Goal: Task Accomplishment & Management: Manage account settings

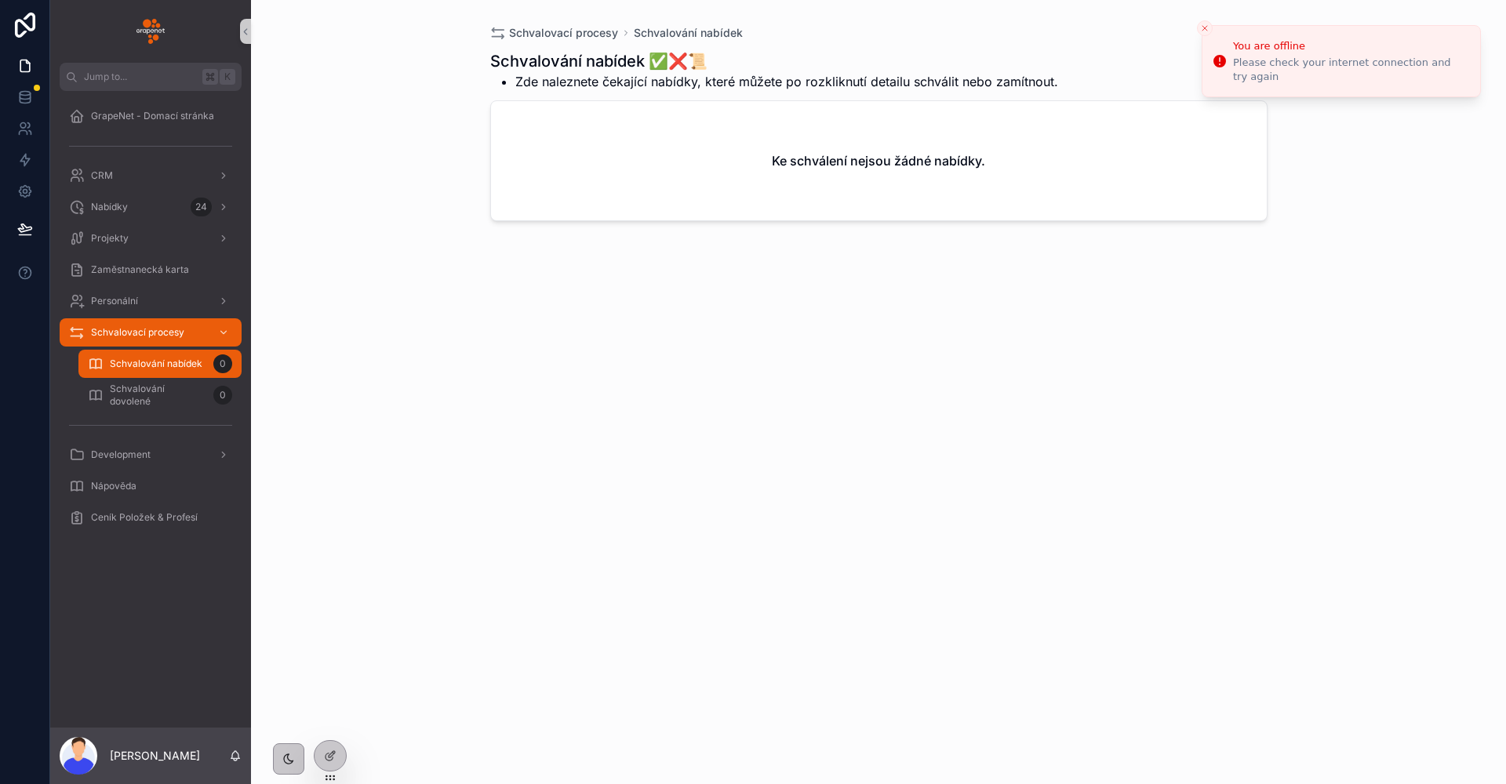
click at [426, 323] on div "Schvalovací procesy Schvalování nabídek Schvalování nabídek ✅❌📜 Zde naleznete č…" at bounding box center [878, 392] width 1255 height 784
drag, startPoint x: 1287, startPoint y: 57, endPoint x: 1488, endPoint y: 62, distance: 200.8
click at [1473, 62] on li "You are offline Please check your internet connection and try again" at bounding box center [1340, 60] width 279 height 71
click at [1189, 27] on div "Schvalovací procesy Schvalování nabídek" at bounding box center [878, 33] width 777 height 16
click at [1205, 25] on icon "Close toast" at bounding box center [1204, 28] width 9 height 9
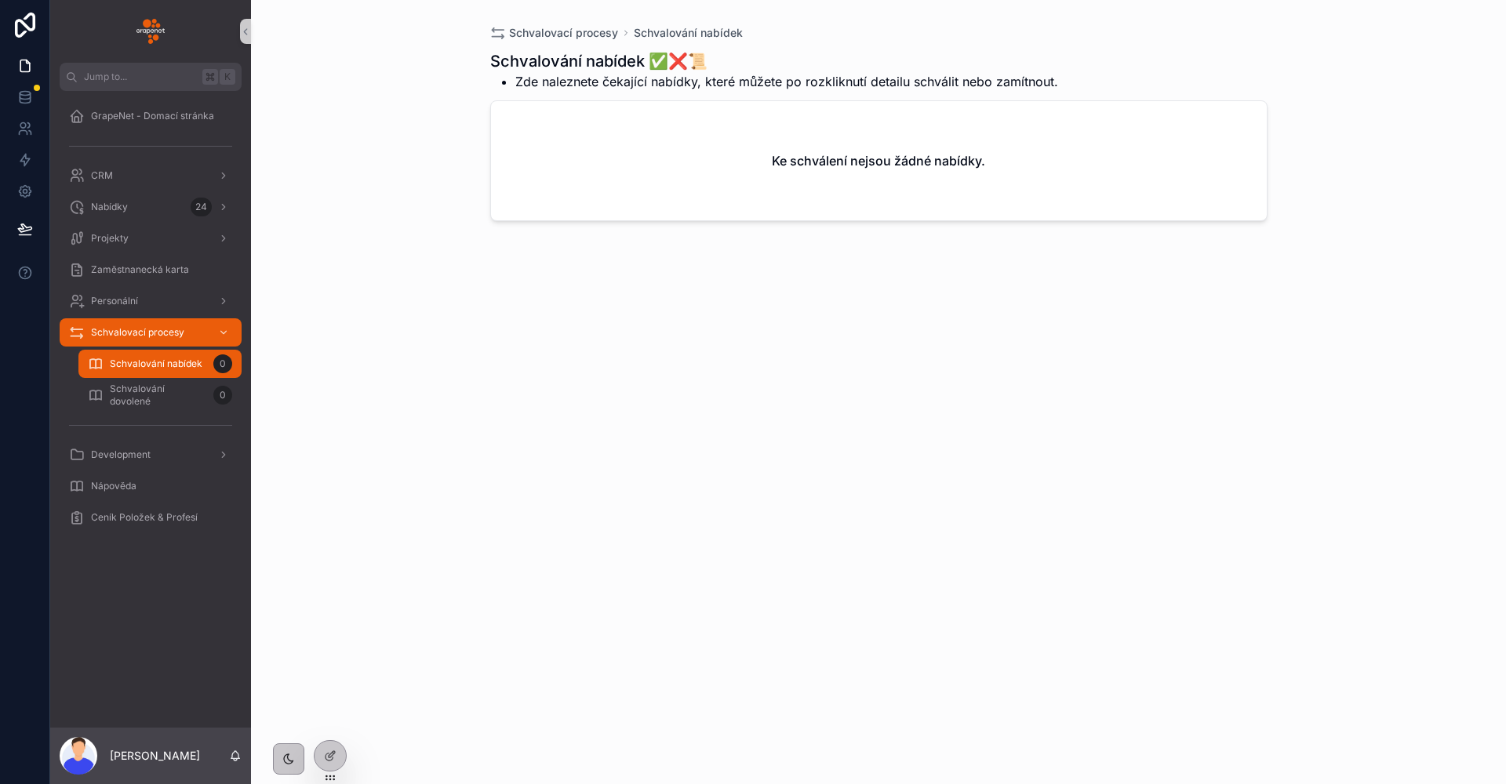
click at [417, 290] on div "Schvalovací procesy Schvalování nabídek Schvalování nabídek ✅❌📜 Zde naleznete č…" at bounding box center [878, 392] width 1255 height 784
click at [151, 125] on div "GrapeNet - Domací stránka" at bounding box center [150, 116] width 163 height 25
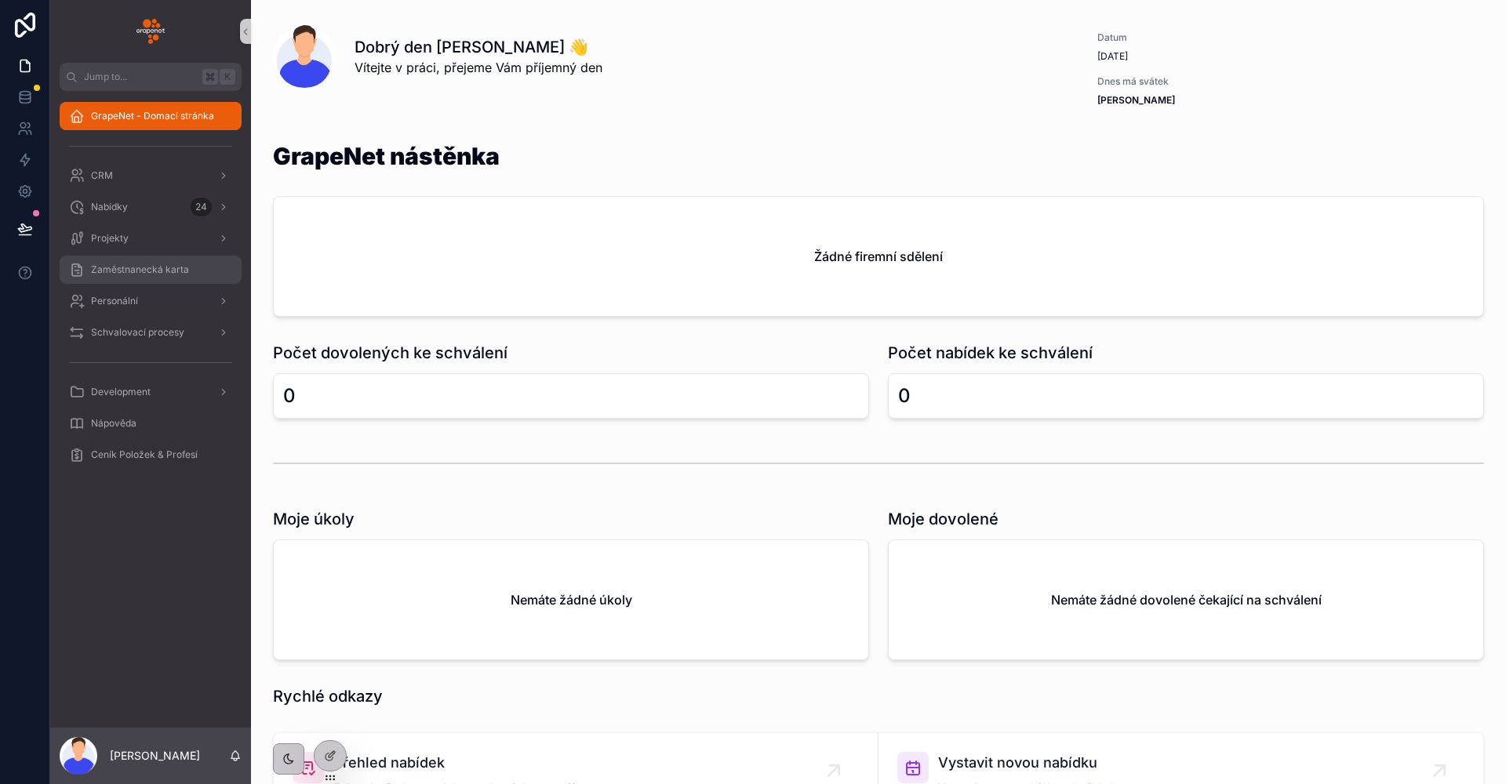
click at [119, 261] on div "Zaměstnanecká karta" at bounding box center [150, 269] width 163 height 25
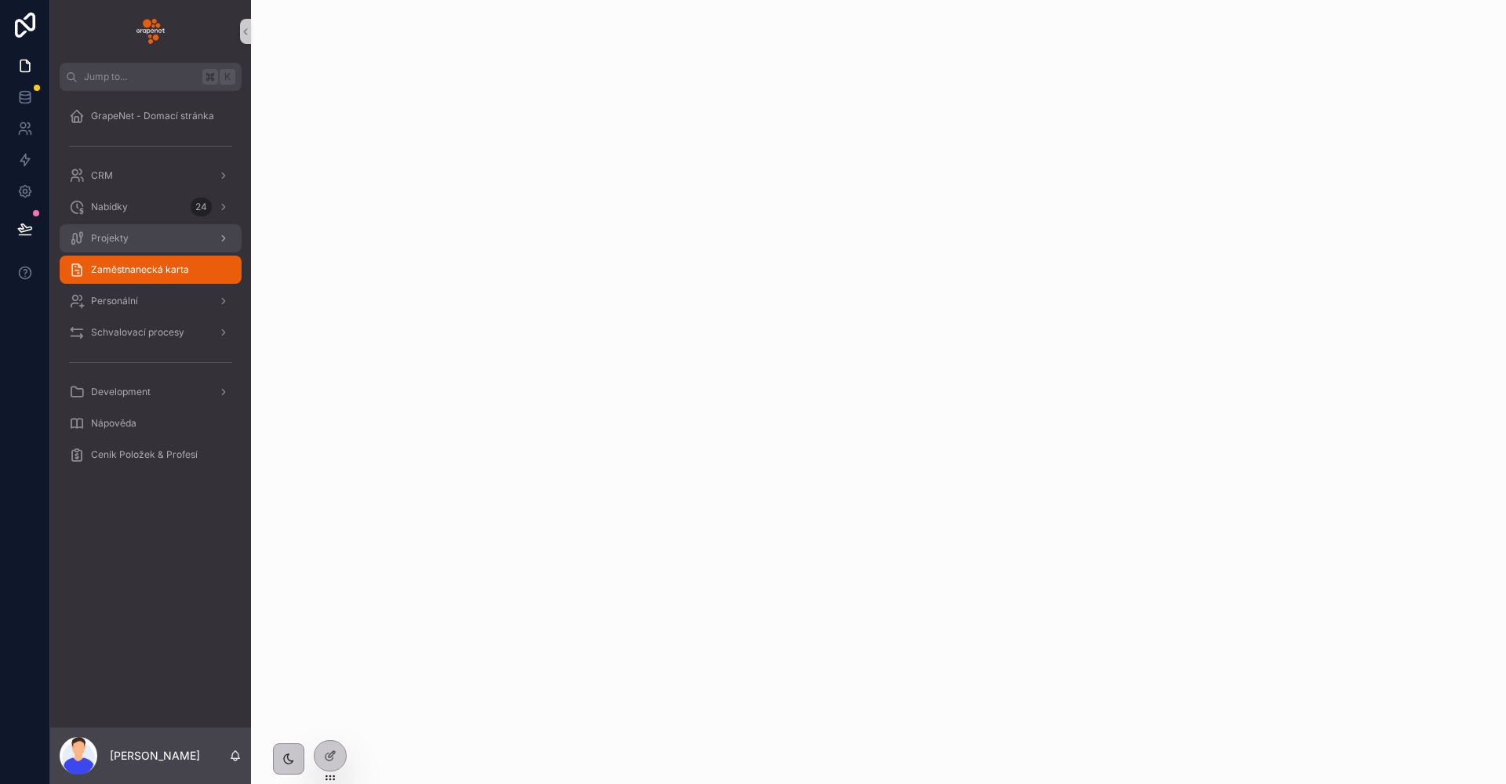
click at [122, 237] on span "Projekty" at bounding box center [110, 238] width 38 height 13
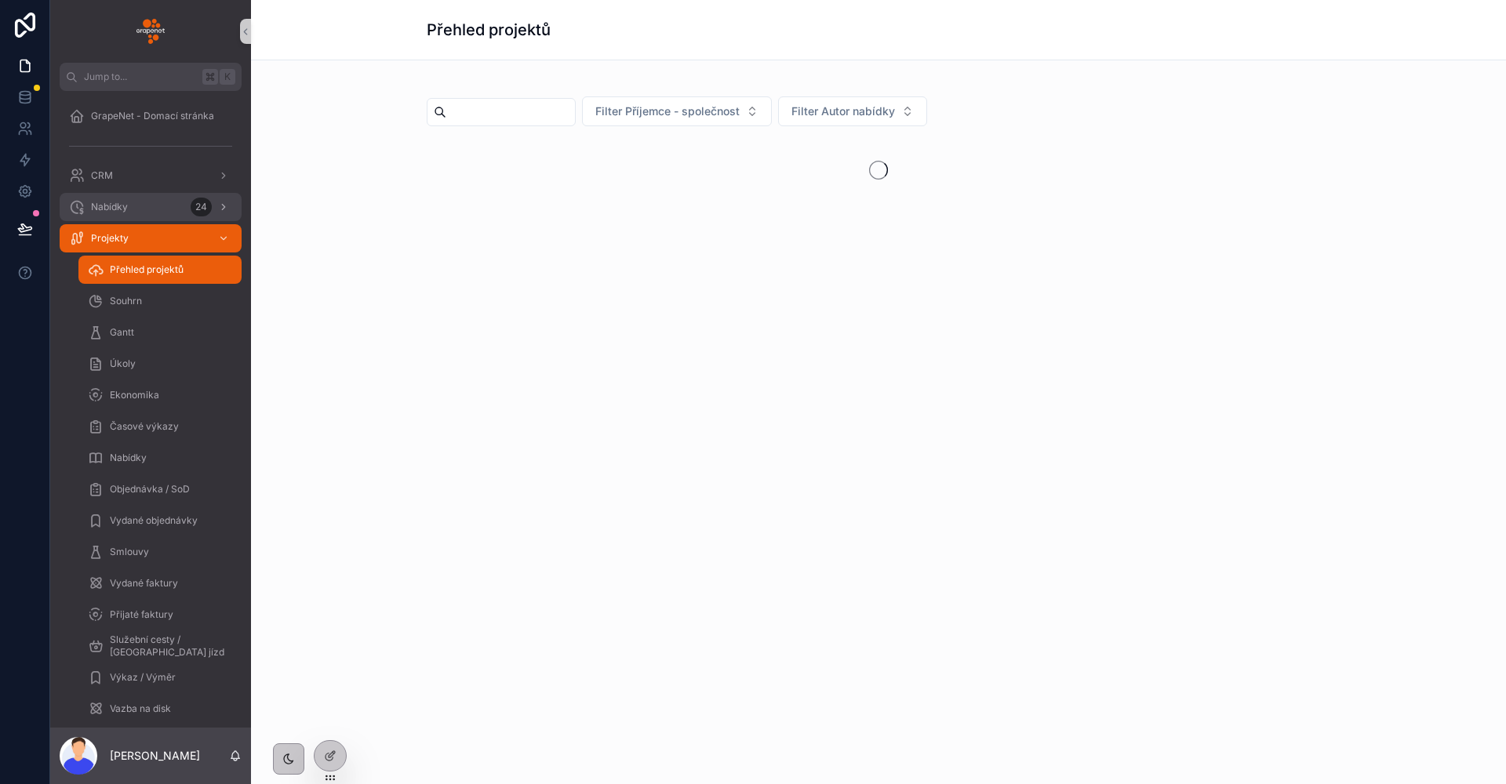
click at [137, 205] on div "Nabídky 24" at bounding box center [150, 206] width 163 height 25
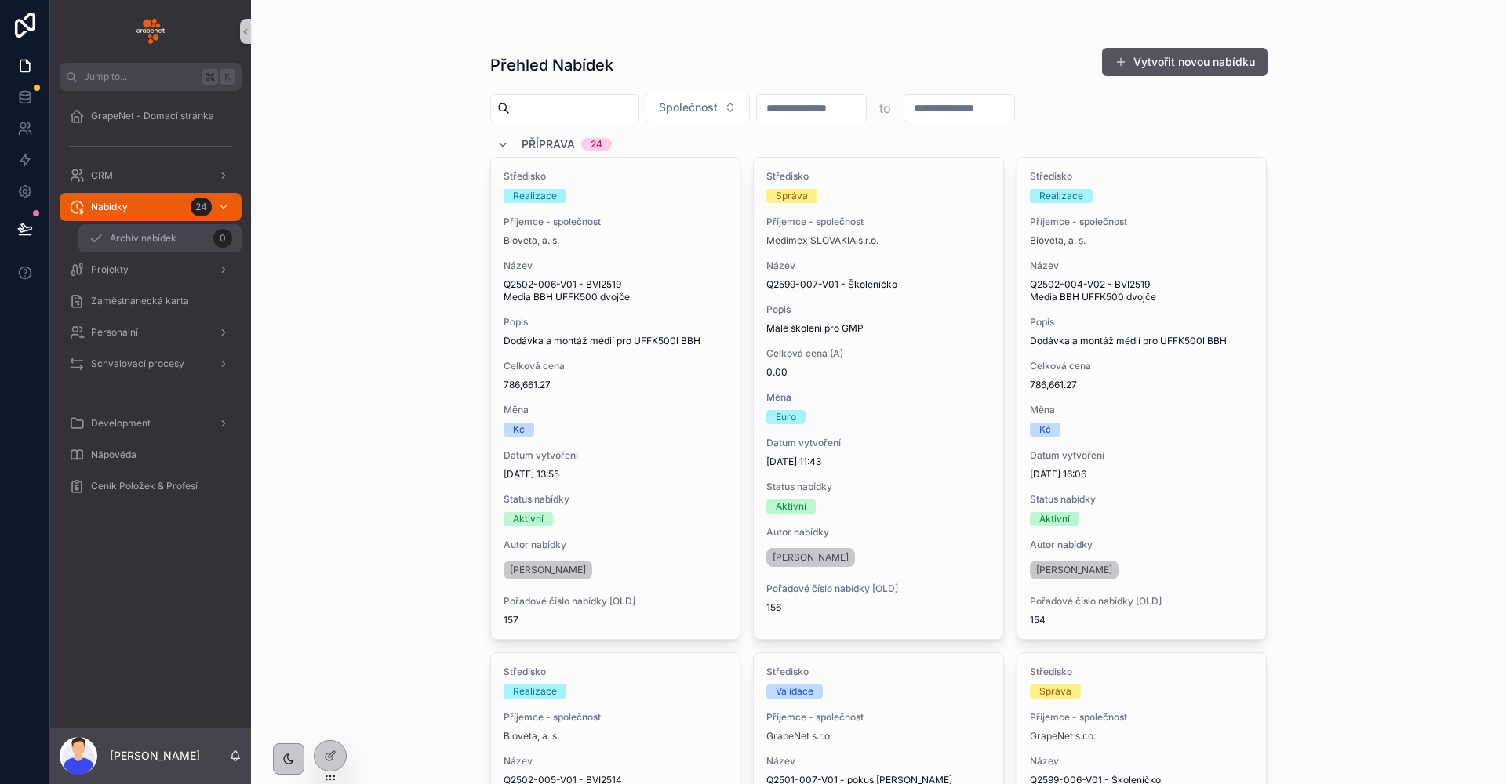
click at [140, 242] on span "Archív nabídek" at bounding box center [143, 238] width 67 height 13
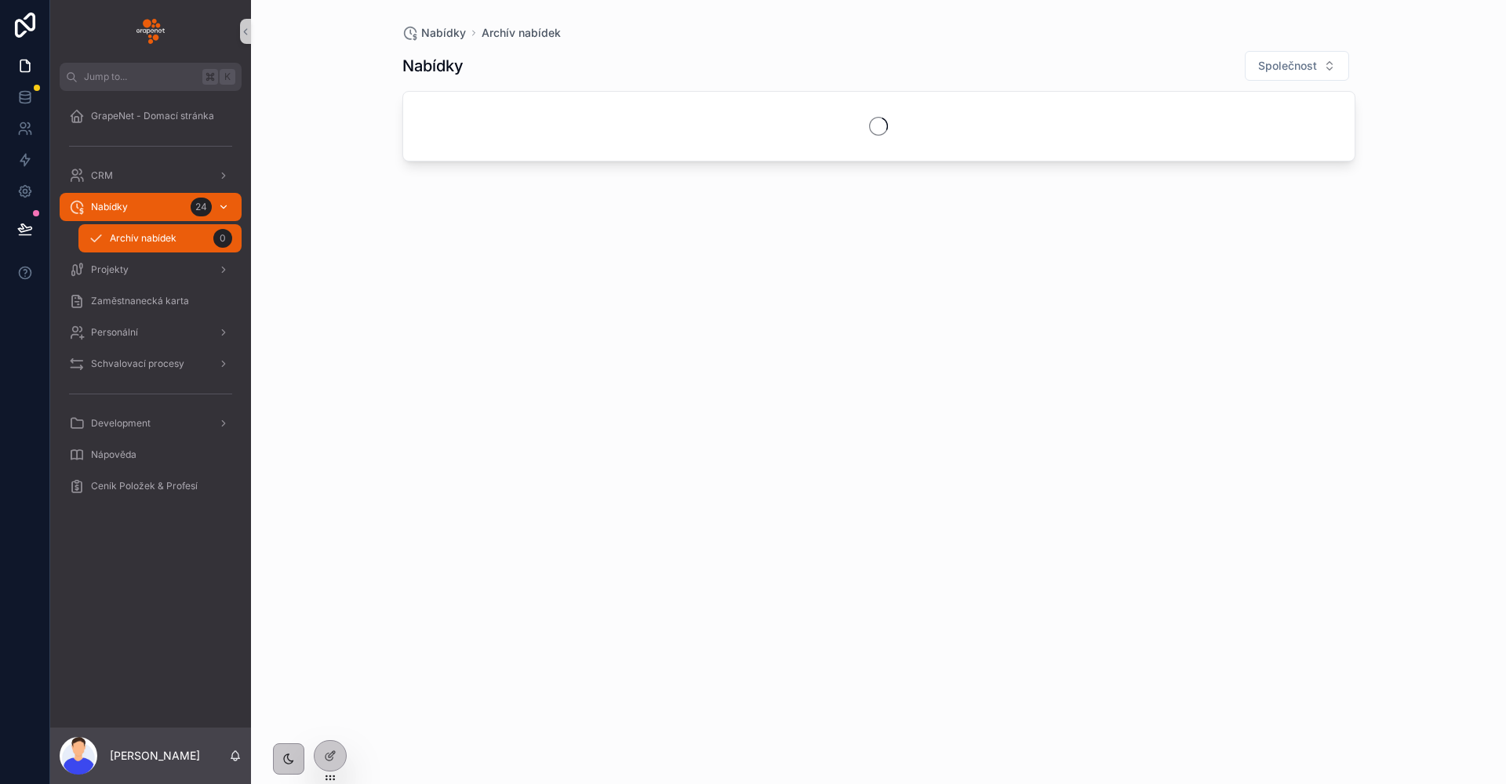
click at [141, 213] on div "Nabídky 24" at bounding box center [150, 206] width 163 height 25
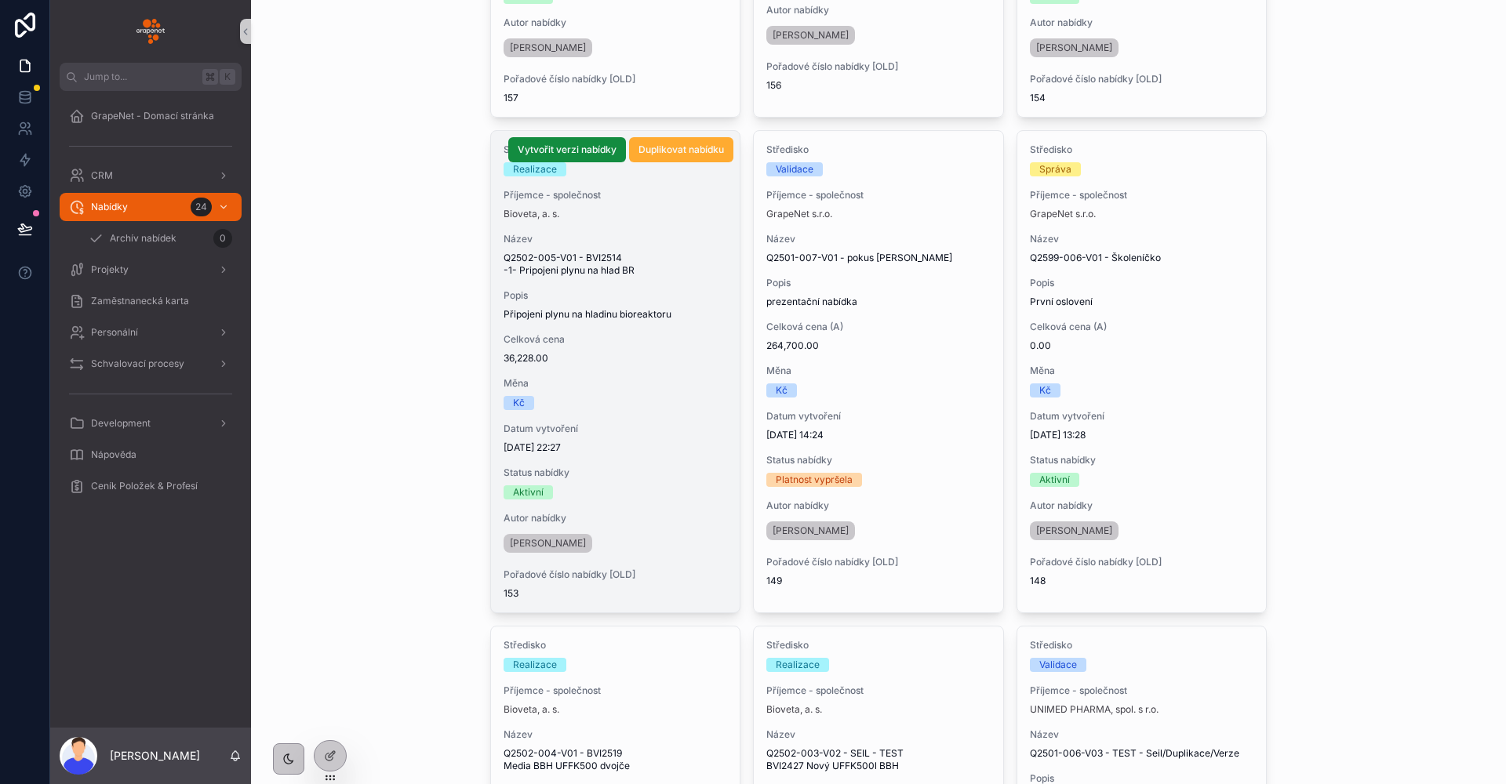
scroll to position [647, 0]
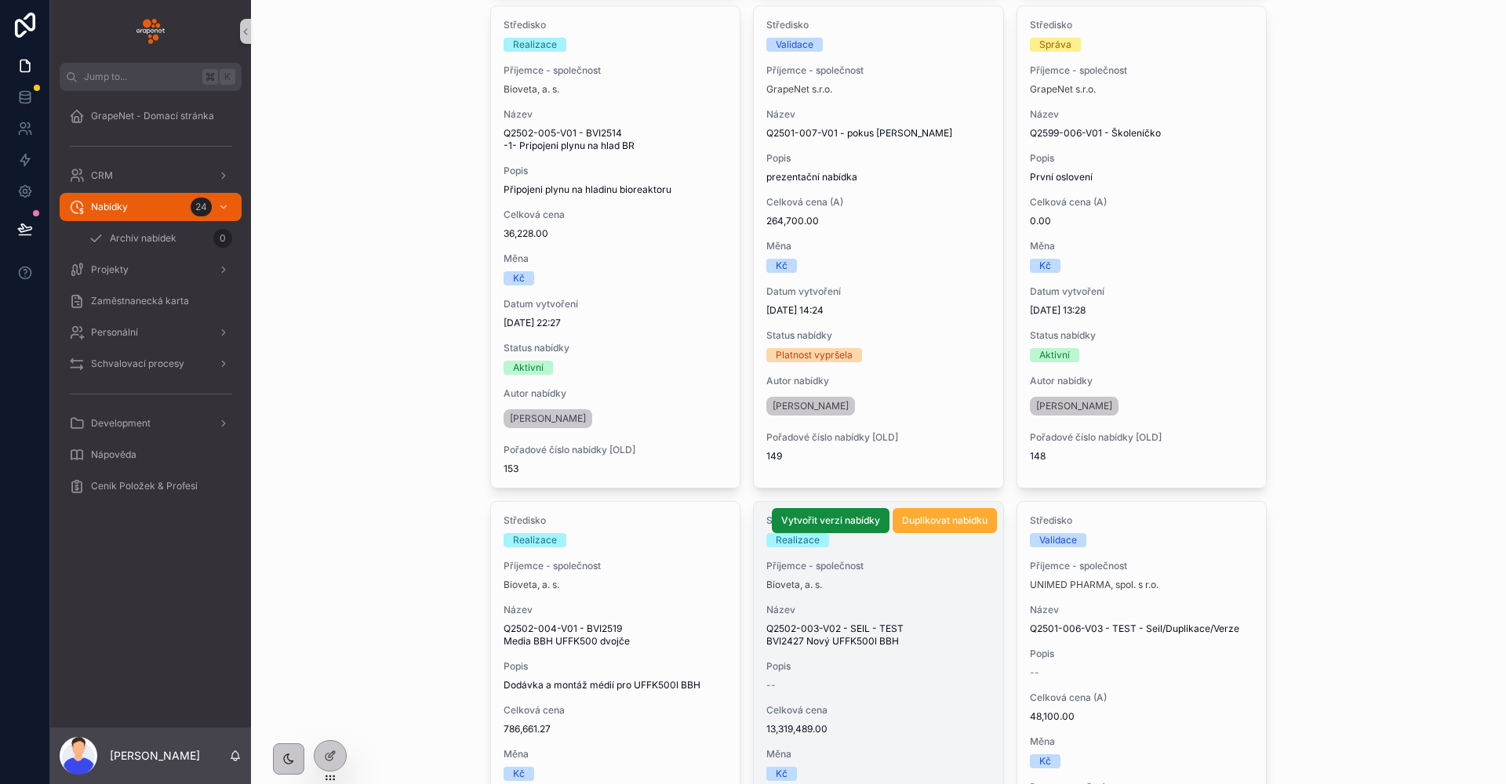
click at [903, 654] on div "Středisko Realizace Příjemce - společnost Bioveta, a. s. Název Q2502-003-V02 - …" at bounding box center [878, 743] width 249 height 482
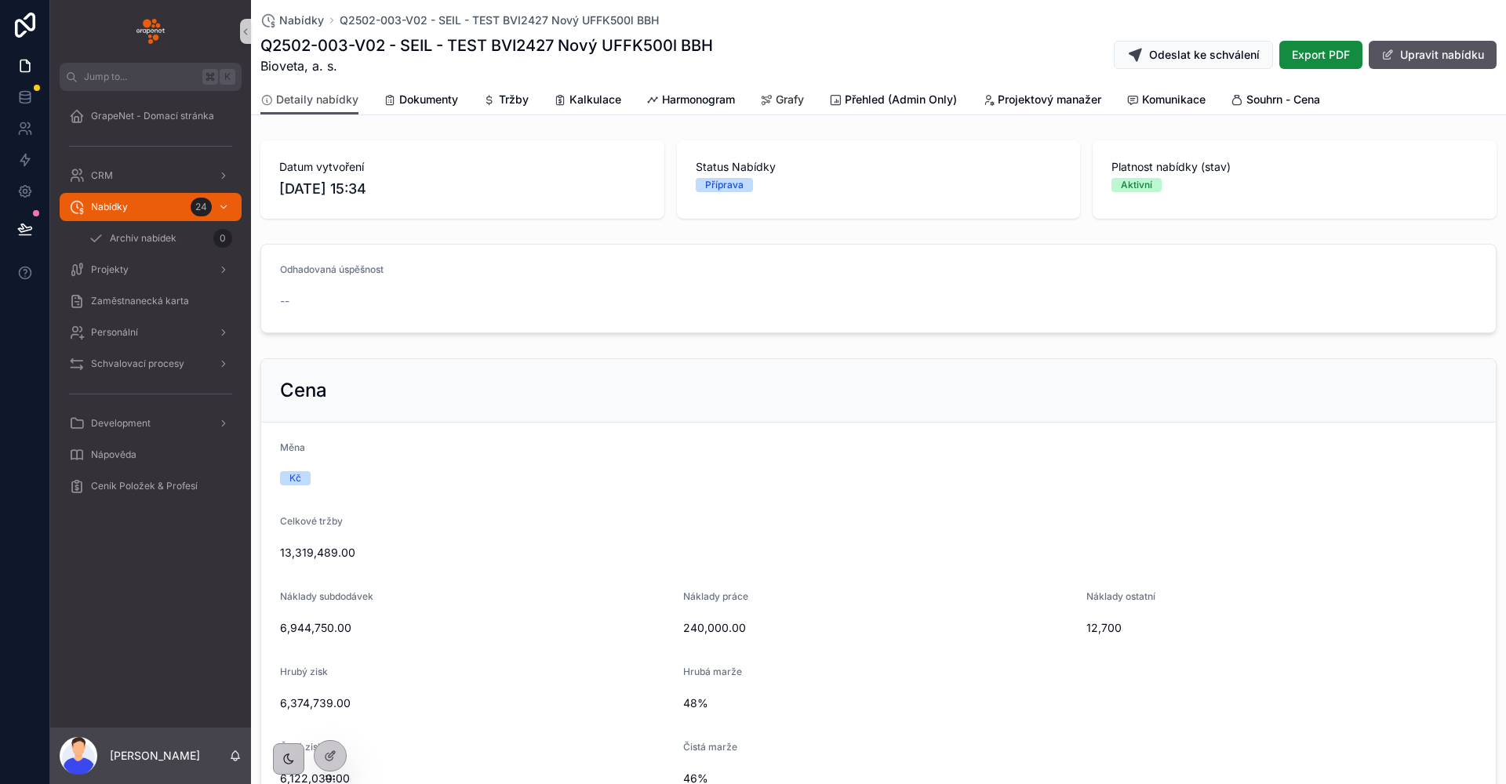
click at [793, 99] on span "Grafy" at bounding box center [790, 100] width 28 height 16
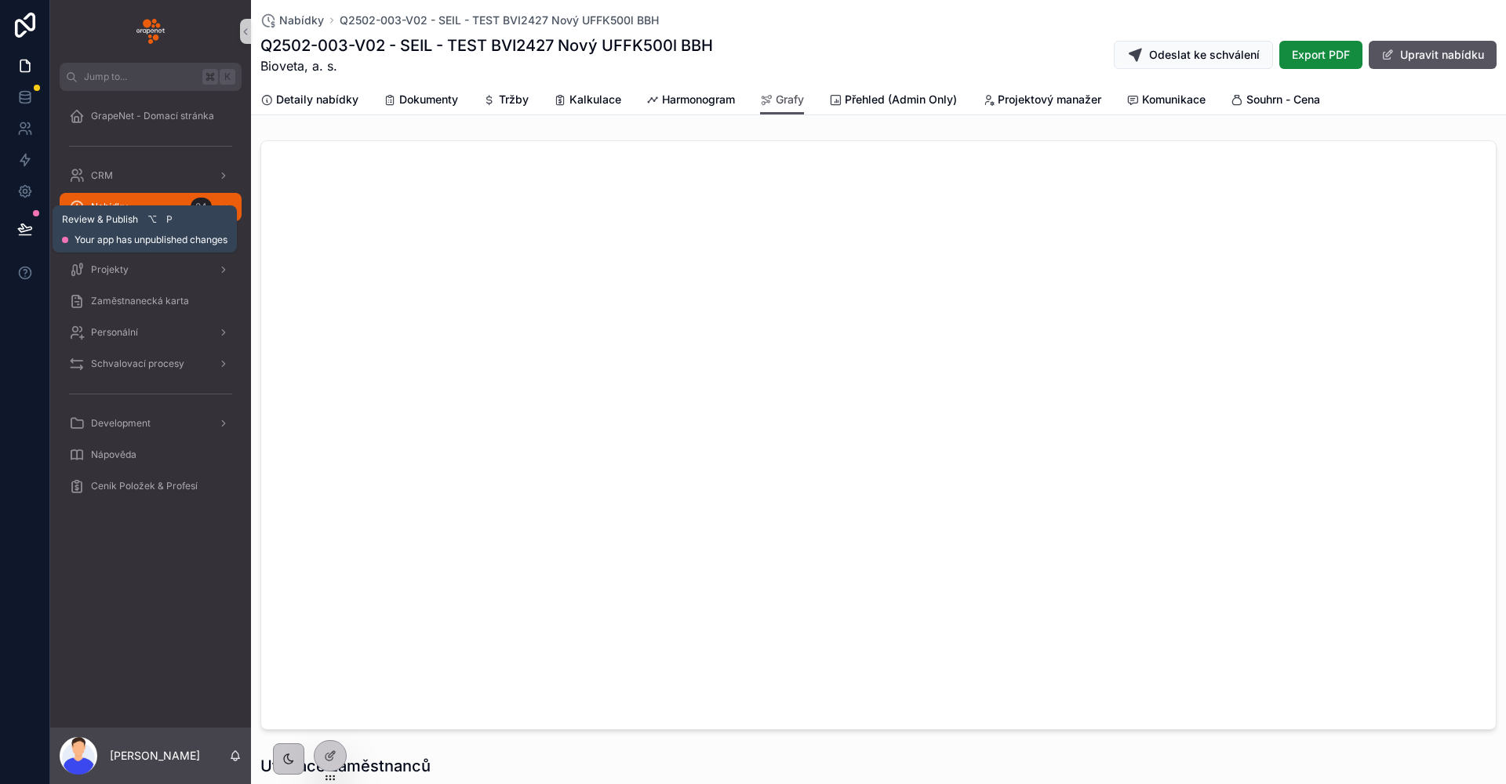
click at [14, 221] on button at bounding box center [25, 229] width 35 height 44
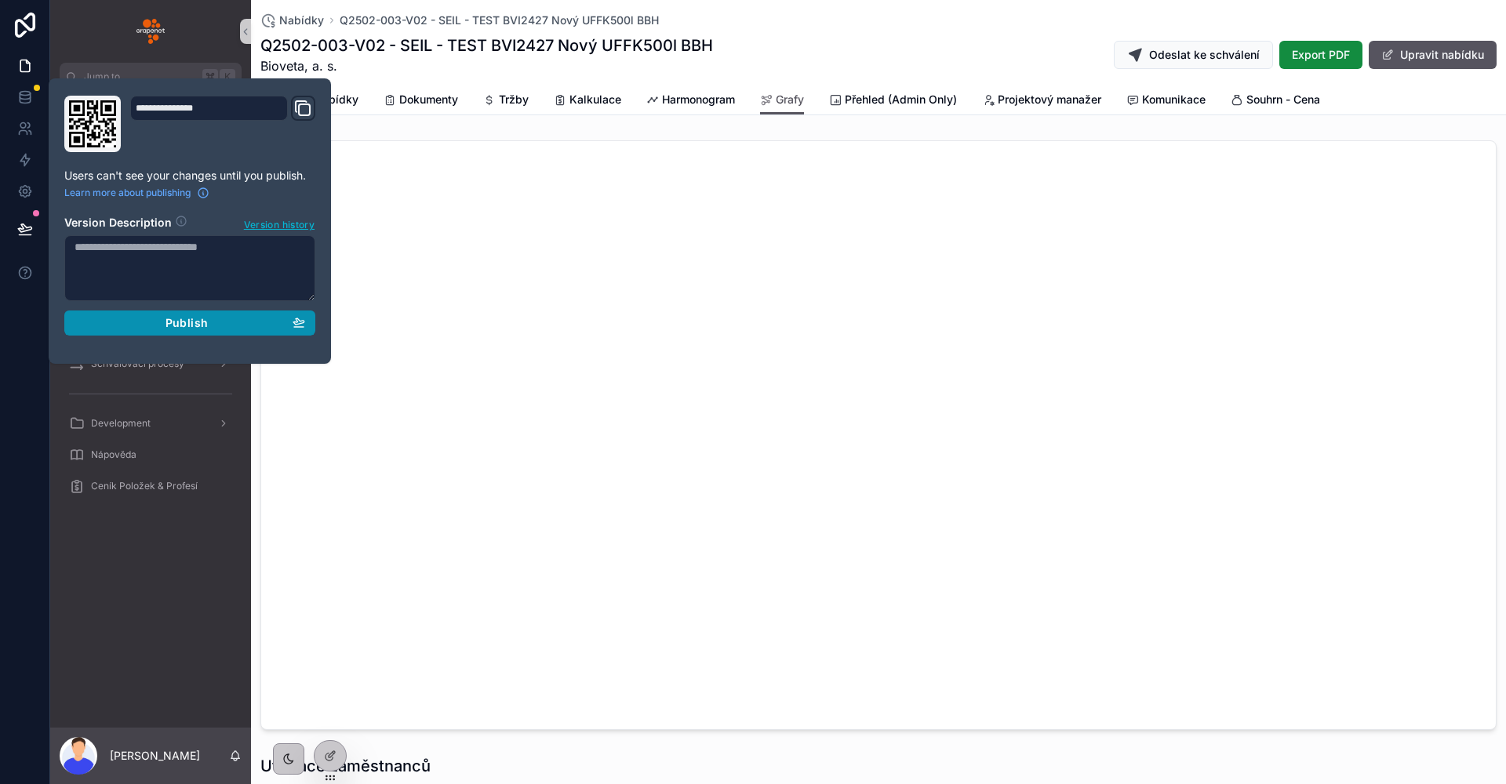
click at [235, 326] on div "Publish" at bounding box center [190, 323] width 231 height 14
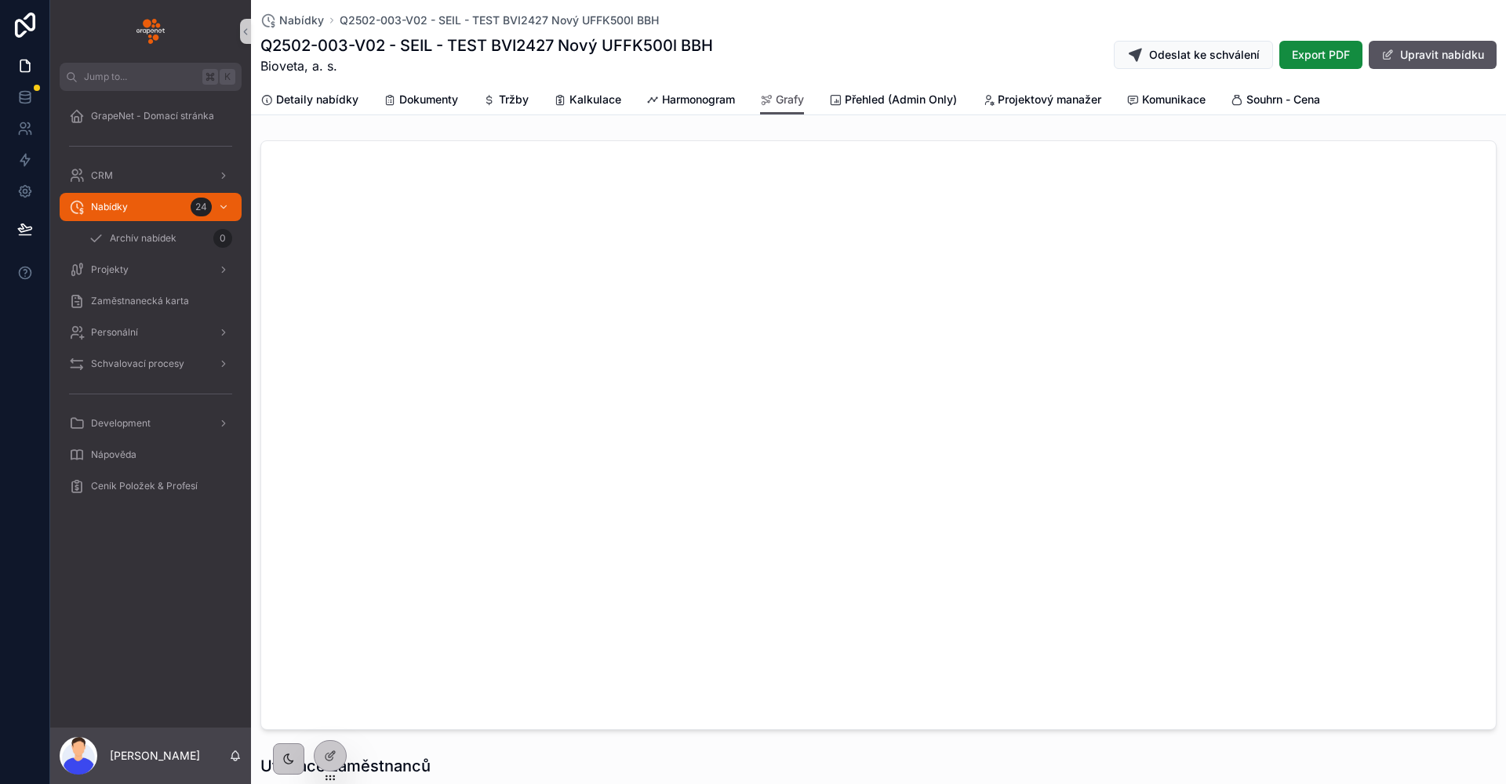
click at [158, 611] on div "GrapeNet - Domací stránka CRM Nabídky 24 Archív nabídek 0 Projekty Zaměstnaneck…" at bounding box center [150, 409] width 201 height 637
click at [129, 121] on span "GrapeNet - Domací stránka" at bounding box center [152, 116] width 123 height 13
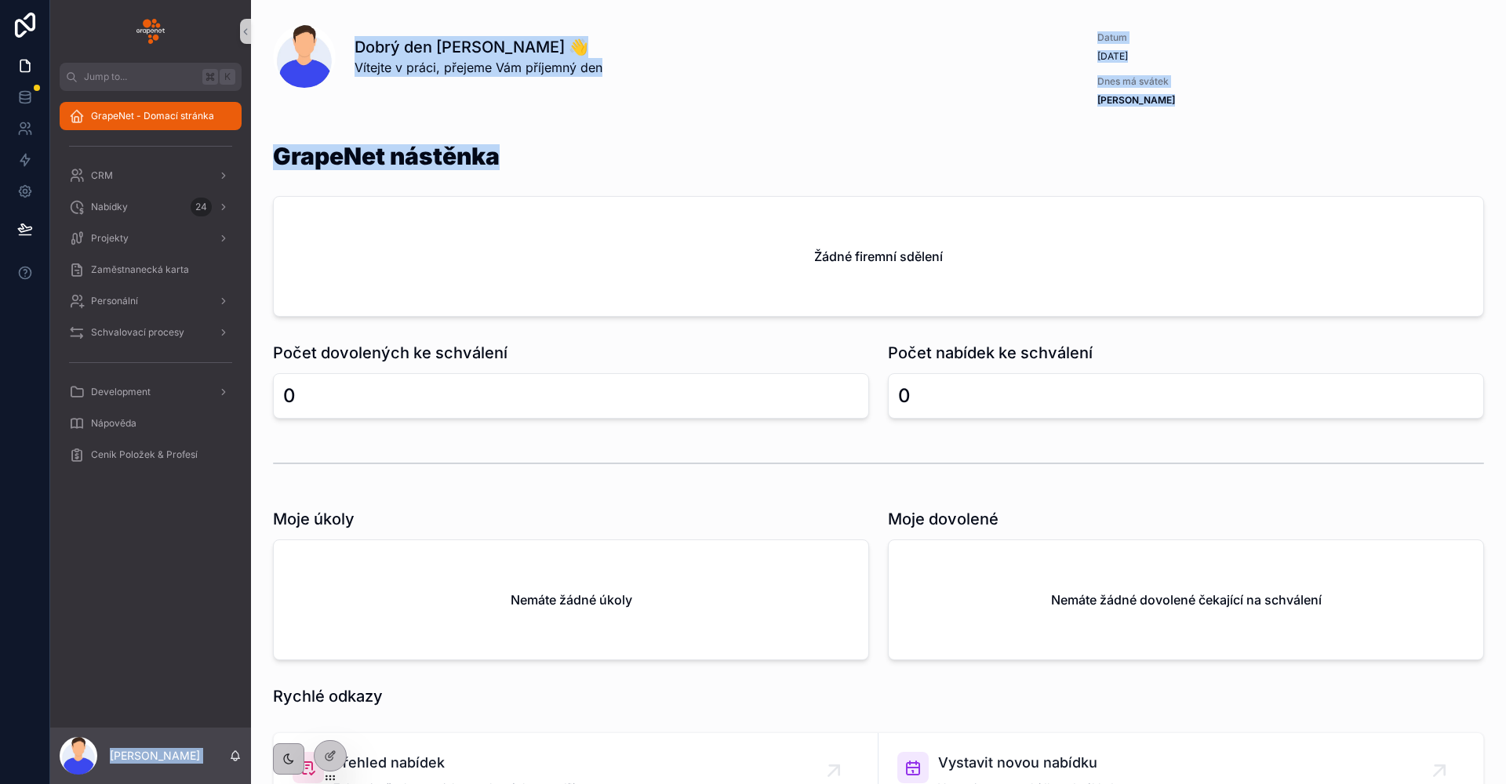
drag, startPoint x: 678, startPoint y: 162, endPoint x: 232, endPoint y: 158, distance: 445.5
click at [232, 158] on div "Jump to... K GrapeNet - Domací stránka CRM Nabídky 24 Projekty Zaměstnanecká ka…" at bounding box center [777, 392] width 1455 height 784
click at [522, 116] on div "Dobrý den Lukáš 👋 Vítejte v práci, přejeme Vám příjemný den" at bounding box center [669, 69] width 812 height 113
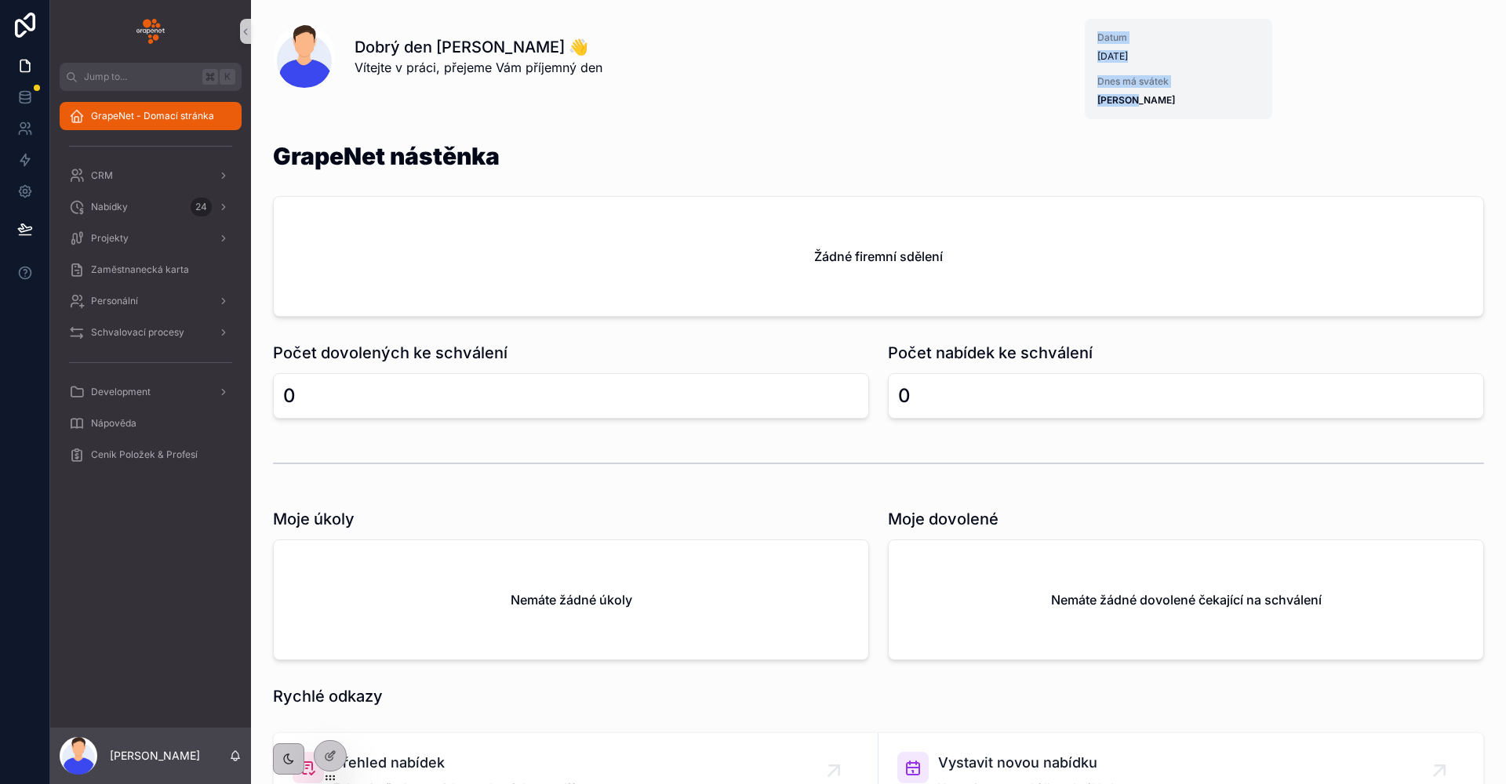
drag, startPoint x: 1145, startPoint y: 111, endPoint x: 1081, endPoint y: 35, distance: 99.6
click at [1085, 35] on div "Datum 09/09/2025 Dnes má svátek Daniela" at bounding box center [1178, 69] width 187 height 100
click at [536, 158] on div "GrapeNet nástěnka" at bounding box center [878, 165] width 1211 height 42
click at [531, 159] on div "GrapeNet nástěnka" at bounding box center [878, 165] width 1211 height 42
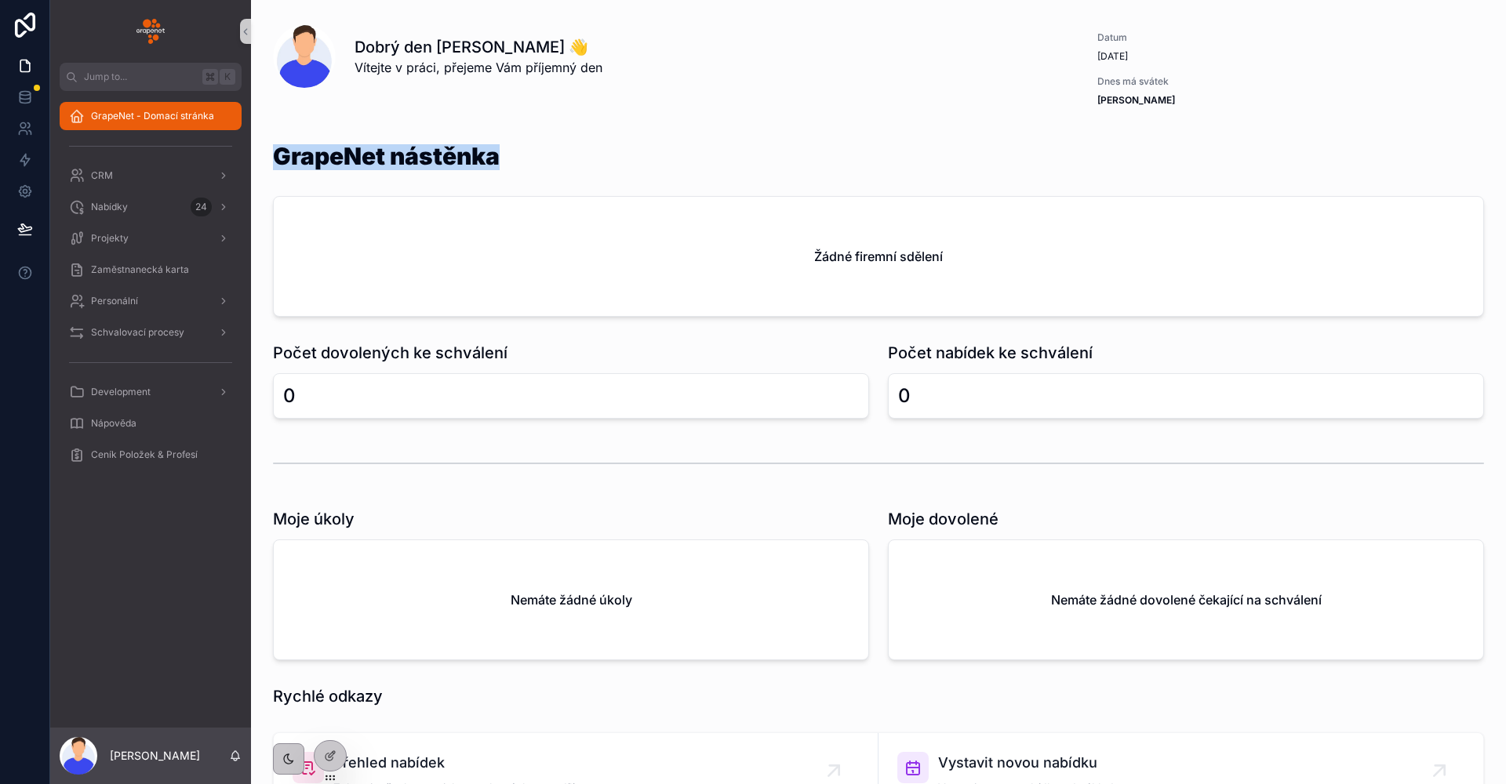
click at [530, 159] on div "GrapeNet nástěnka" at bounding box center [878, 165] width 1211 height 42
drag, startPoint x: 543, startPoint y: 156, endPoint x: 269, endPoint y: 164, distance: 274.6
click at [269, 164] on div "GrapeNet nástěnka Žádné firemní sdělení" at bounding box center [878, 230] width 1230 height 185
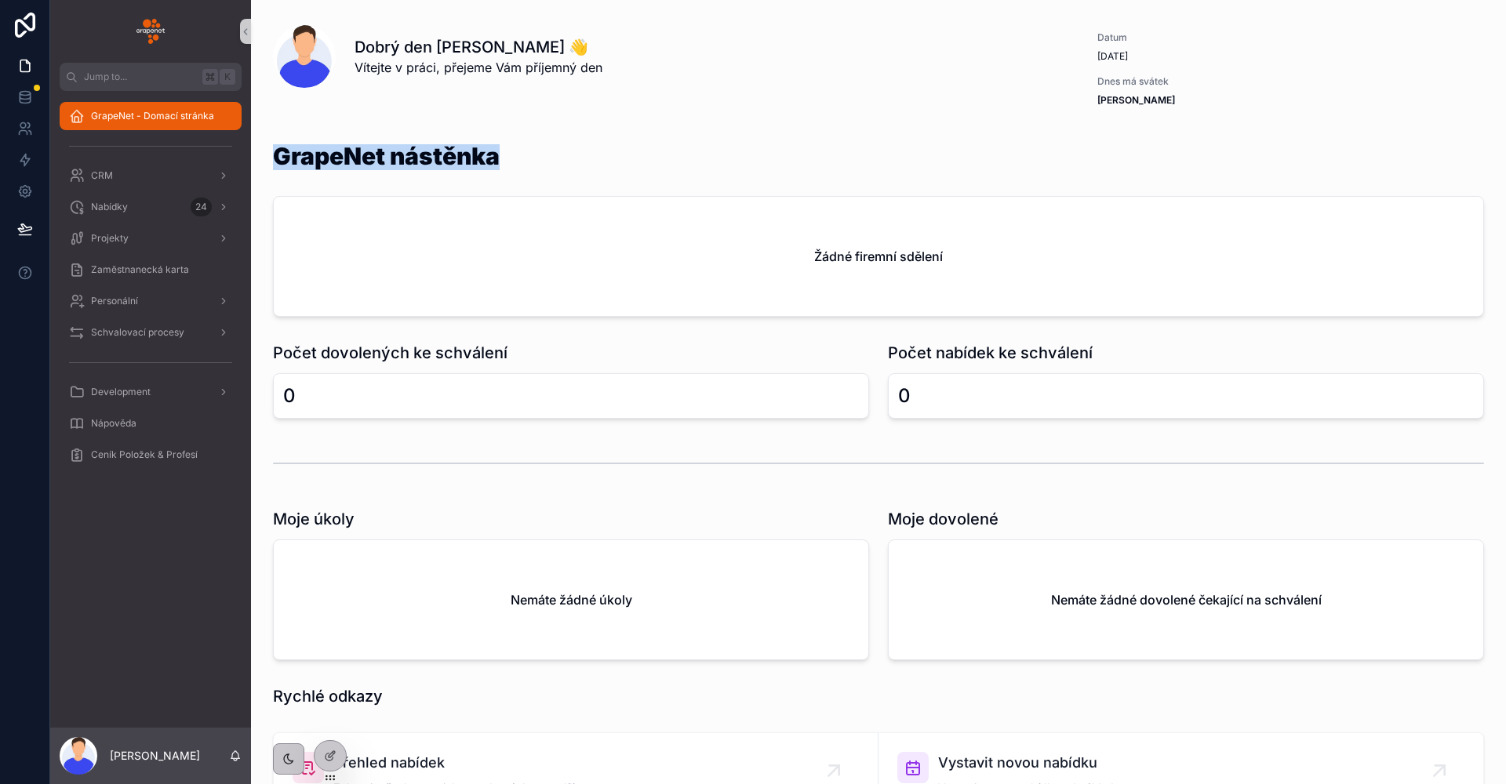
drag, startPoint x: 269, startPoint y: 164, endPoint x: 569, endPoint y: 159, distance: 299.6
click at [569, 159] on div "GrapeNet nástěnka Žádné firemní sdělení" at bounding box center [878, 230] width 1230 height 185
click at [569, 159] on div "GrapeNet nástěnka" at bounding box center [878, 165] width 1211 height 42
click at [133, 573] on div "GrapeNet - Domací stránka CRM Nabídky 24 Projekty Zaměstnanecká karta Personáln…" at bounding box center [150, 409] width 201 height 637
click at [129, 573] on div "GrapeNet - Domací stránka CRM Nabídky 24 Projekty Zaměstnanecká karta Personáln…" at bounding box center [150, 409] width 201 height 637
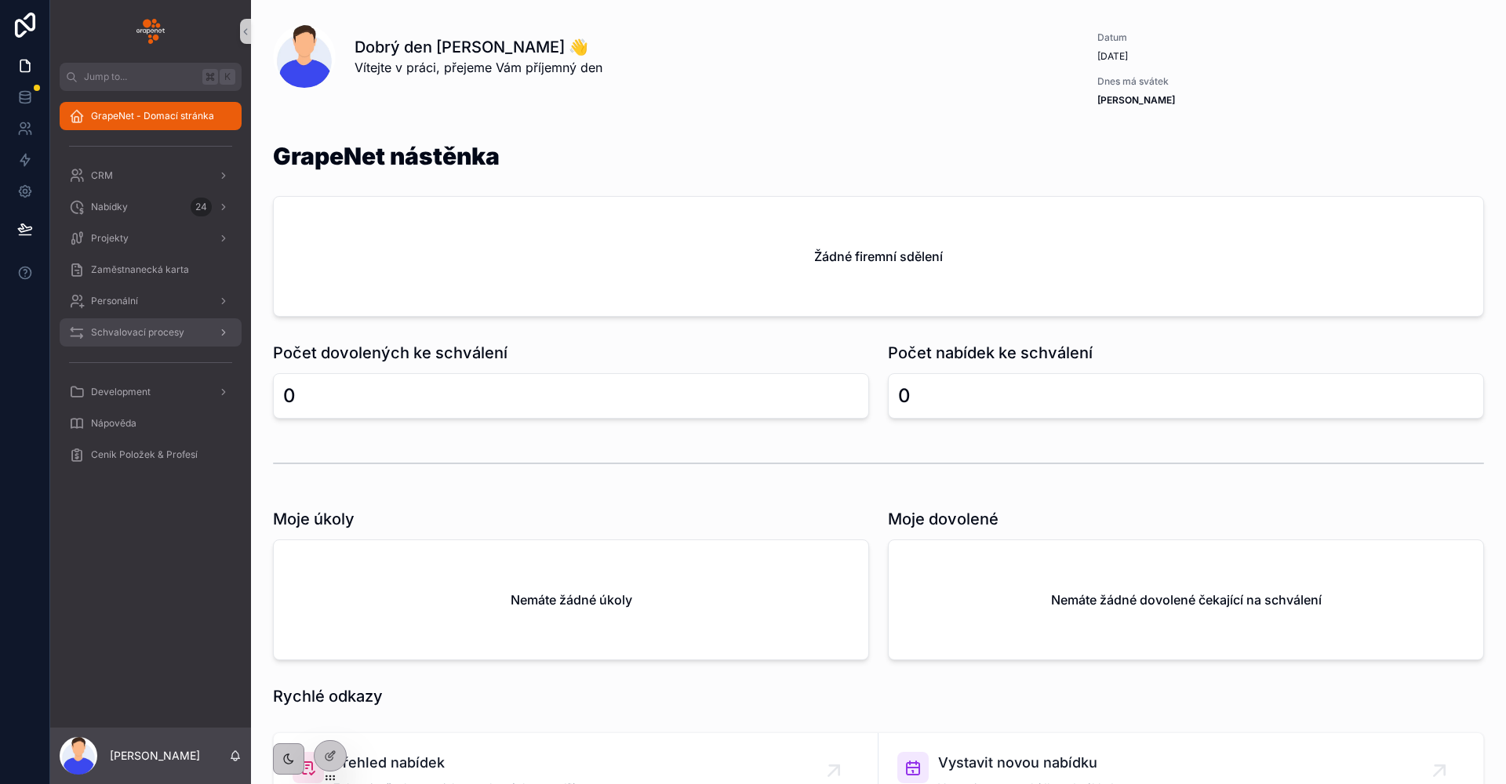
click at [125, 327] on span "Schvalovací procesy" at bounding box center [137, 332] width 93 height 13
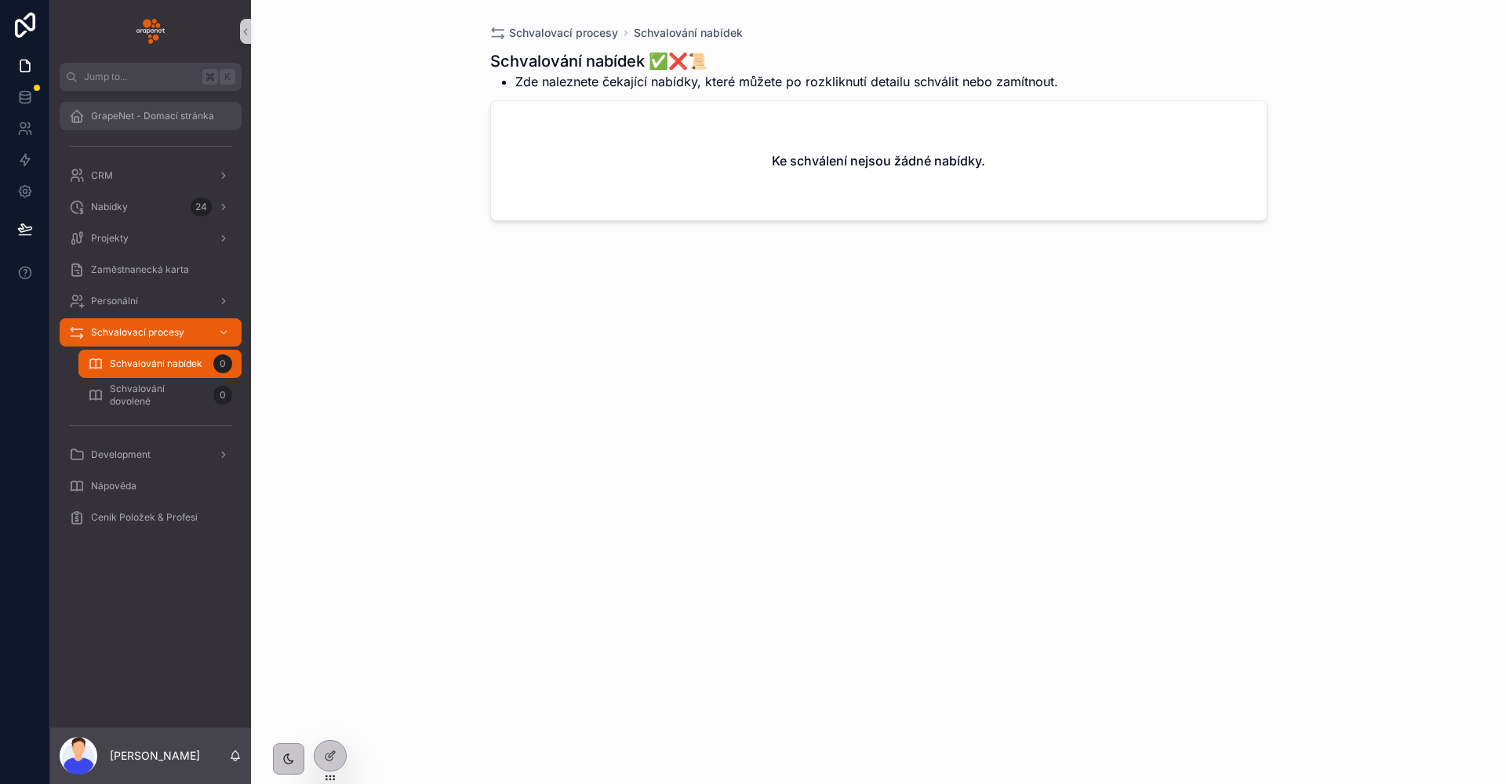
click at [162, 125] on div "GrapeNet - Domací stránka" at bounding box center [150, 116] width 163 height 25
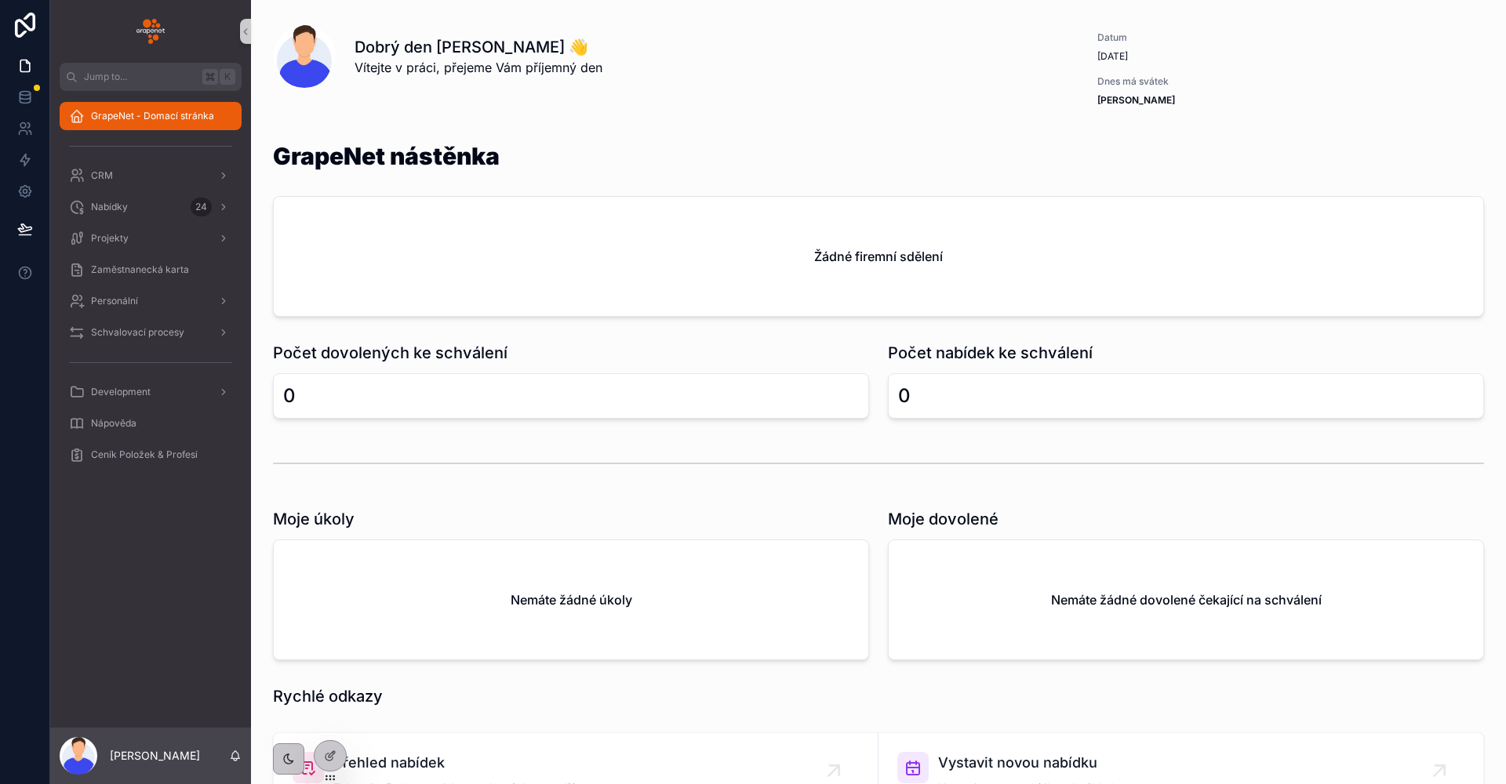
click at [496, 158] on h1 "GrapeNet nástěnka" at bounding box center [386, 156] width 227 height 24
click at [505, 158] on div "GrapeNet nástěnka" at bounding box center [878, 165] width 1211 height 42
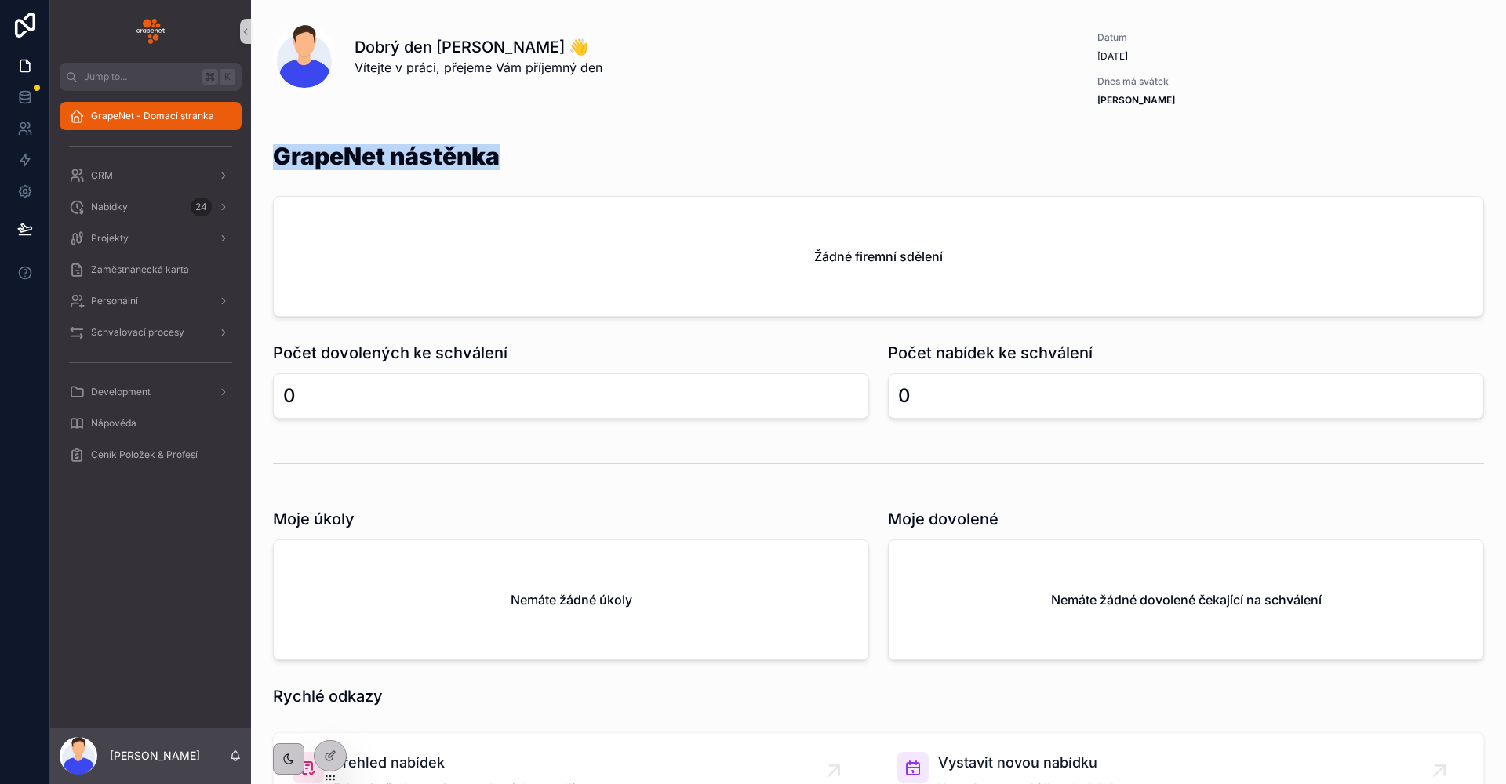
click at [505, 158] on div "GrapeNet nástěnka" at bounding box center [878, 165] width 1211 height 42
drag, startPoint x: 505, startPoint y: 158, endPoint x: 279, endPoint y: 158, distance: 225.9
click at [279, 158] on div "GrapeNet nástěnka" at bounding box center [878, 165] width 1211 height 42
click at [279, 158] on h1 "GrapeNet nástěnka" at bounding box center [386, 156] width 227 height 24
click at [151, 206] on div "Nabídky 24" at bounding box center [150, 206] width 163 height 25
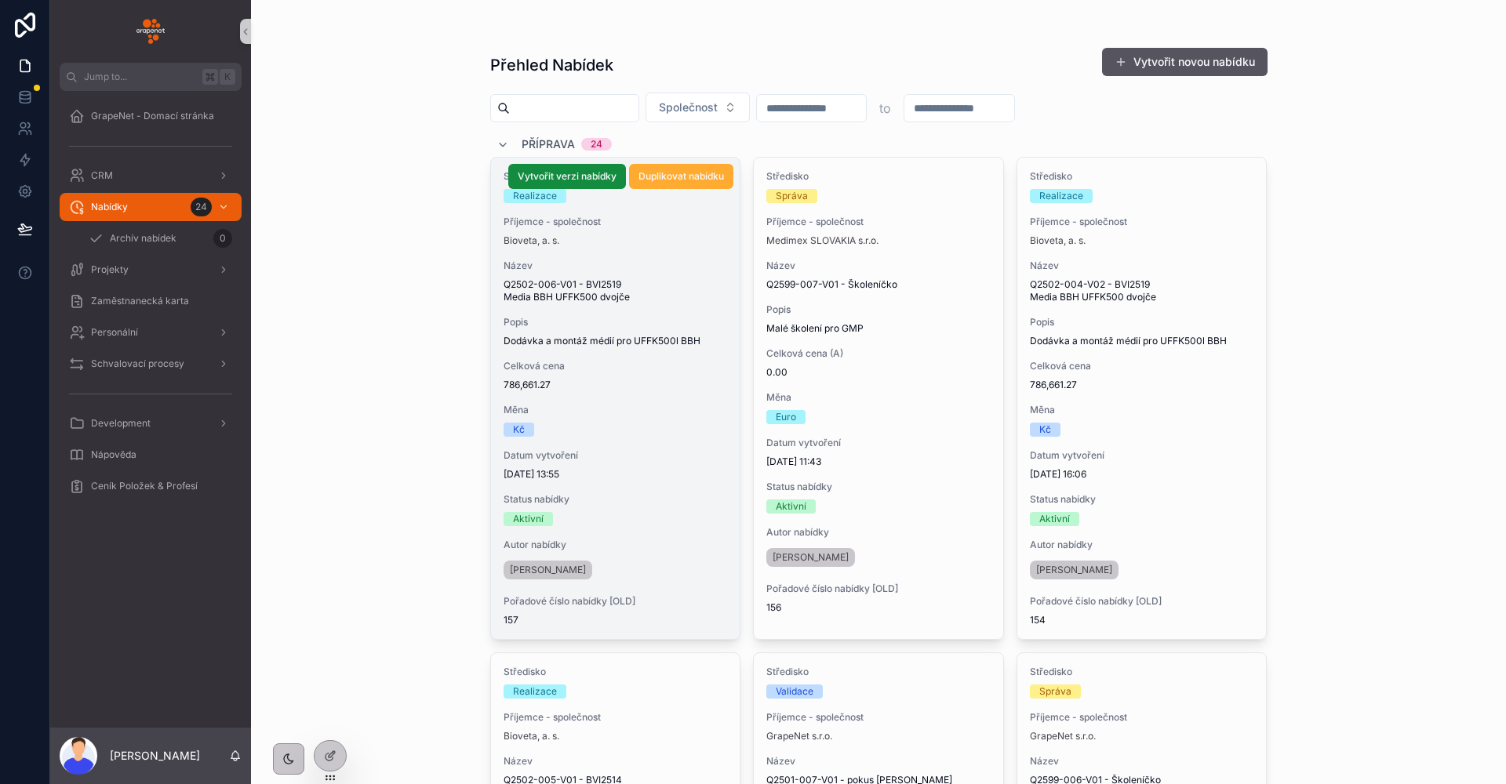
click at [658, 263] on span "Název" at bounding box center [615, 266] width 224 height 13
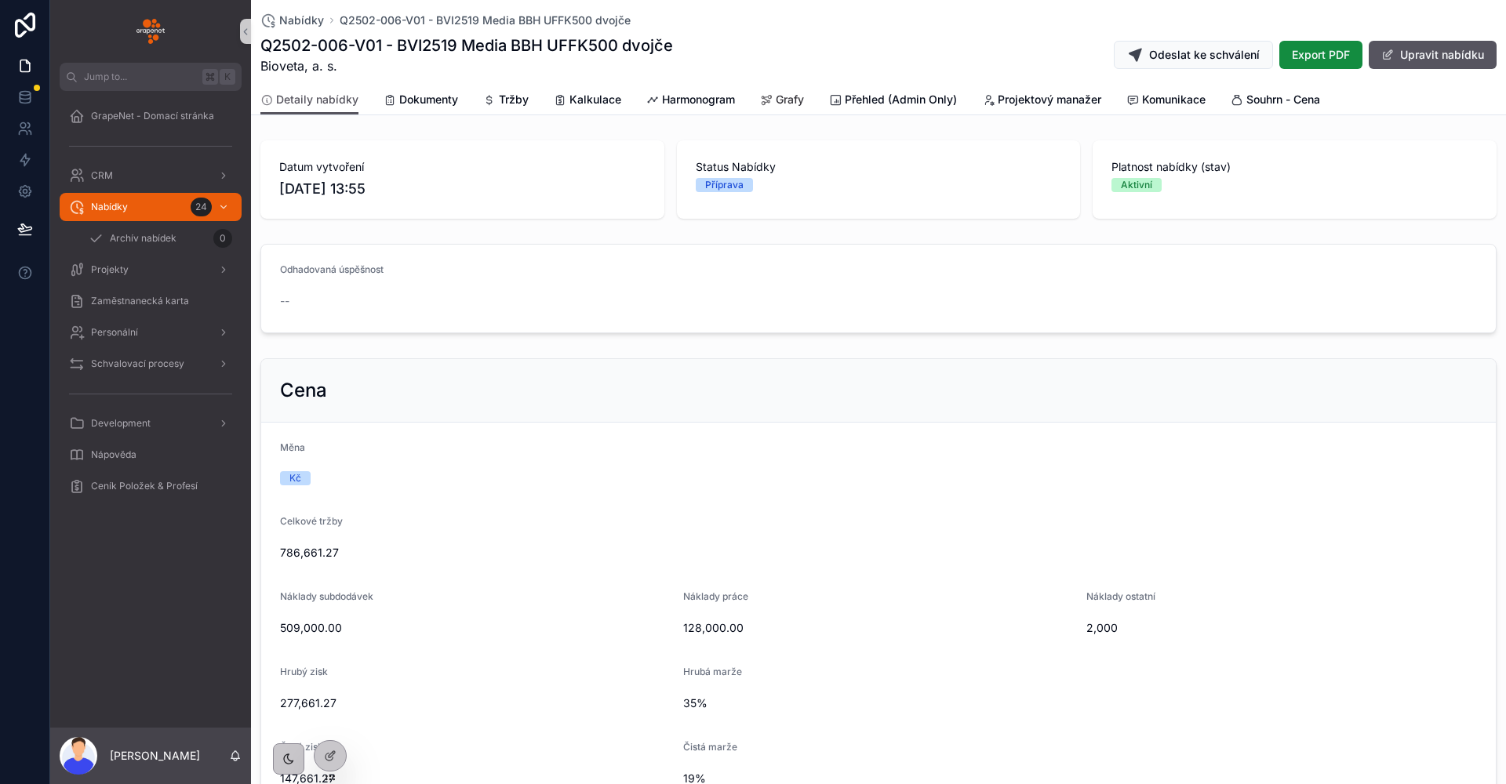
click at [765, 108] on link "Grafy" at bounding box center [782, 100] width 44 height 31
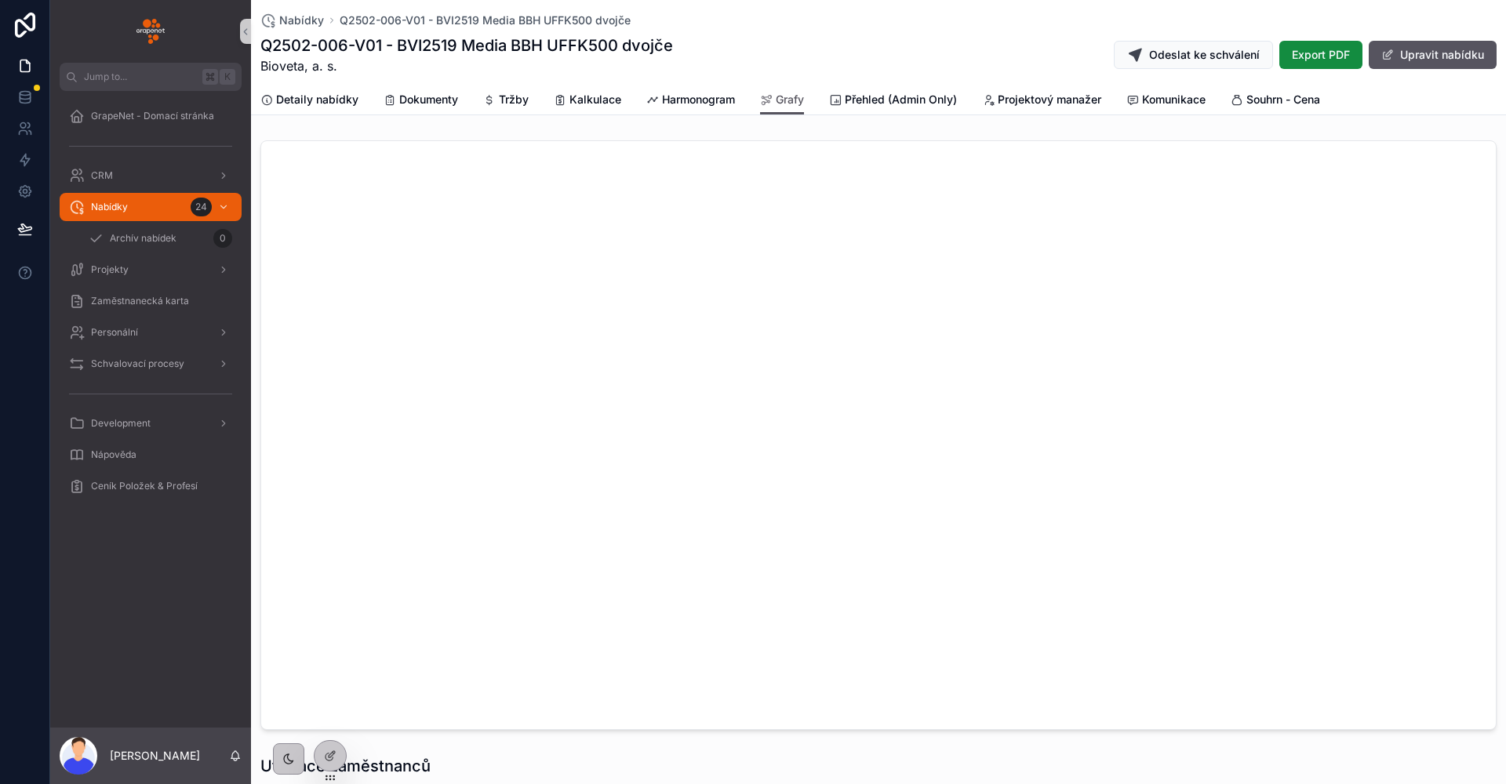
click at [123, 270] on span "Projekty" at bounding box center [110, 269] width 38 height 13
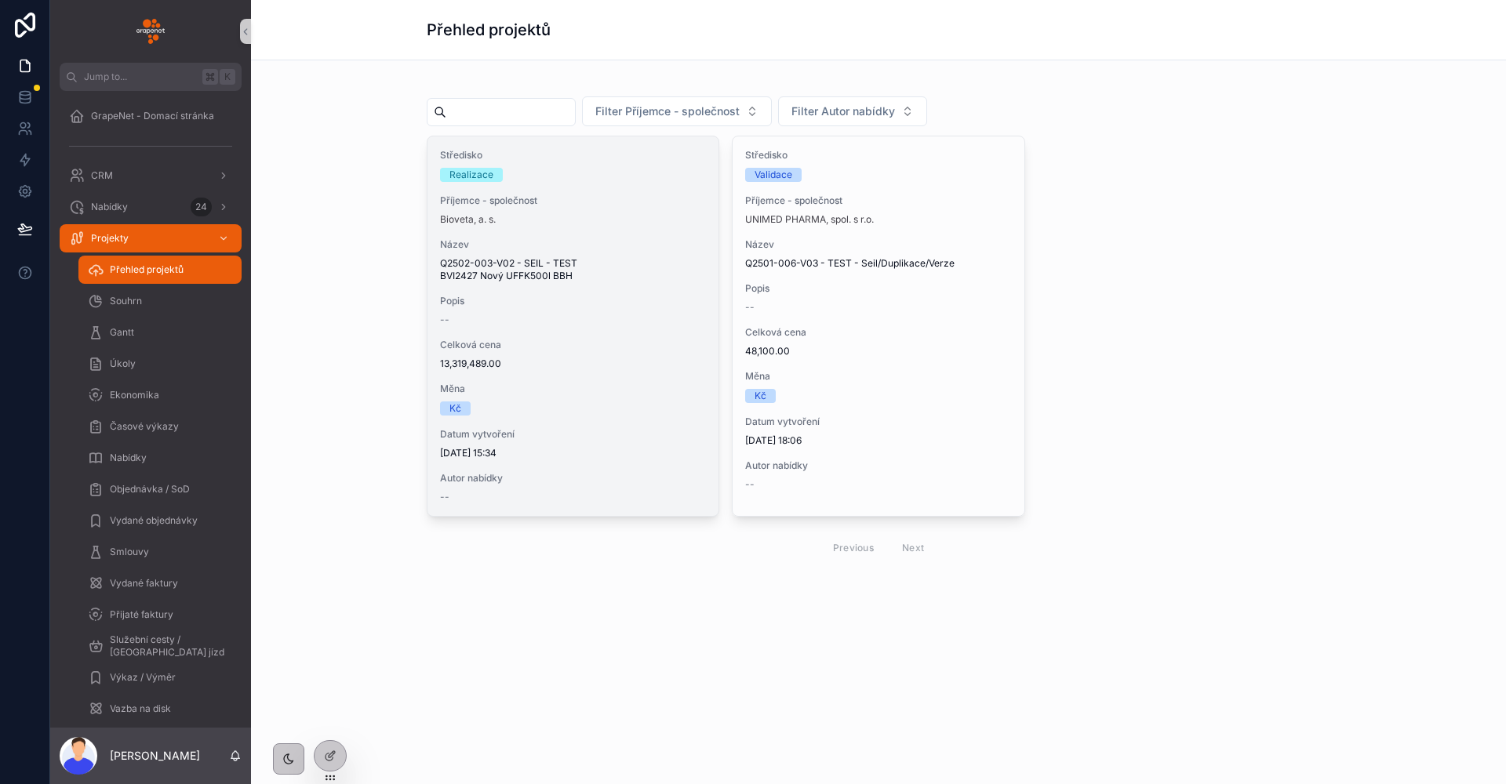
click at [517, 249] on span "Název" at bounding box center [573, 244] width 266 height 13
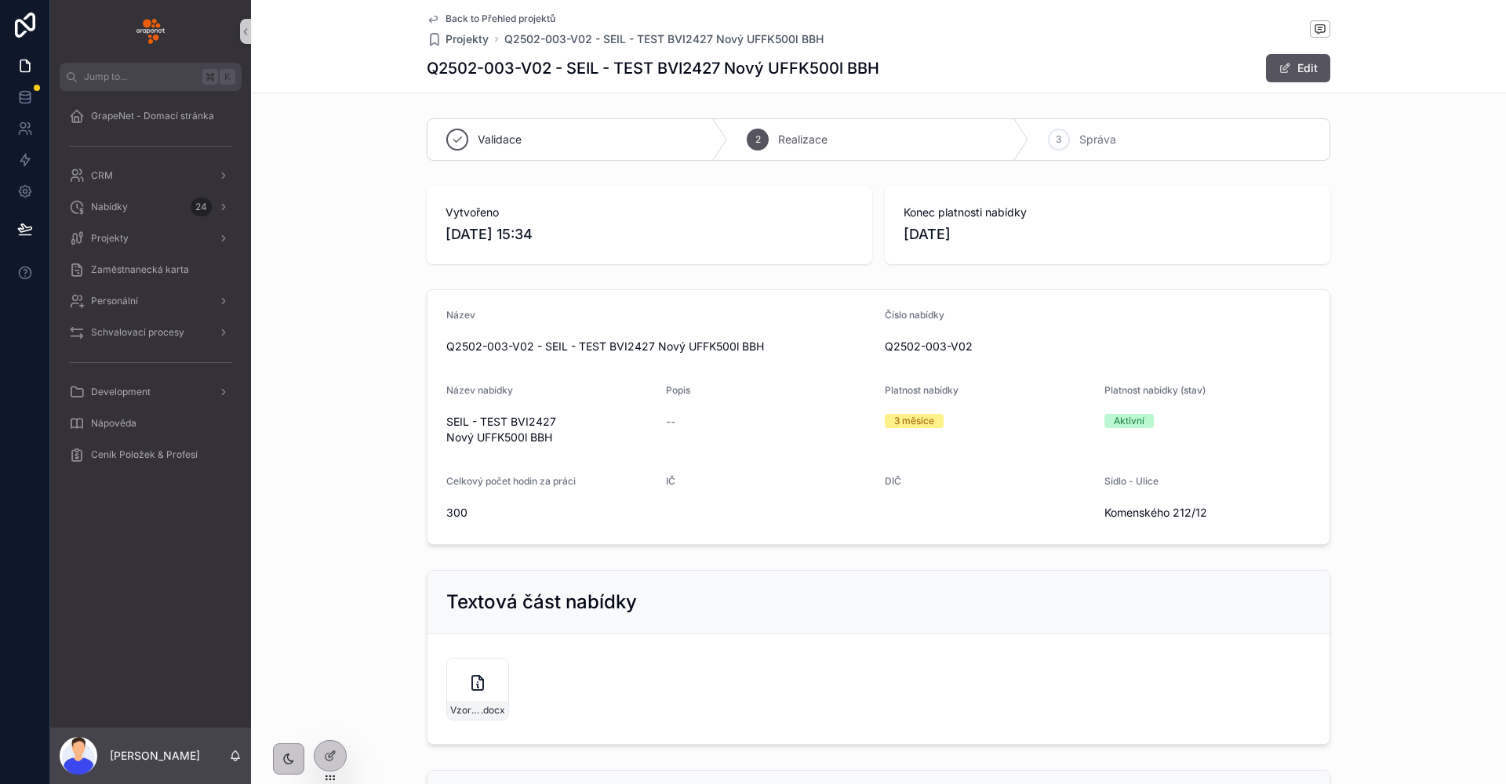
click at [471, 16] on span "Back to Přehled projektů" at bounding box center [500, 19] width 110 height 13
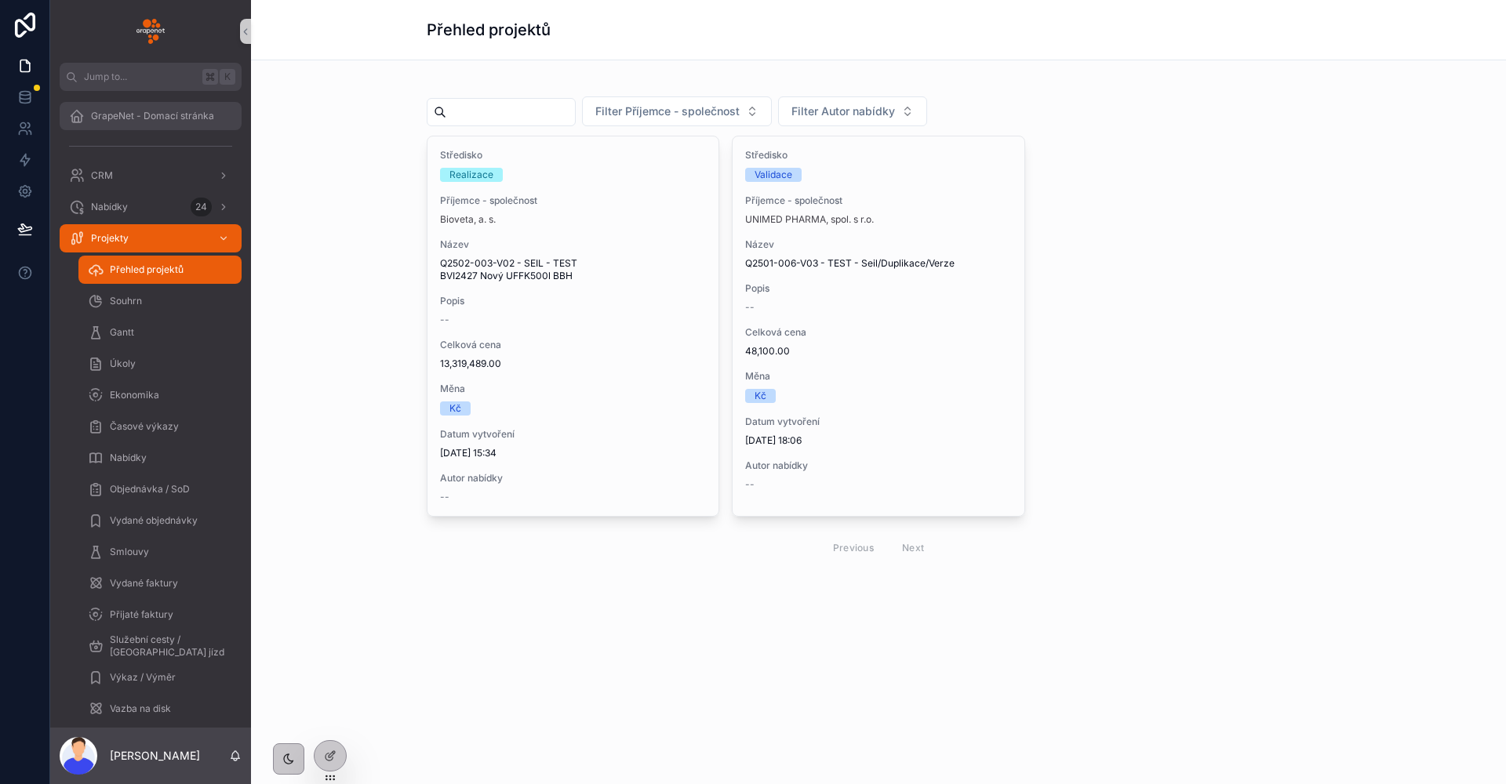
click at [146, 129] on link "GrapeNet - Domací stránka" at bounding box center [151, 116] width 182 height 28
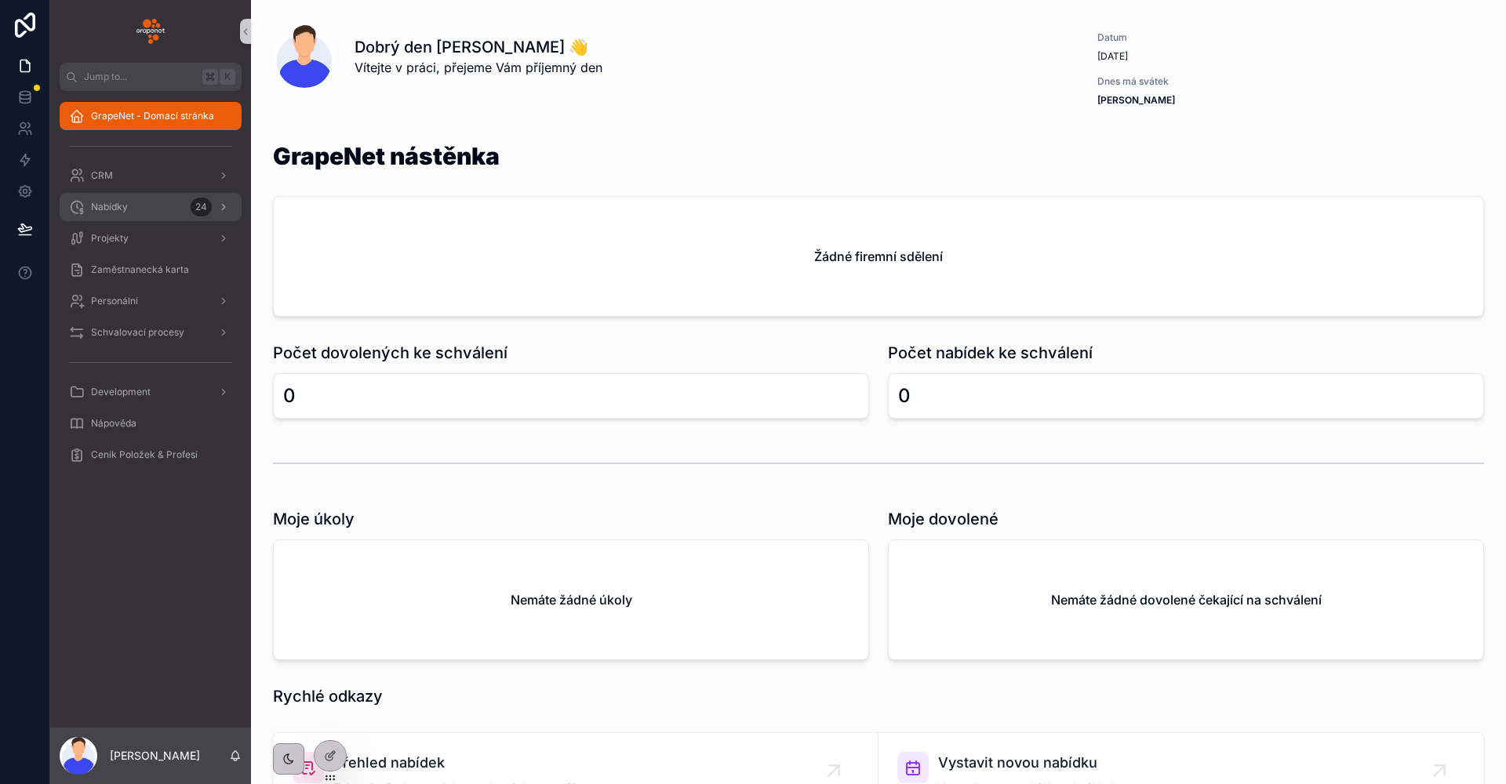
click at [142, 205] on div "Nabídky 24" at bounding box center [150, 206] width 163 height 25
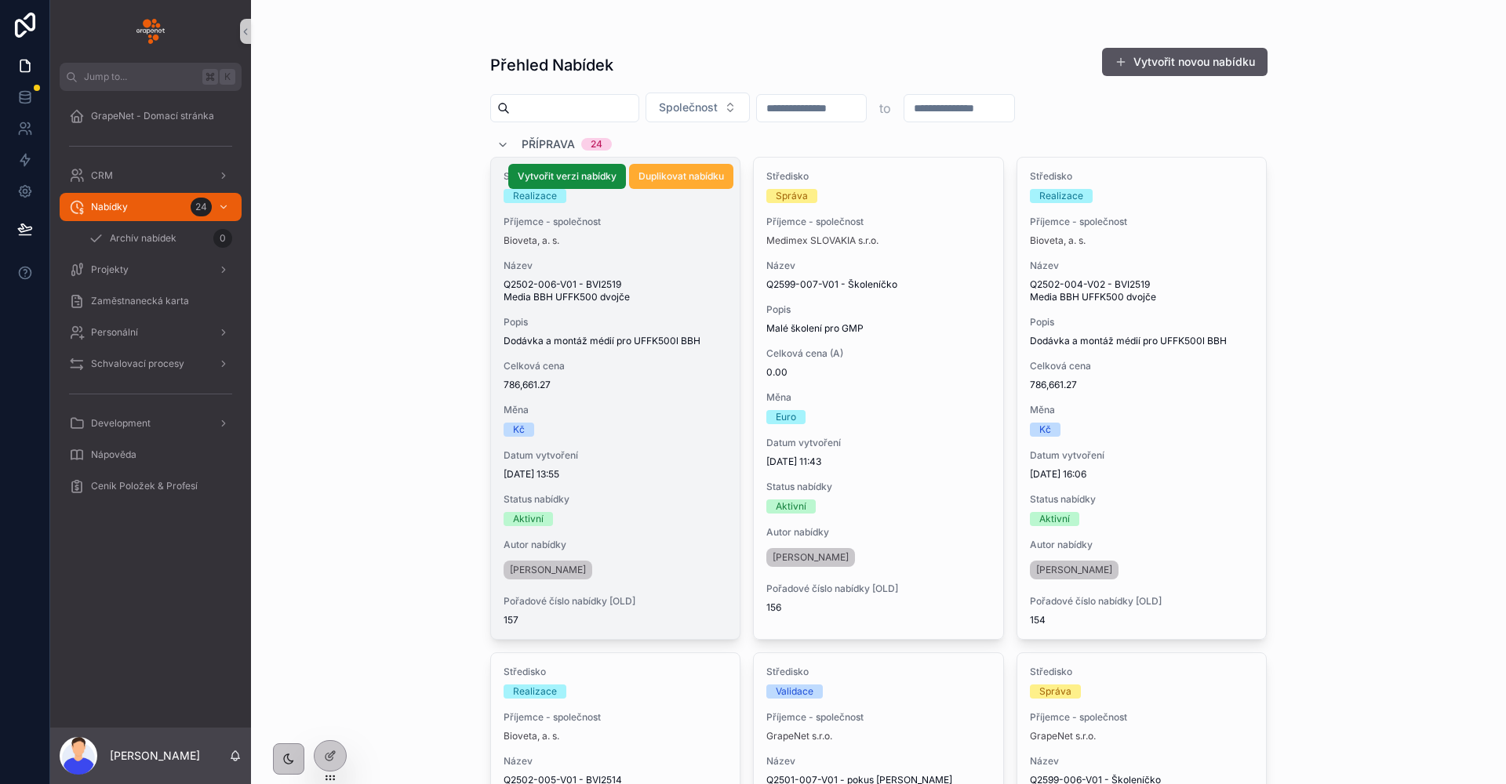
click at [685, 318] on span "Popis" at bounding box center [615, 322] width 224 height 13
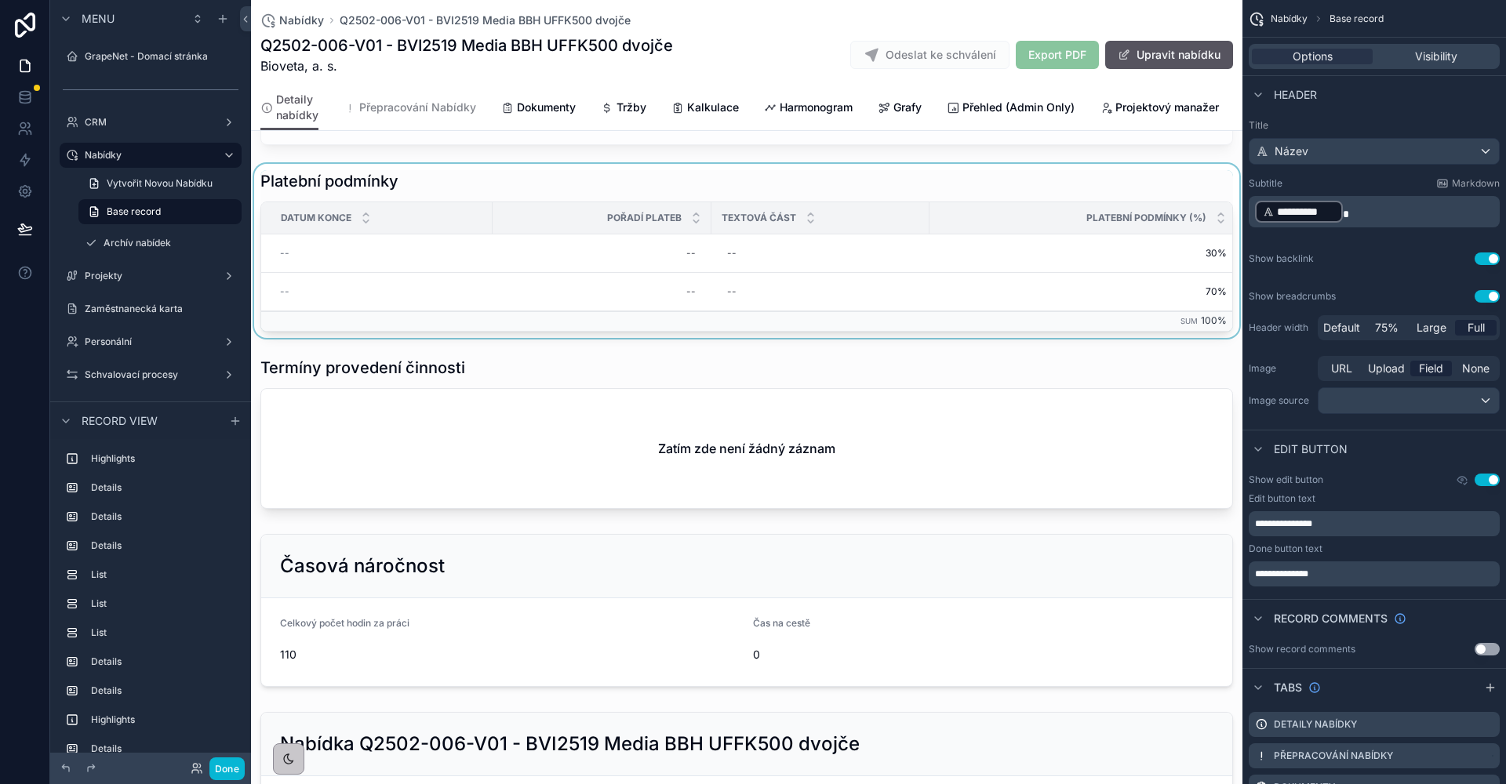
scroll to position [1207, 0]
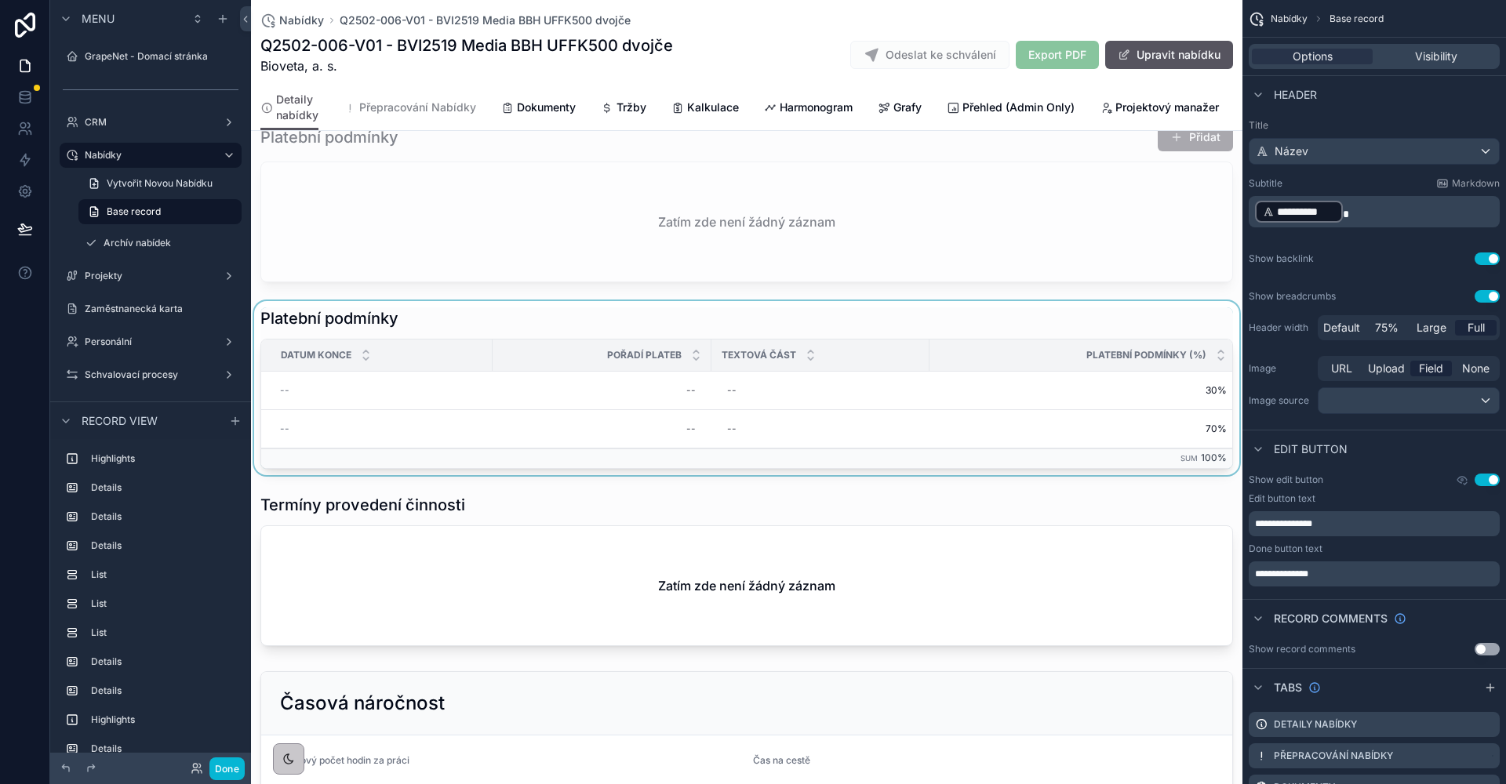
click at [435, 327] on div "scrollable content" at bounding box center [746, 388] width 991 height 174
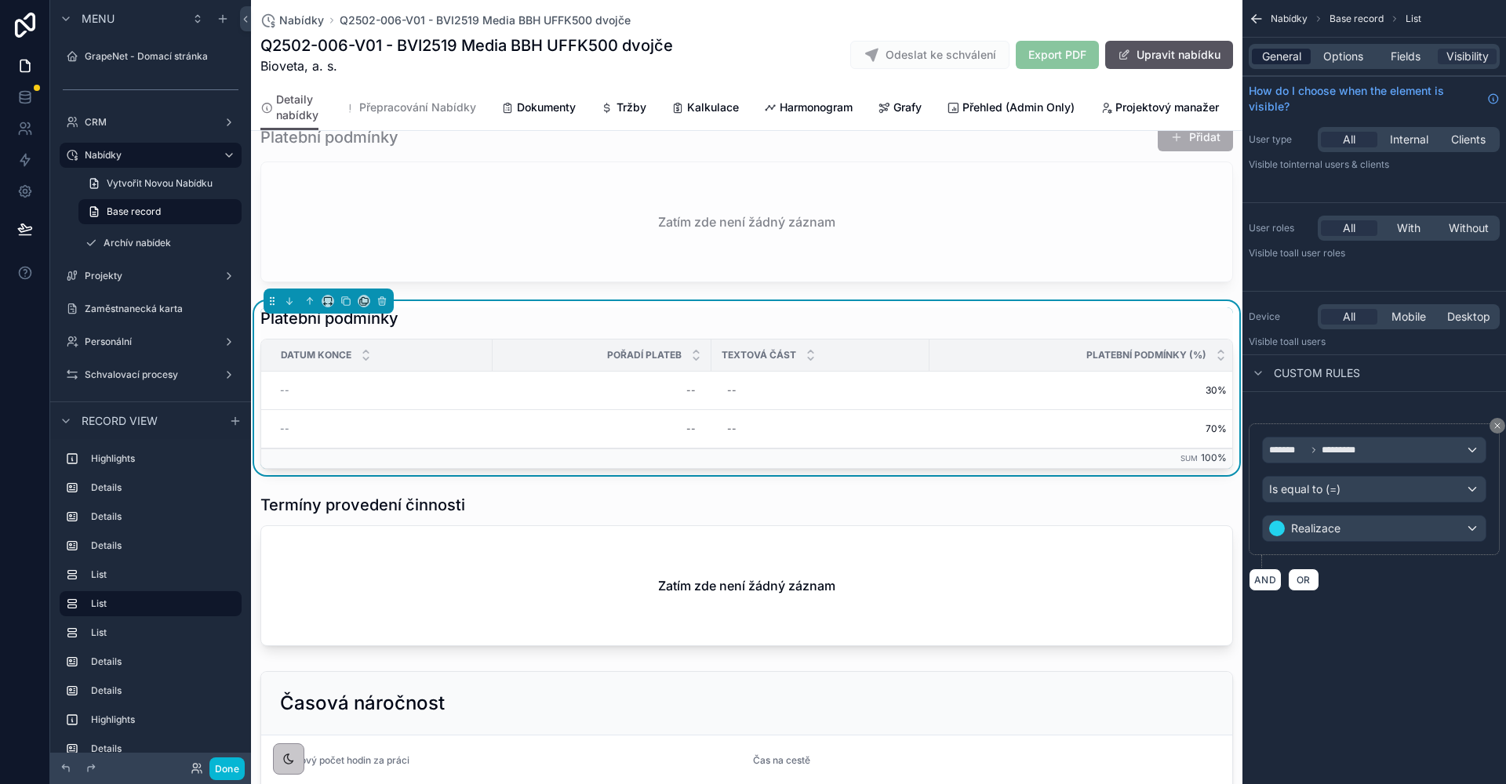
click at [1292, 53] on span "General" at bounding box center [1281, 57] width 39 height 16
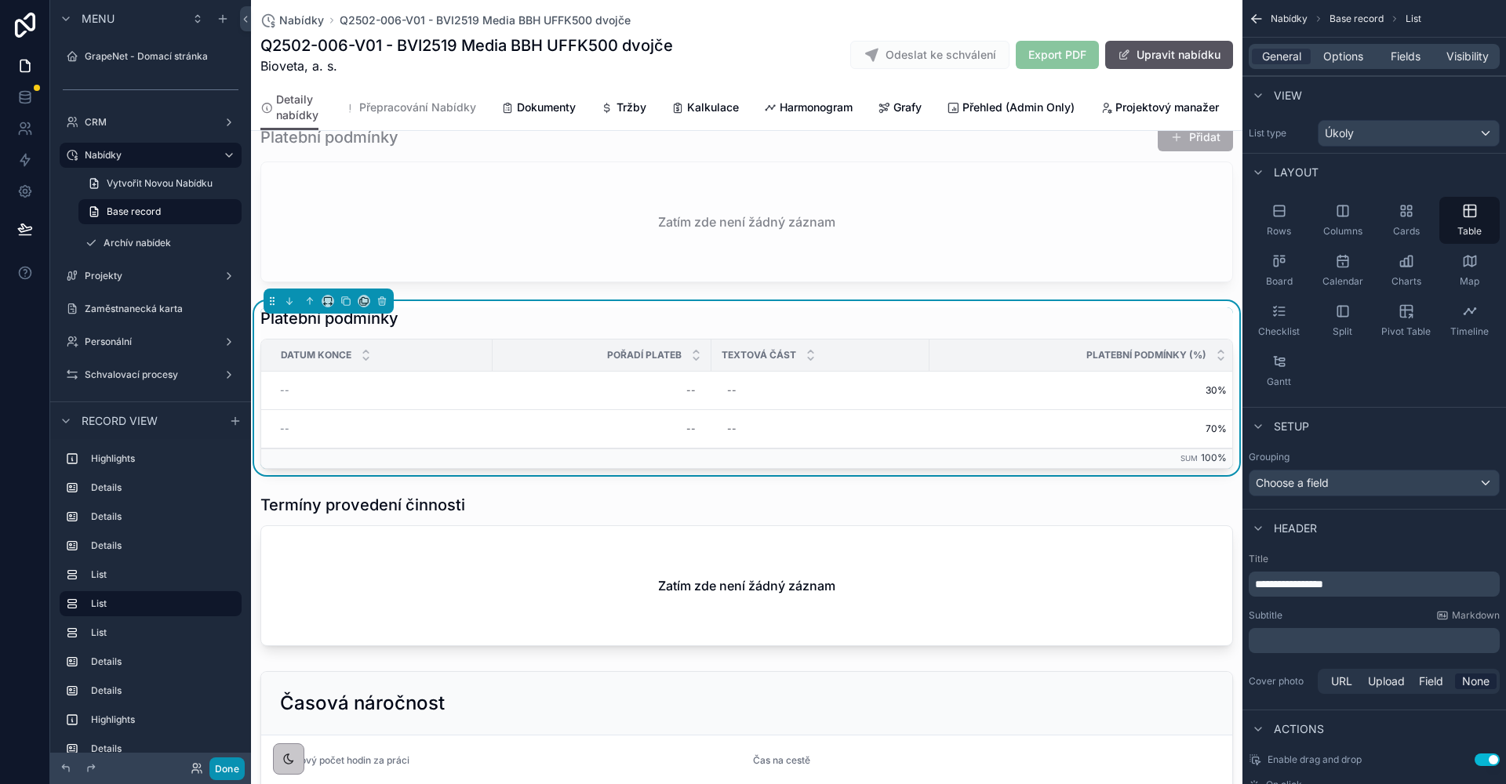
click at [238, 768] on button "Done" at bounding box center [226, 769] width 35 height 23
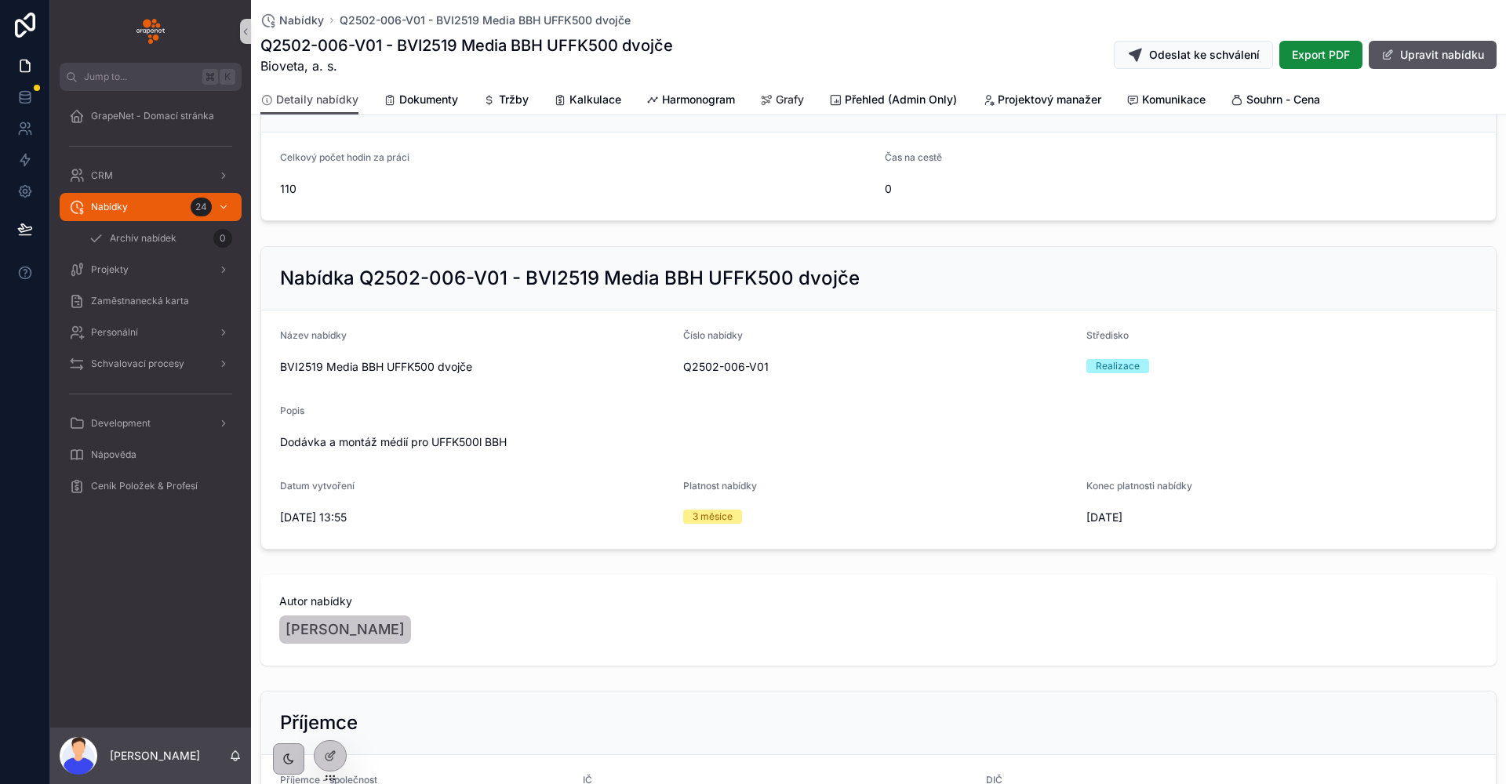
click at [795, 91] on link "Grafy" at bounding box center [782, 100] width 44 height 31
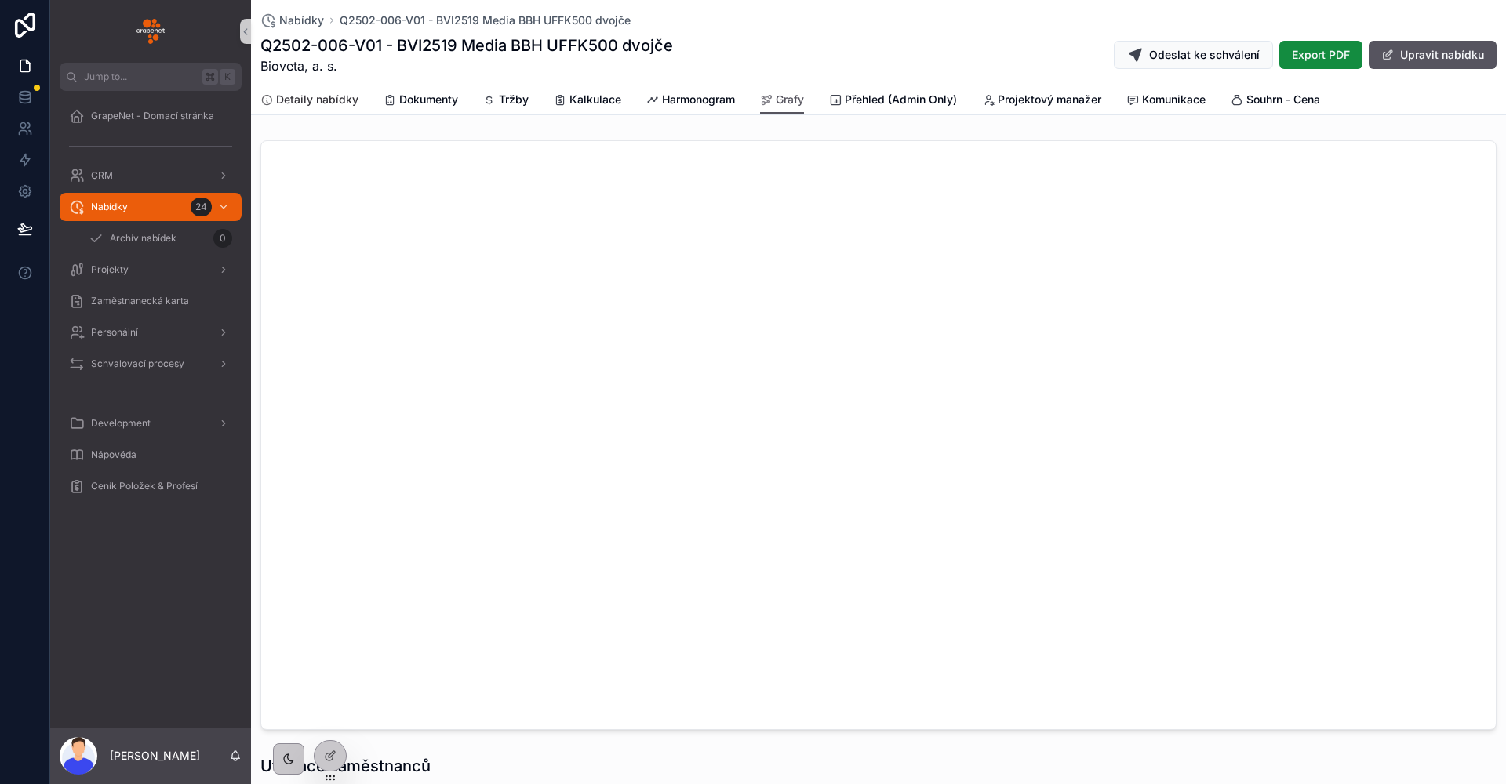
click at [328, 97] on span "Detaily nabídky" at bounding box center [317, 100] width 82 height 16
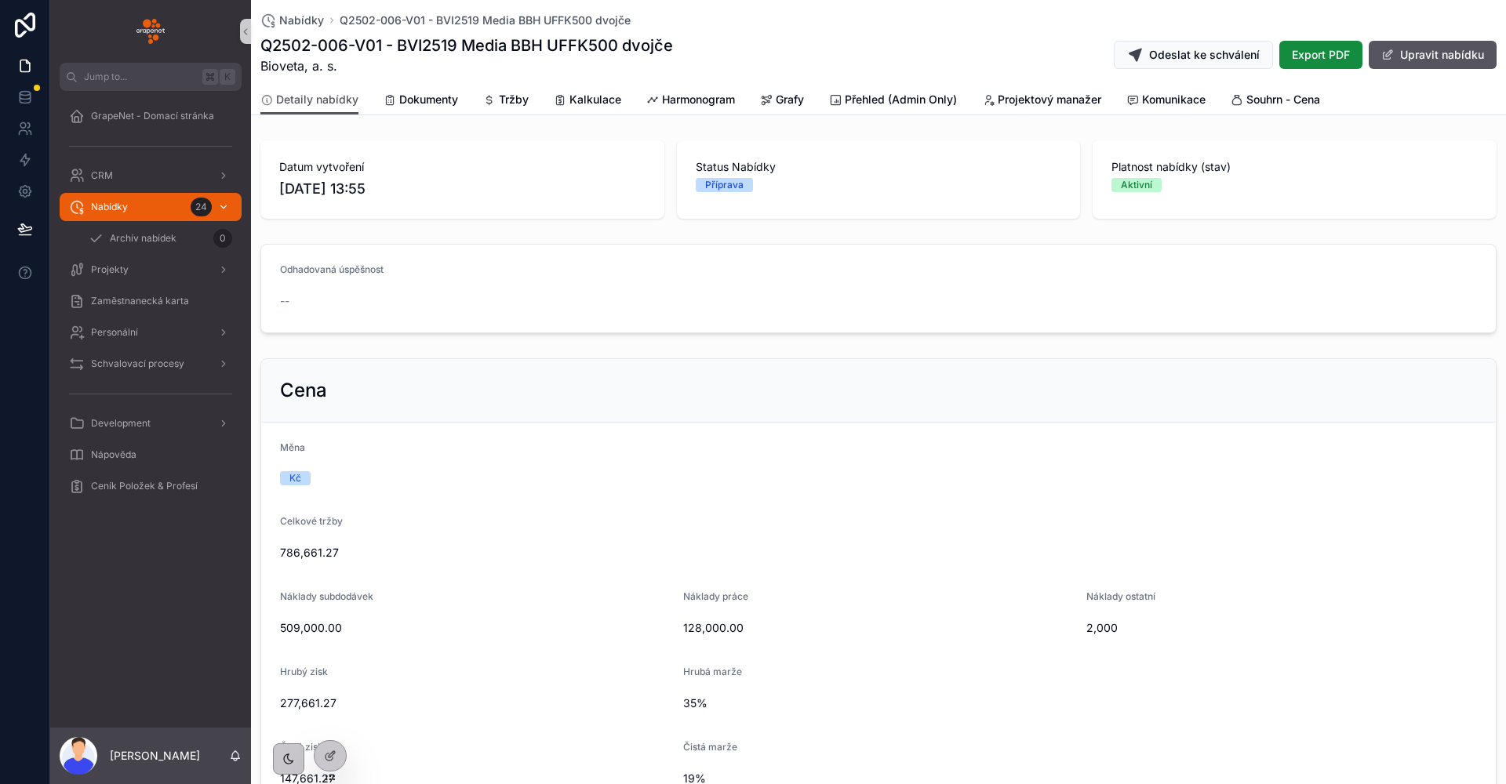
click at [134, 220] on link "Nabídky 24" at bounding box center [151, 207] width 182 height 28
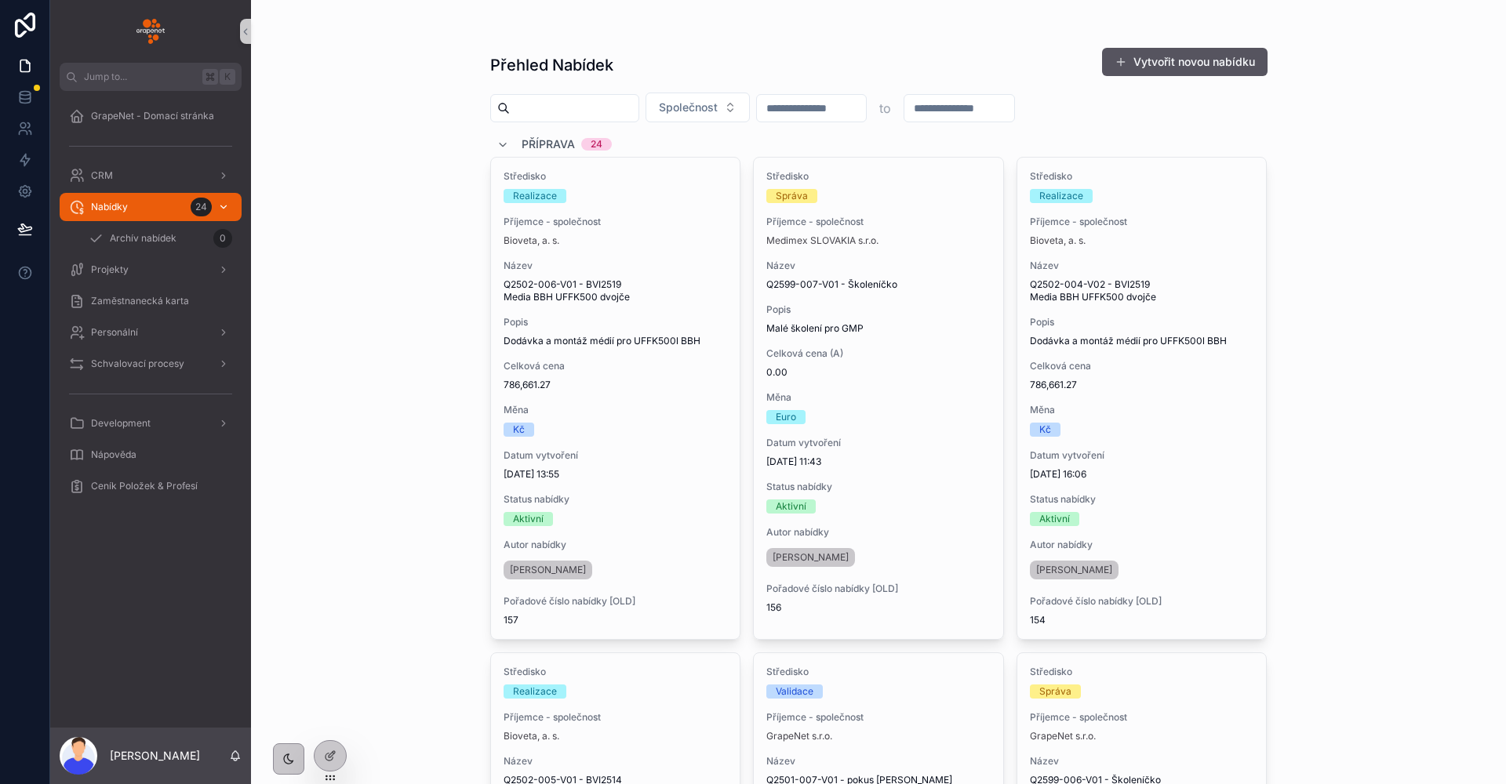
click at [136, 212] on div "Nabídky 24" at bounding box center [150, 206] width 163 height 25
click at [385, 351] on div "Přehled Nabídek Vytvořit novou nabídku Společnost to Příprava 24 Středisko Real…" at bounding box center [878, 392] width 1255 height 784
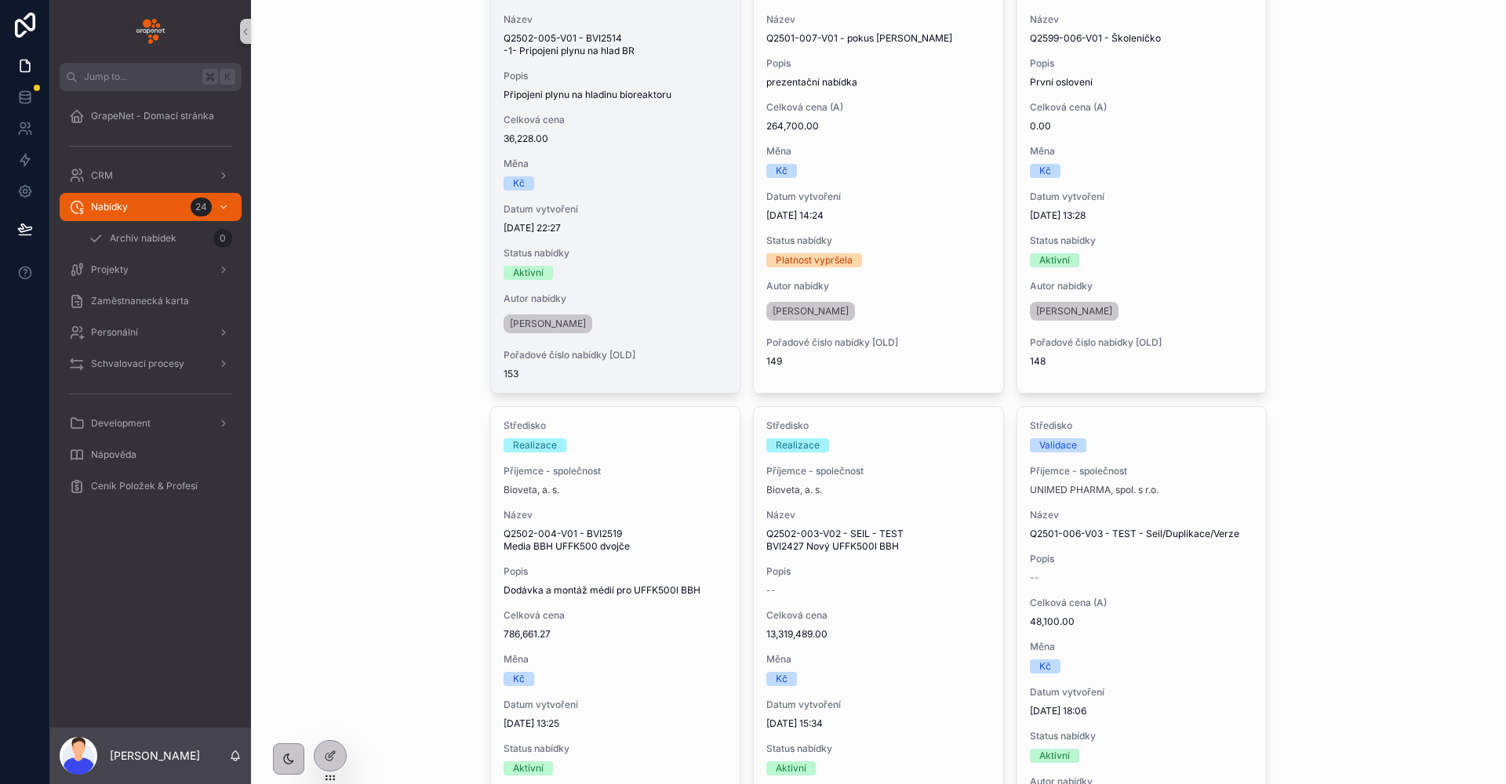
scroll to position [860, 0]
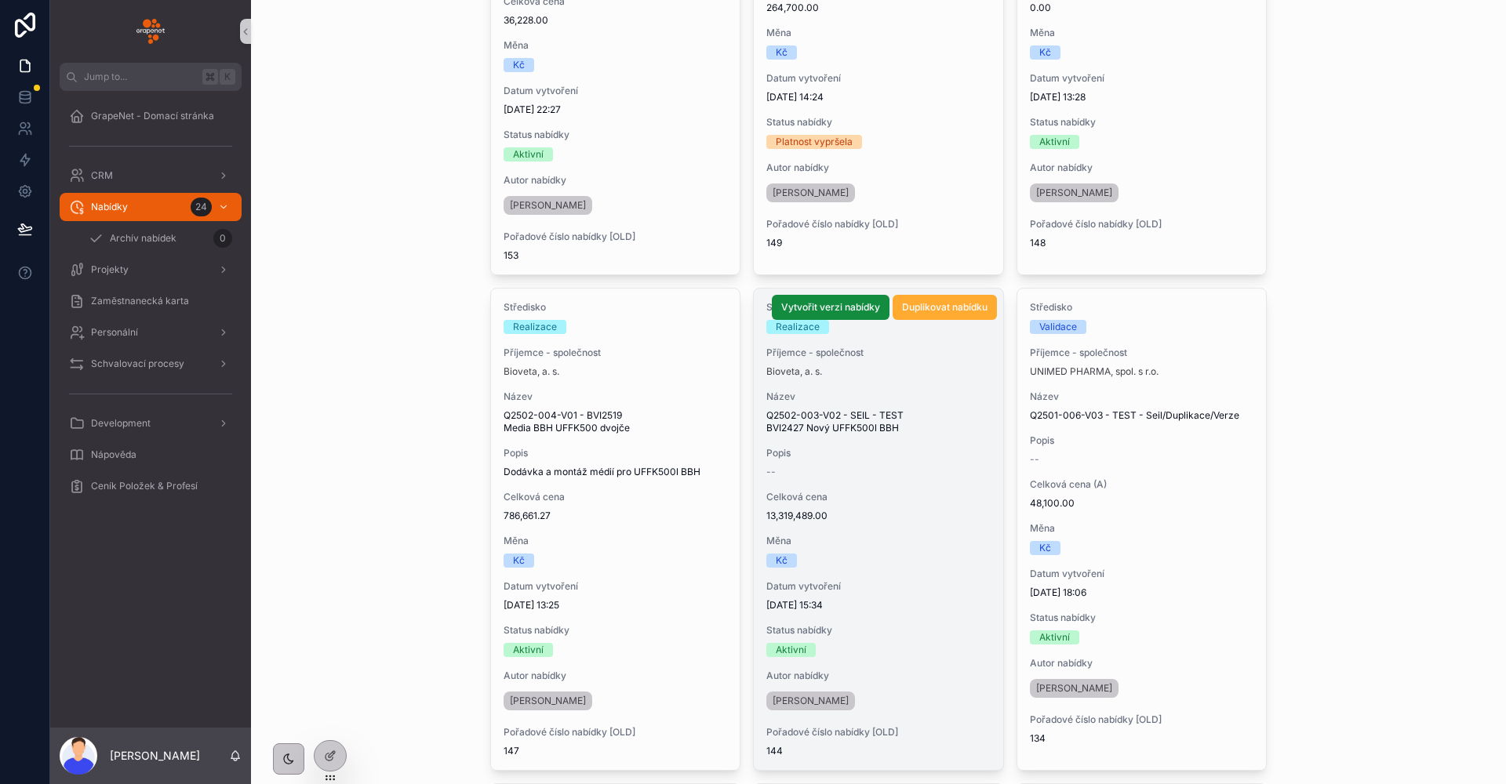
click at [914, 516] on span "13,319,489.00" at bounding box center [878, 516] width 224 height 13
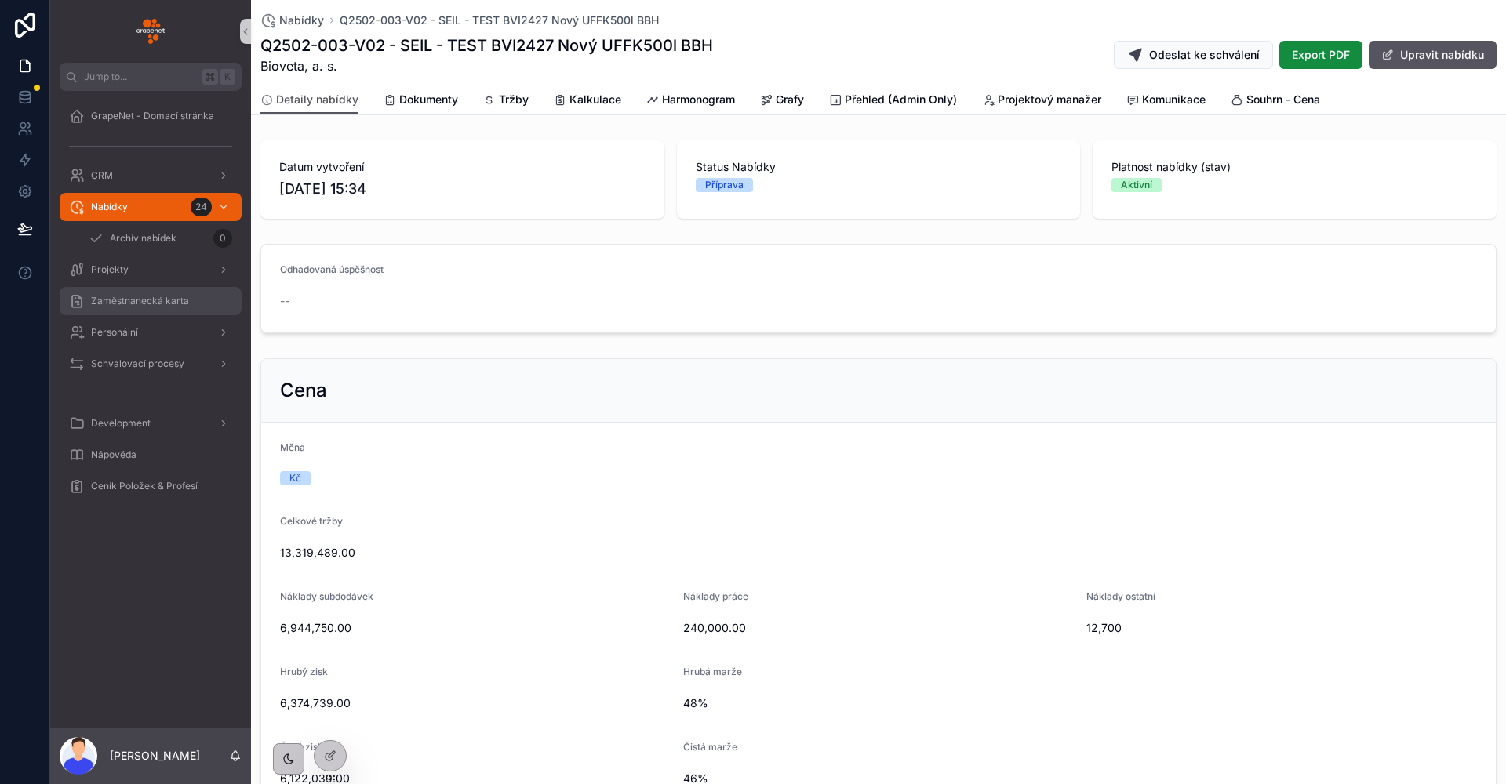
click at [143, 297] on span "Zaměstnanecká karta" at bounding box center [140, 301] width 98 height 13
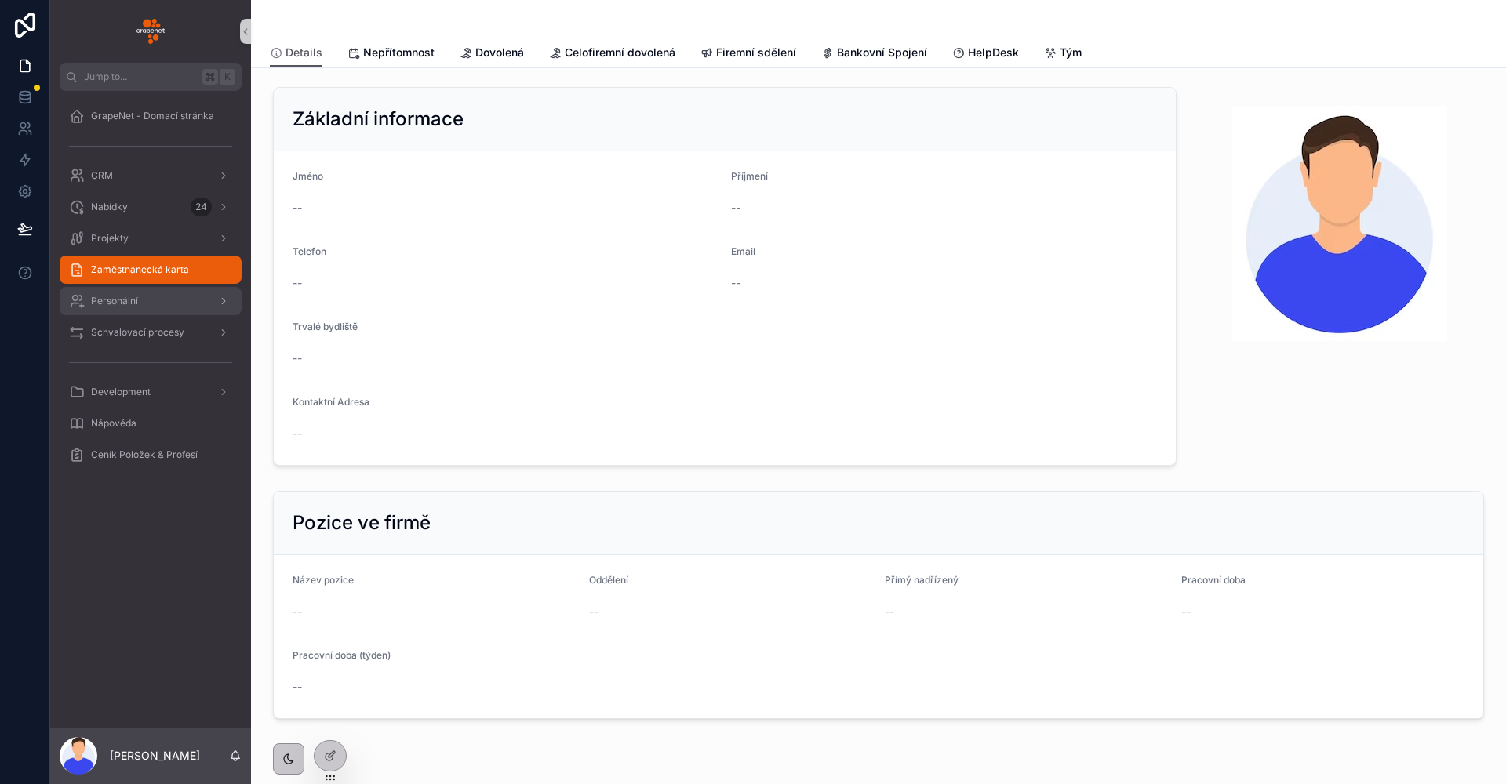
click at [176, 303] on div "Personální" at bounding box center [150, 301] width 163 height 25
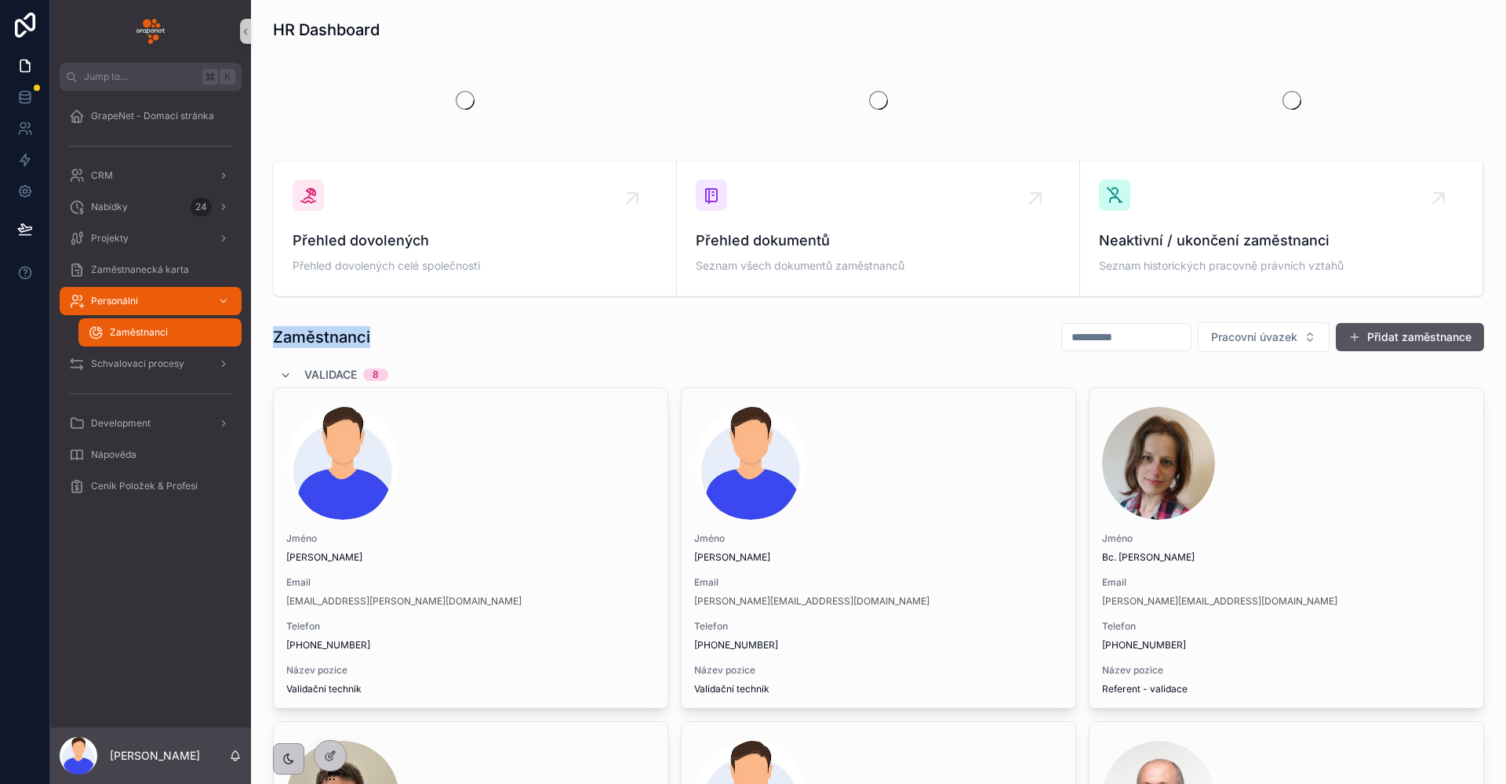
drag, startPoint x: 274, startPoint y: 336, endPoint x: 398, endPoint y: 329, distance: 124.9
click at [398, 329] on div "Zaměstnanci Pracovní úvazek Přidat zaměstnance" at bounding box center [878, 337] width 1211 height 31
drag, startPoint x: 368, startPoint y: 337, endPoint x: 270, endPoint y: 341, distance: 98.1
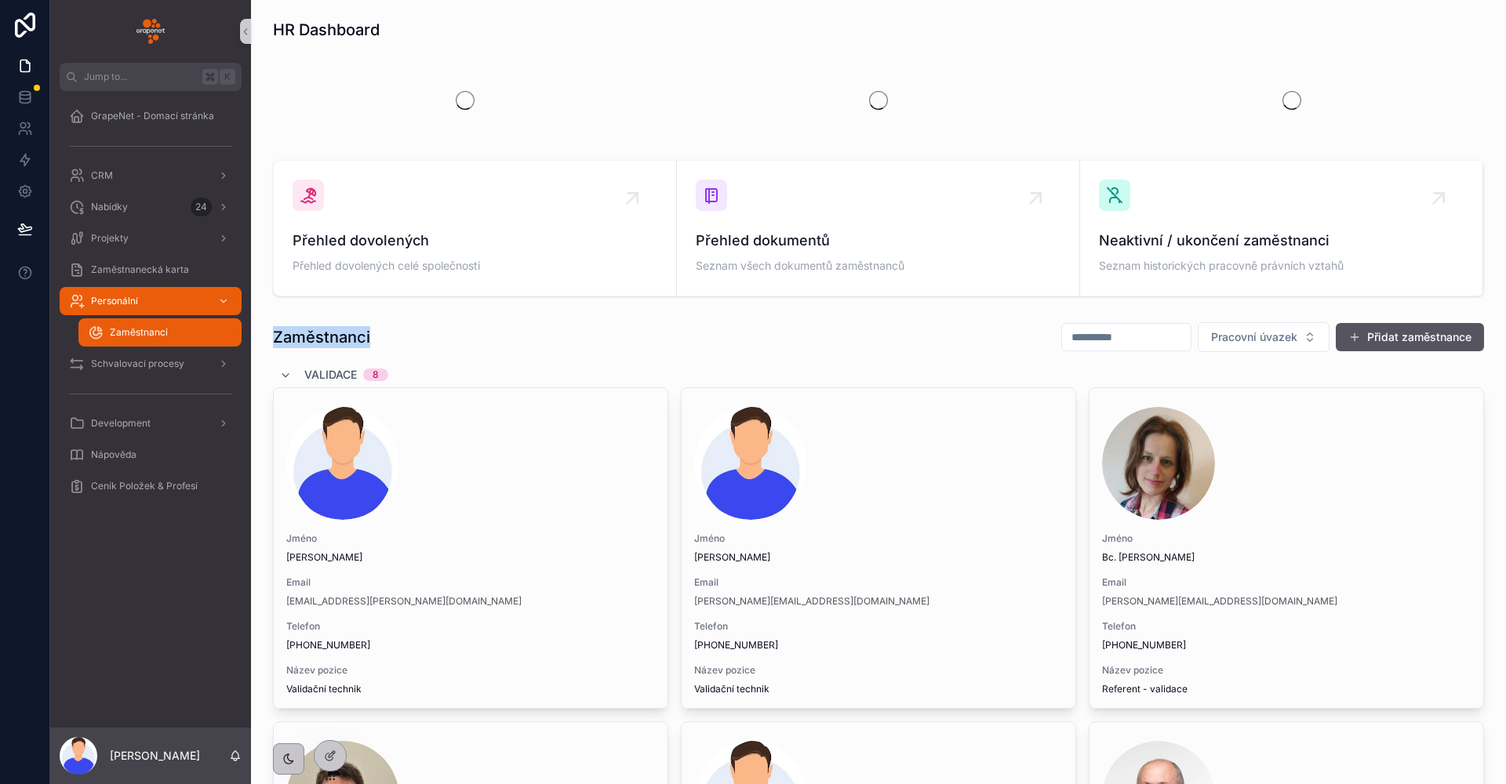
click at [429, 330] on div "Zaměstnanci Pracovní úvazek Přidat zaměstnance" at bounding box center [878, 337] width 1211 height 31
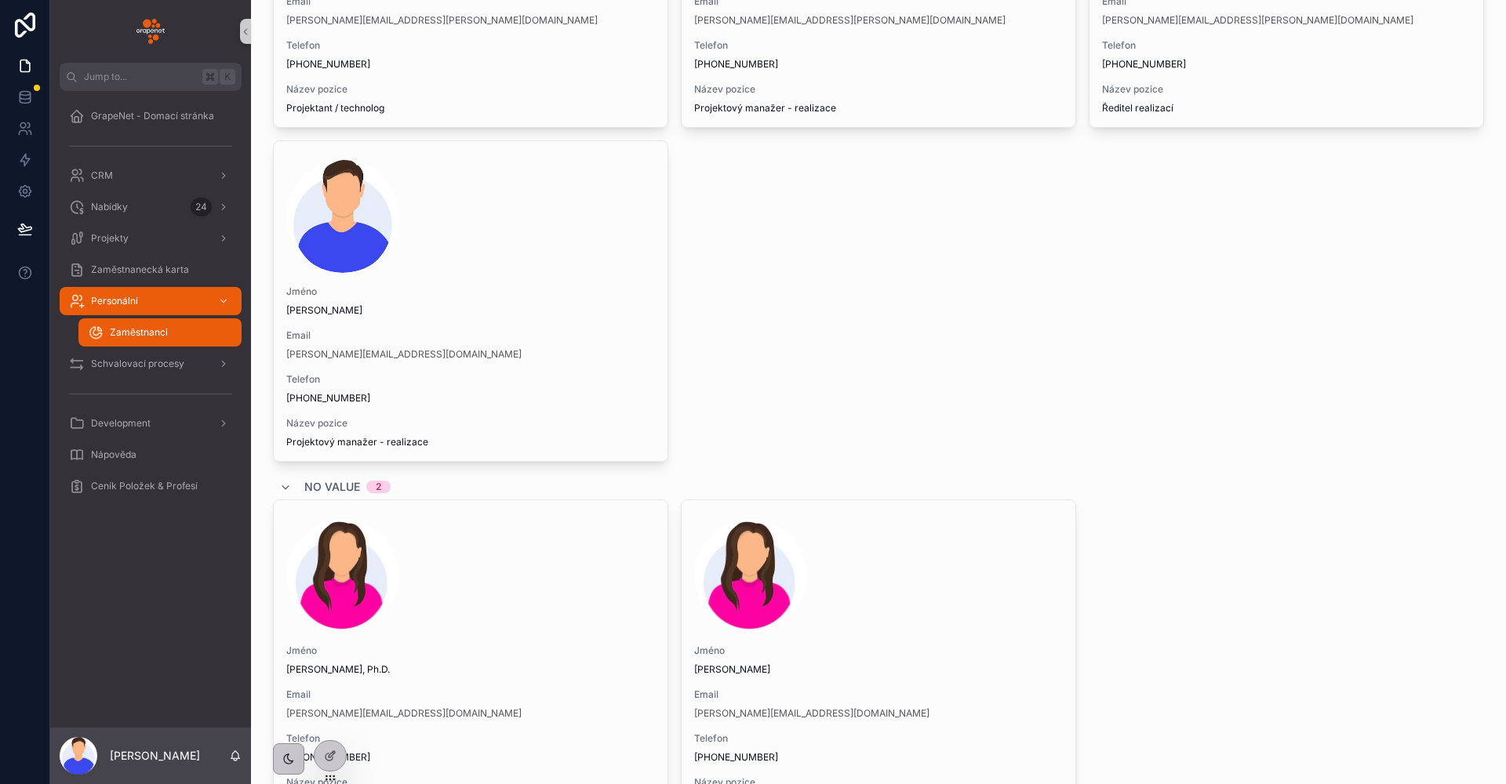
scroll to position [2800, 0]
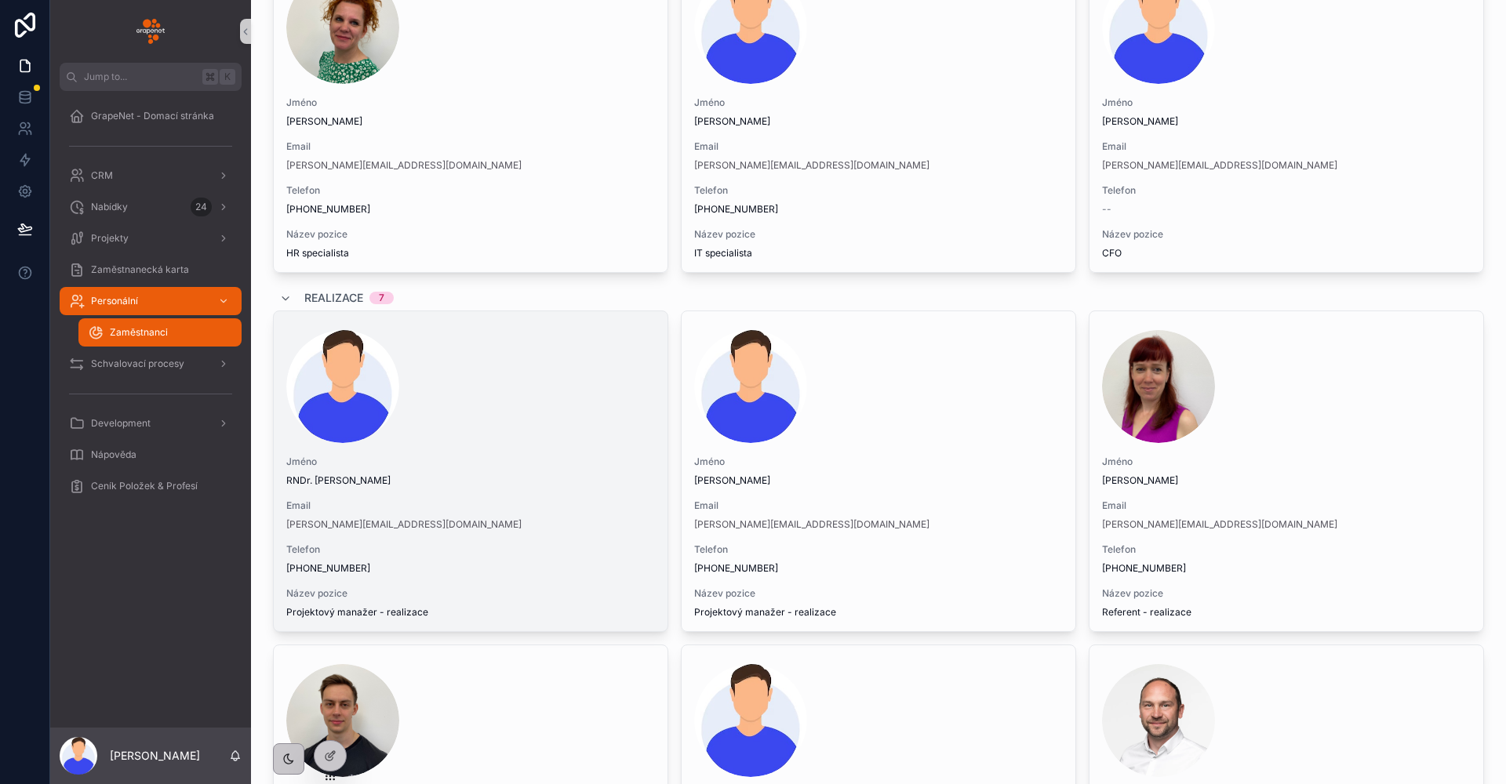
scroll to position [2124, 0]
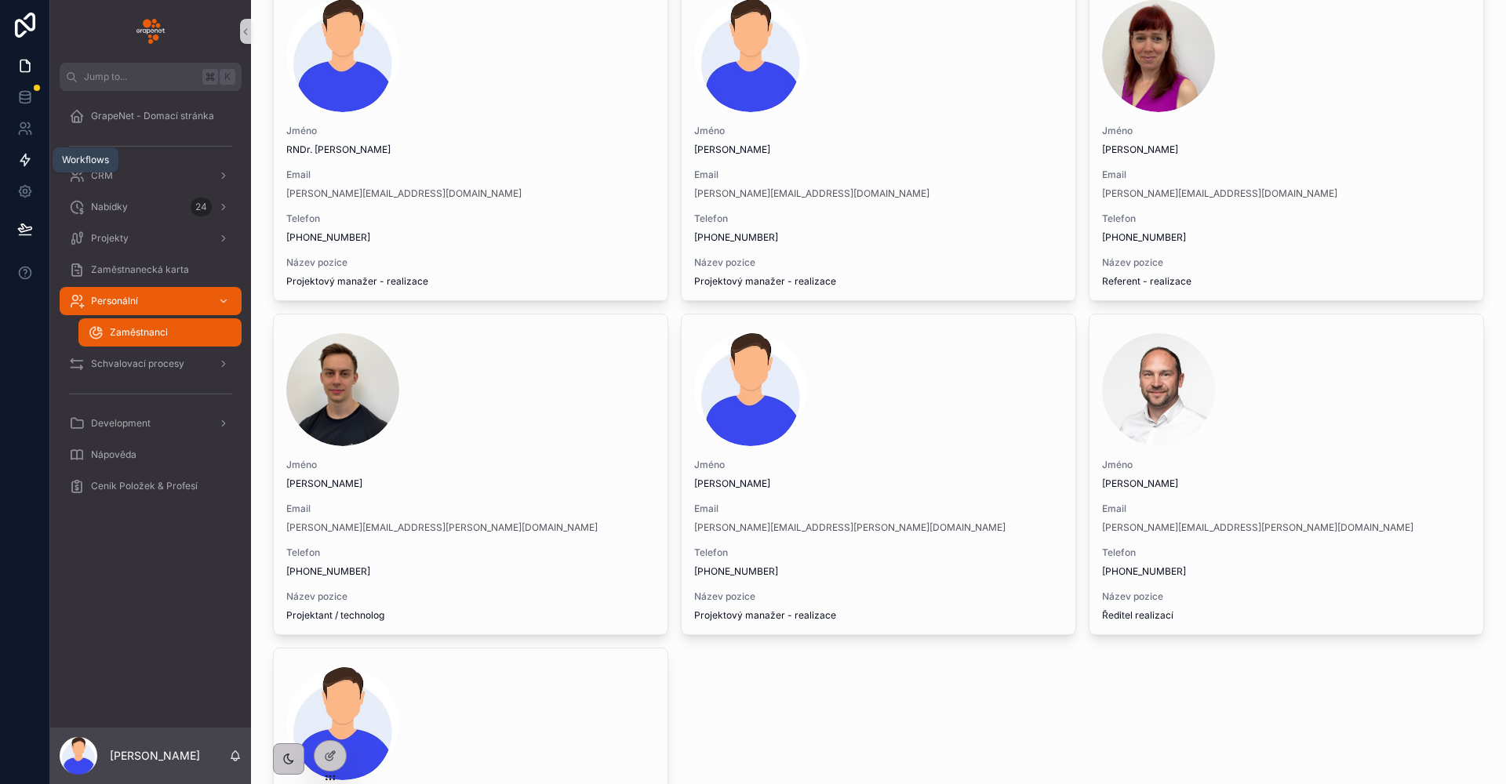
click at [24, 167] on icon at bounding box center [25, 160] width 16 height 16
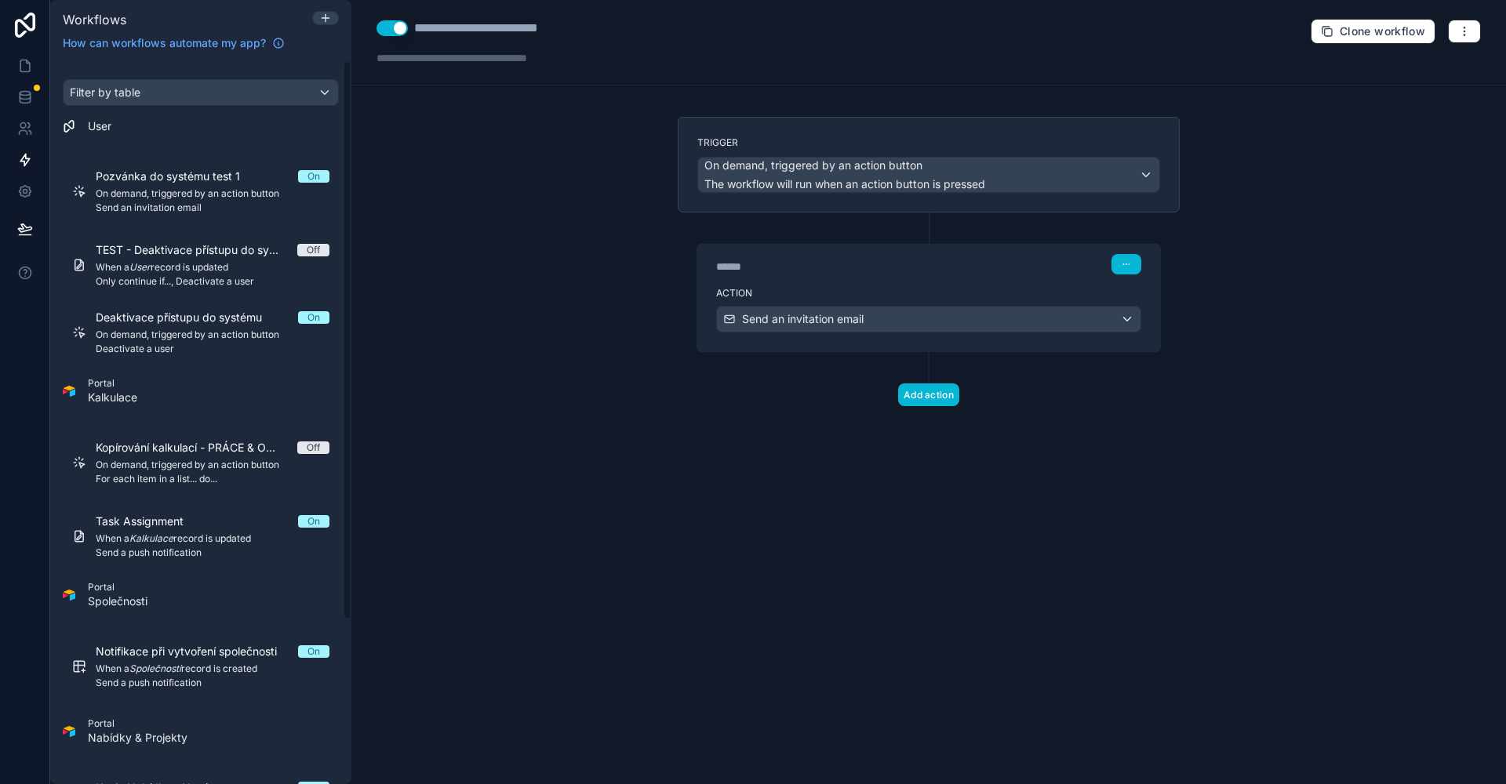
click at [928, 171] on span "On demand, triggered by an action button" at bounding box center [844, 166] width 281 height 16
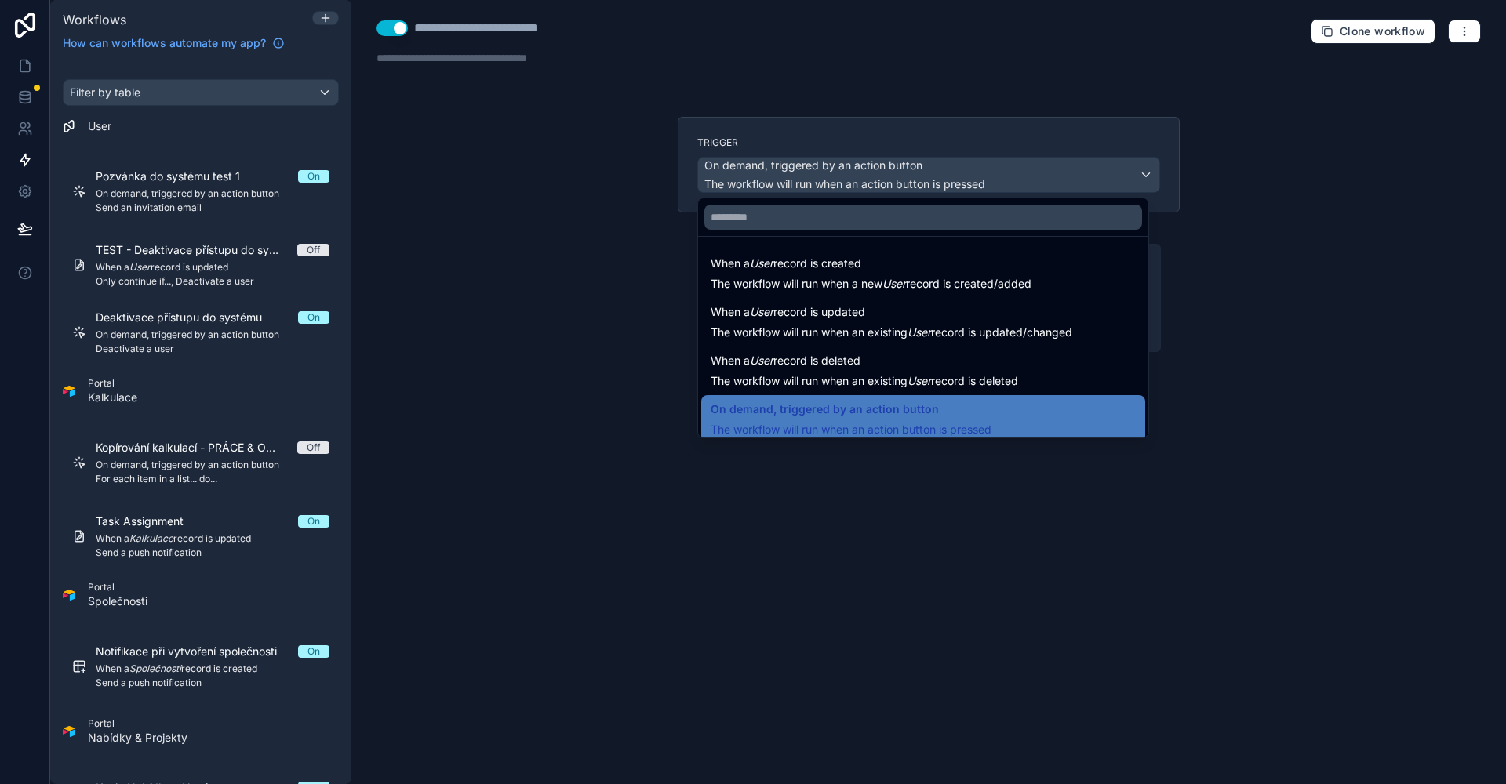
click at [1306, 246] on div at bounding box center [753, 392] width 1506 height 784
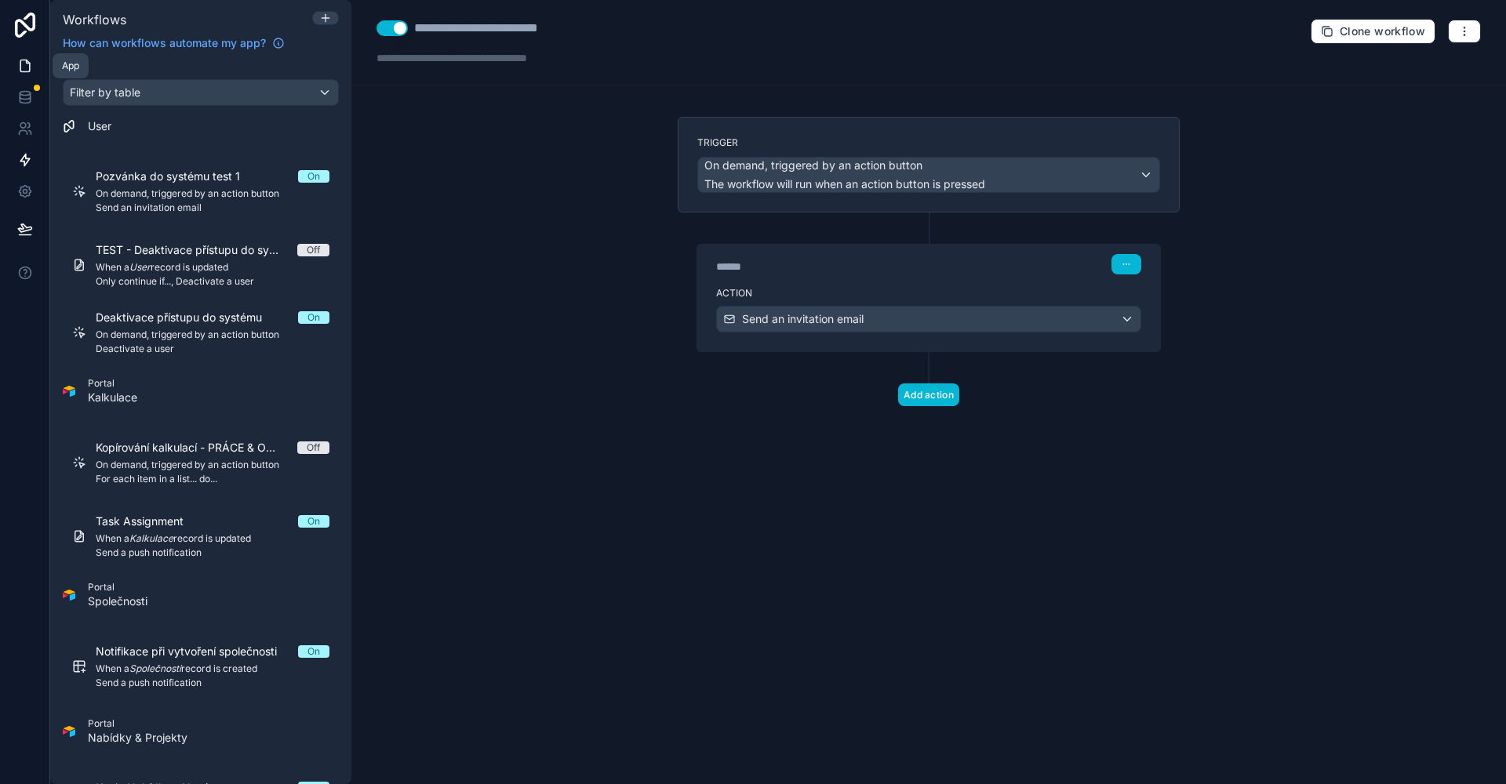
click at [35, 61] on link at bounding box center [24, 65] width 49 height 31
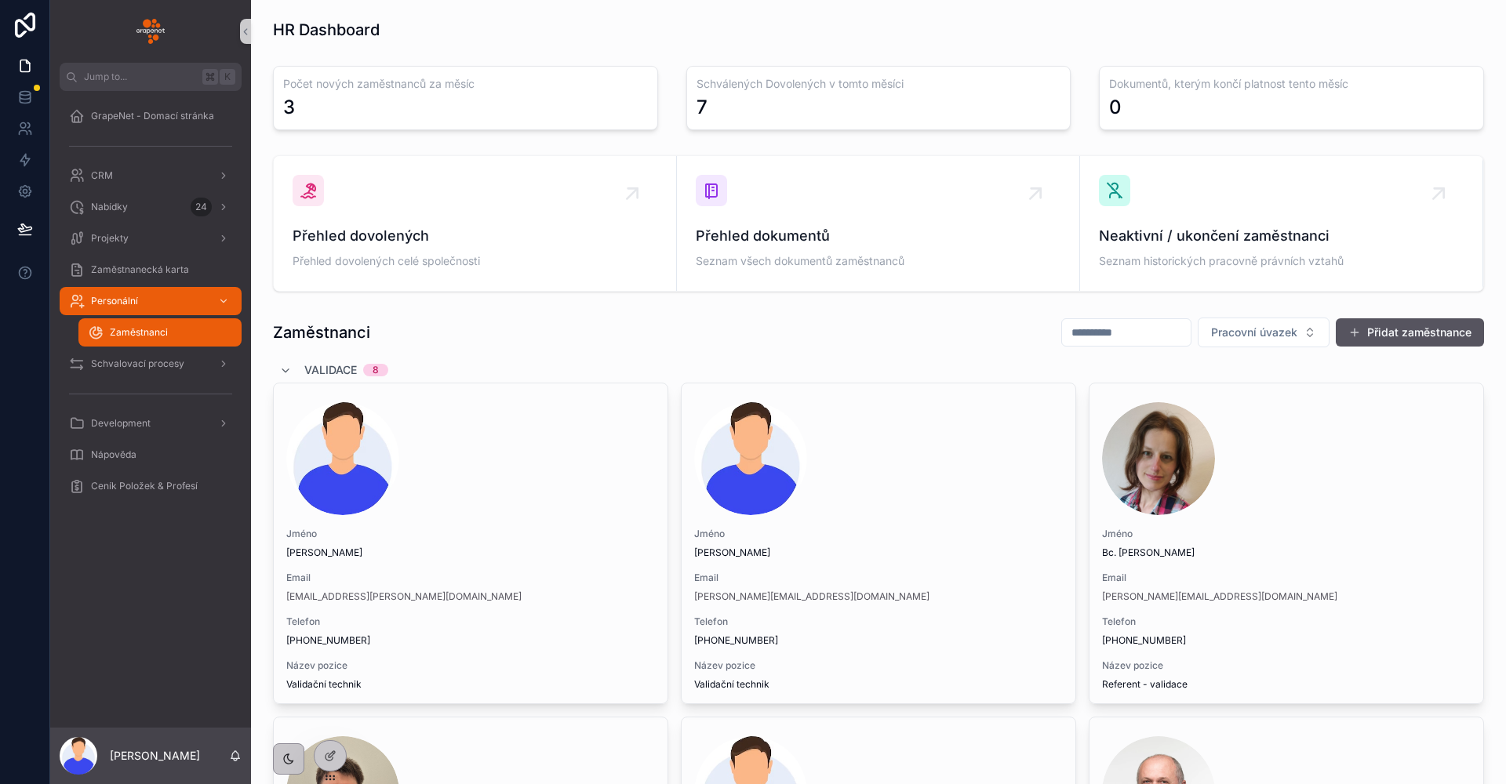
click at [427, 100] on div "3" at bounding box center [465, 107] width 365 height 25
click at [29, 162] on icon at bounding box center [25, 160] width 16 height 16
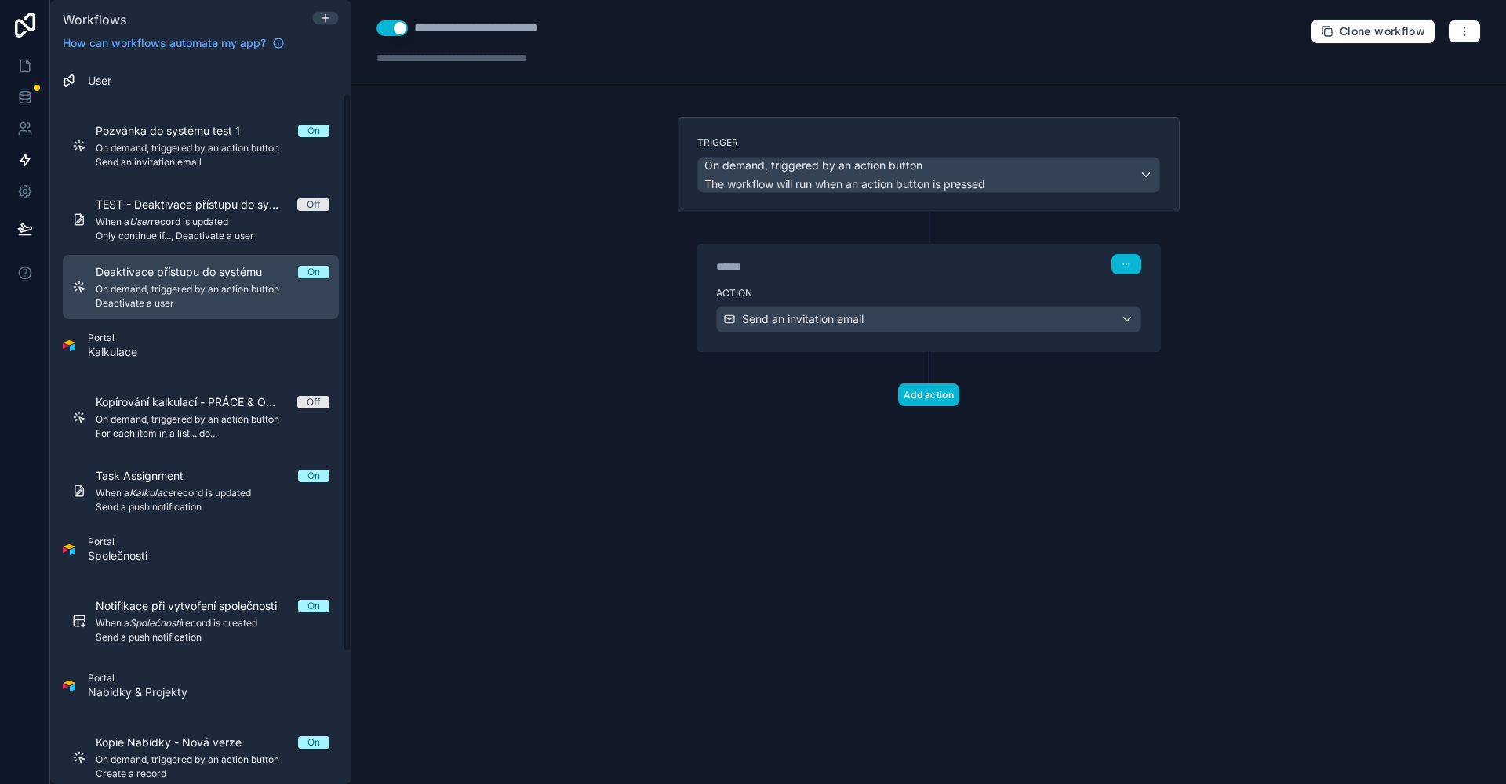
scroll to position [23, 0]
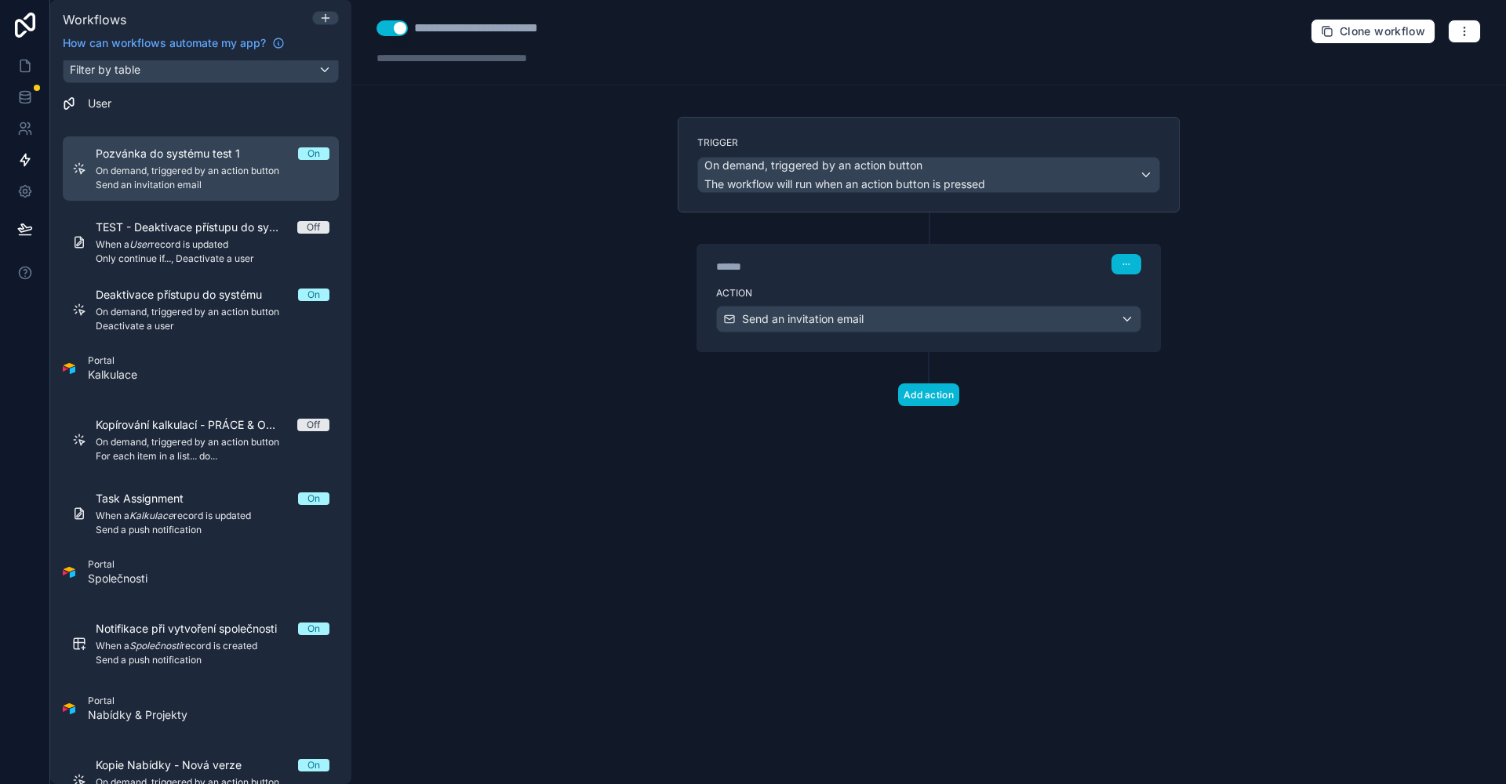
click at [222, 185] on span "Send an invitation email" at bounding box center [213, 185] width 234 height 13
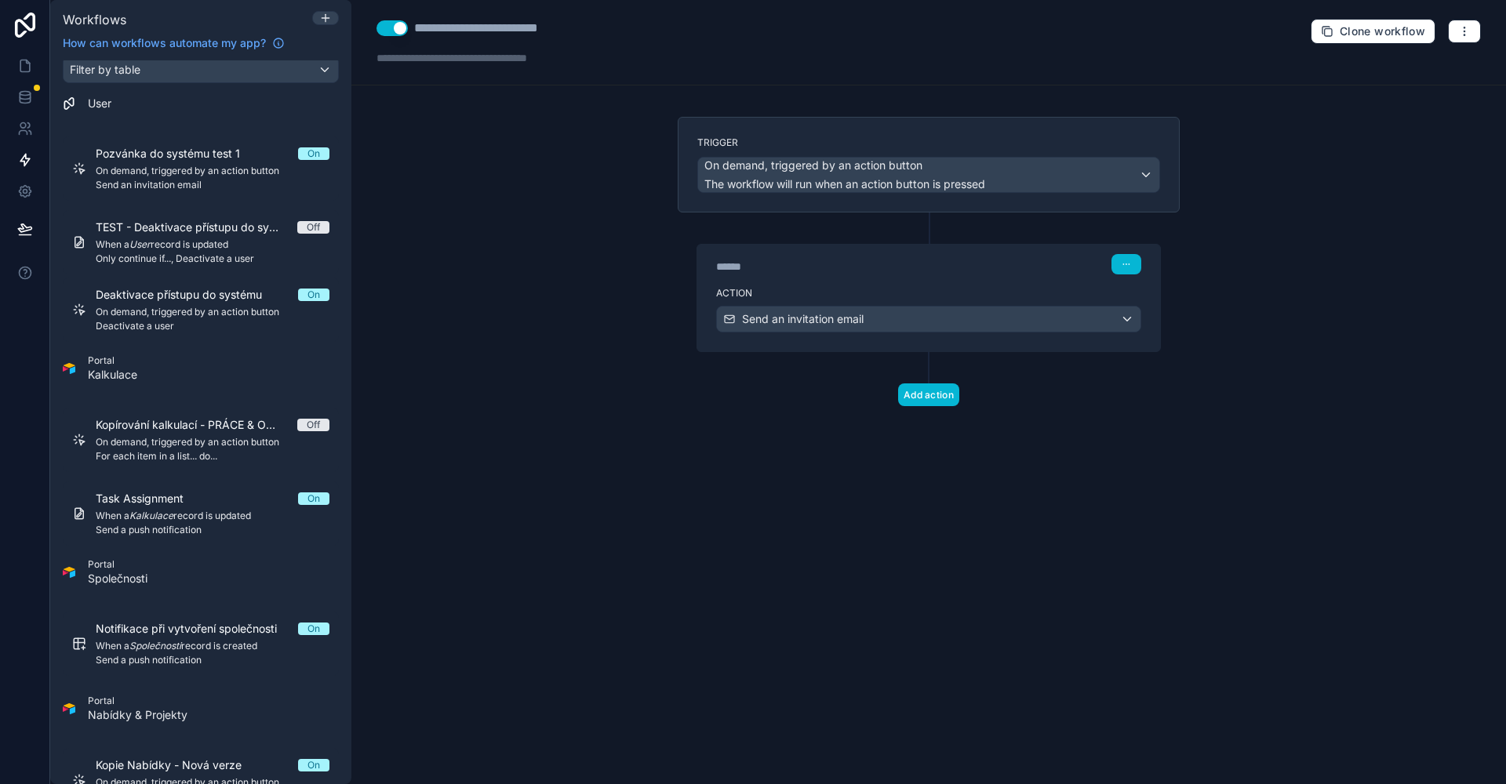
click at [790, 282] on div "Action Send an invitation email" at bounding box center [928, 316] width 463 height 71
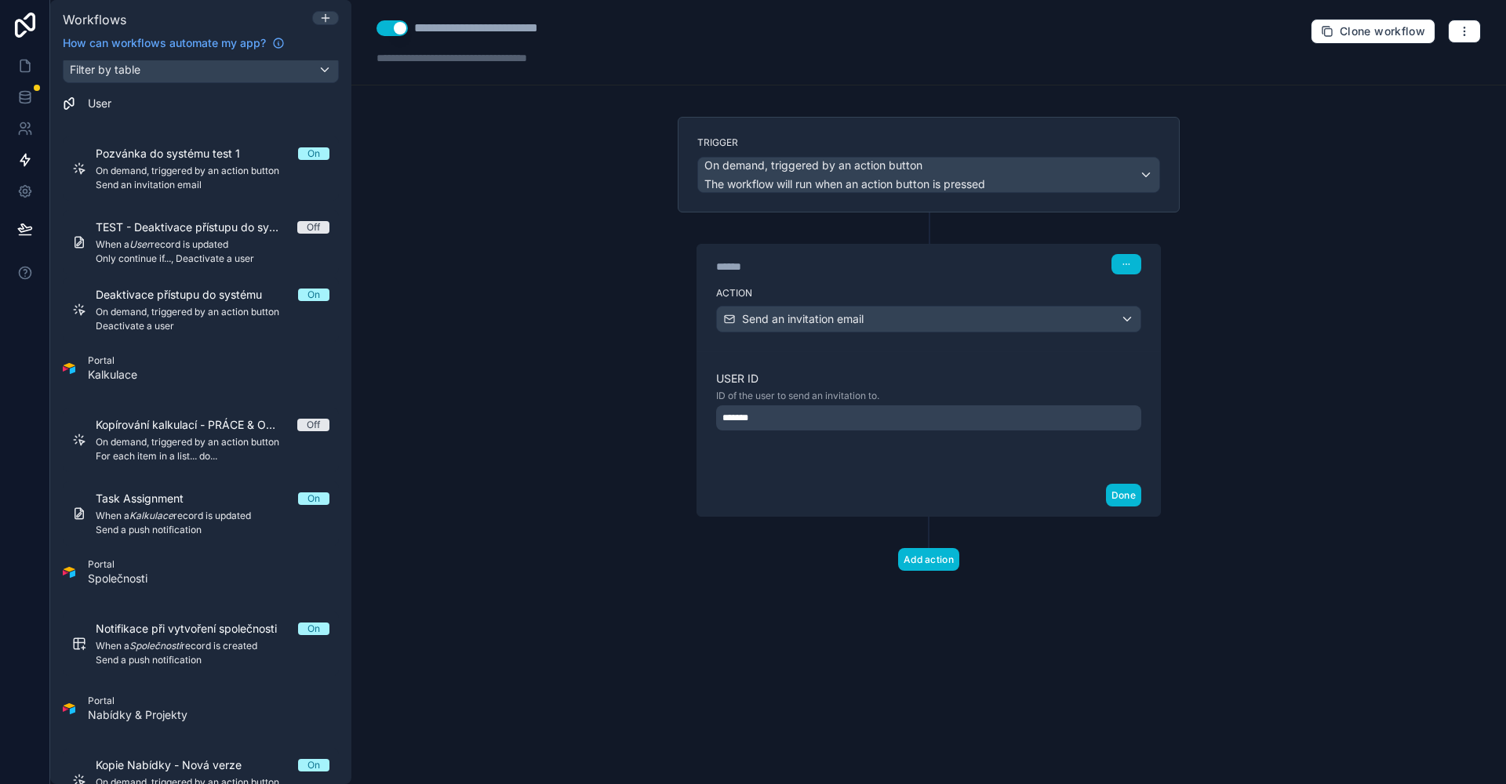
click at [803, 362] on div "User ID ID of the user to send an invitation to. *******" at bounding box center [928, 412] width 463 height 123
click at [789, 291] on label "Action" at bounding box center [928, 293] width 425 height 13
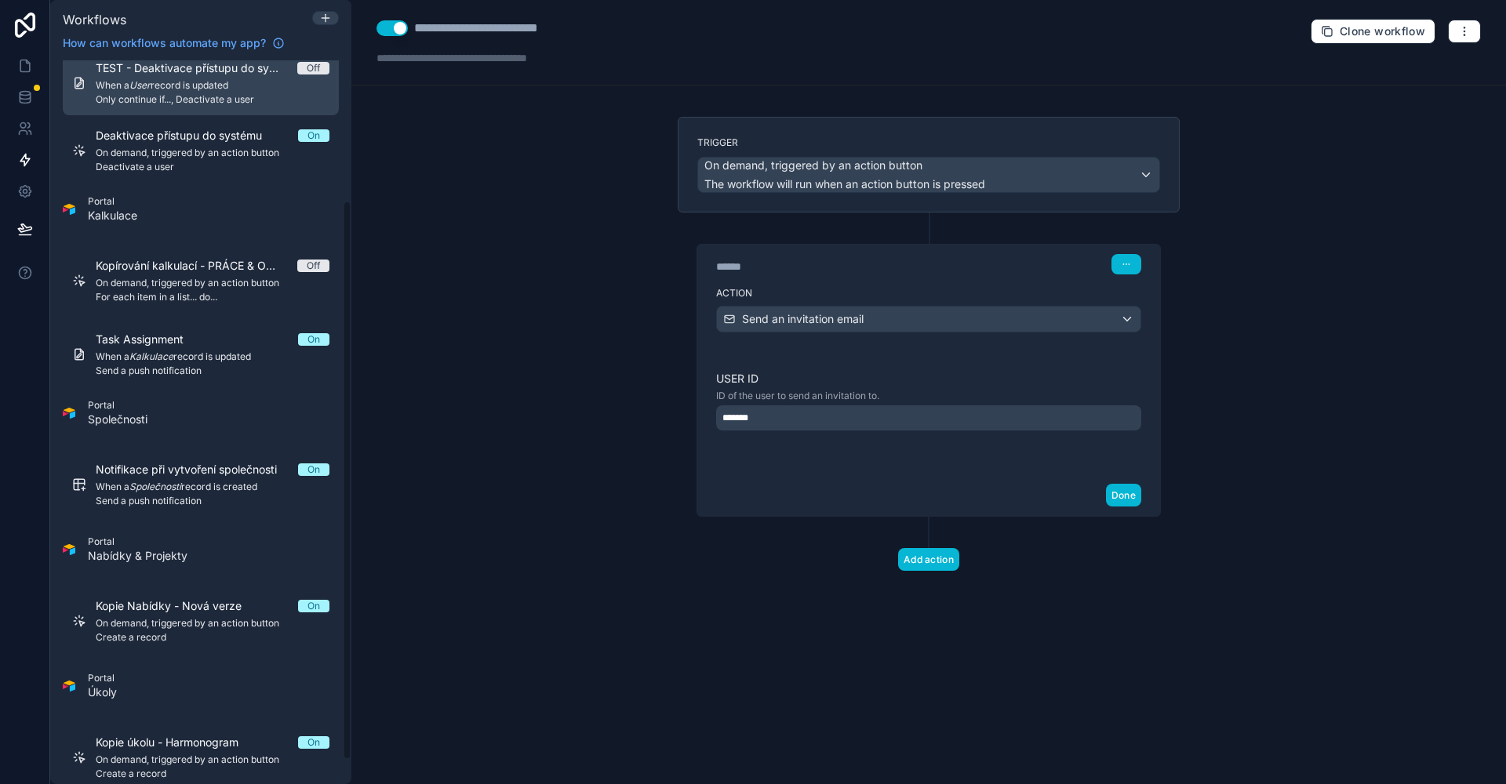
scroll to position [213, 0]
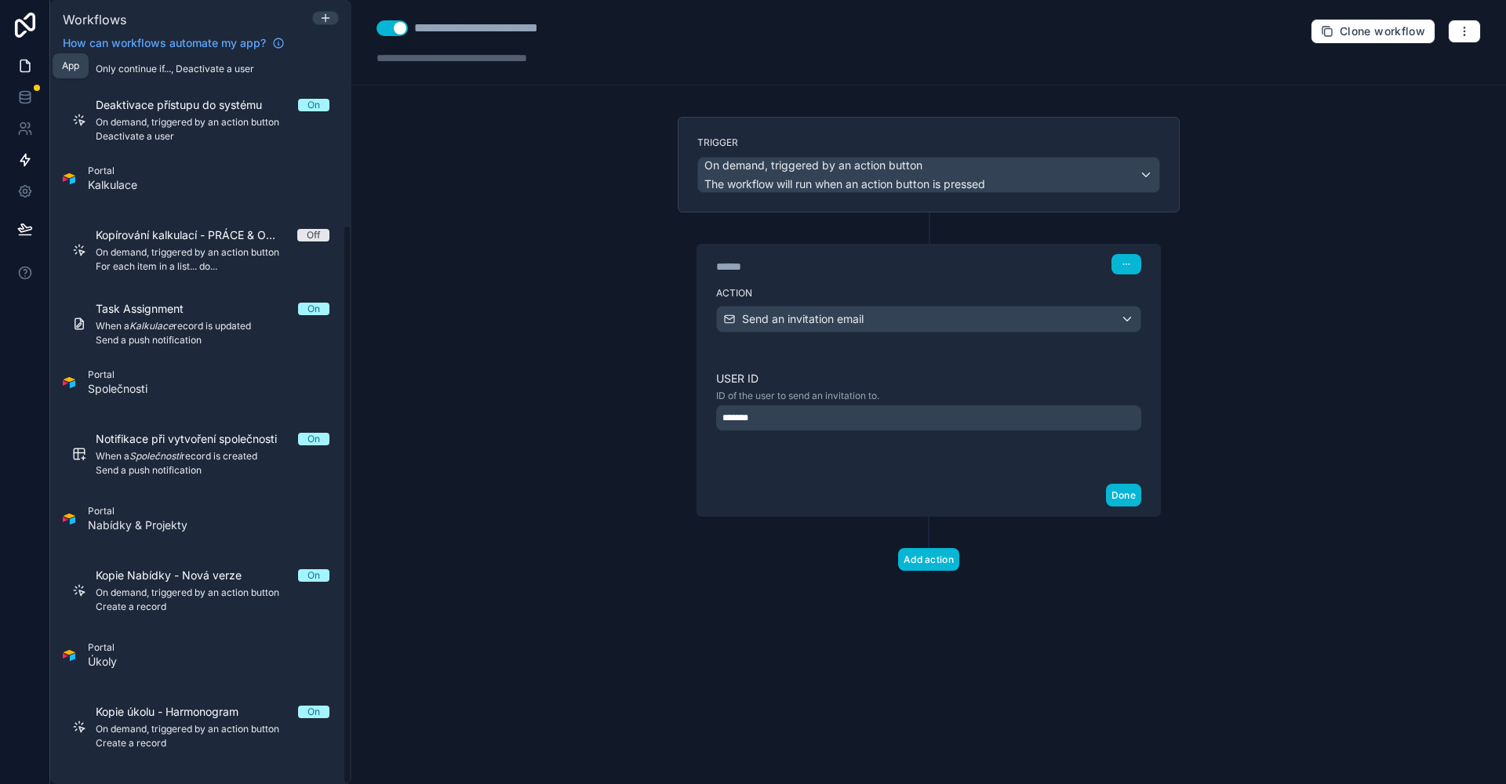
click at [27, 63] on icon at bounding box center [27, 61] width 3 height 3
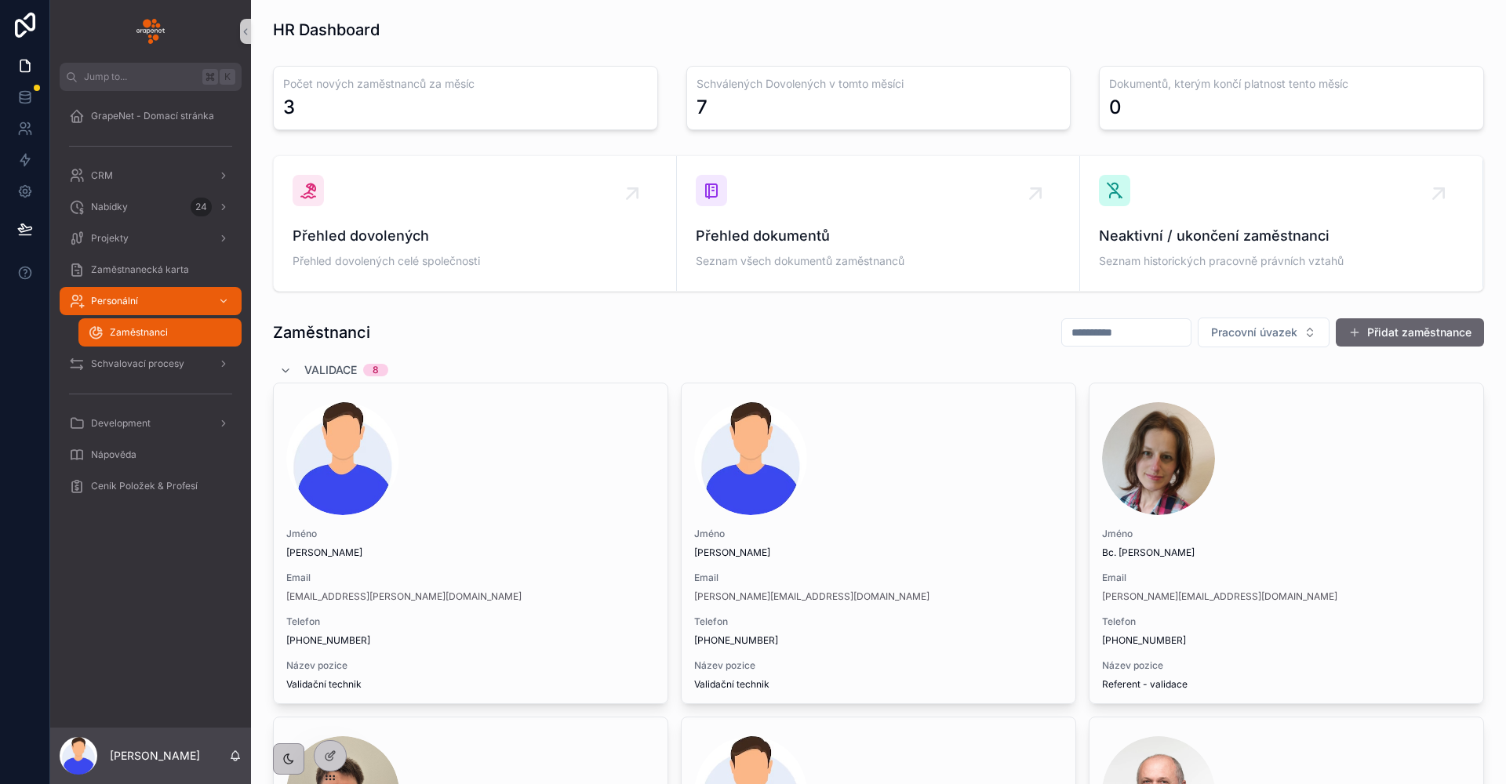
click at [1366, 333] on button "Přidat zaměstnance" at bounding box center [1410, 332] width 148 height 28
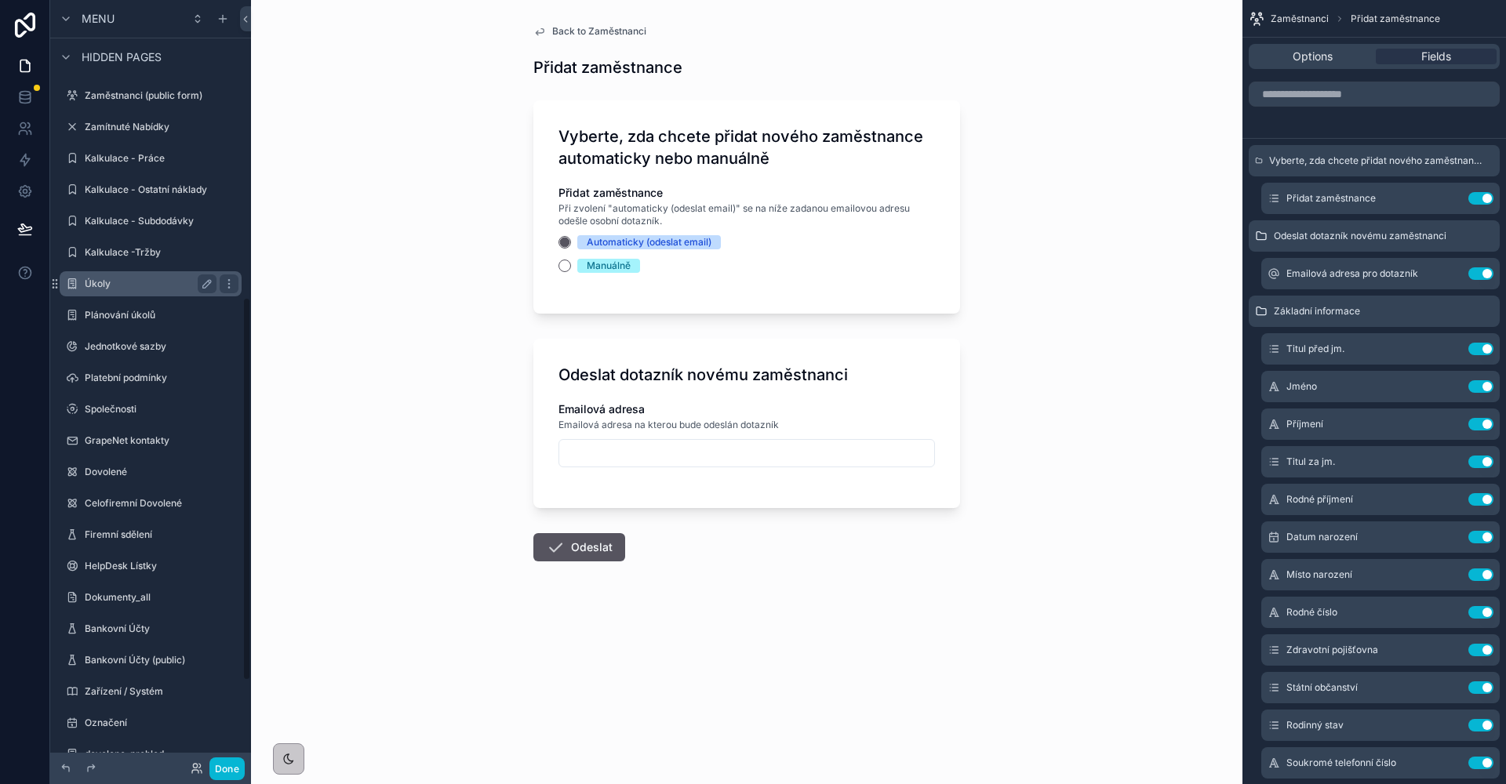
scroll to position [594, 0]
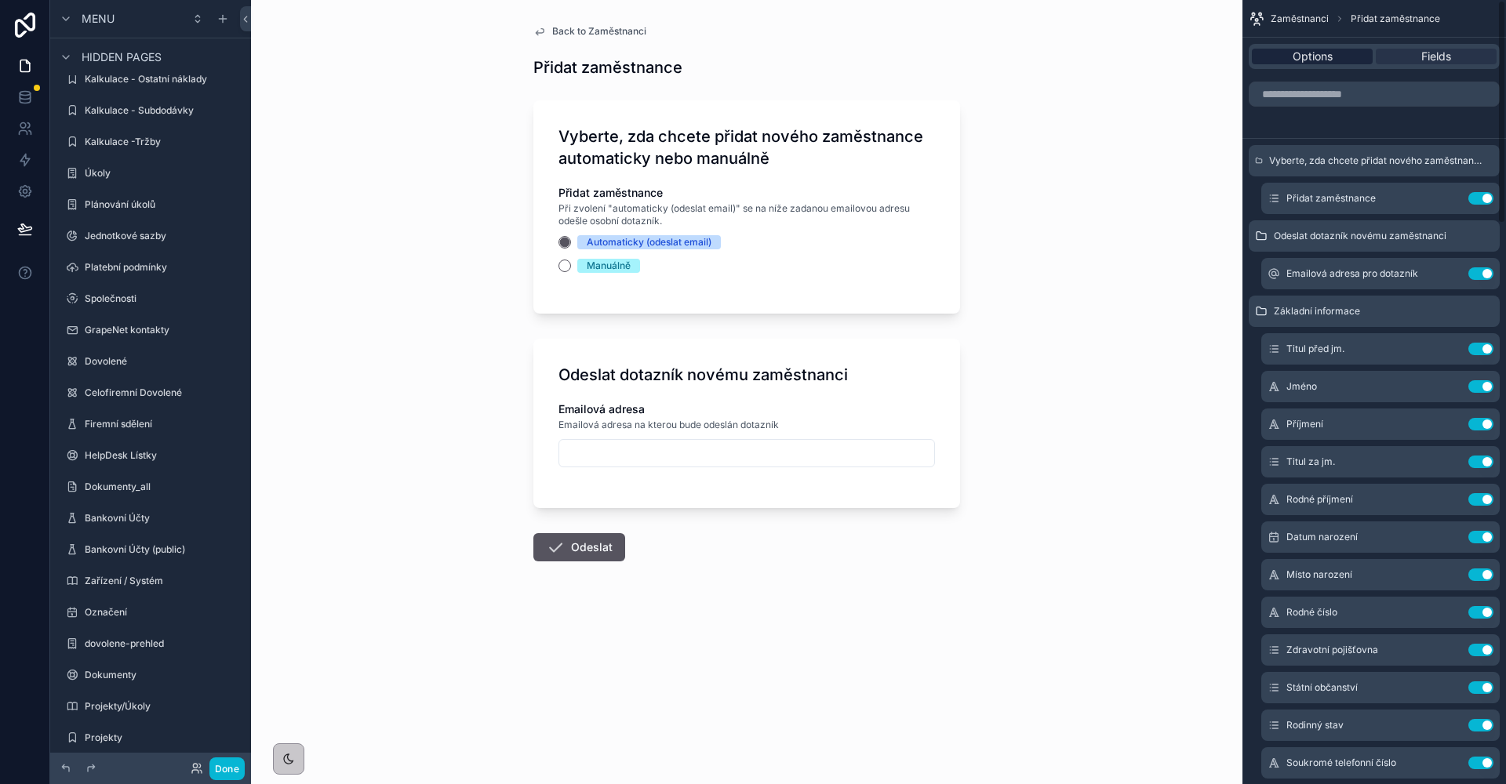
click at [1303, 53] on span "Options" at bounding box center [1312, 57] width 40 height 16
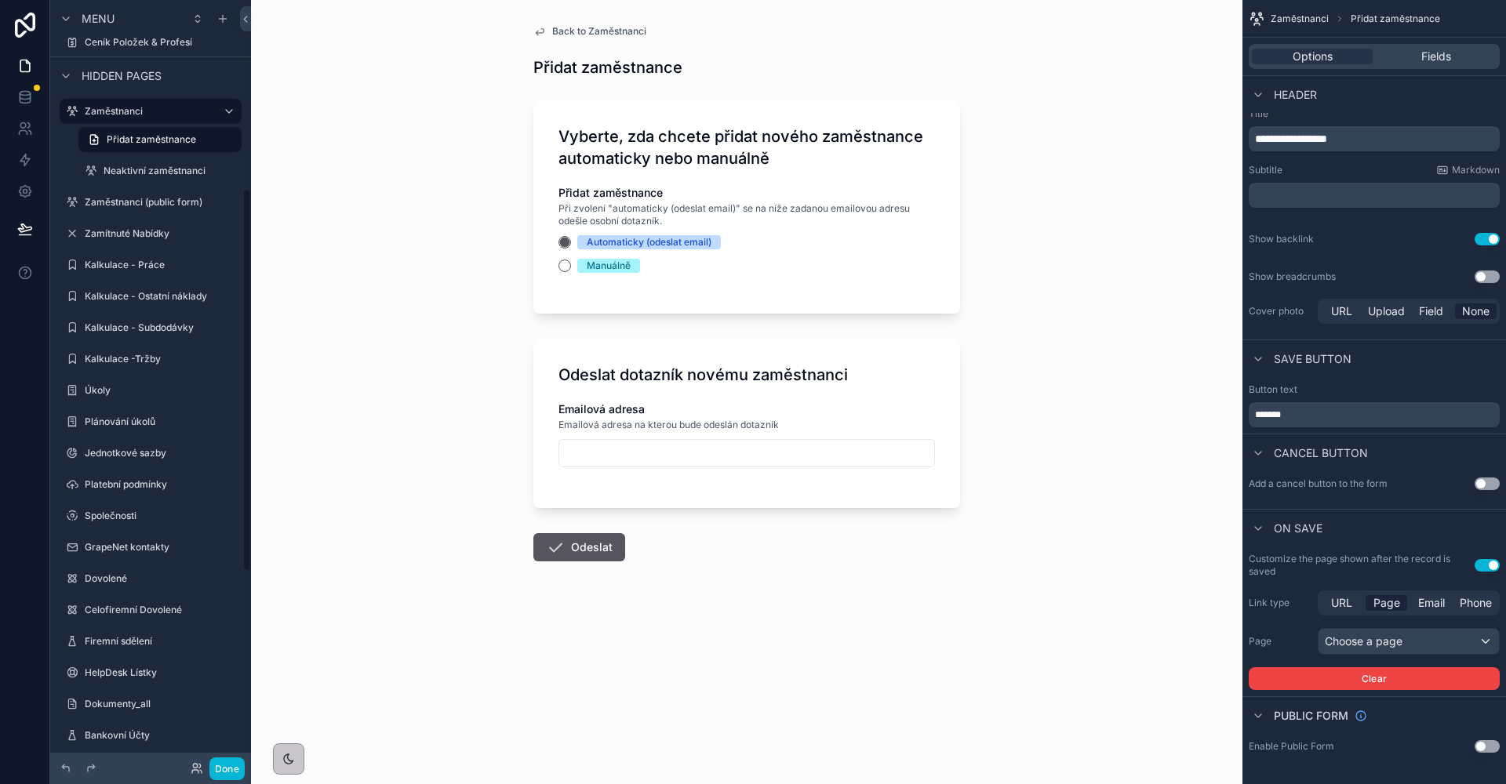
scroll to position [256, 0]
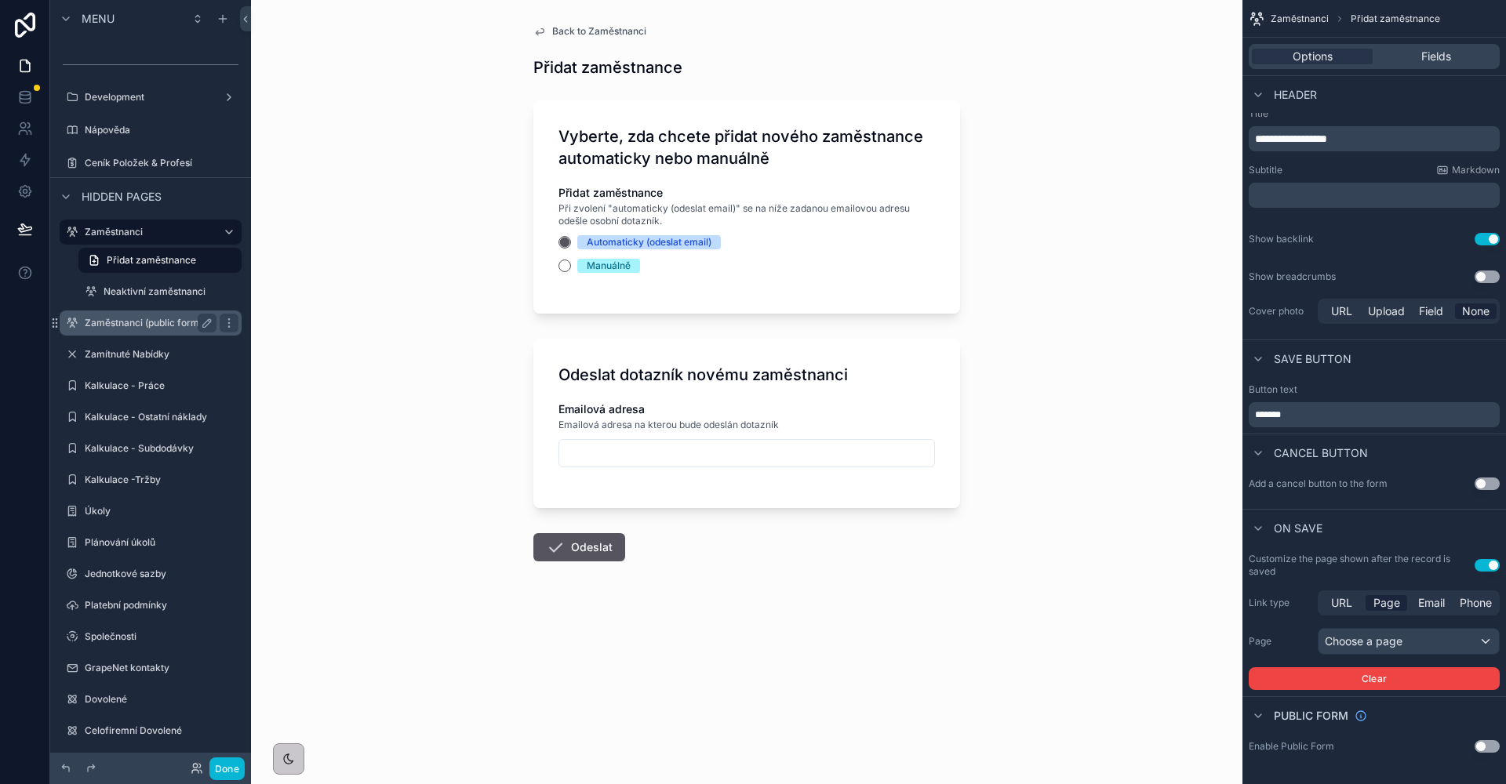
click at [155, 319] on label "Zaměstnanci (public form)" at bounding box center [147, 323] width 125 height 13
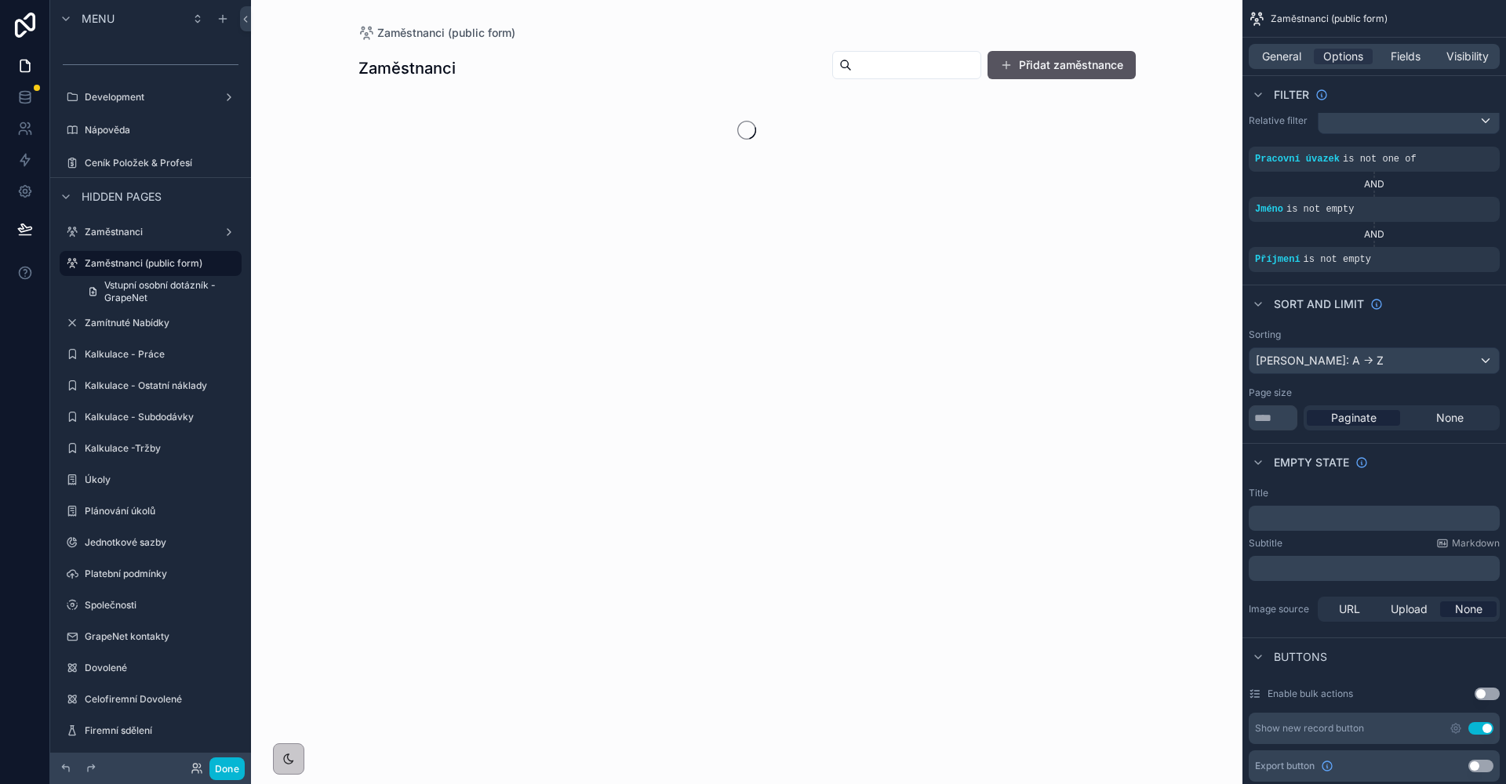
scroll to position [121, 0]
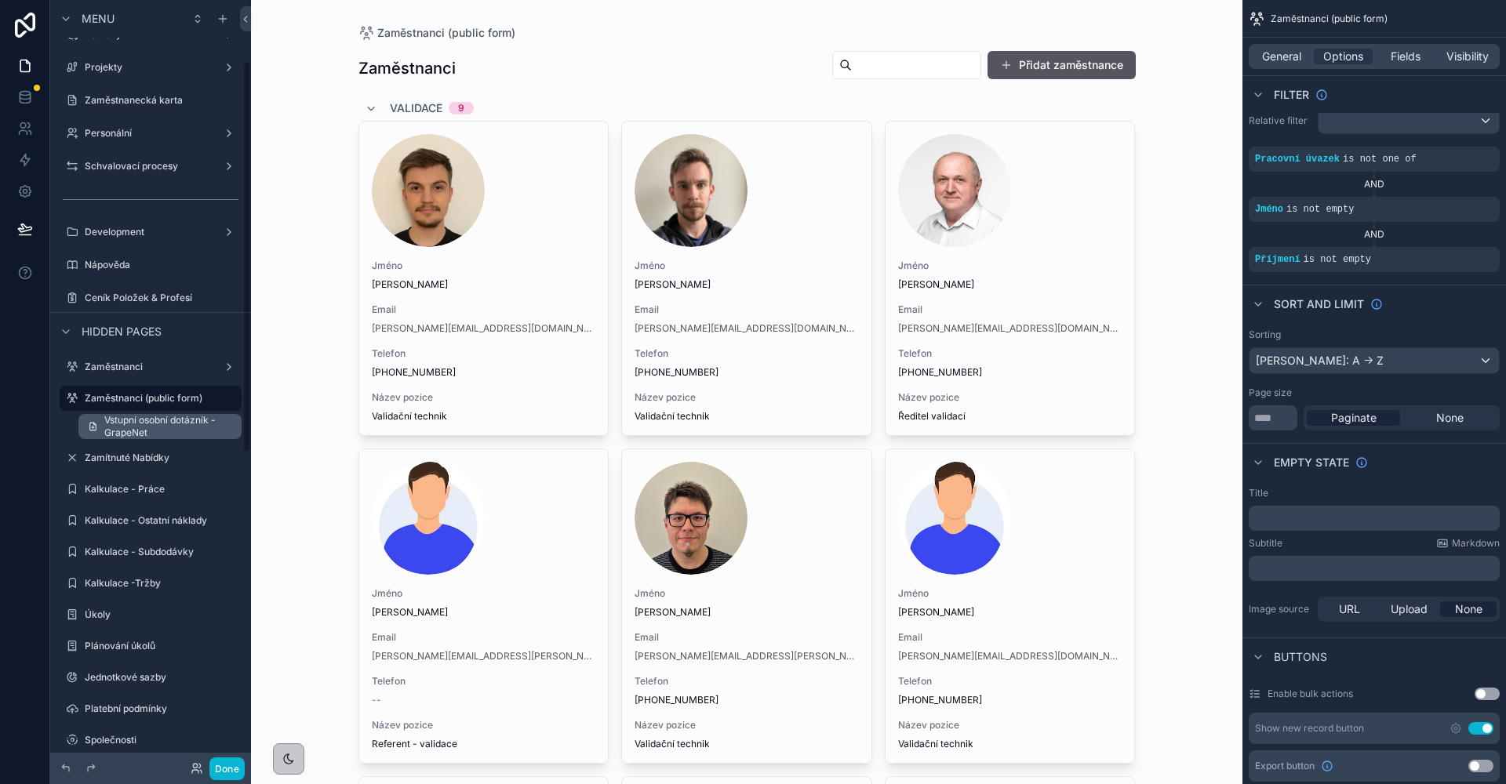
click at [153, 430] on span "Vstupní osobní dotázník - GrapeNet" at bounding box center [168, 426] width 128 height 25
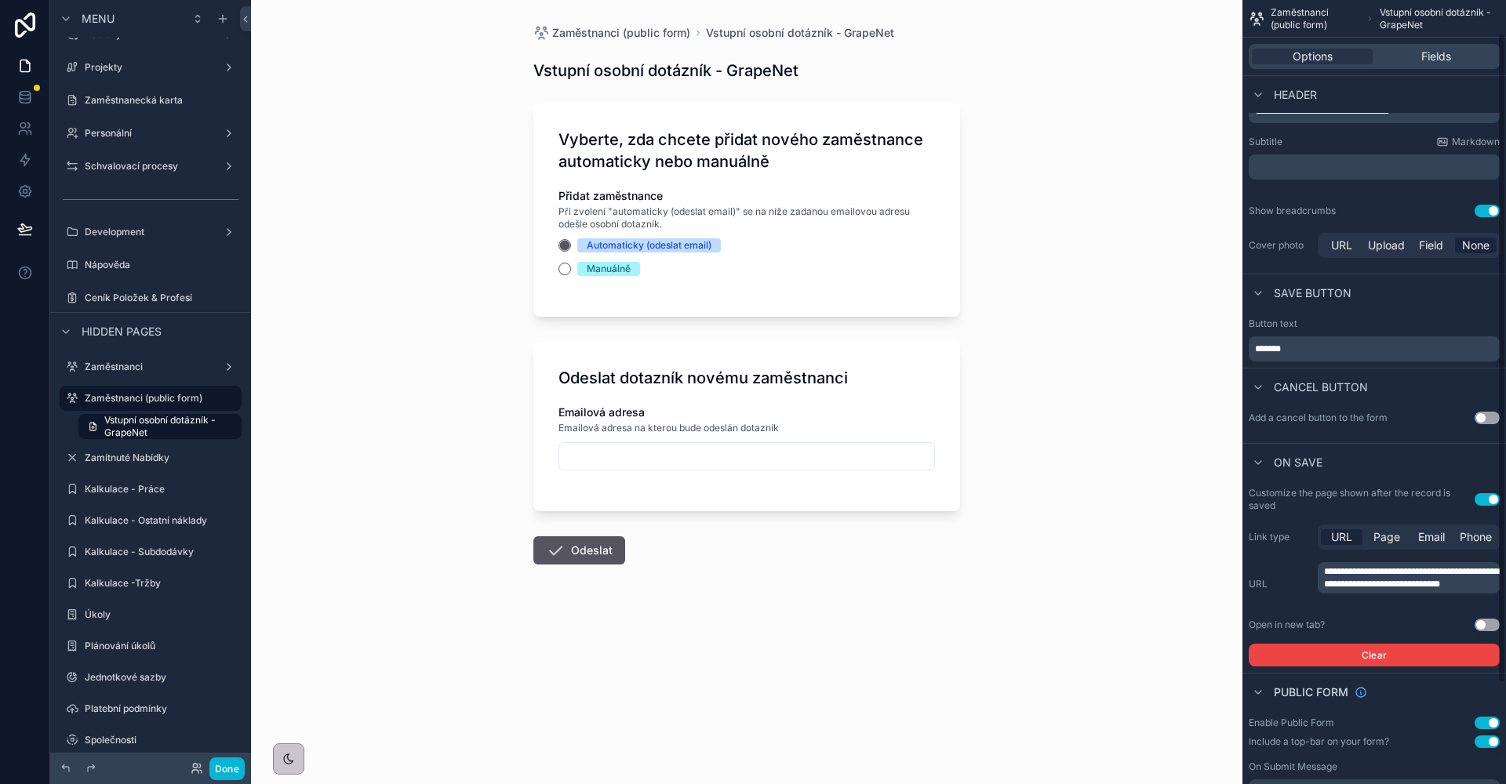
scroll to position [72, 0]
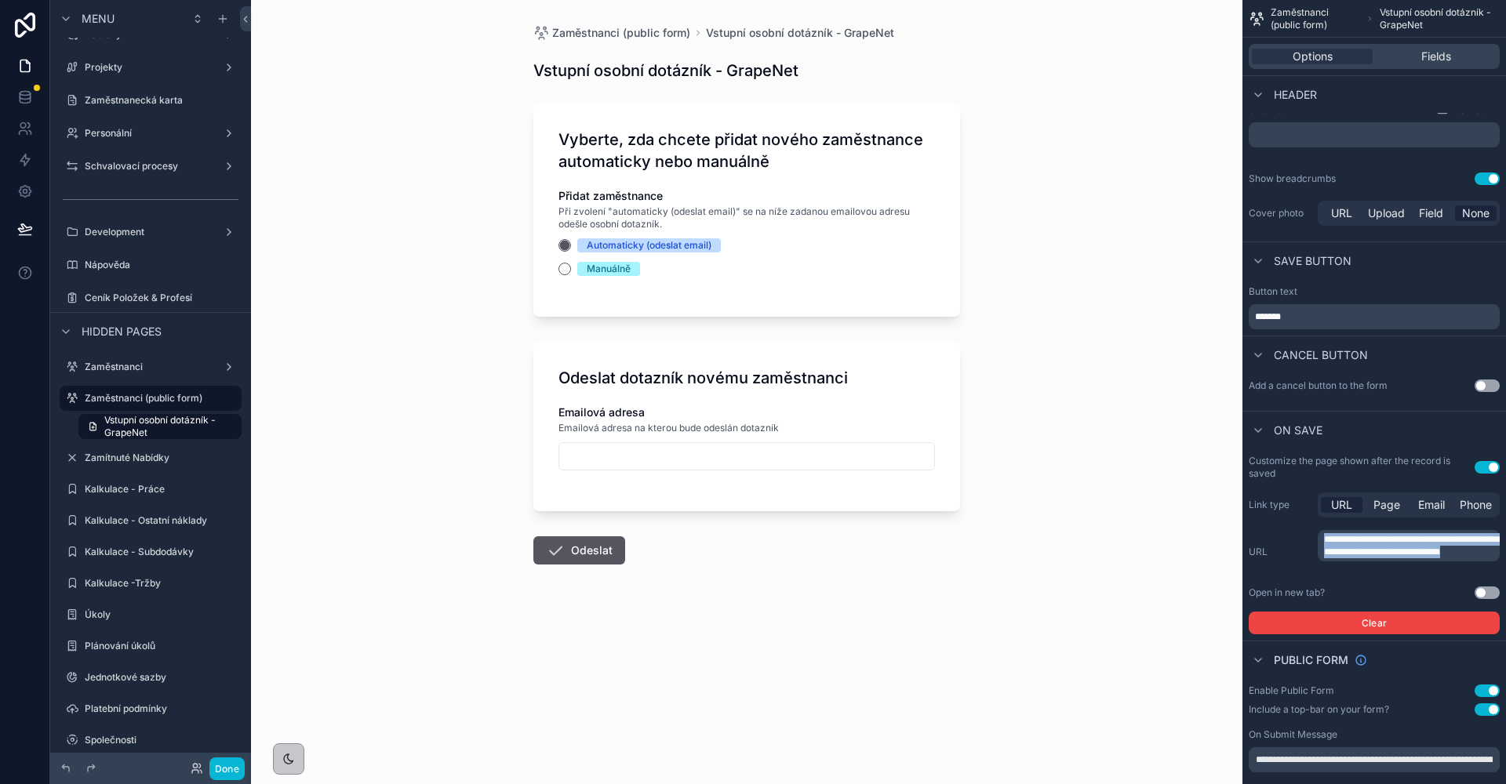
drag, startPoint x: 1375, startPoint y: 566, endPoint x: 1314, endPoint y: 537, distance: 67.7
click at [1314, 537] on div "**********" at bounding box center [1373, 552] width 251 height 44
copy span "**********"
click at [609, 272] on div "Manuálně" at bounding box center [609, 269] width 44 height 14
click at [592, 270] on div "Manuálně" at bounding box center [609, 269] width 44 height 14
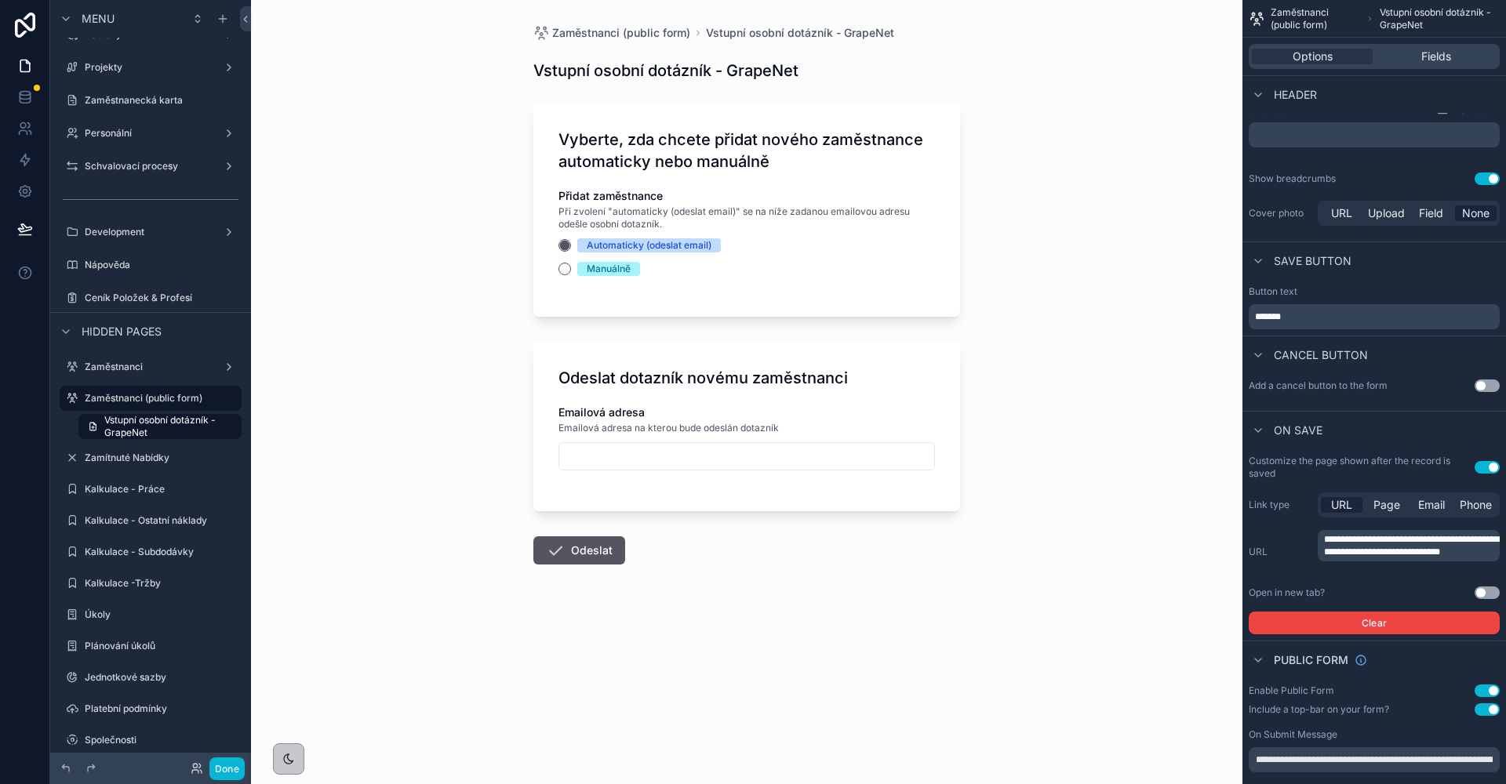
click at [571, 270] on button "Manuálně" at bounding box center [564, 269] width 13 height 13
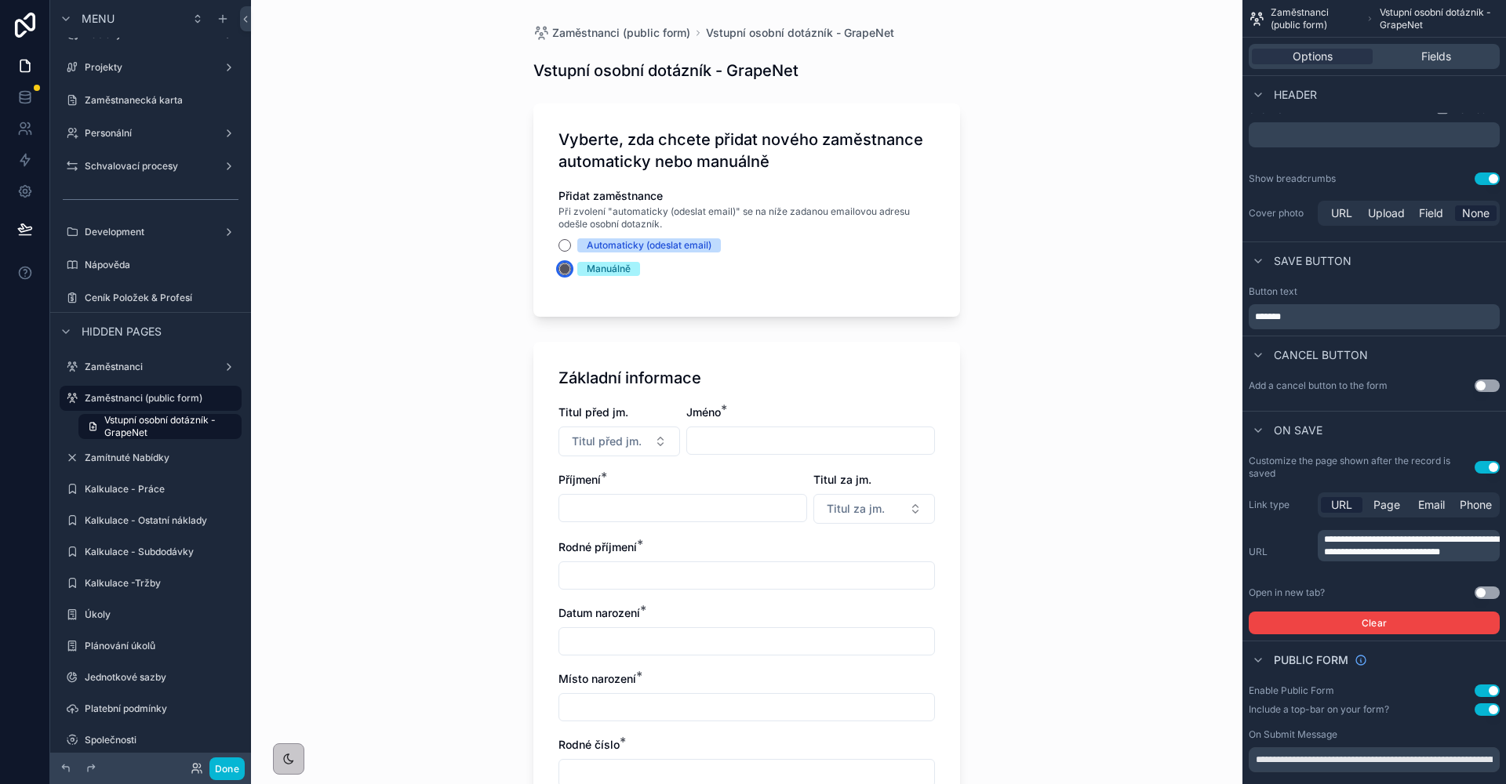
scroll to position [3, 0]
click at [560, 262] on circle "scrollable content" at bounding box center [564, 265] width 9 height 9
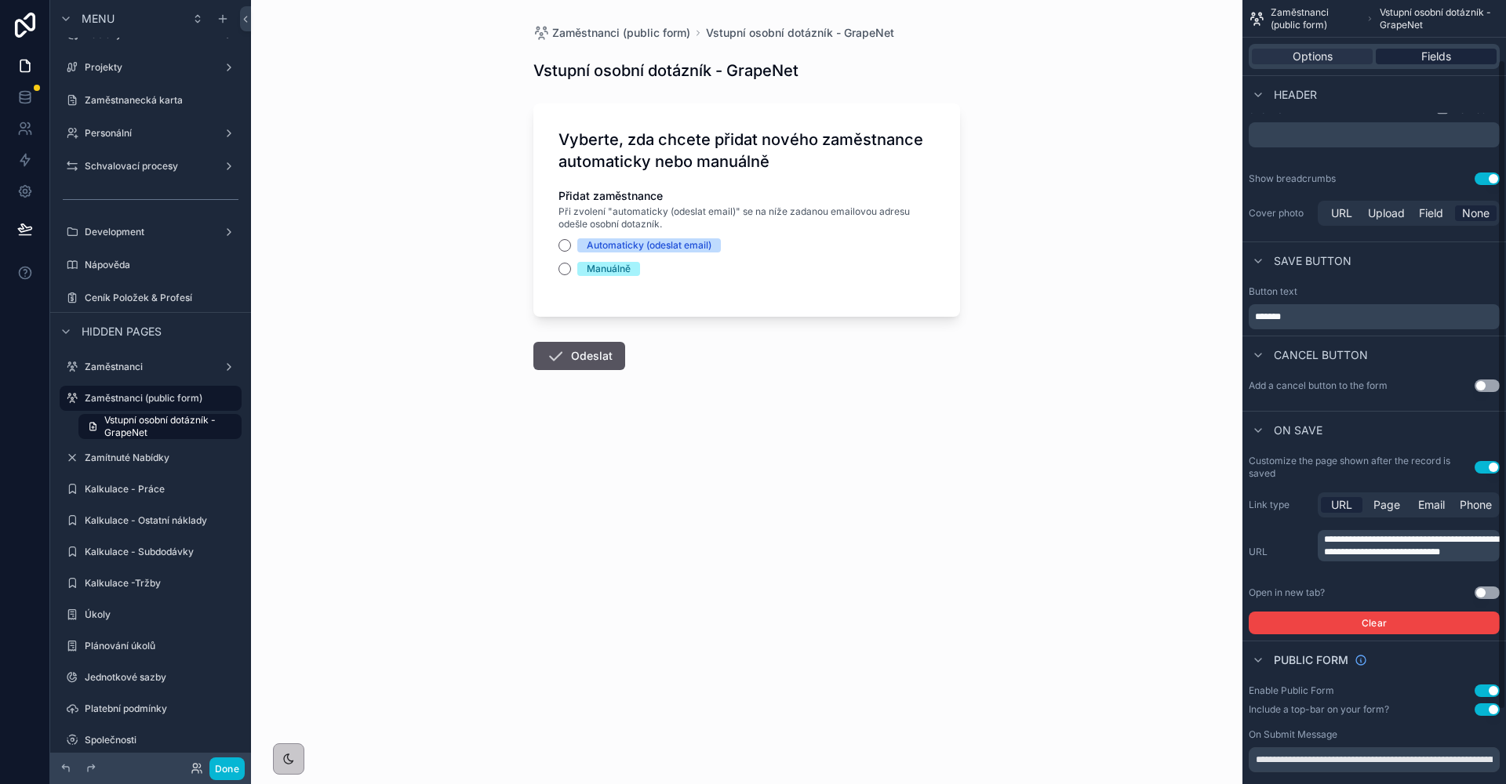
click at [1401, 53] on div "Fields" at bounding box center [1436, 57] width 121 height 16
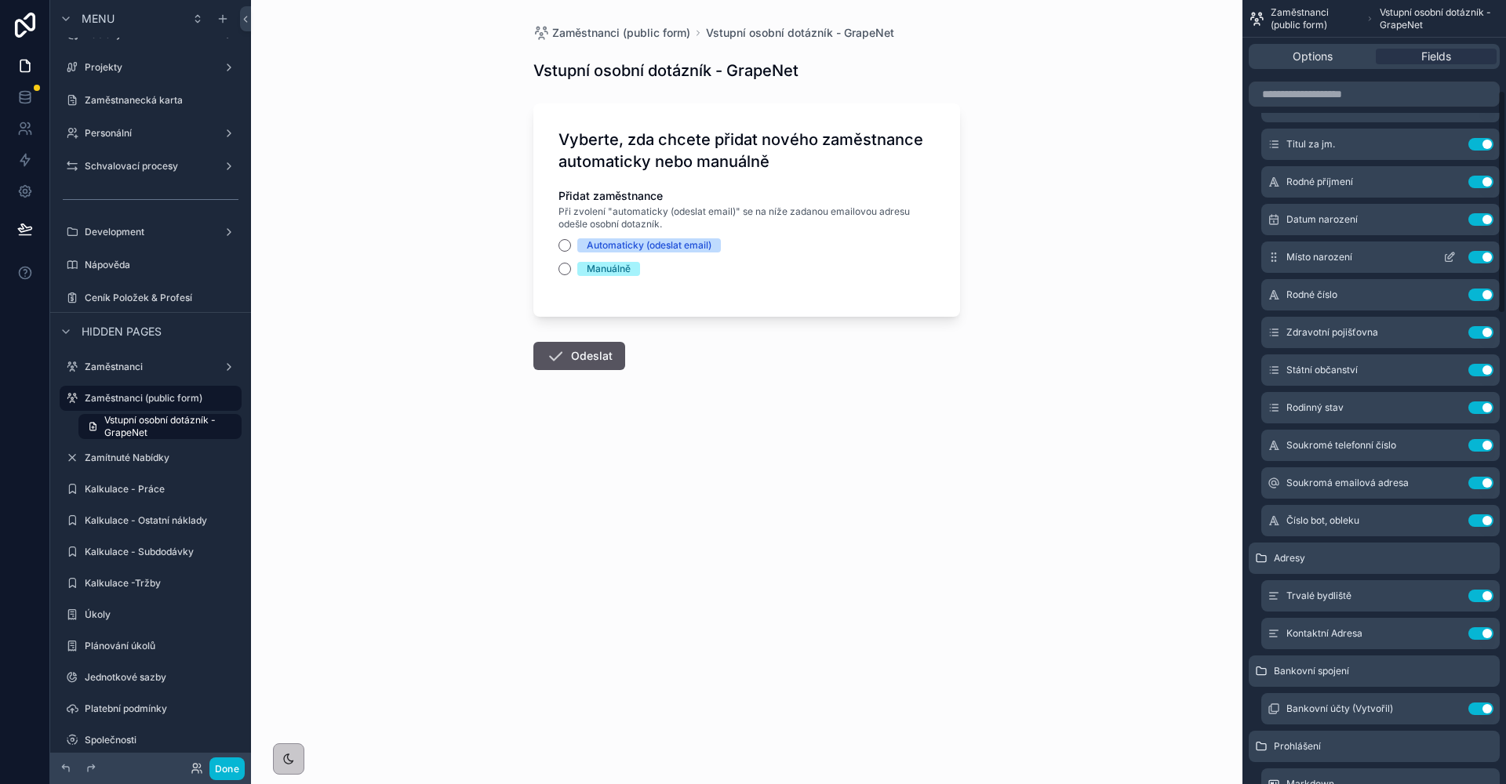
scroll to position [321, 0]
click at [173, 431] on span "Vstupní osobní dotázník - GrapeNet" at bounding box center [168, 426] width 128 height 25
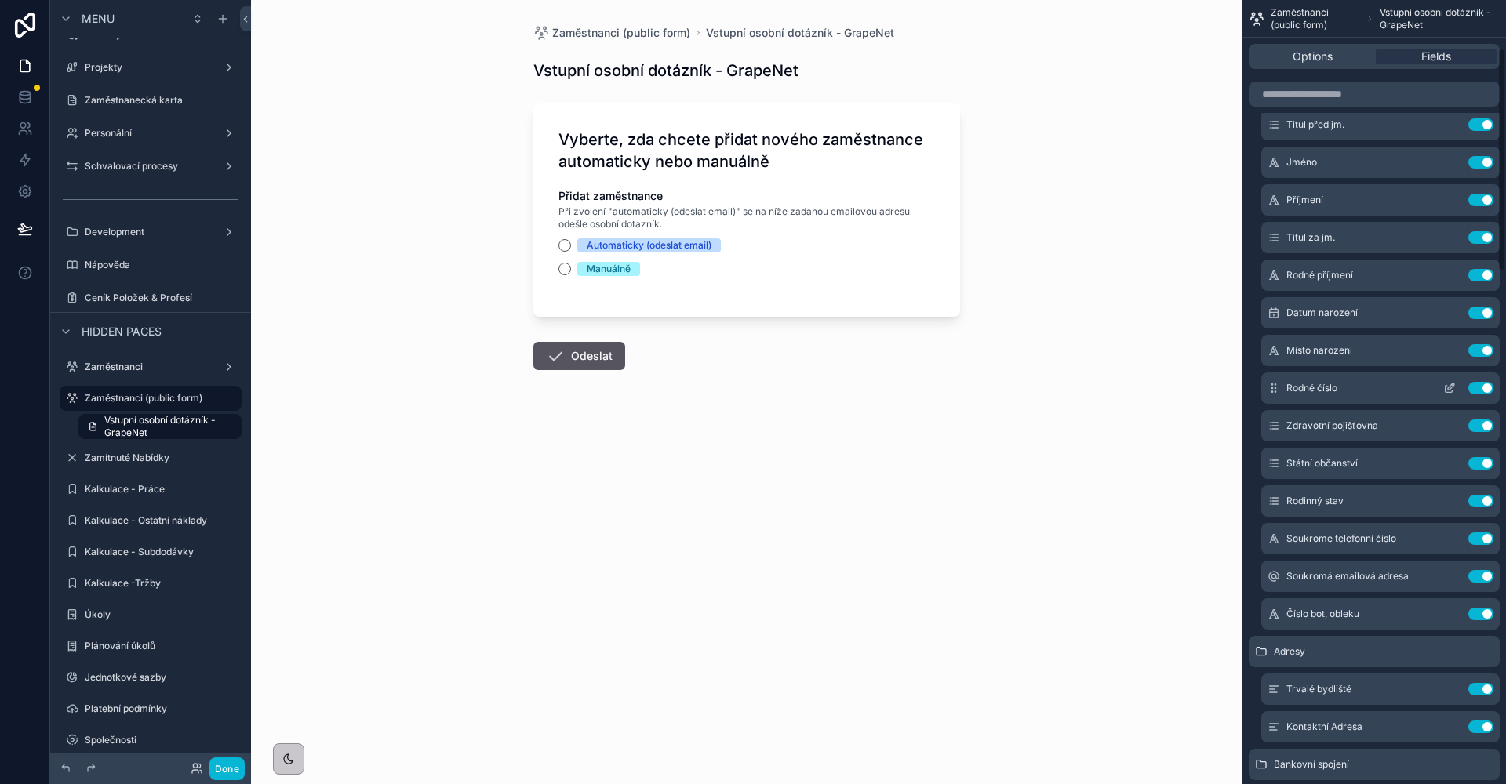
scroll to position [0, 0]
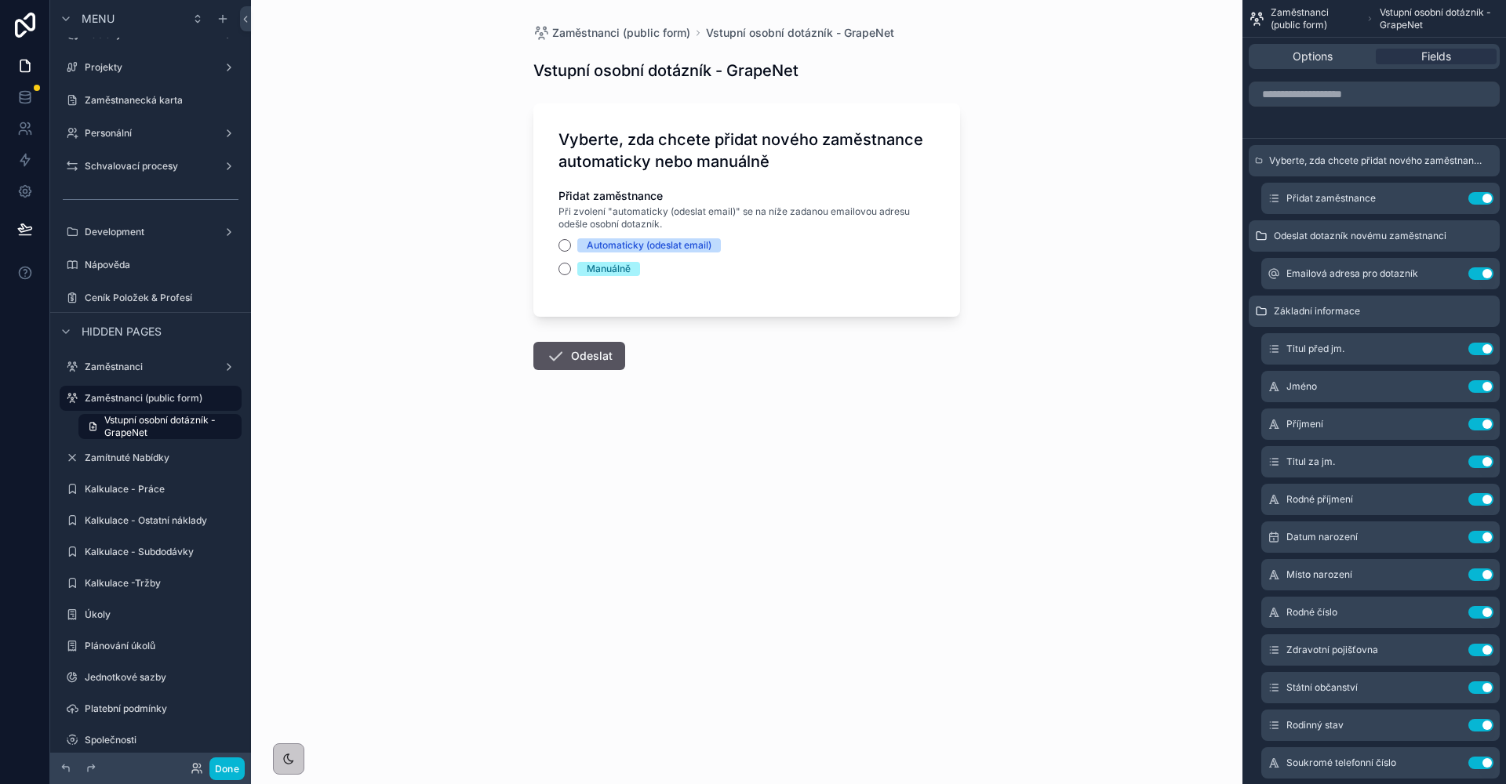
click at [589, 249] on div "Automaticky (odeslat email)" at bounding box center [649, 245] width 125 height 14
click at [571, 249] on button "Automaticky (odeslat email)" at bounding box center [564, 245] width 13 height 13
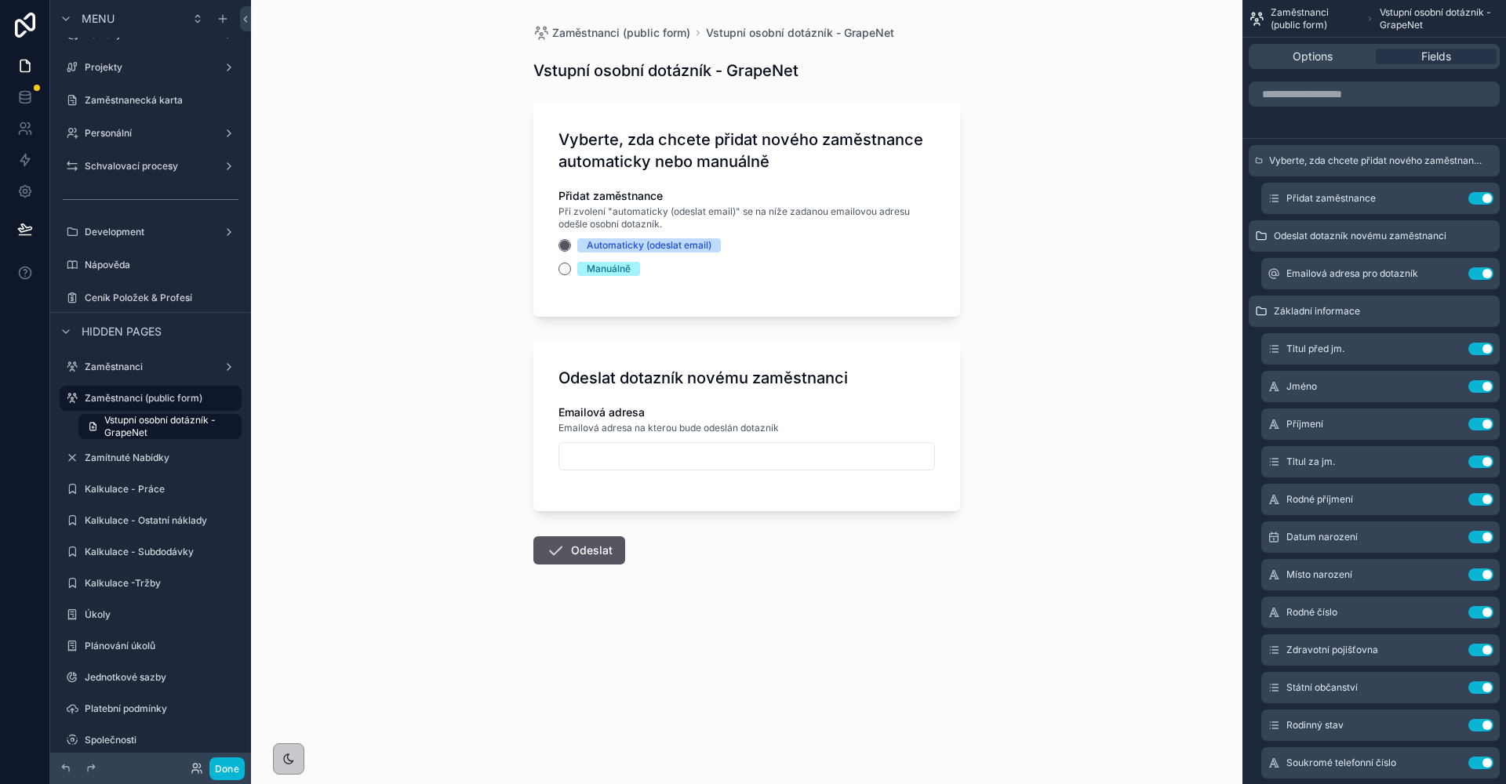
click at [618, 454] on input "scrollable content" at bounding box center [746, 456] width 375 height 22
click at [582, 247] on span "Automaticky (odeslat email)" at bounding box center [649, 245] width 144 height 14
click at [571, 247] on button "Automaticky (odeslat email)" at bounding box center [564, 245] width 13 height 13
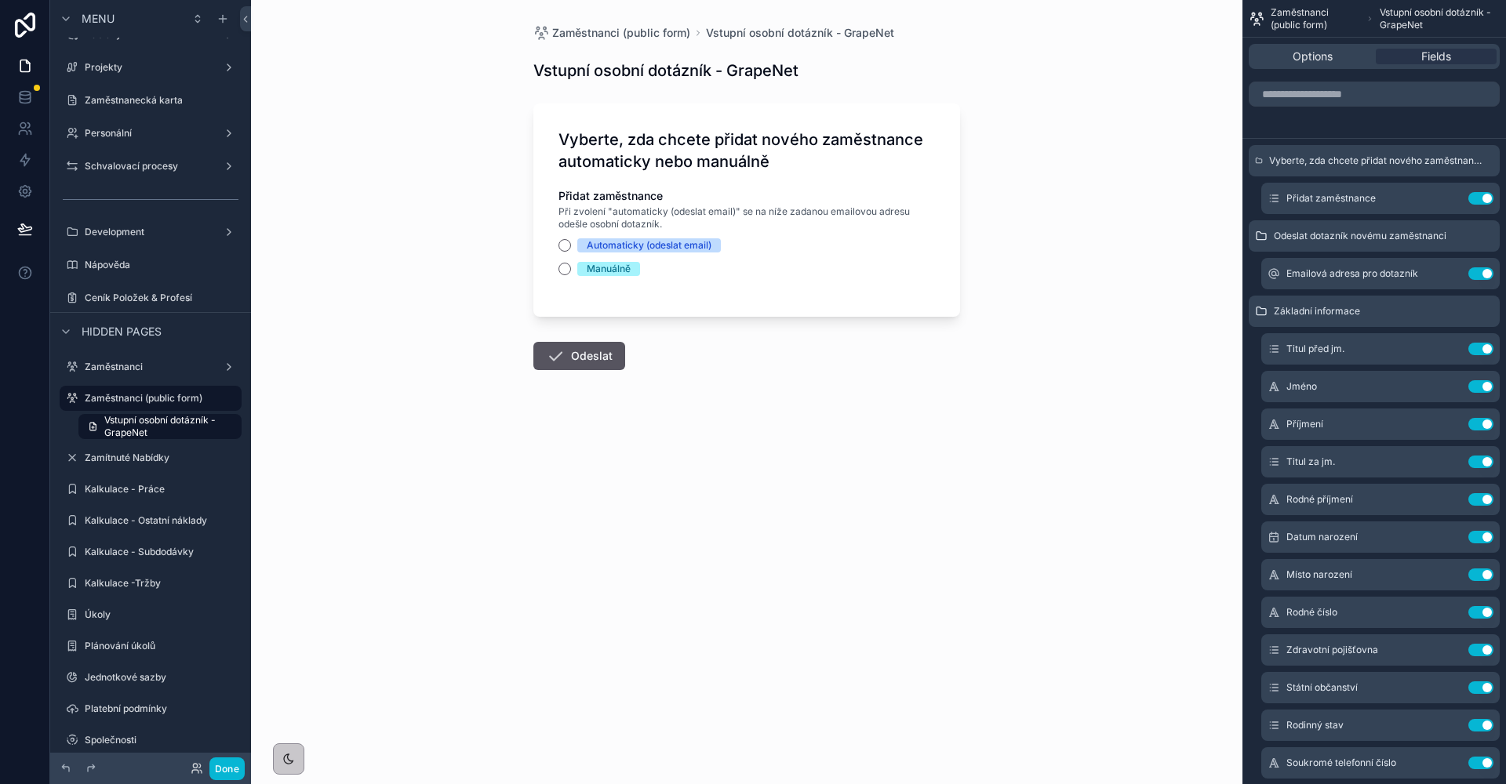
click at [583, 269] on span "Manuálně" at bounding box center [608, 269] width 63 height 14
click at [571, 269] on button "Manuálně" at bounding box center [564, 269] width 13 height 13
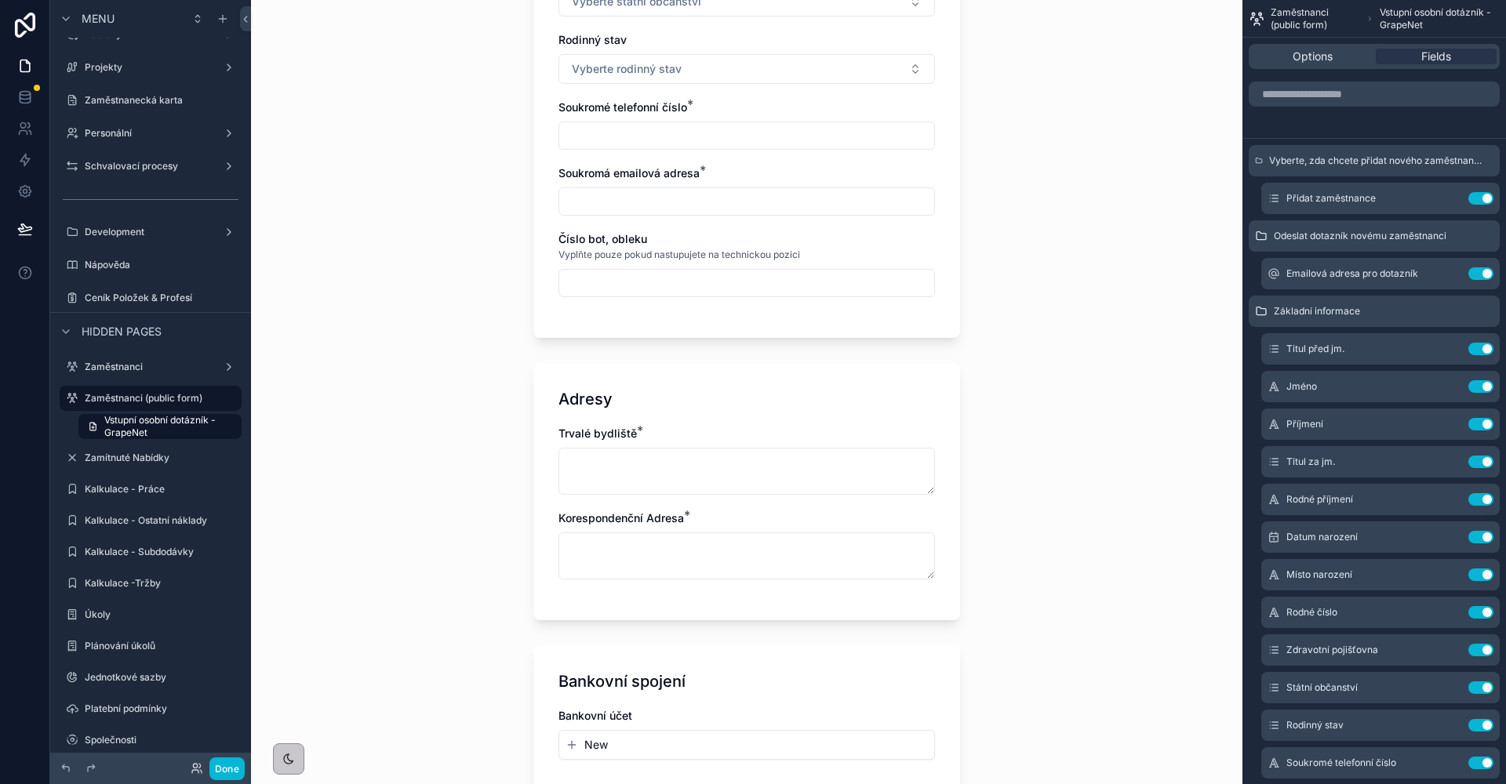
scroll to position [1076, 0]
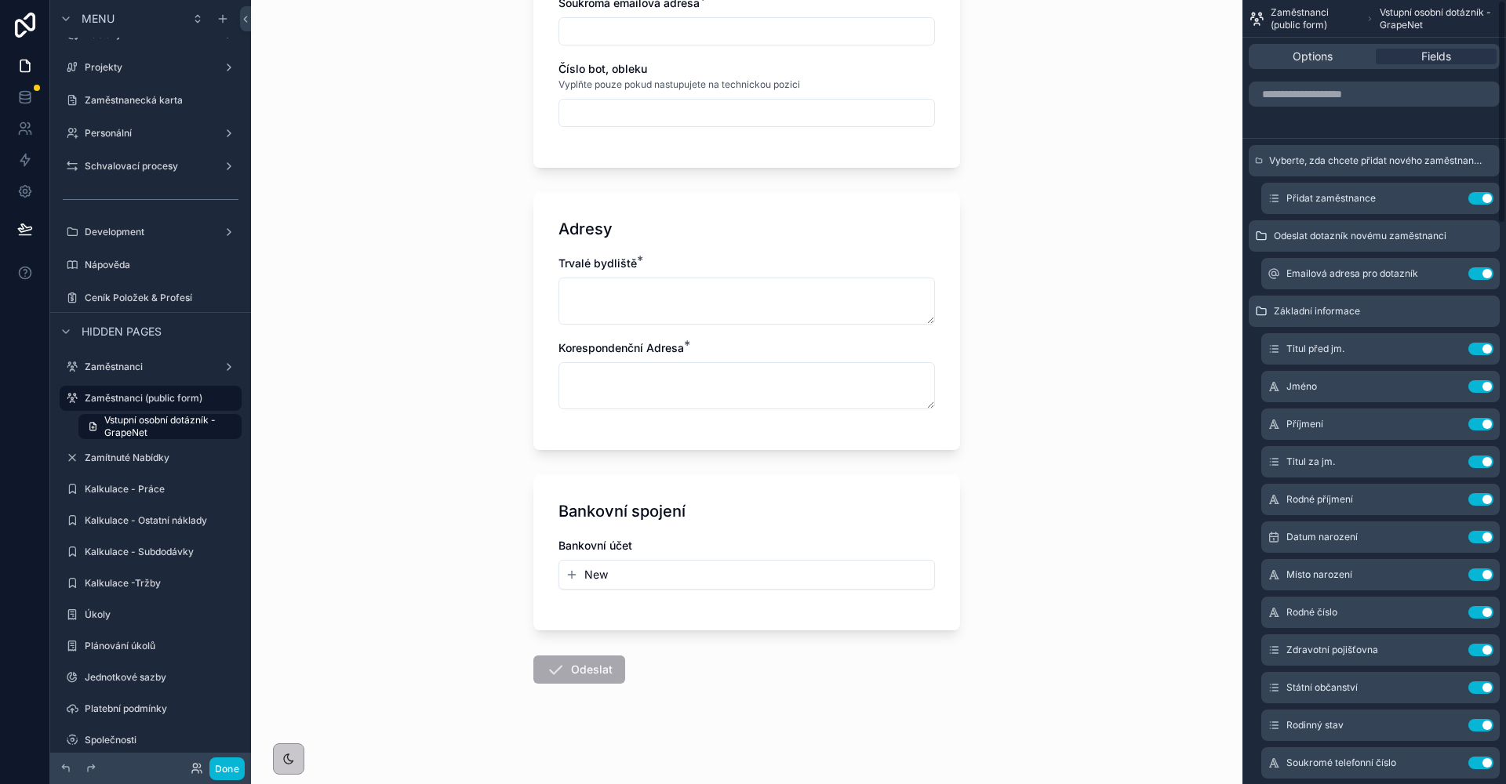
click at [1390, 5] on div "Zaměstnanci (public form) Vstupní osobní dotázník - GrapeNet" at bounding box center [1373, 19] width 263 height 38
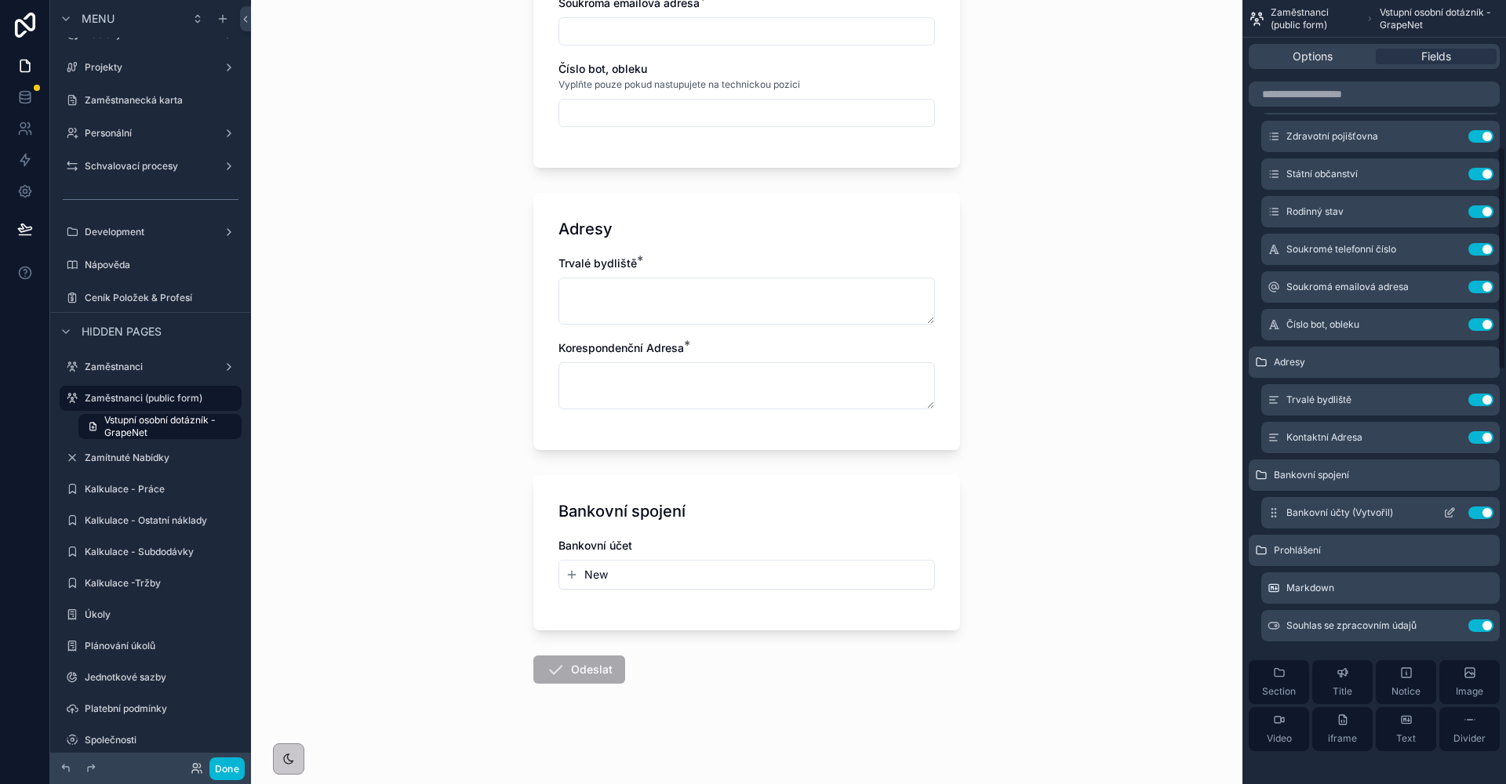
scroll to position [517, 0]
click at [144, 365] on label "Zaměstnanci" at bounding box center [147, 367] width 125 height 13
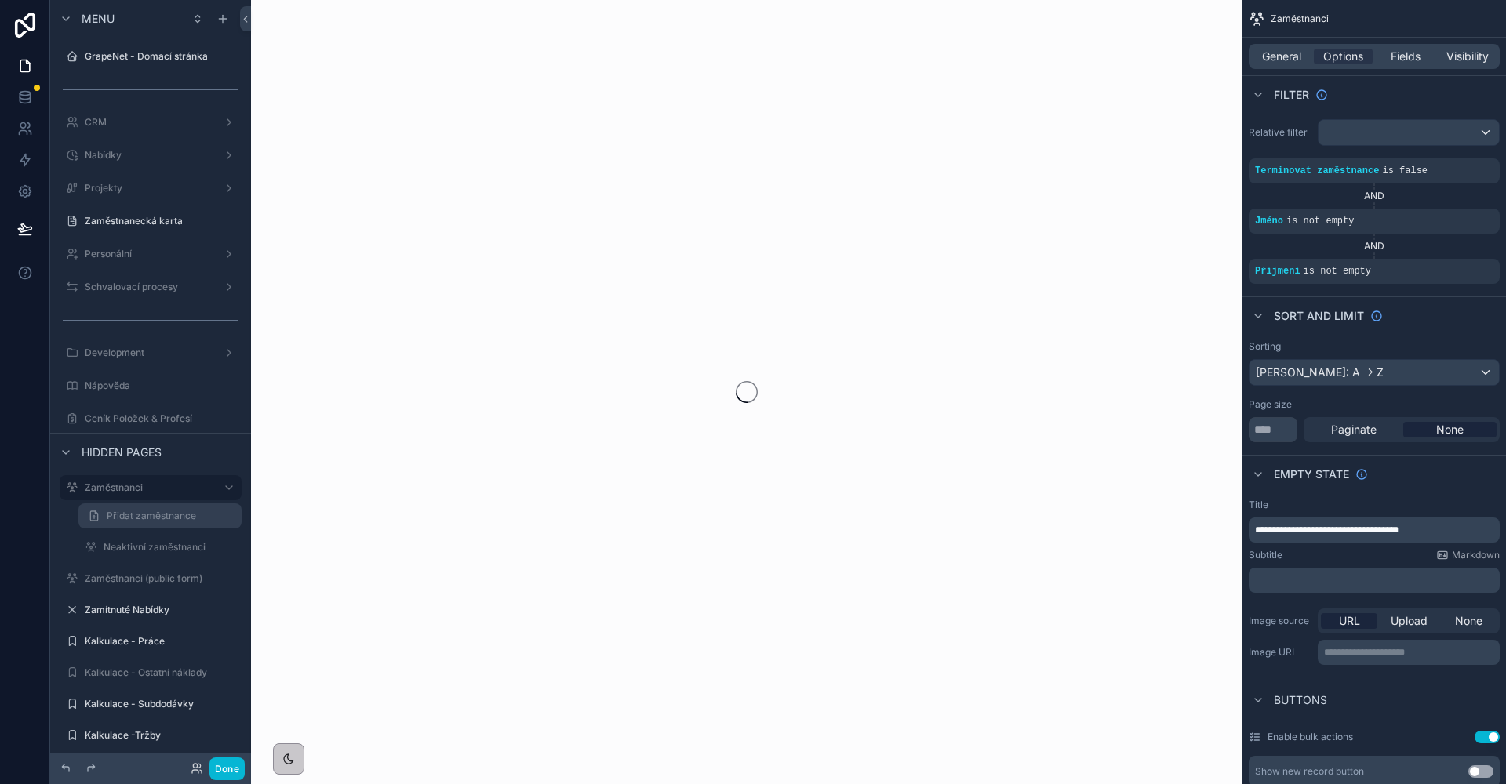
click at [165, 518] on span "Přidat zaměstnance" at bounding box center [151, 516] width 89 height 13
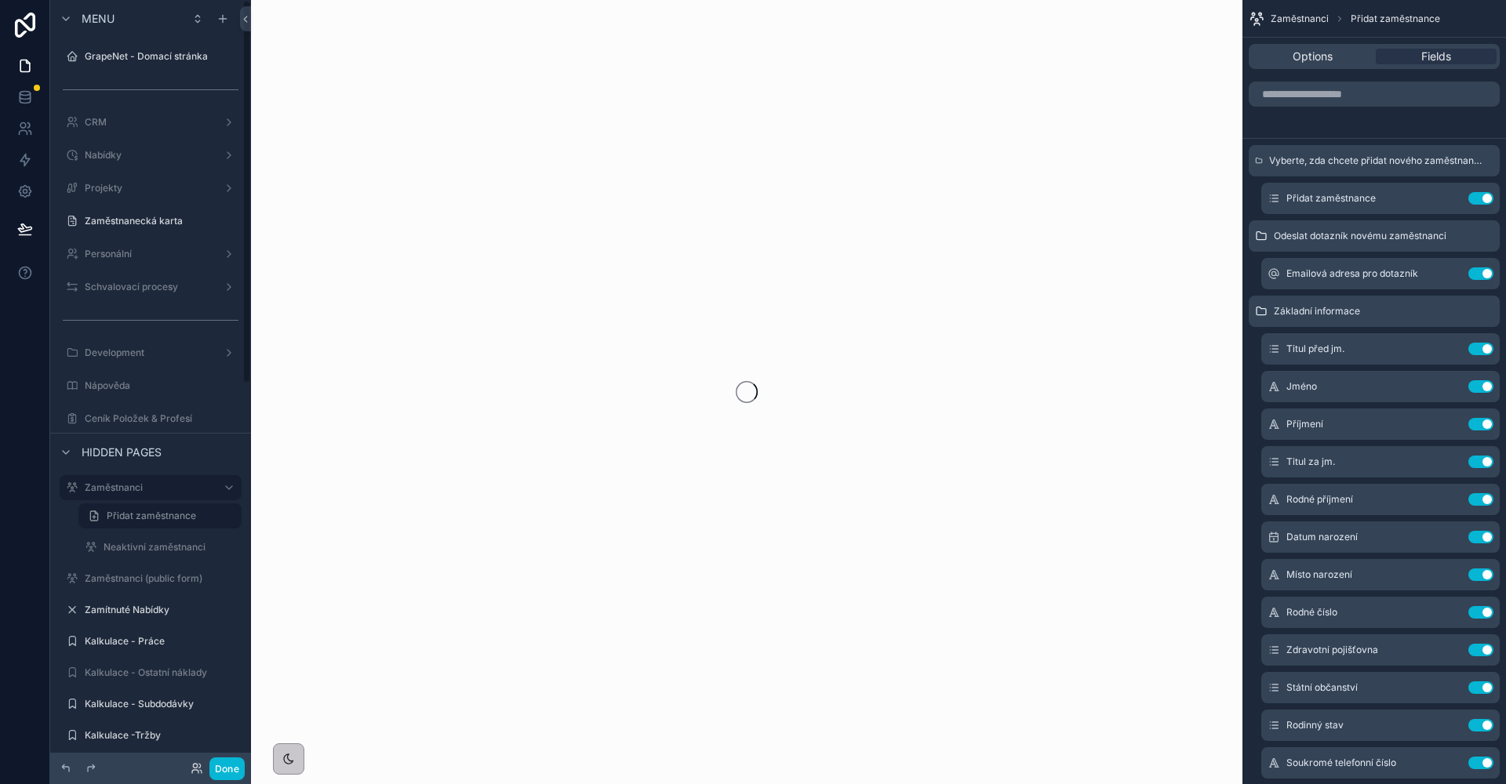
scroll to position [28, 0]
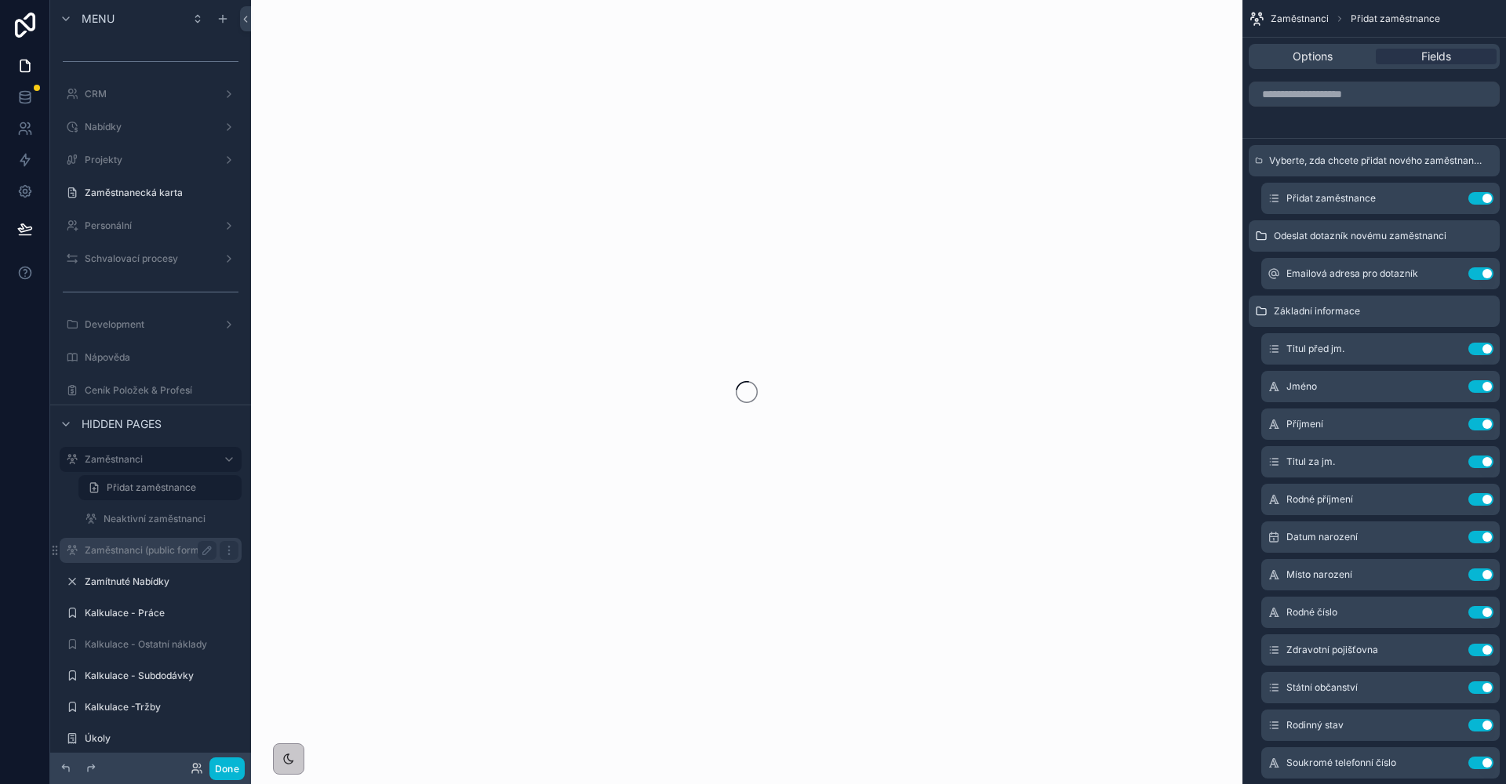
click at [144, 554] on label "Zaměstnanci (public form)" at bounding box center [147, 550] width 125 height 13
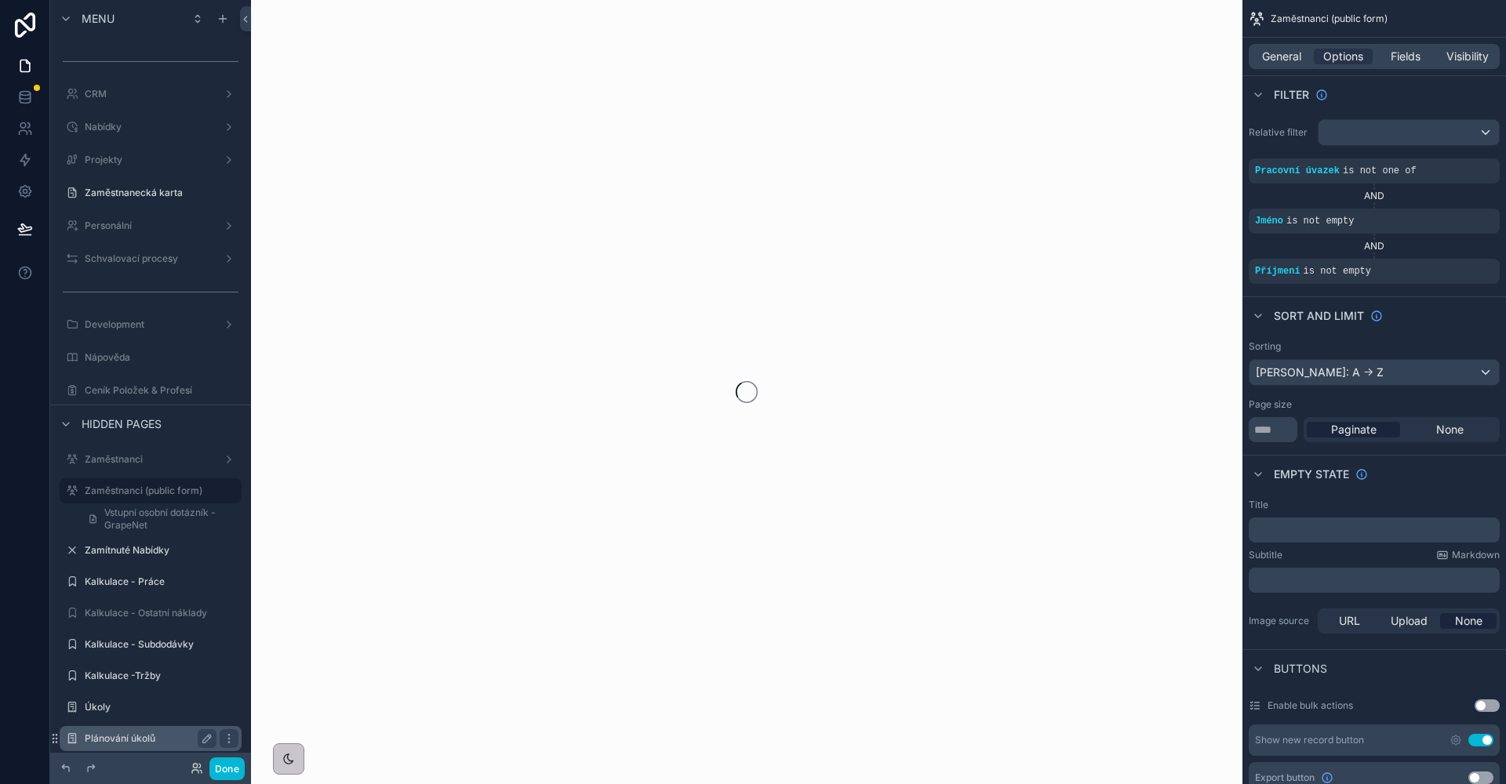
scroll to position [121, 0]
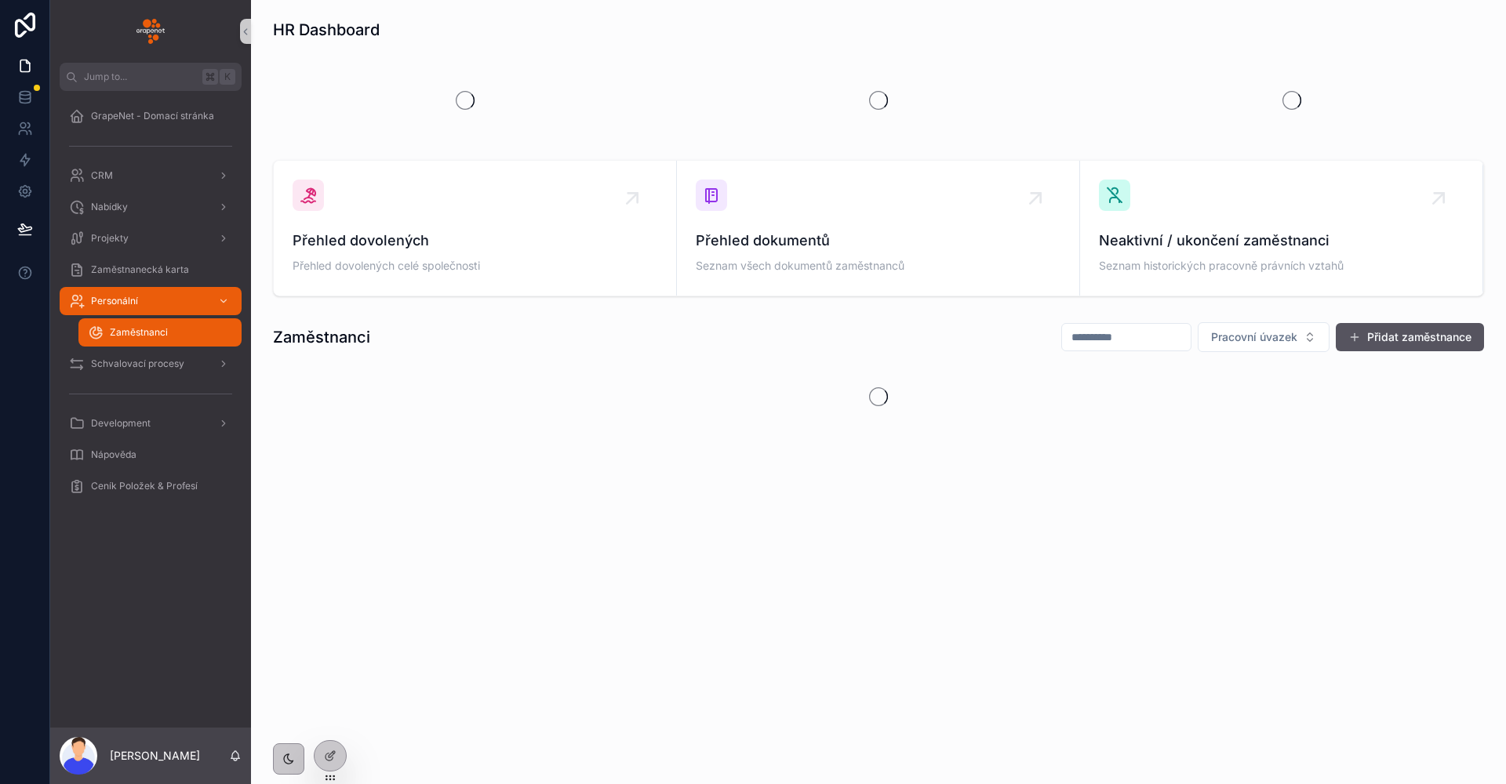
click at [154, 300] on div "Personální" at bounding box center [150, 301] width 163 height 25
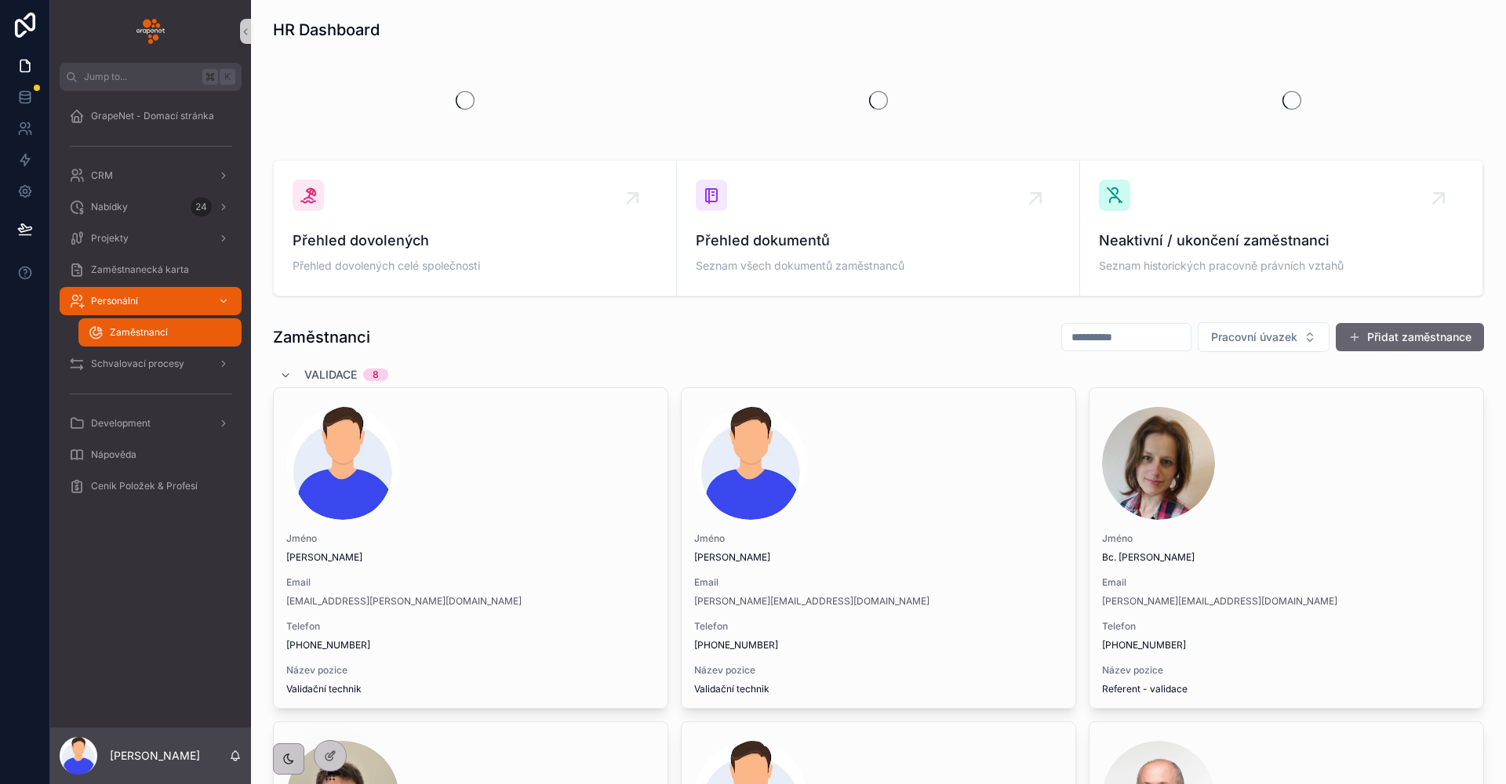
click at [1379, 336] on button "Přidat zaměstnance" at bounding box center [1410, 337] width 148 height 28
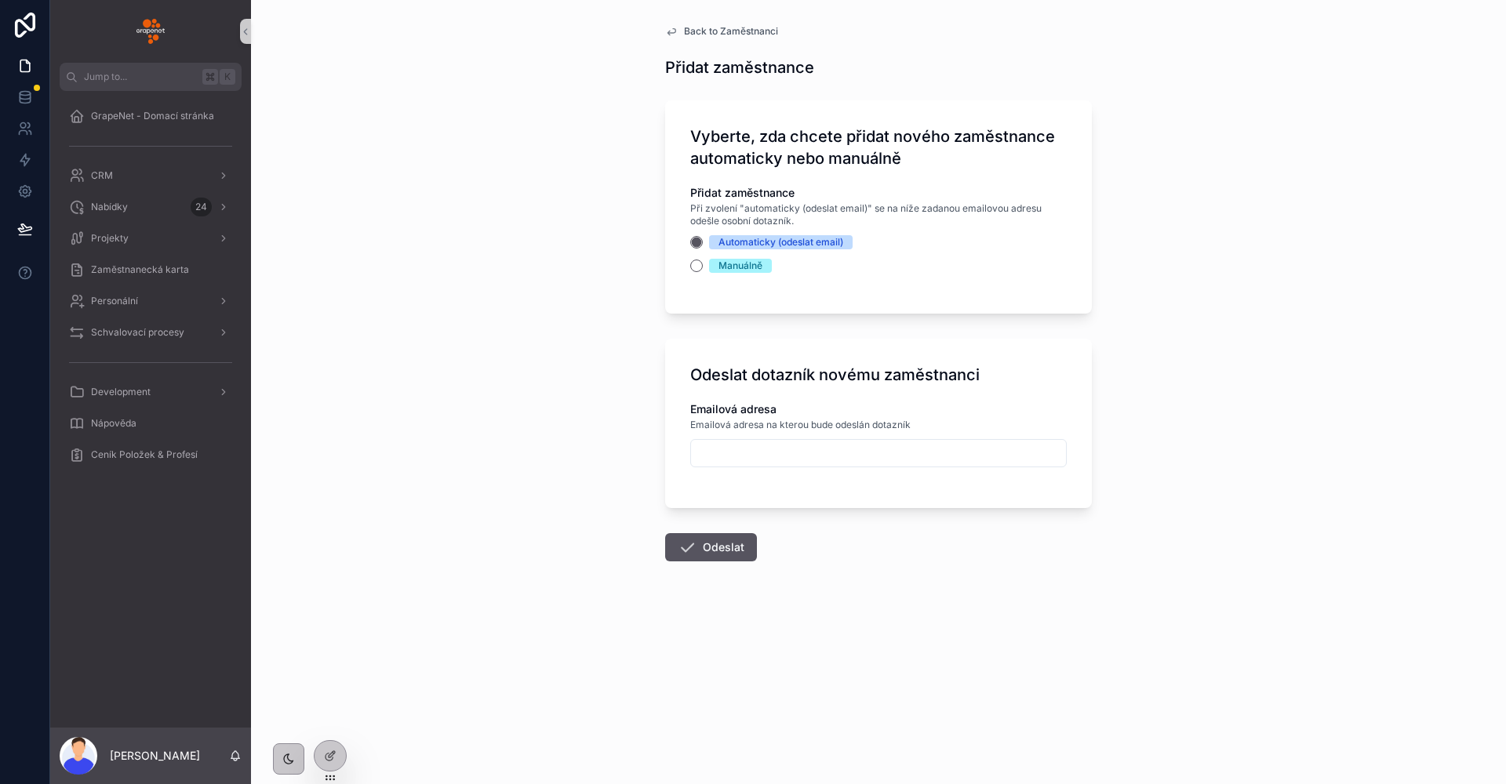
click at [729, 270] on div "Manuálně" at bounding box center [740, 266] width 44 height 14
click at [703, 270] on button "Manuálně" at bounding box center [696, 266] width 13 height 13
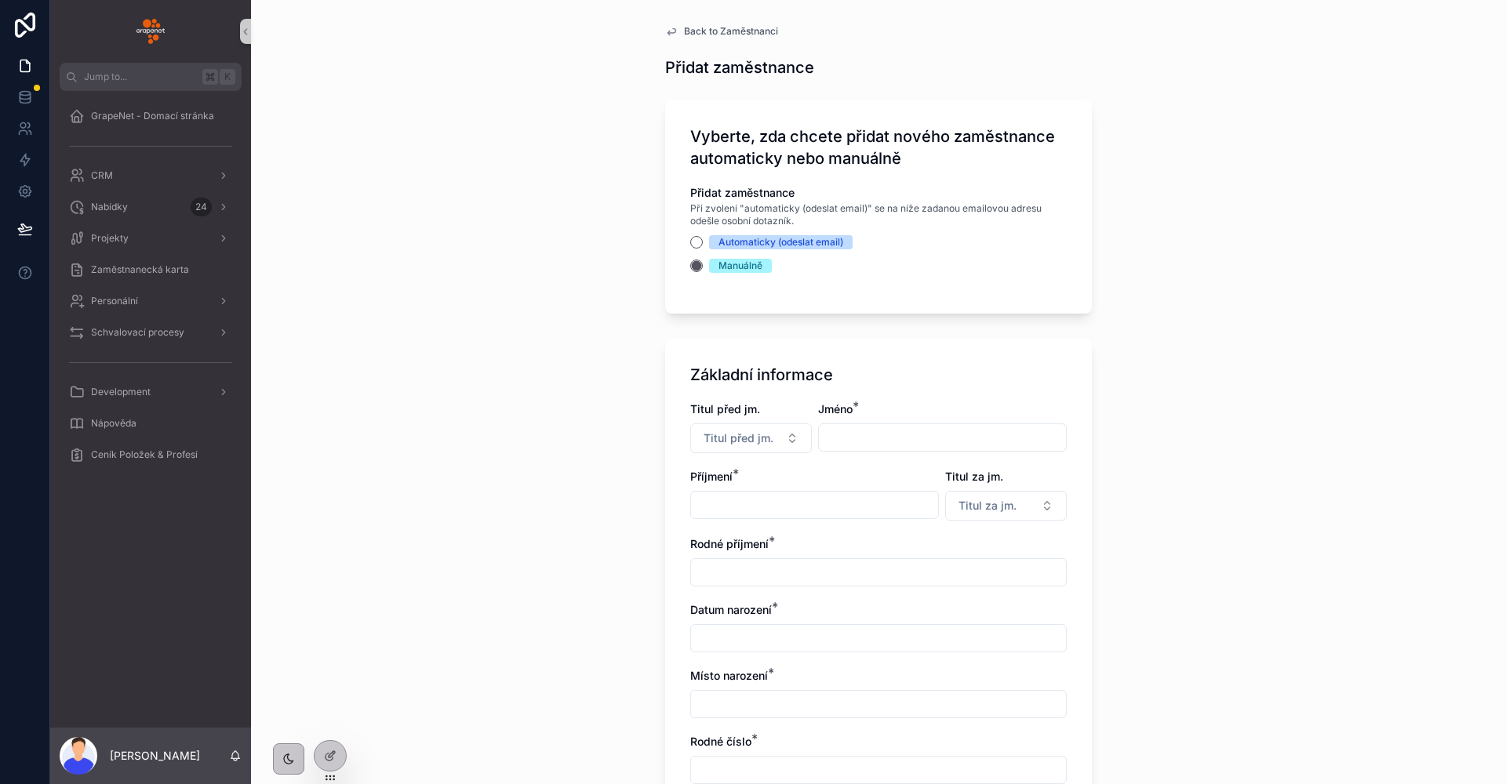
click at [724, 239] on div "Automaticky (odeslat email)" at bounding box center [780, 242] width 125 height 14
click at [703, 239] on button "Automaticky (odeslat email)" at bounding box center [696, 242] width 13 height 13
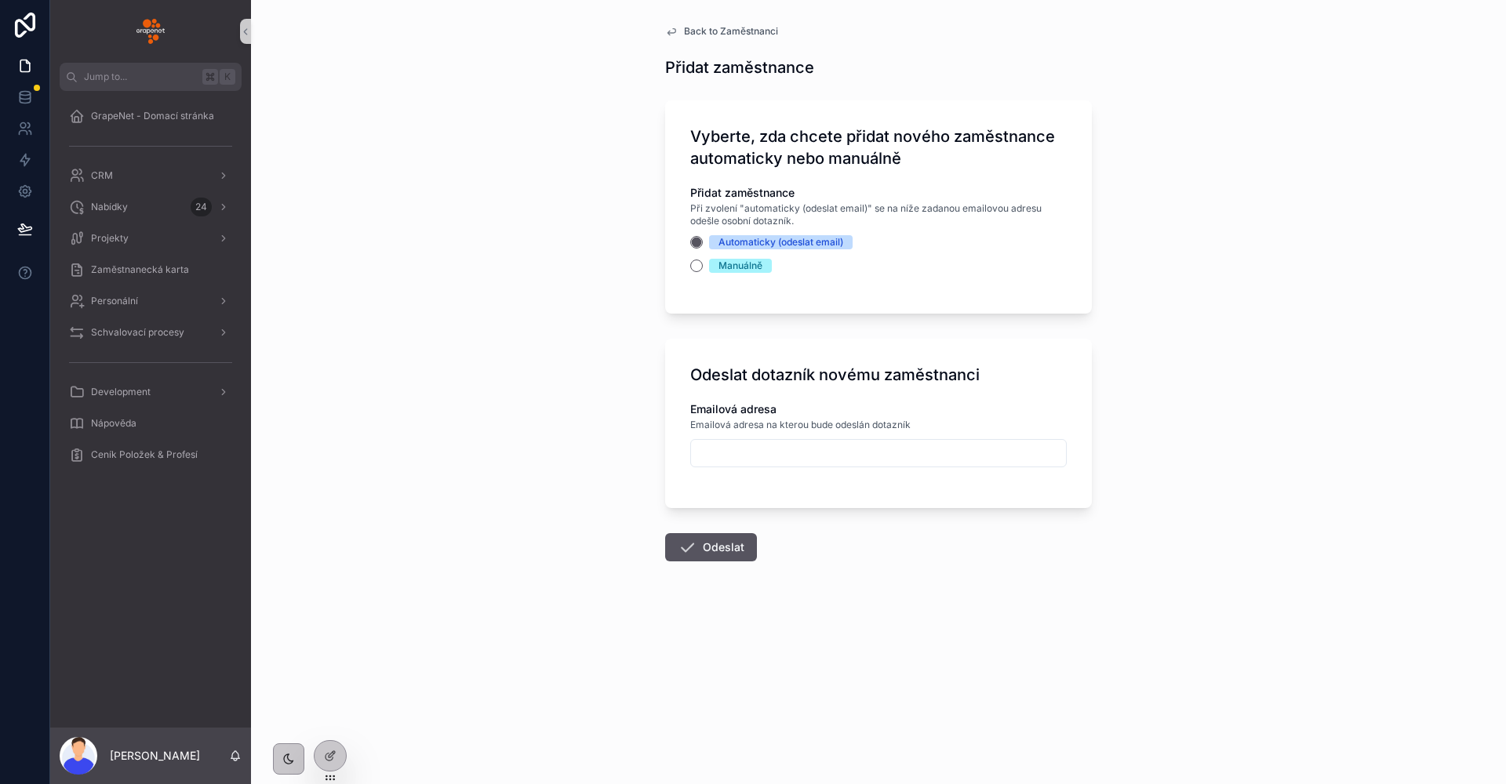
click at [696, 39] on div "Back to Zaměstnanci Přidat zaměstnance Vyberte, zda chcete přidat nového zaměst…" at bounding box center [878, 331] width 452 height 662
click at [694, 38] on div "Back to Zaměstnanci Přidat zaměstnance Vyberte, zda chcete přidat nového zaměst…" at bounding box center [878, 331] width 452 height 662
click at [694, 34] on span "Back to Zaměstnanci" at bounding box center [731, 31] width 94 height 13
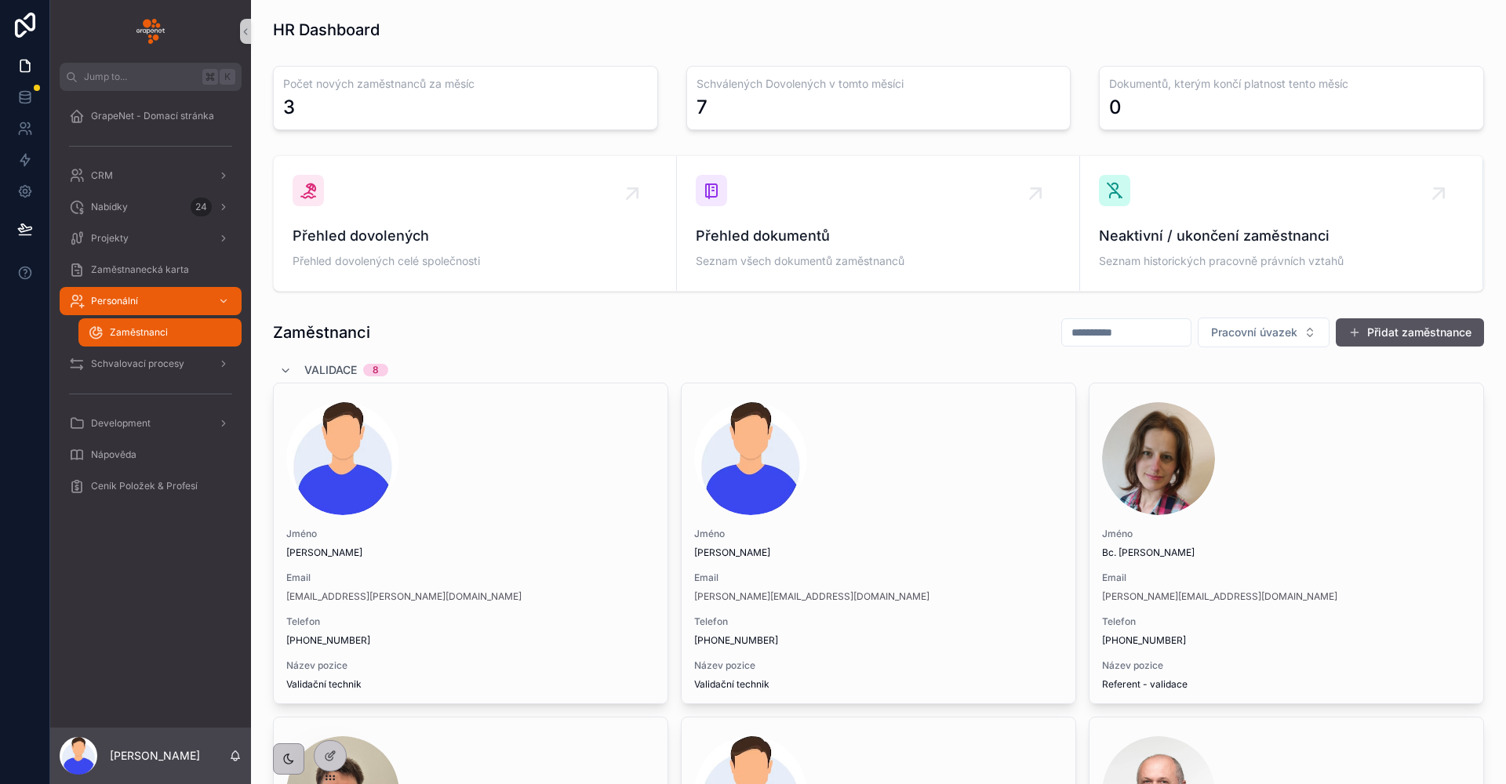
click at [331, 724] on icon at bounding box center [328, 725] width 6 height 3
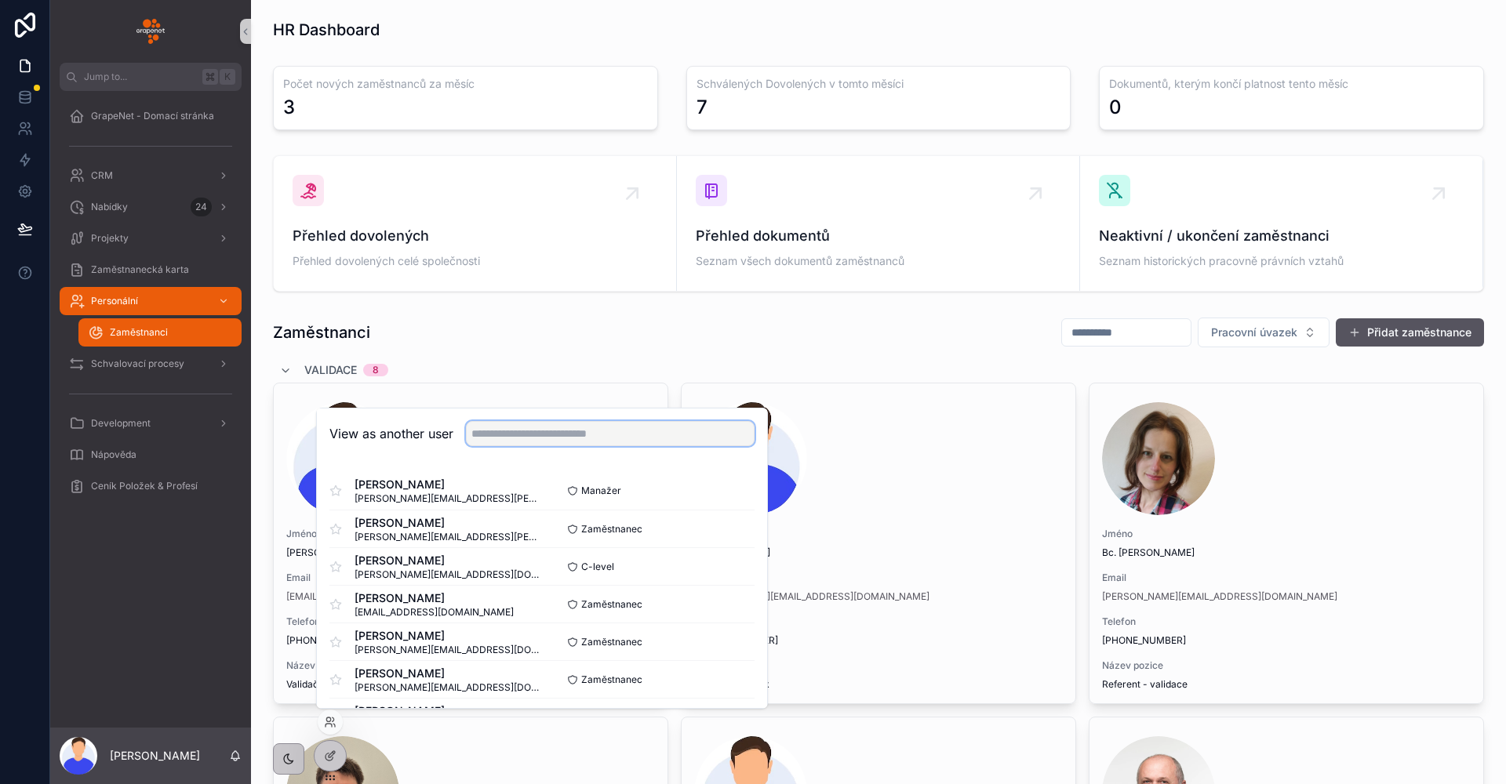
click at [566, 440] on input "text" at bounding box center [610, 433] width 289 height 25
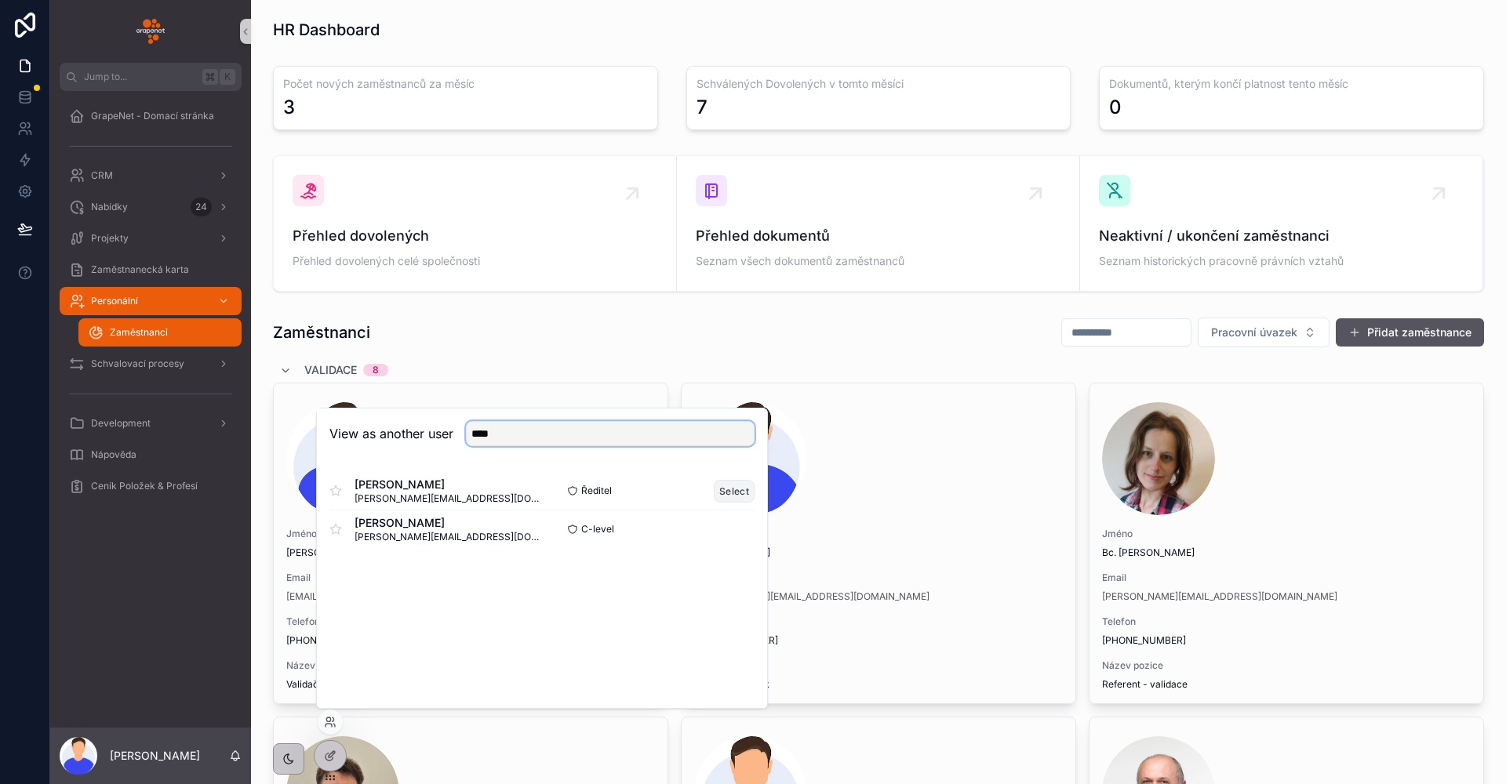
type input "****"
click at [734, 497] on button "Select" at bounding box center [734, 491] width 41 height 23
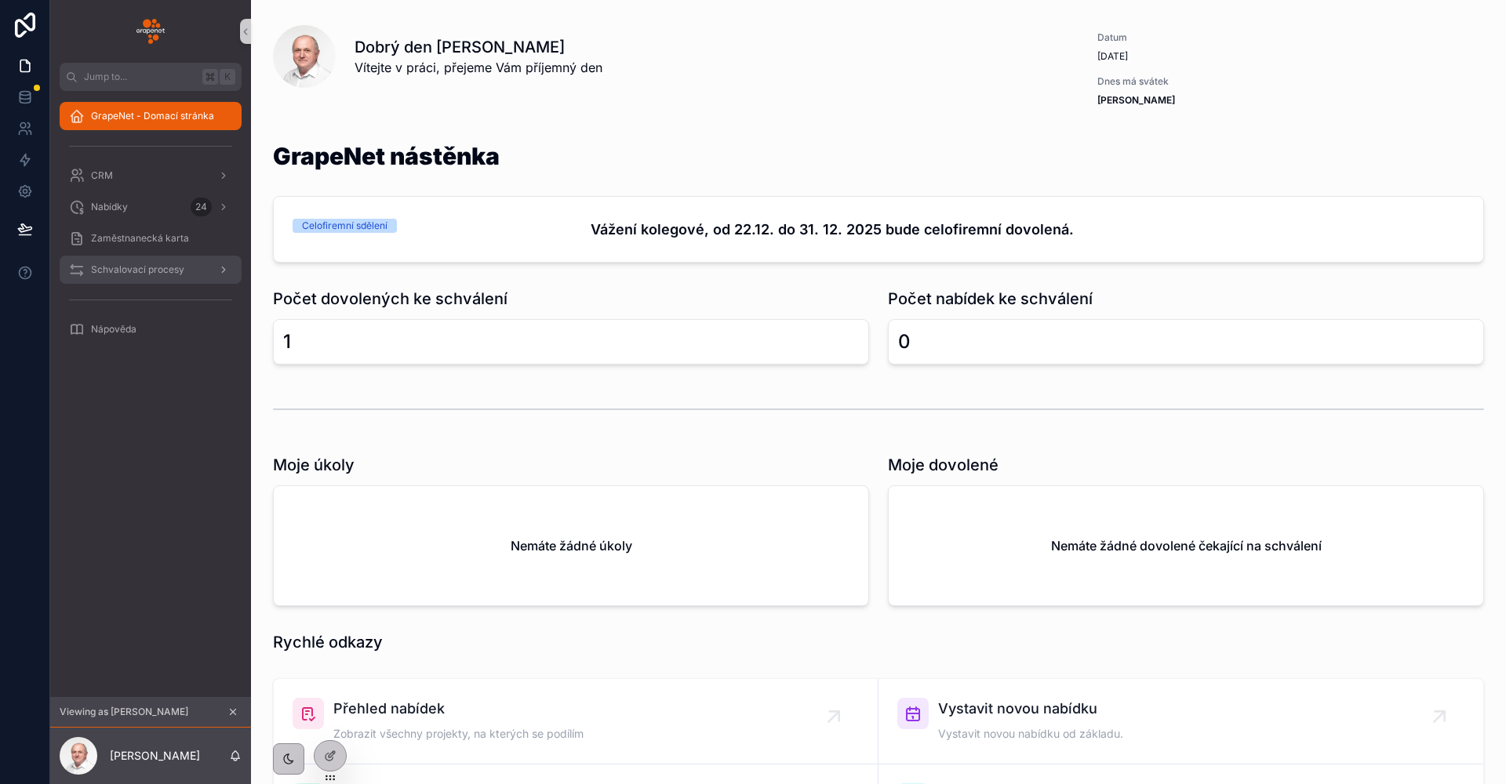
click at [158, 272] on span "Schvalovací procesy" at bounding box center [137, 269] width 93 height 13
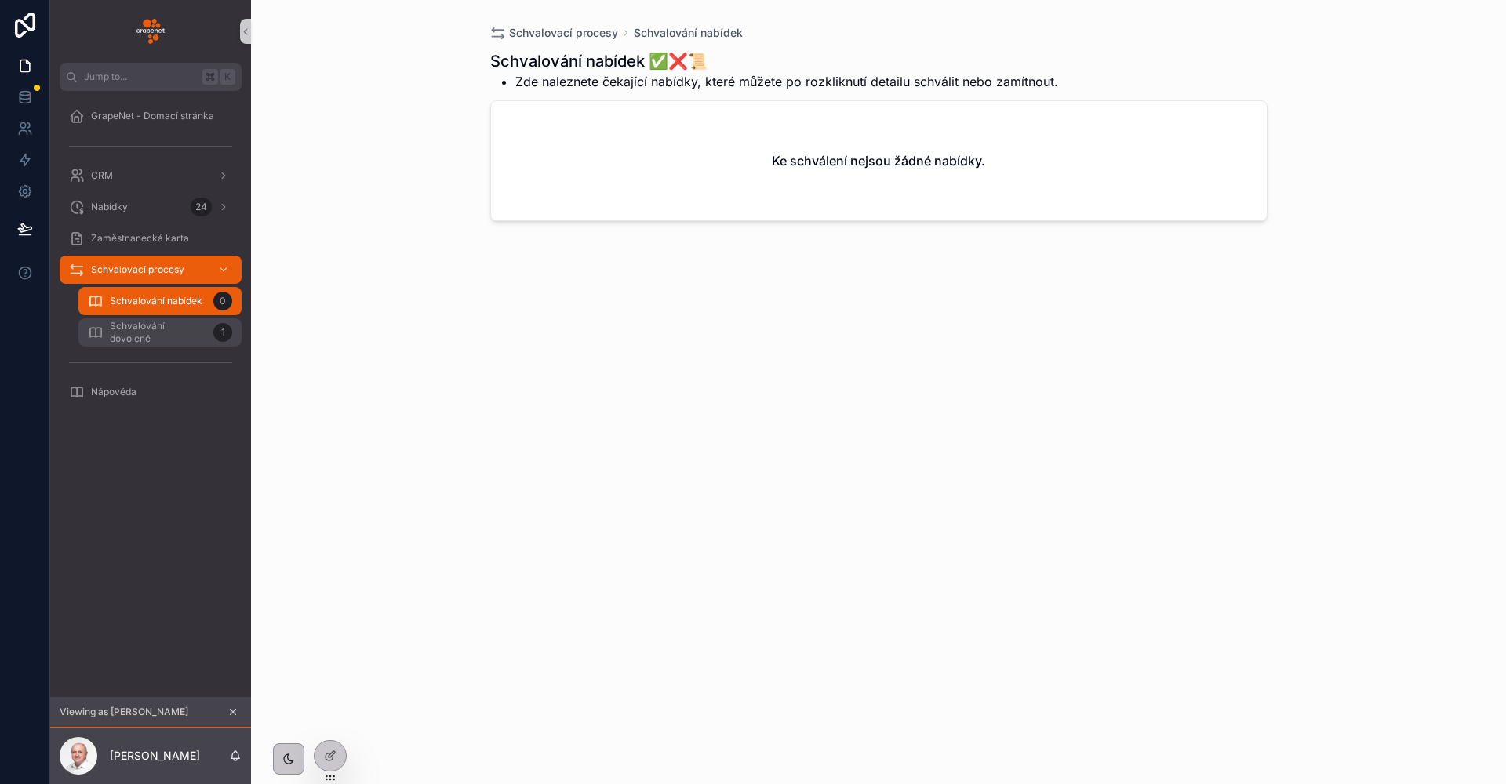
click at [205, 332] on span "Schvalování dovolené" at bounding box center [158, 332] width 97 height 25
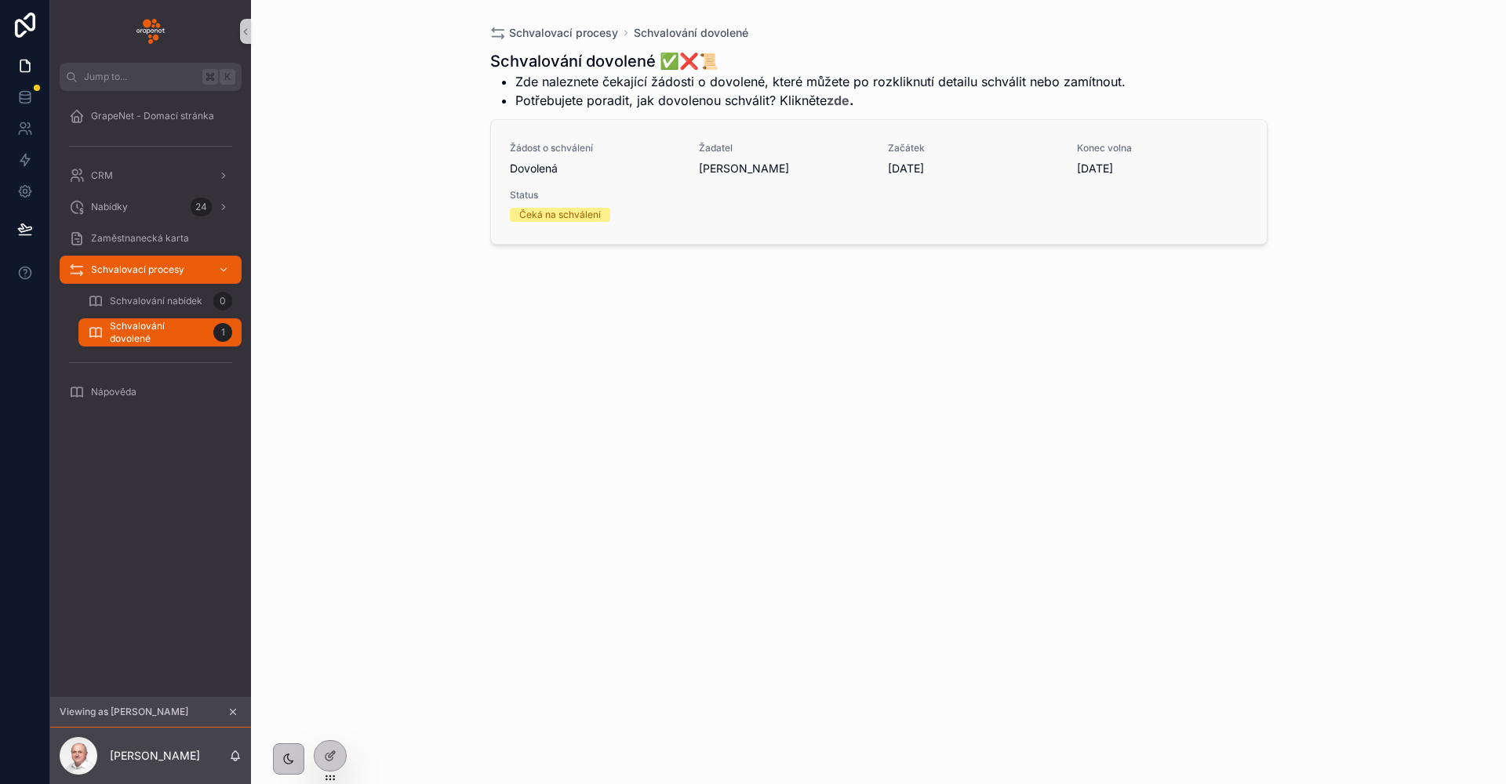
click at [795, 218] on div "Čeká na schválení" at bounding box center [879, 215] width 738 height 14
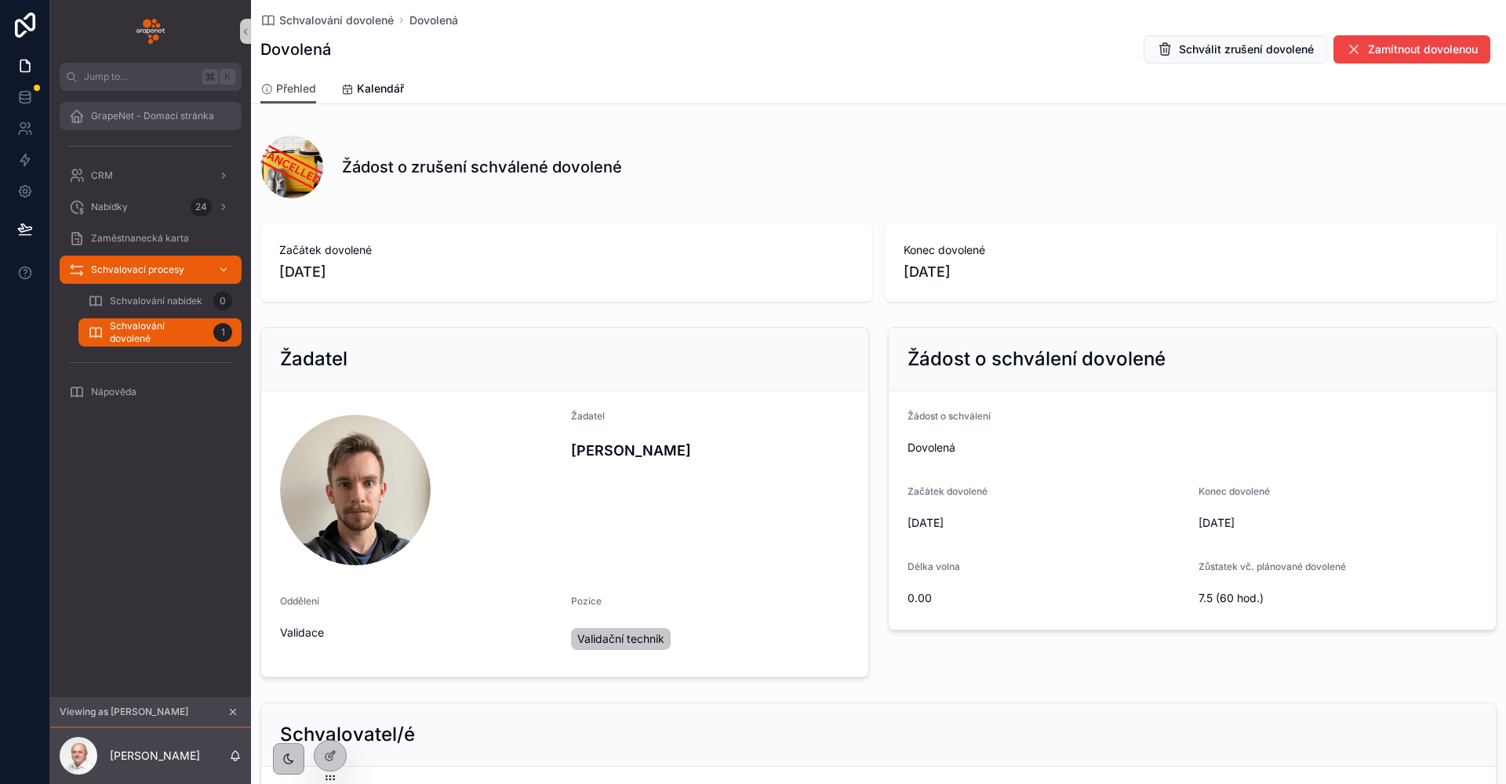
click at [139, 107] on div "GrapeNet - Domací stránka" at bounding box center [150, 116] width 163 height 25
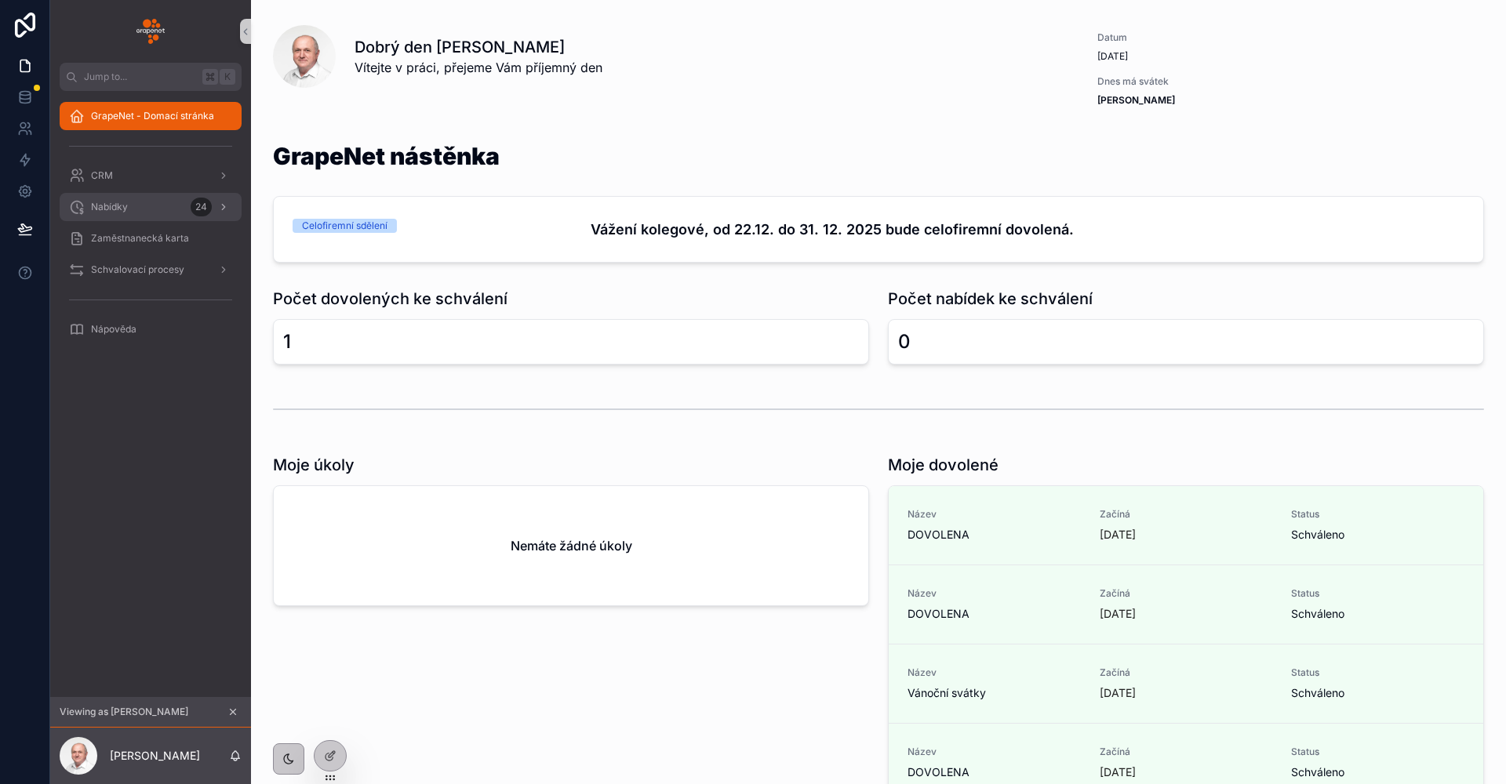
click at [147, 215] on div "Nabídky 24" at bounding box center [150, 206] width 163 height 25
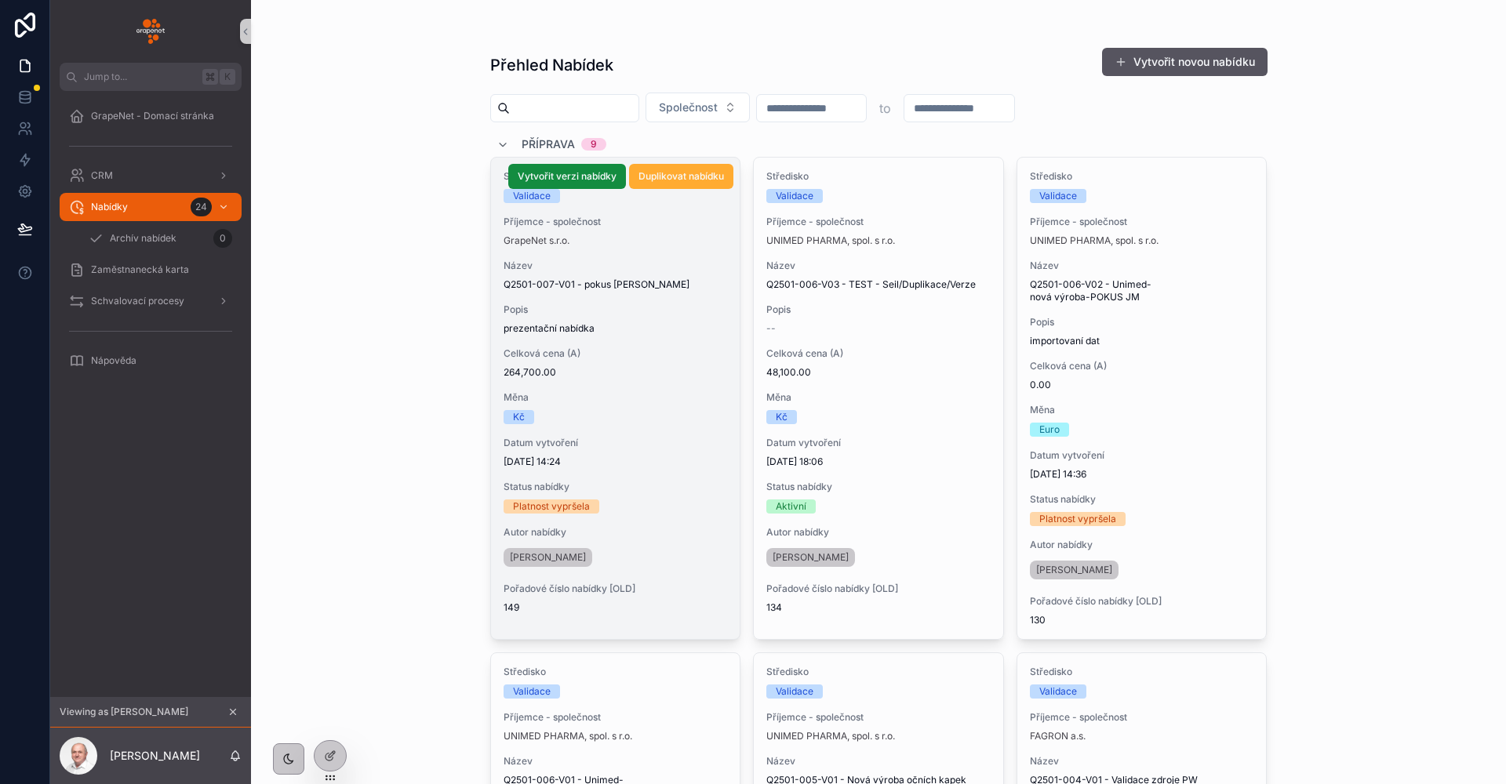
click at [700, 236] on div "GrapeNet s.r.o." at bounding box center [615, 240] width 224 height 13
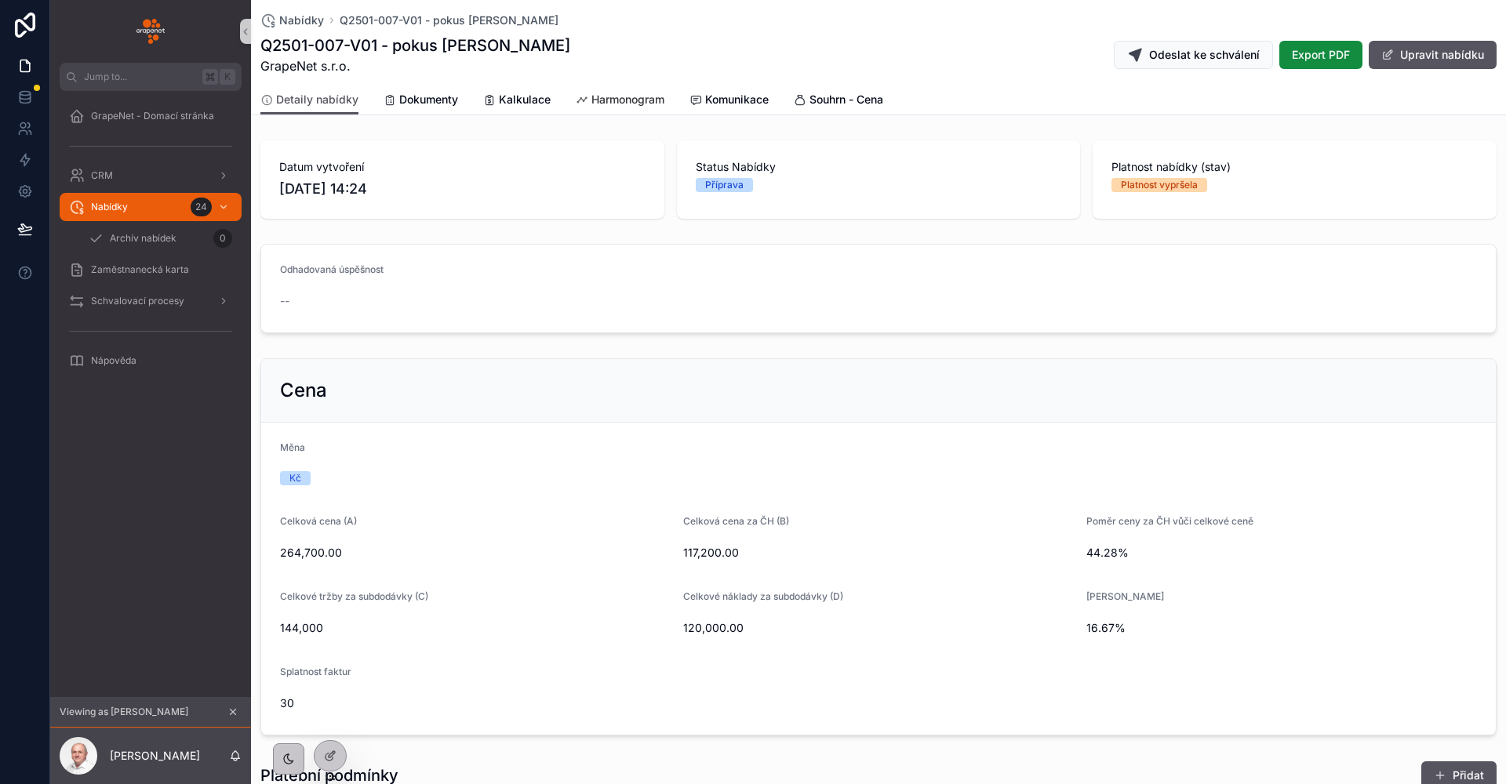
click at [656, 98] on span "Harmonogram" at bounding box center [627, 100] width 73 height 16
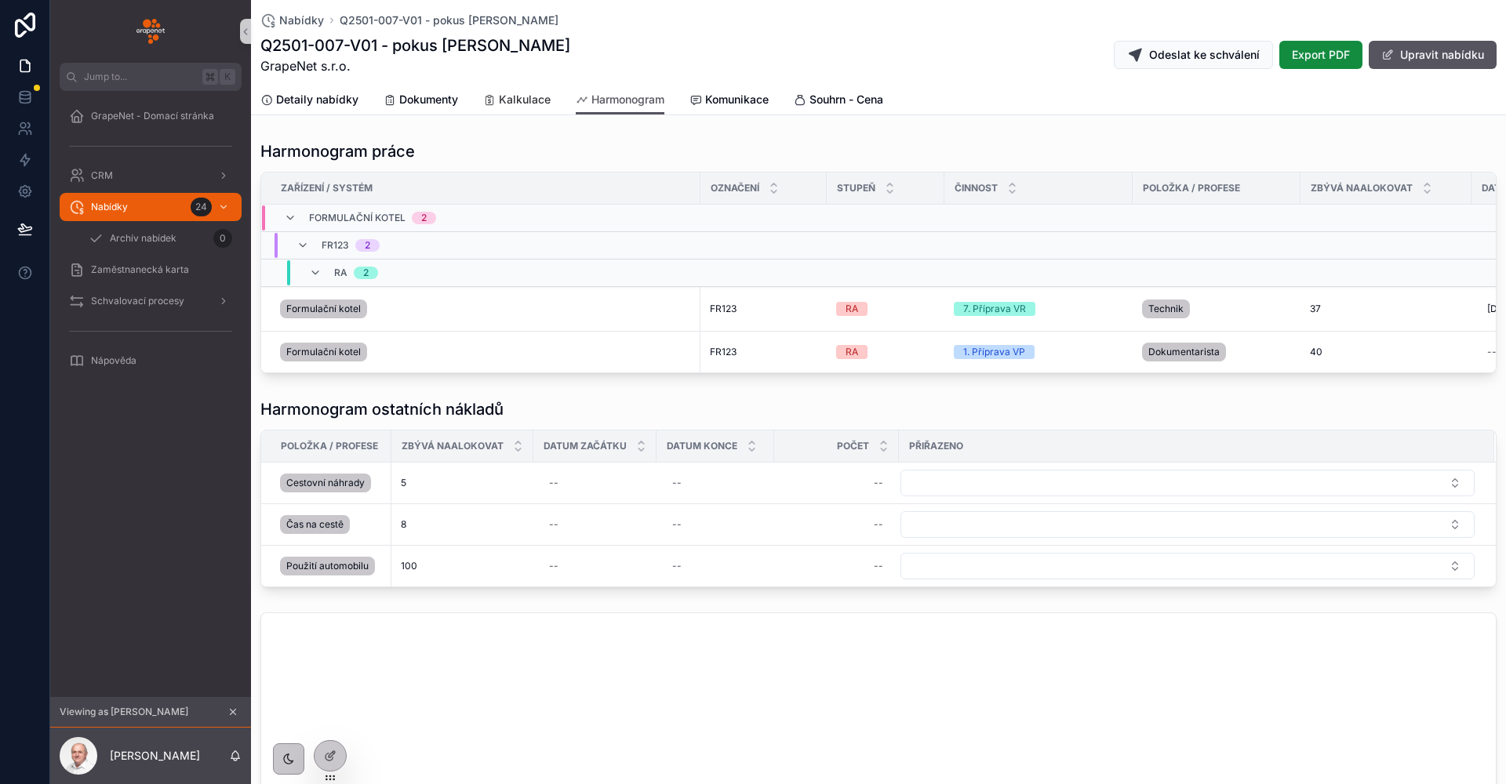
click at [534, 97] on span "Kalkulace" at bounding box center [525, 100] width 52 height 16
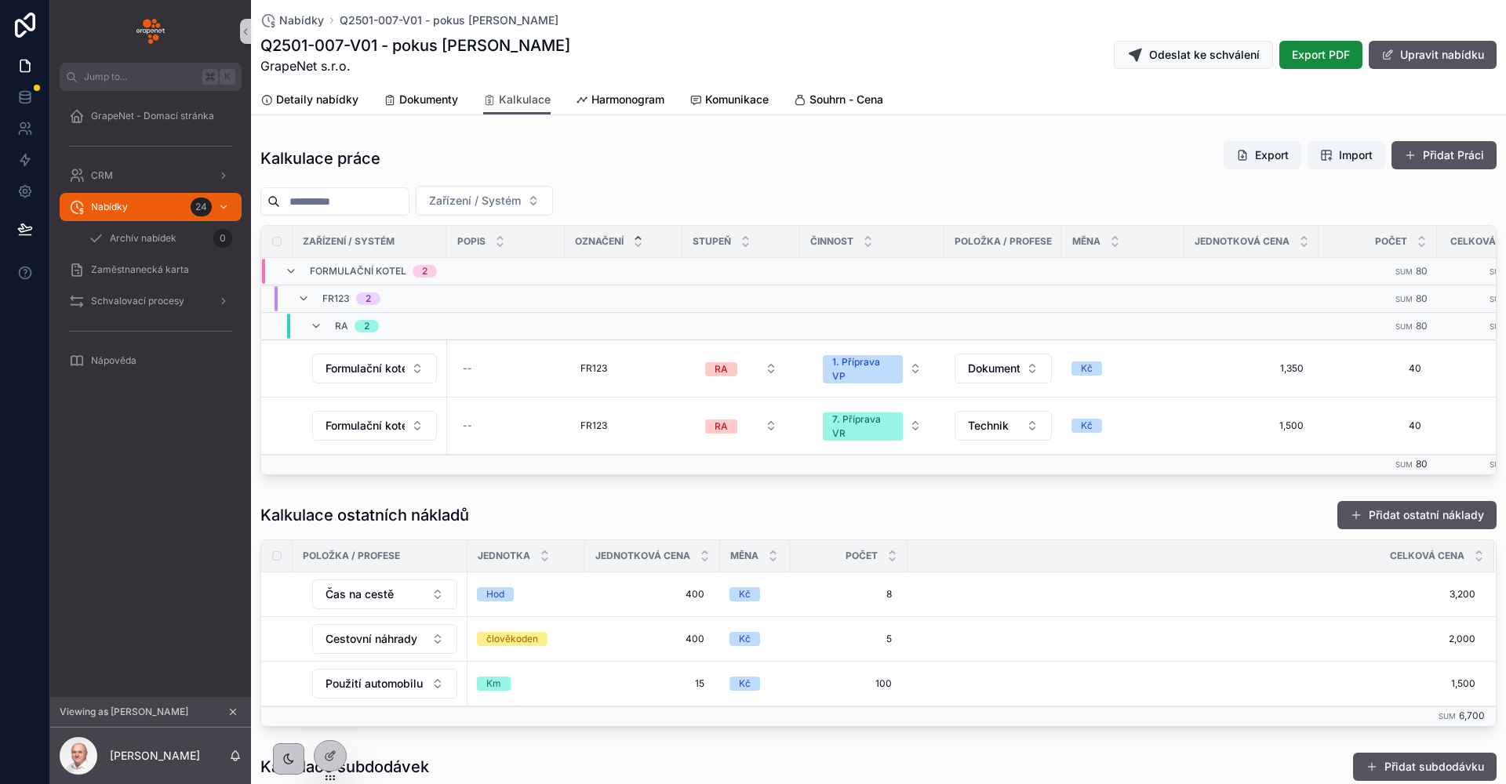
click at [558, 64] on div "Q2501-007-V01 - pokus David GrapeNet s.r.o. Odeslat ke schválení Export PDF Upr…" at bounding box center [878, 55] width 1236 height 41
click at [490, 49] on div "Q2501-007-V01 - pokus David GrapeNet s.r.o. Odeslat ke schválení Export PDF Upr…" at bounding box center [878, 55] width 1236 height 41
drag, startPoint x: 490, startPoint y: 49, endPoint x: 267, endPoint y: 51, distance: 222.7
click at [267, 51] on div "Q2501-007-V01 - pokus David GrapeNet s.r.o. Odeslat ke schválení Export PDF Upr…" at bounding box center [878, 55] width 1236 height 41
click at [263, 50] on h1 "Q2501-007-V01 - pokus David" at bounding box center [415, 46] width 310 height 22
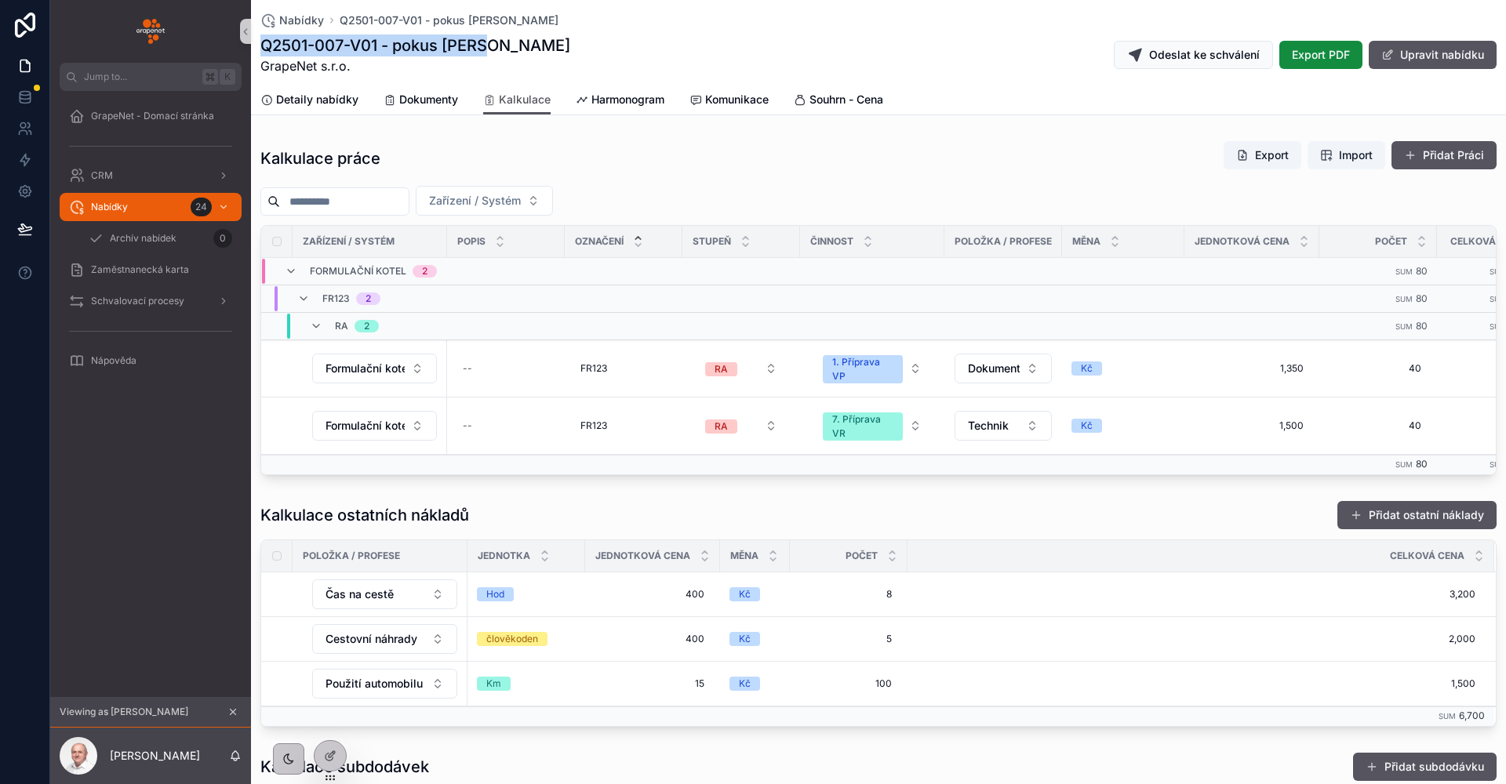
drag, startPoint x: 263, startPoint y: 50, endPoint x: 475, endPoint y: 48, distance: 211.7
click at [475, 48] on h1 "Q2501-007-V01 - pokus David" at bounding box center [415, 46] width 310 height 22
click at [489, 45] on div "Q2501-007-V01 - pokus David GrapeNet s.r.o. Odeslat ke schválení Export PDF Upr…" at bounding box center [878, 55] width 1236 height 41
drag, startPoint x: 489, startPoint y: 45, endPoint x: 271, endPoint y: 43, distance: 218.8
click at [271, 43] on div "Q2501-007-V01 - pokus David GrapeNet s.r.o. Odeslat ke schválení Export PDF Upr…" at bounding box center [878, 55] width 1236 height 41
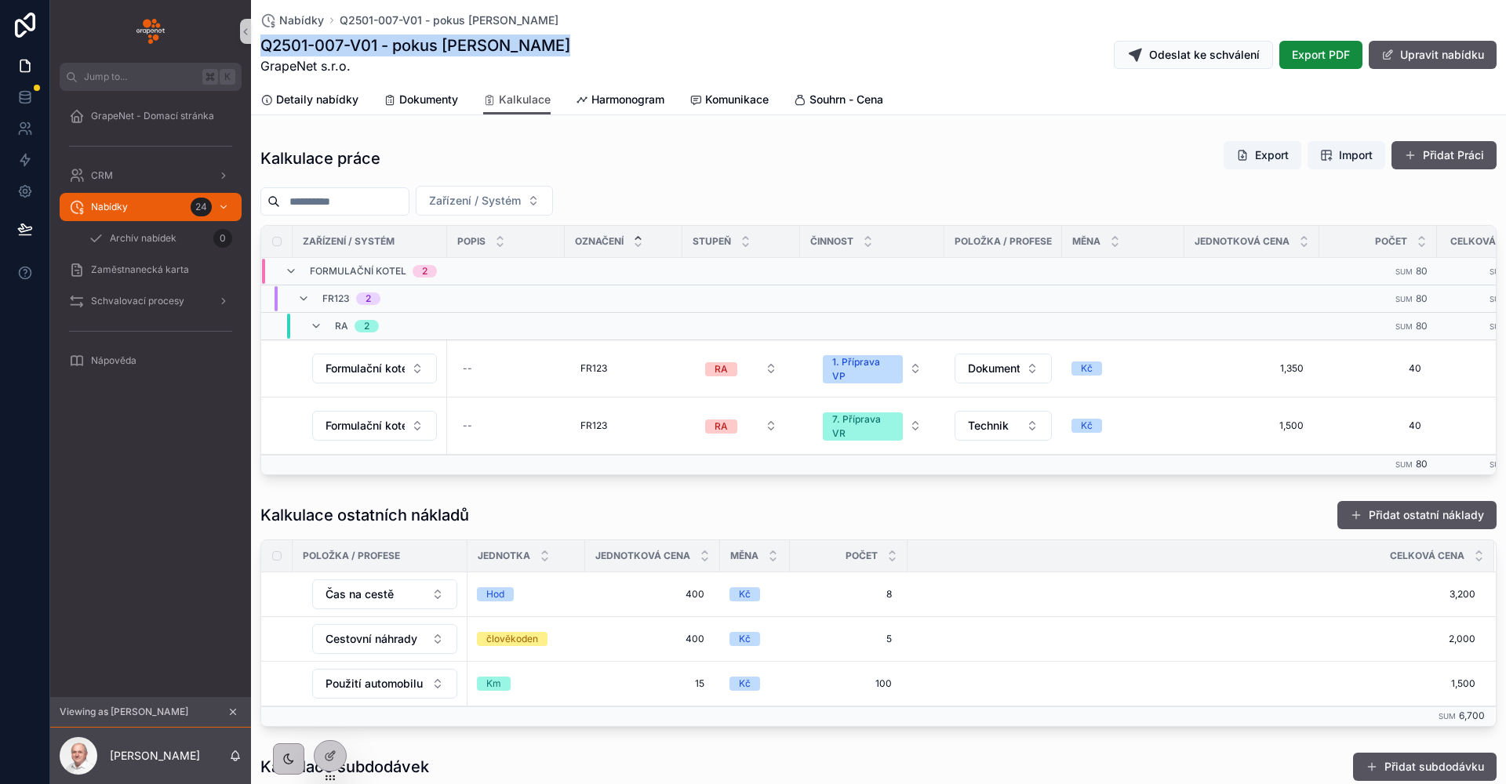
click at [265, 43] on h1 "Q2501-007-V01 - pokus David" at bounding box center [415, 46] width 310 height 22
drag, startPoint x: 265, startPoint y: 43, endPoint x: 474, endPoint y: 39, distance: 209.4
click at [474, 39] on h1 "Q2501-007-V01 - pokus David" at bounding box center [415, 46] width 310 height 22
click at [506, 47] on div "Q2501-007-V01 - pokus David GrapeNet s.r.o. Odeslat ke schválení Export PDF Upr…" at bounding box center [878, 55] width 1236 height 41
click at [310, 25] on span "Nabídky" at bounding box center [301, 21] width 45 height 16
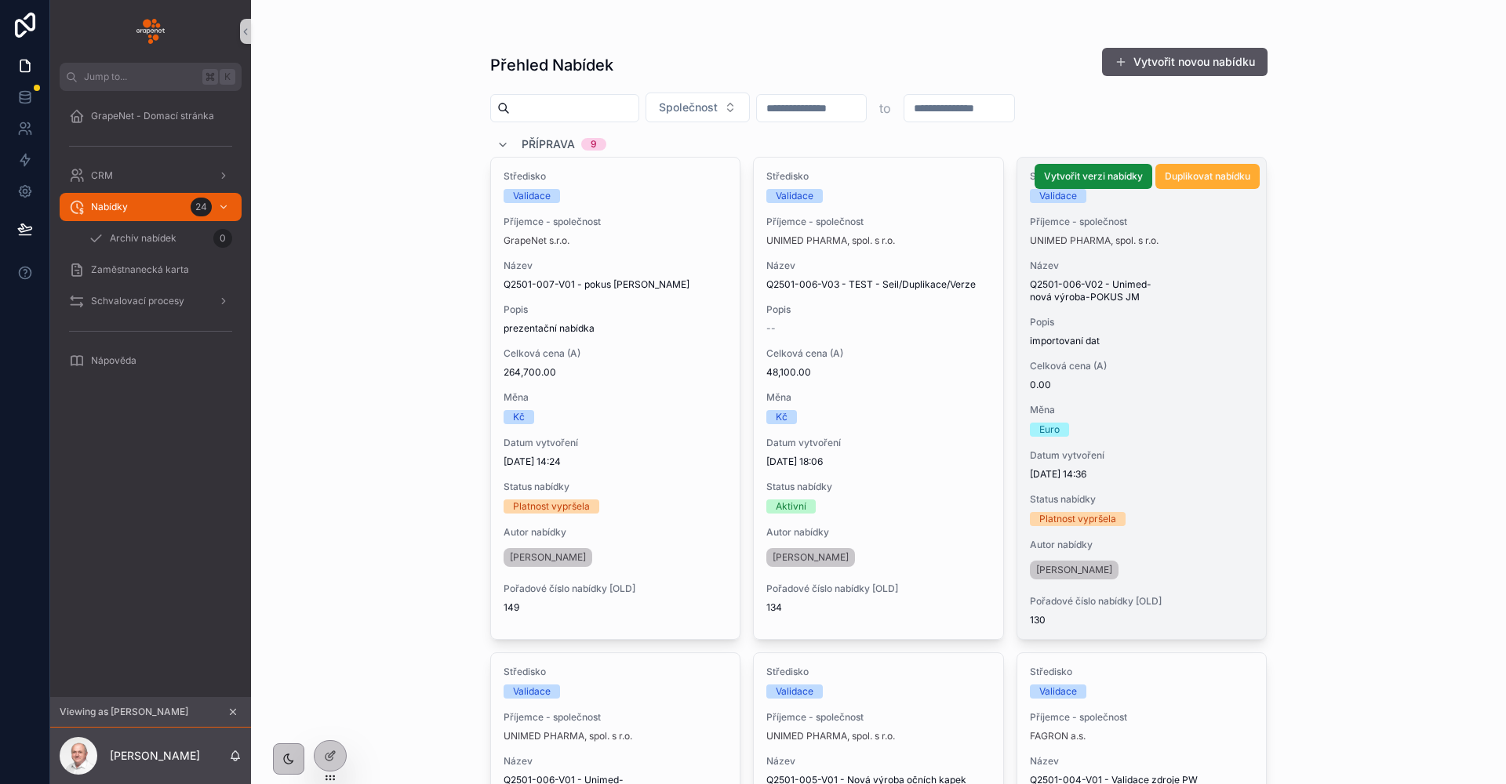
click at [1174, 356] on div "Středisko Validace Příjemce - společnost UNIMED PHARMA, spol. s r.o. Název Q250…" at bounding box center [1141, 399] width 249 height 482
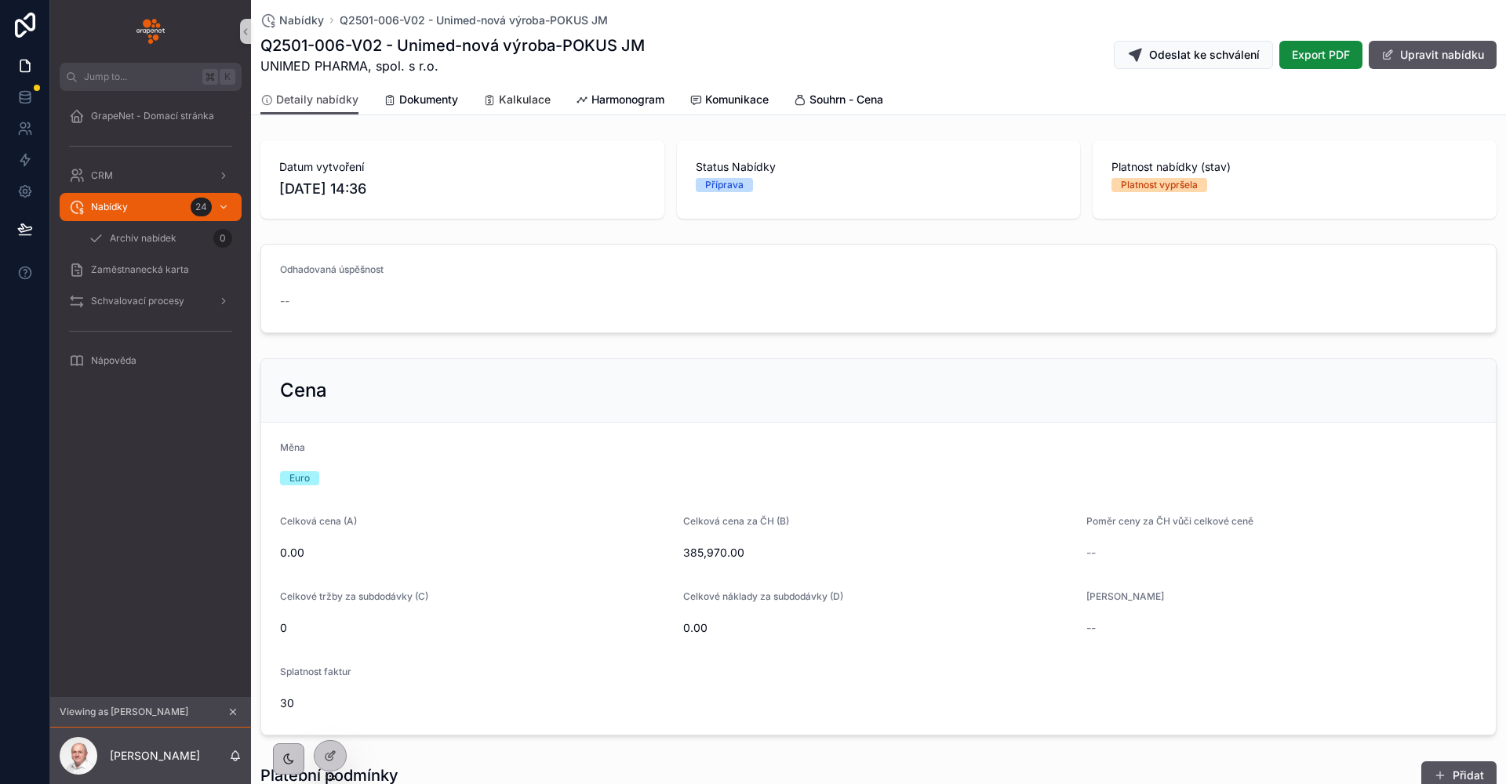
click at [506, 101] on span "Kalkulace" at bounding box center [525, 100] width 52 height 16
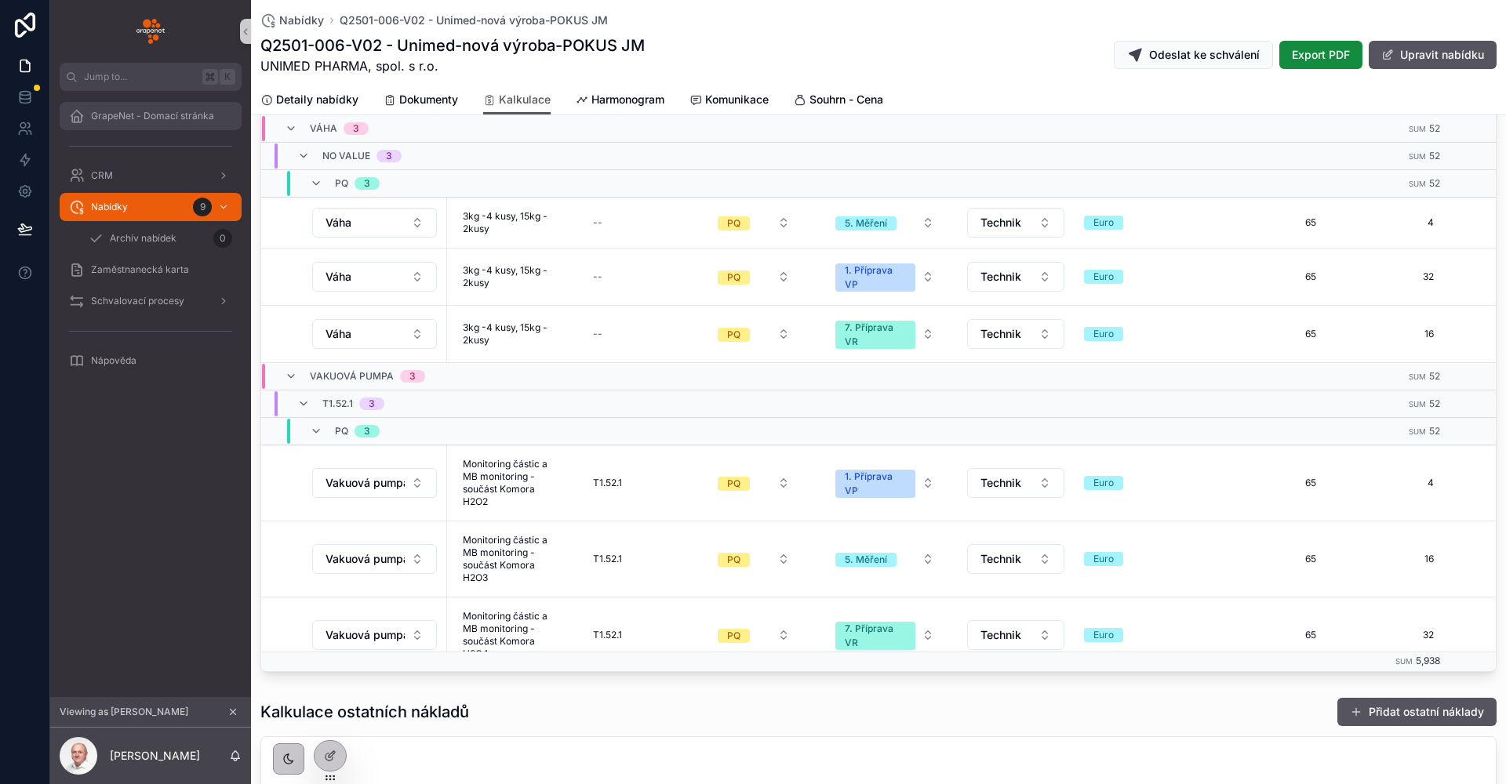
click at [140, 113] on span "GrapeNet - Domací stránka" at bounding box center [152, 116] width 123 height 13
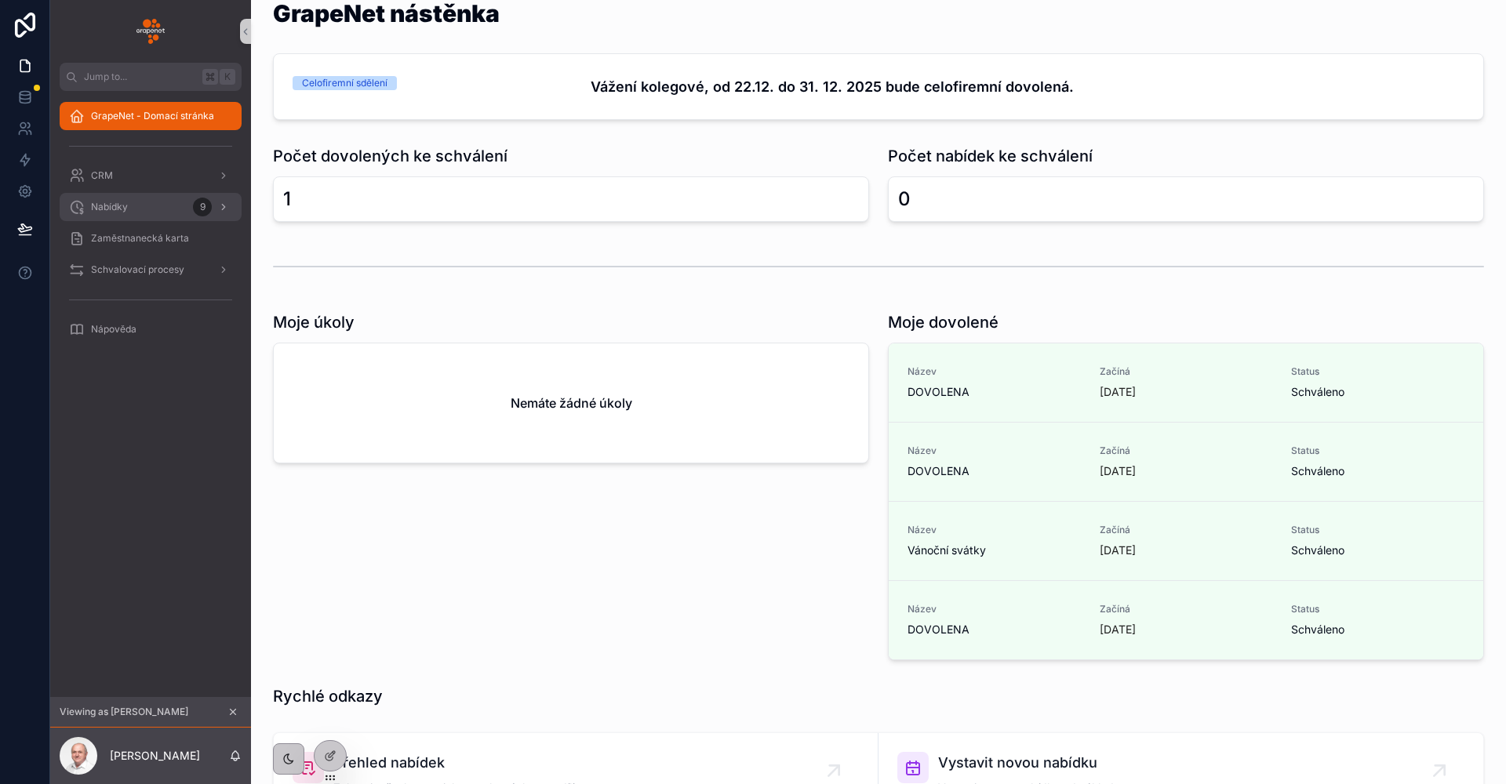
click at [137, 207] on div "Nabídky 9" at bounding box center [150, 206] width 163 height 25
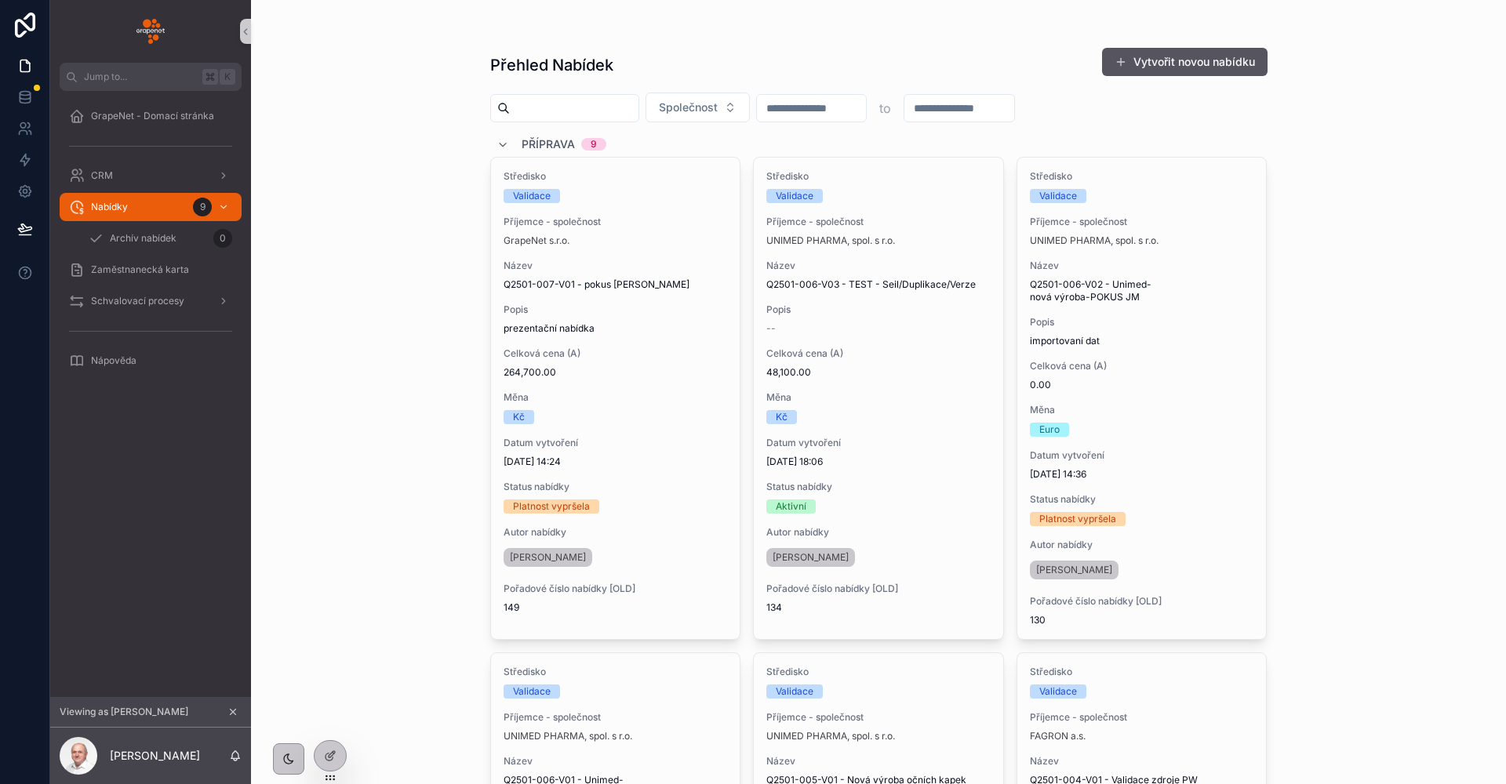
click at [233, 712] on icon "scrollable content" at bounding box center [233, 712] width 5 height 5
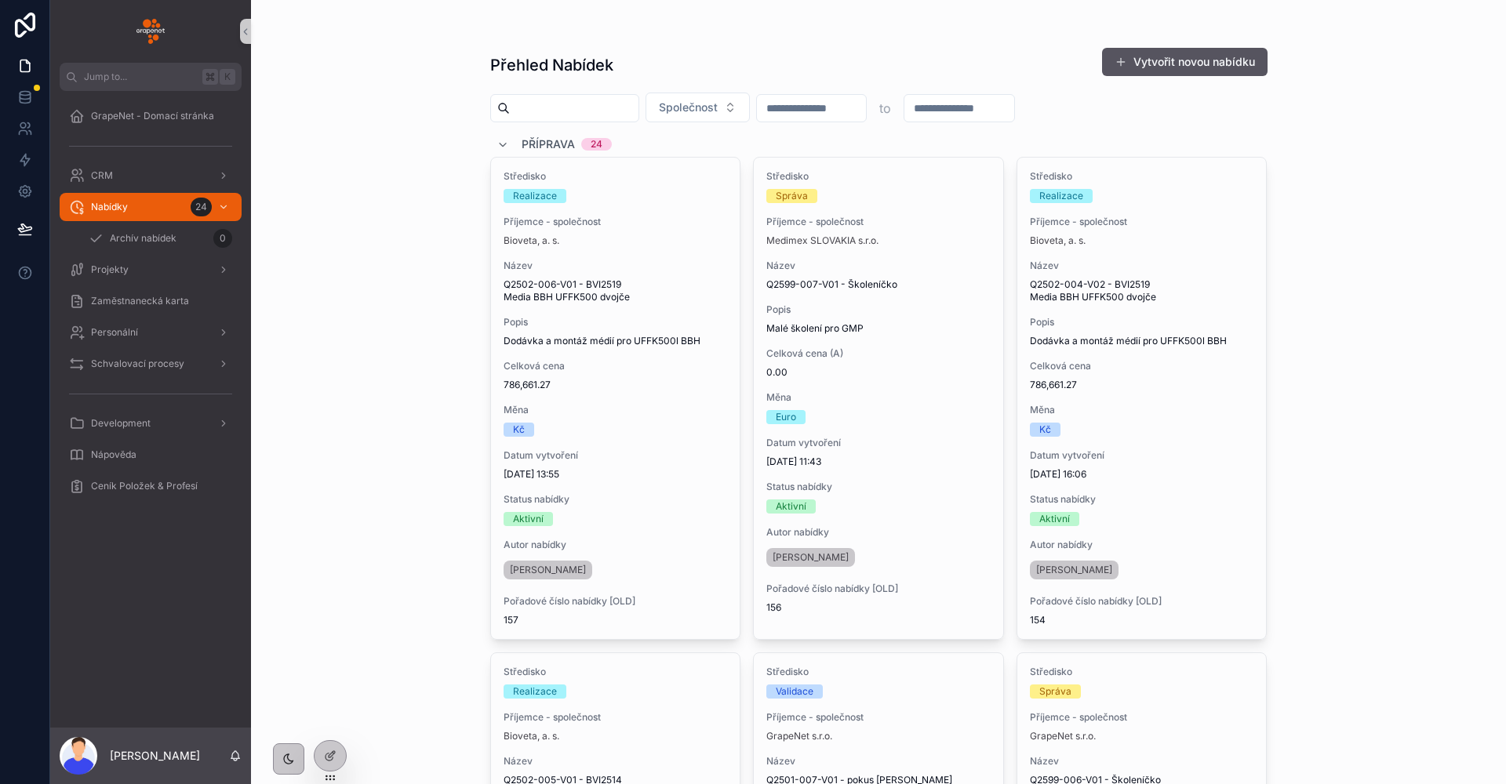
click at [530, 111] on input "scrollable content" at bounding box center [574, 108] width 129 height 22
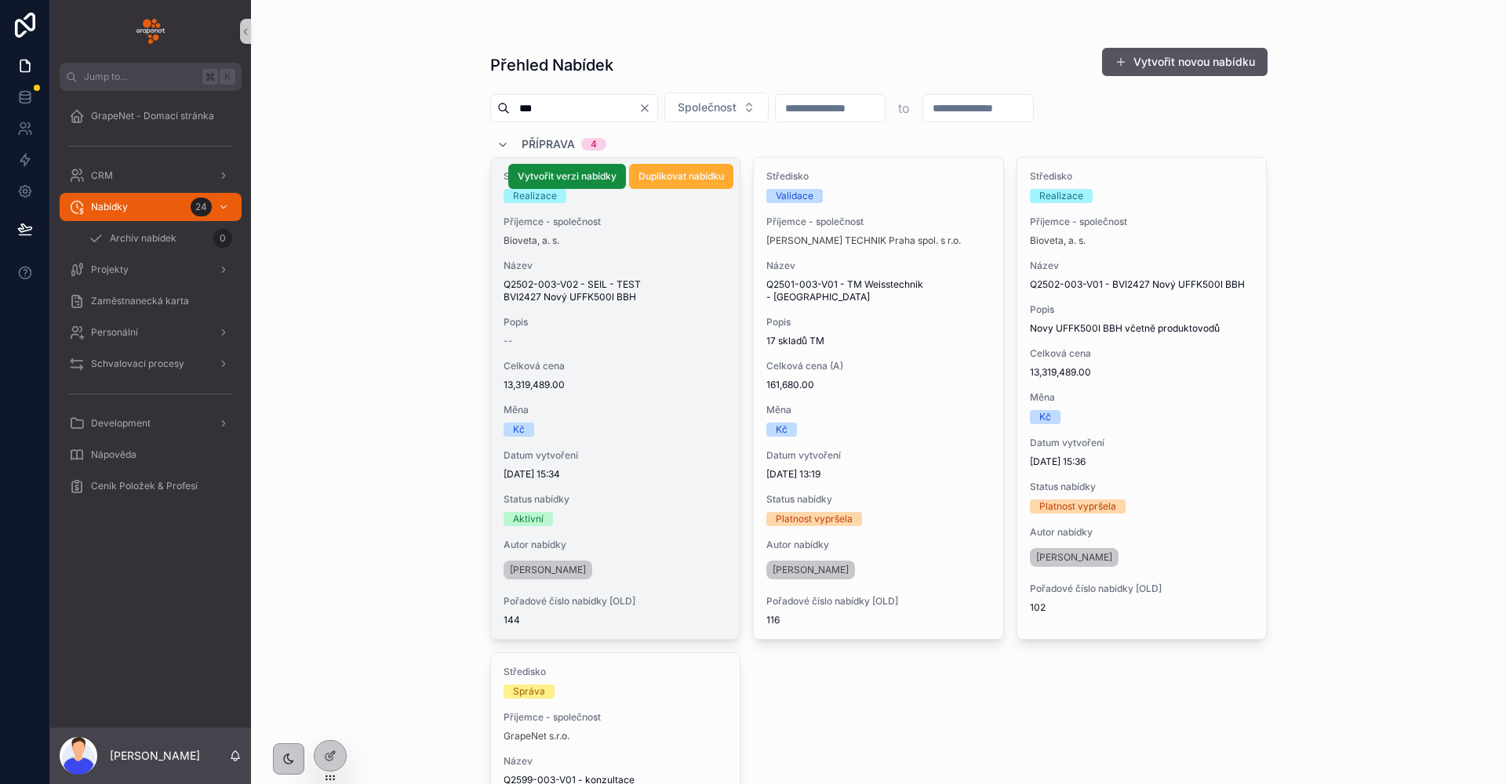
type input "***"
click at [661, 380] on span "13,319,489.00" at bounding box center [615, 385] width 224 height 13
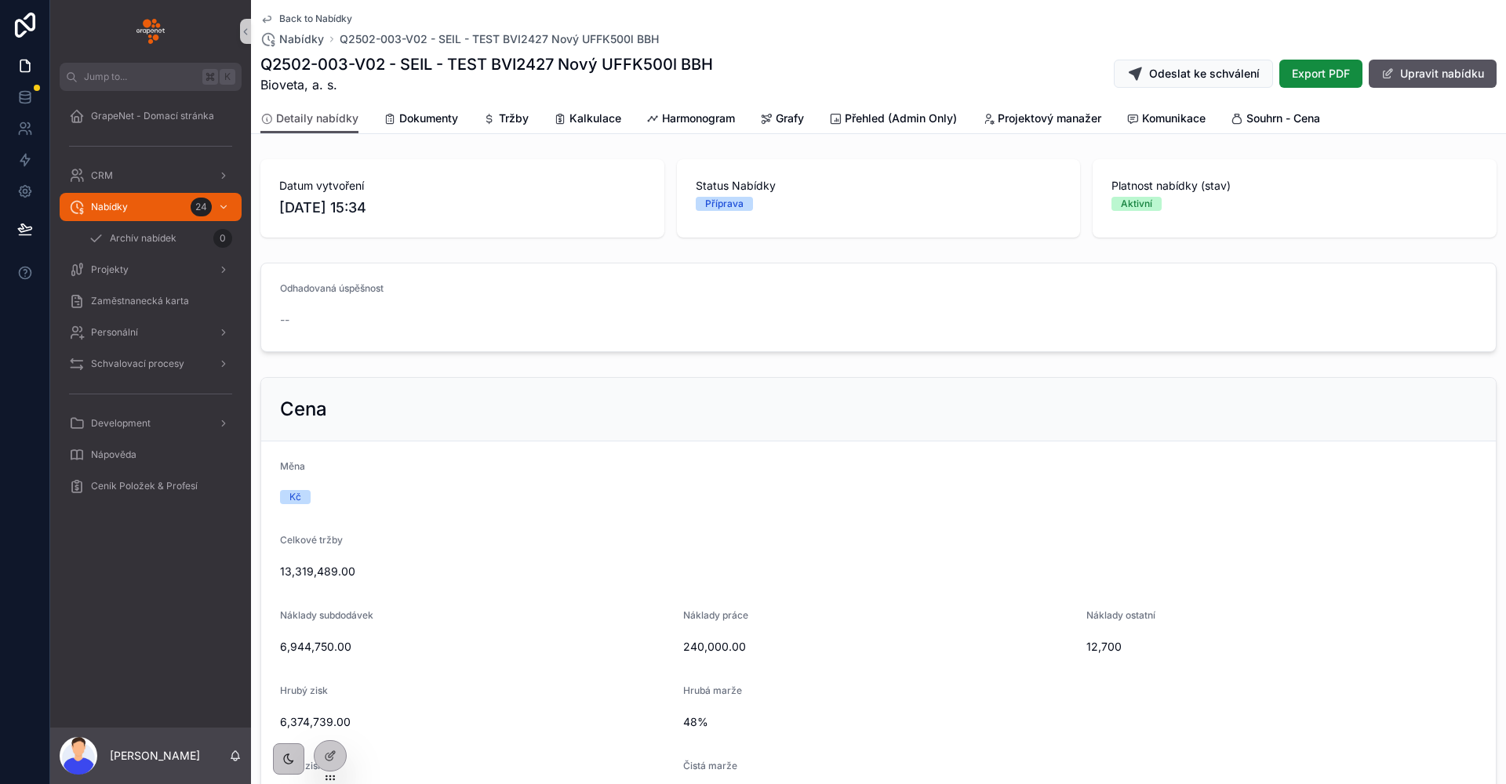
click at [506, 199] on span "[DATE] 15:34" at bounding box center [462, 208] width 366 height 22
drag, startPoint x: 432, startPoint y: 216, endPoint x: 267, endPoint y: 176, distance: 169.5
click at [267, 176] on div "Datum vytvoření [DATE] 15:34" at bounding box center [462, 198] width 404 height 78
click at [385, 199] on span "[DATE] 15:34" at bounding box center [462, 208] width 366 height 22
drag, startPoint x: 350, startPoint y: 206, endPoint x: 283, endPoint y: 214, distance: 67.1
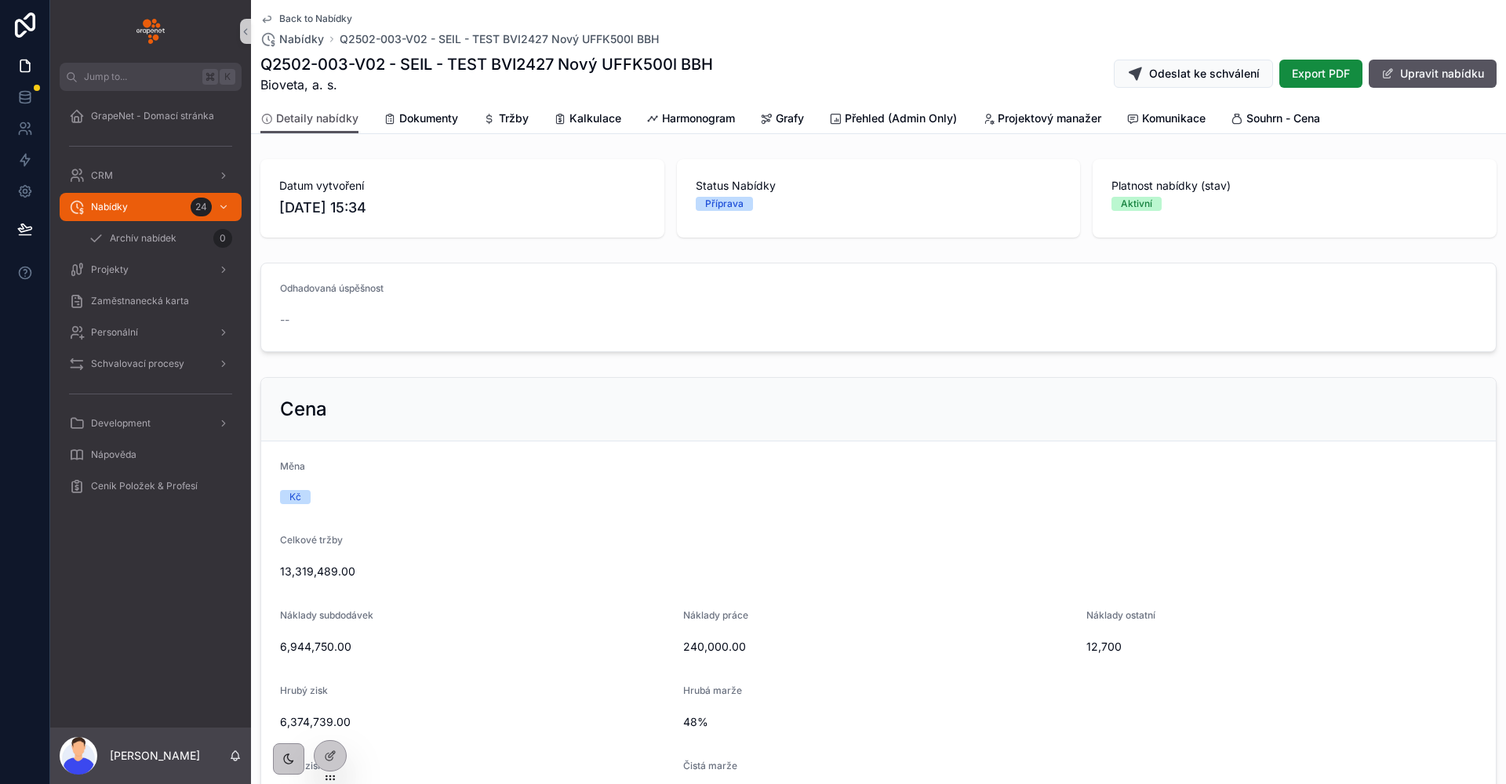
click at [283, 214] on span "[DATE] 15:34" at bounding box center [462, 208] width 366 height 22
click at [396, 199] on span "[DATE] 15:34" at bounding box center [462, 208] width 366 height 22
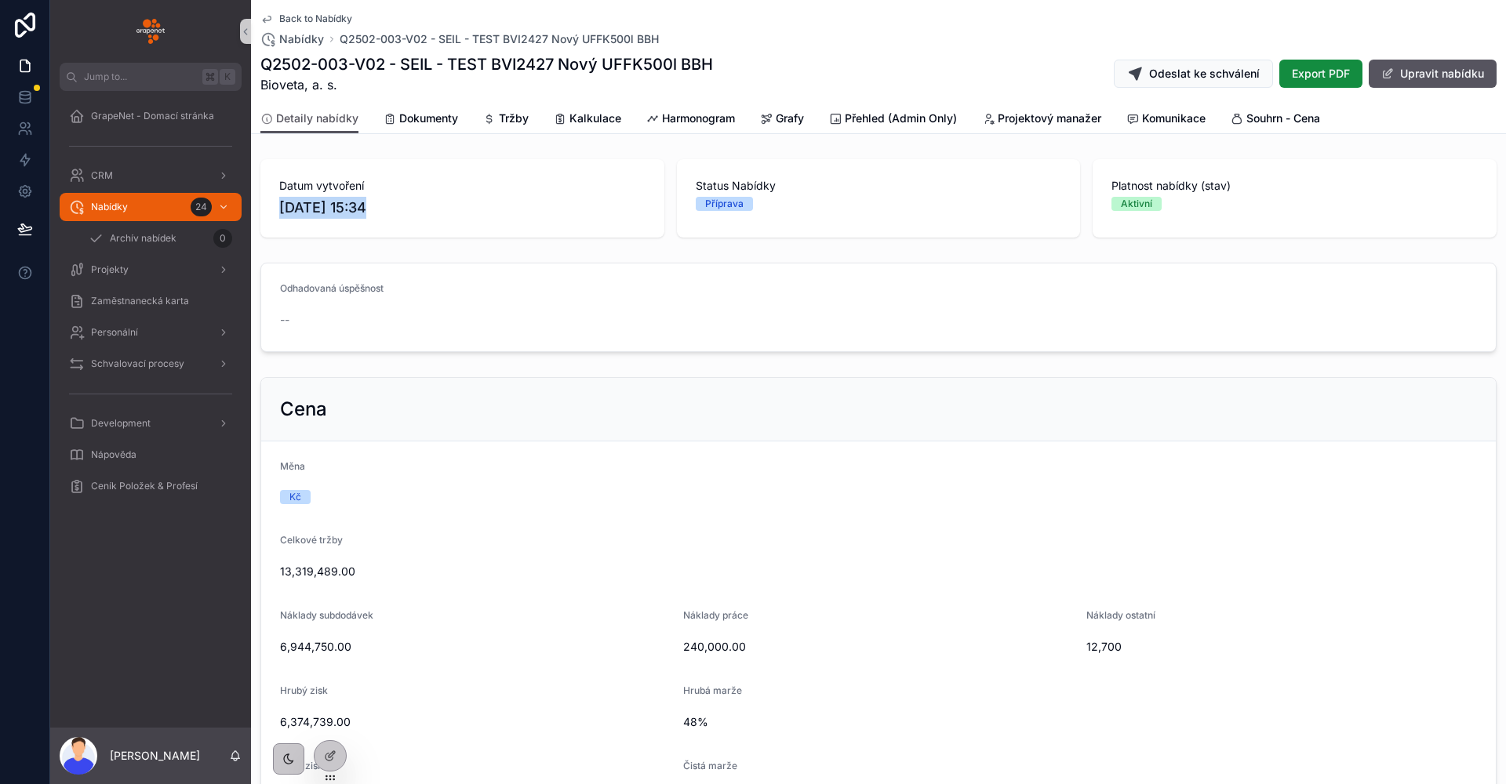
click at [401, 202] on span "[DATE] 15:34" at bounding box center [462, 208] width 366 height 22
drag, startPoint x: 397, startPoint y: 206, endPoint x: 282, endPoint y: 213, distance: 115.4
click at [282, 213] on span "[DATE] 15:34" at bounding box center [462, 208] width 366 height 22
click at [635, 111] on div "Detaily nabídky Dokumenty Tržby Kalkulace Harmonogram Grafy Přehled (Admin Only…" at bounding box center [878, 119] width 1236 height 30
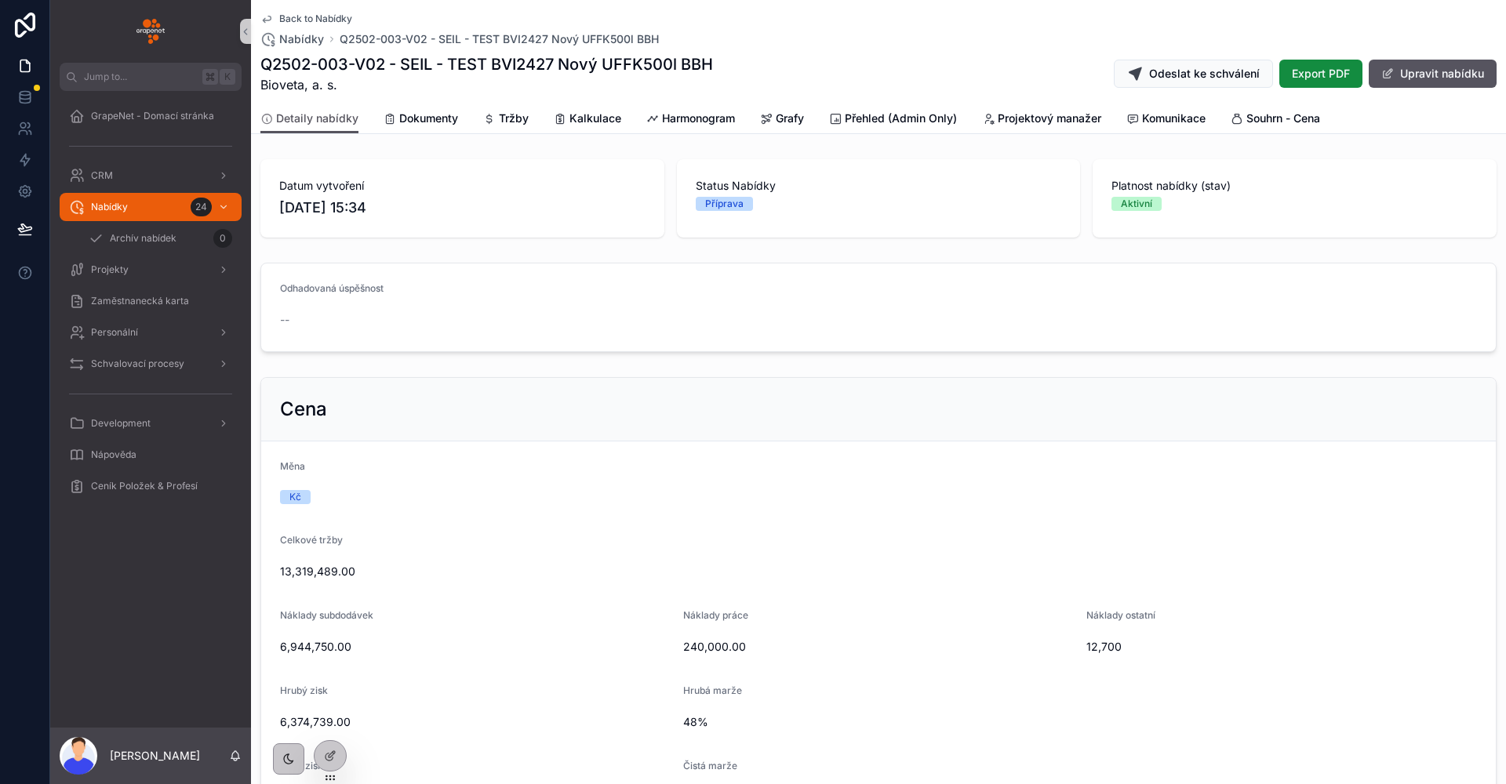
click at [644, 111] on div "Detaily nabídky Dokumenty Tržby Kalkulace Harmonogram Grafy Přehled (Admin Only…" at bounding box center [878, 119] width 1236 height 30
click at [660, 117] on div "Harmonogram" at bounding box center [690, 119] width 89 height 16
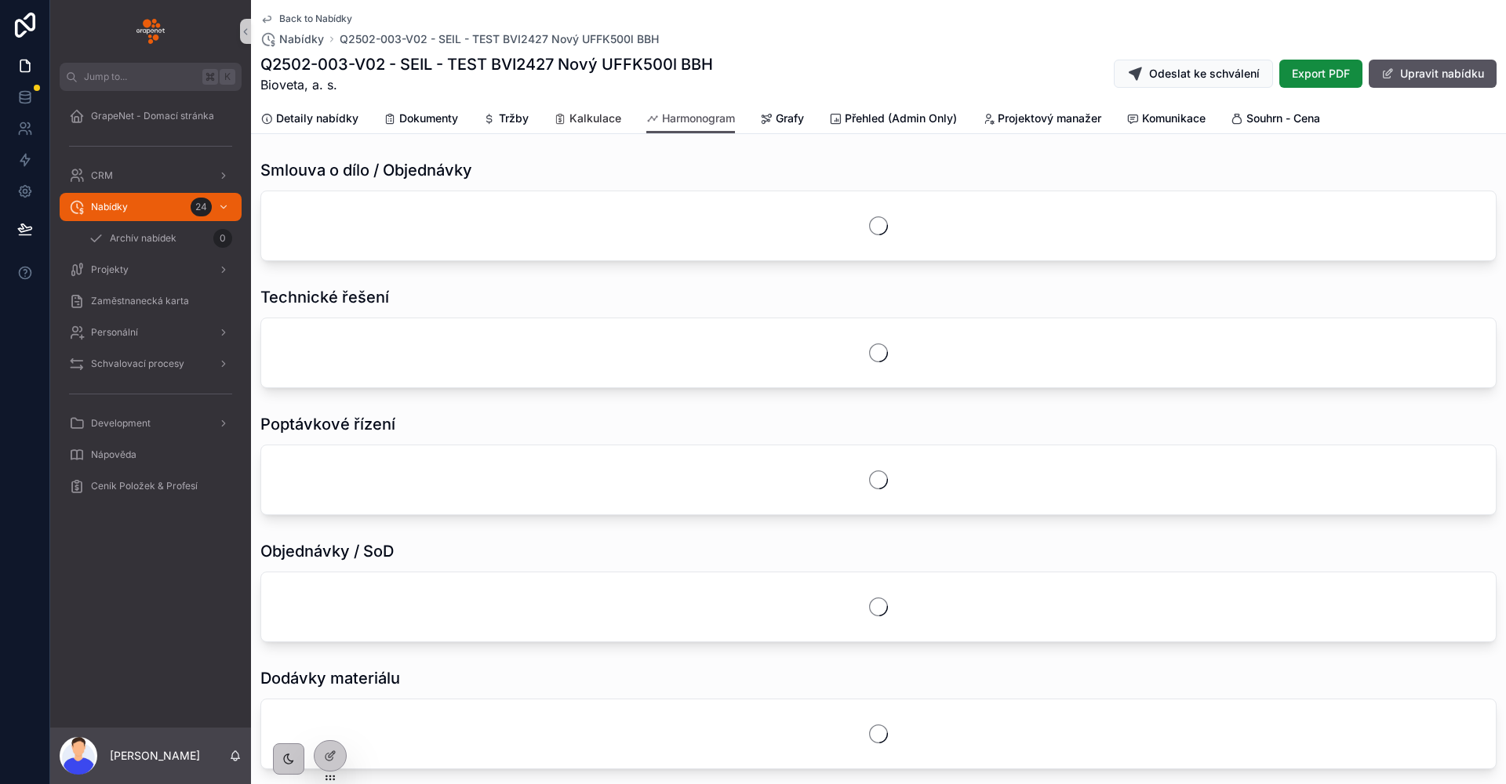
click at [572, 121] on span "Kalkulace" at bounding box center [595, 119] width 52 height 16
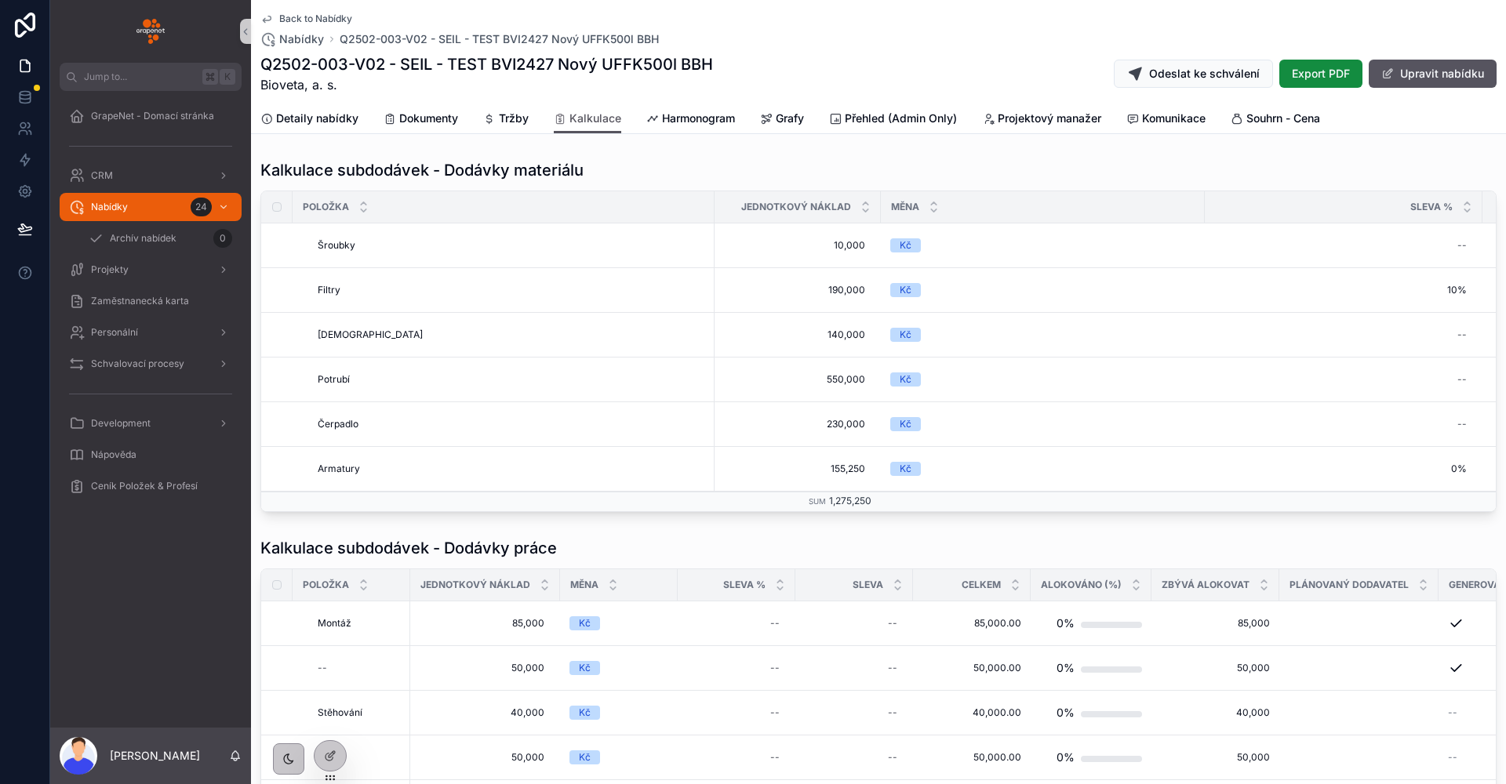
click at [976, 68] on div "Q2502-003-V02 - SEIL - TEST BVI2427 Nový UFFK500l BBH Bioveta, a. s. Odeslat ke…" at bounding box center [878, 73] width 1236 height 41
click at [311, 117] on span "Detaily nabídky" at bounding box center [317, 119] width 82 height 16
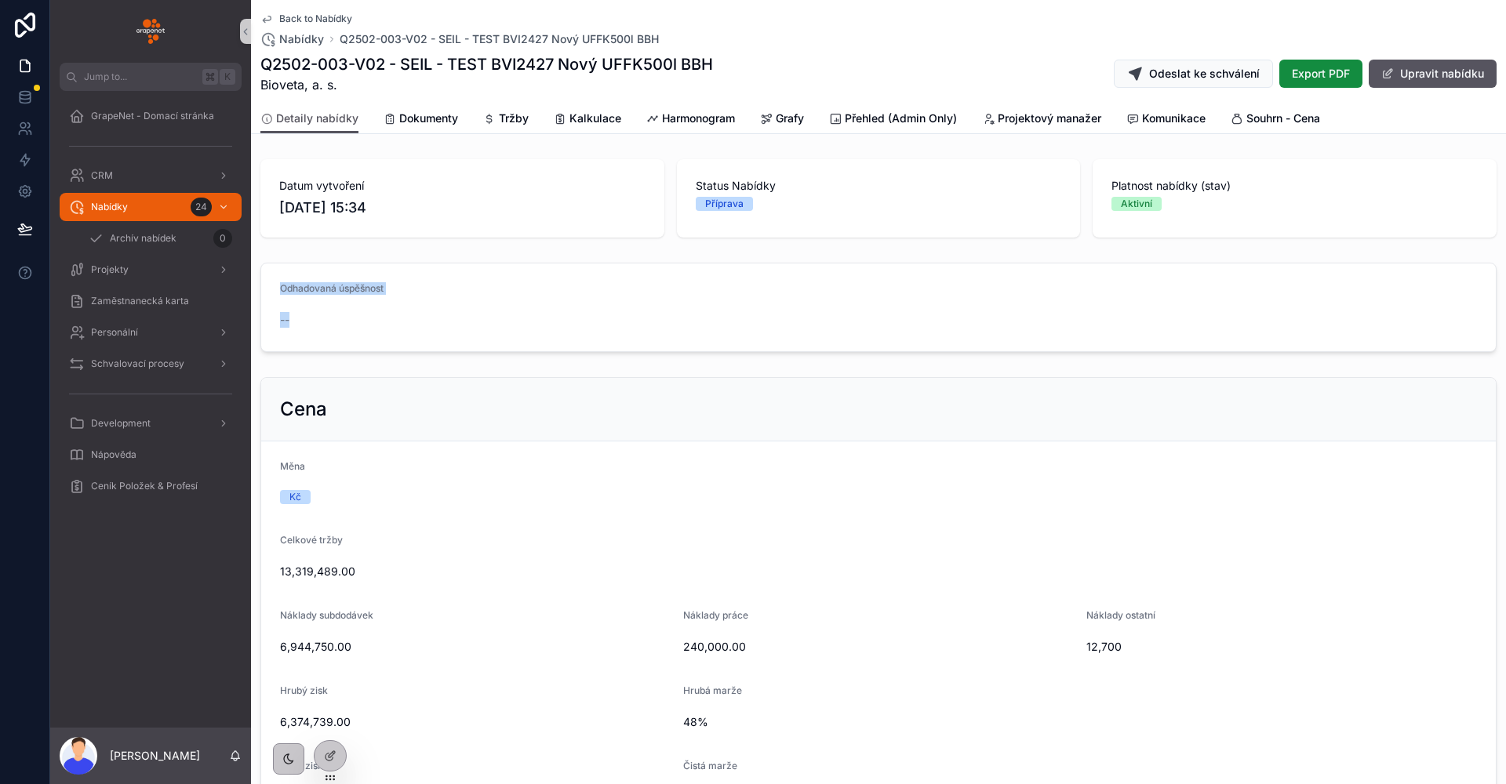
drag, startPoint x: 339, startPoint y: 315, endPoint x: 283, endPoint y: 289, distance: 61.7
click at [283, 289] on div "Odhadovaná úspěšnost --" at bounding box center [878, 307] width 1197 height 50
click at [276, 287] on form "Odhadovaná úspěšnost --" at bounding box center [878, 307] width 1234 height 88
drag, startPoint x: 276, startPoint y: 287, endPoint x: 398, endPoint y: 285, distance: 121.6
click at [398, 285] on form "Odhadovaná úspěšnost --" at bounding box center [878, 307] width 1234 height 88
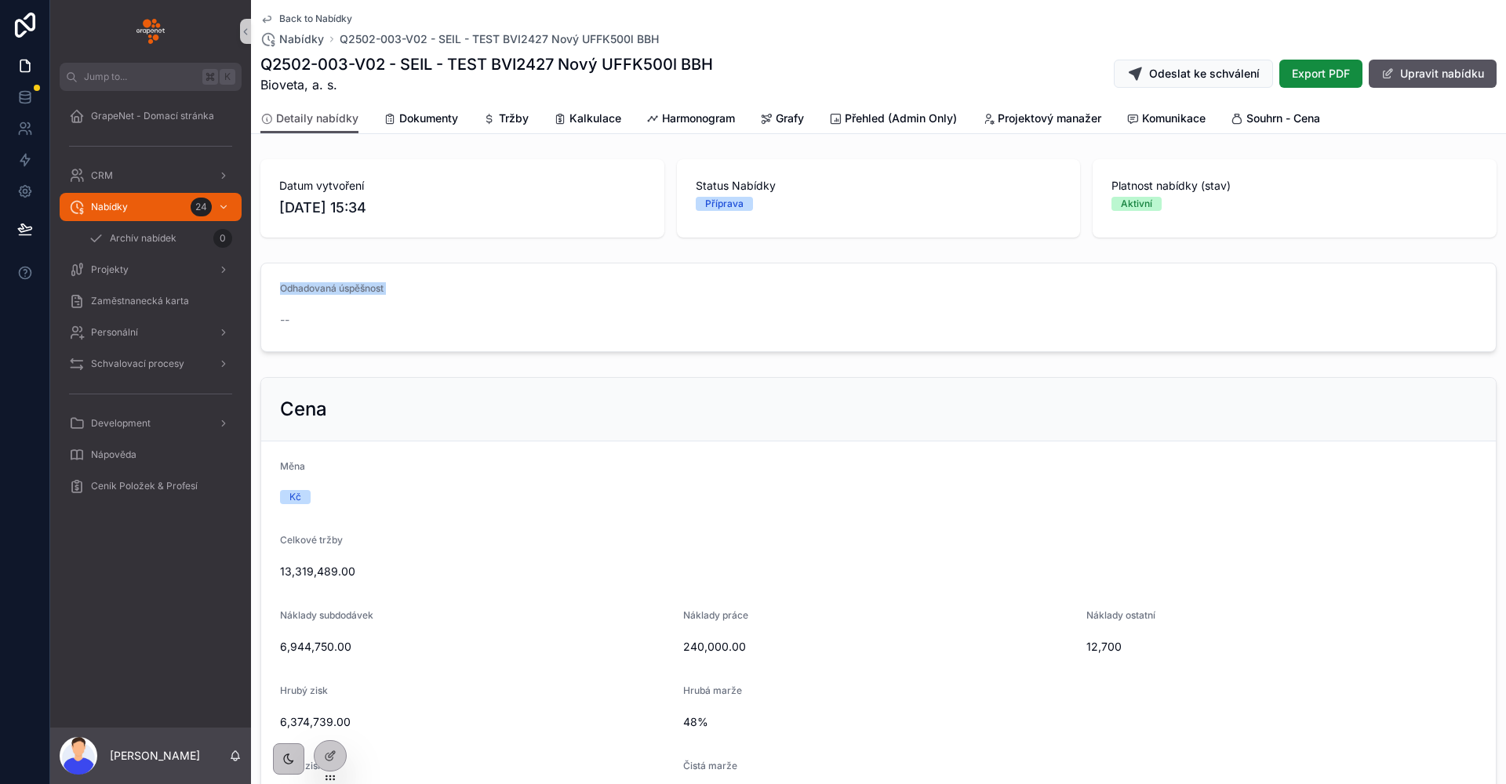
click at [398, 285] on div "Odhadovaná úspěšnost" at bounding box center [878, 291] width 1197 height 19
drag, startPoint x: 398, startPoint y: 285, endPoint x: 284, endPoint y: 282, distance: 113.8
click at [284, 282] on form "Odhadovaná úspěšnost --" at bounding box center [878, 307] width 1234 height 88
drag, startPoint x: 280, startPoint y: 285, endPoint x: 385, endPoint y: 285, distance: 105.1
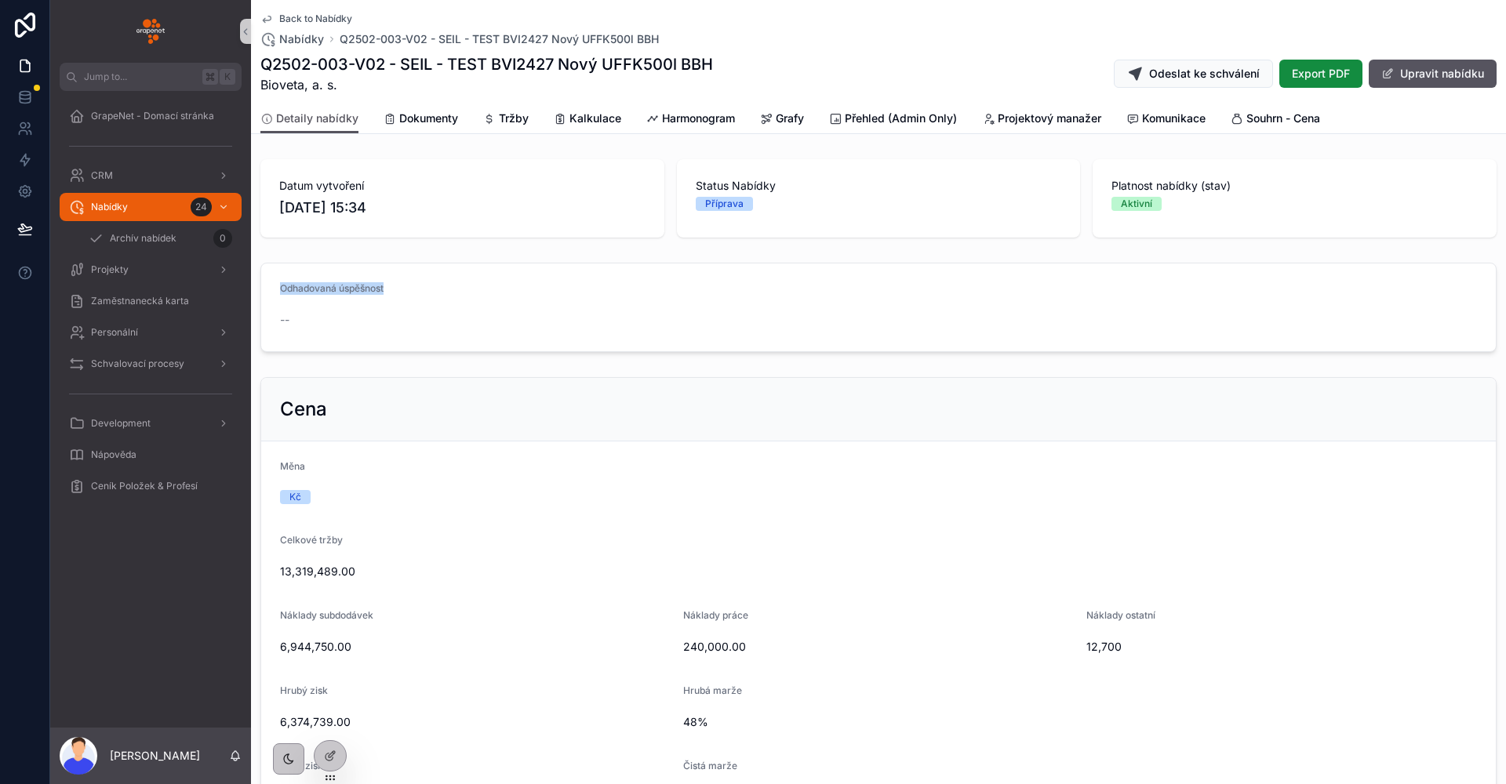
click at [383, 285] on span "Odhadovaná úspěšnost" at bounding box center [332, 288] width 104 height 12
click at [389, 287] on div "Odhadovaná úspěšnost" at bounding box center [878, 291] width 1197 height 19
drag, startPoint x: 389, startPoint y: 287, endPoint x: 273, endPoint y: 287, distance: 116.1
click at [273, 287] on form "Odhadovaná úspěšnost --" at bounding box center [878, 307] width 1234 height 88
click at [303, 267] on form "Odhadovaná úspěšnost --" at bounding box center [878, 307] width 1234 height 88
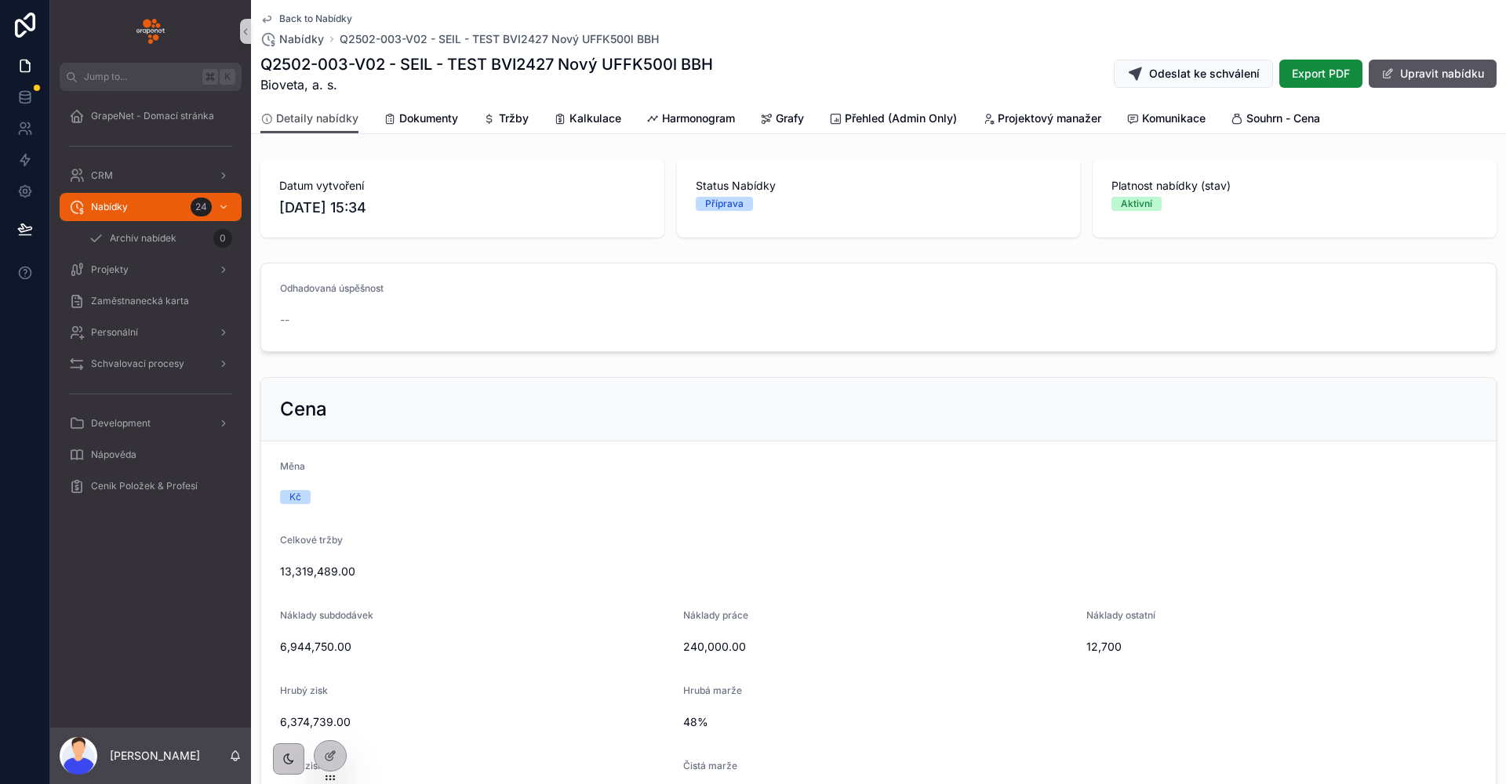
drag, startPoint x: 280, startPoint y: 182, endPoint x: 453, endPoint y: 223, distance: 178.0
click at [452, 223] on div "Datum vytvoření 27/07/2025 15:34" at bounding box center [462, 198] width 404 height 78
click at [453, 223] on div "Datum vytvoření 27/07/2025 15:34" at bounding box center [462, 198] width 404 height 78
click at [1149, 72] on span "Odeslat ke schválení" at bounding box center [1204, 74] width 111 height 16
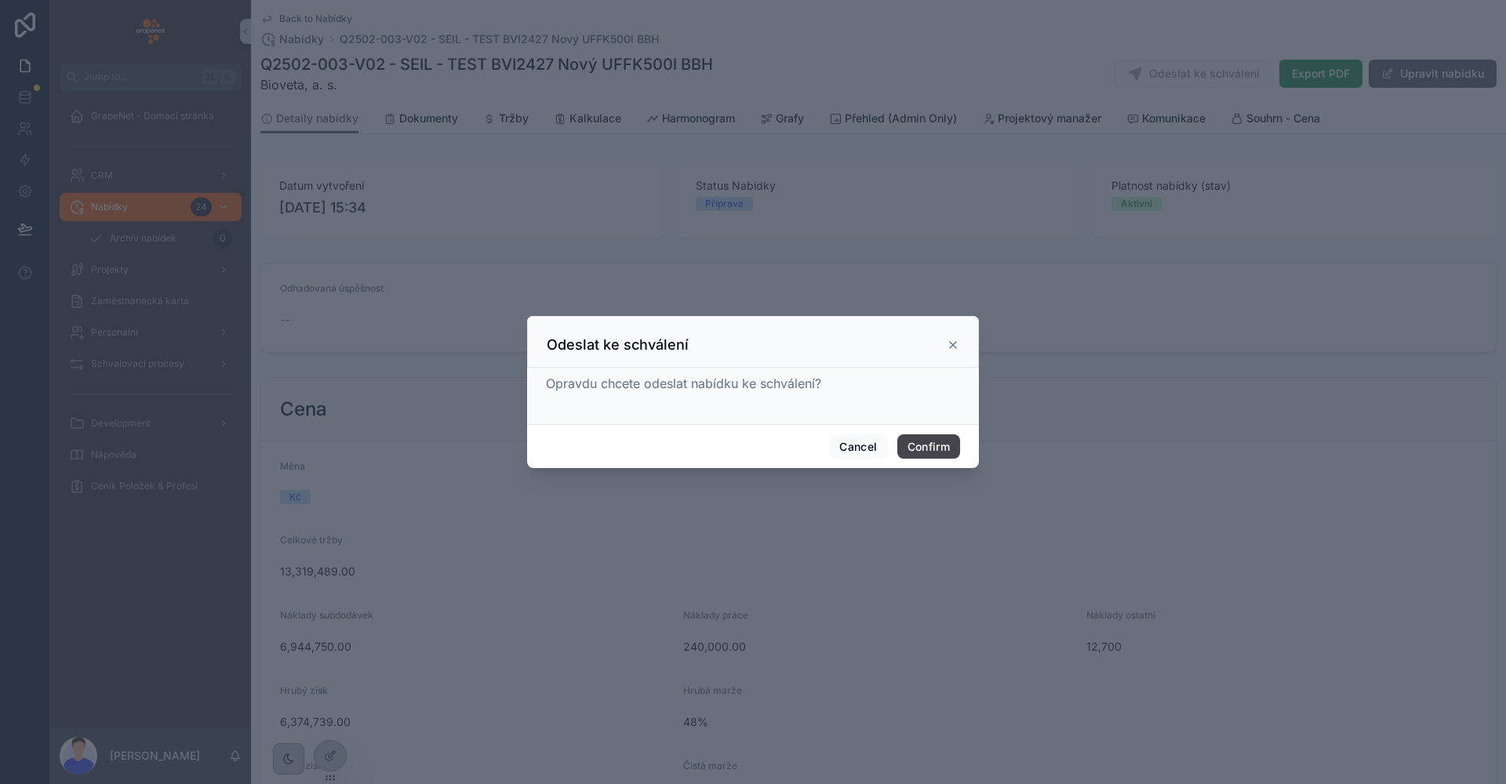
click at [946, 442] on button "Confirm" at bounding box center [928, 446] width 63 height 25
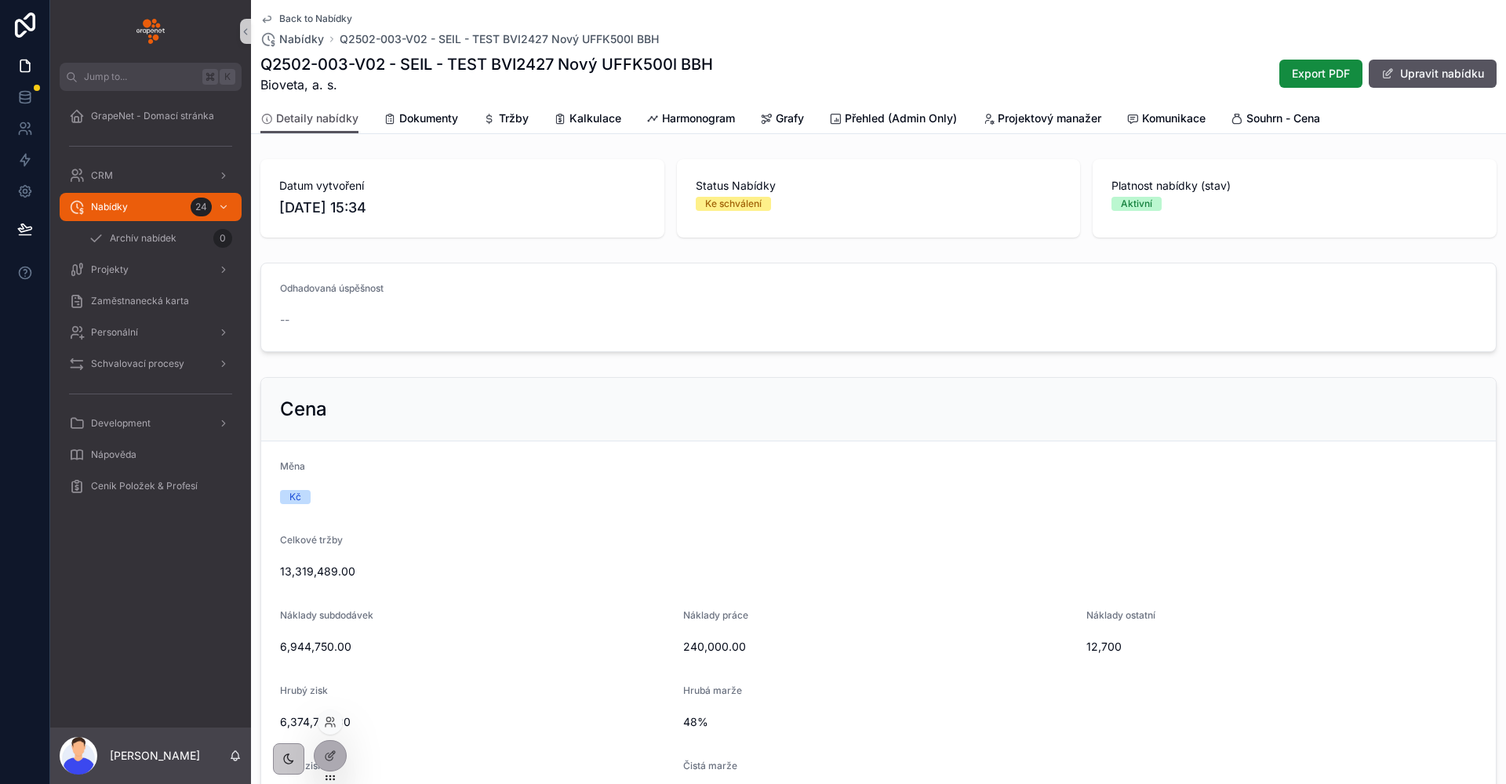
click at [334, 729] on div at bounding box center [330, 722] width 25 height 25
click at [329, 725] on icon at bounding box center [330, 722] width 13 height 13
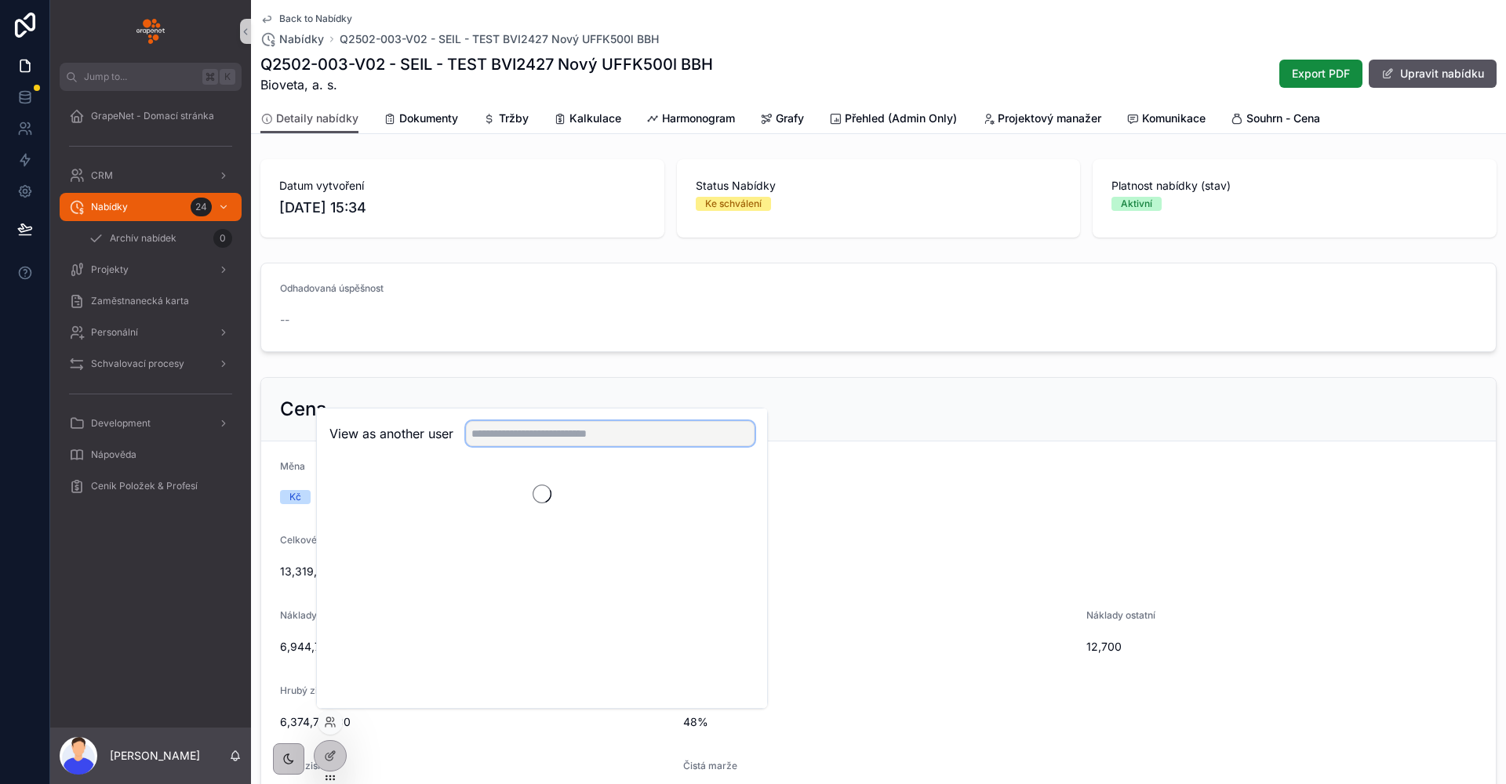
click at [494, 444] on input "text" at bounding box center [610, 433] width 289 height 25
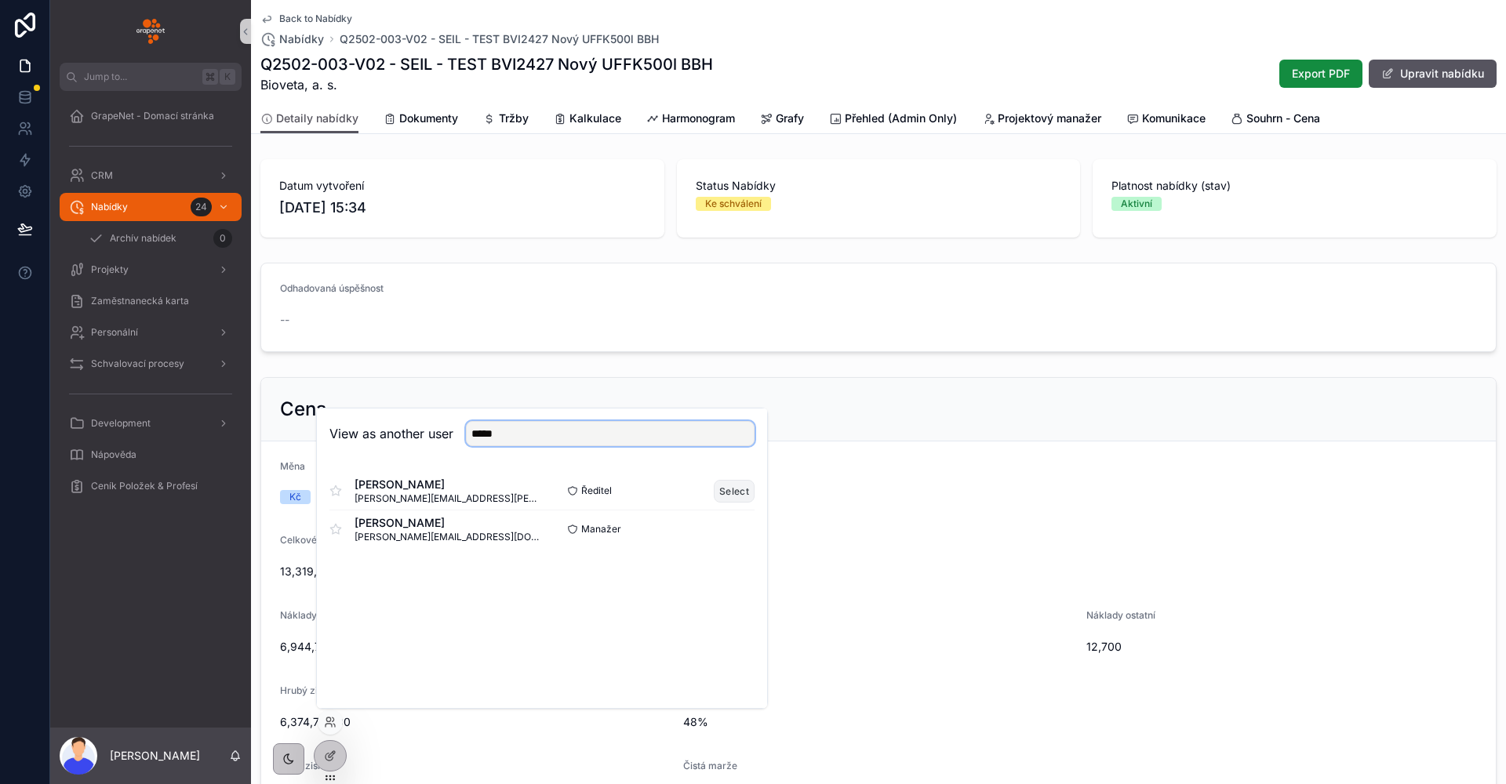
type input "*****"
click at [745, 495] on button "Select" at bounding box center [734, 491] width 41 height 23
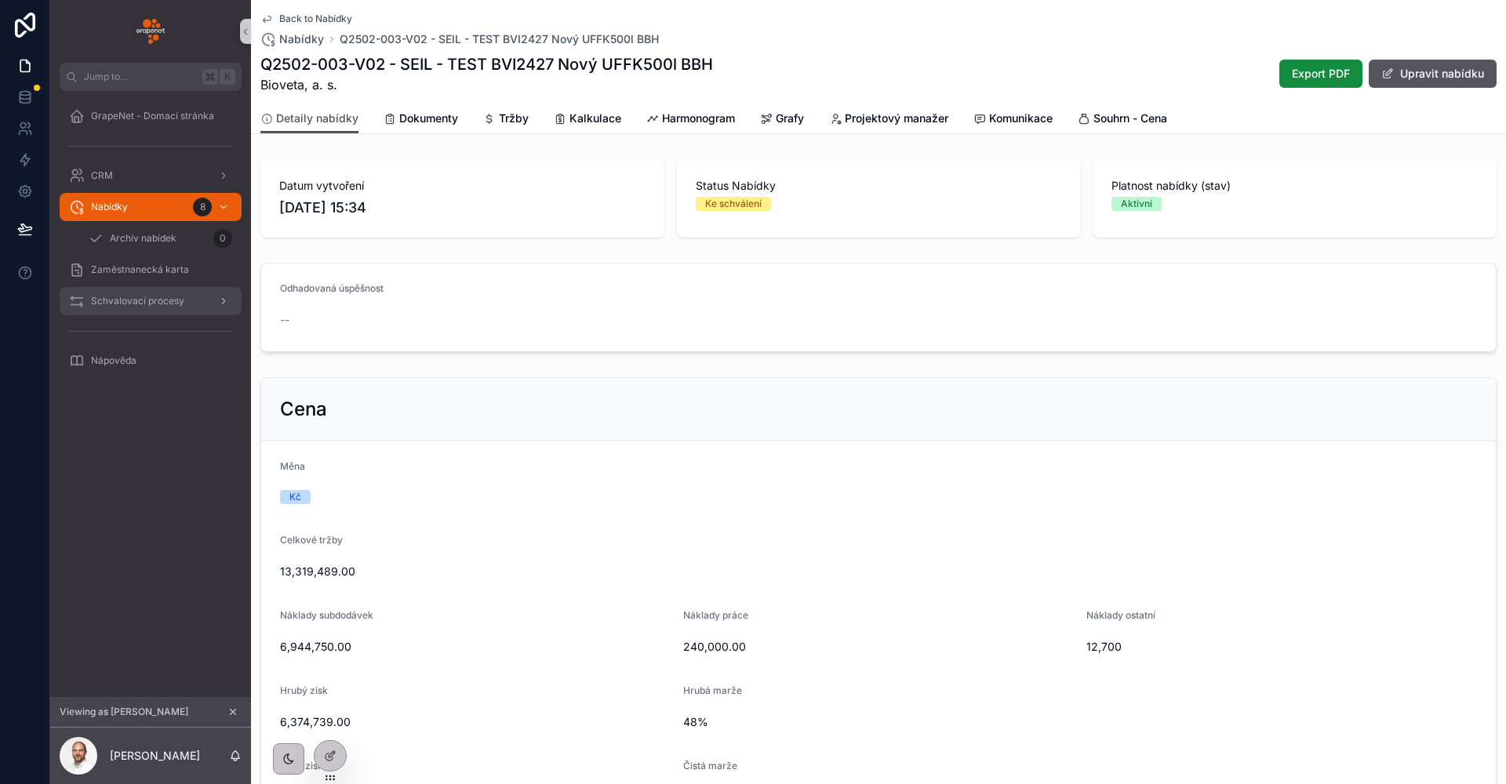
click at [169, 300] on span "Schvalovací procesy" at bounding box center [137, 301] width 93 height 13
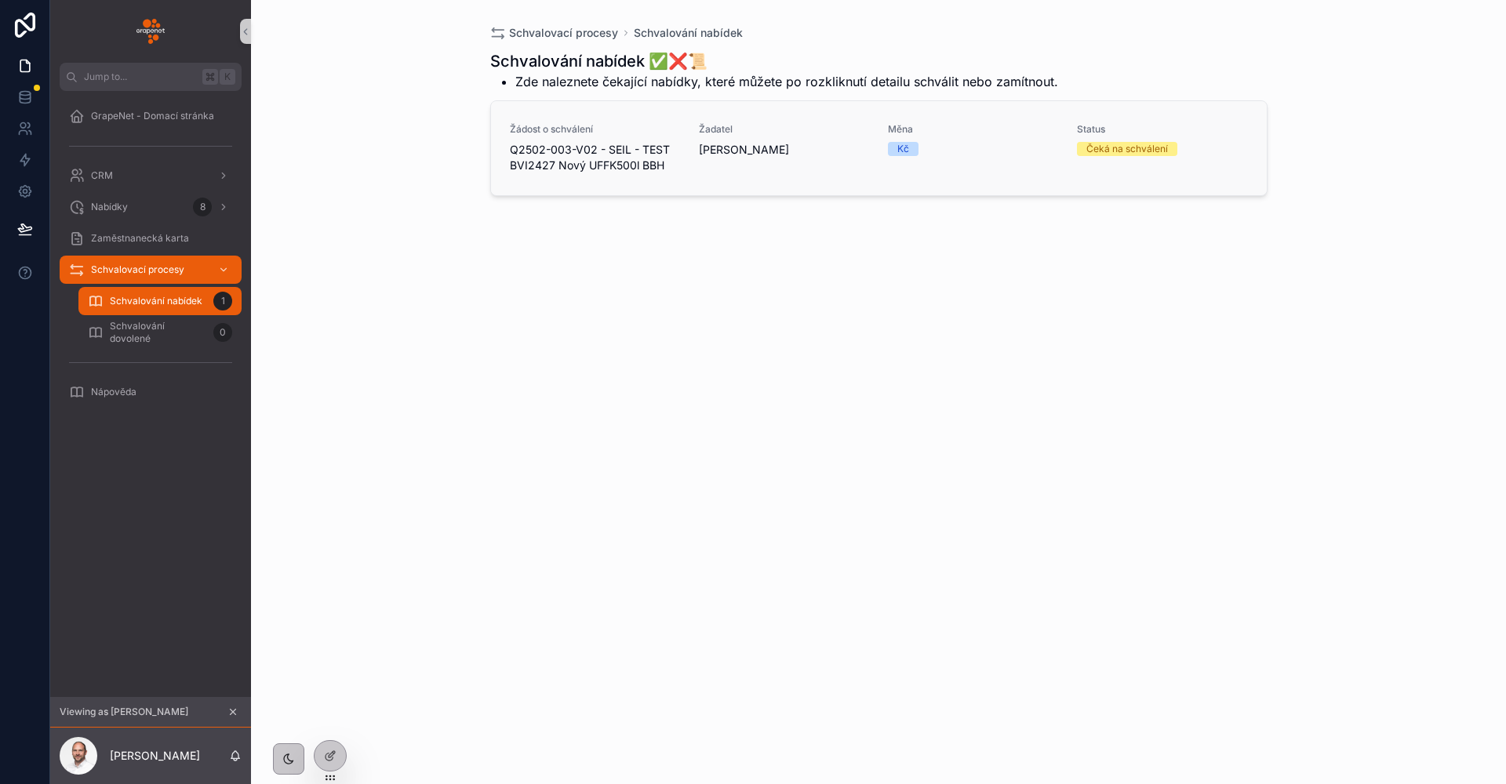
click at [709, 187] on link "Žádost o schválení Q2502-003-V02 - SEIL - TEST BVI2427 Nový UFFK500l BBH Žadate…" at bounding box center [879, 148] width 776 height 94
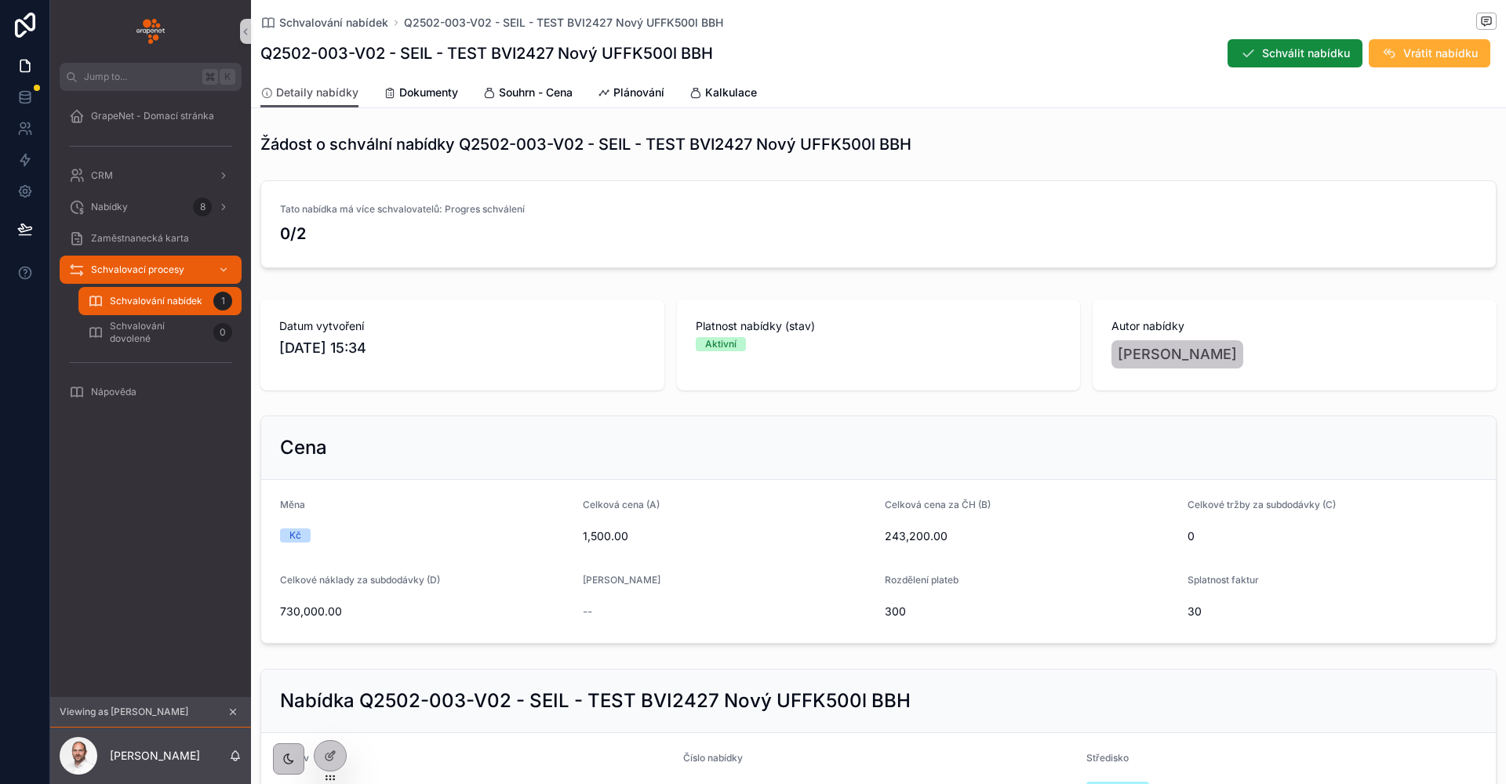
click at [185, 305] on span "Schvalování nabídek" at bounding box center [156, 301] width 93 height 13
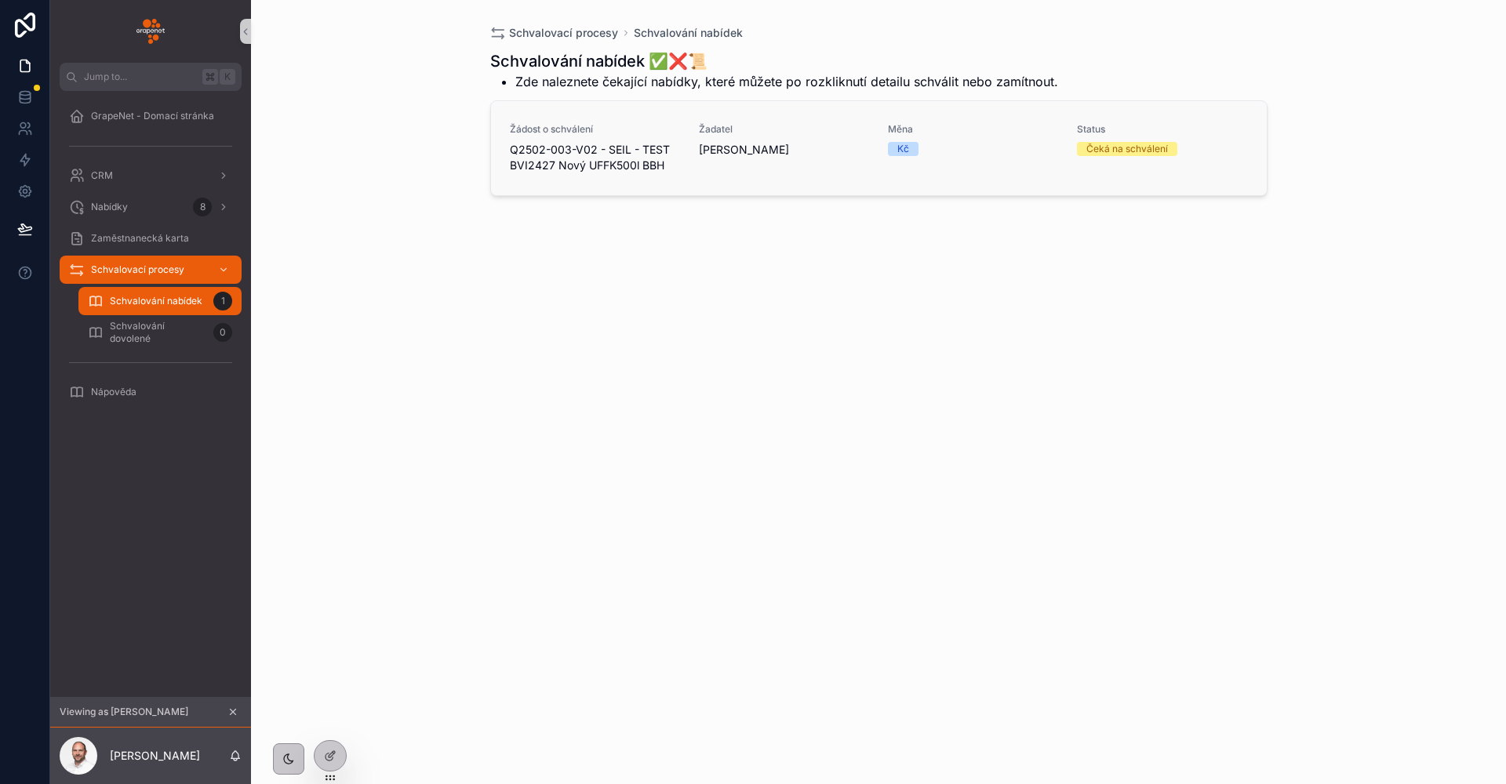
click at [804, 186] on link "Žádost o schválení Q2502-003-V02 - SEIL - TEST BVI2427 Nový UFFK500l BBH Žadate…" at bounding box center [879, 148] width 776 height 94
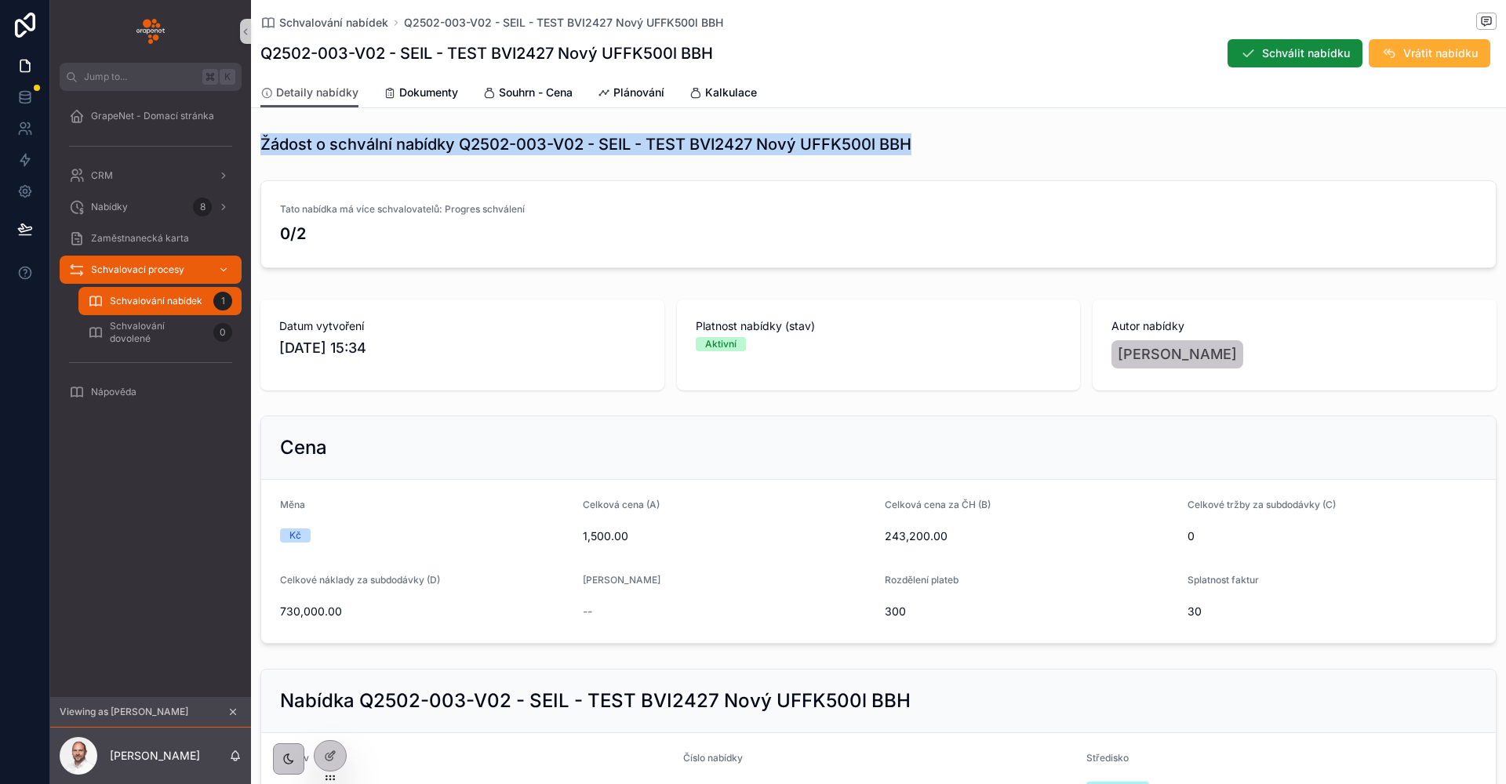
drag, startPoint x: 923, startPoint y: 142, endPoint x: 264, endPoint y: 140, distance: 658.7
click at [264, 140] on div "Žádost o schvální nabídky Q2502-003-V02 - SEIL - TEST BVI2427 Nový UFFK500l BBH" at bounding box center [878, 144] width 1236 height 22
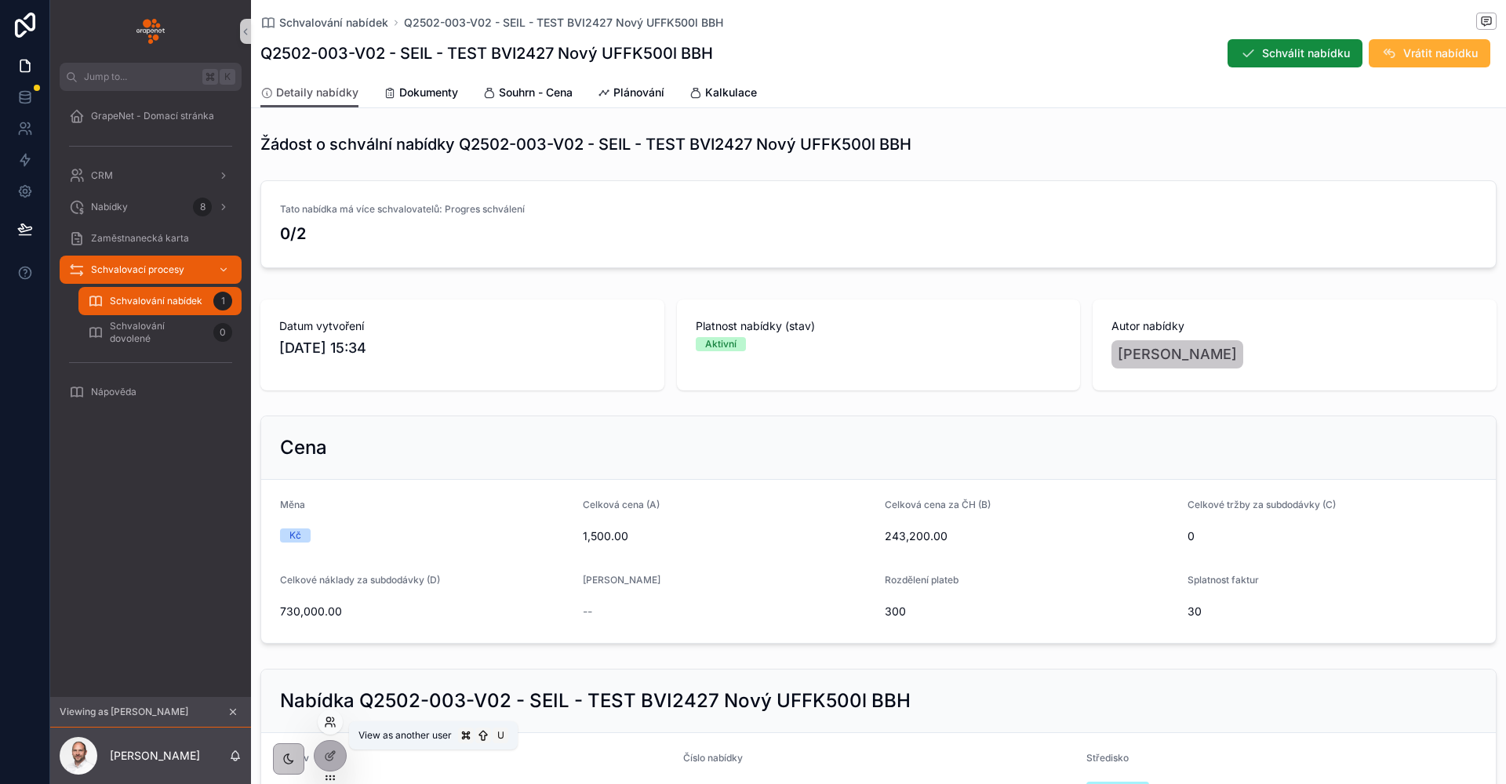
click at [333, 723] on icon at bounding box center [330, 722] width 13 height 13
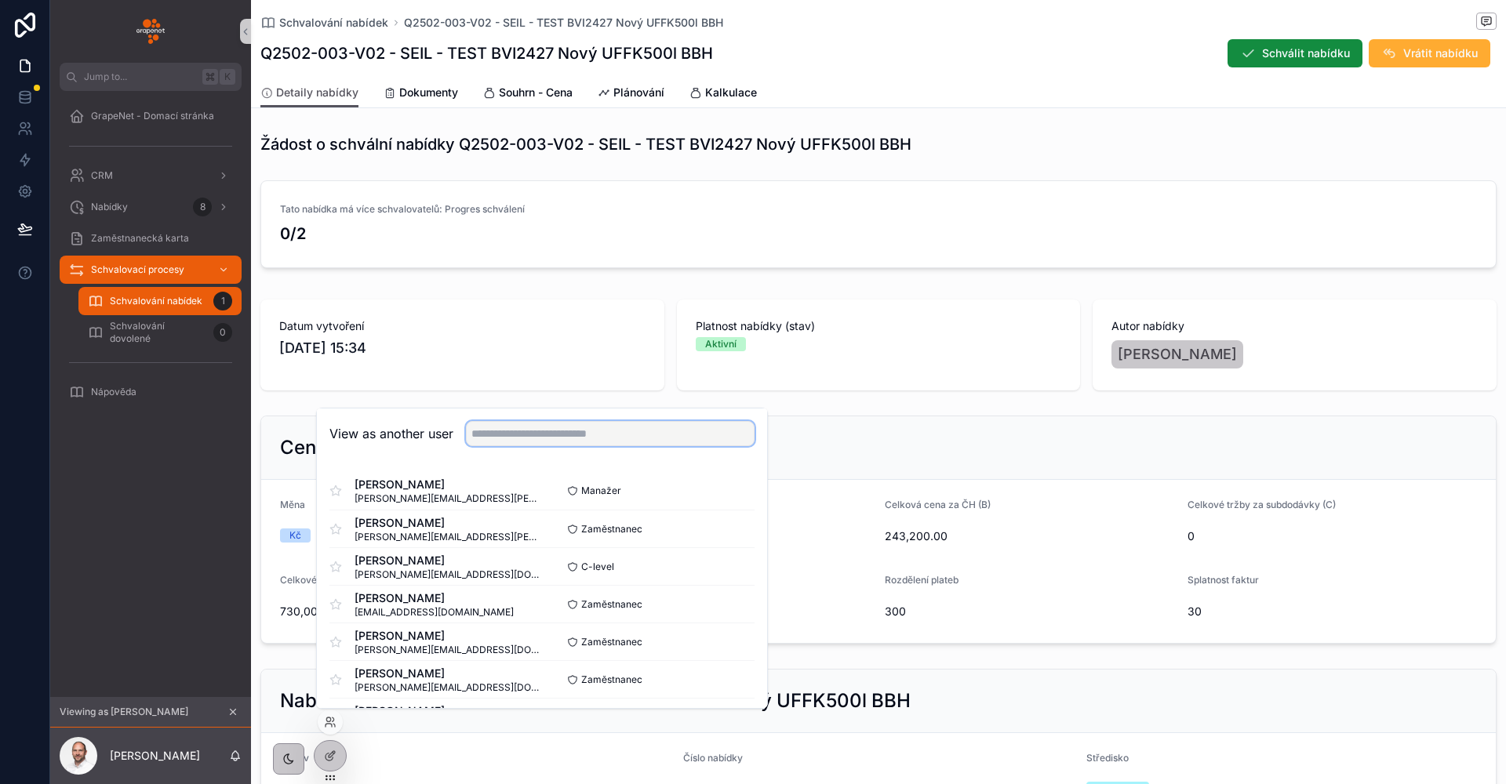
click at [580, 426] on input "text" at bounding box center [610, 433] width 289 height 25
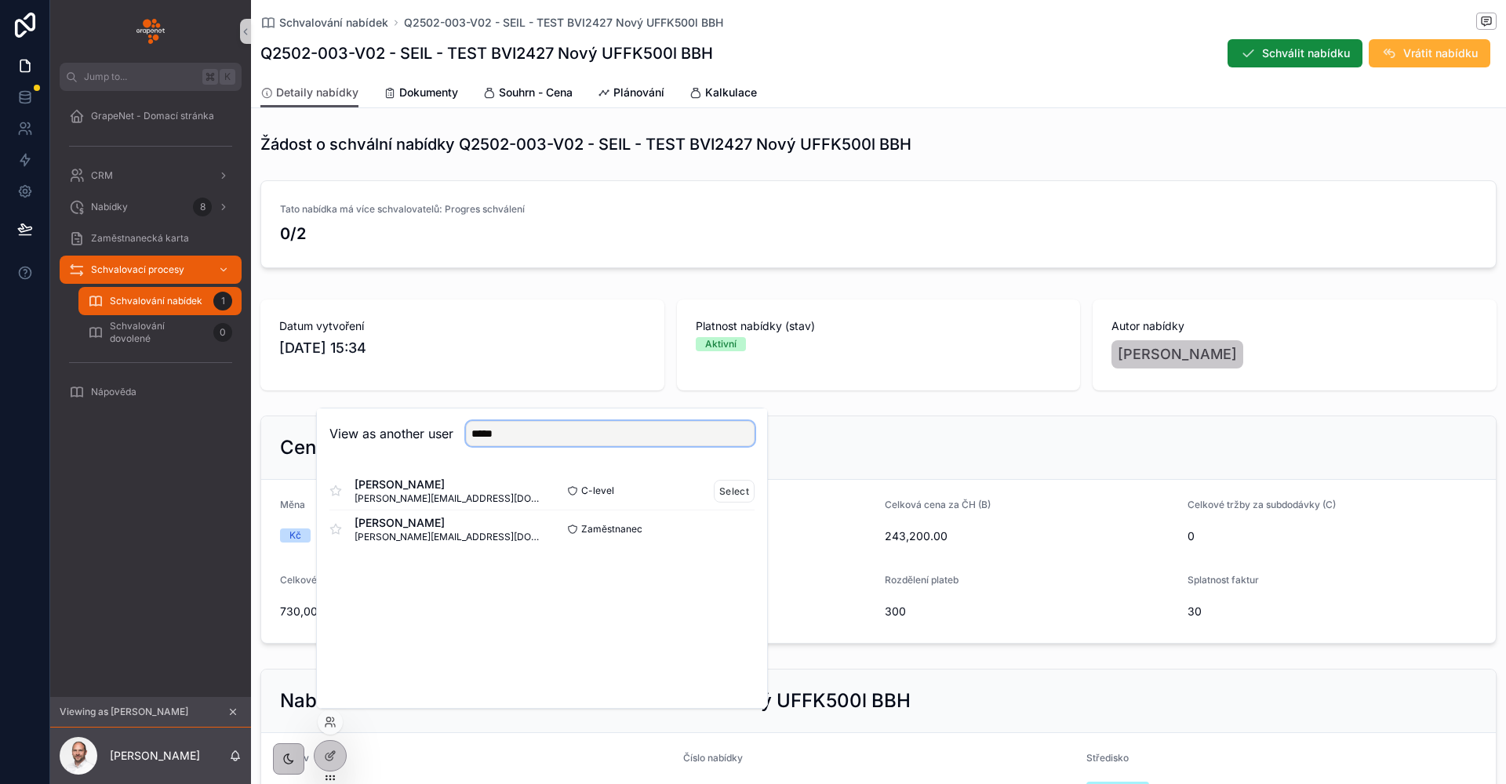
type input "*****"
click at [713, 494] on div "C-level Select" at bounding box center [648, 491] width 213 height 23
click at [718, 493] on button "Select" at bounding box center [734, 491] width 41 height 23
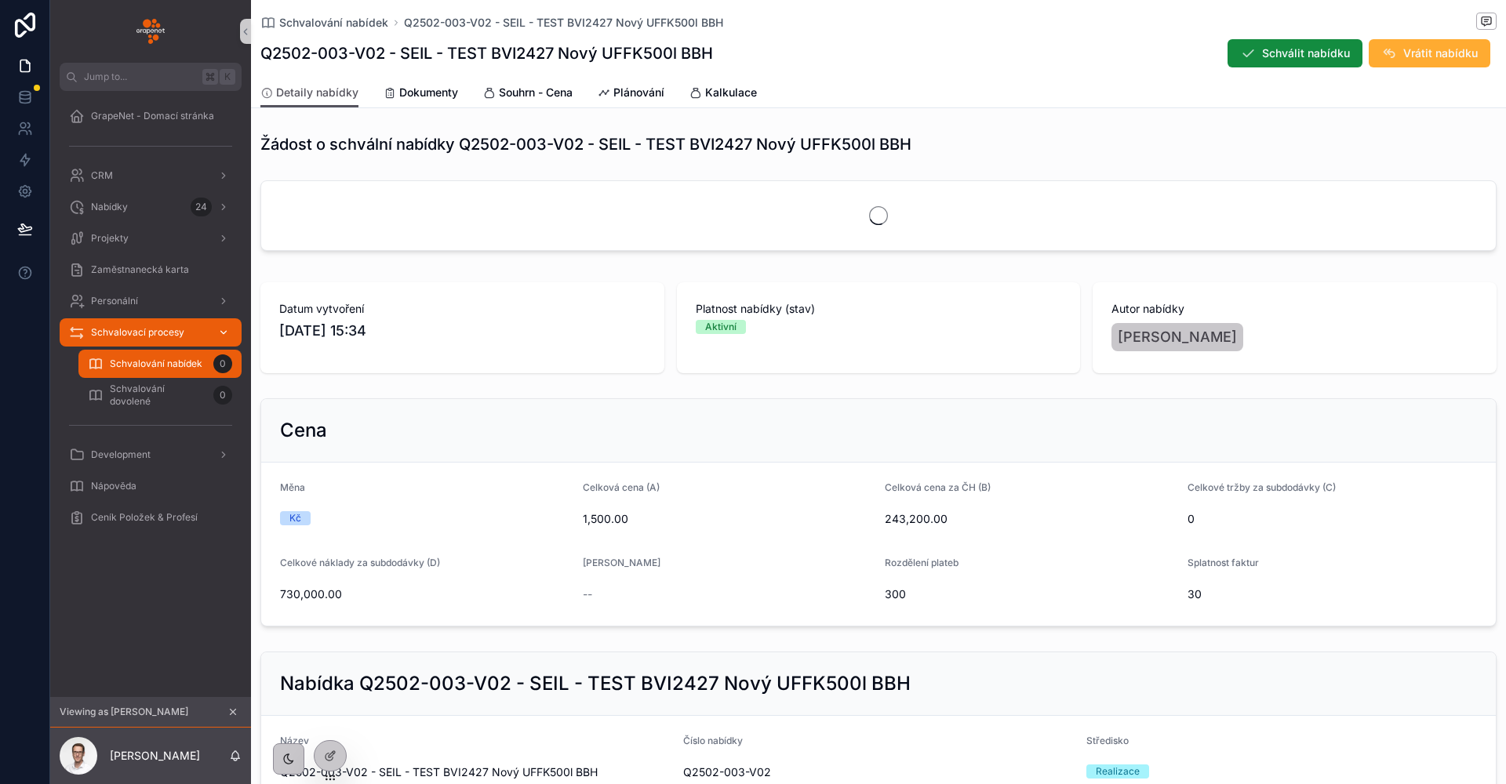
click at [166, 332] on span "Schvalovací procesy" at bounding box center [137, 332] width 93 height 13
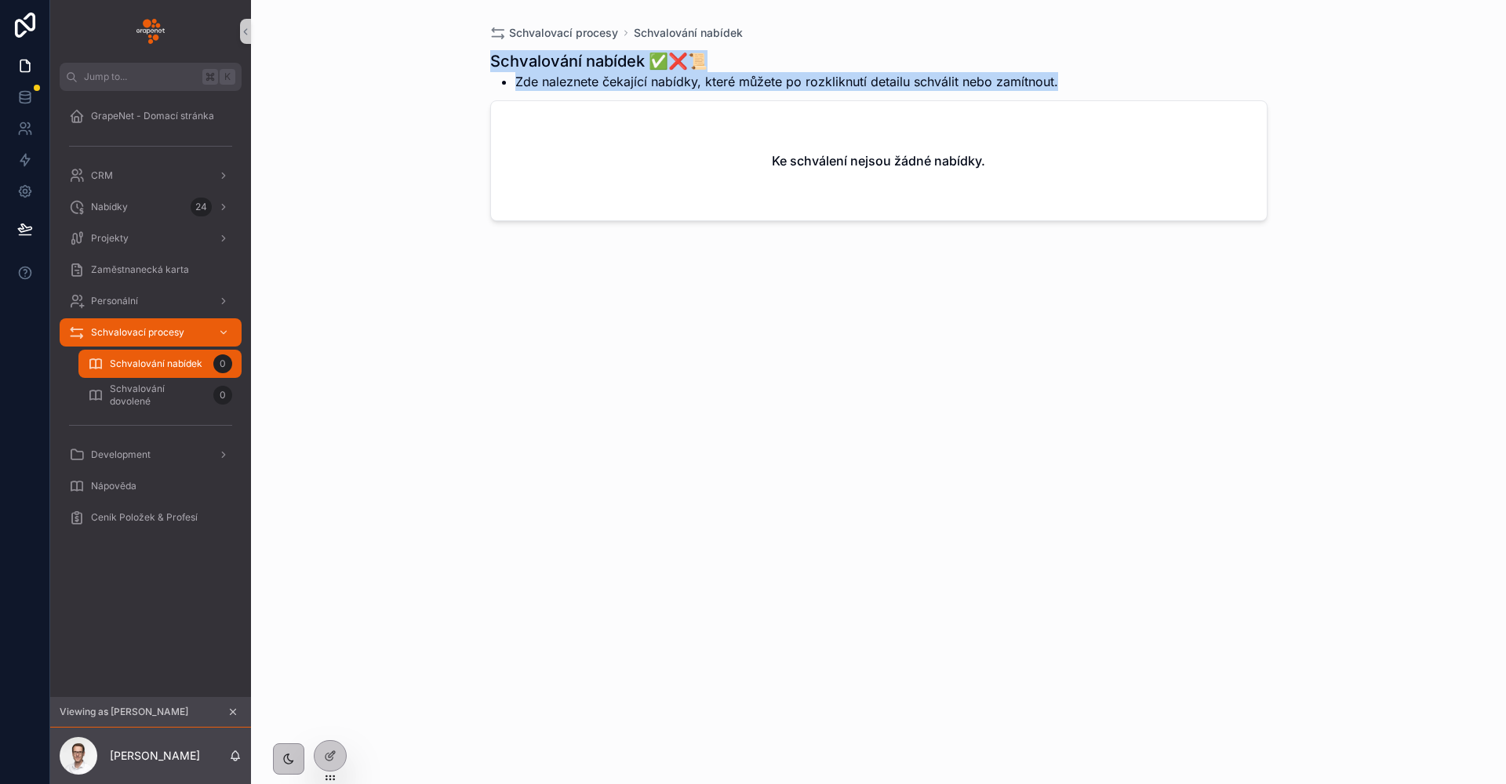
drag, startPoint x: 498, startPoint y: 59, endPoint x: 1095, endPoint y: 88, distance: 597.5
click at [1095, 88] on div "Schvalování nabídek ✅❌📜 Zde naleznete čekající nabídky, které můžete po rozklik…" at bounding box center [878, 70] width 777 height 41
click at [1094, 85] on div "Schvalování nabídek ✅❌📜 Zde naleznete čekající nabídky, které můžete po rozklik…" at bounding box center [878, 70] width 777 height 41
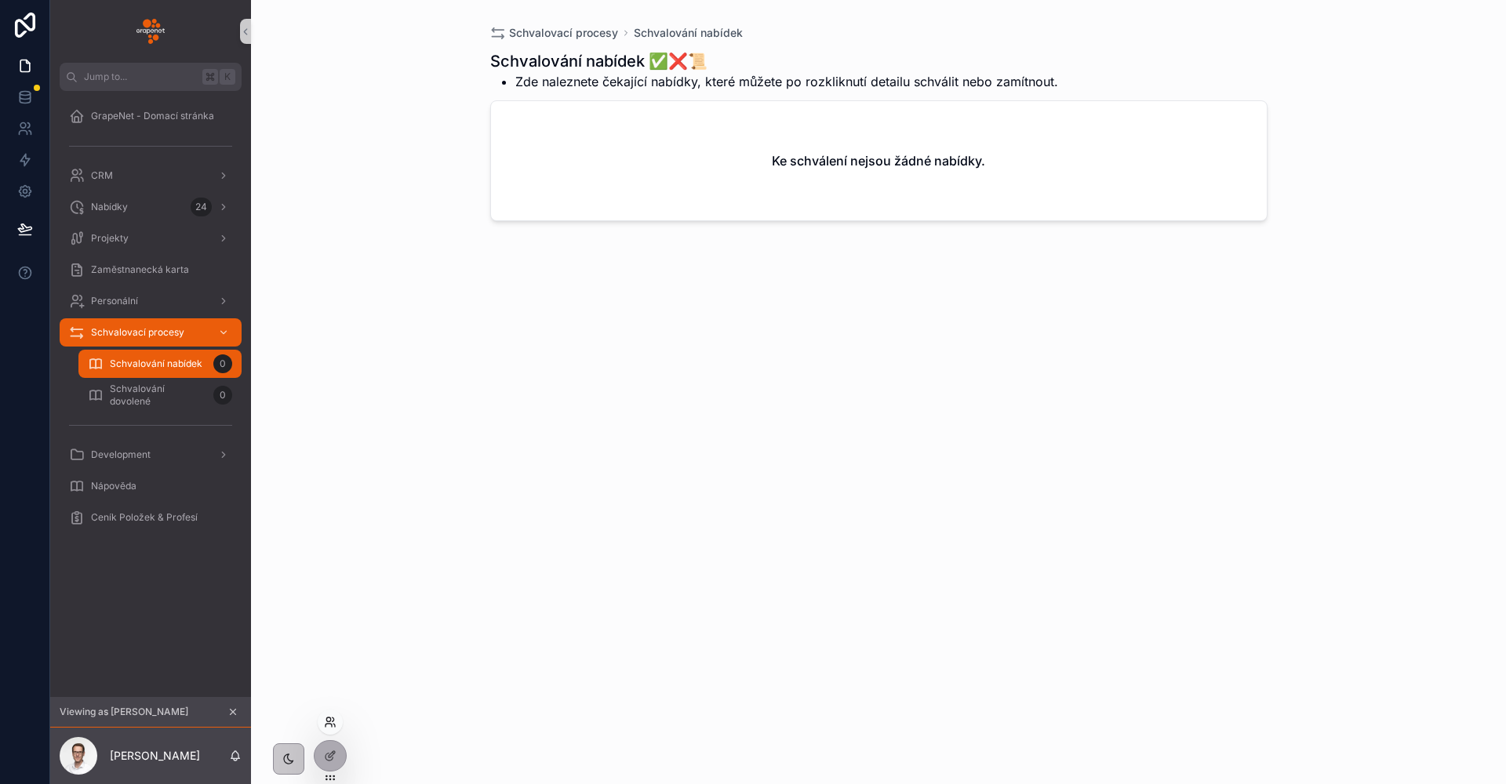
click at [329, 718] on icon at bounding box center [328, 720] width 4 height 4
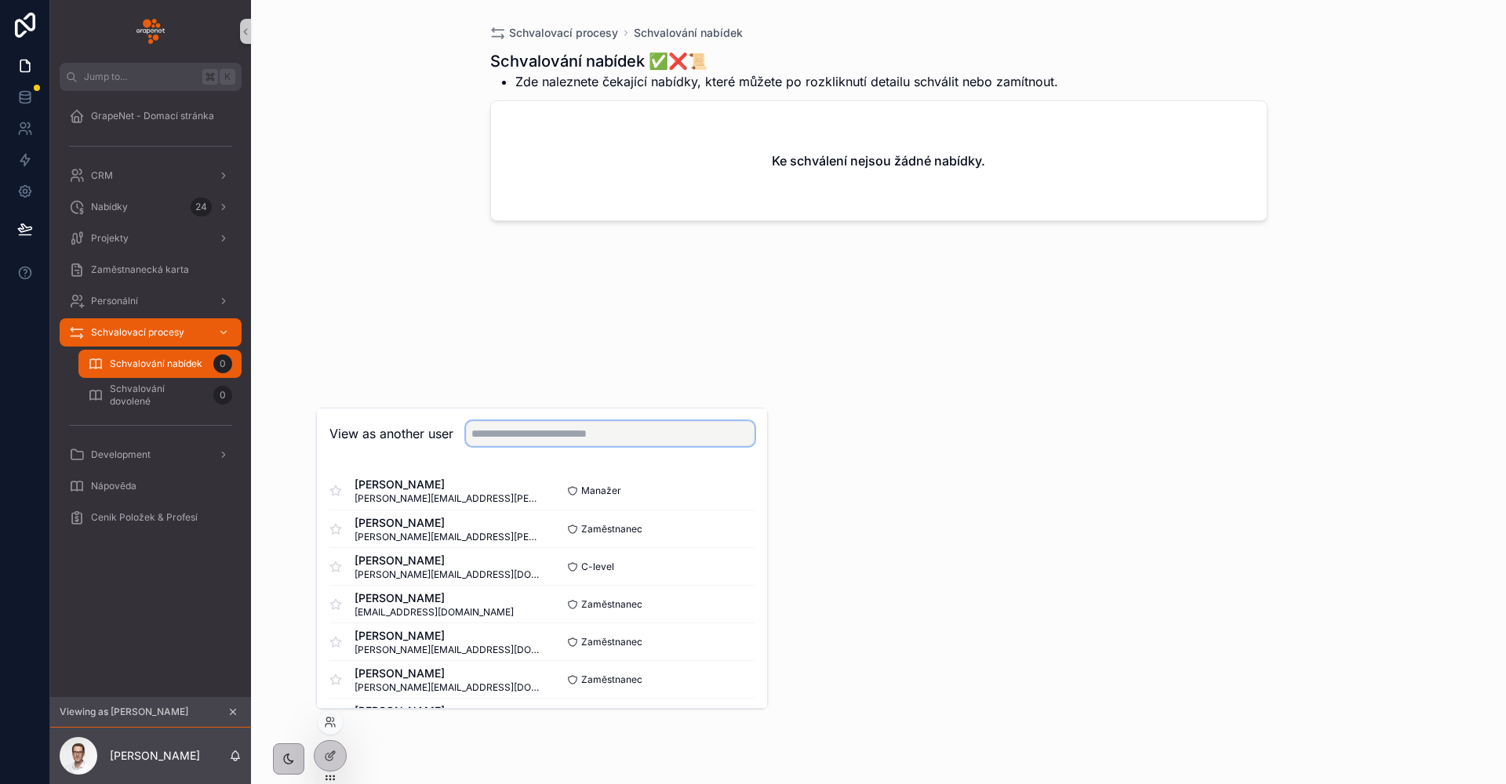
click at [534, 437] on input "text" at bounding box center [610, 433] width 289 height 25
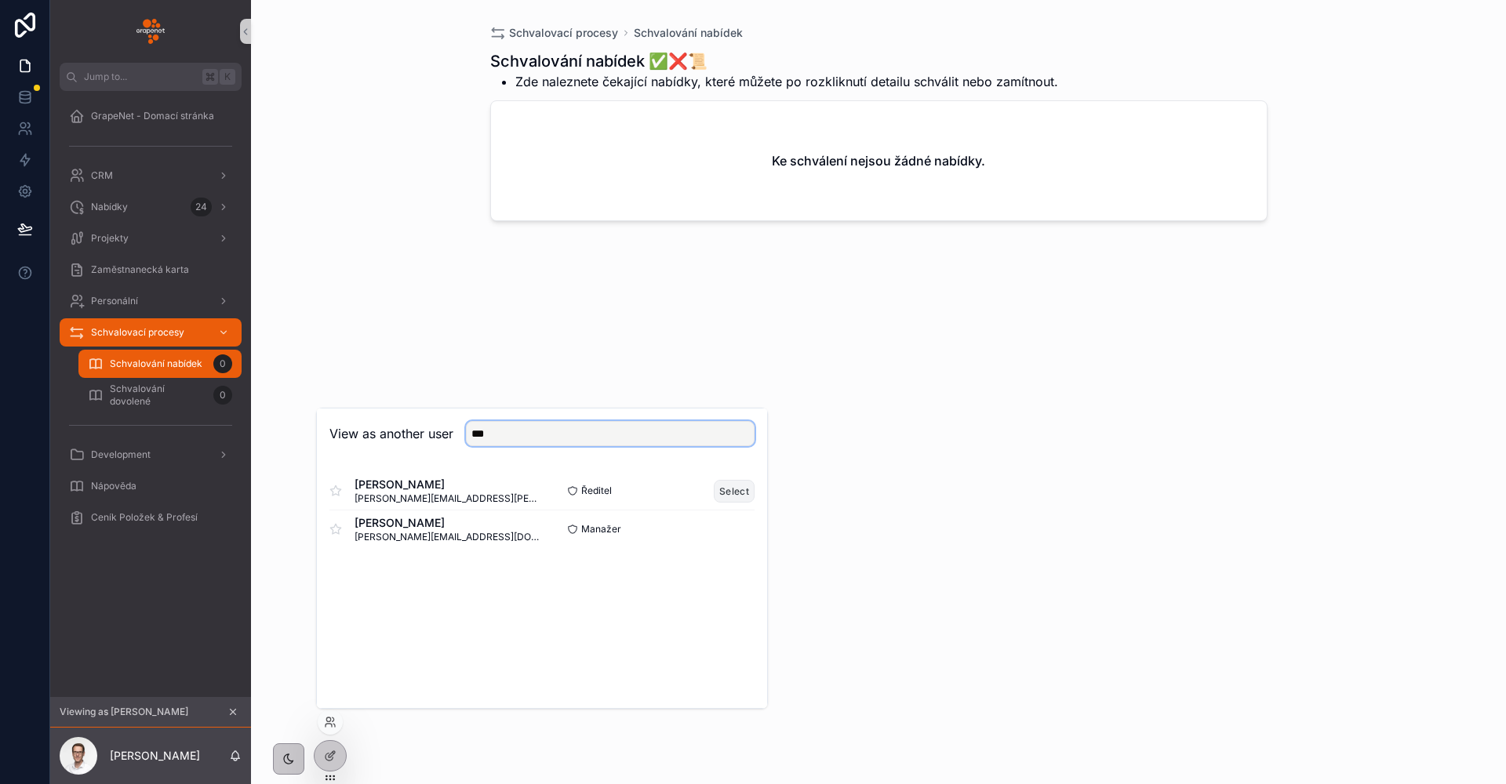
type input "***"
click at [746, 492] on button "Select" at bounding box center [734, 491] width 41 height 23
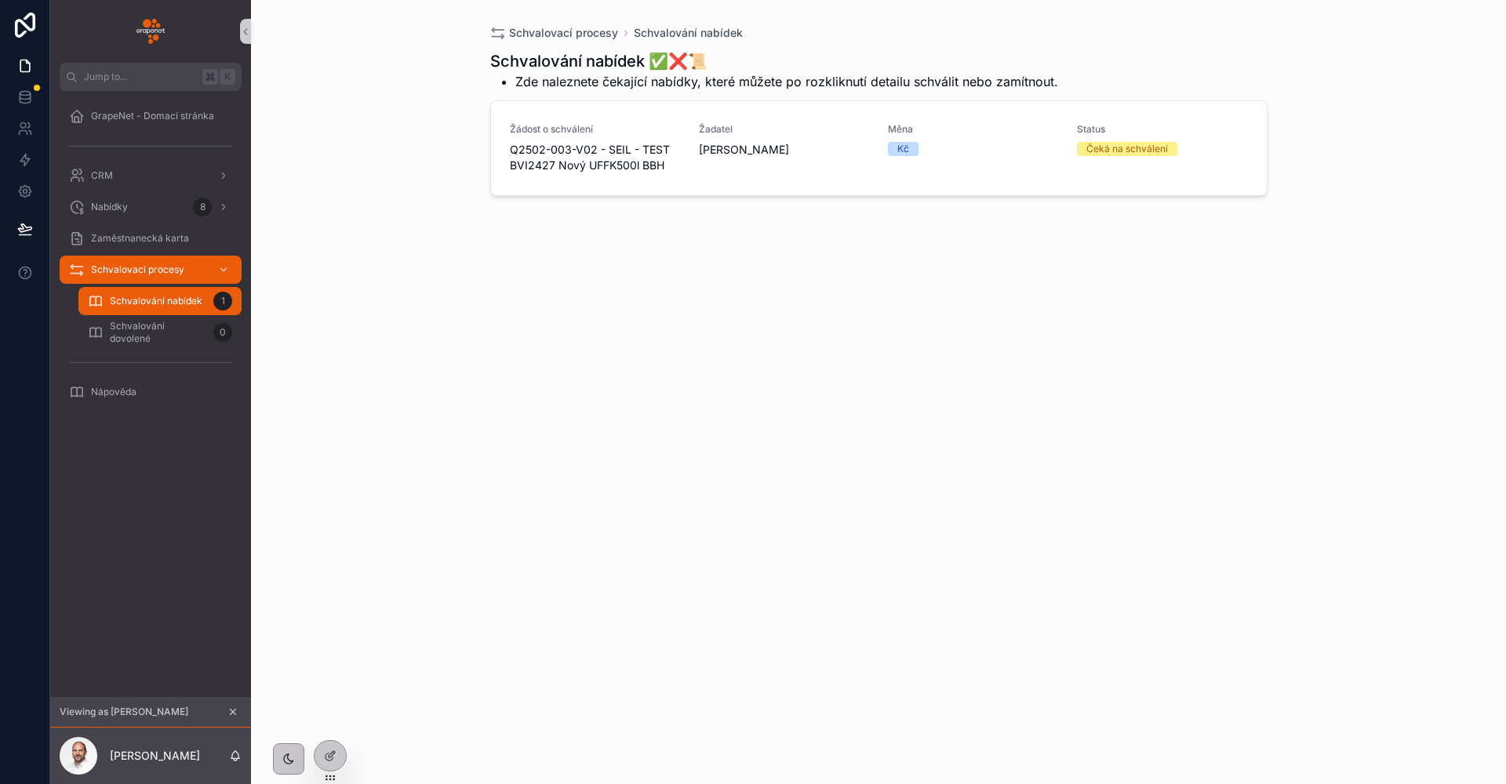
click at [448, 327] on div "Schvalovací procesy Schvalování nabídek Schvalování nabídek ✅❌📜 Zde naleznete č…" at bounding box center [878, 392] width 1255 height 784
click at [849, 450] on div "Schvalování nabídek ✅❌📜 Zde naleznete čekající nabídky, které můžete po rozklik…" at bounding box center [878, 403] width 777 height 725
click at [727, 238] on div "Schvalování nabídek ✅❌📜 Zde naleznete čekající nabídky, které můžete po rozklik…" at bounding box center [878, 403] width 777 height 725
click at [329, 724] on icon at bounding box center [330, 722] width 13 height 13
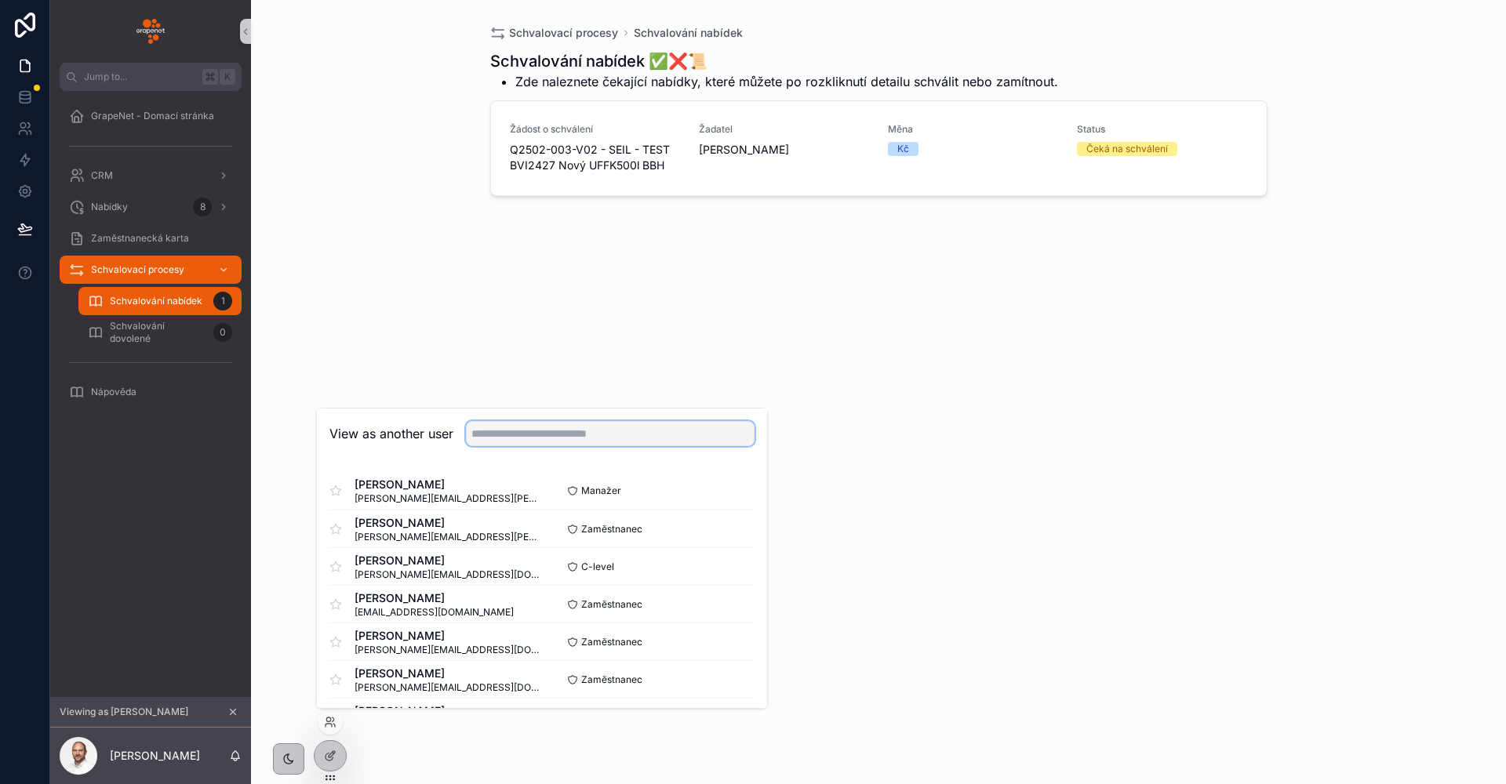
click at [551, 440] on input "text" at bounding box center [610, 433] width 289 height 25
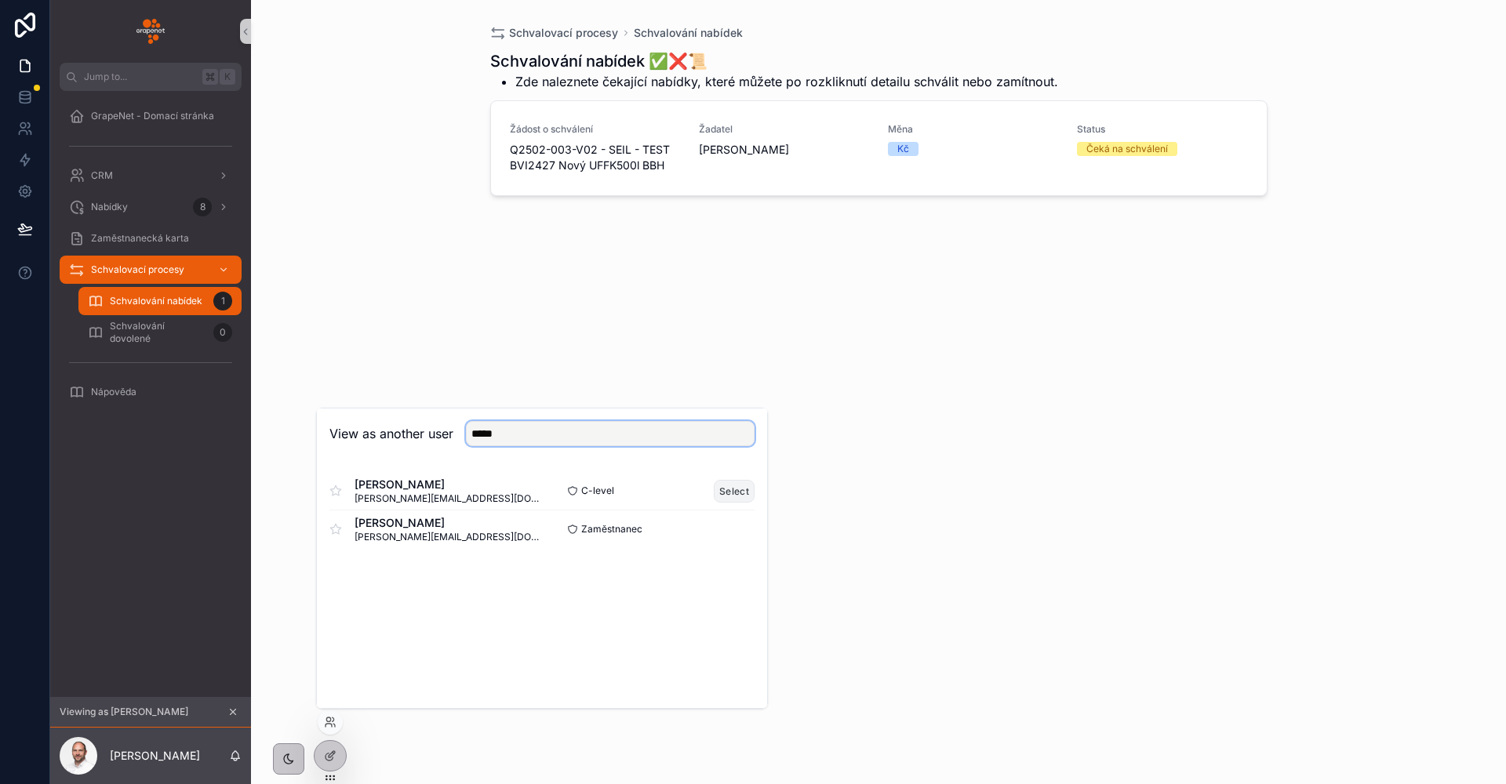
type input "*****"
click at [740, 492] on button "Select" at bounding box center [734, 491] width 41 height 23
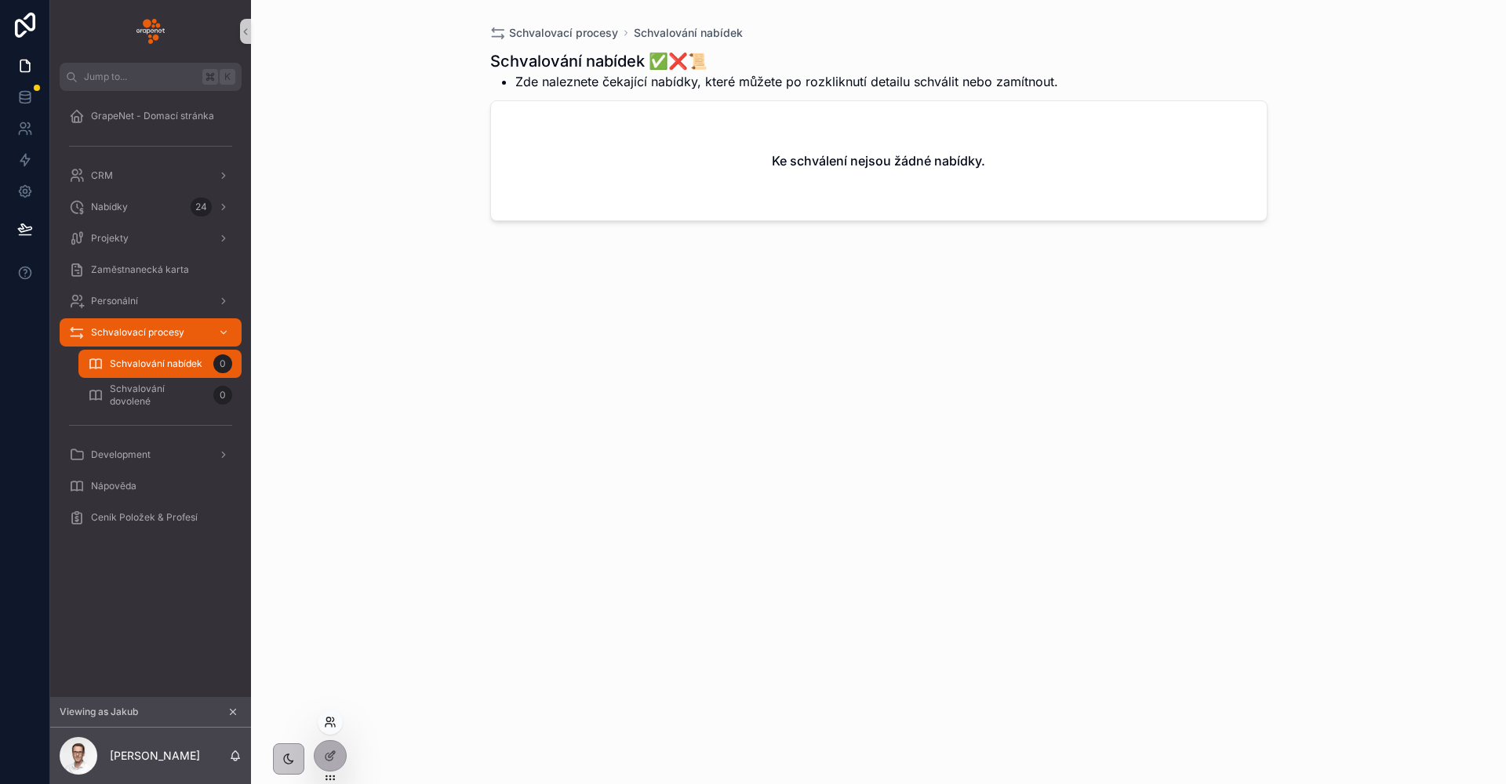
click at [324, 724] on icon at bounding box center [330, 722] width 13 height 13
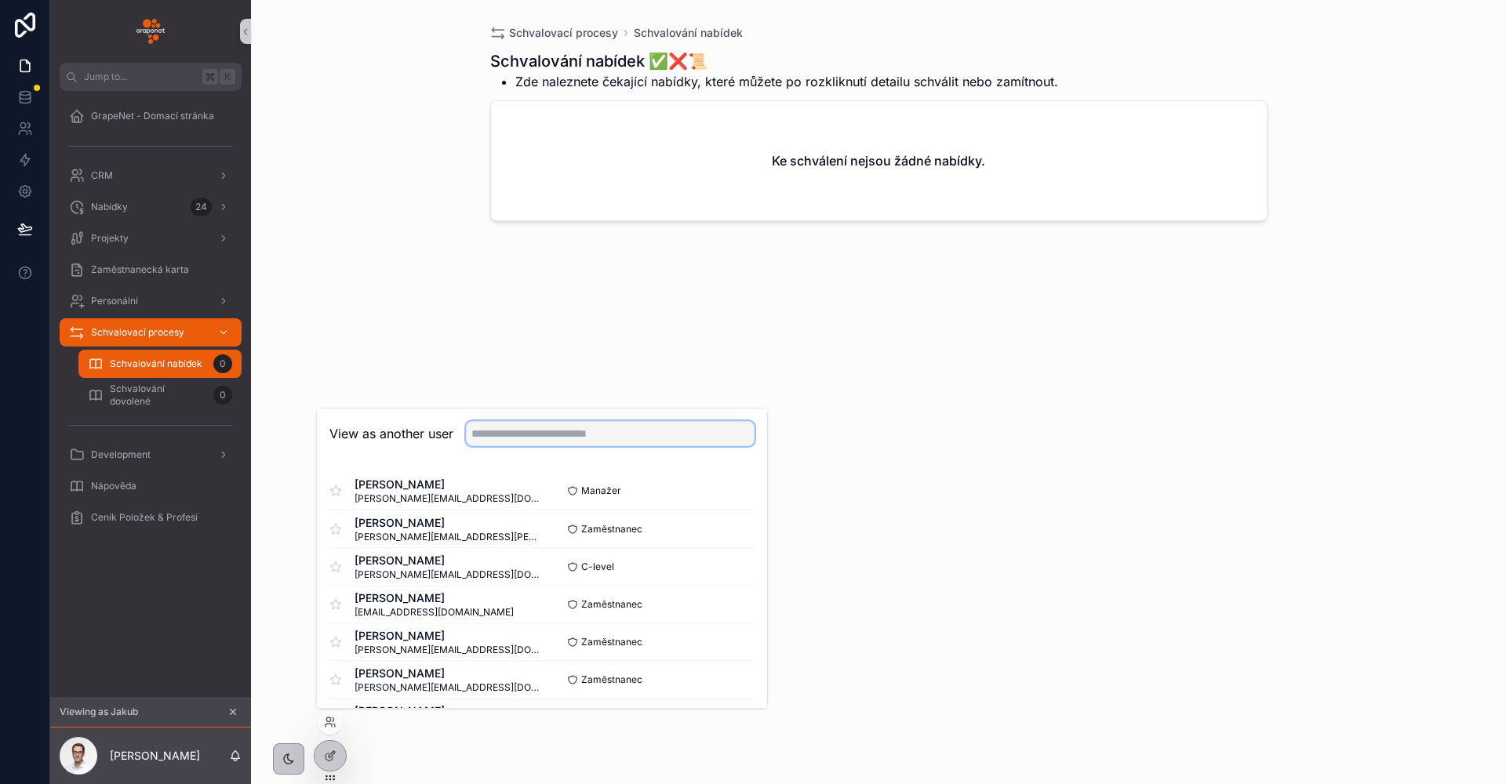
click at [538, 432] on input "text" at bounding box center [610, 433] width 289 height 25
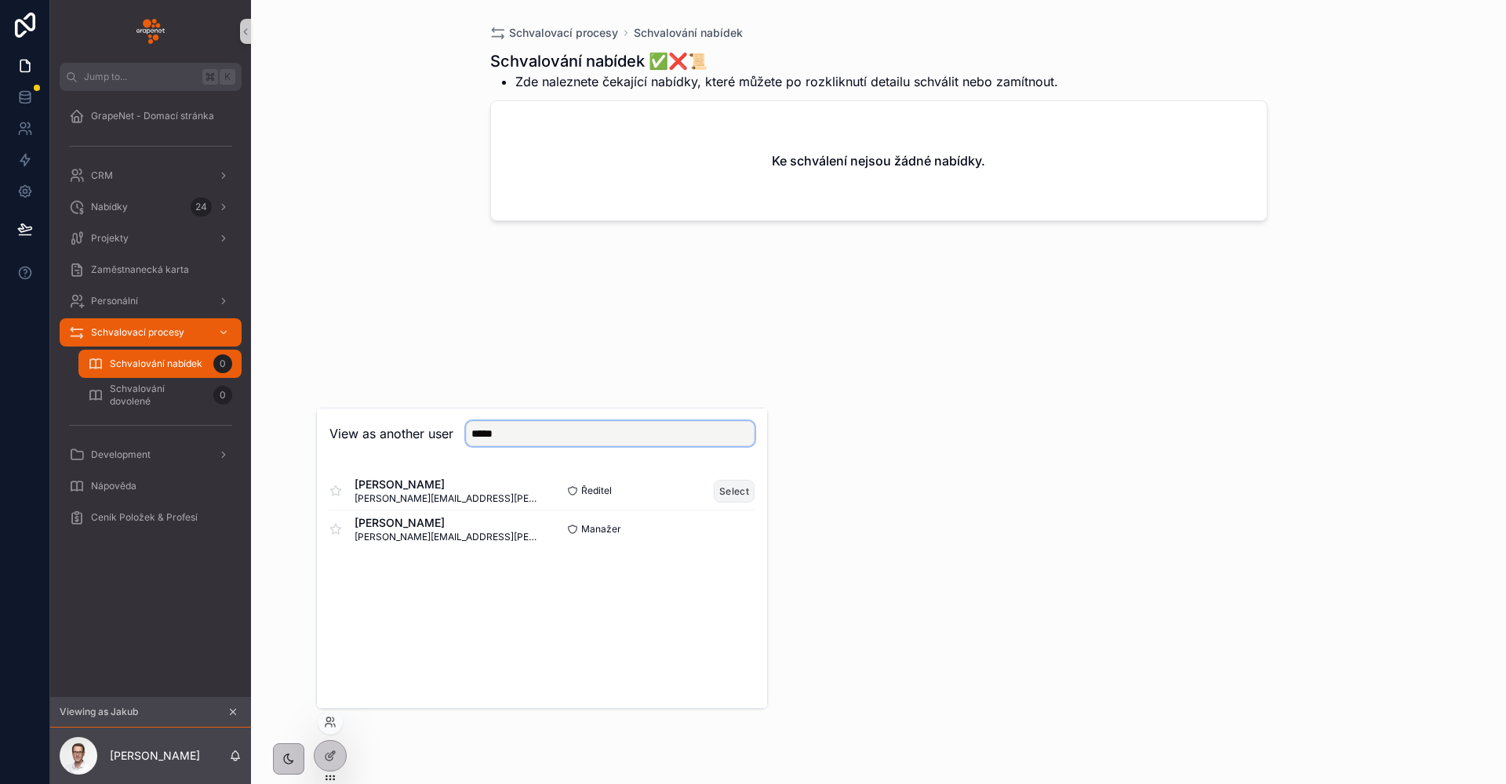
type input "*****"
click at [727, 496] on button "Select" at bounding box center [734, 491] width 41 height 23
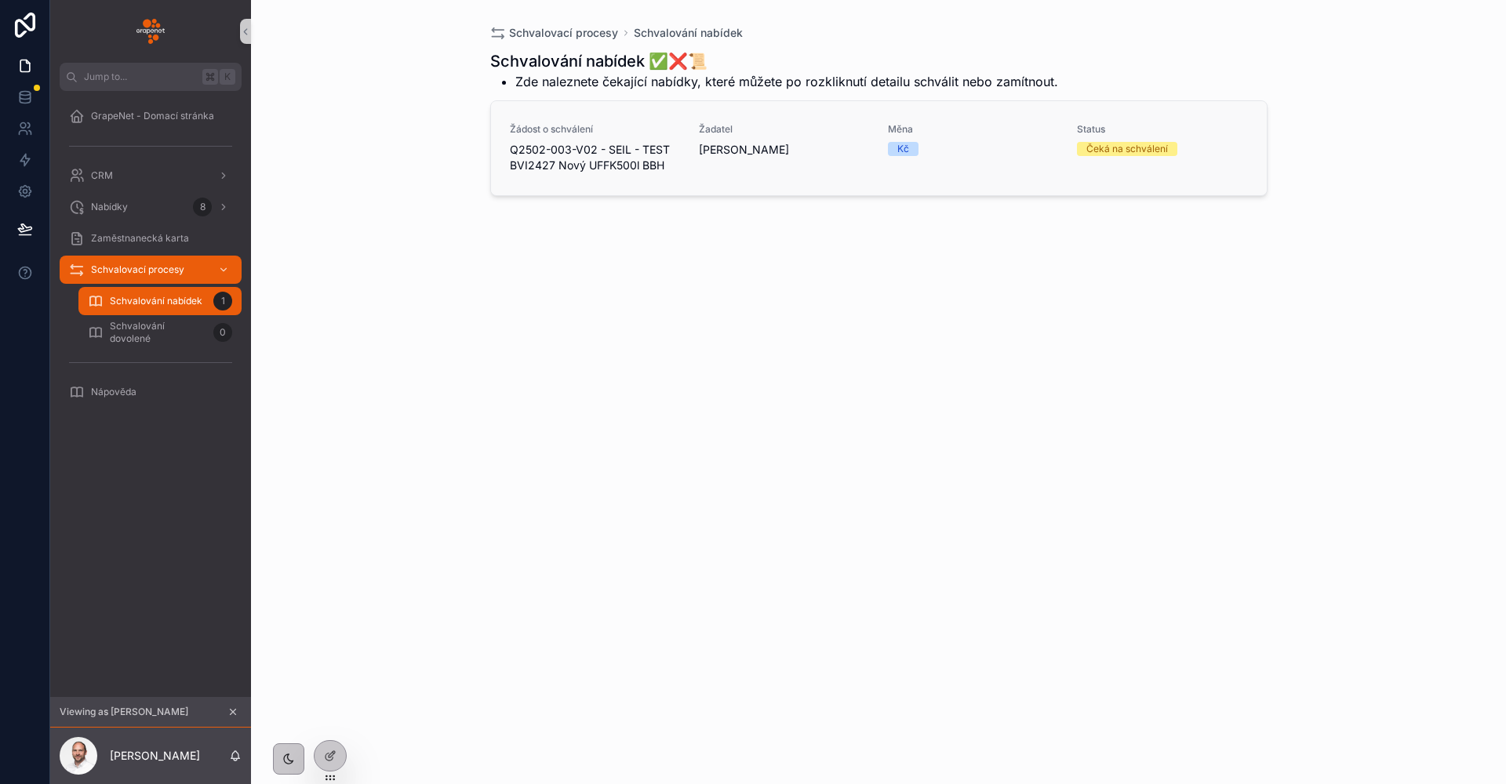
click at [867, 129] on span "Žadatel" at bounding box center [784, 129] width 170 height 13
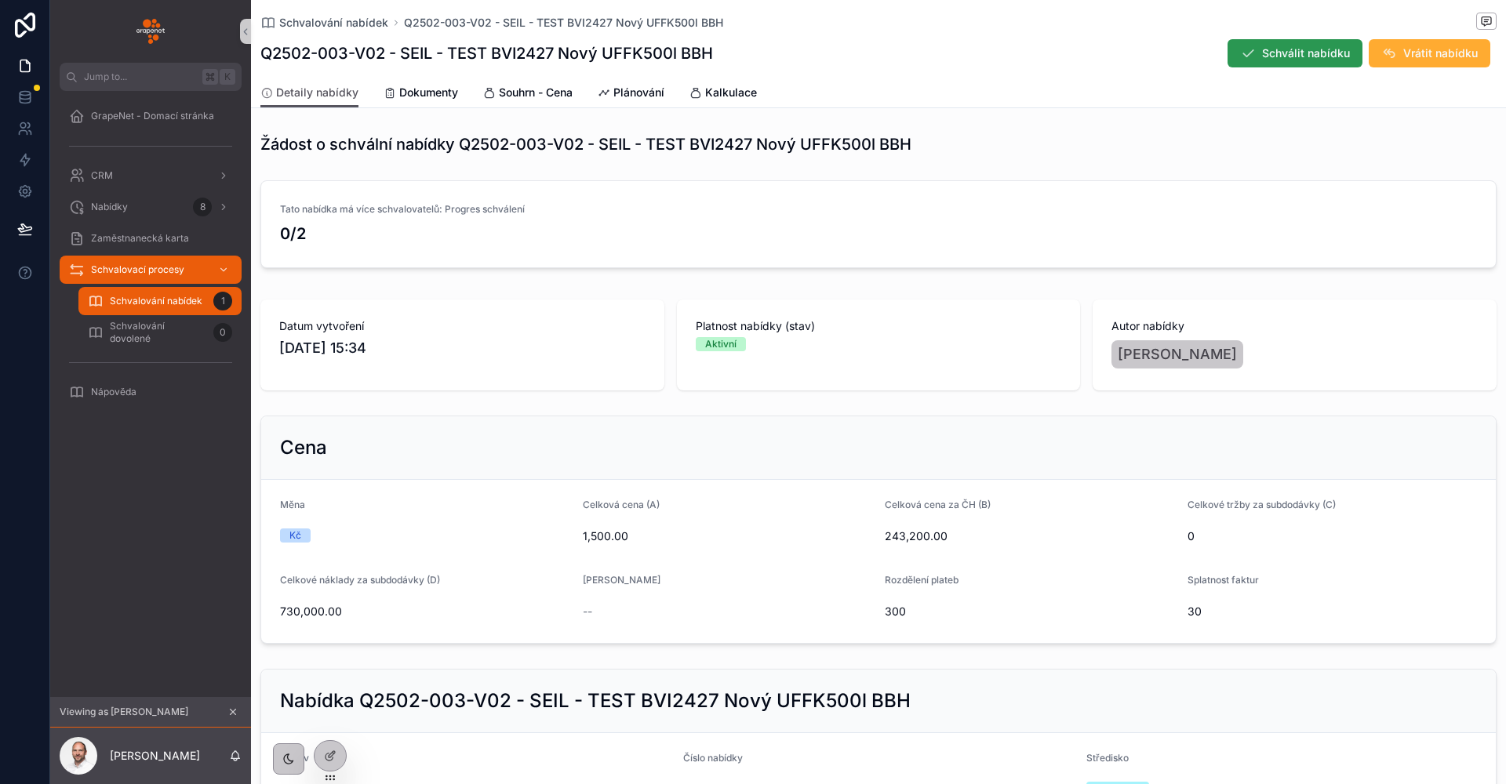
click at [1277, 58] on span "Schválit nabídku" at bounding box center [1306, 53] width 88 height 16
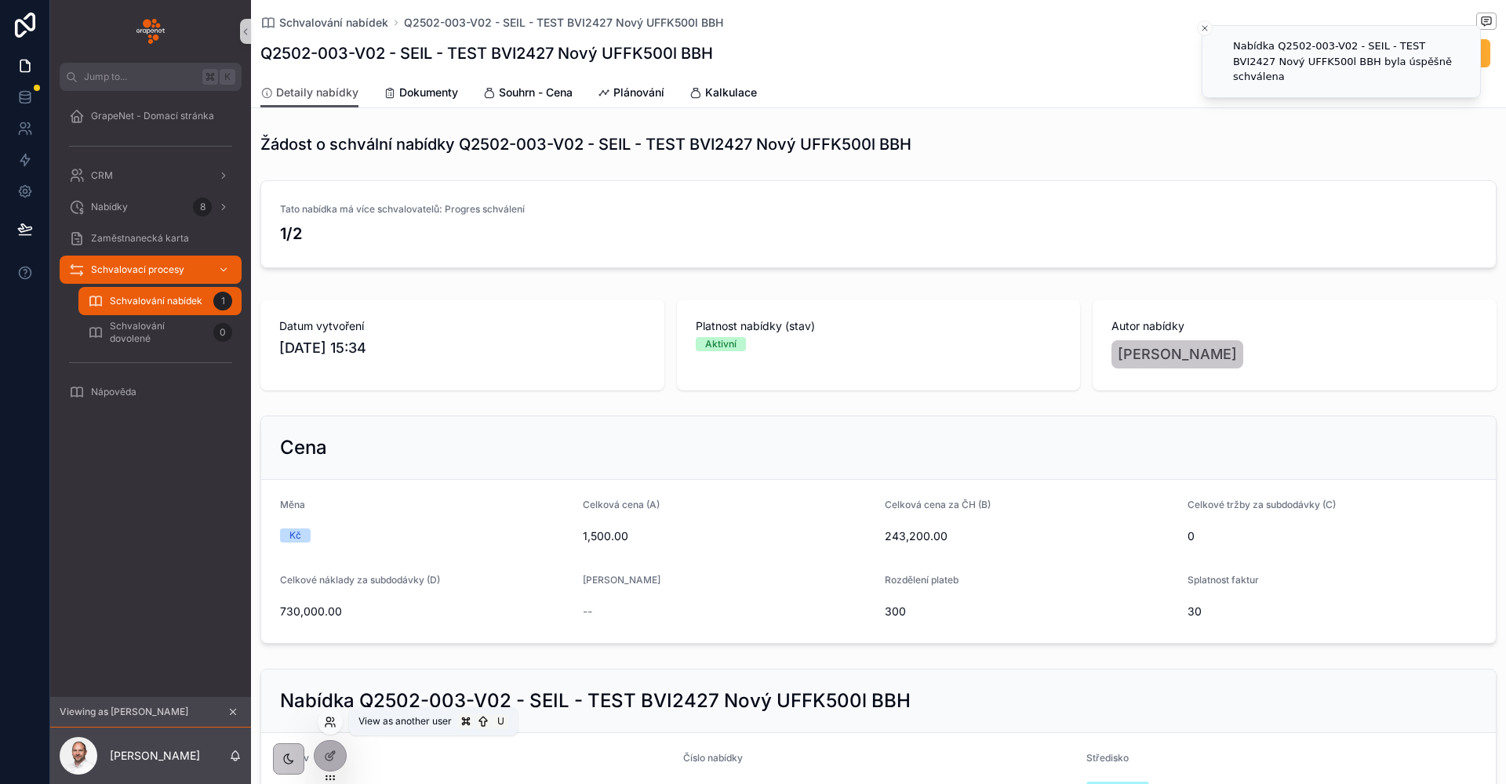
click at [335, 724] on icon at bounding box center [334, 725] width 2 height 3
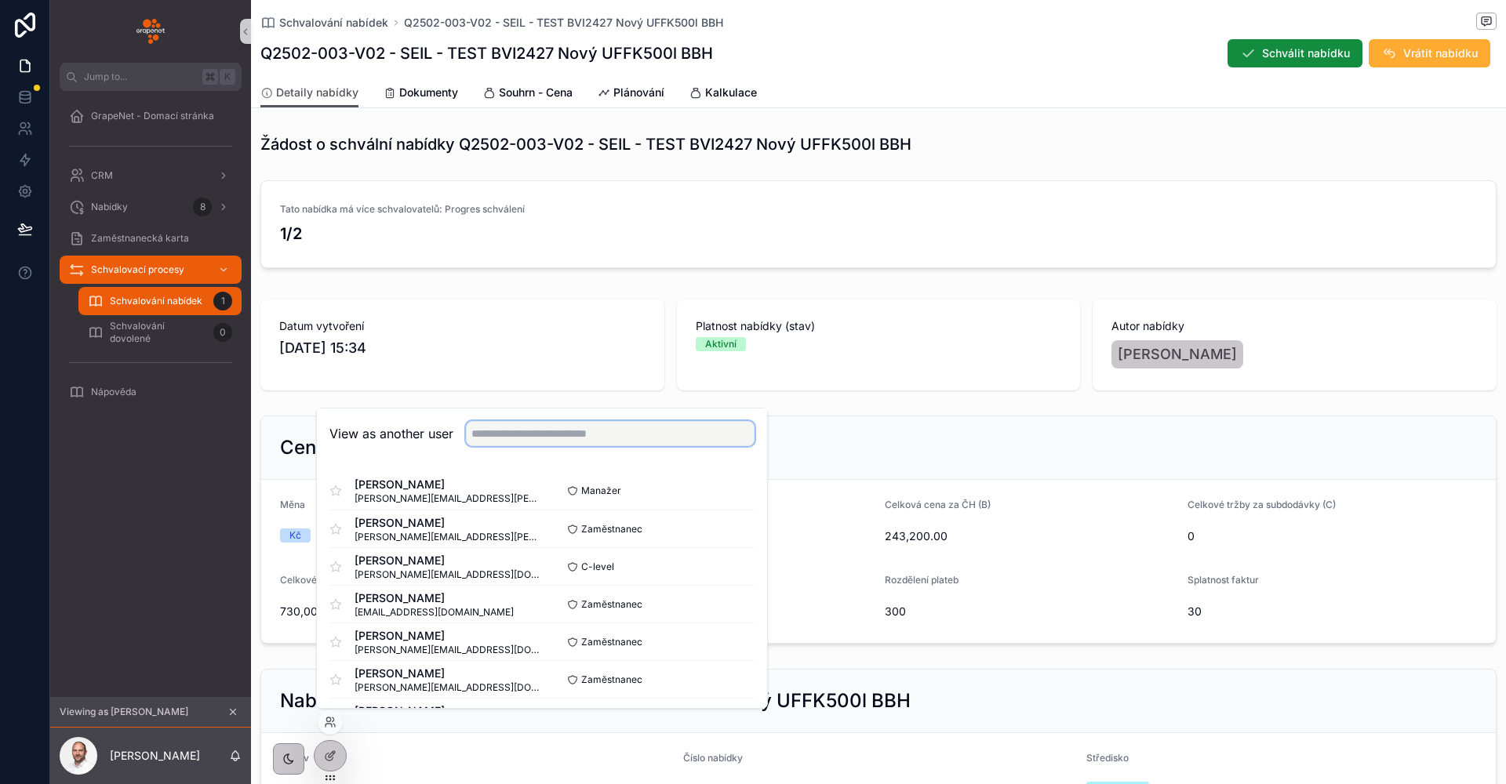
click at [521, 431] on input "text" at bounding box center [610, 433] width 289 height 25
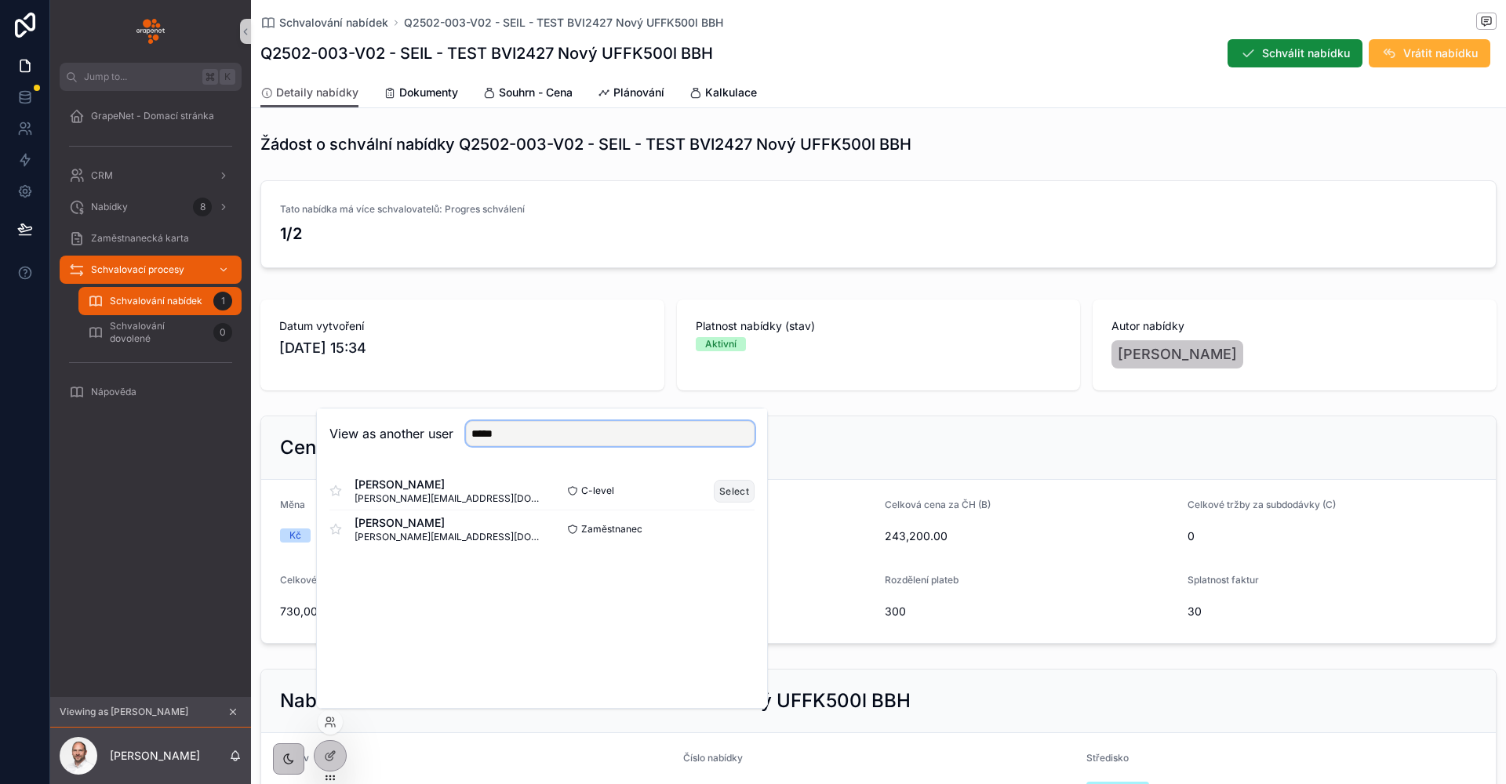
type input "*****"
click at [724, 489] on button "Select" at bounding box center [734, 491] width 41 height 23
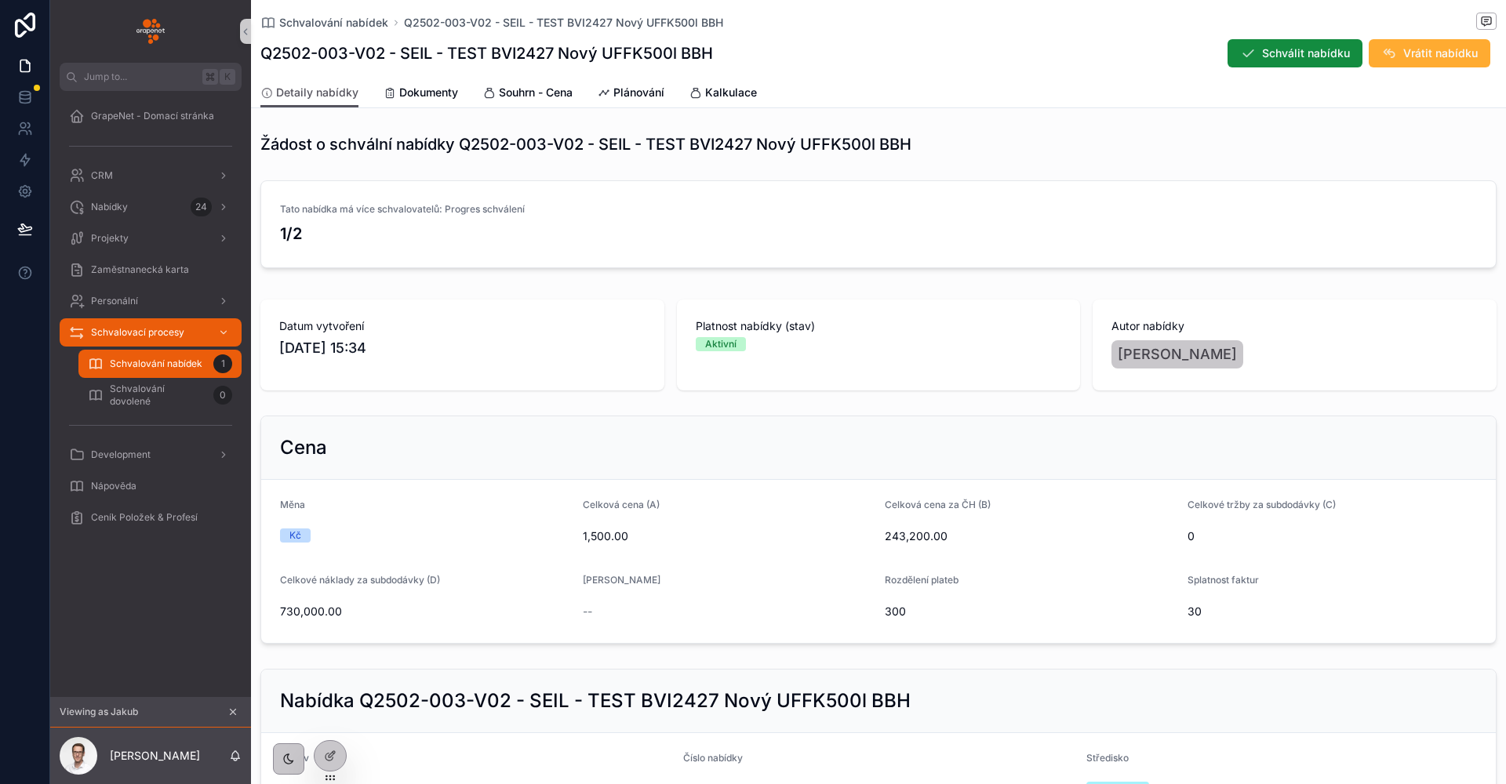
click at [170, 359] on span "Schvalování nabídek" at bounding box center [156, 364] width 93 height 13
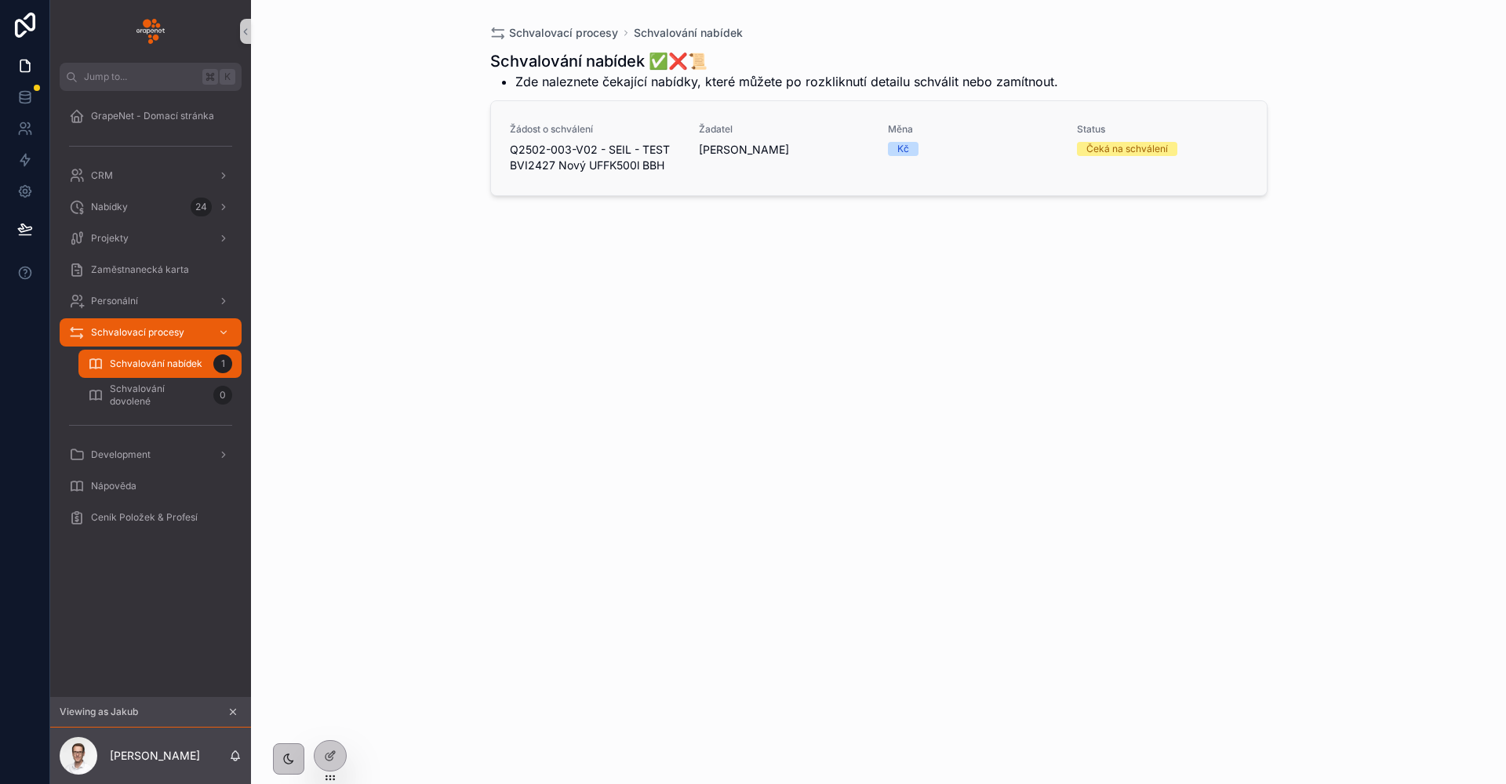
click at [773, 170] on div "Žadatel [PERSON_NAME]" at bounding box center [784, 148] width 170 height 50
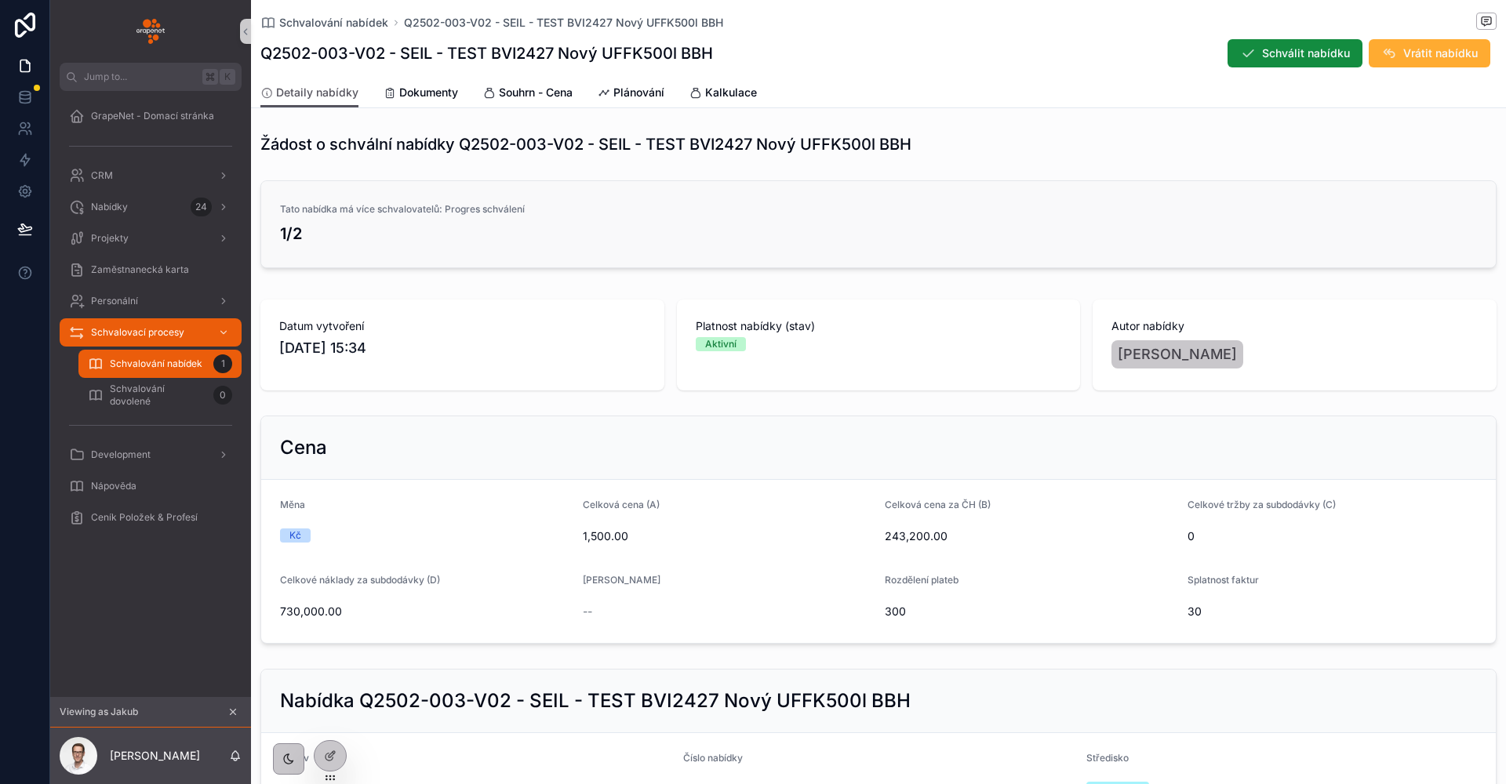
drag, startPoint x: 394, startPoint y: 235, endPoint x: 278, endPoint y: 231, distance: 116.1
click at [278, 231] on link "Tato nabídka má více schvalovatelů: Progres schválení 1/2" at bounding box center [878, 224] width 1234 height 86
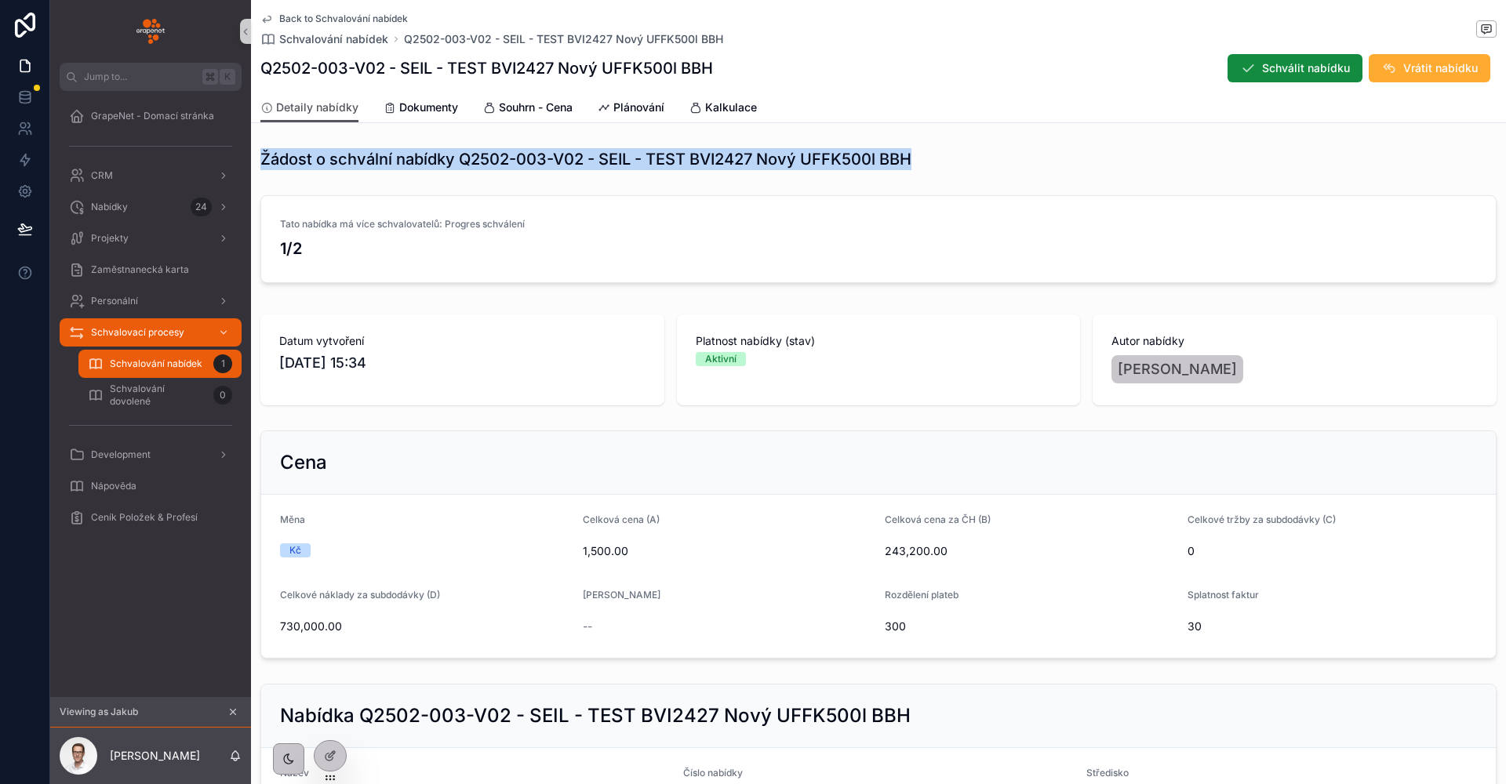
drag, startPoint x: 921, startPoint y: 160, endPoint x: 253, endPoint y: 162, distance: 668.9
click at [253, 162] on div "Žádost o schvální nabídky Q2502-003-V02 - SEIL - TEST BVI2427 Nový UFFK500l BBH" at bounding box center [878, 159] width 1255 height 35
drag, startPoint x: 920, startPoint y: 160, endPoint x: 263, endPoint y: 166, distance: 656.4
click at [263, 166] on div "Žádost o schvální nabídky Q2502-003-V02 - SEIL - TEST BVI2427 Nový UFFK500l BBH" at bounding box center [878, 159] width 1236 height 22
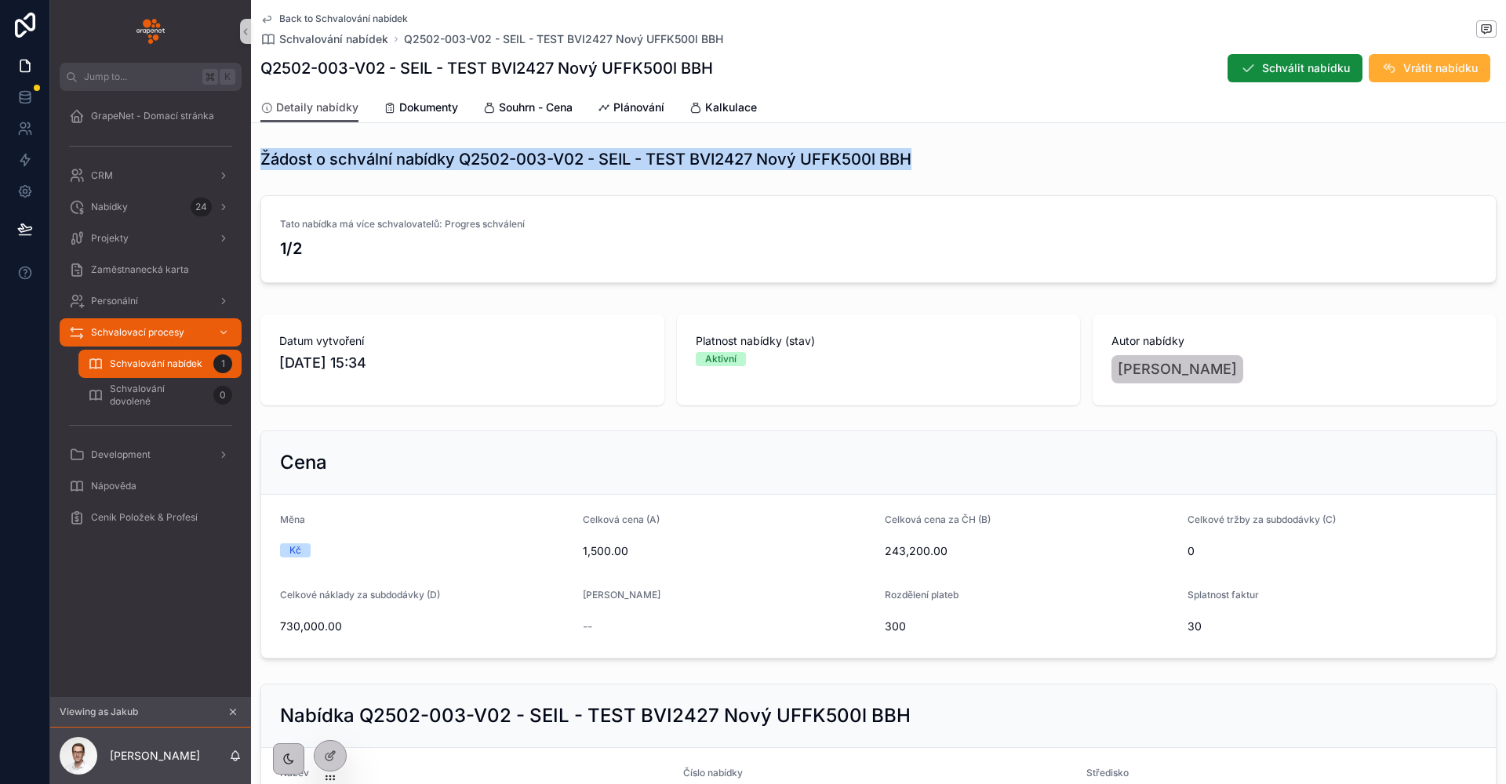
click at [965, 166] on div "Žádost o schvální nabídky Q2502-003-V02 - SEIL - TEST BVI2427 Nový UFFK500l BBH" at bounding box center [878, 159] width 1236 height 22
drag, startPoint x: 927, startPoint y: 162, endPoint x: 265, endPoint y: 151, distance: 662.0
click at [265, 151] on div "Žádost o schvální nabídky Q2502-003-V02 - SEIL - TEST BVI2427 Nový UFFK500l BBH" at bounding box center [878, 159] width 1236 height 22
click at [265, 151] on h1 "Žádost o schvální nabídky Q2502-003-V02 - SEIL - TEST BVI2427 Nový UFFK500l BBH" at bounding box center [585, 159] width 651 height 22
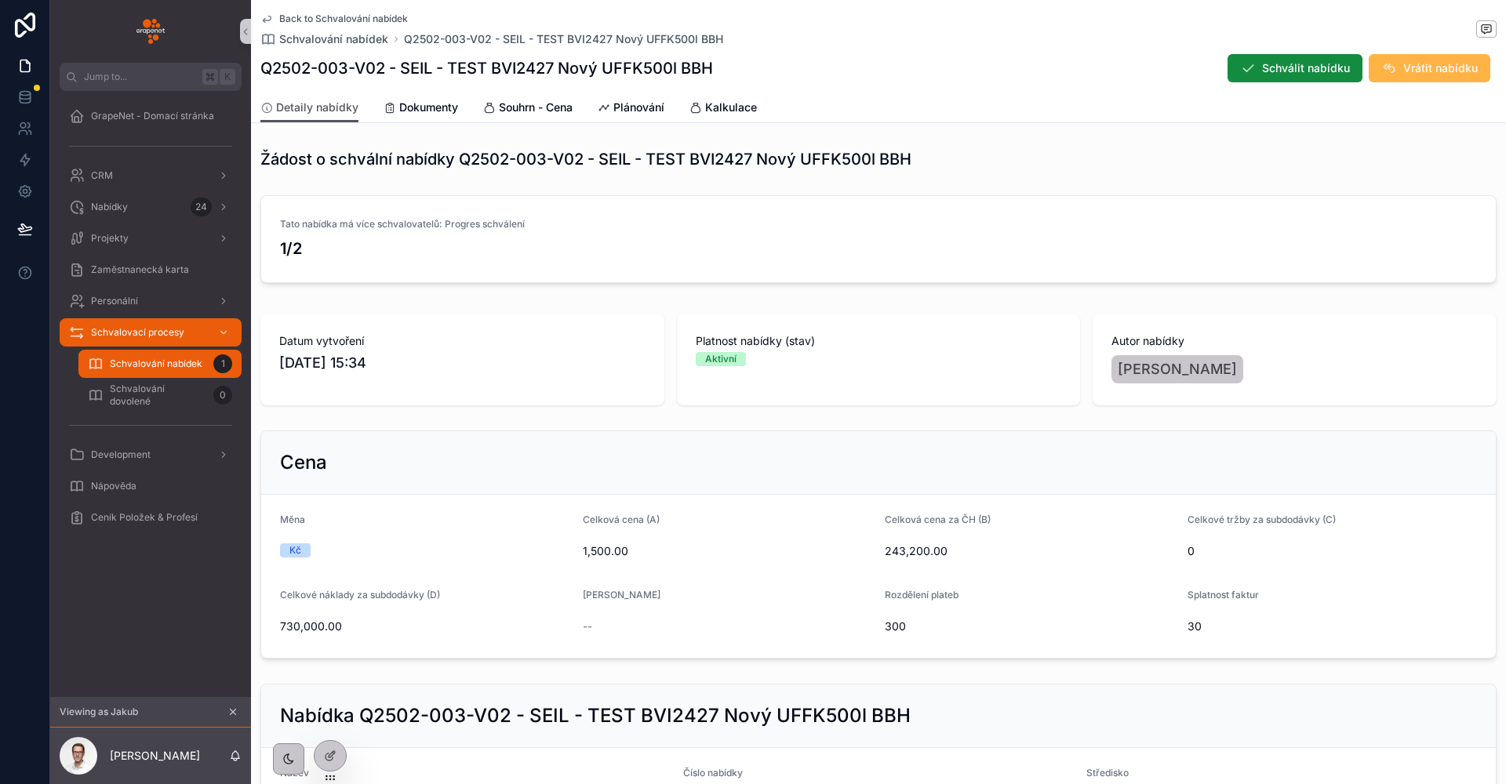
click at [1423, 75] on span "Vrátit nabídku" at bounding box center [1440, 68] width 75 height 16
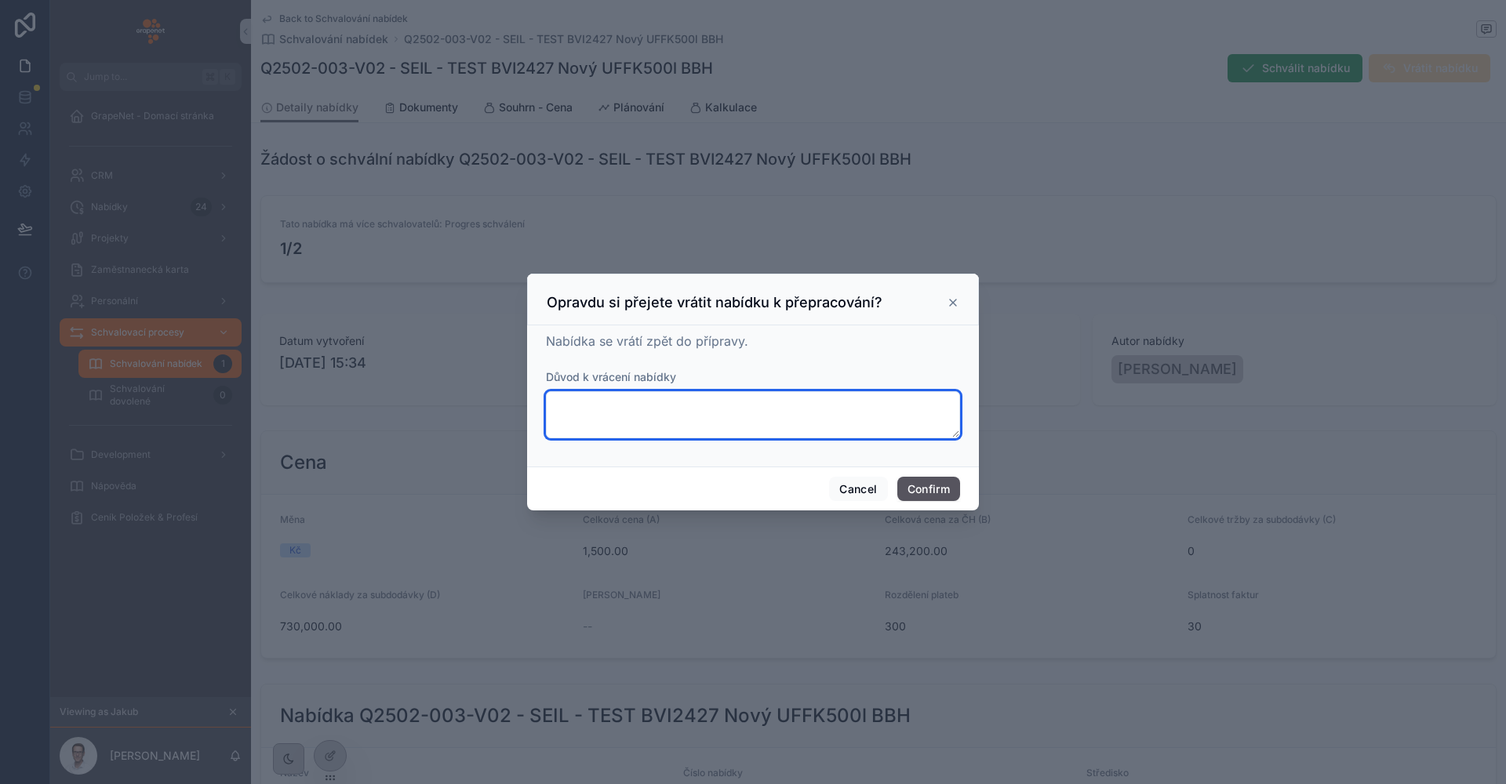
click at [609, 409] on textarea at bounding box center [753, 414] width 414 height 47
type textarea "**********"
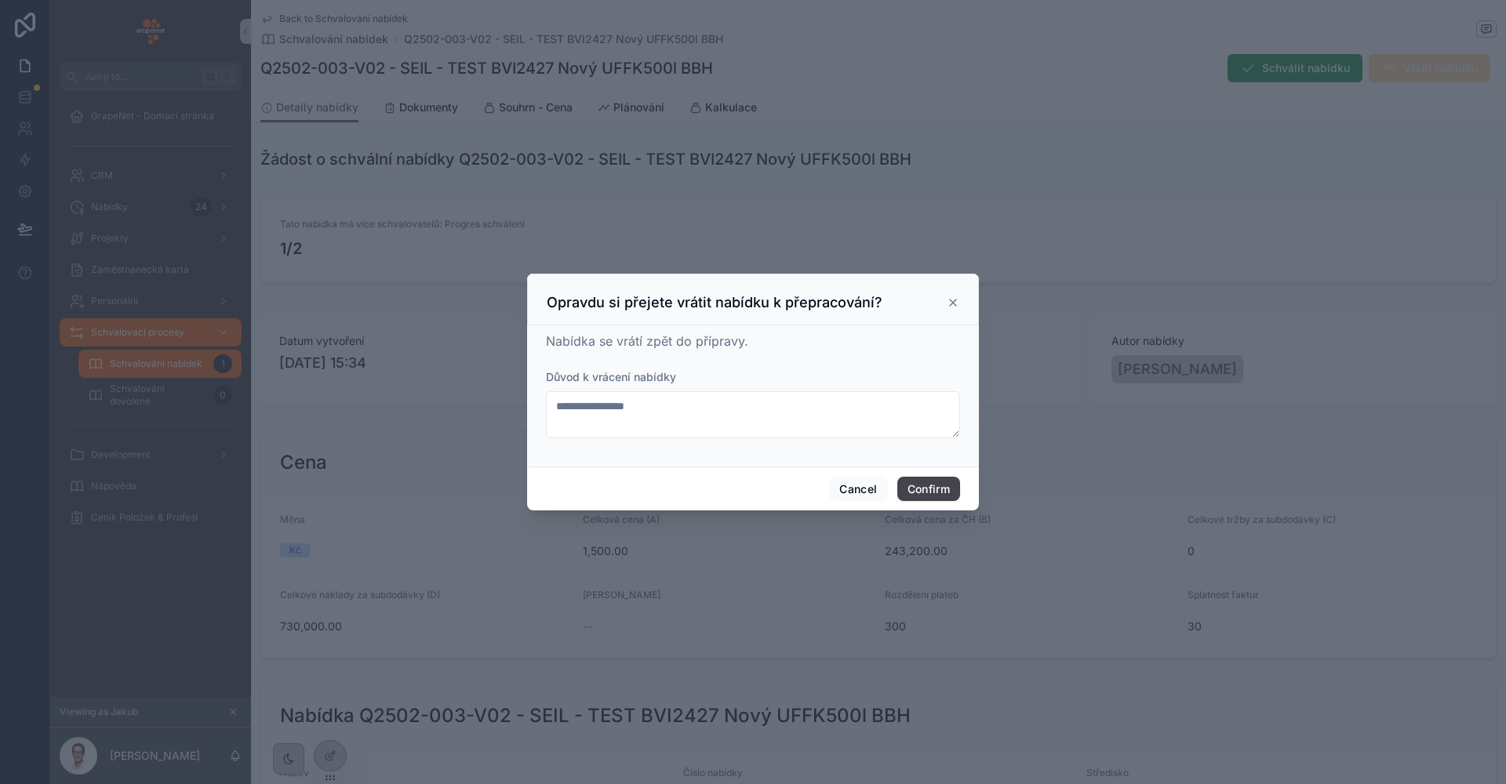
click at [940, 485] on button "Confirm" at bounding box center [928, 489] width 63 height 25
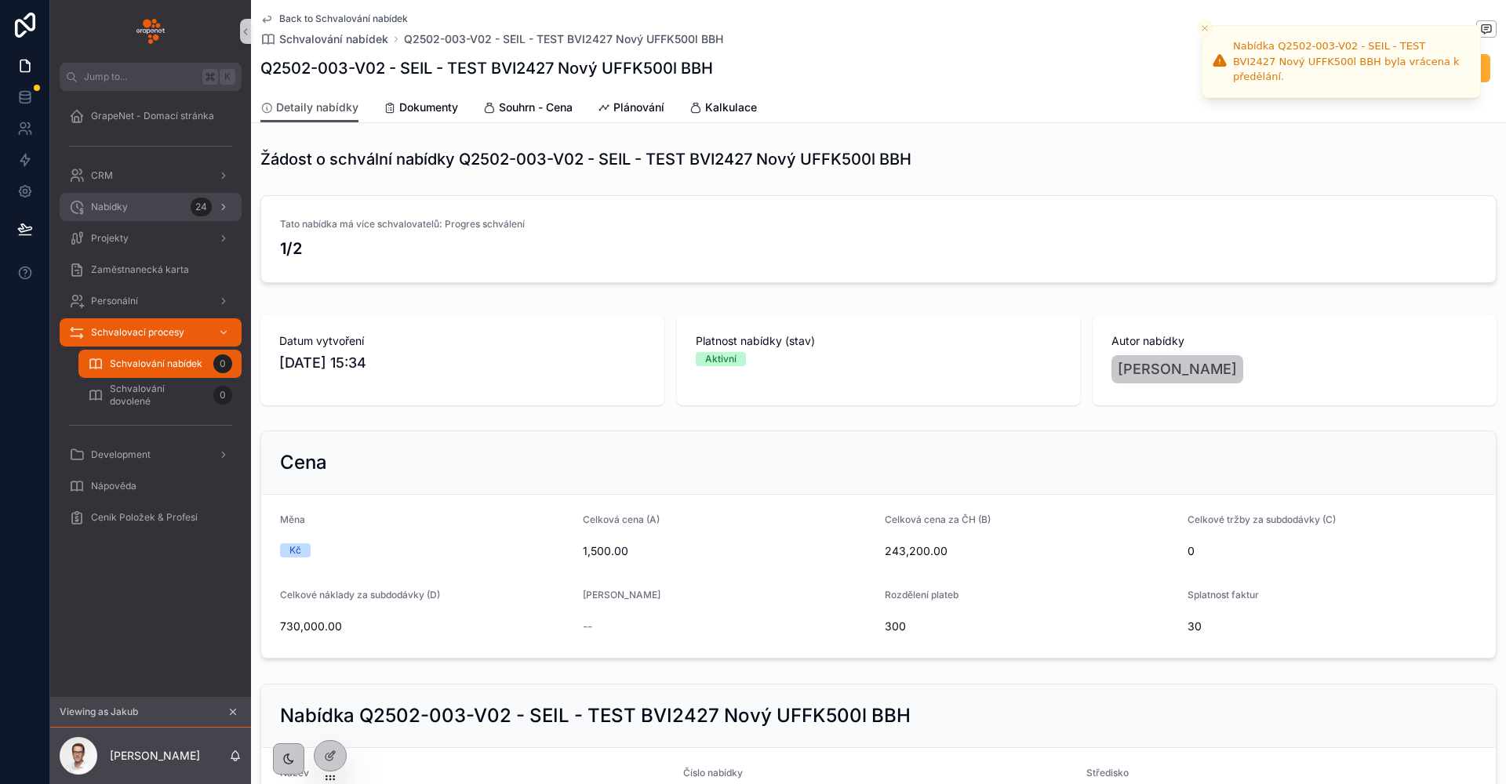
click at [137, 213] on div "Nabídky 24" at bounding box center [150, 206] width 163 height 25
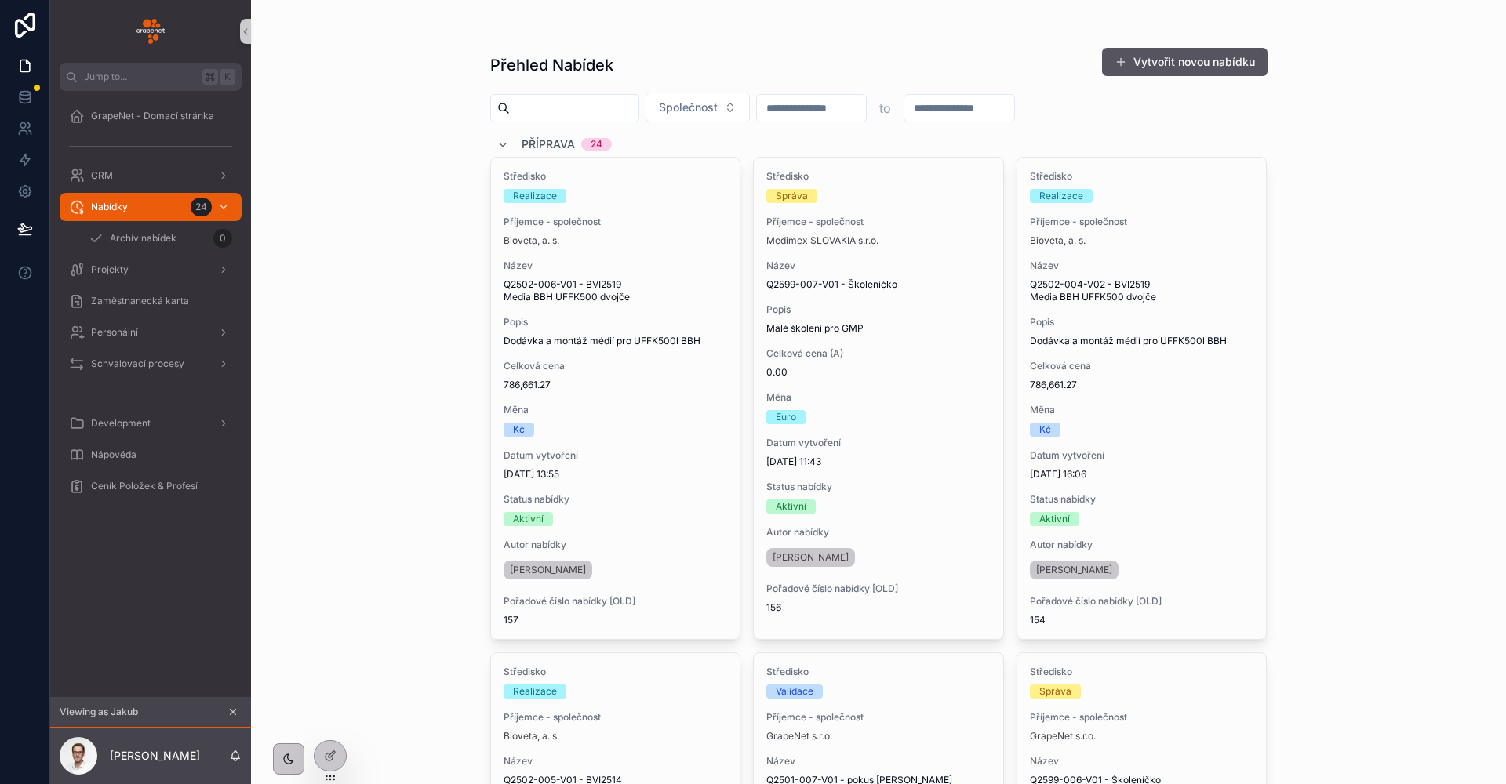
click at [573, 108] on input "scrollable content" at bounding box center [574, 108] width 129 height 22
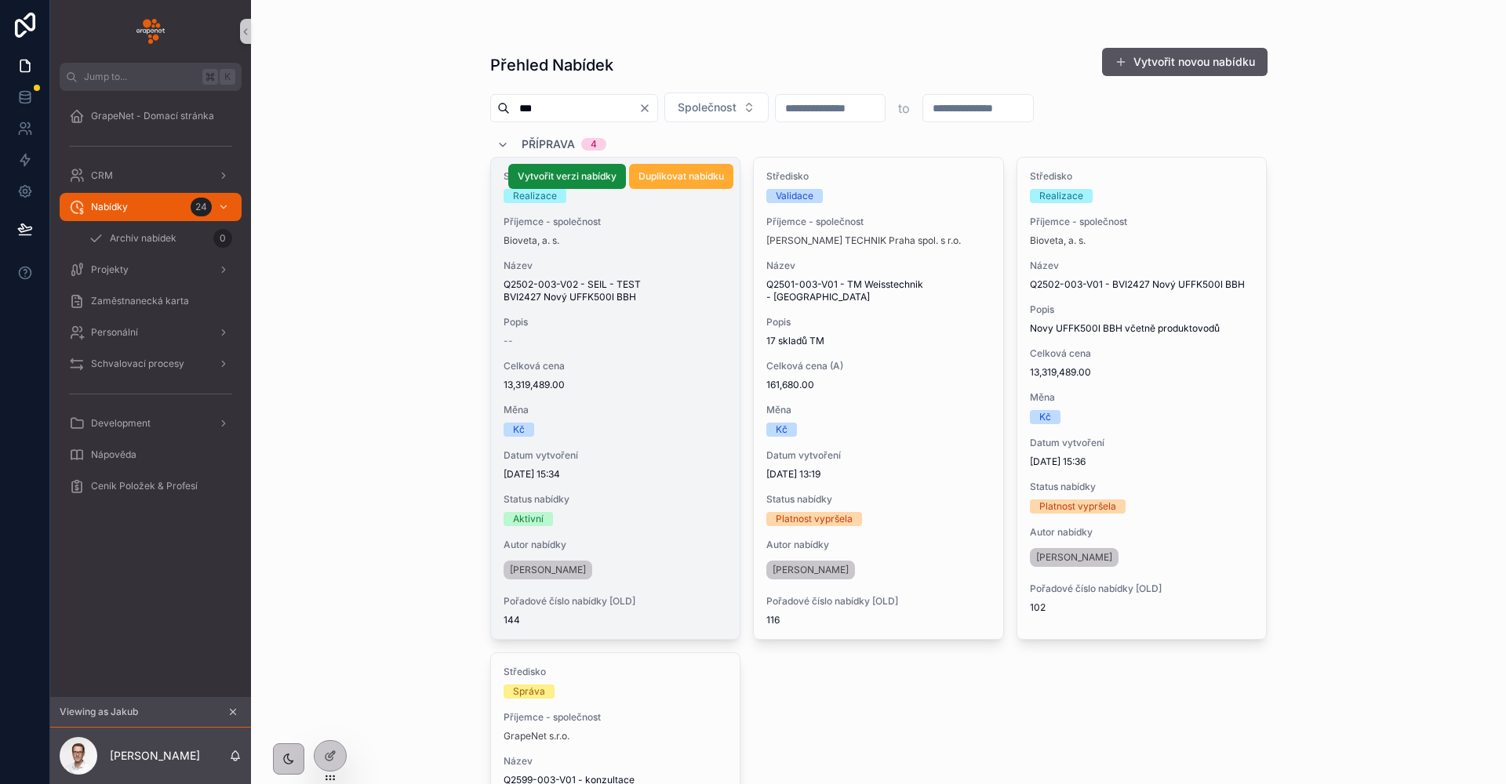
type input "***"
click at [668, 386] on span "13,319,489.00" at bounding box center [615, 385] width 224 height 13
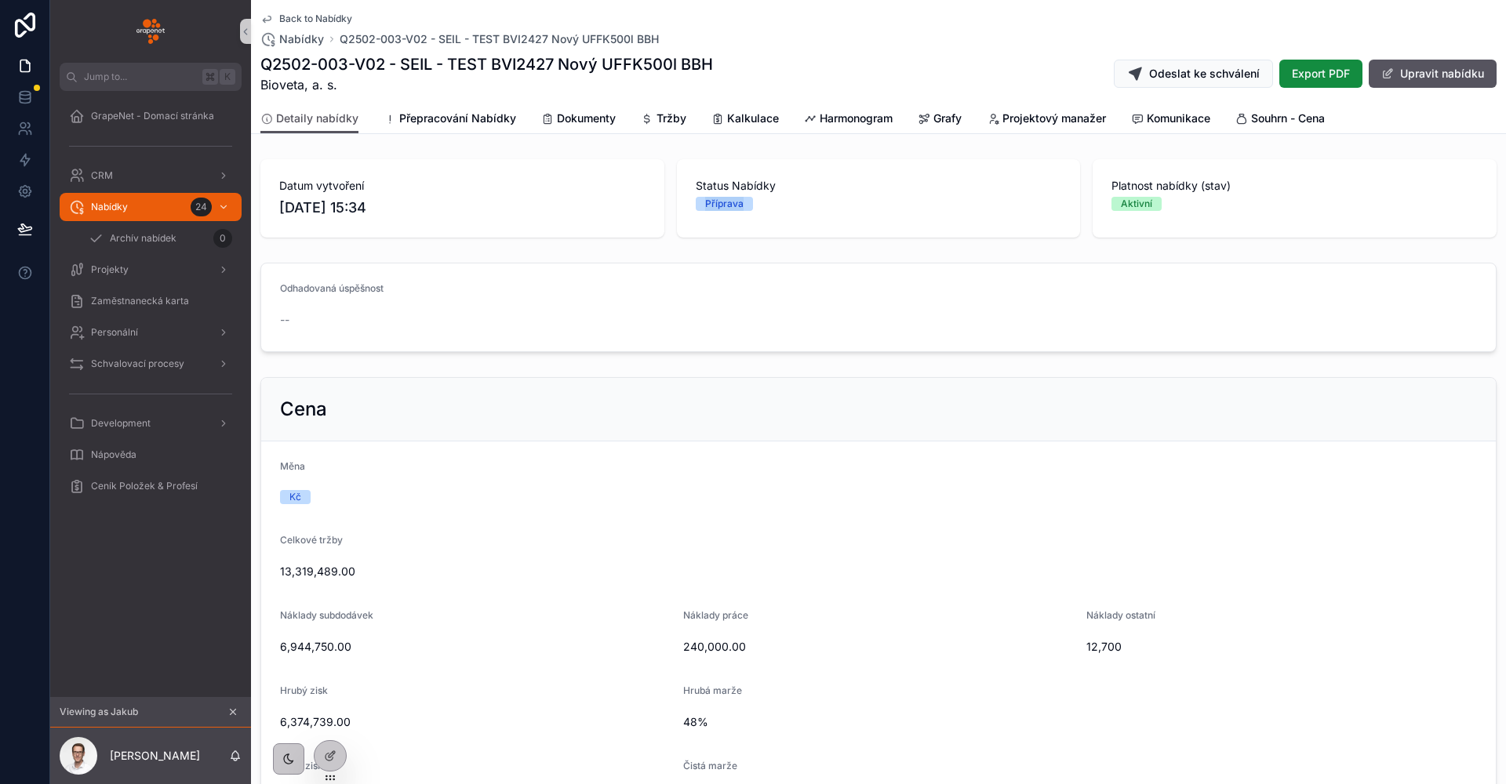
drag, startPoint x: 774, startPoint y: 205, endPoint x: 692, endPoint y: 198, distance: 82.6
click at [696, 198] on div "Příprava" at bounding box center [879, 204] width 366 height 14
click at [783, 209] on div "Příprava" at bounding box center [879, 204] width 366 height 14
click at [446, 118] on span "Přepracování Nabídky" at bounding box center [457, 119] width 117 height 16
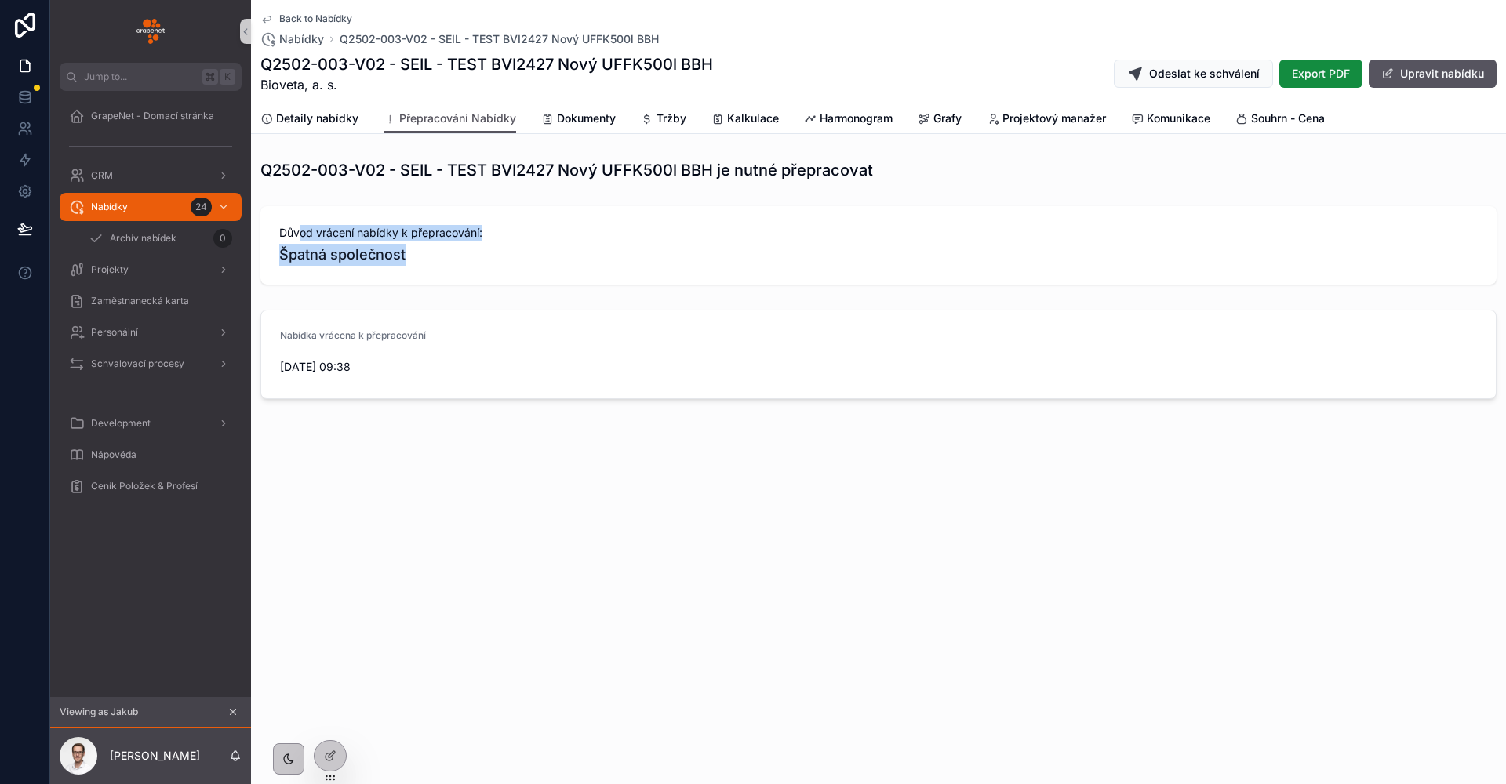
drag, startPoint x: 426, startPoint y: 260, endPoint x: 298, endPoint y: 231, distance: 131.1
click at [298, 231] on div "Důvod vrácení nabídky k přepracování: Špatná společnost" at bounding box center [878, 245] width 1198 height 41
click at [699, 482] on div "Back to Nabídky Nabídky Q2502-003-V02 - SEIL - TEST BVI2427 Nový UFFK500l BBH Q…" at bounding box center [878, 253] width 1255 height 506
drag, startPoint x: 380, startPoint y: 365, endPoint x: 282, endPoint y: 331, distance: 102.9
click at [282, 331] on div "Nabídka vrácena k přepracování 09/09/2025 09:38" at bounding box center [878, 354] width 1197 height 50
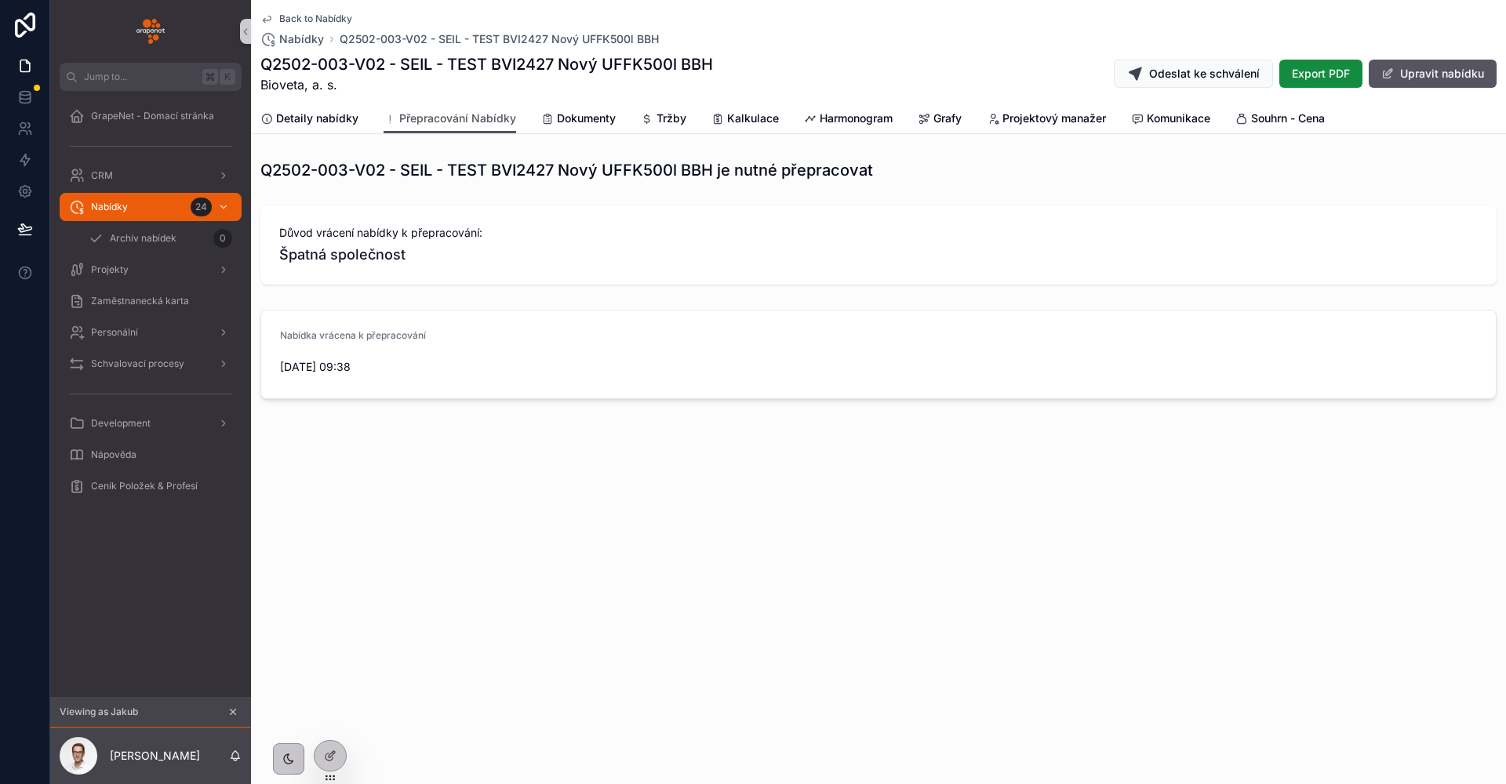
click at [444, 416] on div "Back to Nabídky Nabídky Q2502-003-V02 - SEIL - TEST BVI2427 Nový UFFK500l BBH Q…" at bounding box center [878, 253] width 1255 height 506
click at [460, 492] on div "Back to Nabídky Nabídky Q2502-003-V02 - SEIL - TEST BVI2427 Nový UFFK500l BBH Q…" at bounding box center [878, 253] width 1255 height 506
click at [418, 153] on div "Q2502-003-V02 - SEIL - TEST BVI2427 Nový UFFK500l BBH je nutné přepracovat" at bounding box center [878, 170] width 1255 height 35
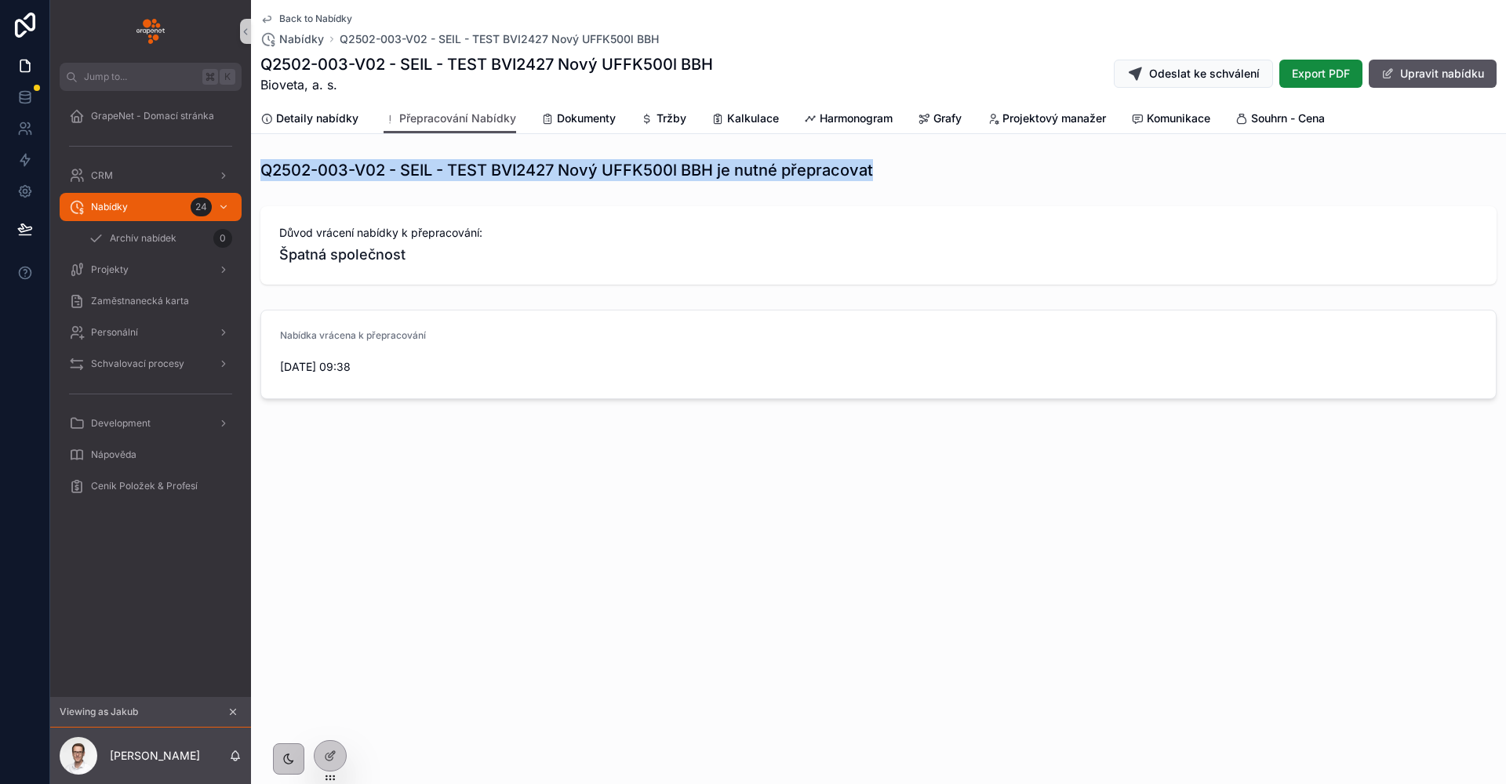
drag, startPoint x: 264, startPoint y: 173, endPoint x: 896, endPoint y: 177, distance: 631.3
click at [896, 177] on div "Q2502-003-V02 - SEIL - TEST BVI2427 Nový UFFK500l BBH je nutné přepracovat" at bounding box center [878, 170] width 1236 height 22
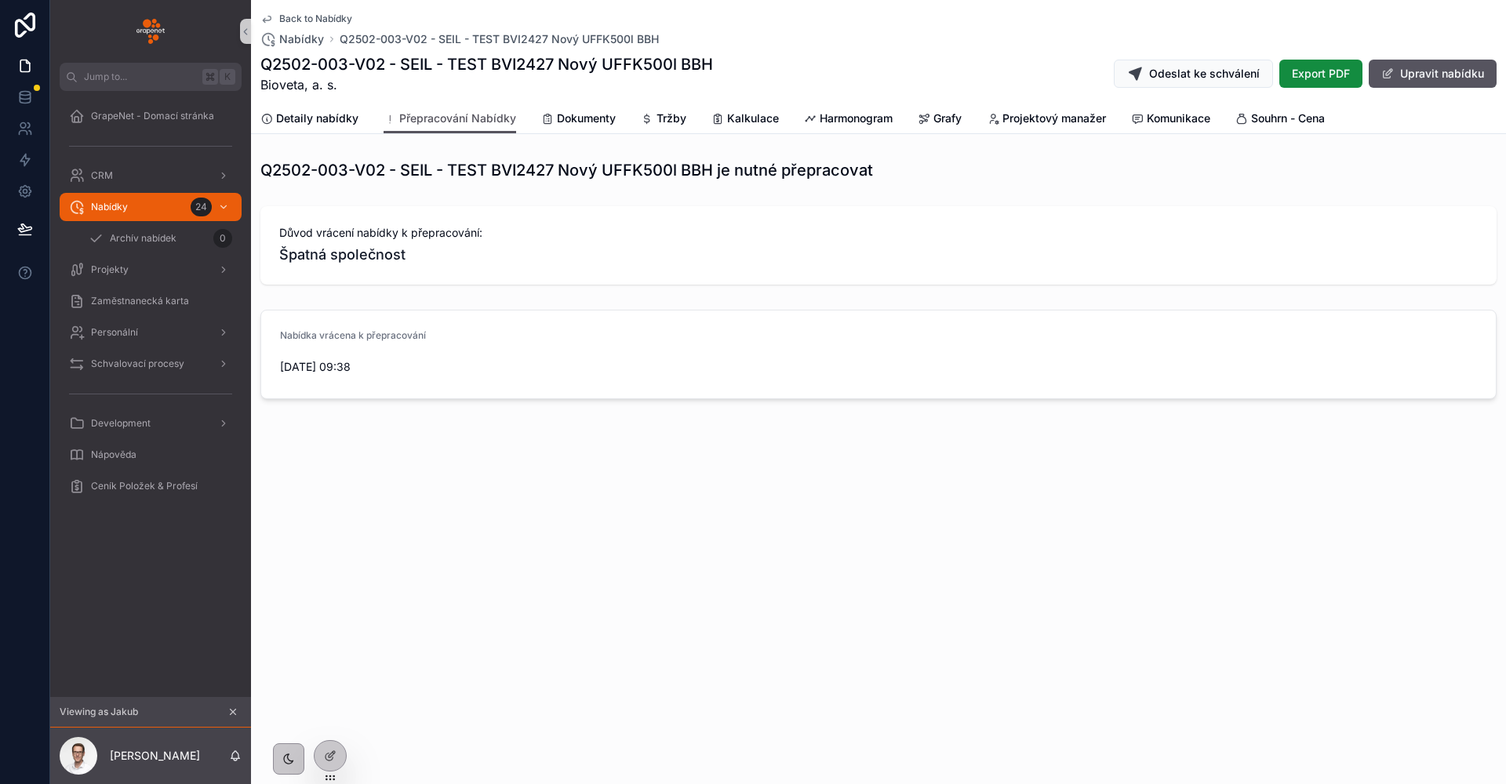
drag, startPoint x: 841, startPoint y: 178, endPoint x: 500, endPoint y: 190, distance: 342.1
click at [518, 188] on div "Q2502-003-V02 - SEIL - TEST BVI2427 Nový UFFK500l BBH je nutné přepracovat Důvo…" at bounding box center [878, 279] width 1255 height 253
click at [491, 181] on div "Q2502-003-V02 - SEIL - TEST BVI2427 Nový UFFK500l BBH je nutné přepracovat" at bounding box center [878, 170] width 1255 height 35
click at [237, 757] on icon "scrollable content" at bounding box center [235, 756] width 13 height 13
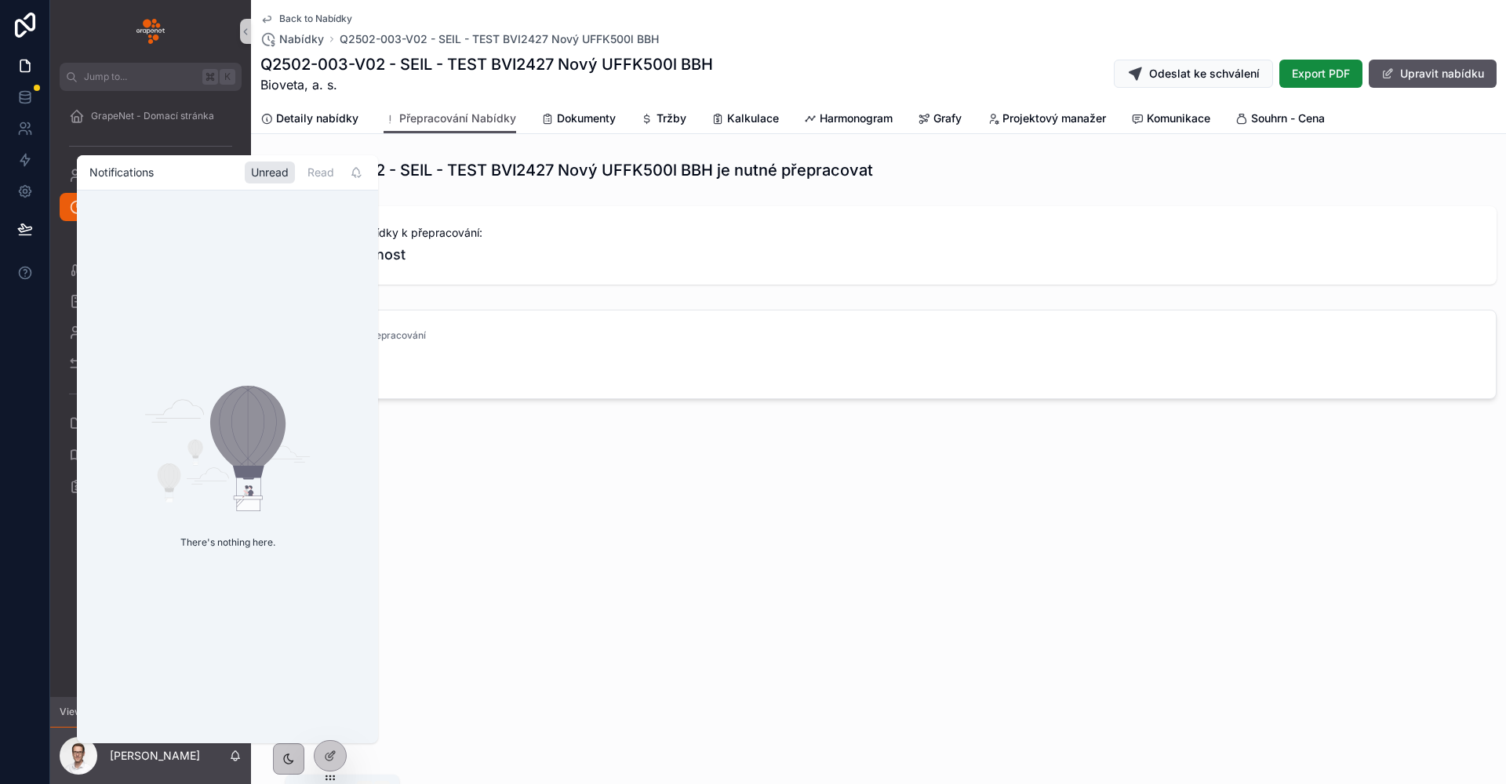
click at [237, 758] on icon "scrollable content" at bounding box center [235, 759] width 3 height 2
click at [609, 691] on div "Back to Nabídky Nabídky Q2502-003-V02 - SEIL - TEST BVI2427 Nový UFFK500l BBH Q…" at bounding box center [878, 392] width 1255 height 784
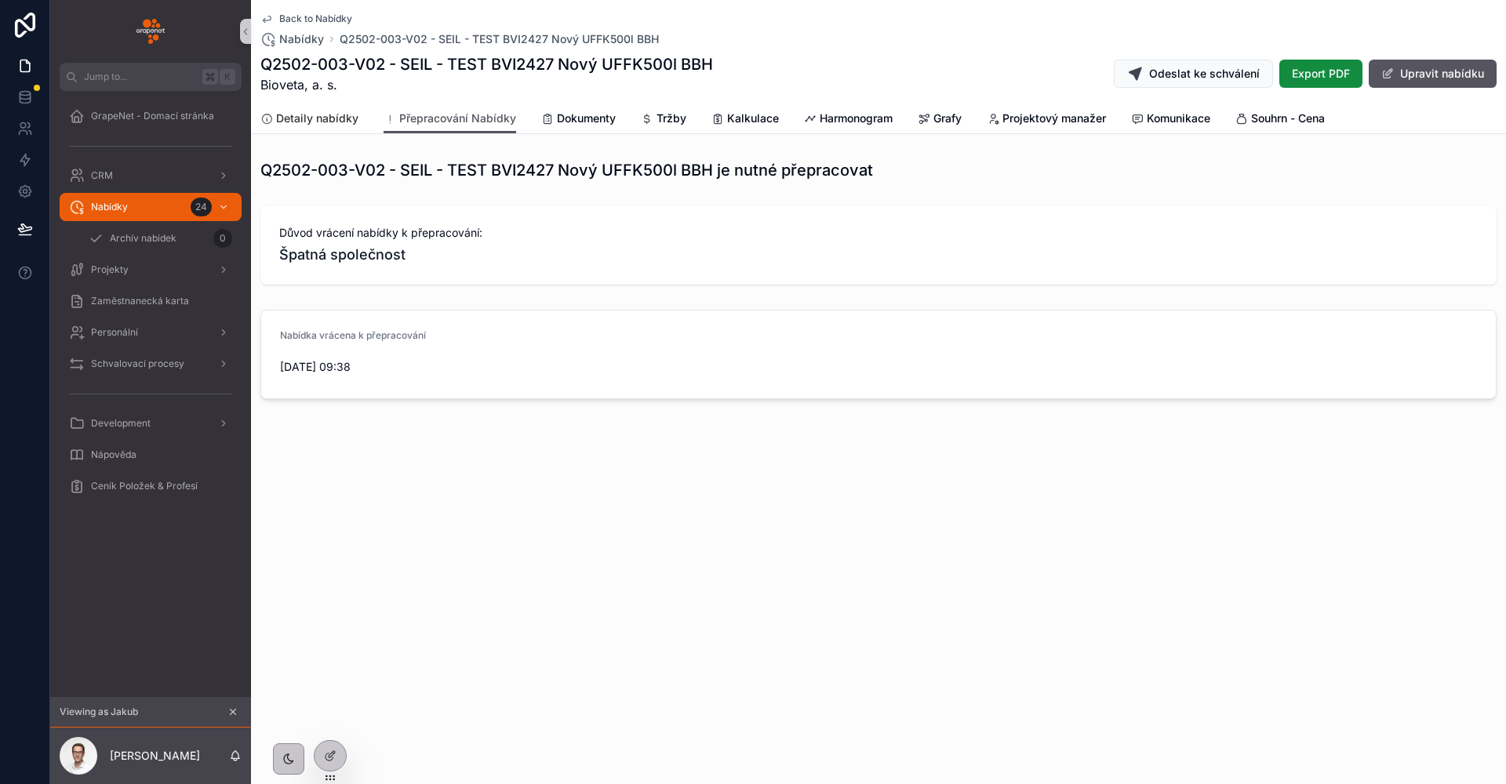
click at [345, 123] on span "Detaily nabídky" at bounding box center [317, 119] width 82 height 16
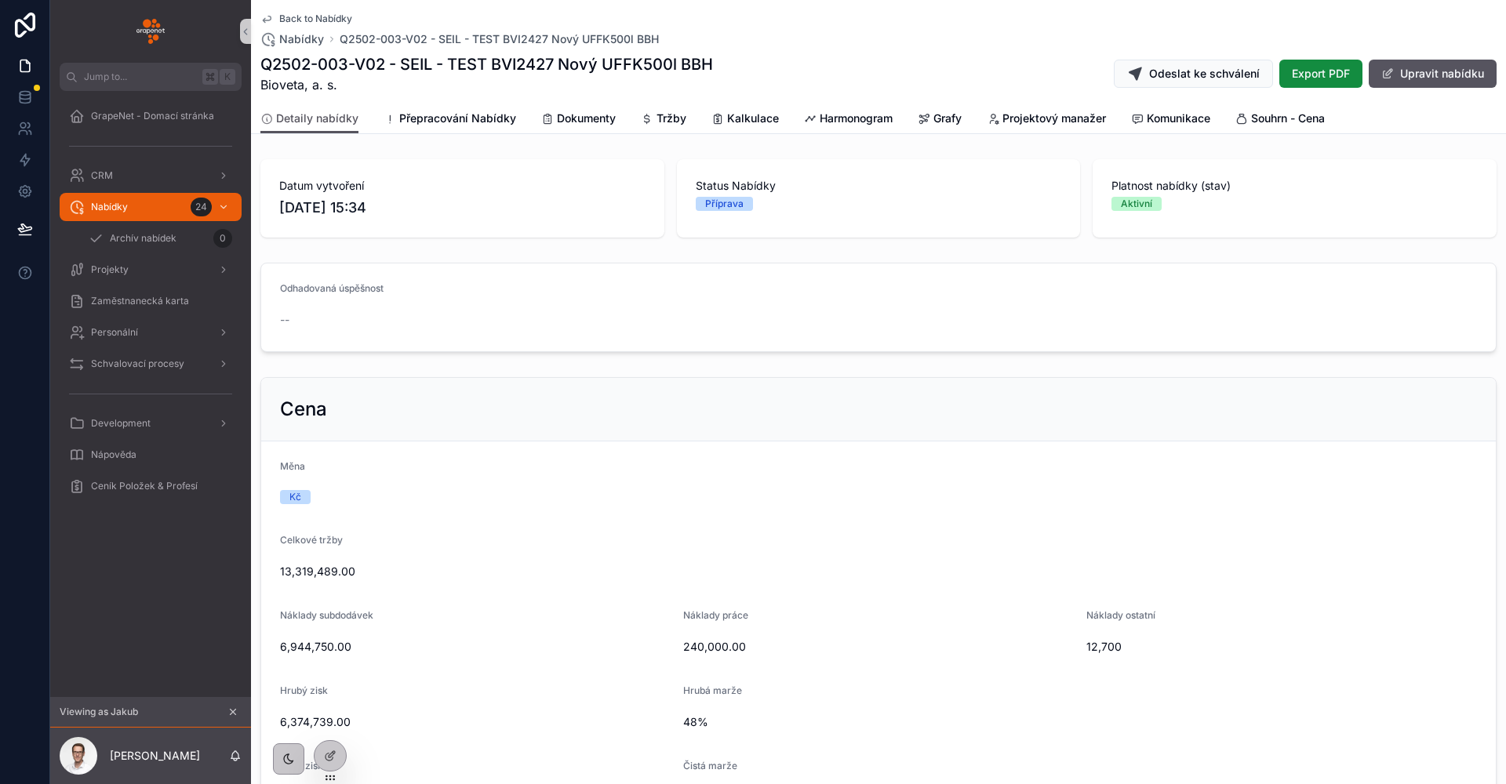
click at [311, 15] on span "Back to Nabídky" at bounding box center [315, 19] width 73 height 13
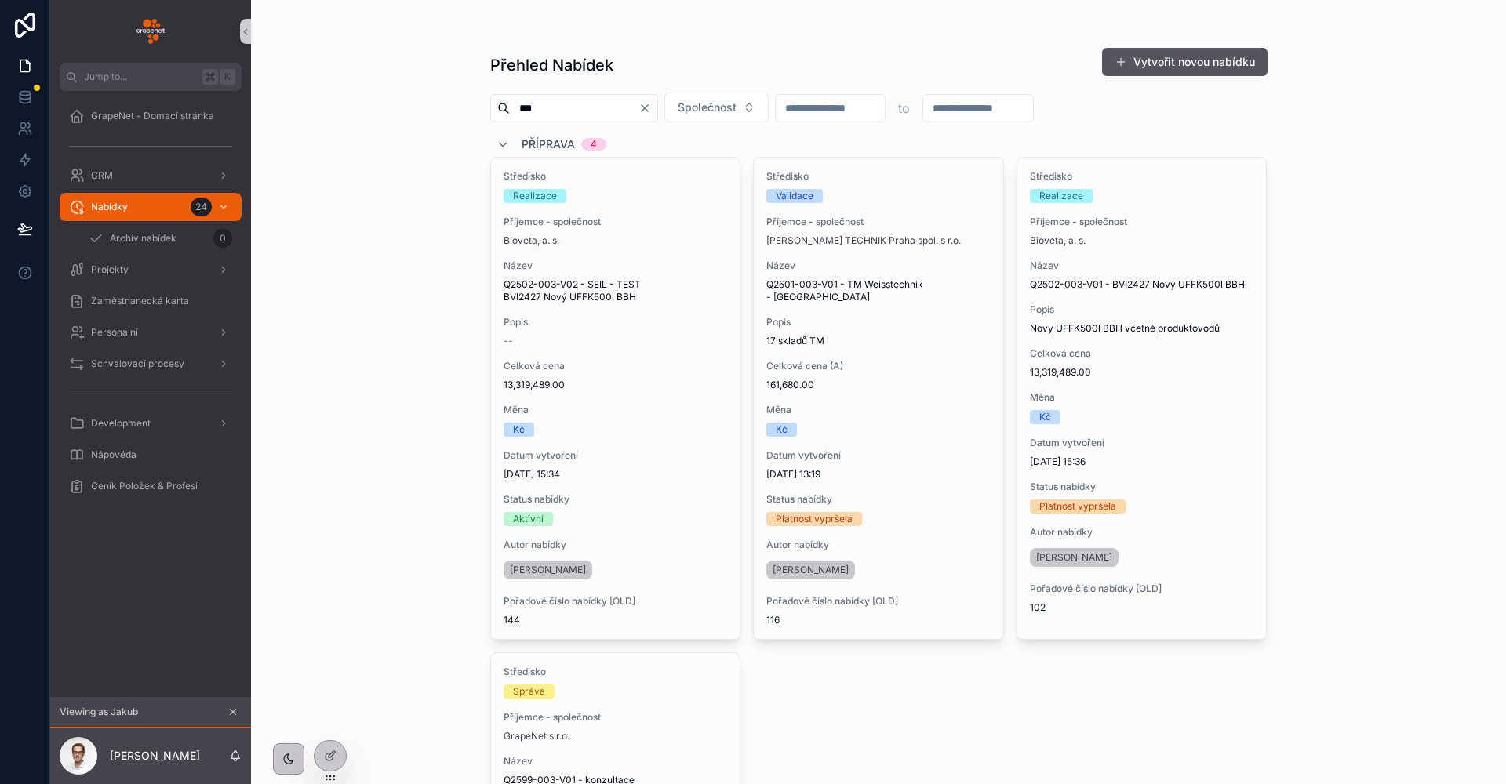
click at [651, 110] on icon "Clear" at bounding box center [644, 108] width 13 height 13
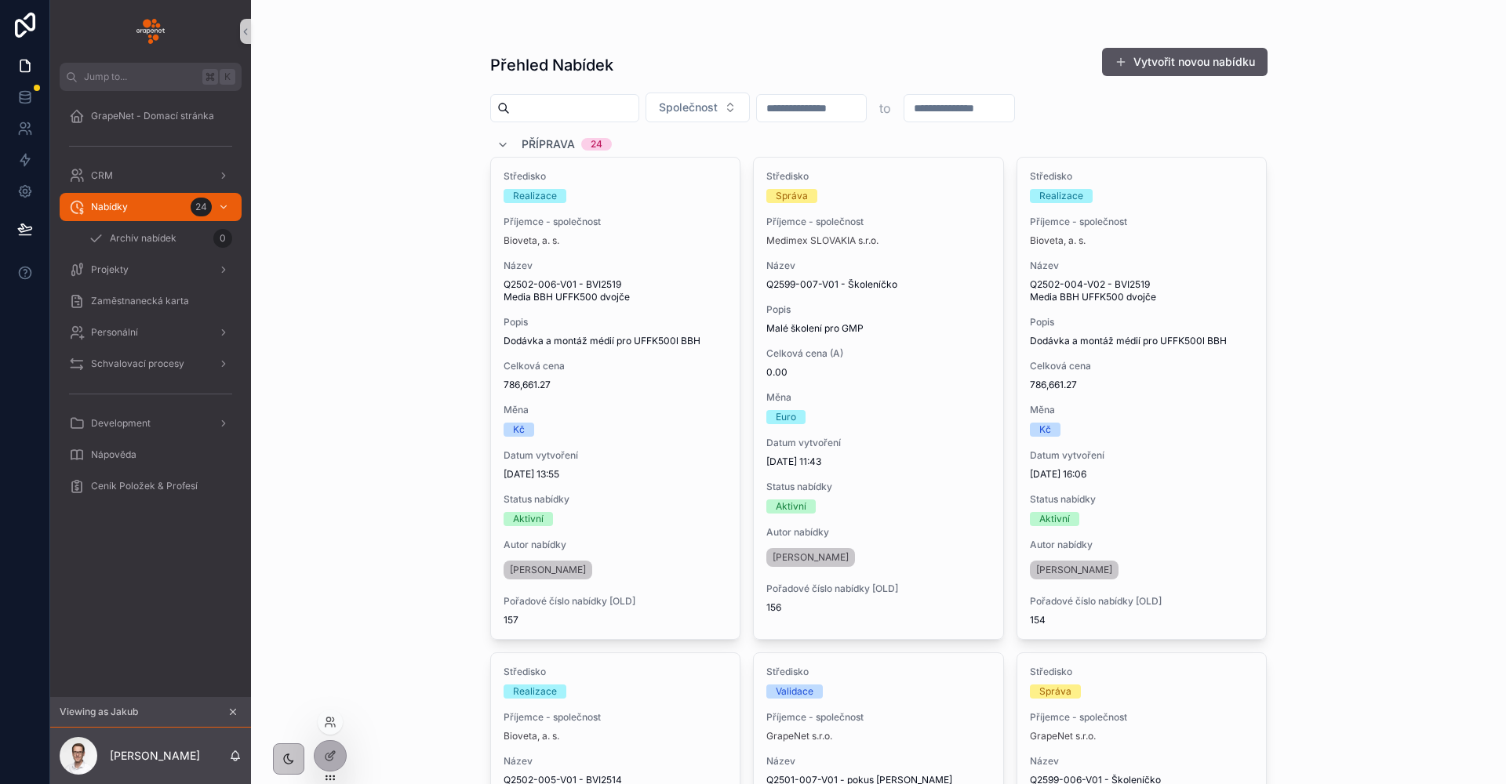
click at [338, 725] on div at bounding box center [330, 722] width 25 height 25
click at [329, 726] on icon at bounding box center [330, 722] width 13 height 13
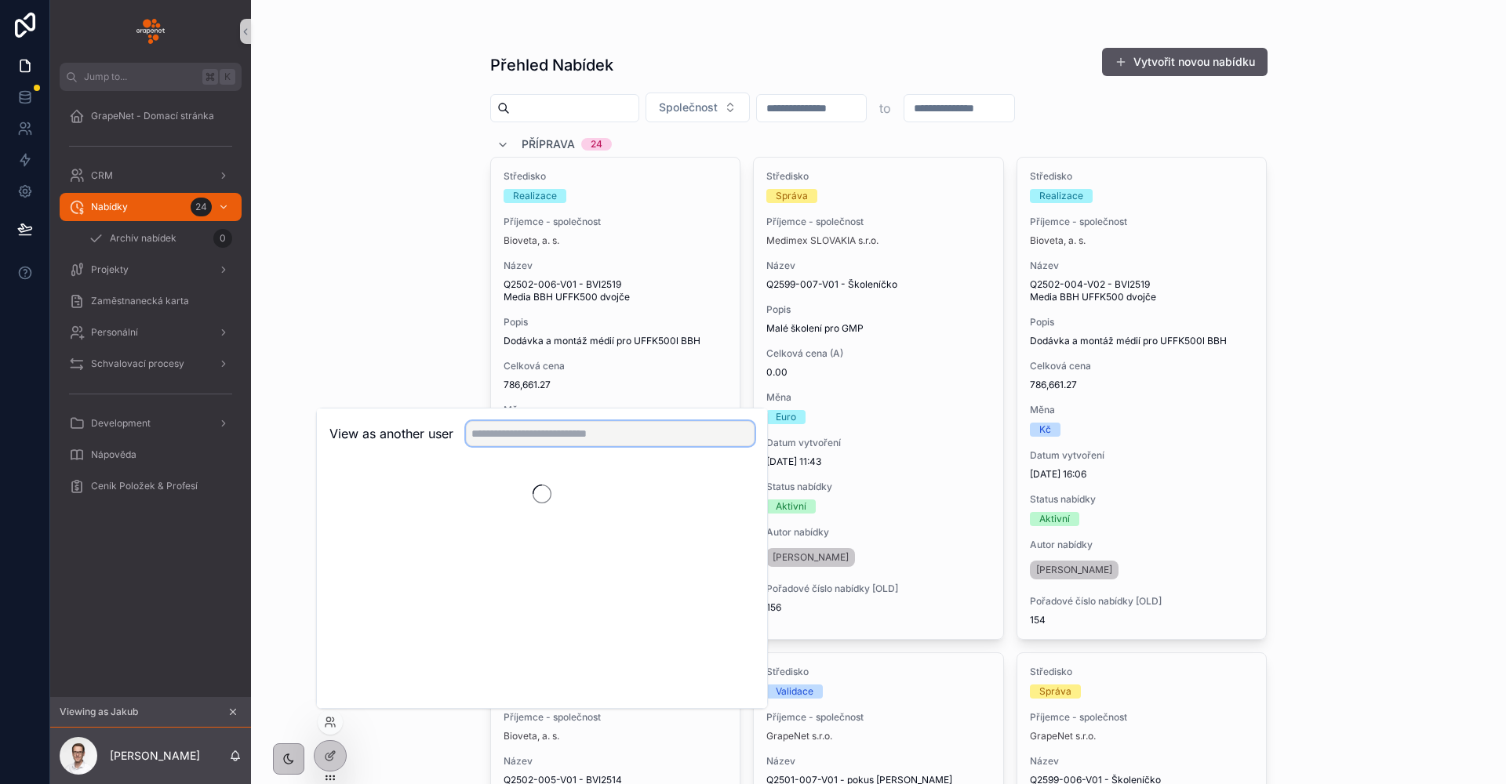
click at [523, 429] on input "text" at bounding box center [610, 433] width 289 height 25
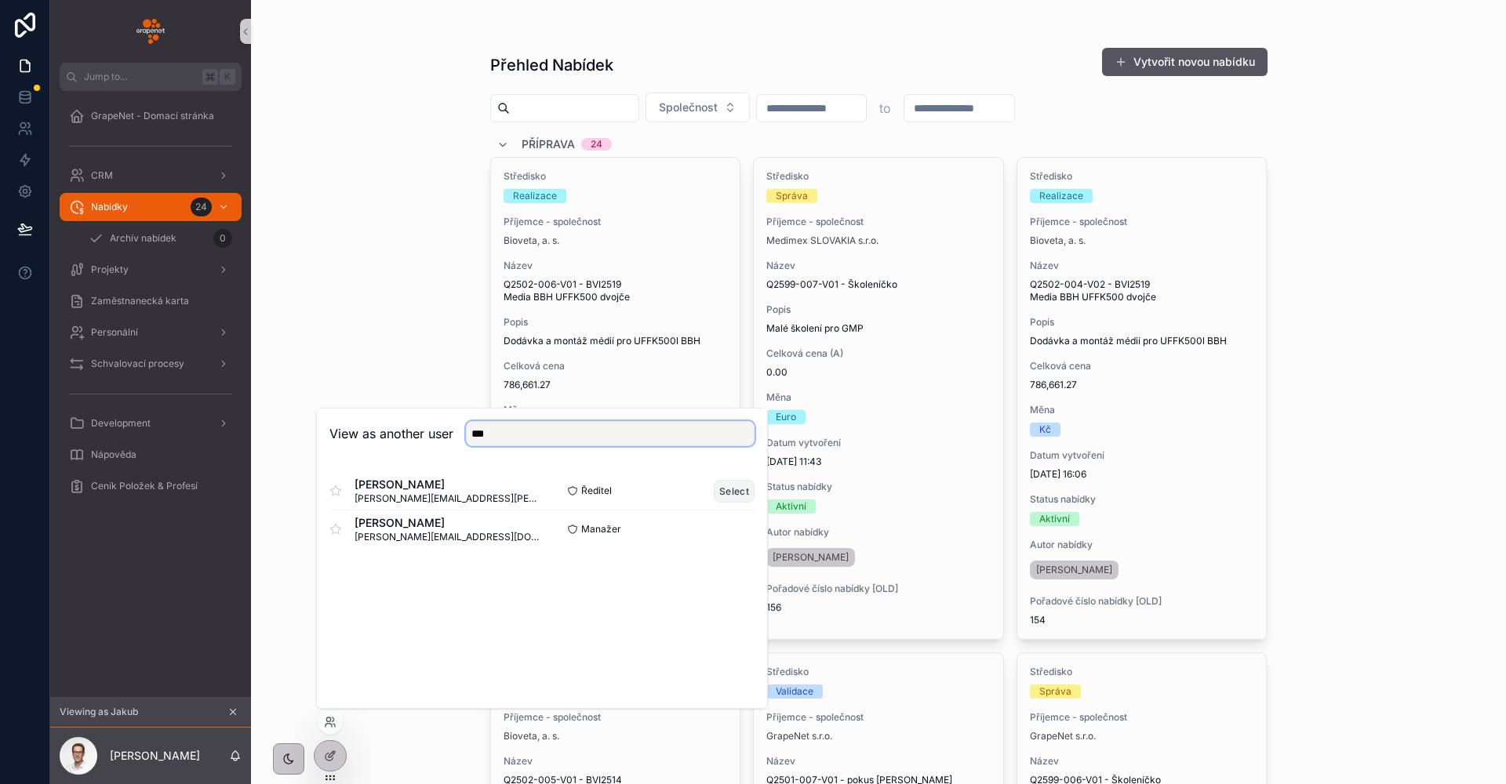
type input "***"
click at [723, 485] on button "Select" at bounding box center [734, 491] width 41 height 23
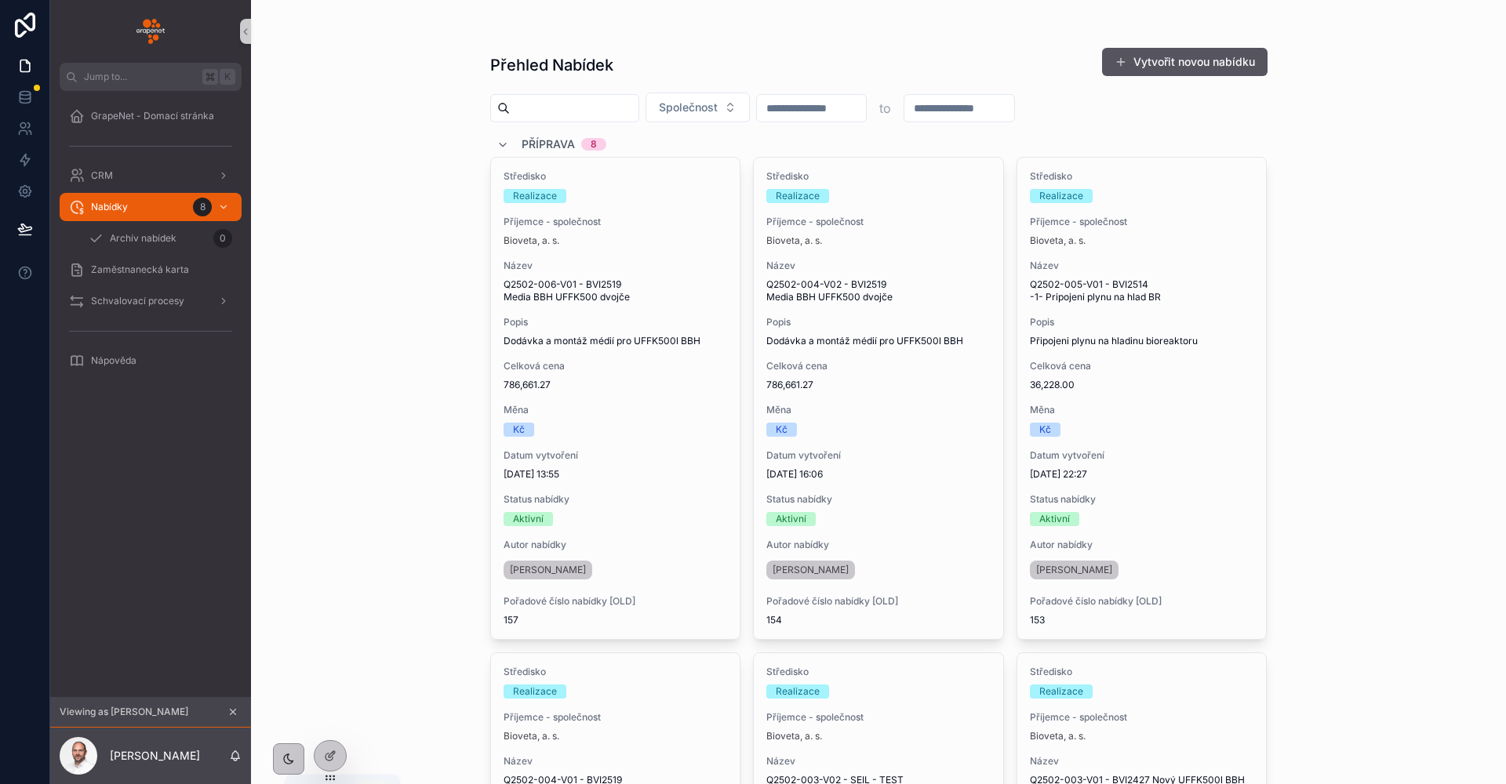
click at [233, 758] on icon "scrollable content" at bounding box center [235, 754] width 9 height 7
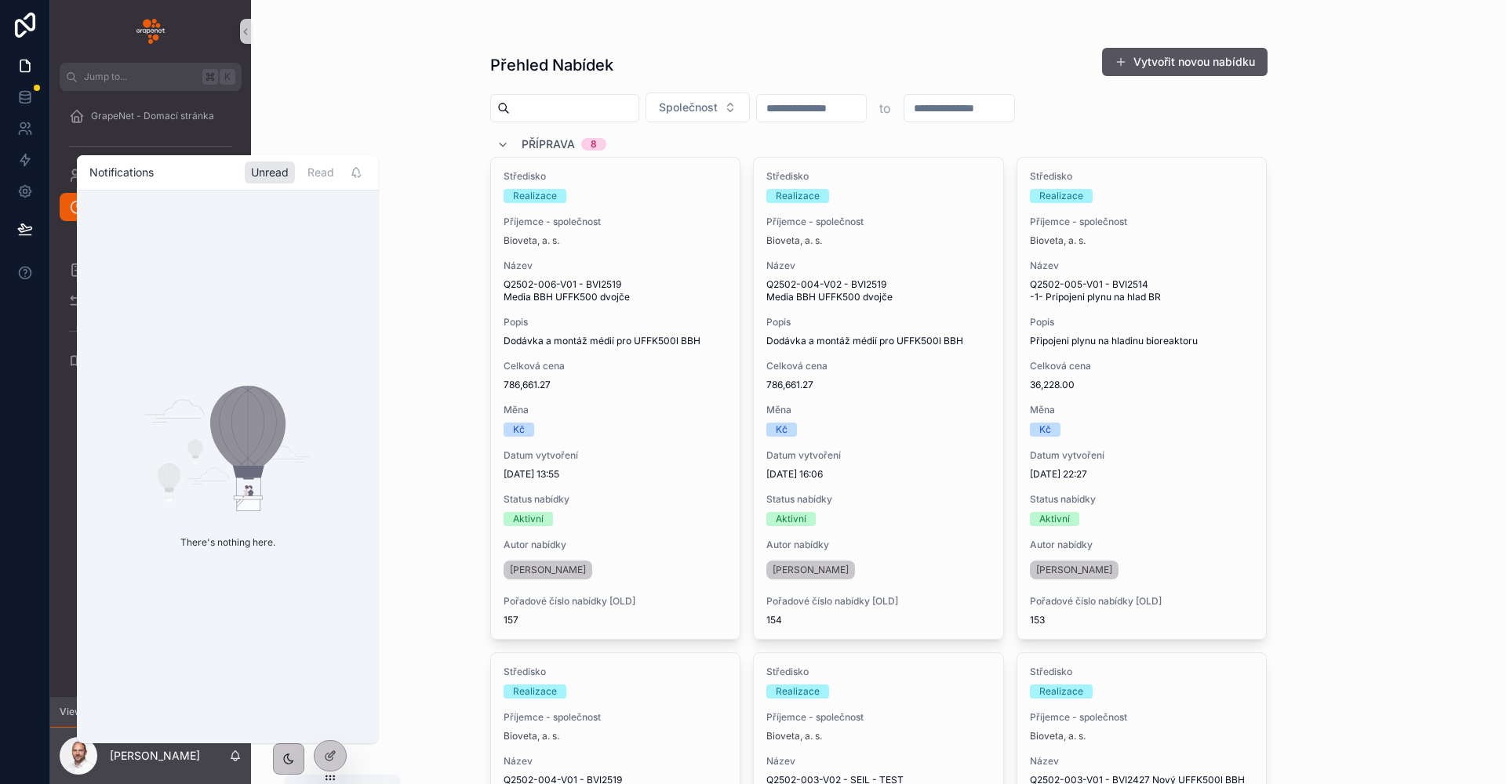
click at [233, 758] on icon "scrollable content" at bounding box center [235, 754] width 9 height 7
click at [421, 670] on div "Přehled Nabídek Vytvořit novou nabídku Společnost to Příprava 8 Středisko Reali…" at bounding box center [878, 392] width 1255 height 784
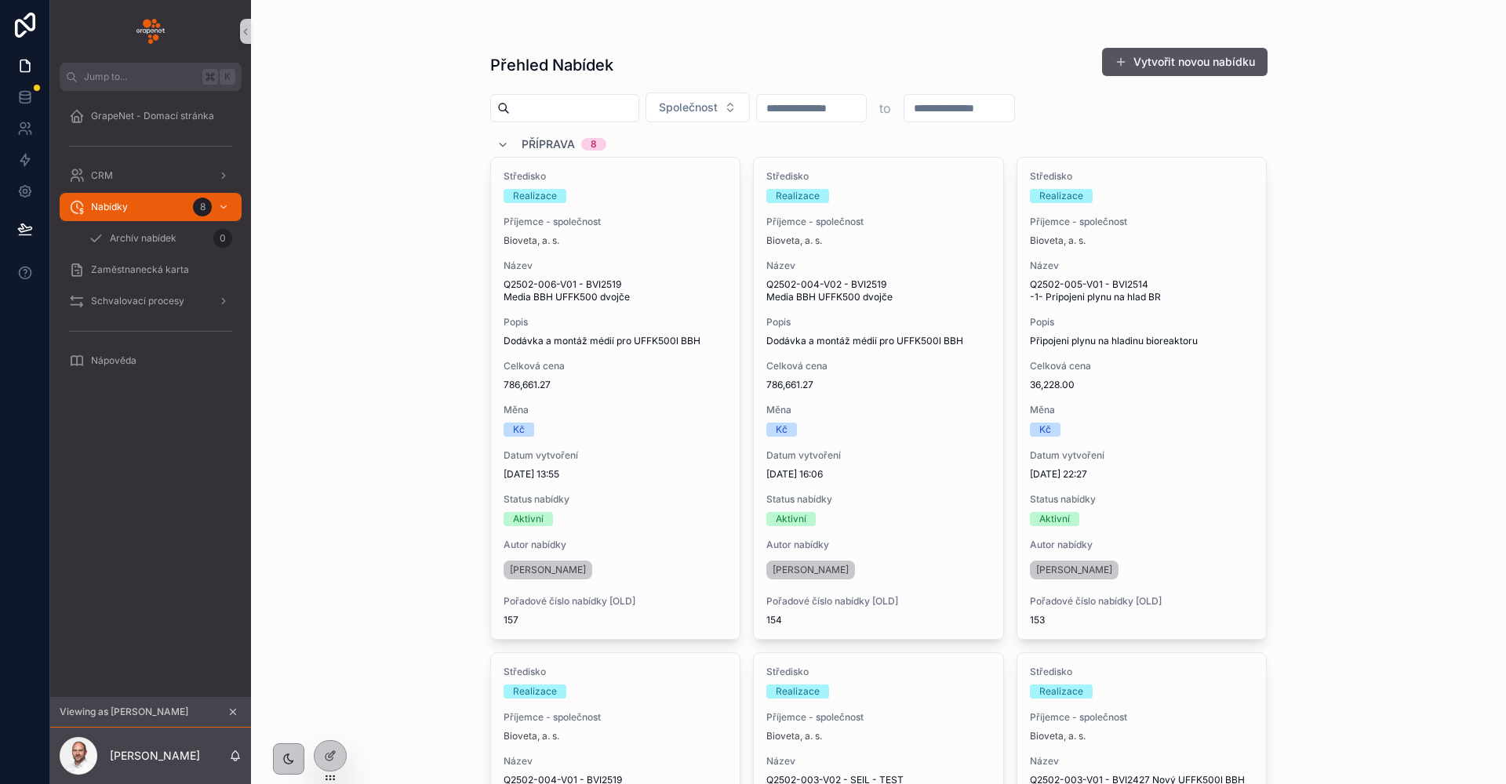
click at [371, 576] on div "Přehled Nabídek Vytvořit novou nabídku Společnost to Příprava 8 Středisko Reali…" at bounding box center [878, 392] width 1255 height 784
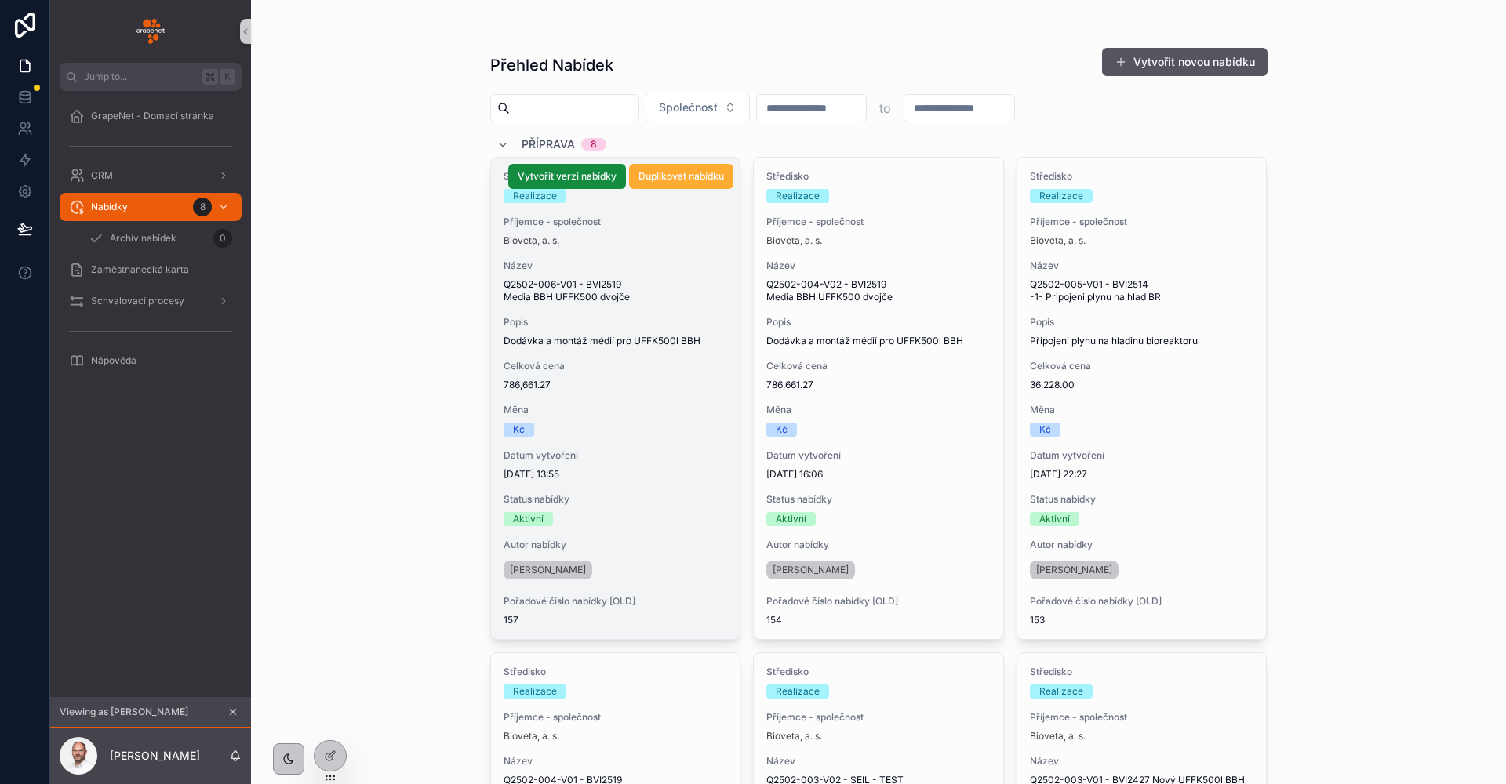
click at [649, 392] on div "Středisko Realizace Příjemce - společnost Bioveta, a. s. Název Q2502-006-V01 - …" at bounding box center [615, 399] width 249 height 482
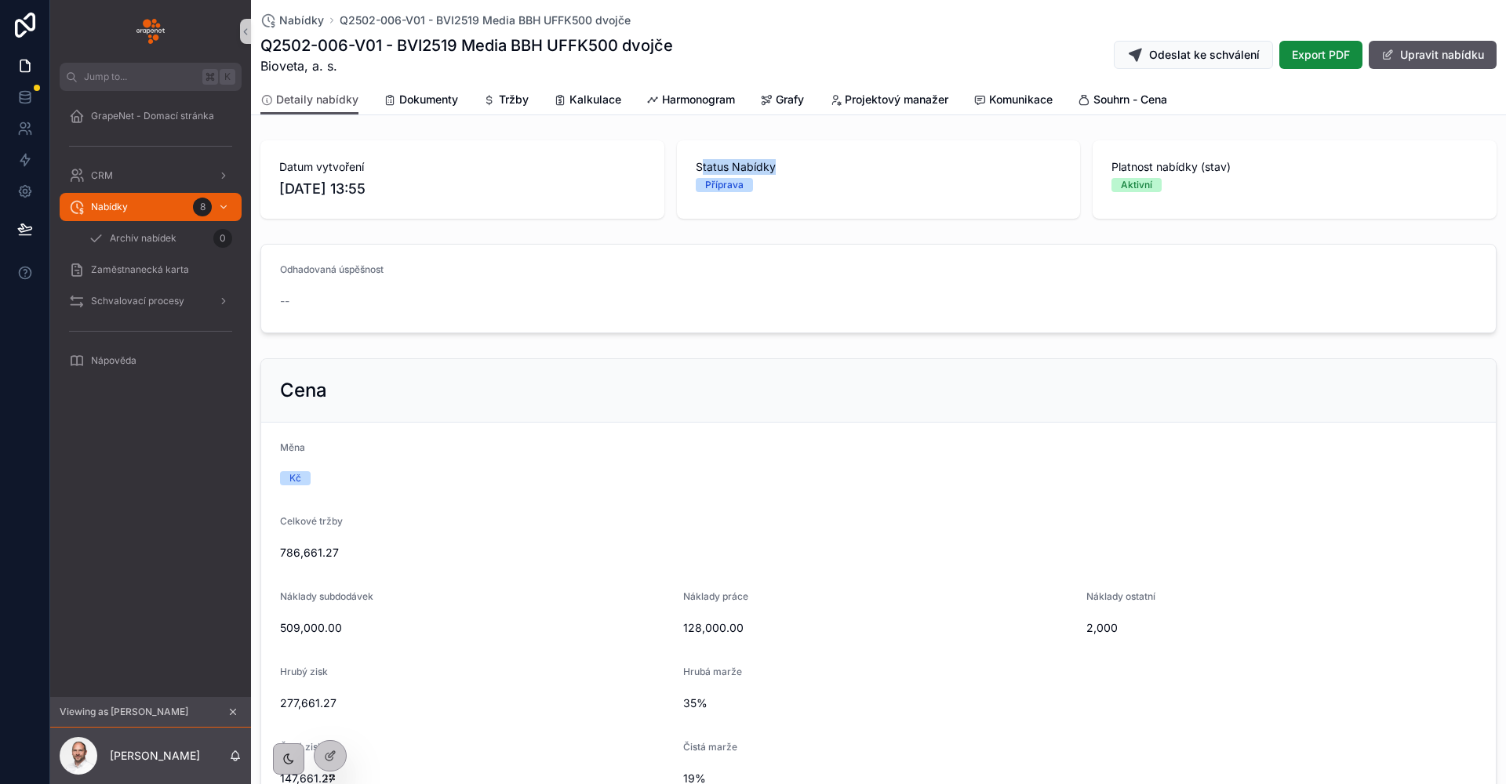
drag, startPoint x: 769, startPoint y: 176, endPoint x: 696, endPoint y: 165, distance: 73.6
click at [696, 165] on span "Status Nabídky" at bounding box center [879, 167] width 366 height 16
drag, startPoint x: 743, startPoint y: 185, endPoint x: 690, endPoint y: 165, distance: 56.1
click at [690, 165] on div "Status Nabídky Příprava" at bounding box center [879, 179] width 404 height 78
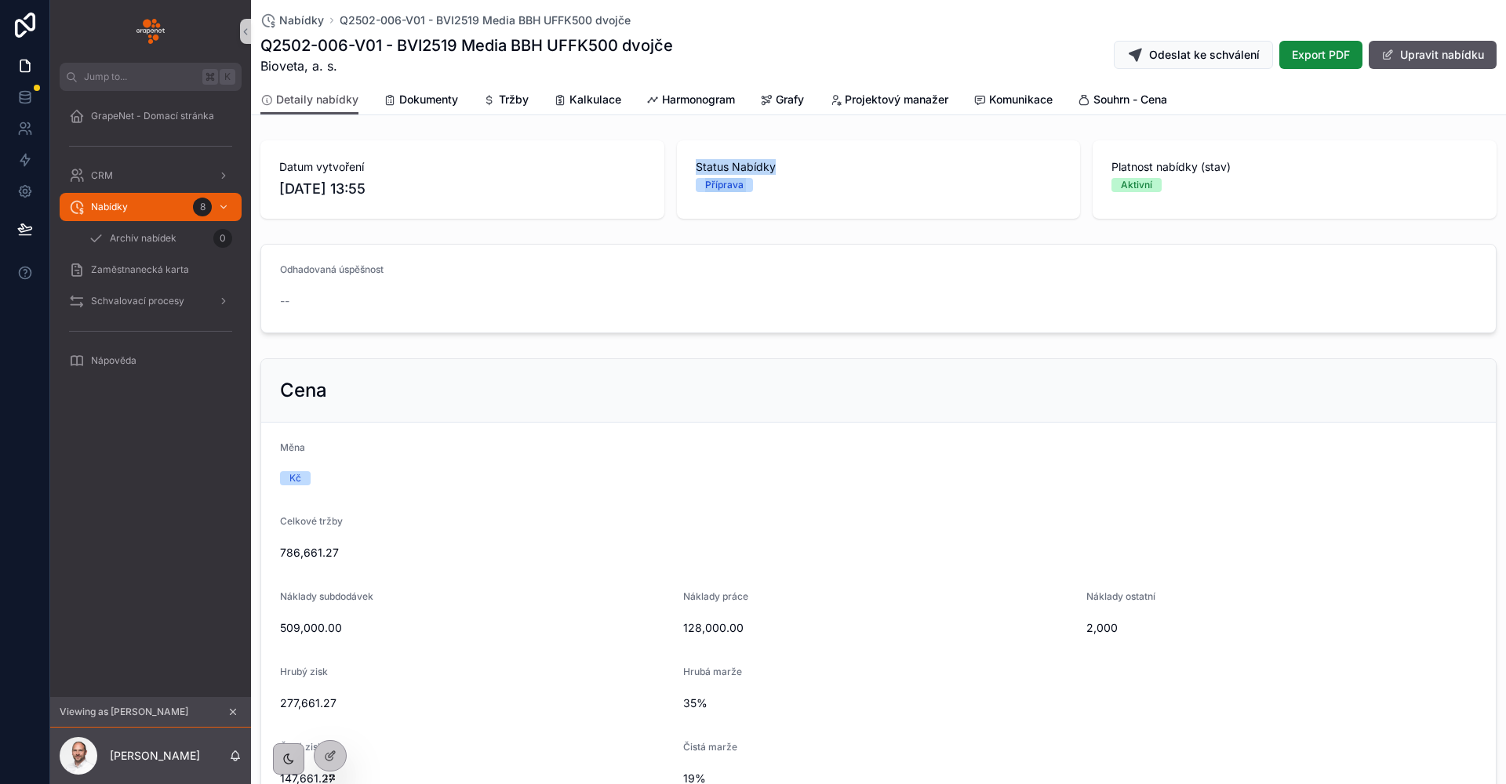
drag, startPoint x: 692, startPoint y: 166, endPoint x: 804, endPoint y: 194, distance: 115.6
click at [804, 194] on div "Status Nabídky Příprava" at bounding box center [879, 179] width 404 height 78
click at [754, 173] on span "Status Nabídky" at bounding box center [879, 167] width 366 height 16
click at [167, 212] on div "Nabídky 8" at bounding box center [150, 206] width 163 height 25
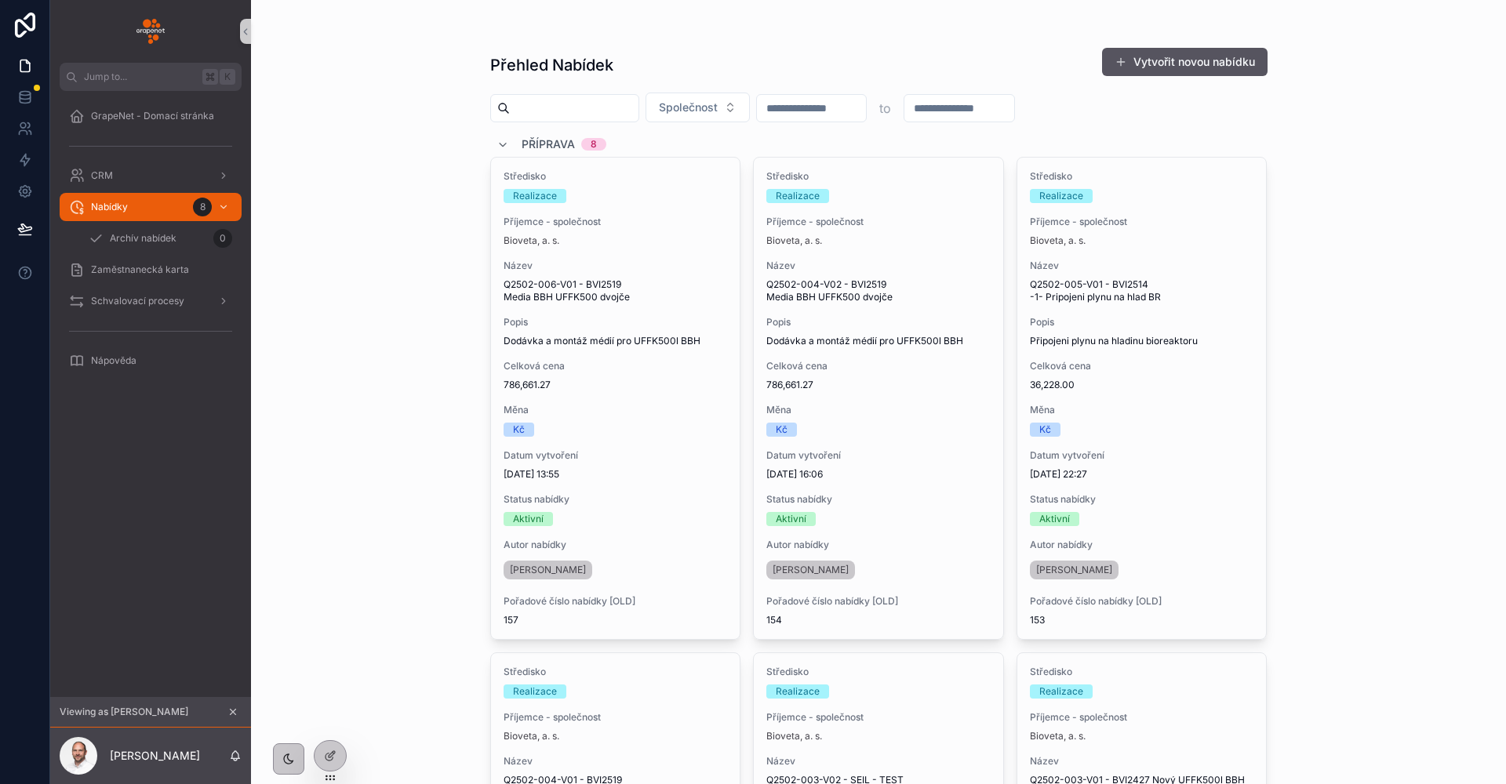
click at [357, 398] on div "Přehled Nabídek Vytvořit novou nabídku Společnost to Příprava 8 Středisko Reali…" at bounding box center [878, 392] width 1255 height 784
drag, startPoint x: 515, startPoint y: 144, endPoint x: 589, endPoint y: 144, distance: 73.7
click at [589, 144] on div "Příprava 8" at bounding box center [564, 144] width 85 height 25
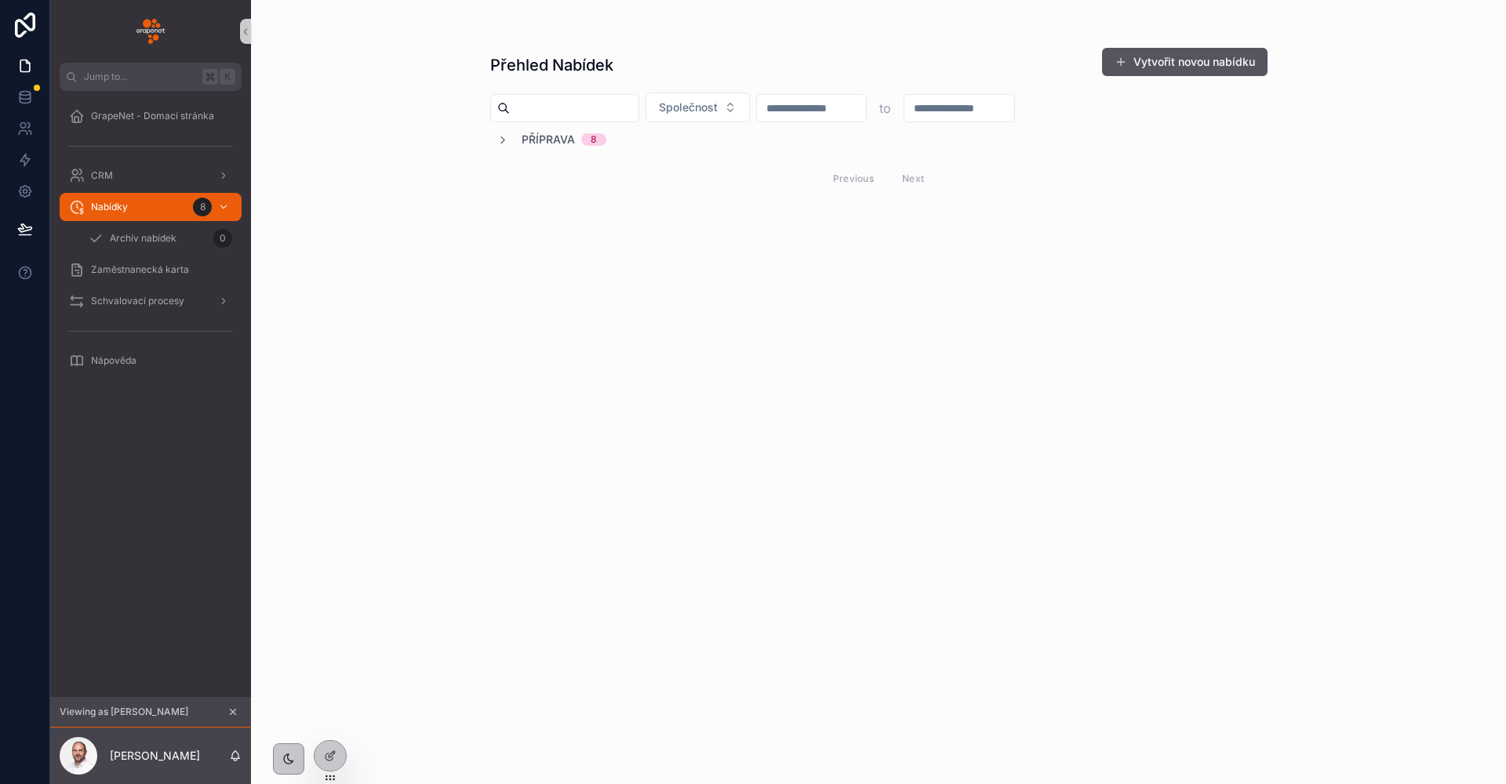
click at [516, 150] on div "Příprava 8 Previous Next" at bounding box center [878, 164] width 777 height 65
click at [493, 144] on div "Příprava 8" at bounding box center [878, 140] width 777 height 16
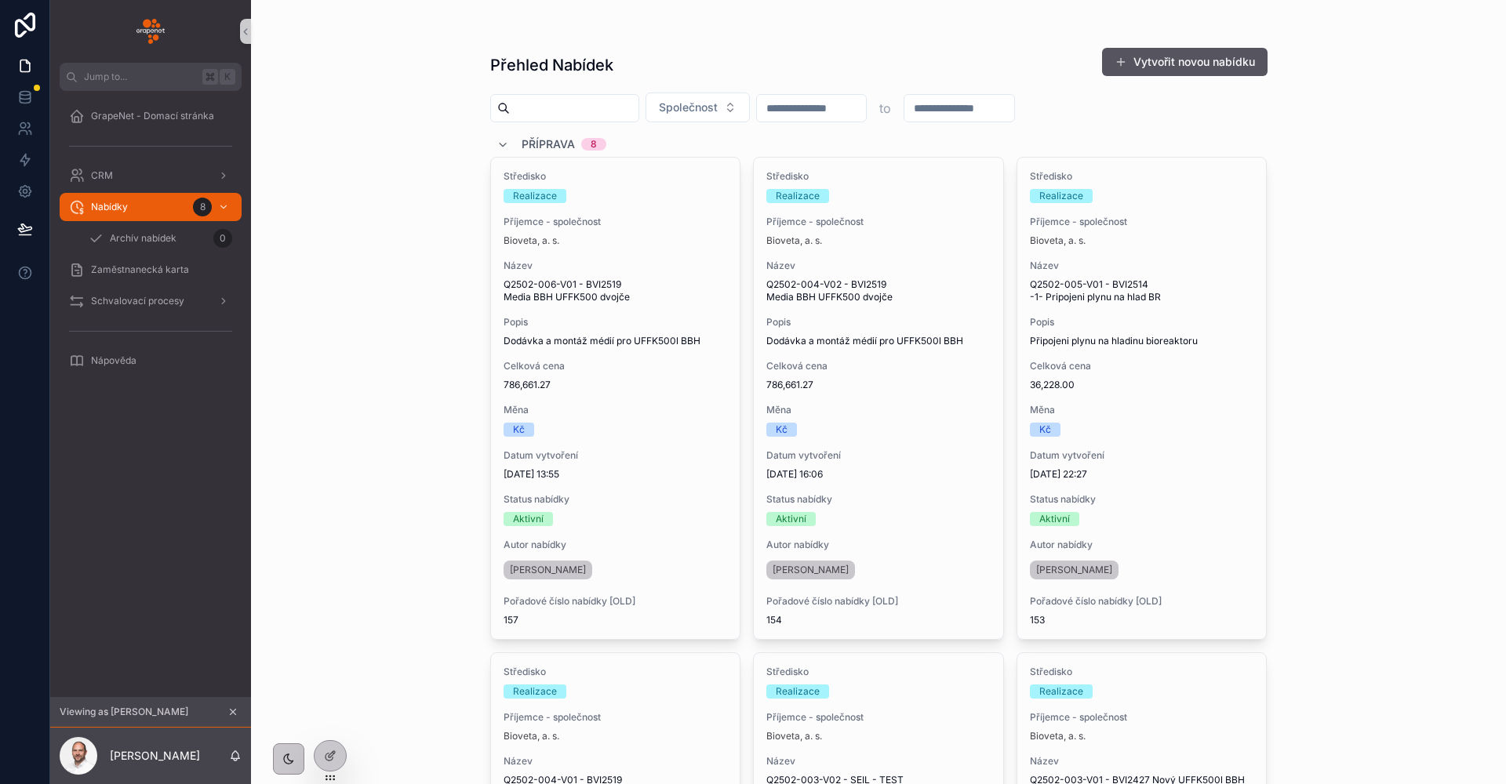
click at [417, 416] on div "Přehled Nabídek Vytvořit novou nabídku Společnost to Příprava 8 Středisko Reali…" at bounding box center [878, 392] width 1255 height 784
click at [236, 761] on icon "scrollable content" at bounding box center [235, 759] width 3 height 2
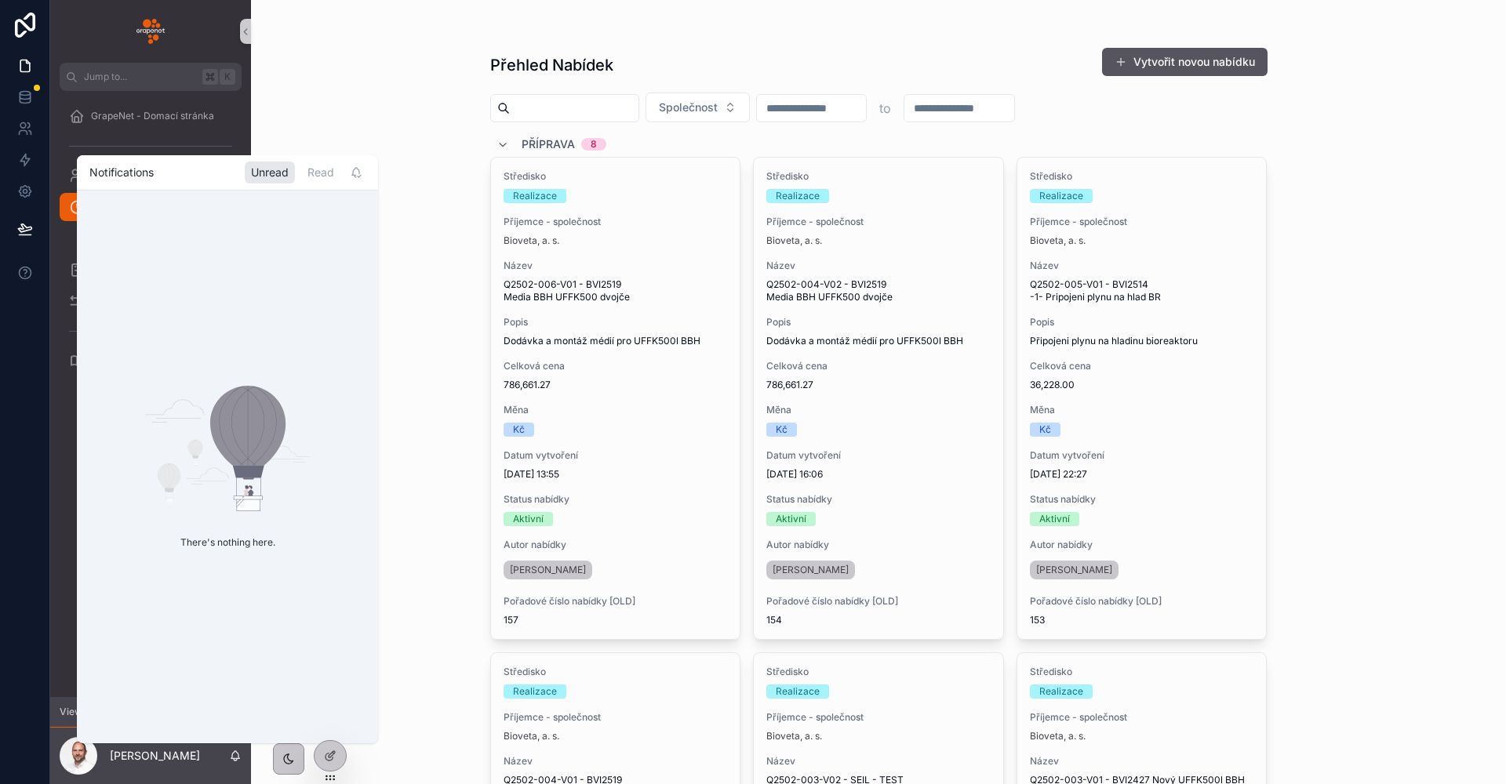
click at [443, 472] on div "Přehled Nabídek Vytvořit novou nabídku Společnost to Příprava 8 Středisko Reali…" at bounding box center [878, 392] width 1255 height 784
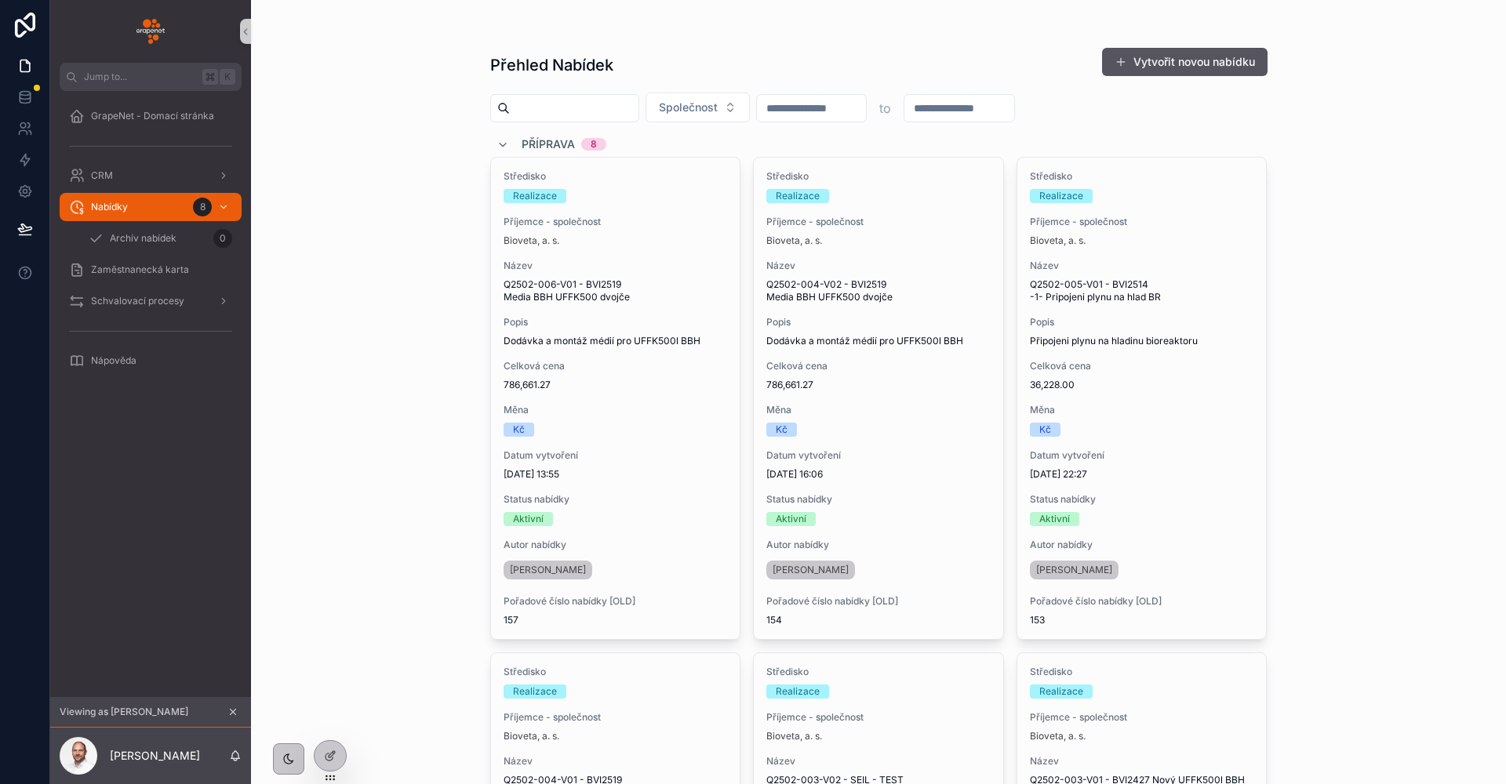
click at [233, 715] on icon "scrollable content" at bounding box center [232, 712] width 11 height 11
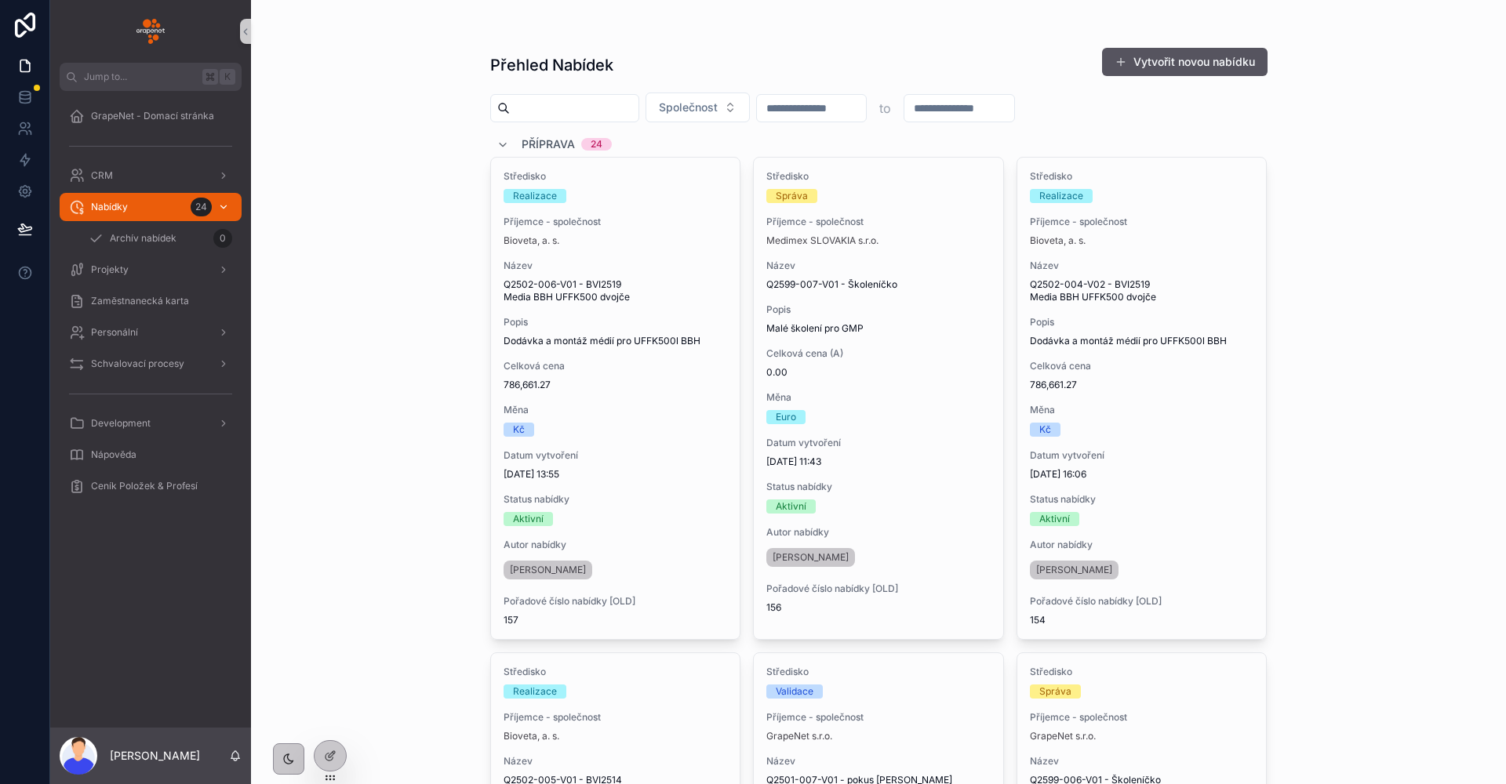
click at [166, 212] on div "Nabídky 24" at bounding box center [150, 206] width 163 height 25
click at [409, 361] on div "Přehled Nabídek Vytvořit novou nabídku Společnost to Příprava 24 Středisko Real…" at bounding box center [878, 392] width 1255 height 784
click at [335, 754] on icon at bounding box center [330, 756] width 13 height 13
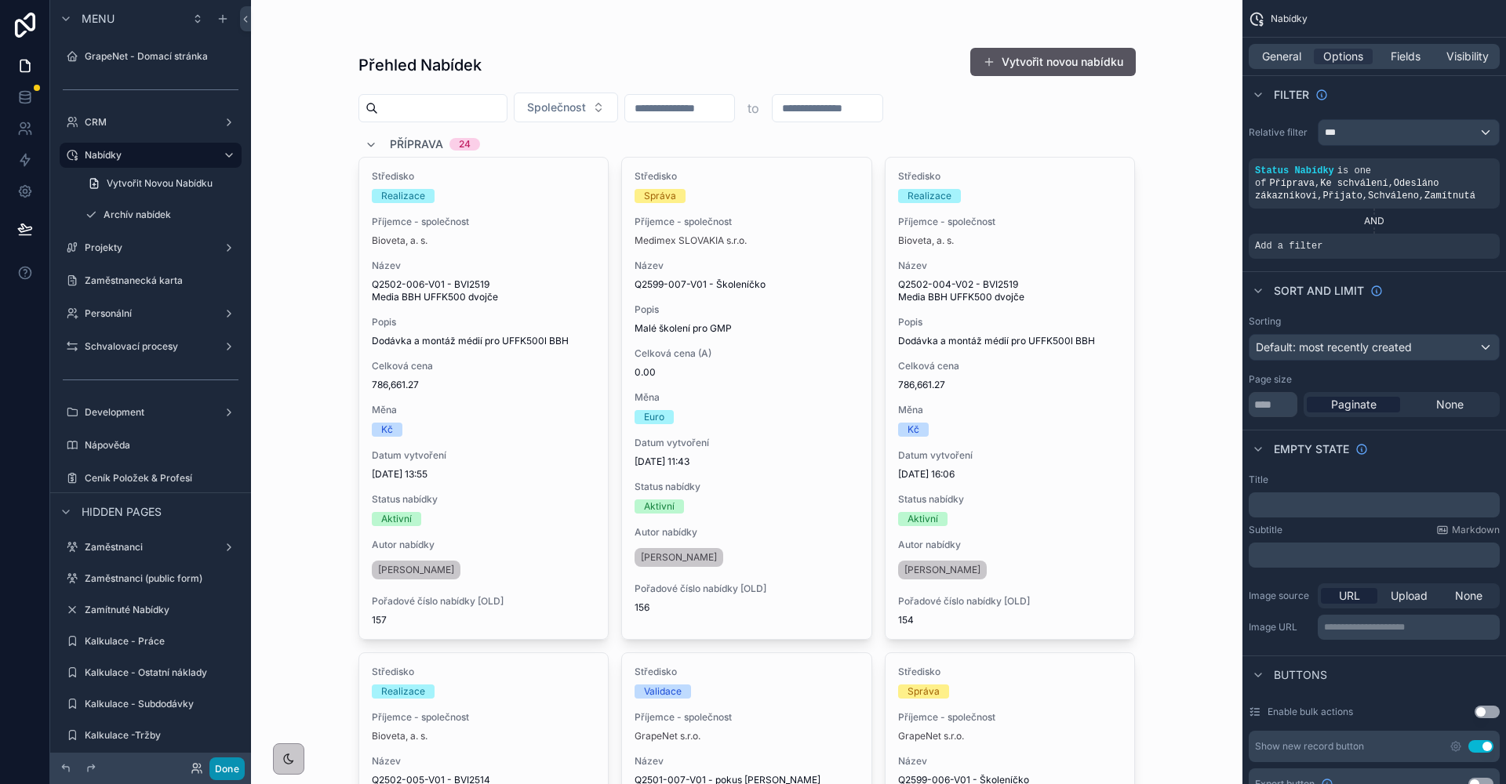
click at [225, 776] on button "Done" at bounding box center [226, 769] width 35 height 23
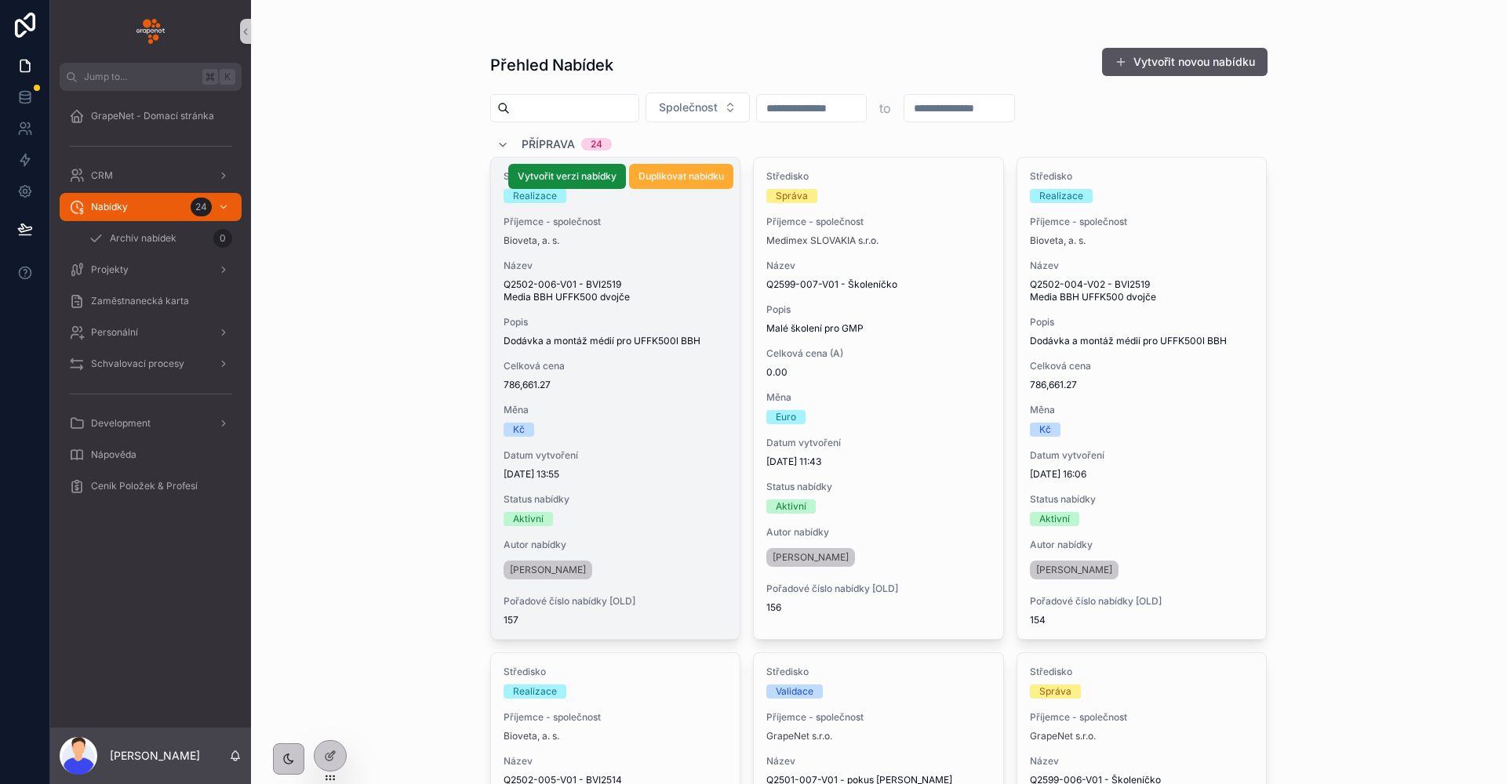
click at [610, 503] on span "Status nabídky" at bounding box center [615, 499] width 224 height 13
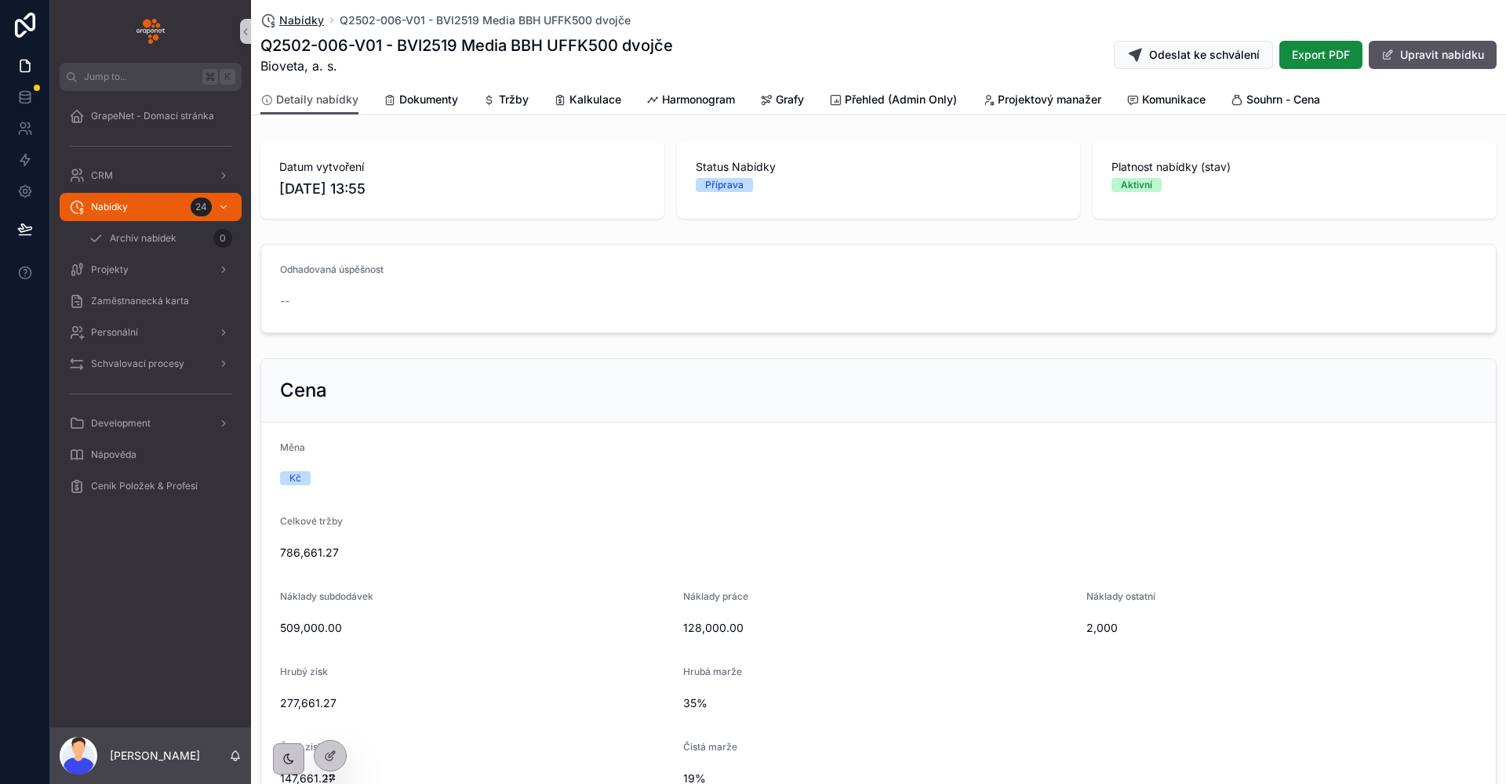
click at [296, 21] on span "Nabídky" at bounding box center [301, 21] width 45 height 16
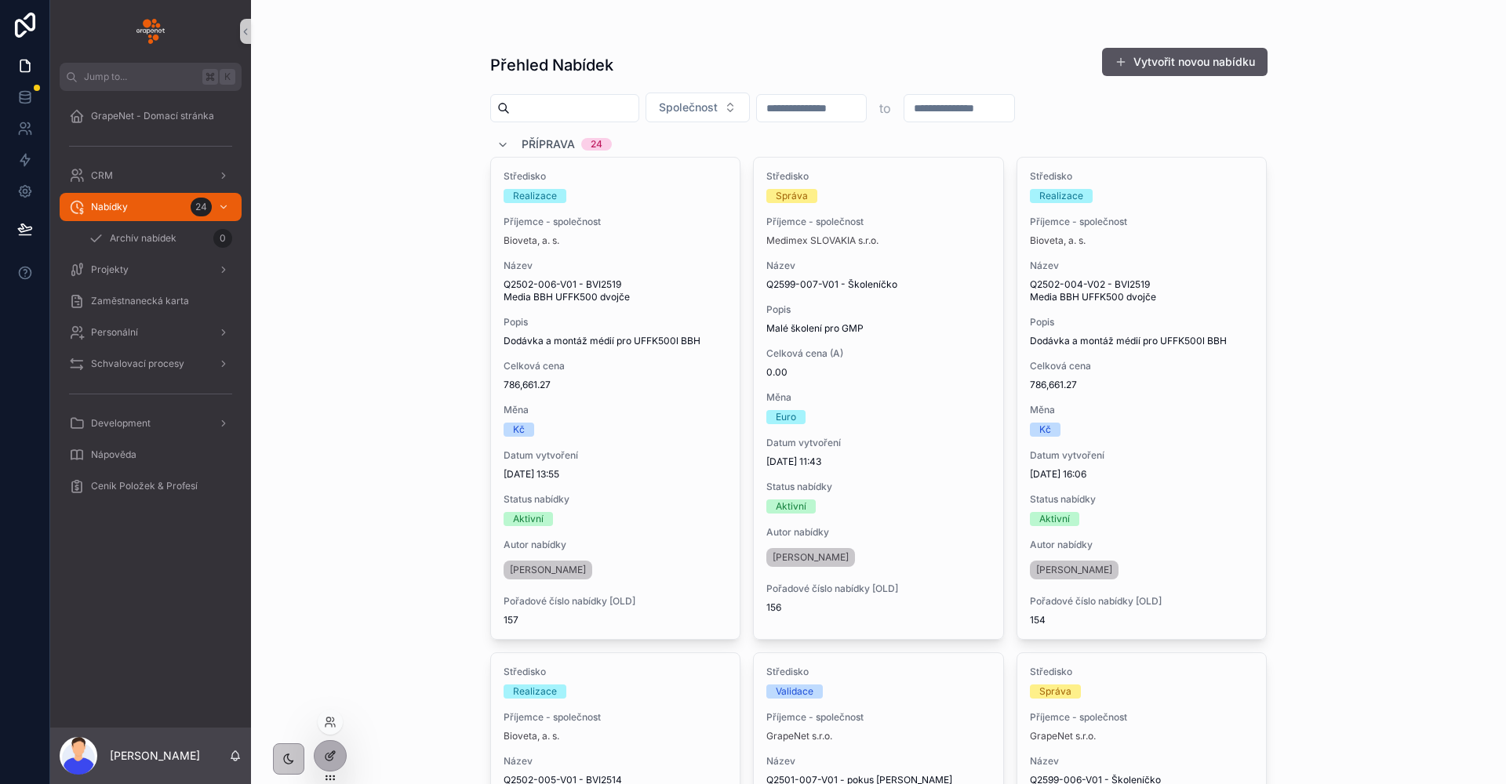
click at [321, 761] on div at bounding box center [329, 756] width 31 height 30
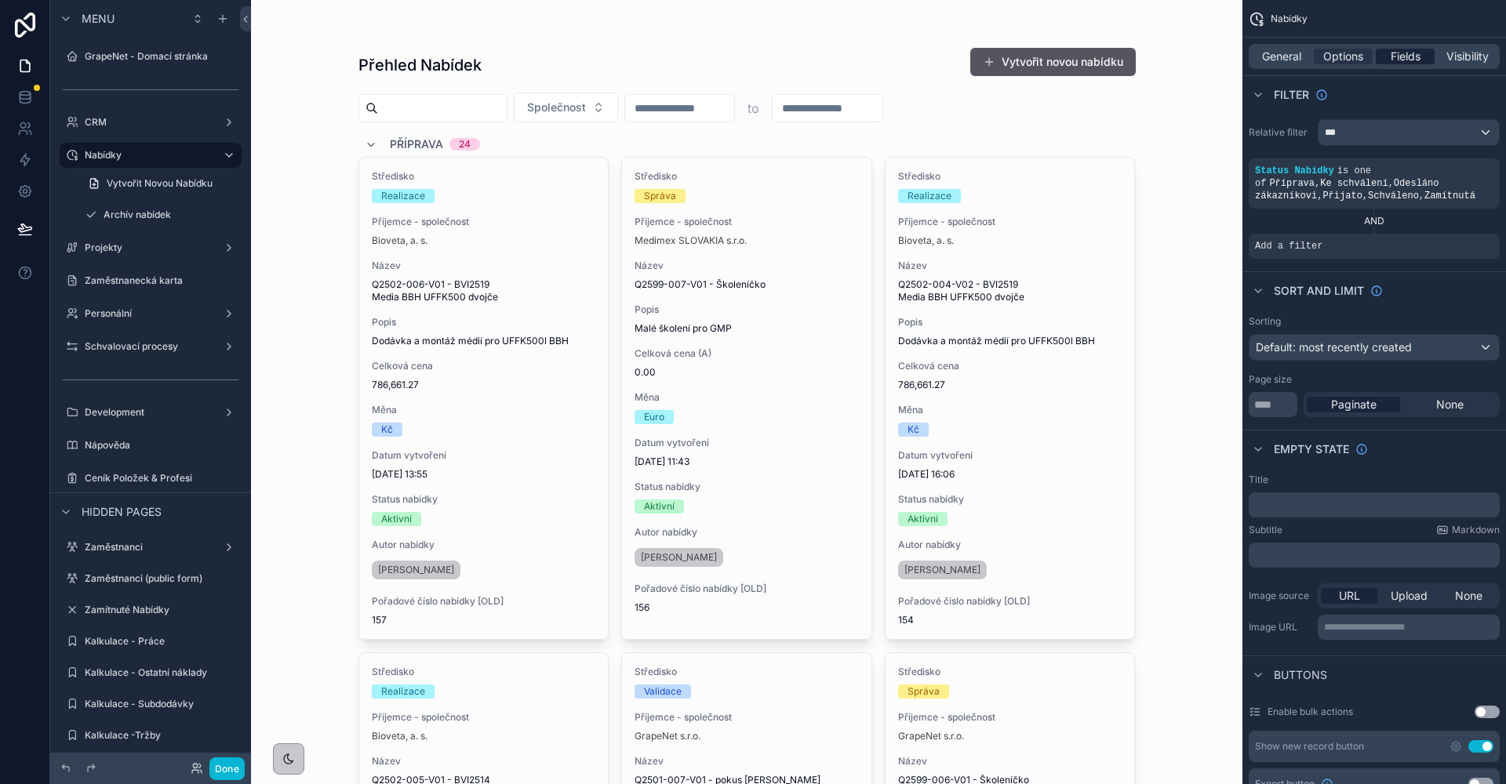
click at [1401, 56] on span "Fields" at bounding box center [1405, 57] width 30 height 16
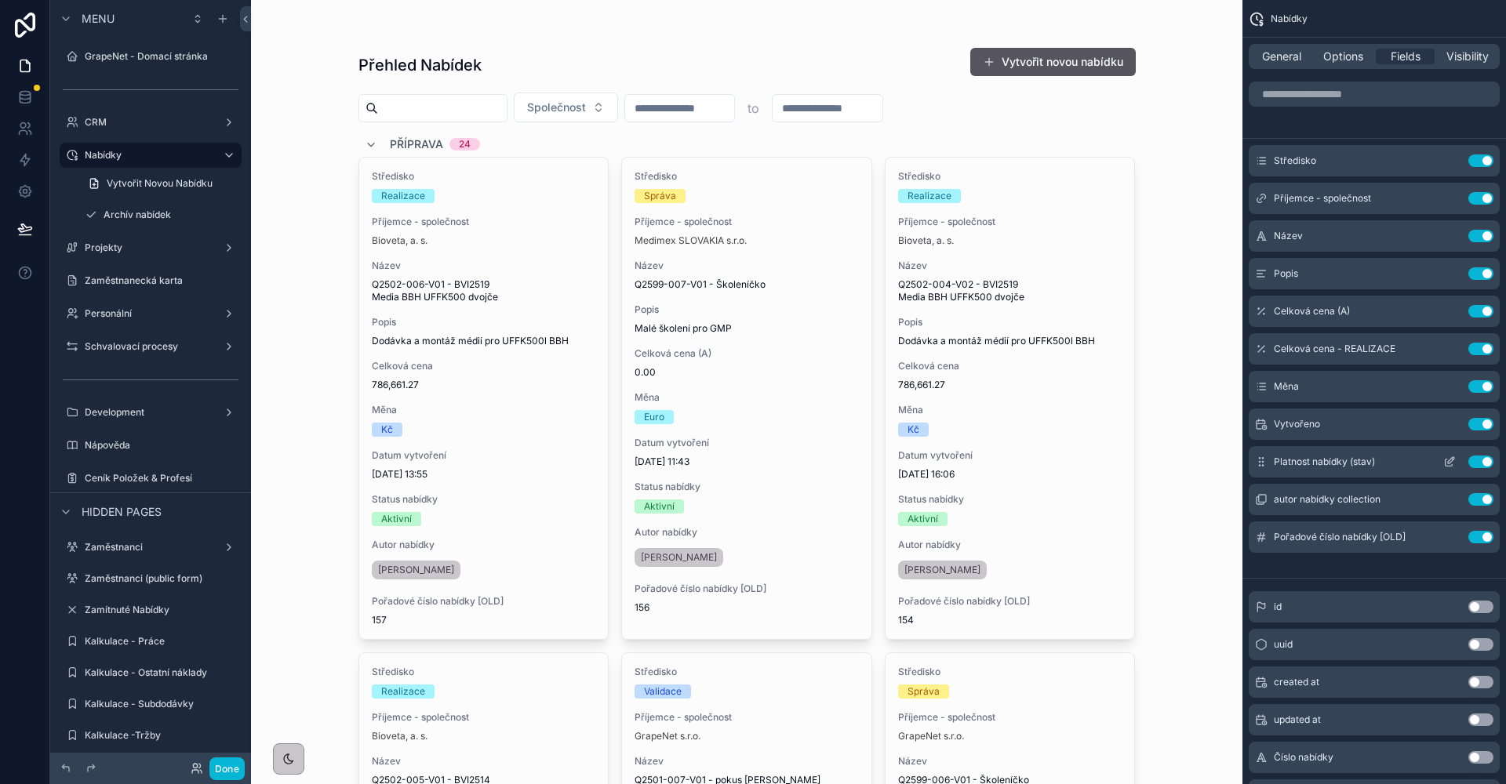
click at [1442, 461] on button "scrollable content" at bounding box center [1449, 462] width 25 height 13
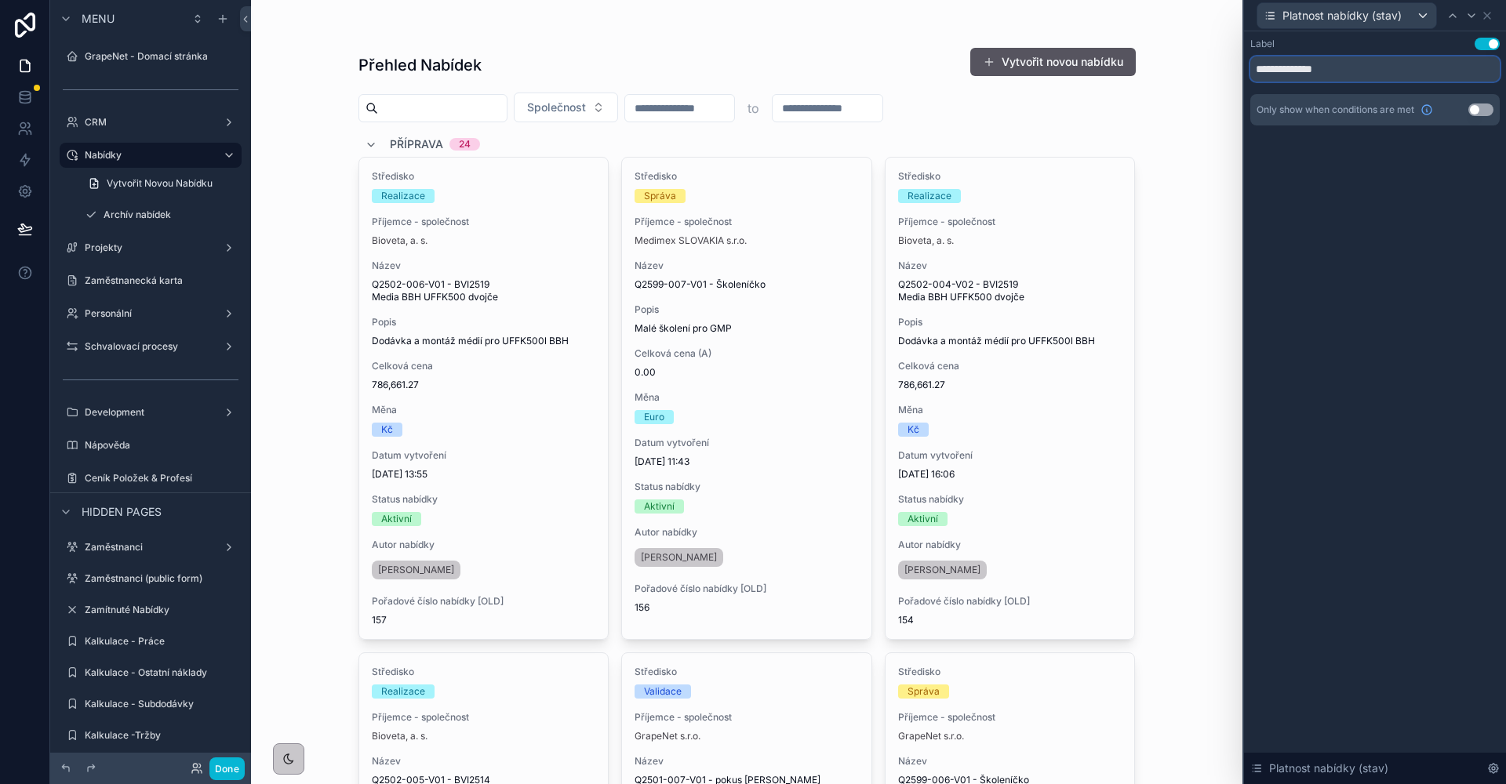
drag, startPoint x: 1327, startPoint y: 69, endPoint x: 1217, endPoint y: 65, distance: 109.9
click at [1218, 65] on div "**********" at bounding box center [753, 392] width 1506 height 784
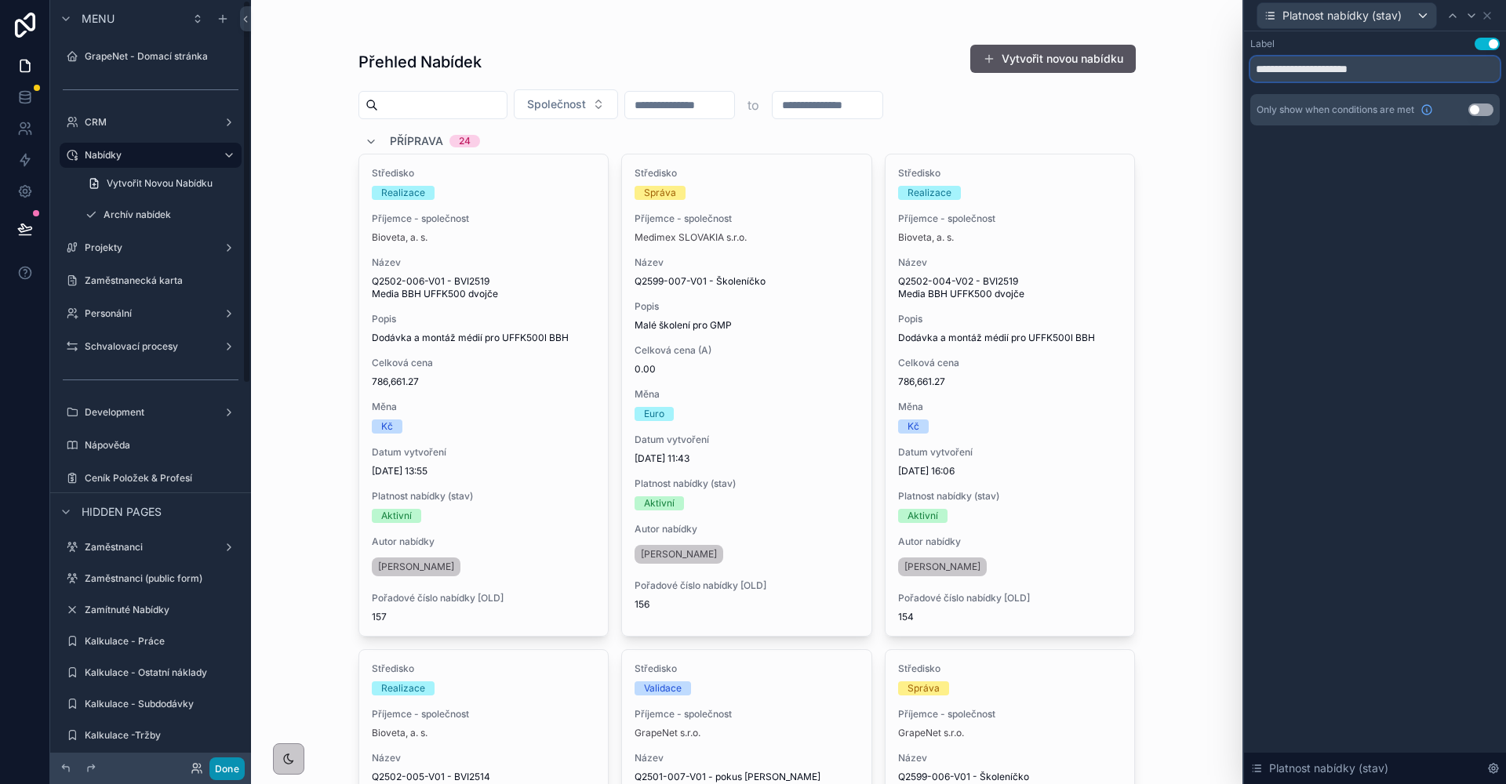
type input "**********"
click at [230, 765] on button "Done" at bounding box center [226, 769] width 35 height 23
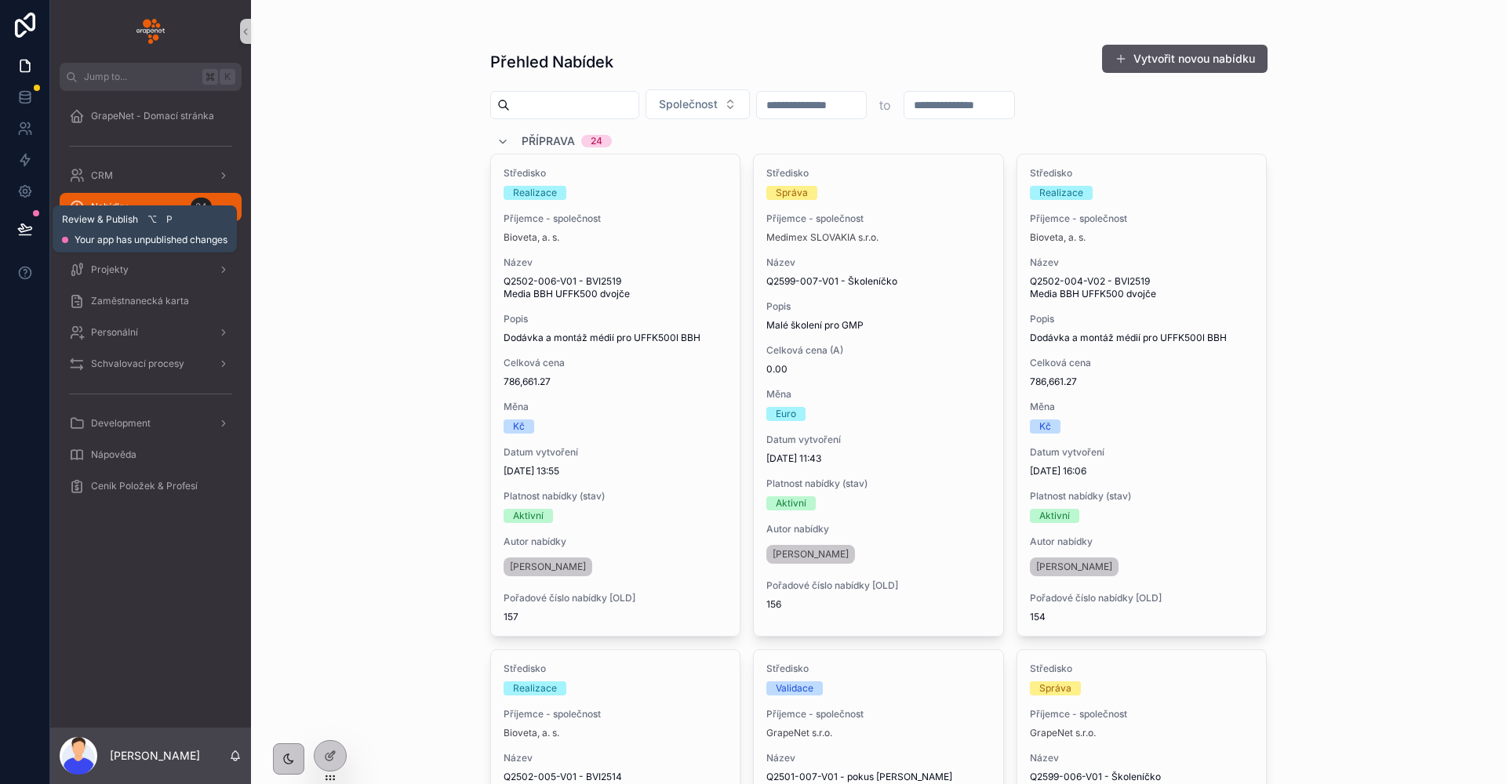
click at [27, 217] on button at bounding box center [25, 229] width 35 height 44
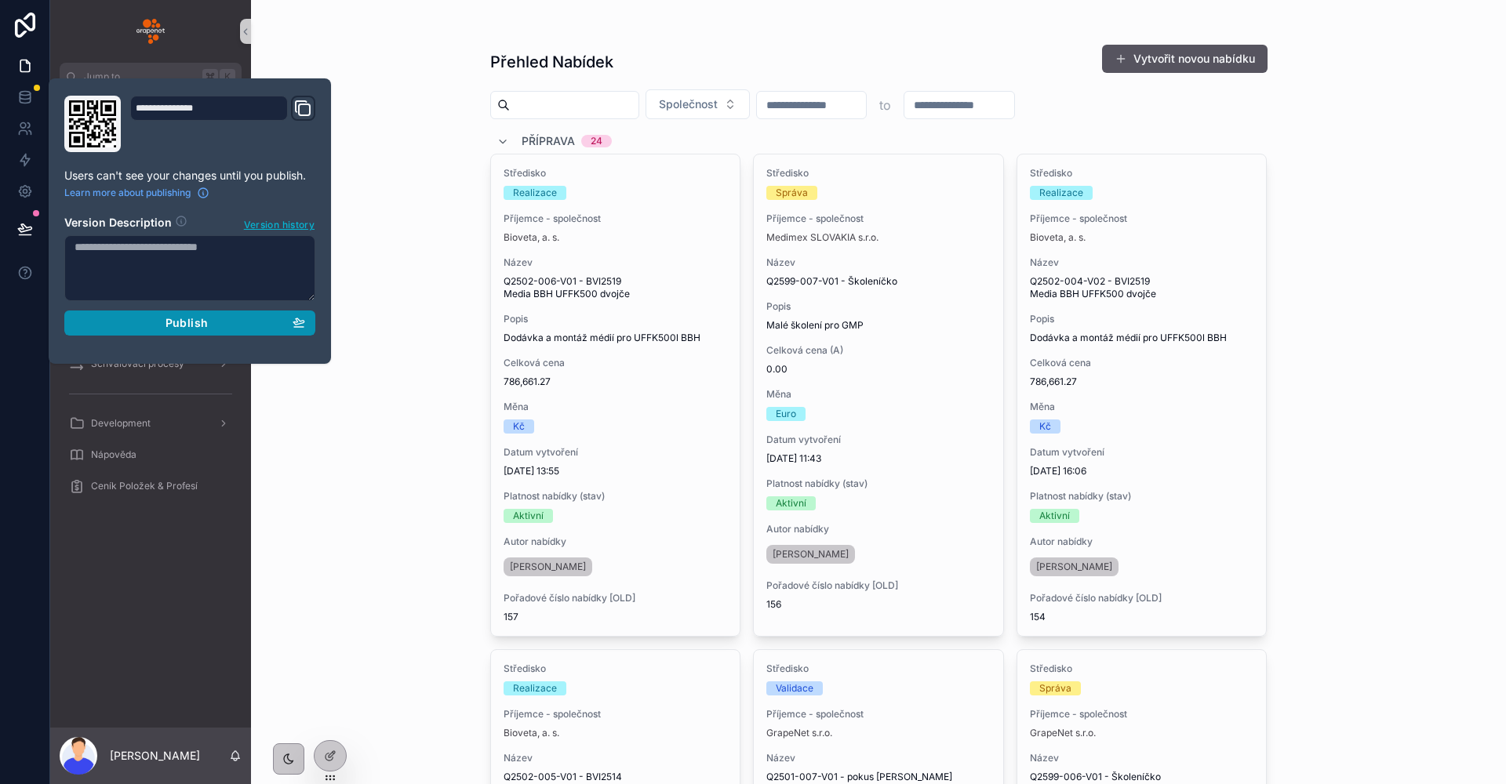
click at [166, 325] on span "Publish" at bounding box center [186, 323] width 42 height 14
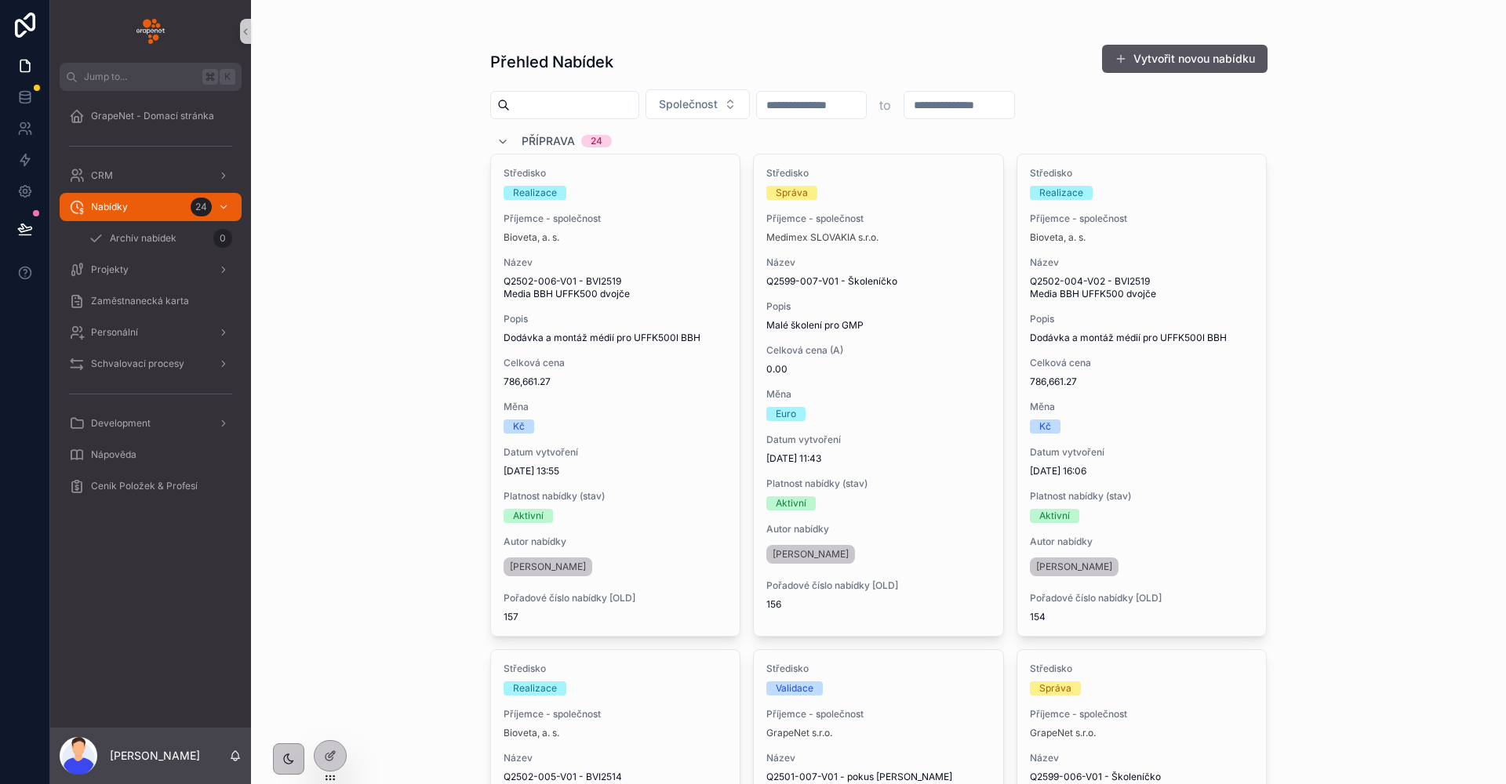
click at [451, 245] on div "Přehled Nabídek Vytvořit novou nabídku Společnost to Příprava 24 Středisko Real…" at bounding box center [878, 389] width 1255 height 784
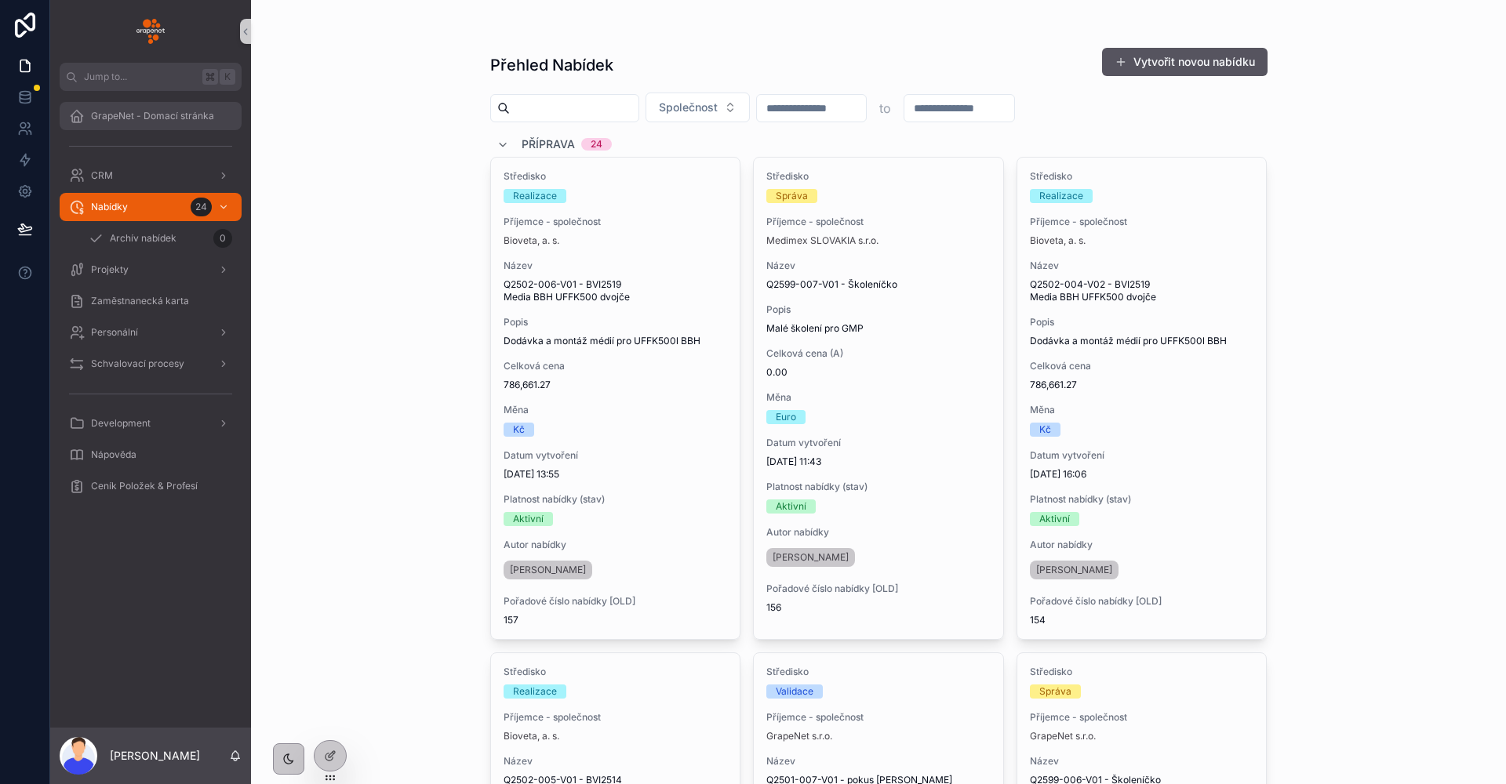
click at [138, 127] on div "GrapeNet - Domací stránka" at bounding box center [150, 116] width 163 height 25
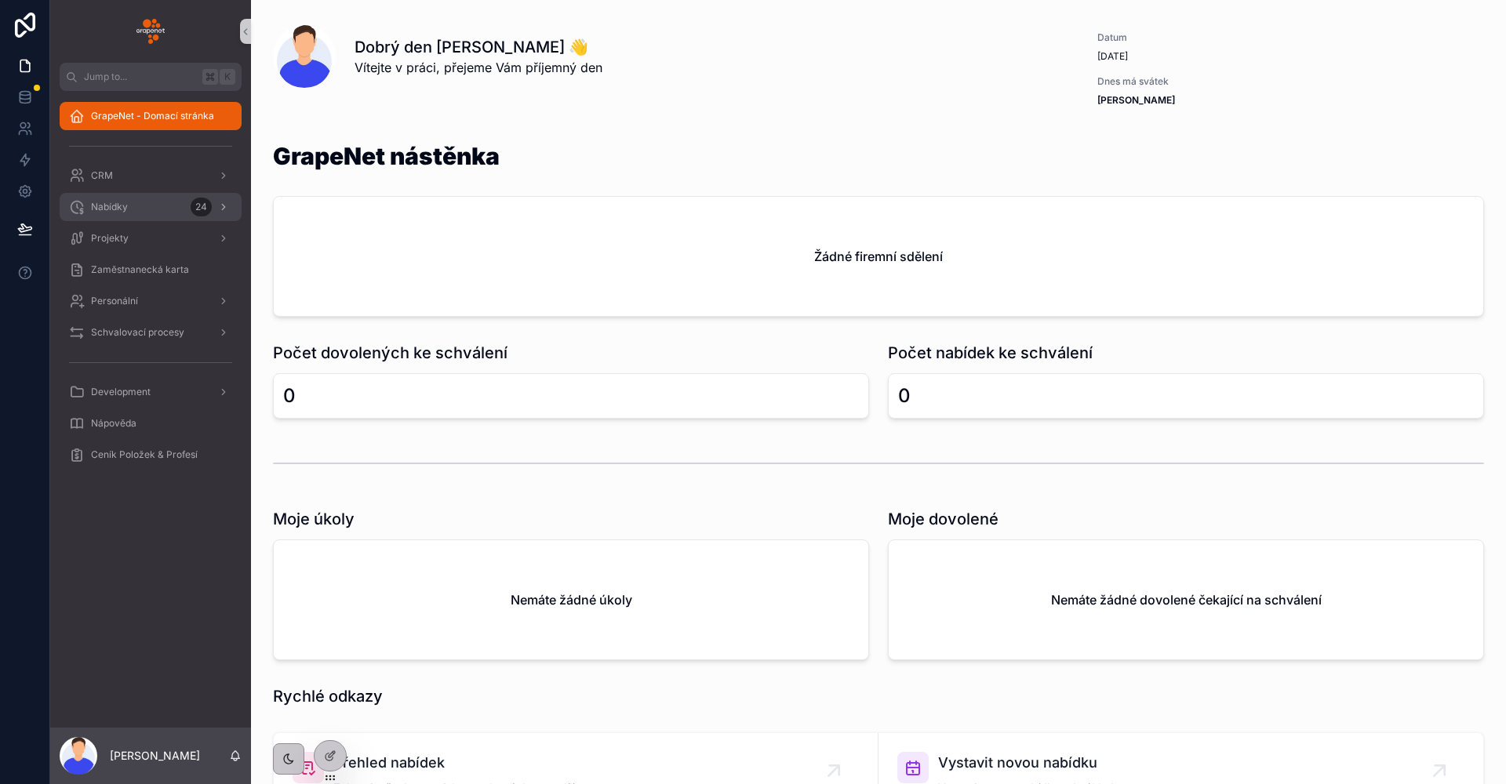
click at [131, 207] on div "Nabídky 24" at bounding box center [150, 206] width 163 height 25
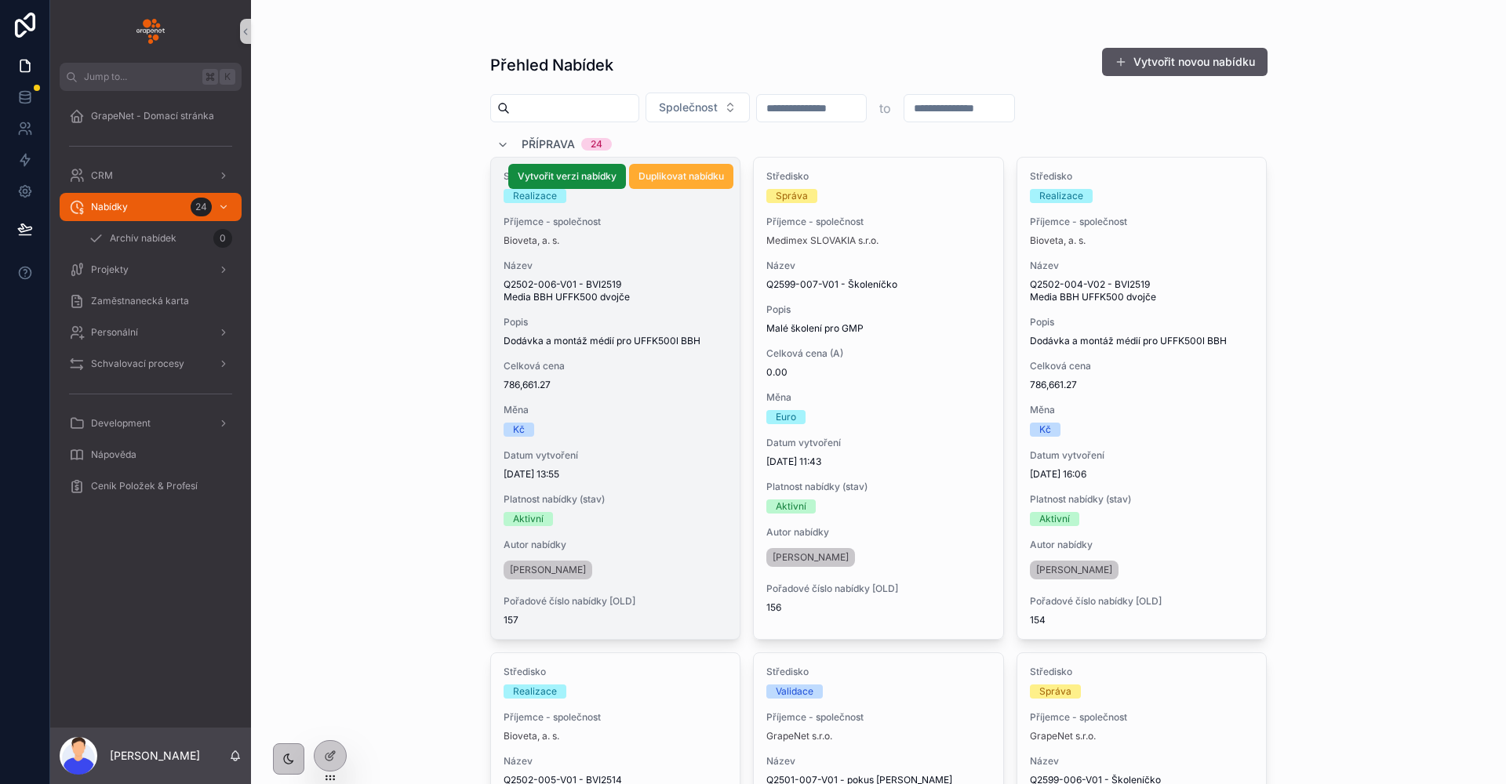
click at [707, 298] on span "Q2502-006-V01 - BVI2519 Media BBH UFFK500 dvojče" at bounding box center [615, 290] width 224 height 25
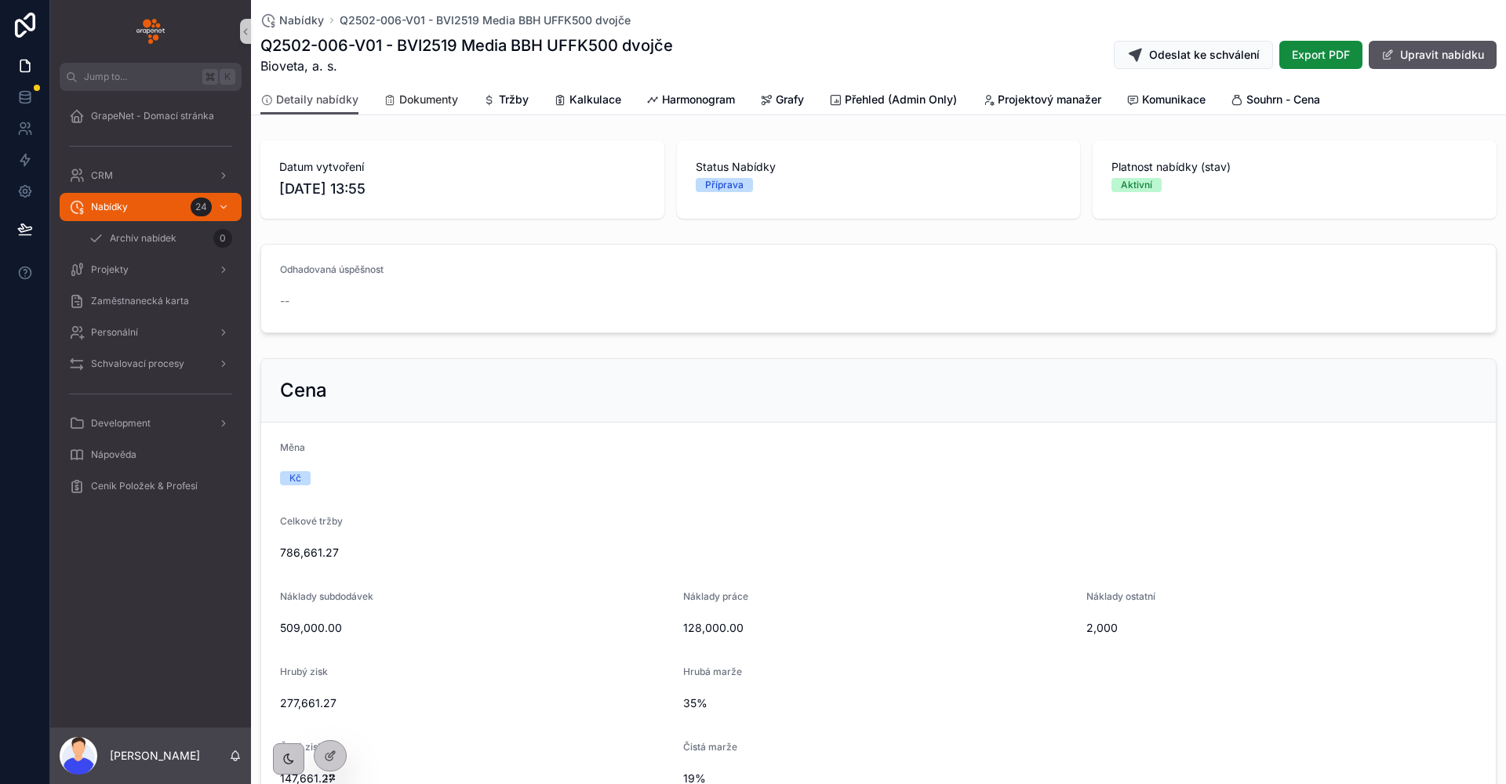
click at [413, 92] on span "Dokumenty" at bounding box center [428, 100] width 59 height 16
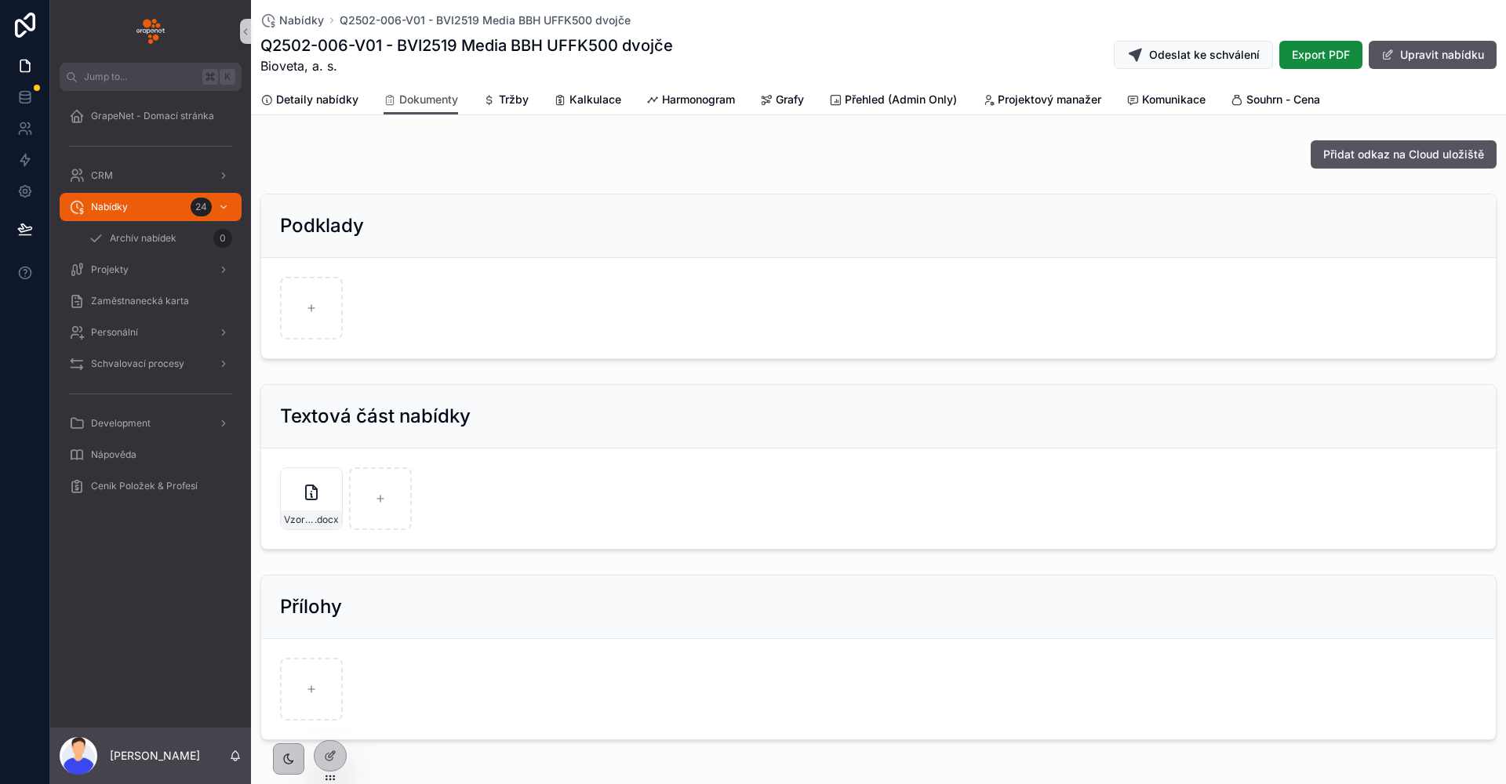
click at [387, 114] on div "Nabídky Q2502-006-V01 - BVI2519 Media BBH UFFK500 dvojče Q2502-006-V01 - BVI251…" at bounding box center [878, 57] width 1255 height 115
drag, startPoint x: 362, startPoint y: 220, endPoint x: 260, endPoint y: 222, distance: 102.7
click at [260, 222] on div "Podklady" at bounding box center [878, 276] width 1255 height 178
click at [333, 170] on div "Přidat odkaz na Cloud uložiště" at bounding box center [878, 154] width 1255 height 41
click at [1329, 154] on span "Přidat odkaz na Cloud uložiště" at bounding box center [1403, 155] width 161 height 16
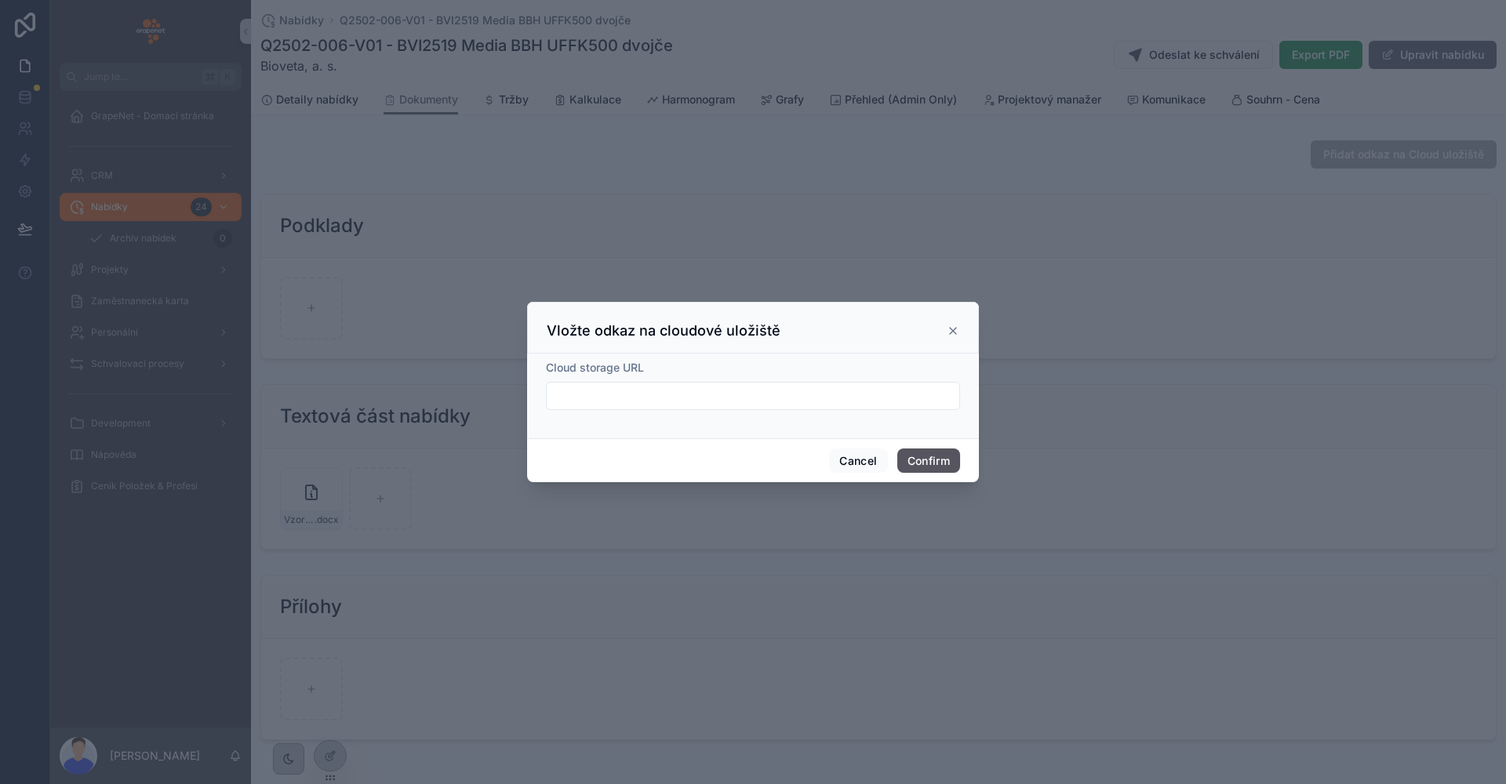
click at [954, 332] on icon at bounding box center [953, 331] width 6 height 6
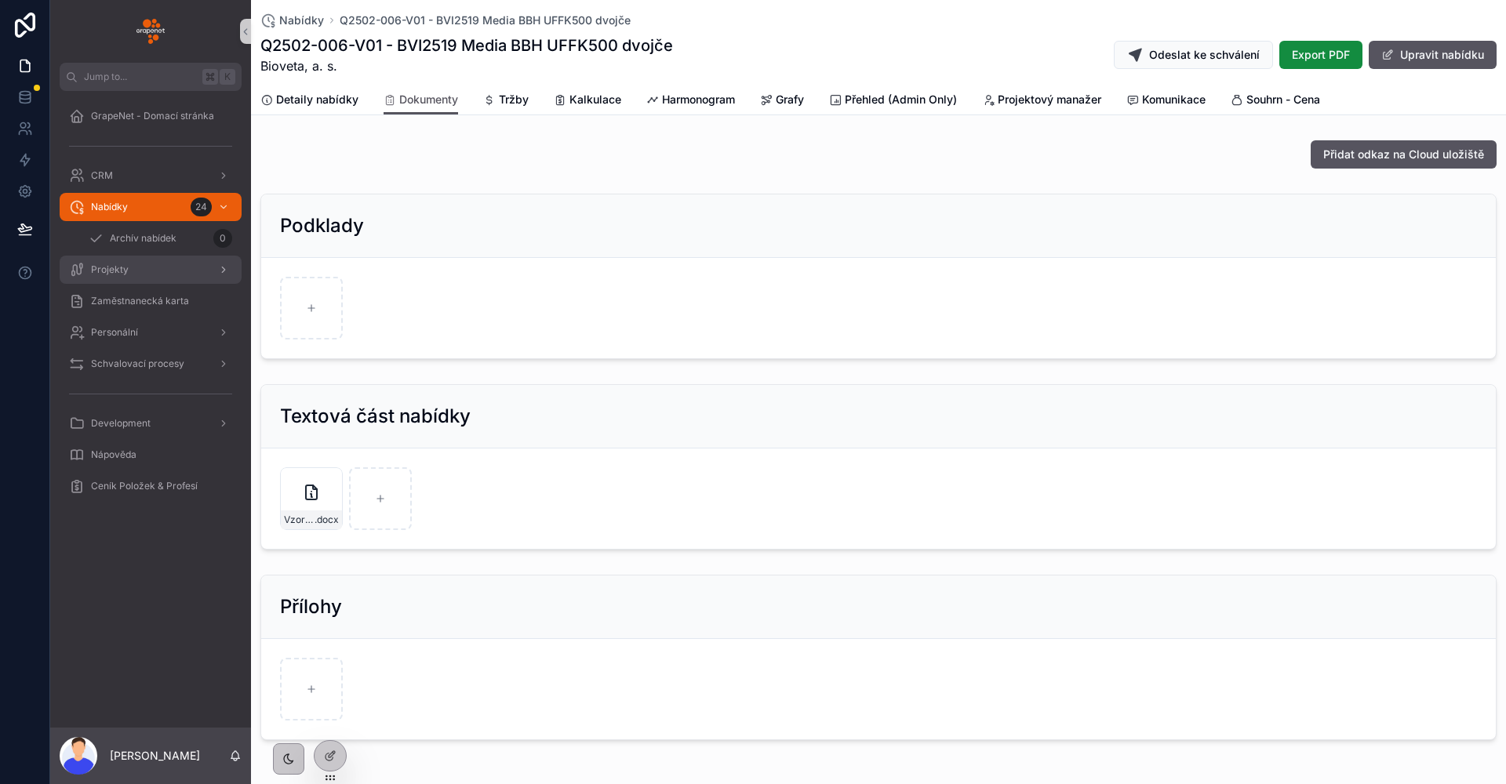
click at [150, 262] on div "Projekty" at bounding box center [150, 269] width 163 height 25
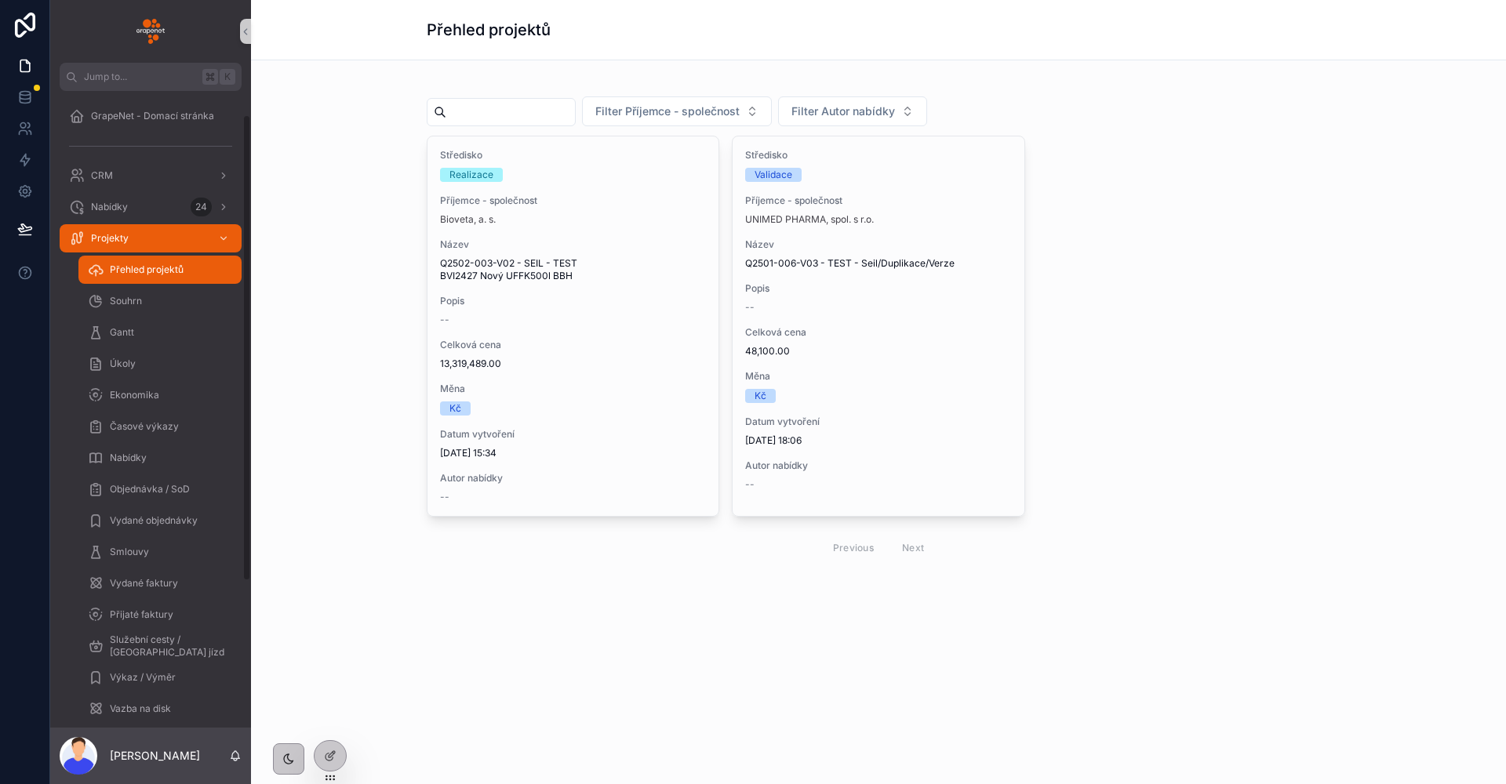
scroll to position [114, 0]
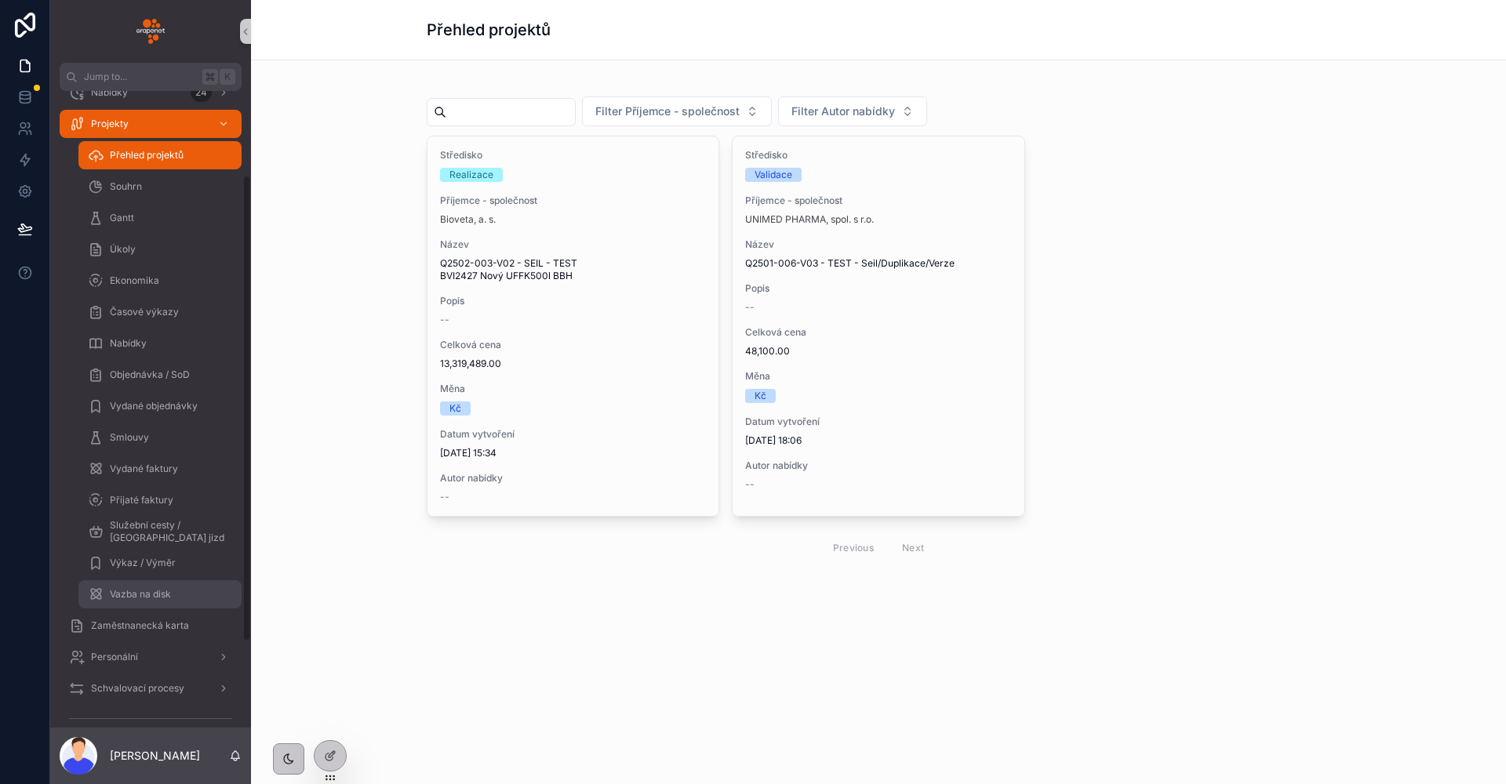
click at [179, 580] on link "Vazba na disk" at bounding box center [159, 594] width 163 height 28
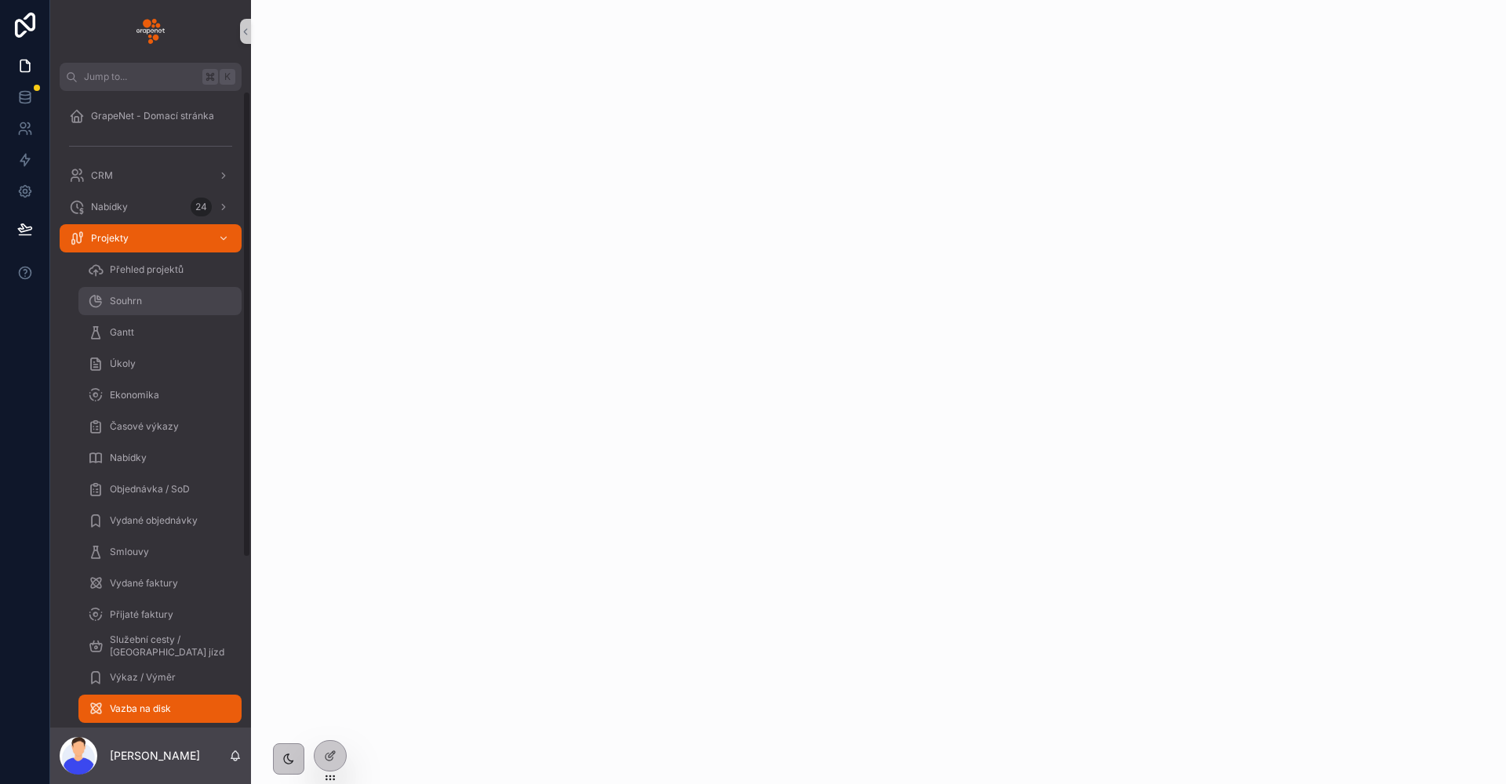
click at [149, 296] on div "Souhrn" at bounding box center [160, 301] width 144 height 25
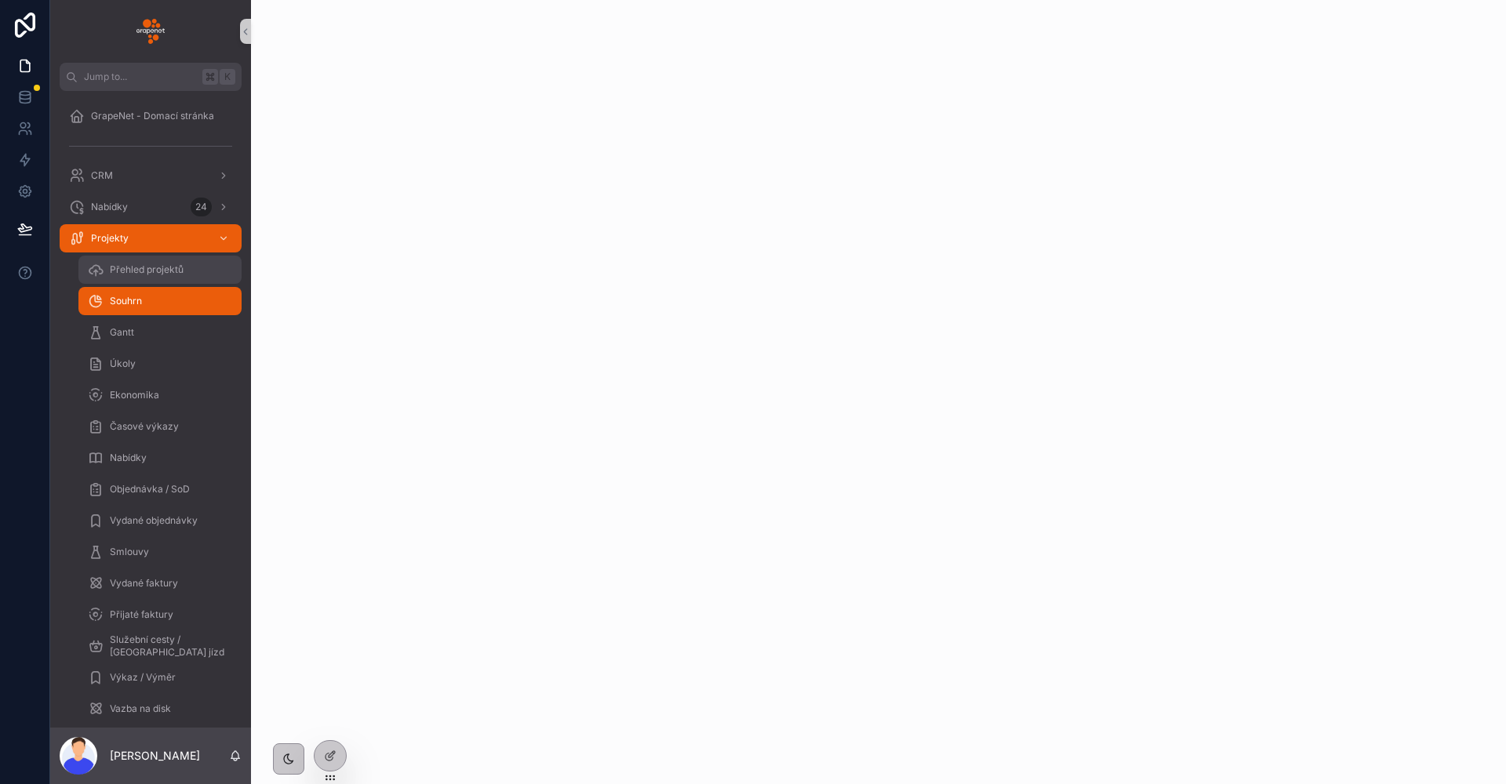
click at [150, 274] on span "Přehled projektů" at bounding box center [147, 269] width 74 height 13
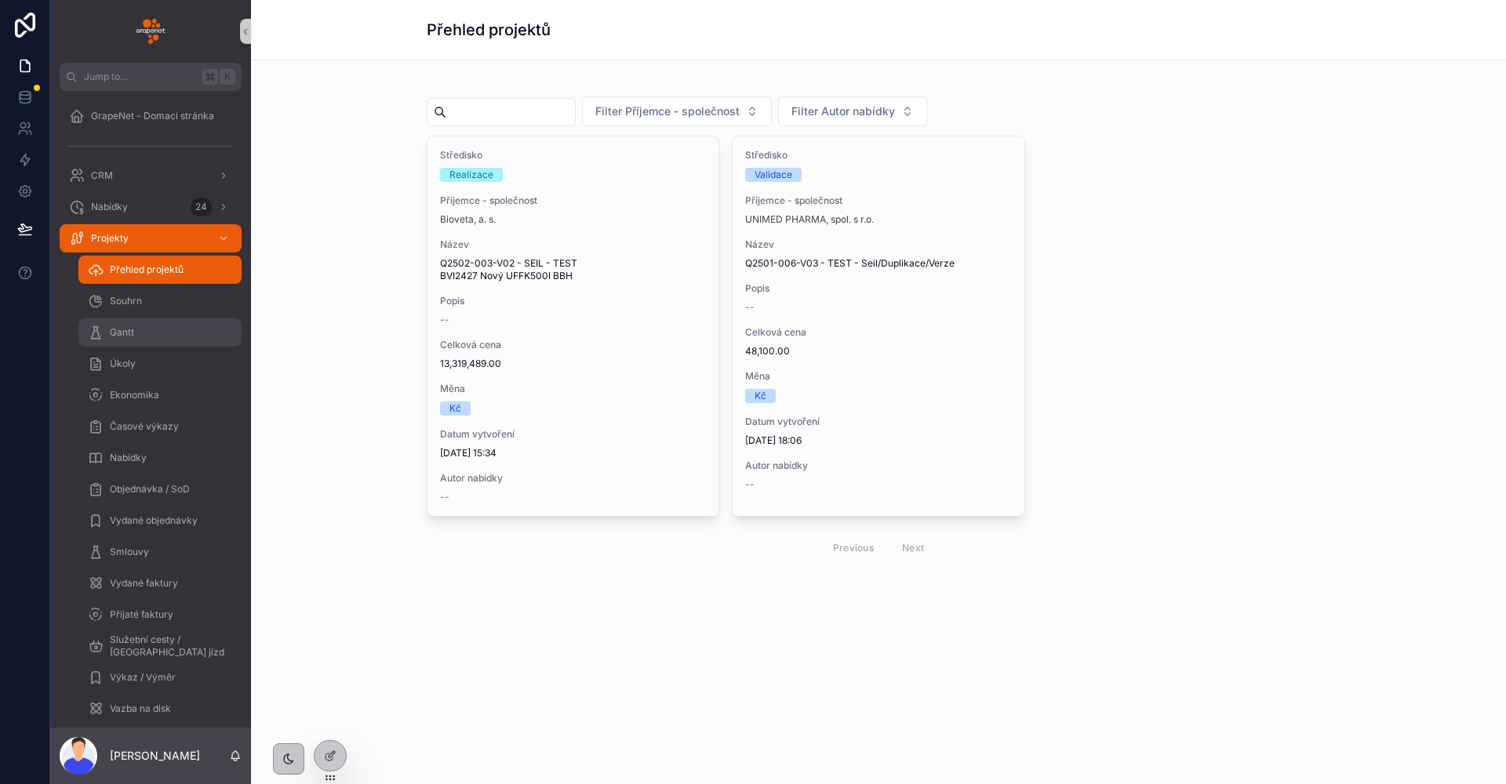
click at [149, 327] on div "Gantt" at bounding box center [160, 332] width 144 height 25
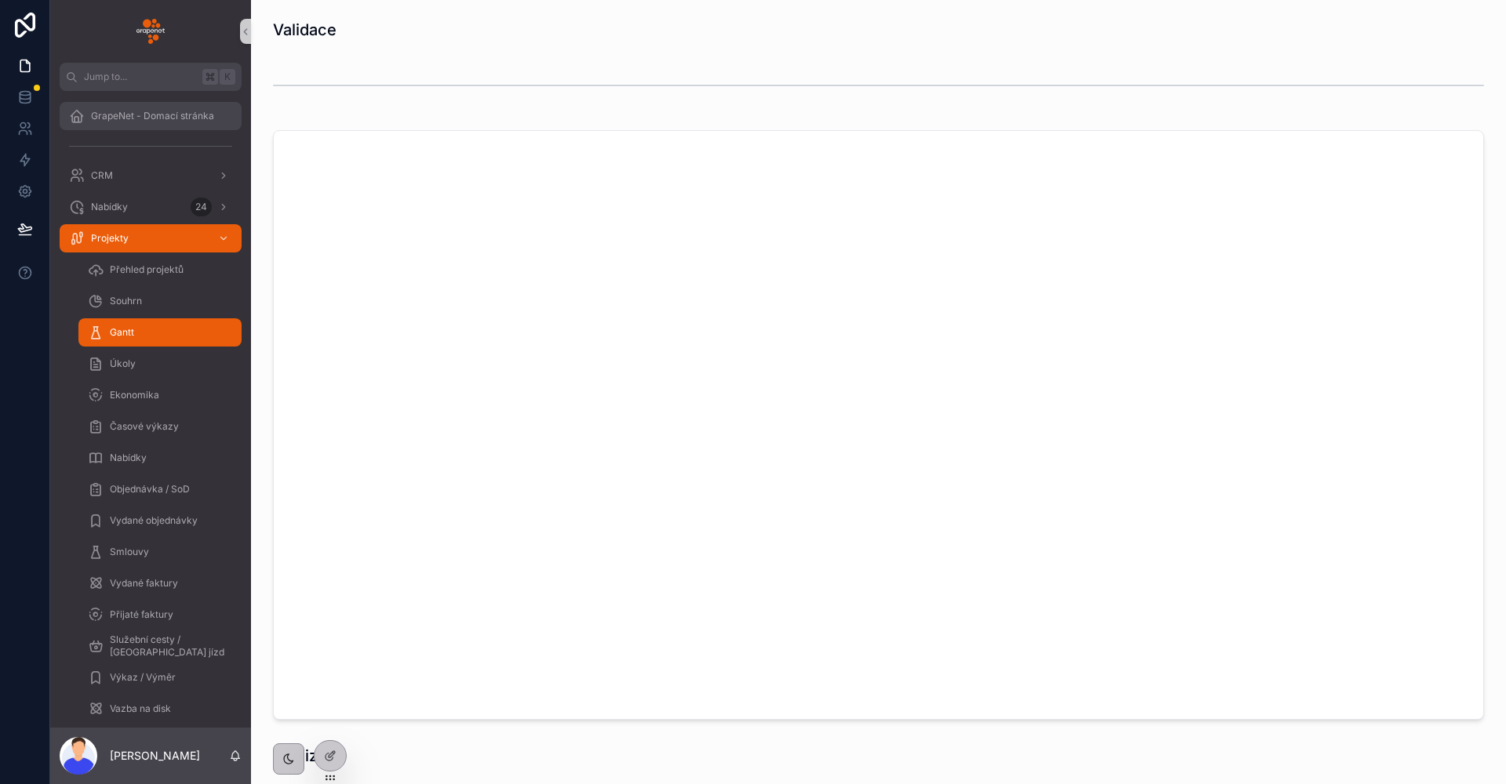
click at [163, 120] on span "GrapeNet - Domací stránka" at bounding box center [152, 116] width 123 height 13
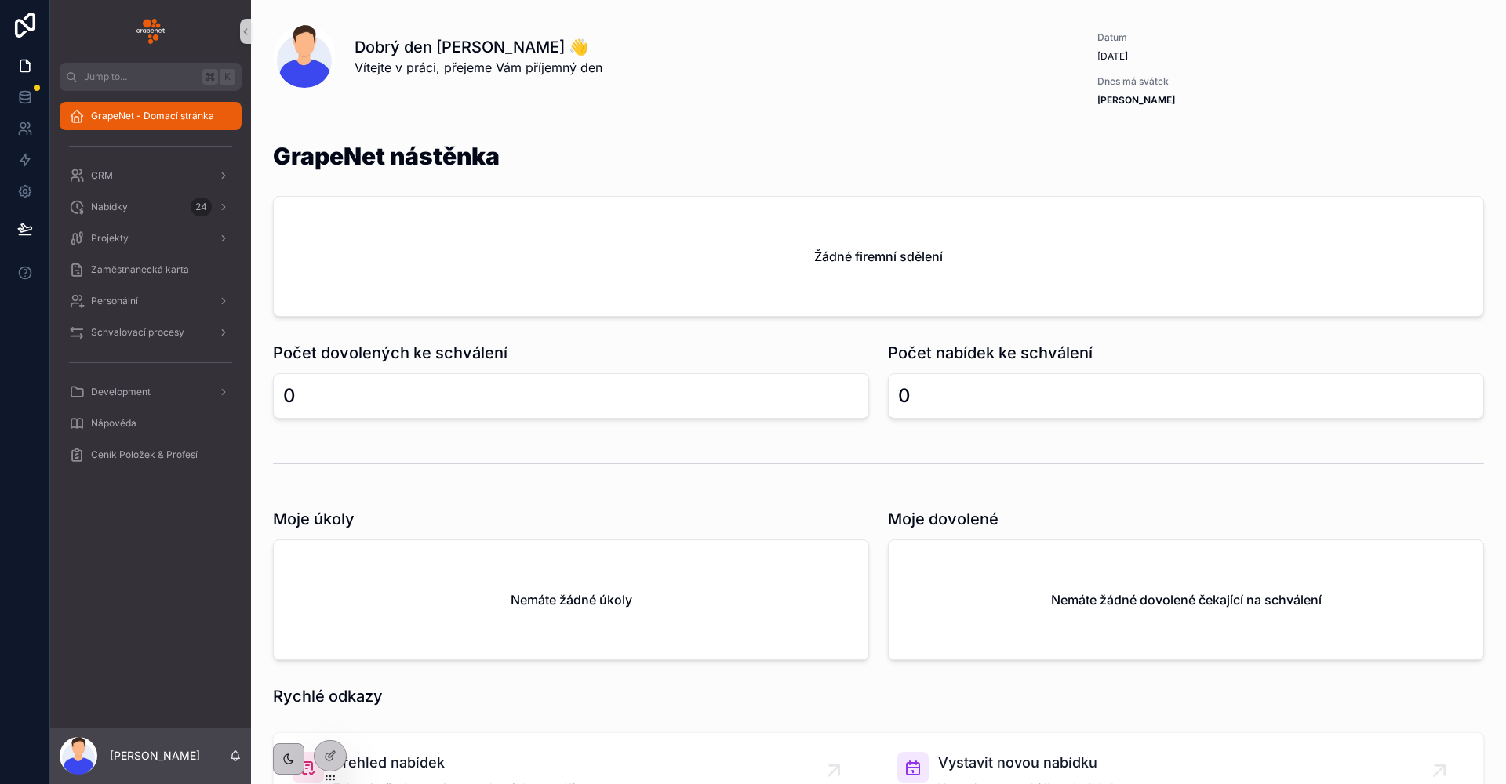
click at [185, 318] on div "Schvalovací procesy" at bounding box center [150, 332] width 201 height 31
click at [186, 320] on div "Schvalovací procesy" at bounding box center [150, 332] width 163 height 25
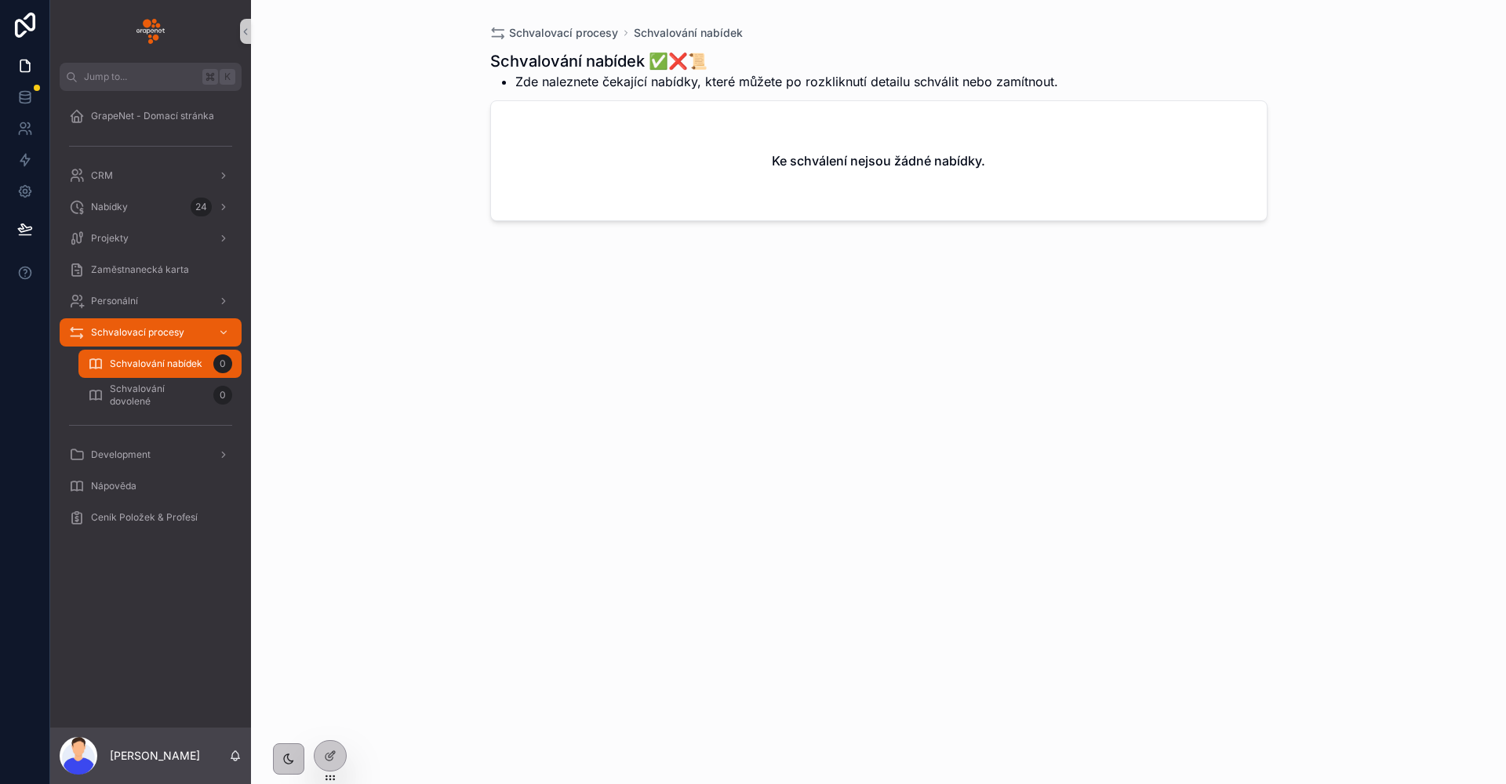
click at [386, 184] on div "Schvalovací procesy Schvalování nabídek Schvalování nabídek ✅❌📜 Zde naleznete č…" at bounding box center [878, 392] width 1255 height 784
click at [183, 217] on div "Nabídky 24" at bounding box center [150, 206] width 163 height 25
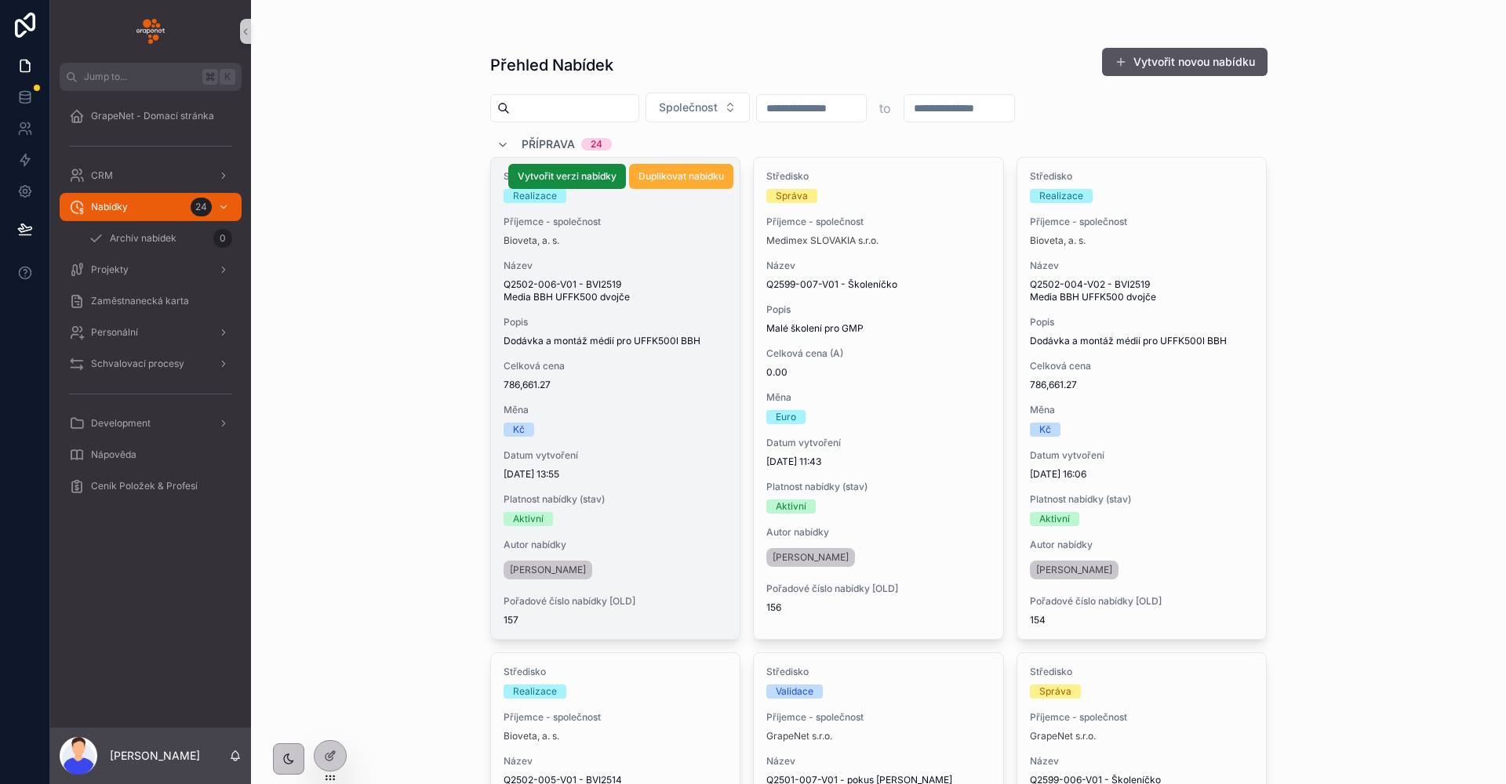
click at [673, 307] on div "Středisko Realizace Příjemce - společnost Bioveta, [PERSON_NAME] Q2502-006-V01 …" at bounding box center [615, 399] width 249 height 482
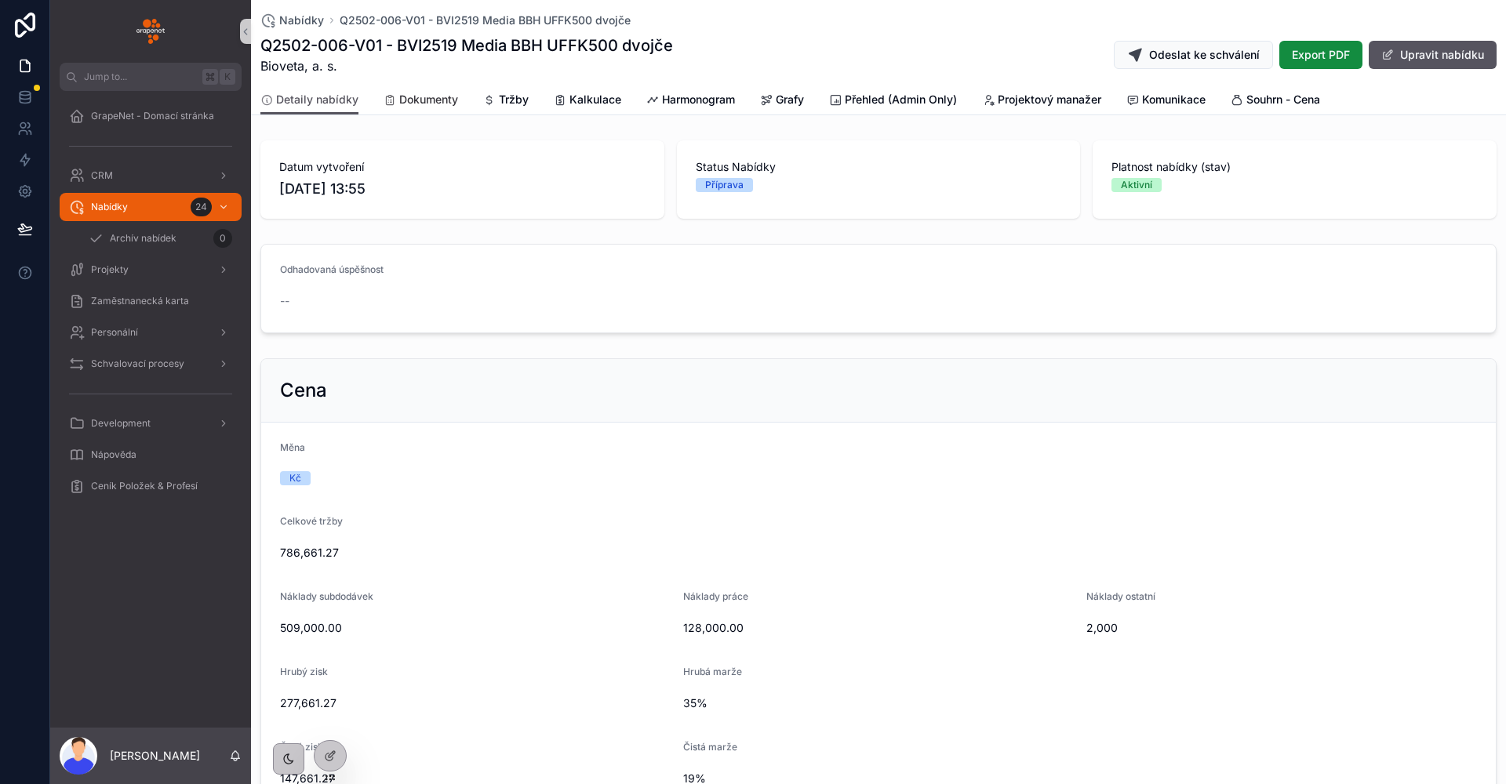
click at [420, 103] on span "Dokumenty" at bounding box center [428, 100] width 59 height 16
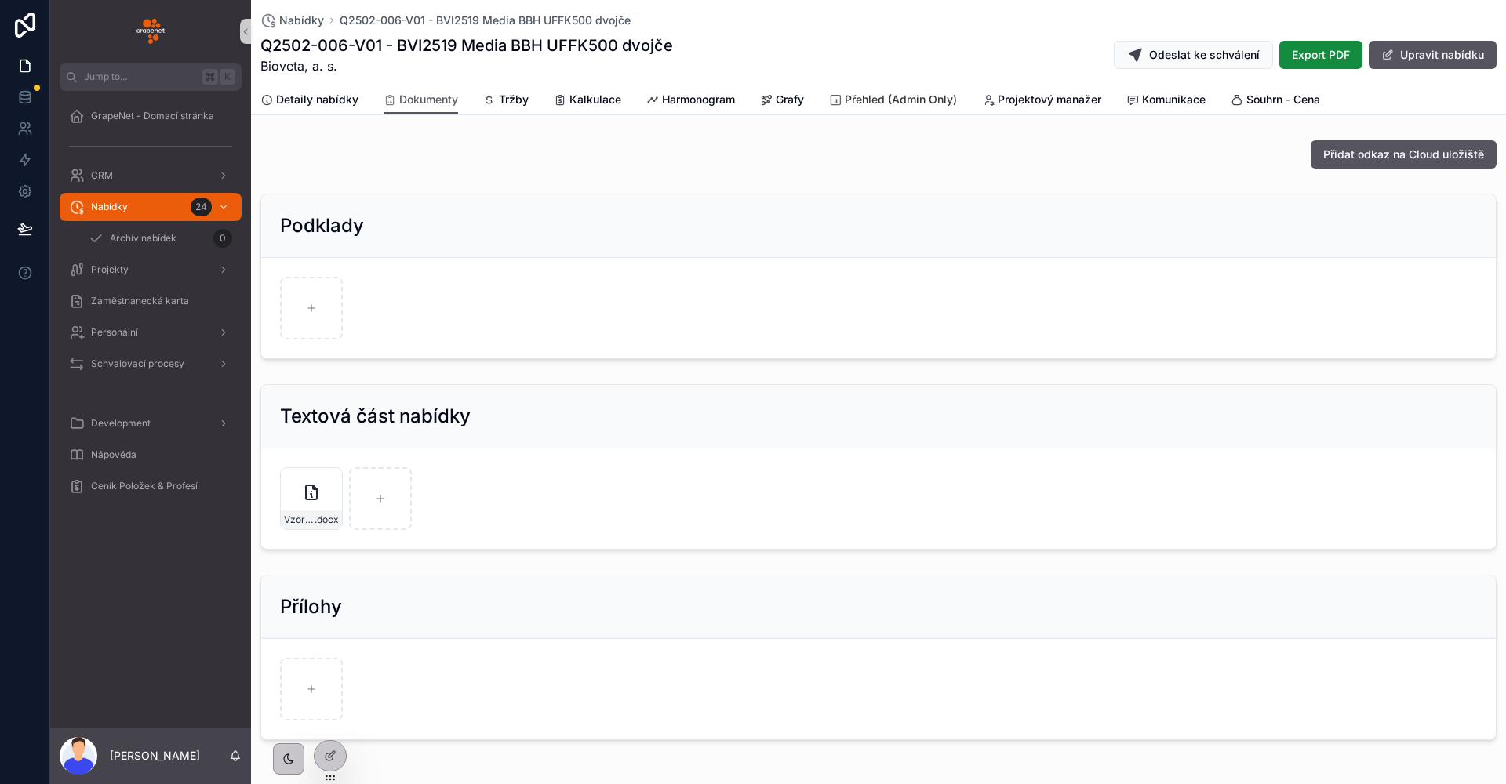
click at [849, 98] on span "Přehled (Admin Only)" at bounding box center [901, 100] width 112 height 16
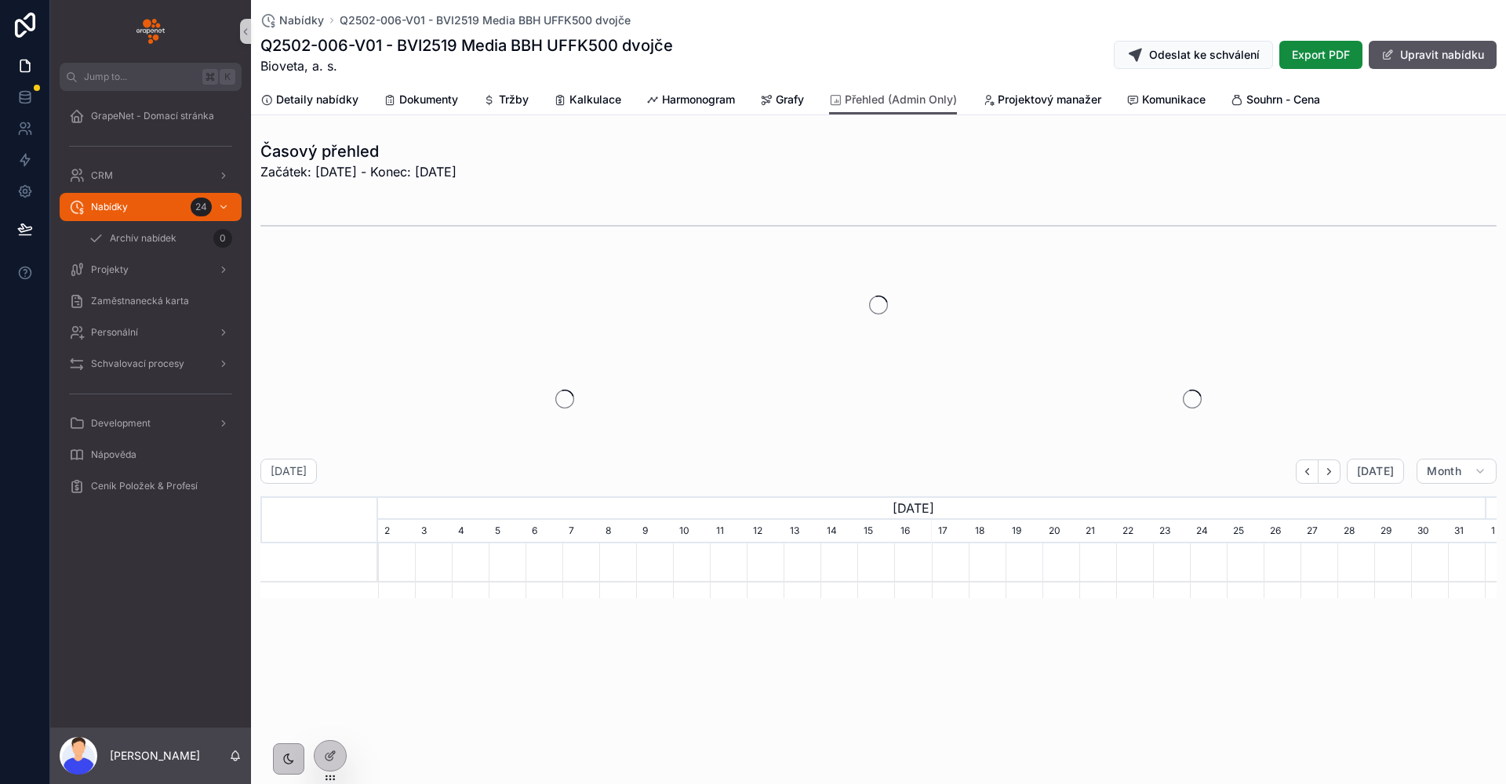
scroll to position [0, 1107]
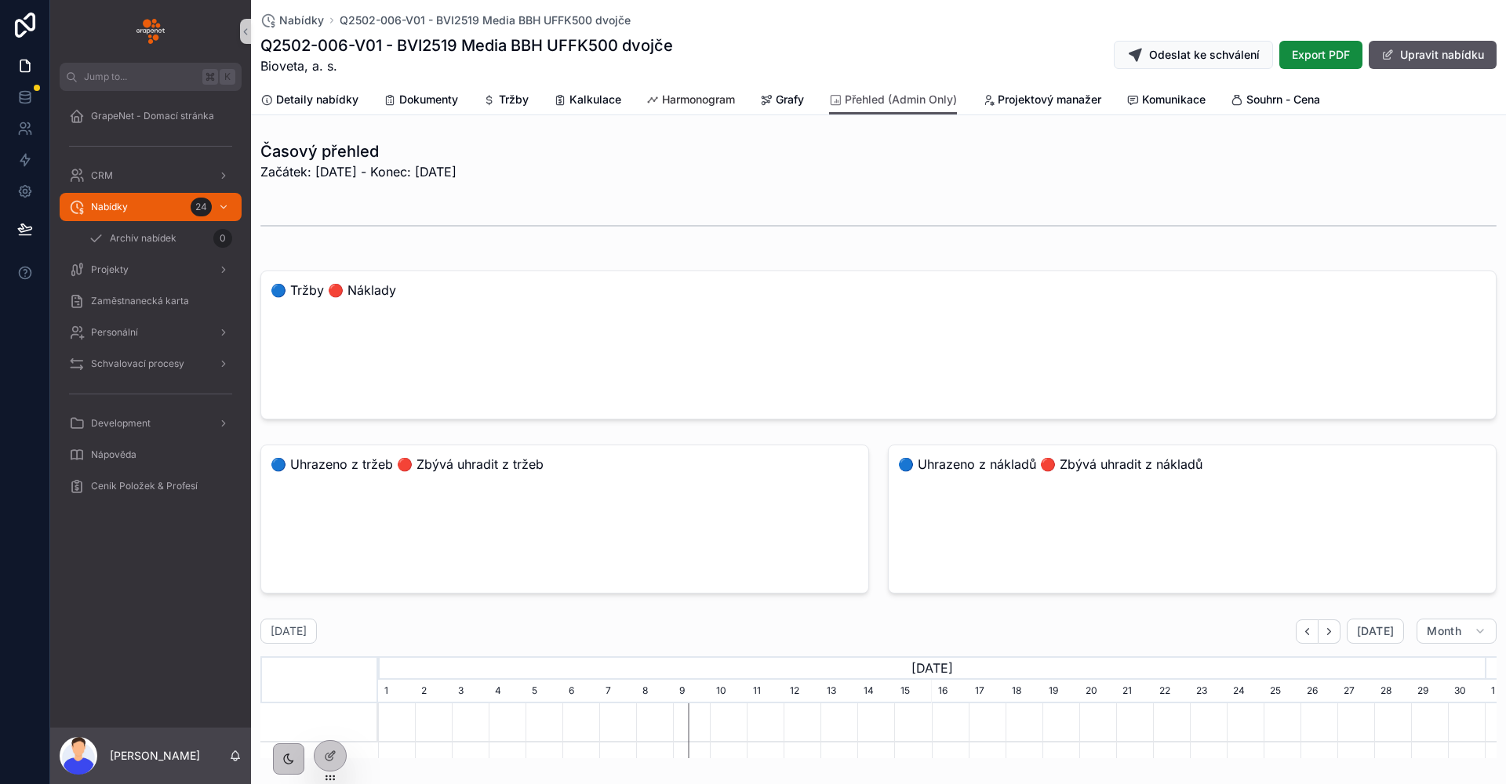
click at [721, 94] on span "Harmonogram" at bounding box center [698, 100] width 73 height 16
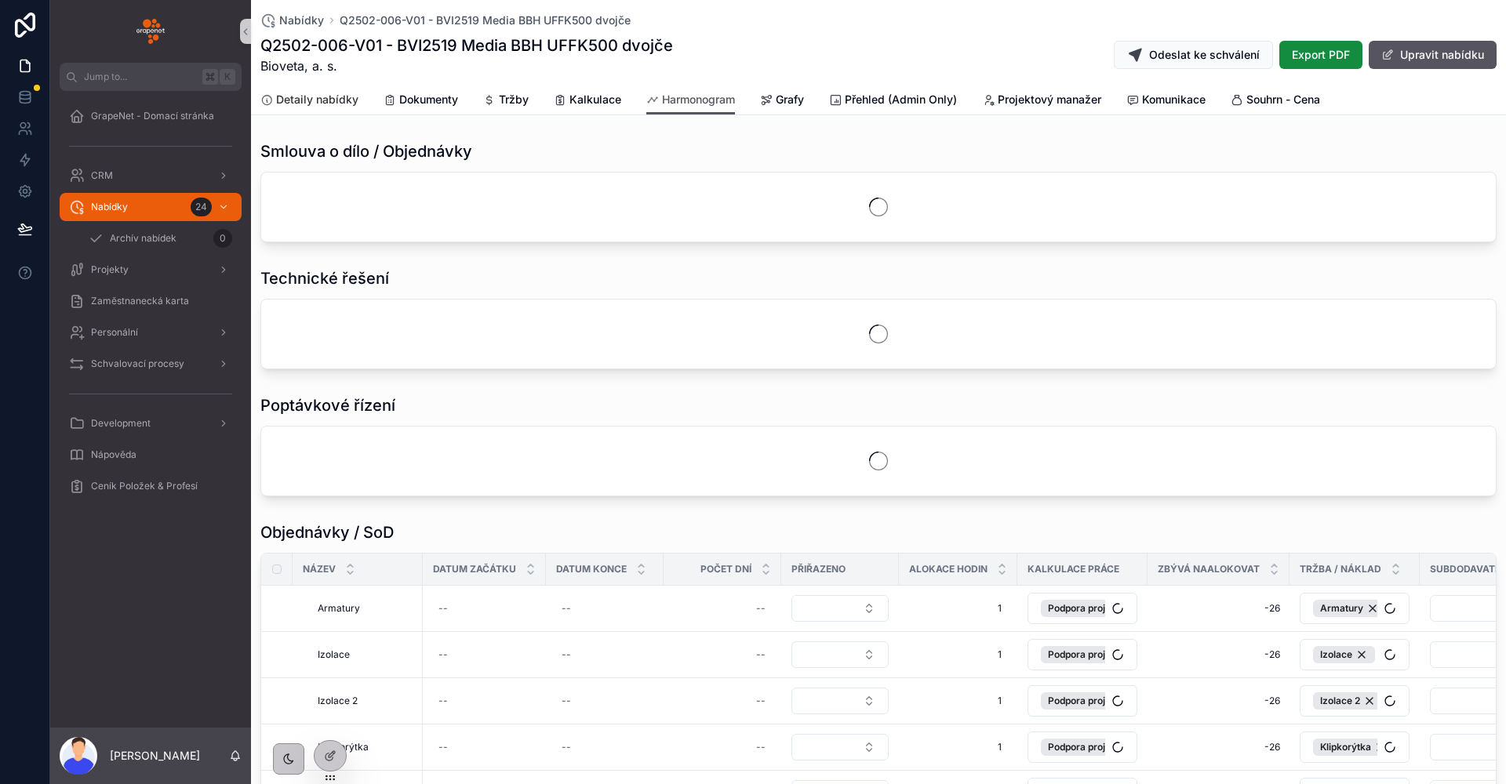
click at [333, 97] on span "Detaily nabídky" at bounding box center [317, 100] width 82 height 16
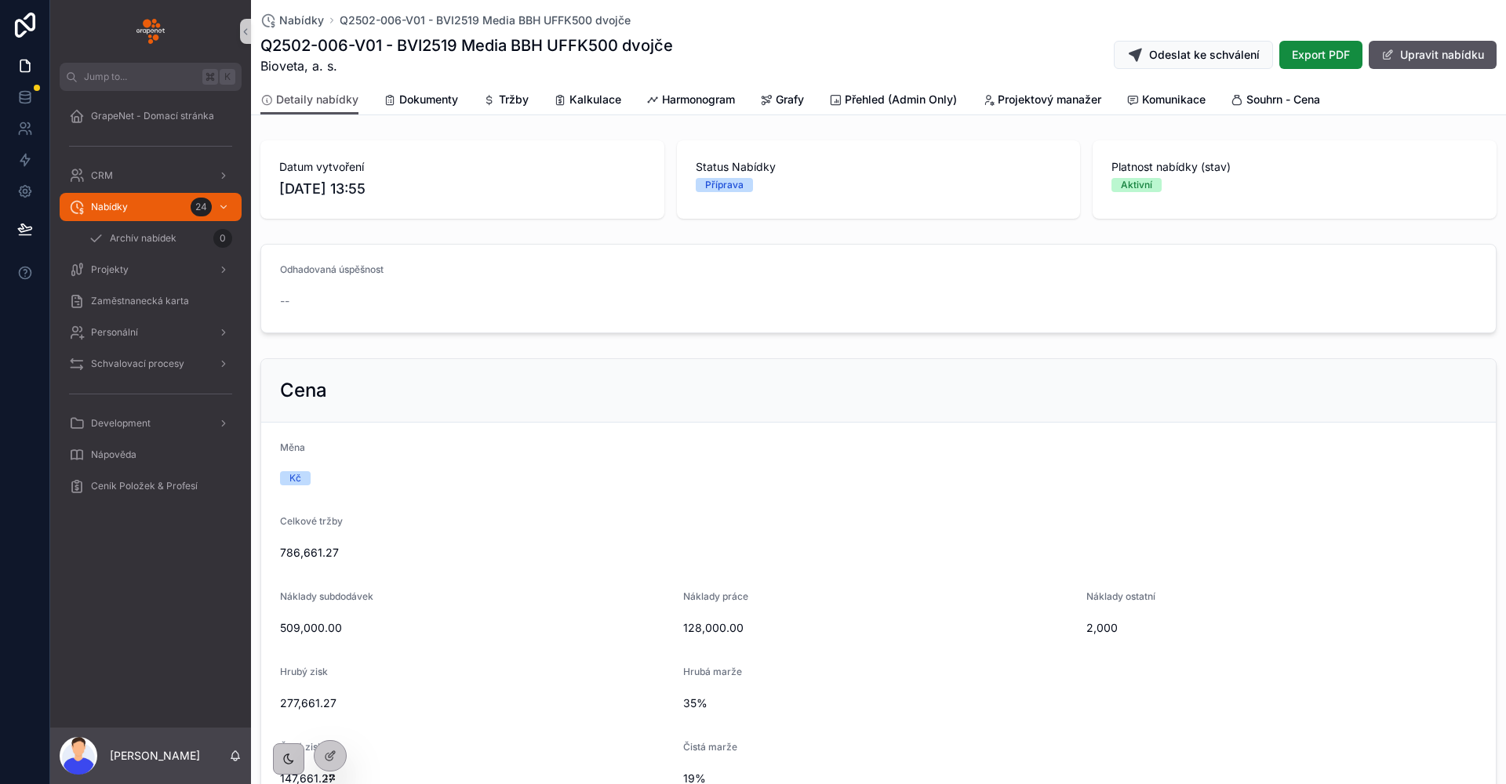
click at [378, 71] on span "Bioveta, a. s." at bounding box center [466, 65] width 412 height 19
click at [341, 764] on div at bounding box center [329, 756] width 31 height 30
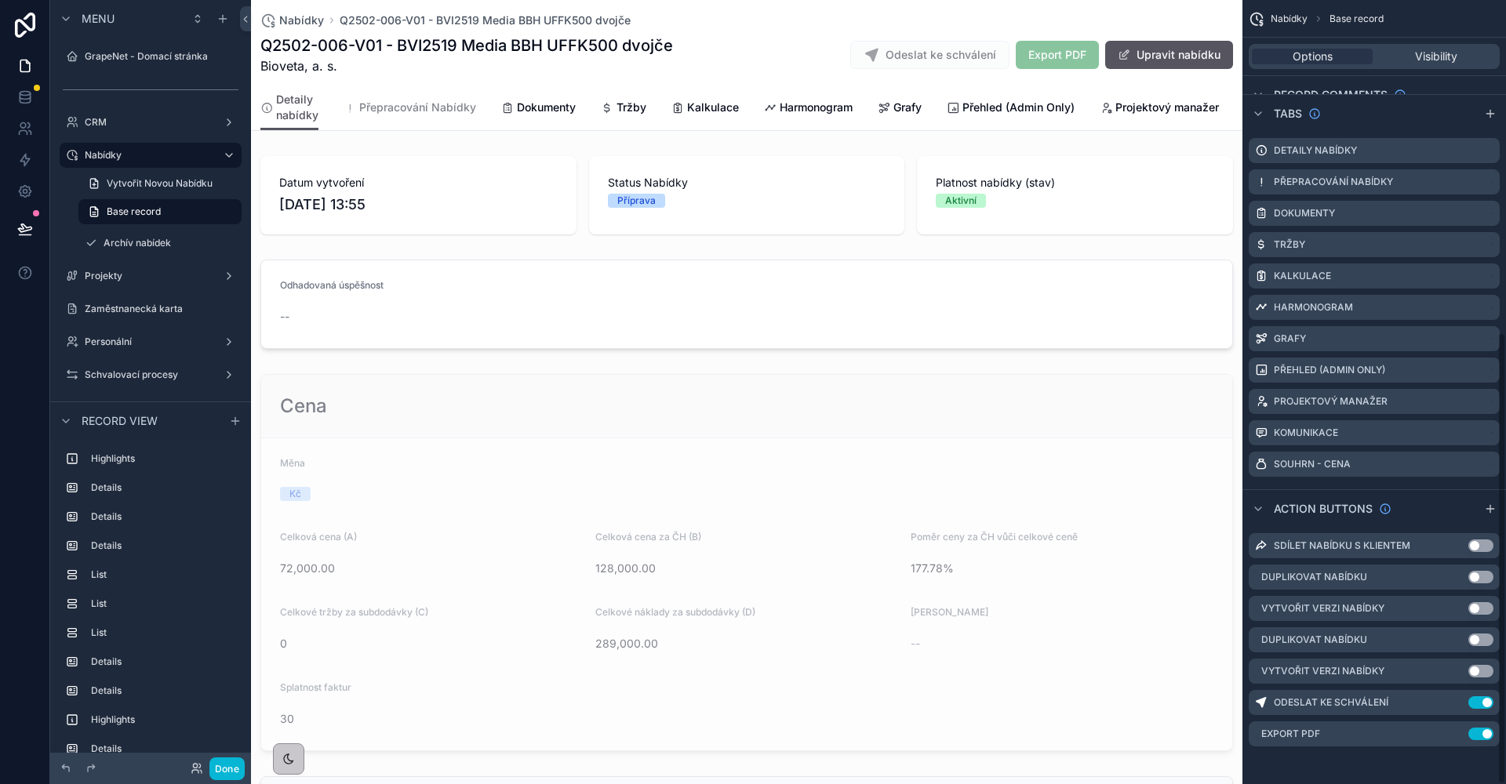
scroll to position [574, 0]
click at [1456, 705] on icon "scrollable content" at bounding box center [1455, 702] width 13 height 13
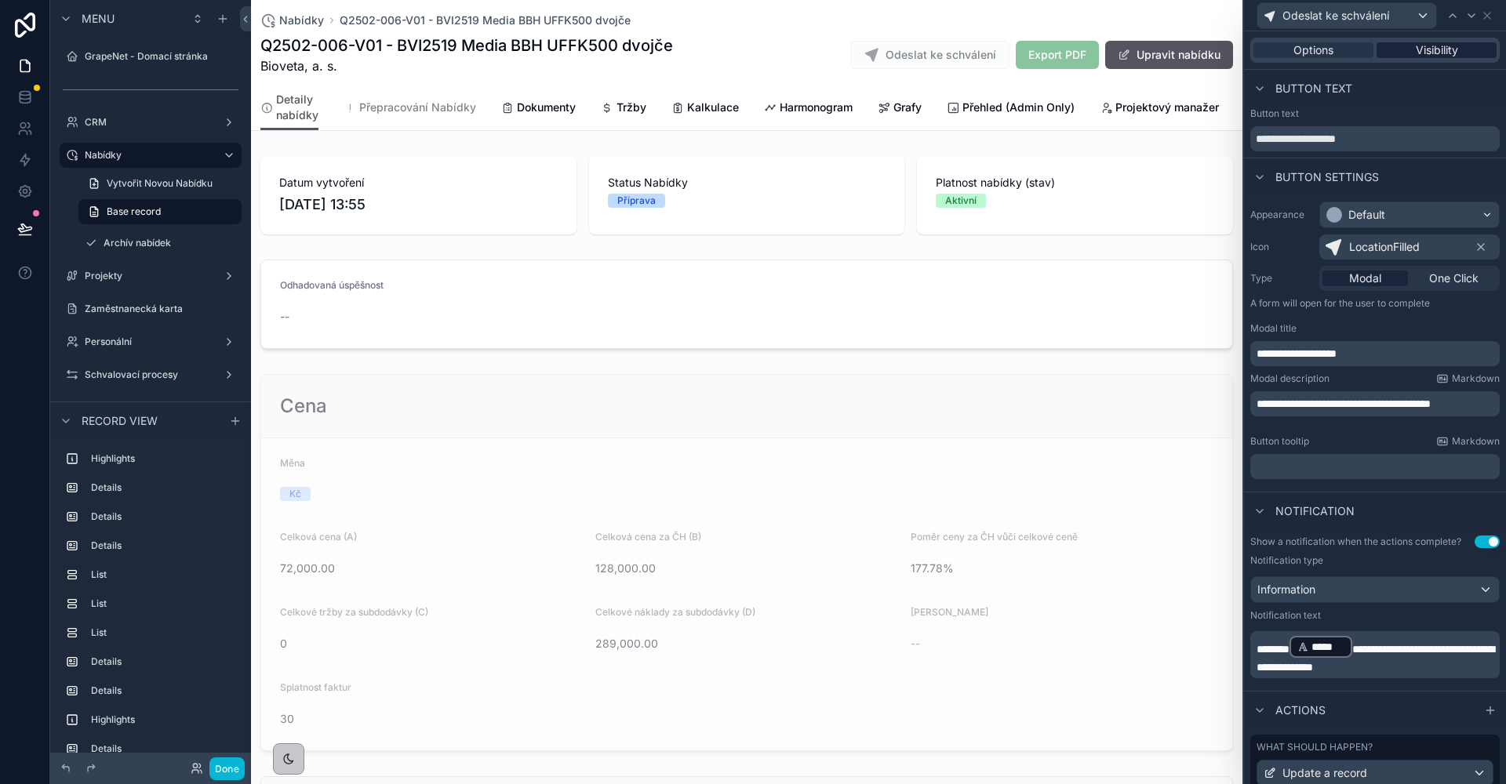
click at [1416, 43] on span "Visibility" at bounding box center [1437, 50] width 42 height 16
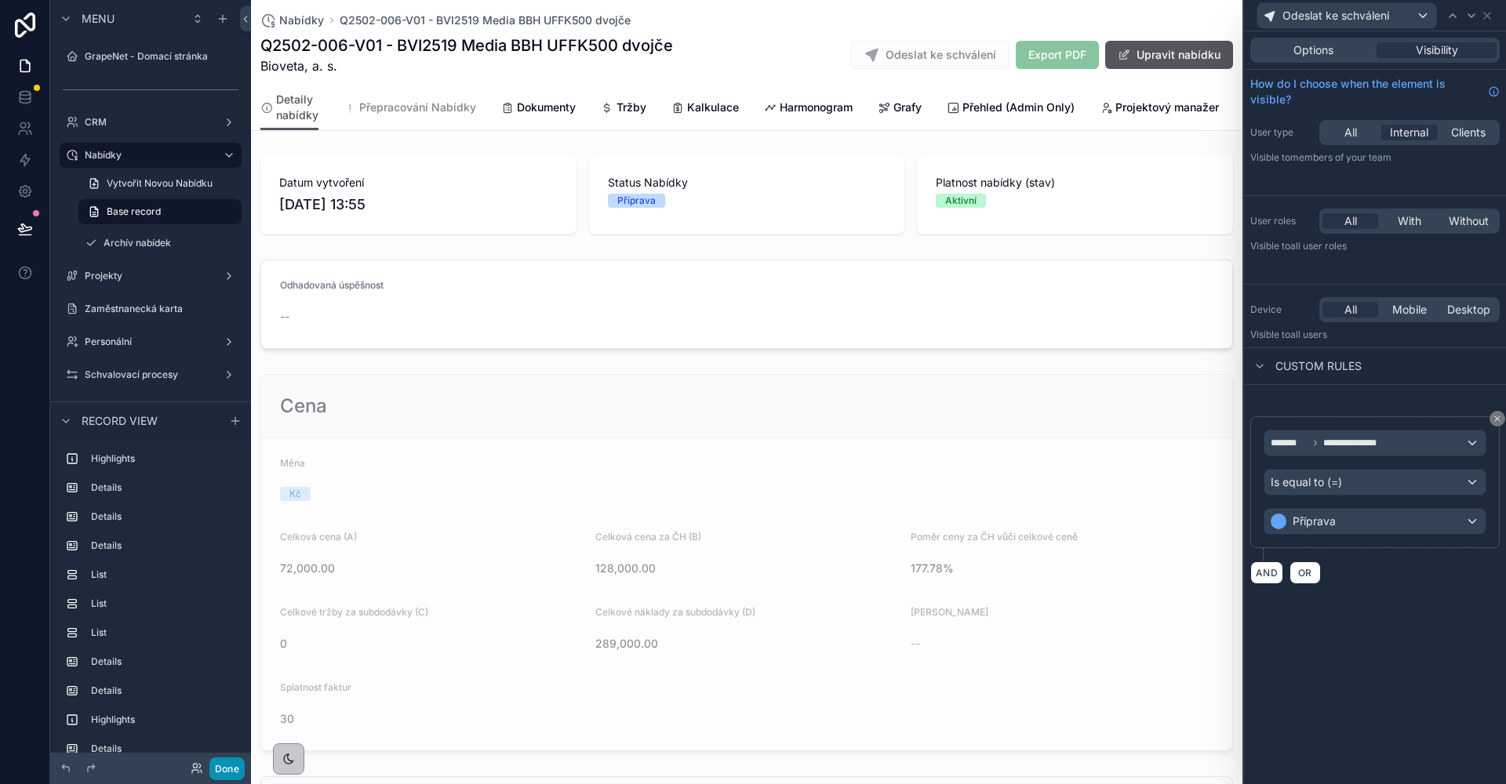
click at [225, 768] on button "Done" at bounding box center [226, 769] width 35 height 23
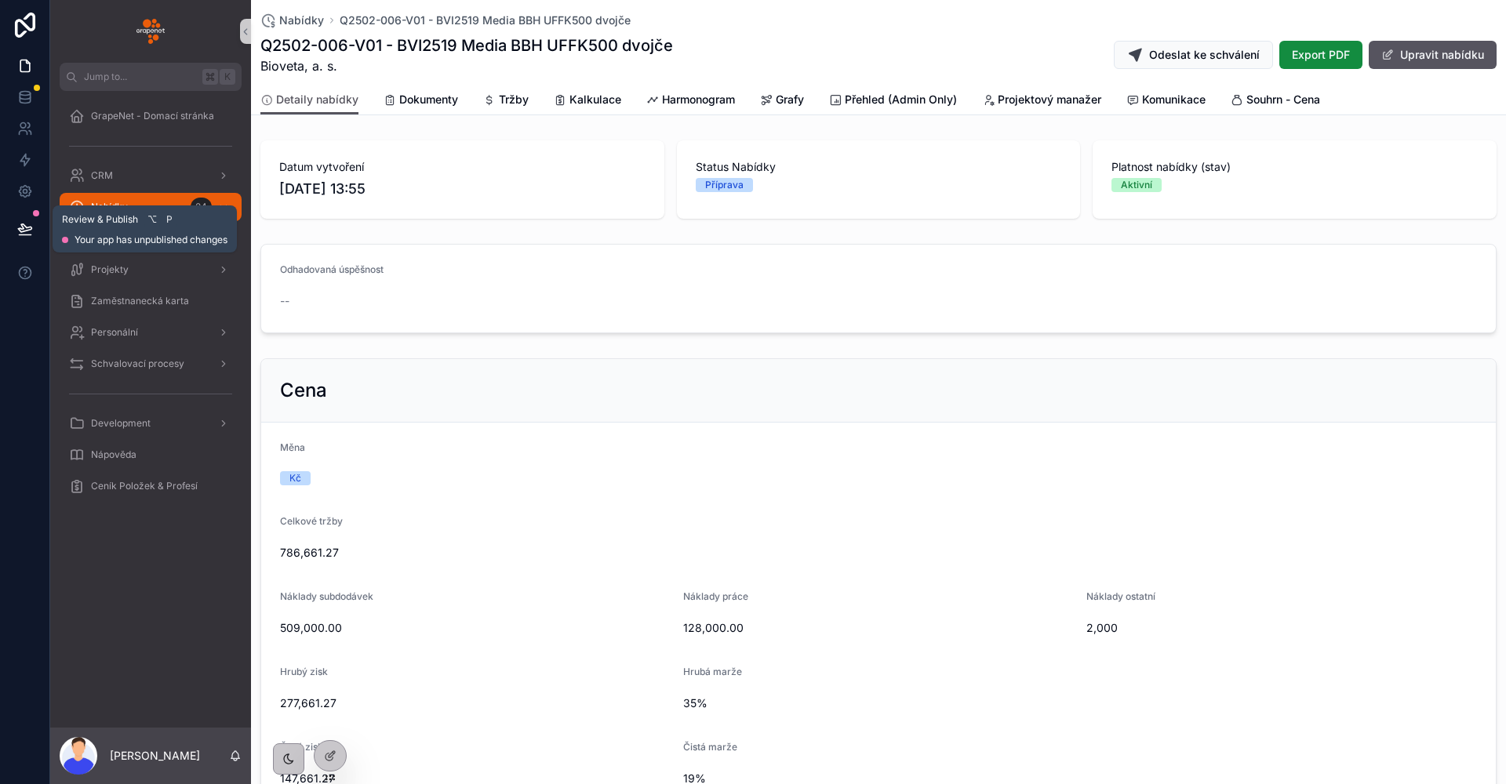
click at [35, 234] on button at bounding box center [25, 229] width 35 height 44
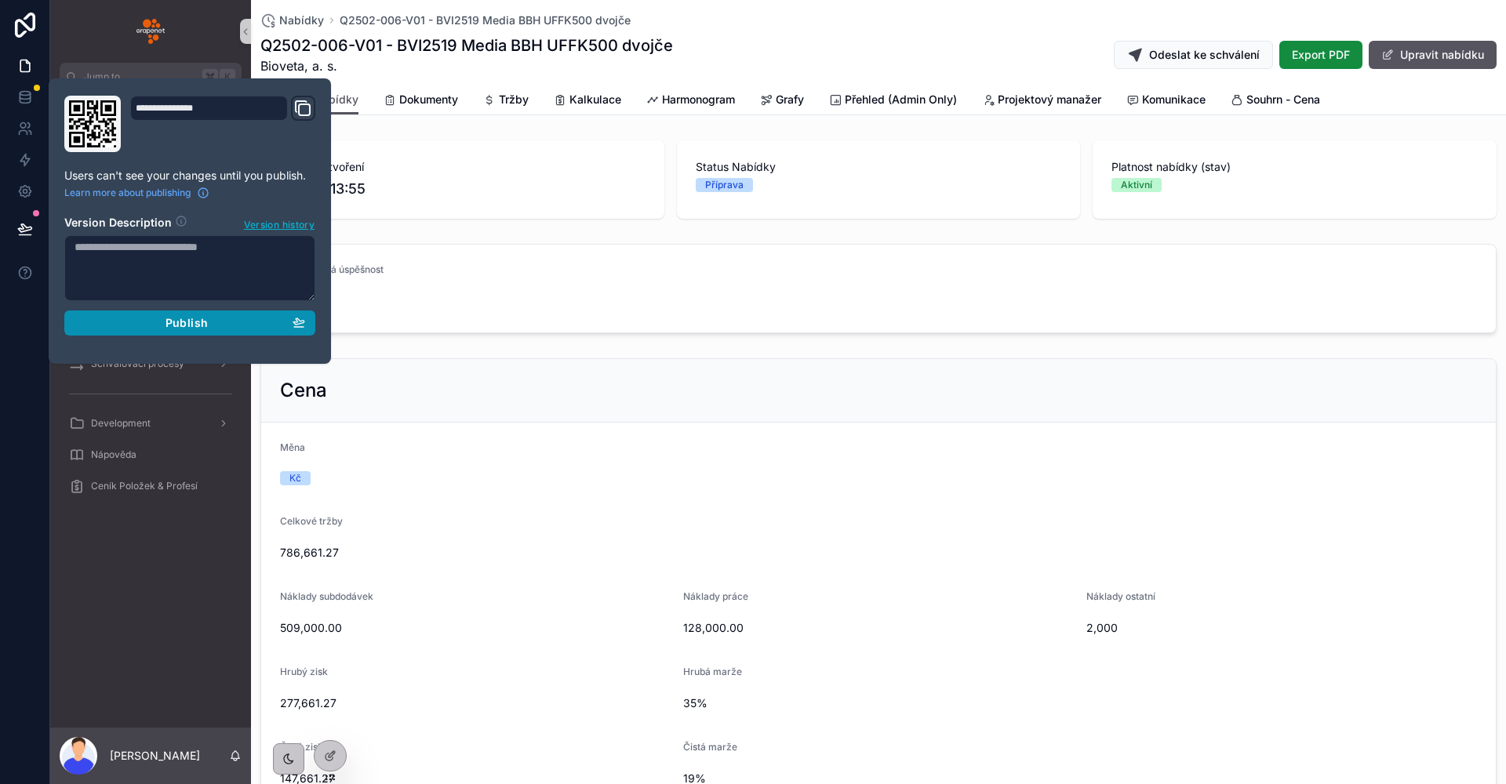
click at [151, 325] on div "Publish" at bounding box center [190, 323] width 231 height 14
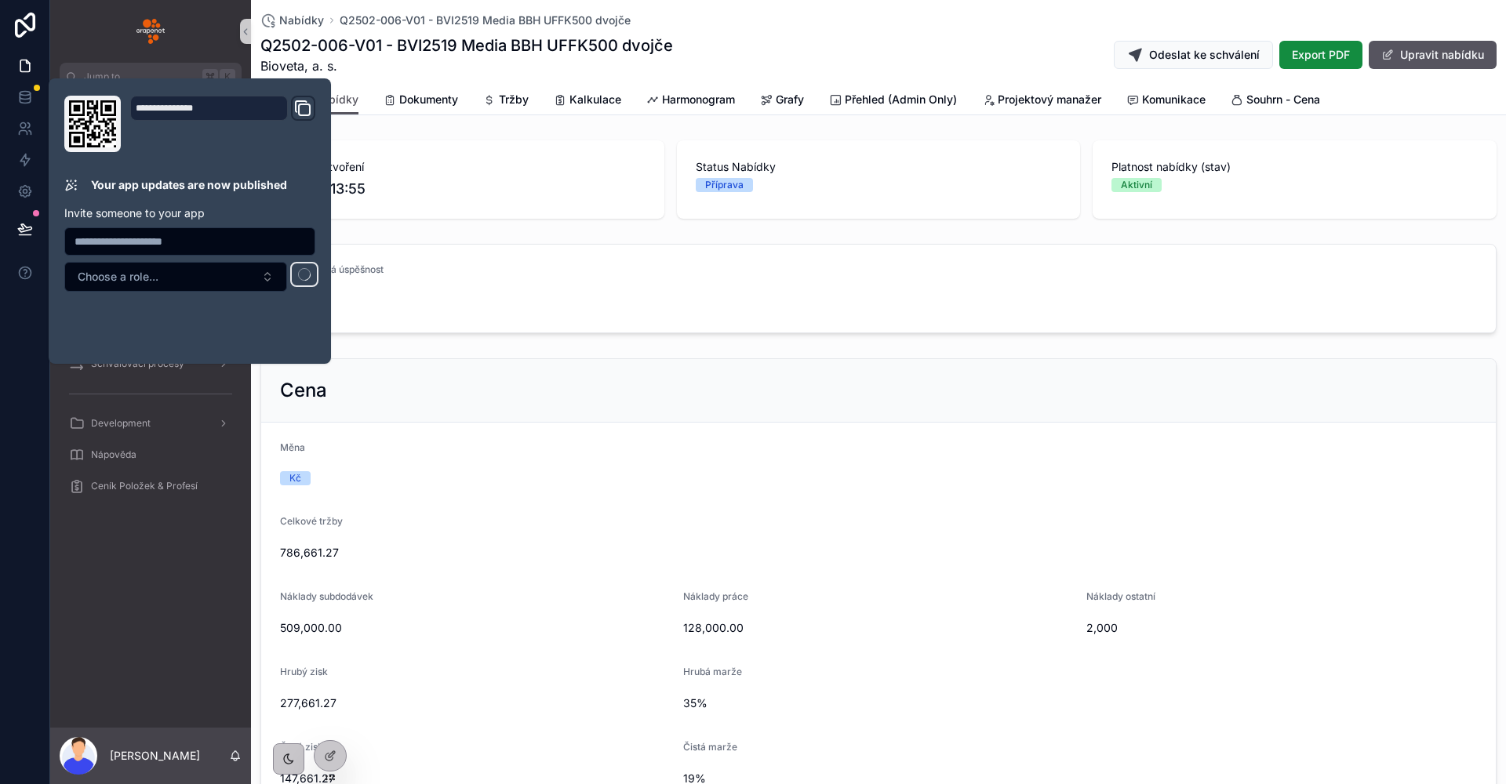
click at [168, 602] on div "GrapeNet - Domací stránka CRM Nabídky 24 Archív nabídek 0 Projekty Zaměstnaneck…" at bounding box center [150, 409] width 201 height 637
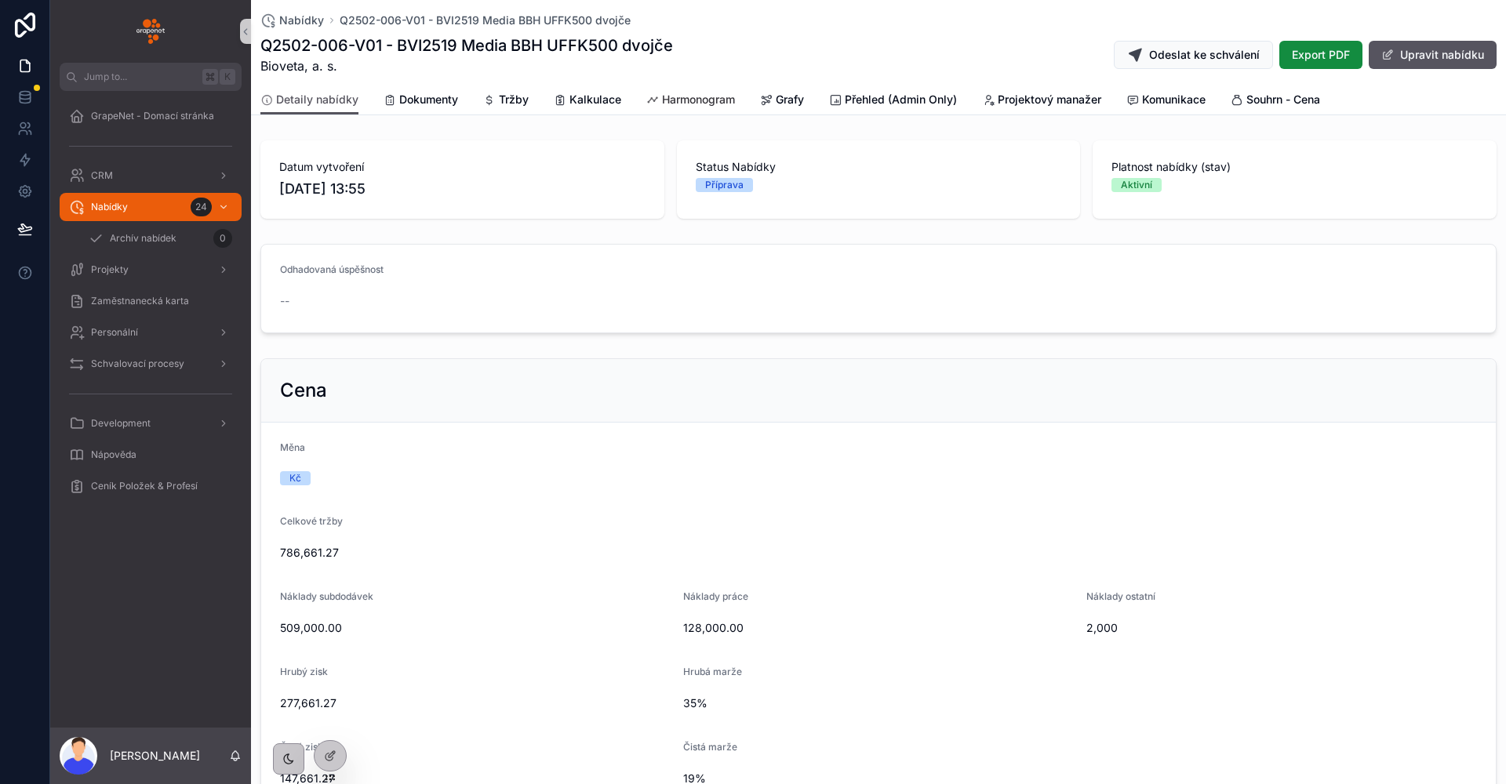
click at [680, 93] on span "Harmonogram" at bounding box center [698, 100] width 73 height 16
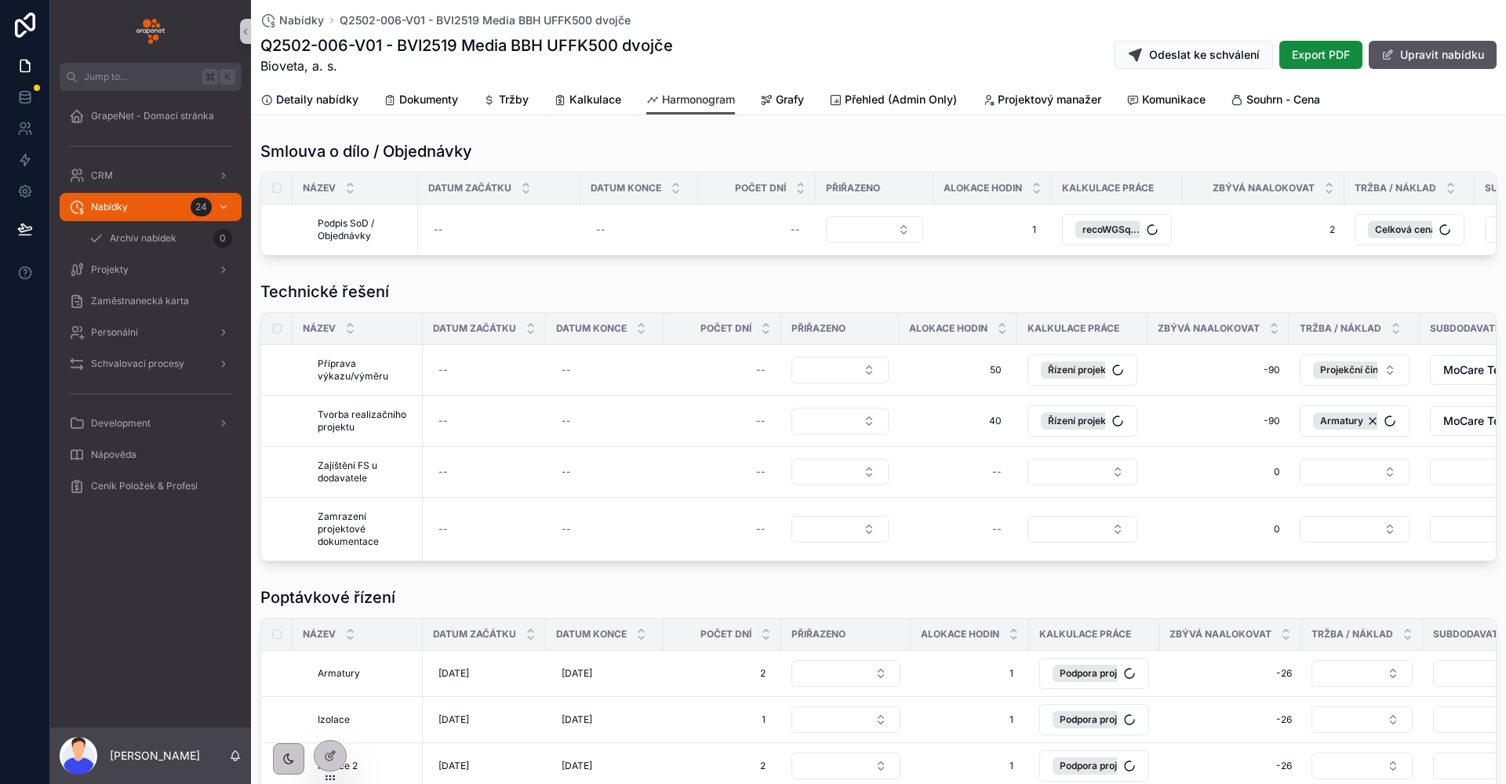
click at [686, 104] on span "Harmonogram" at bounding box center [698, 100] width 73 height 16
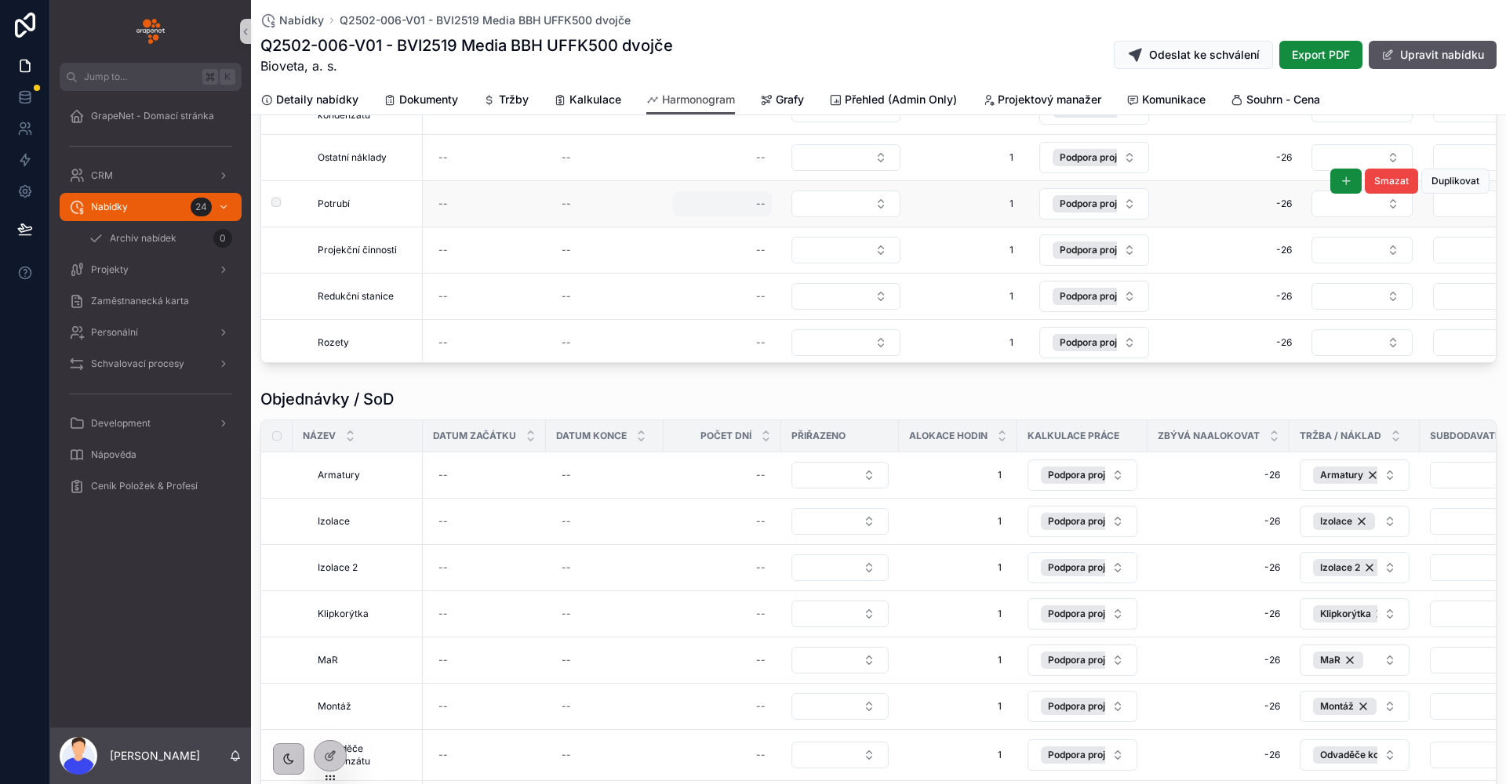
scroll to position [15, 0]
click at [723, 210] on div "--" at bounding box center [722, 200] width 99 height 25
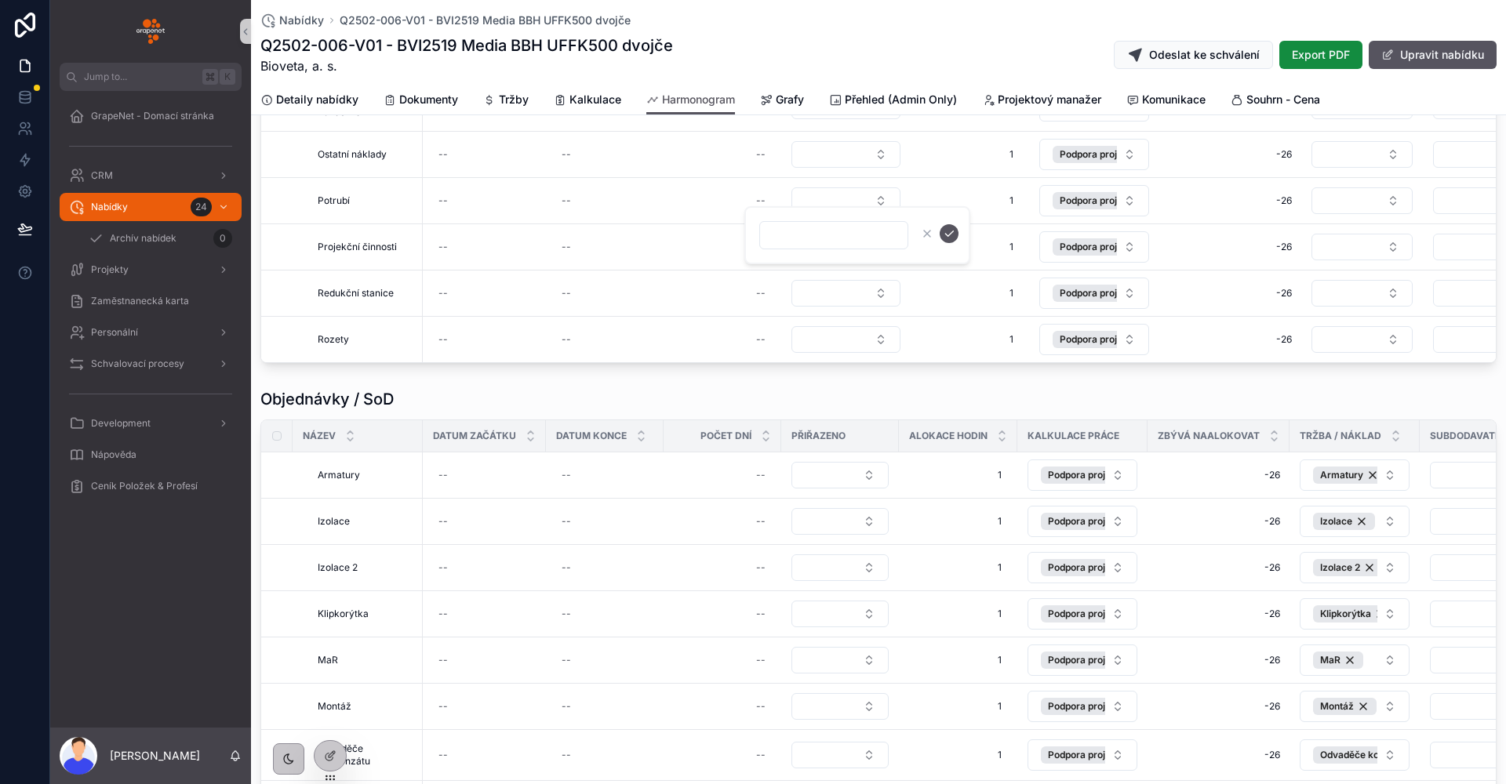
click at [873, 37] on div "Q2502-006-V01 - BVI2519 Media BBH UFFK500 dvojče Bioveta, a. s. Odeslat ke schv…" at bounding box center [878, 55] width 1236 height 41
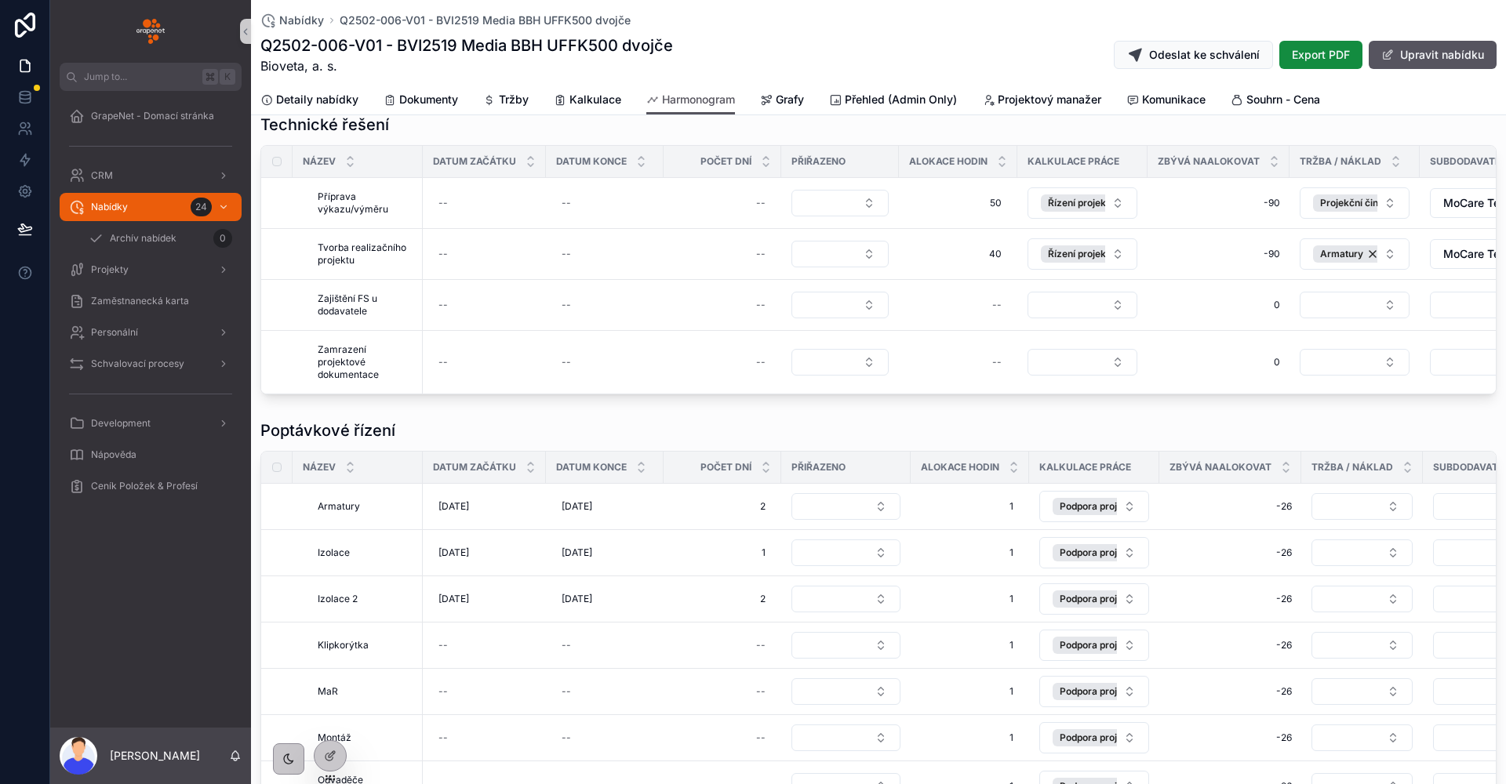
scroll to position [0, 0]
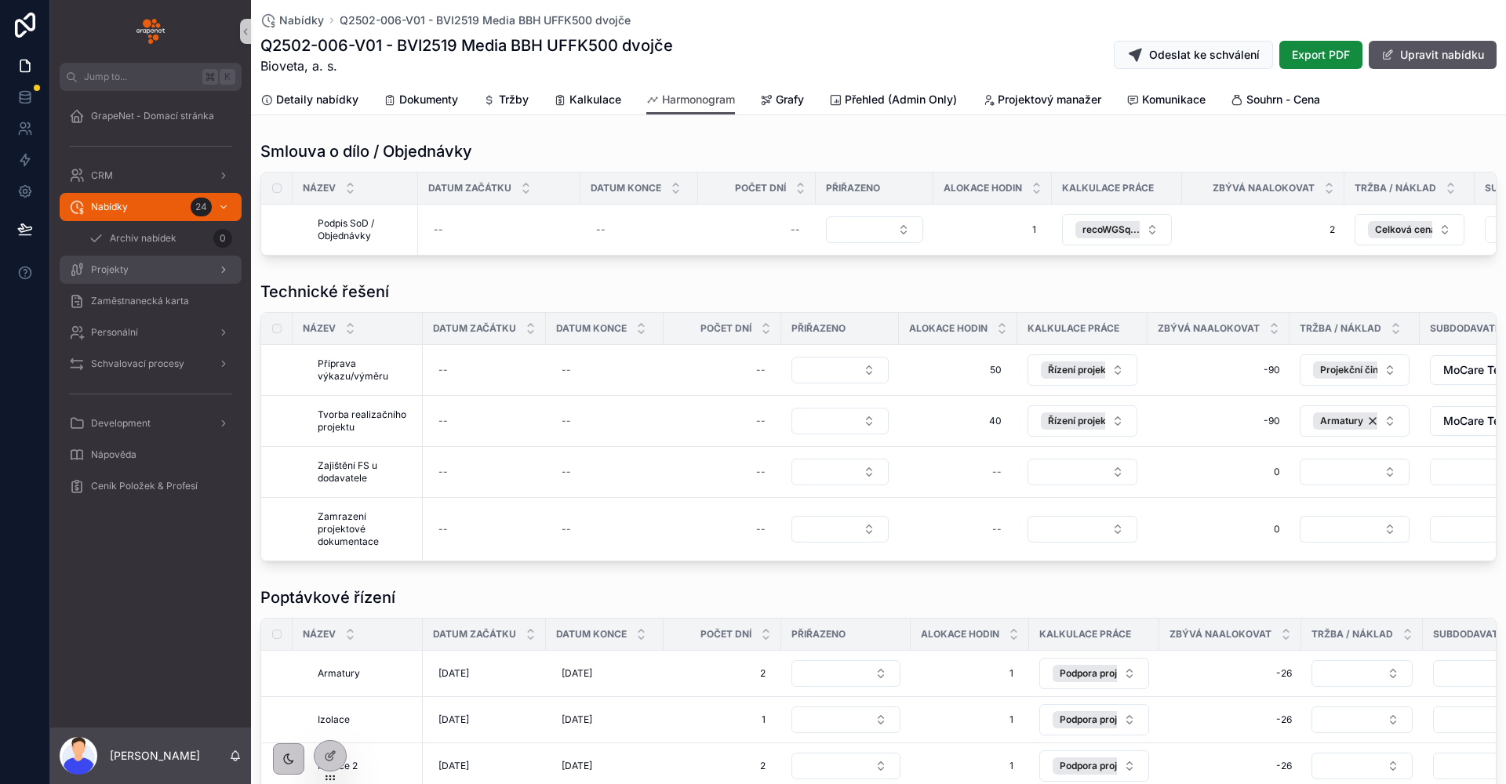
click at [105, 261] on div "Projekty" at bounding box center [150, 269] width 163 height 25
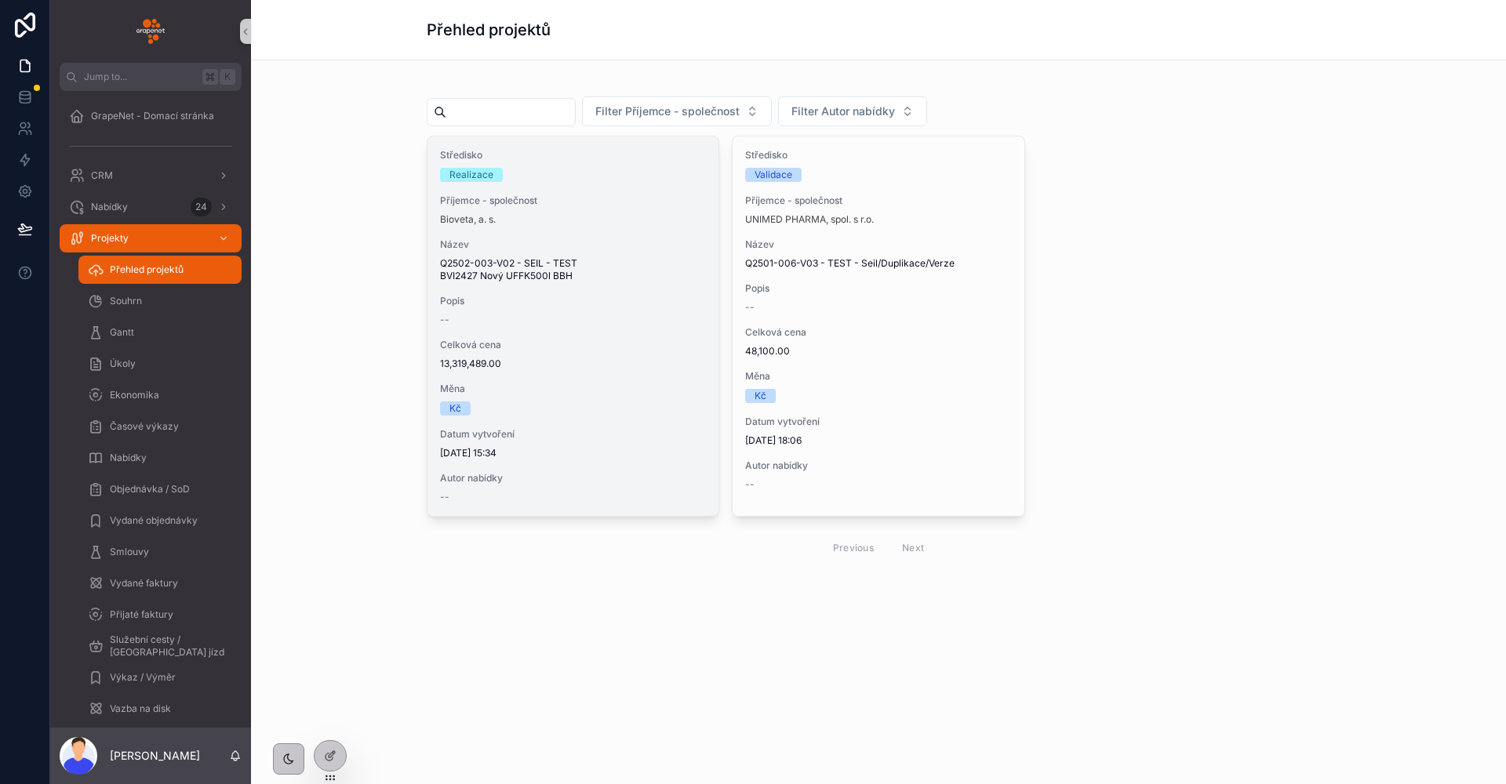
click at [605, 216] on div "Bioveta, a. s." at bounding box center [573, 219] width 266 height 13
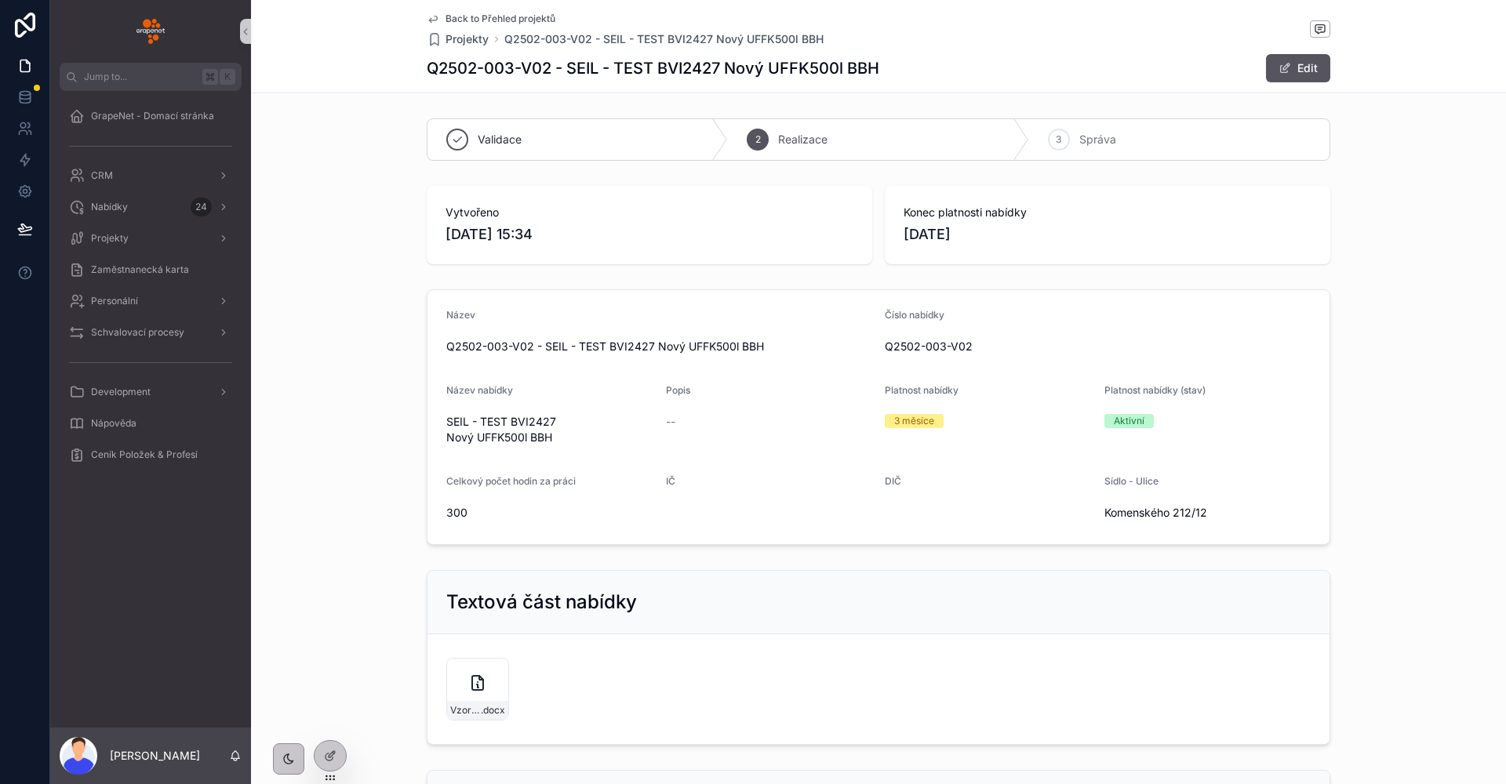
click at [311, 224] on div "Vytvořeno [DATE] 15:34 Konec platnosti nabídky [DATE]" at bounding box center [878, 225] width 1255 height 91
click at [198, 121] on span "GrapeNet - Domací stránka" at bounding box center [152, 116] width 123 height 13
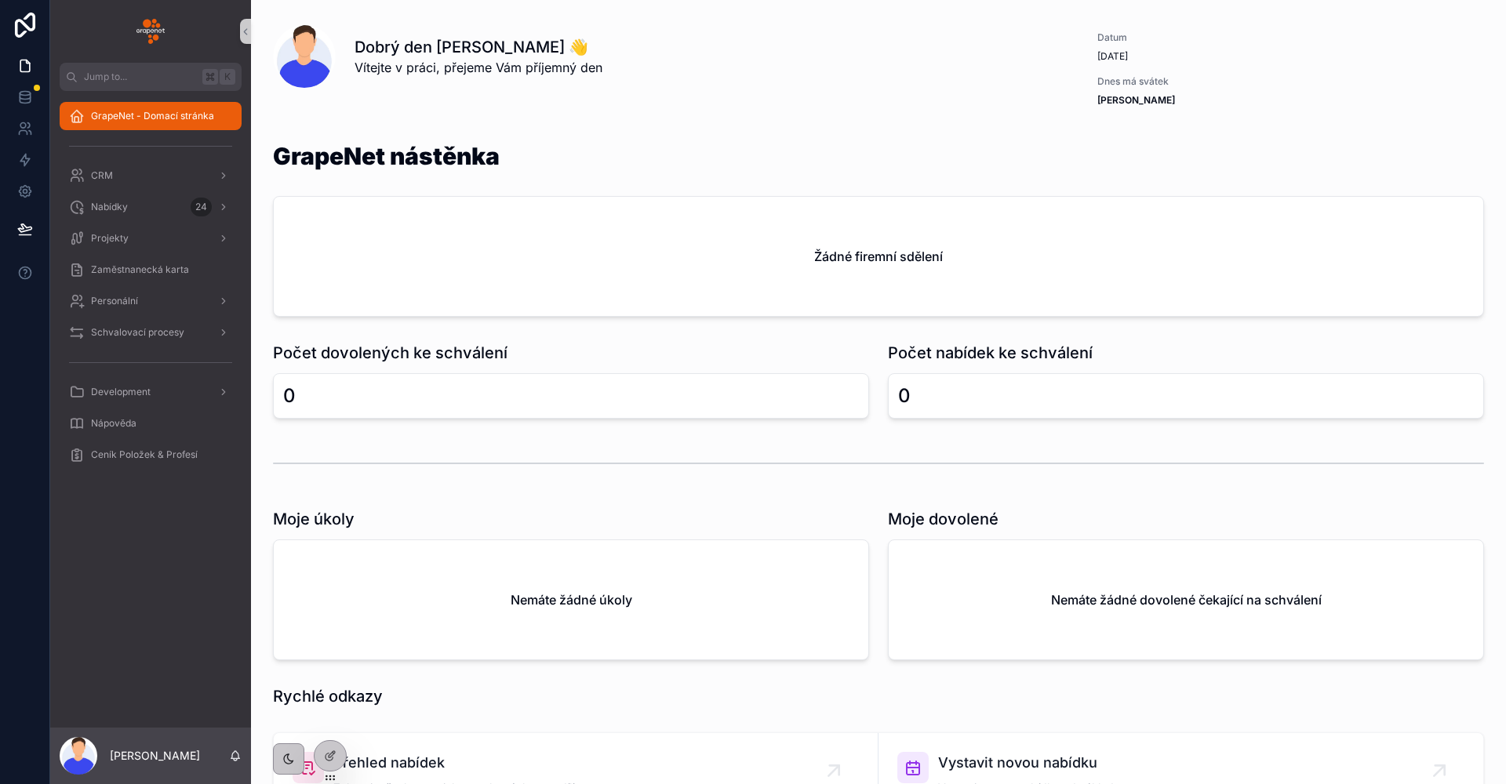
click at [161, 43] on div "scrollable content" at bounding box center [150, 31] width 201 height 63
click at [240, 28] on icon "scrollable content" at bounding box center [245, 32] width 11 height 12
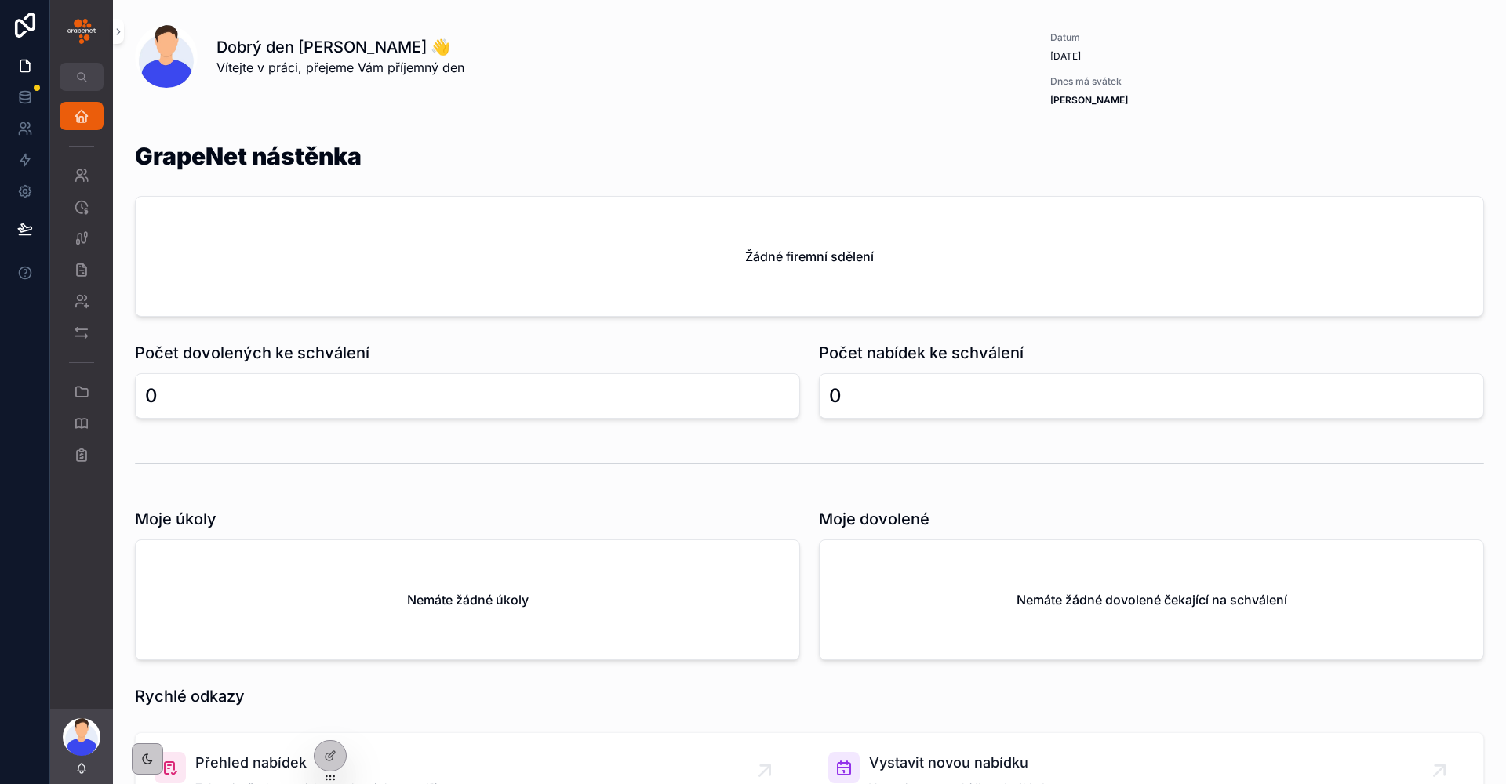
click at [82, 157] on div "scrollable content" at bounding box center [82, 145] width 44 height 25
click at [94, 179] on link "CRM" at bounding box center [82, 176] width 44 height 28
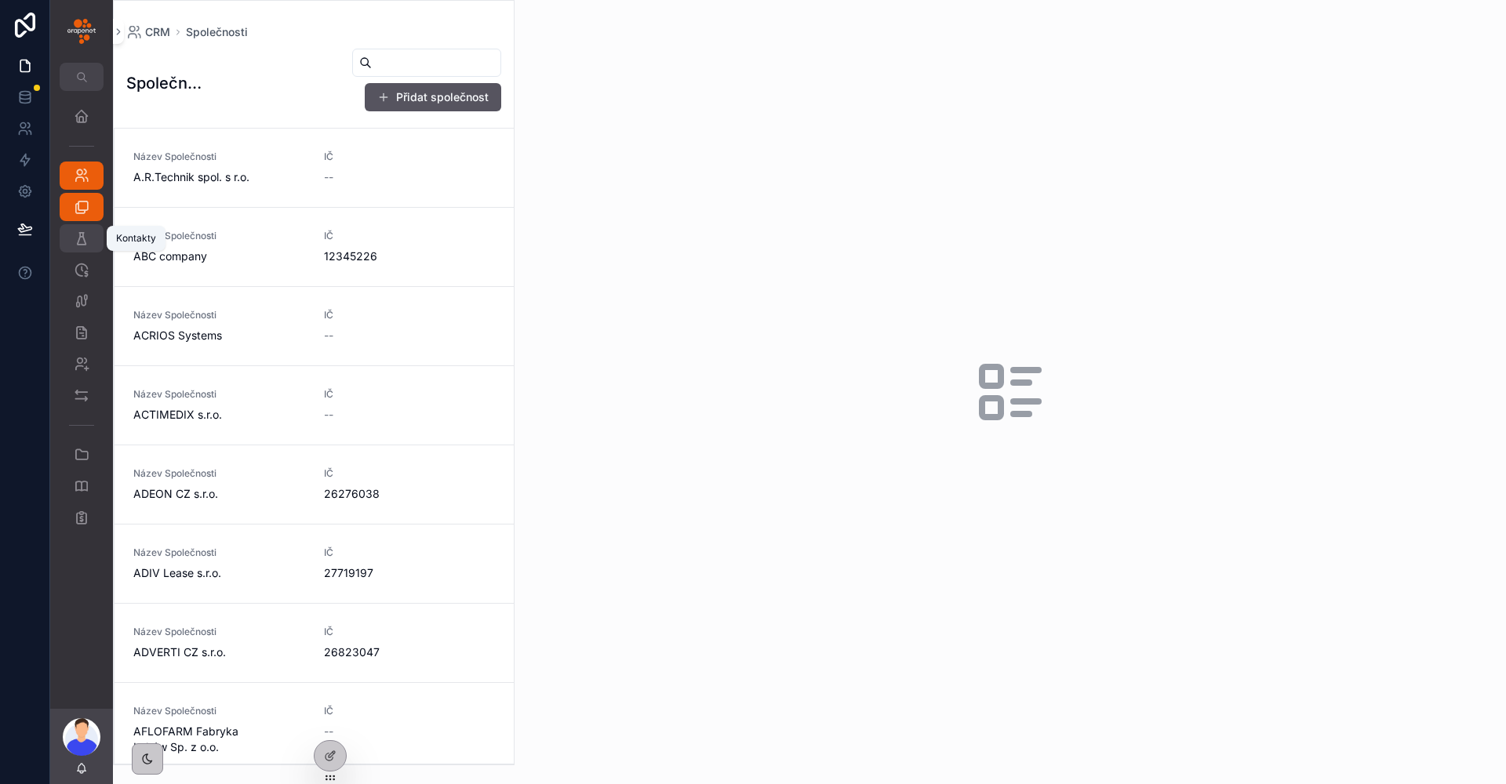
click at [67, 234] on link "Kontakty" at bounding box center [82, 238] width 44 height 28
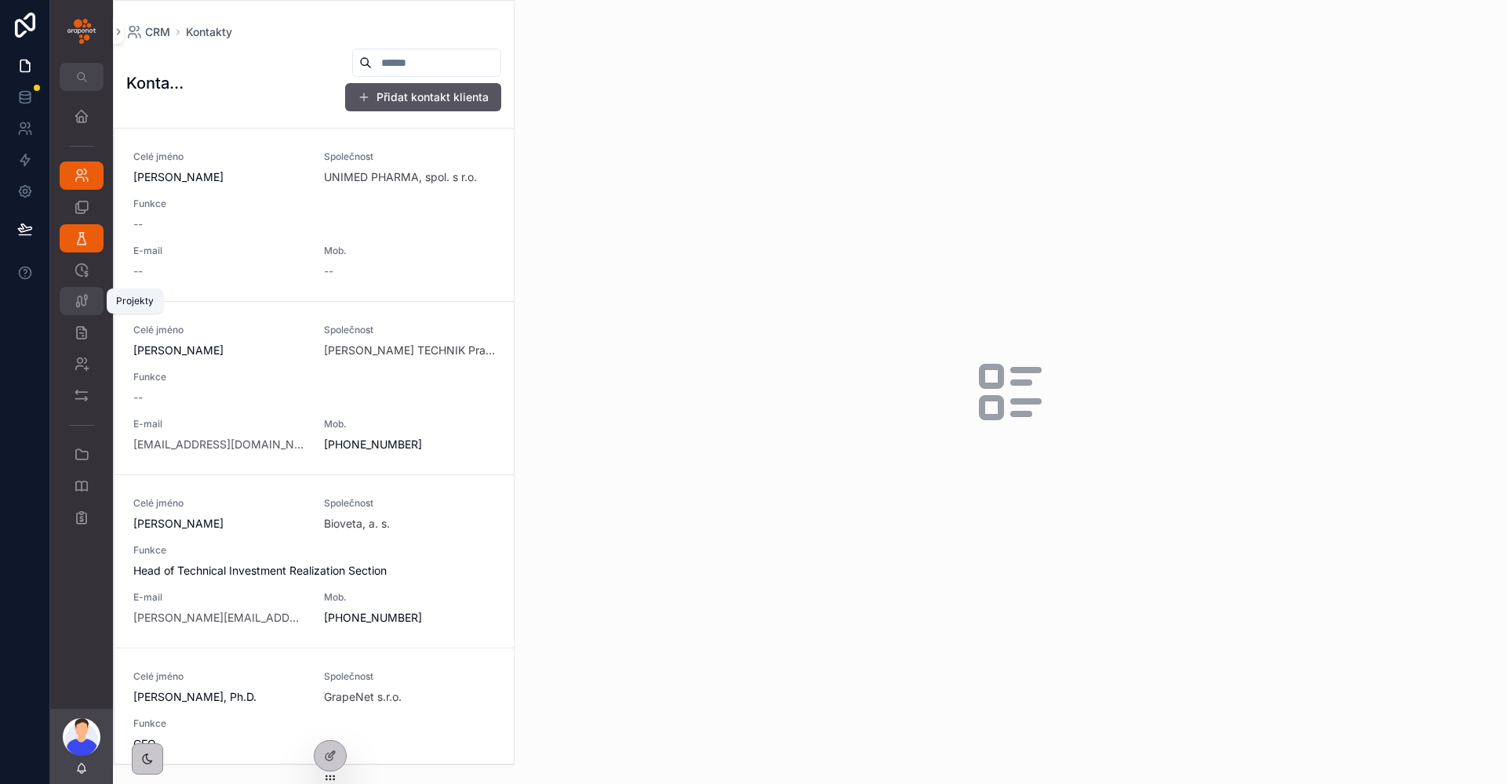
click at [95, 303] on link "Projekty" at bounding box center [82, 301] width 44 height 28
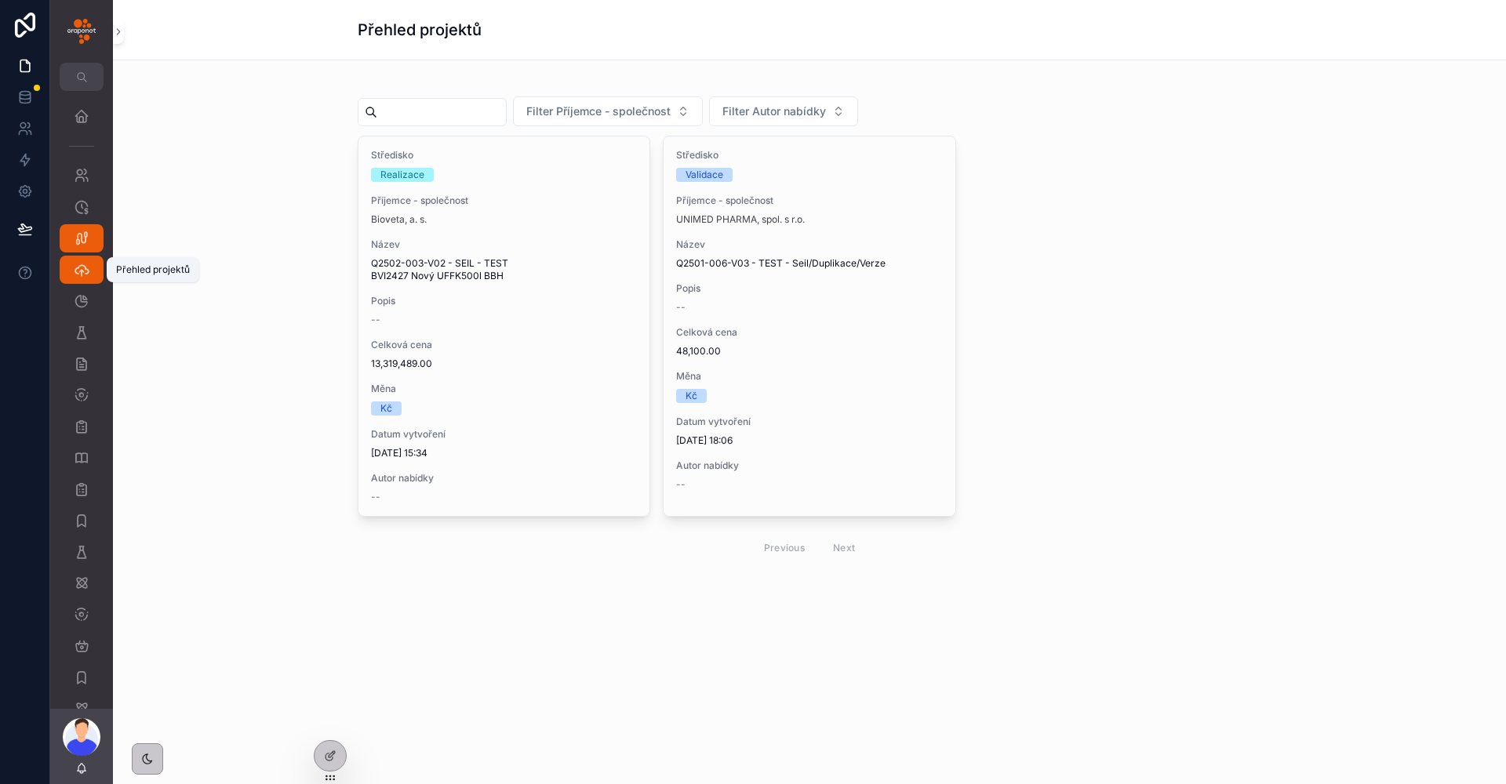
click at [89, 274] on div "Přehled projektů" at bounding box center [81, 269] width 25 height 25
click at [86, 200] on icon "scrollable content" at bounding box center [82, 207] width 16 height 16
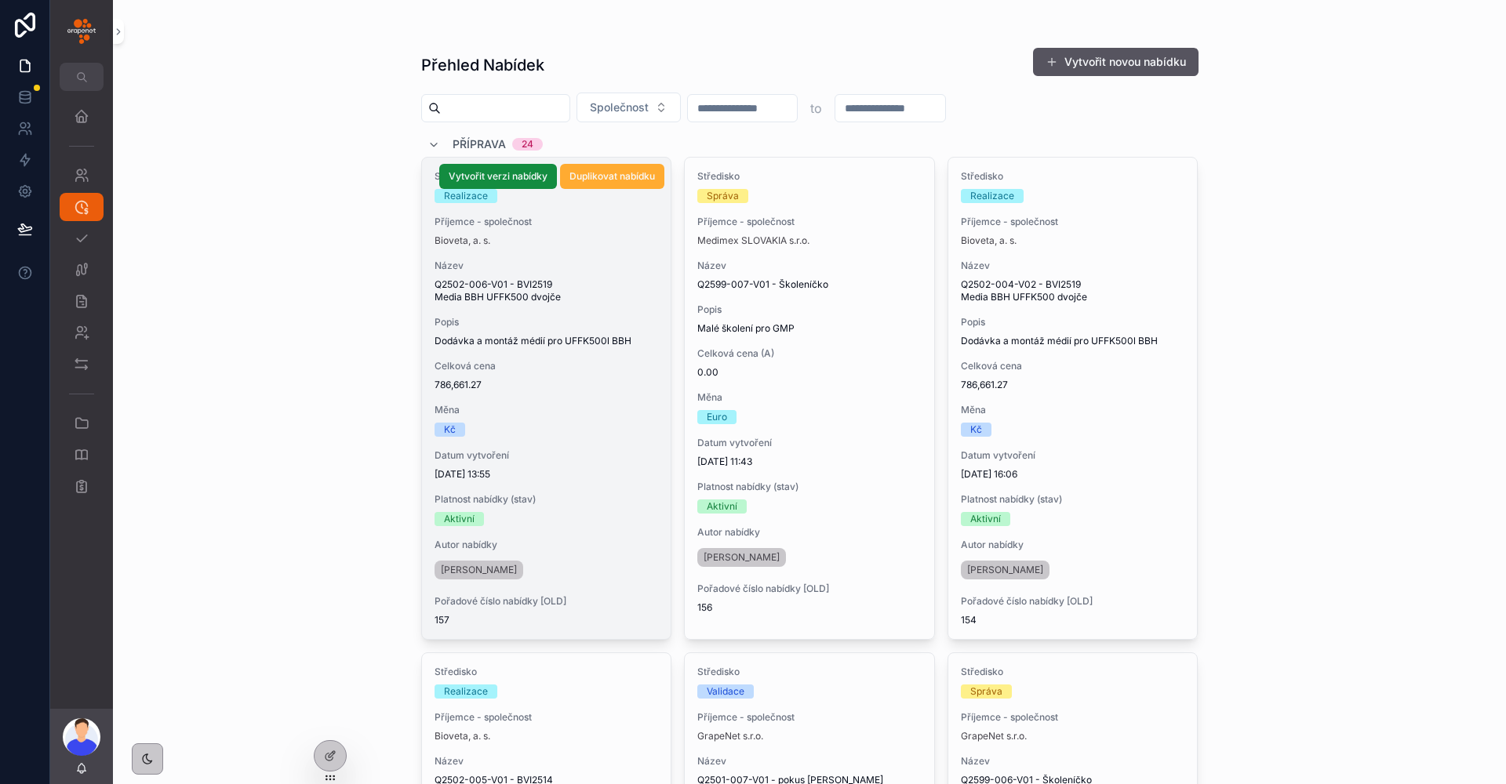
click at [550, 293] on span "Q2502-006-V01 - BVI2519 Media BBH UFFK500 dvojče" at bounding box center [546, 290] width 224 height 25
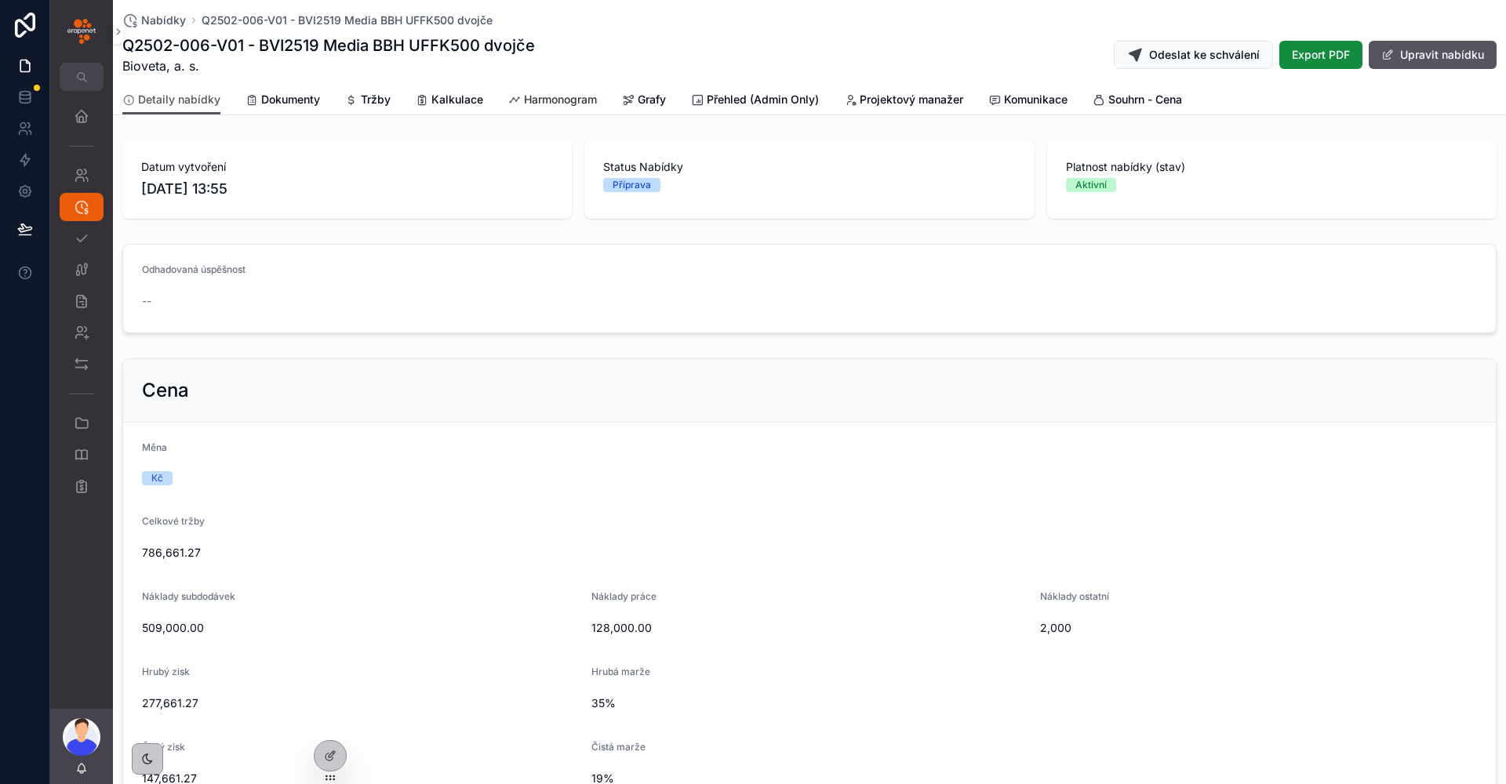
click at [559, 88] on link "Harmonogram" at bounding box center [552, 100] width 89 height 31
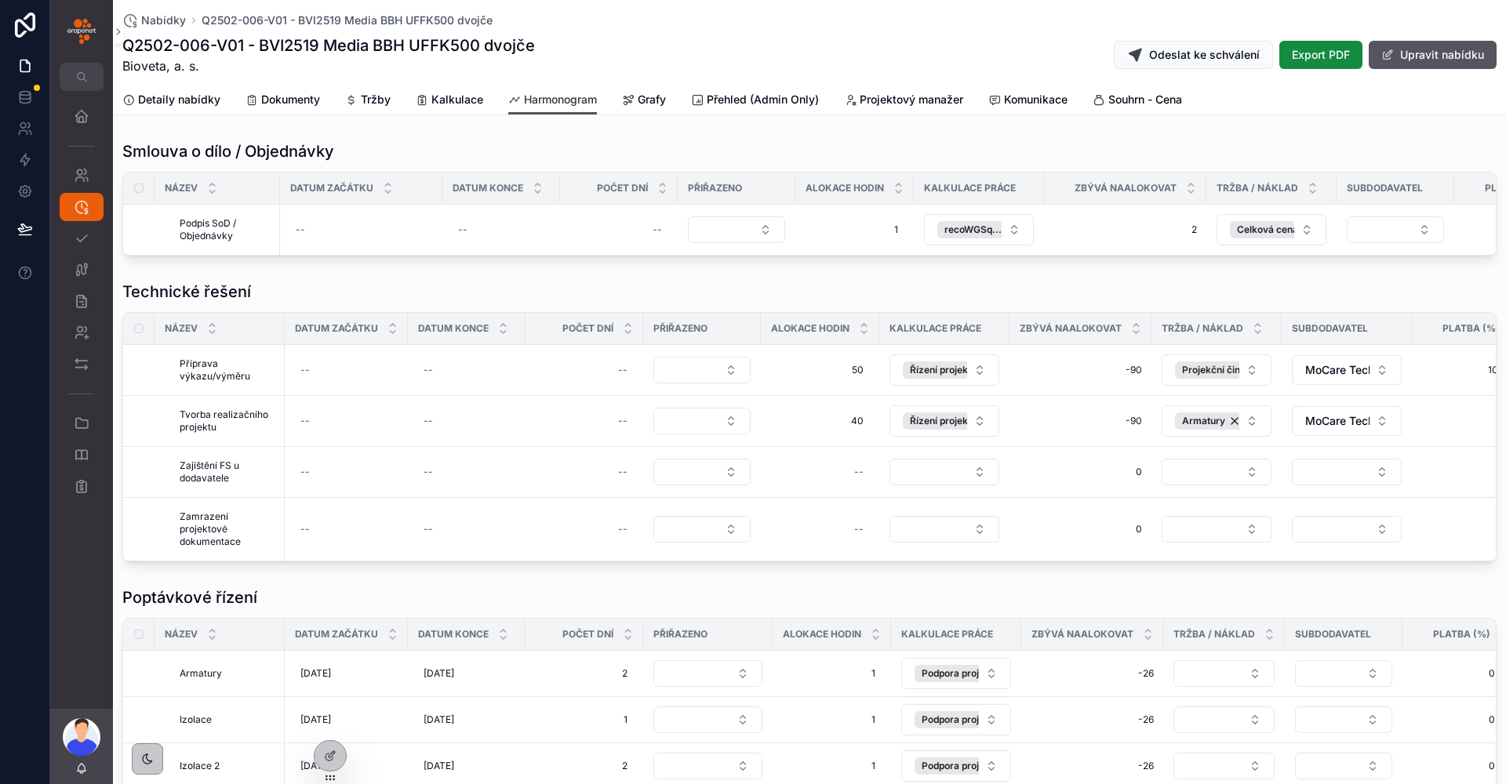
click at [521, 100] on div "Harmonogram" at bounding box center [552, 100] width 89 height 16
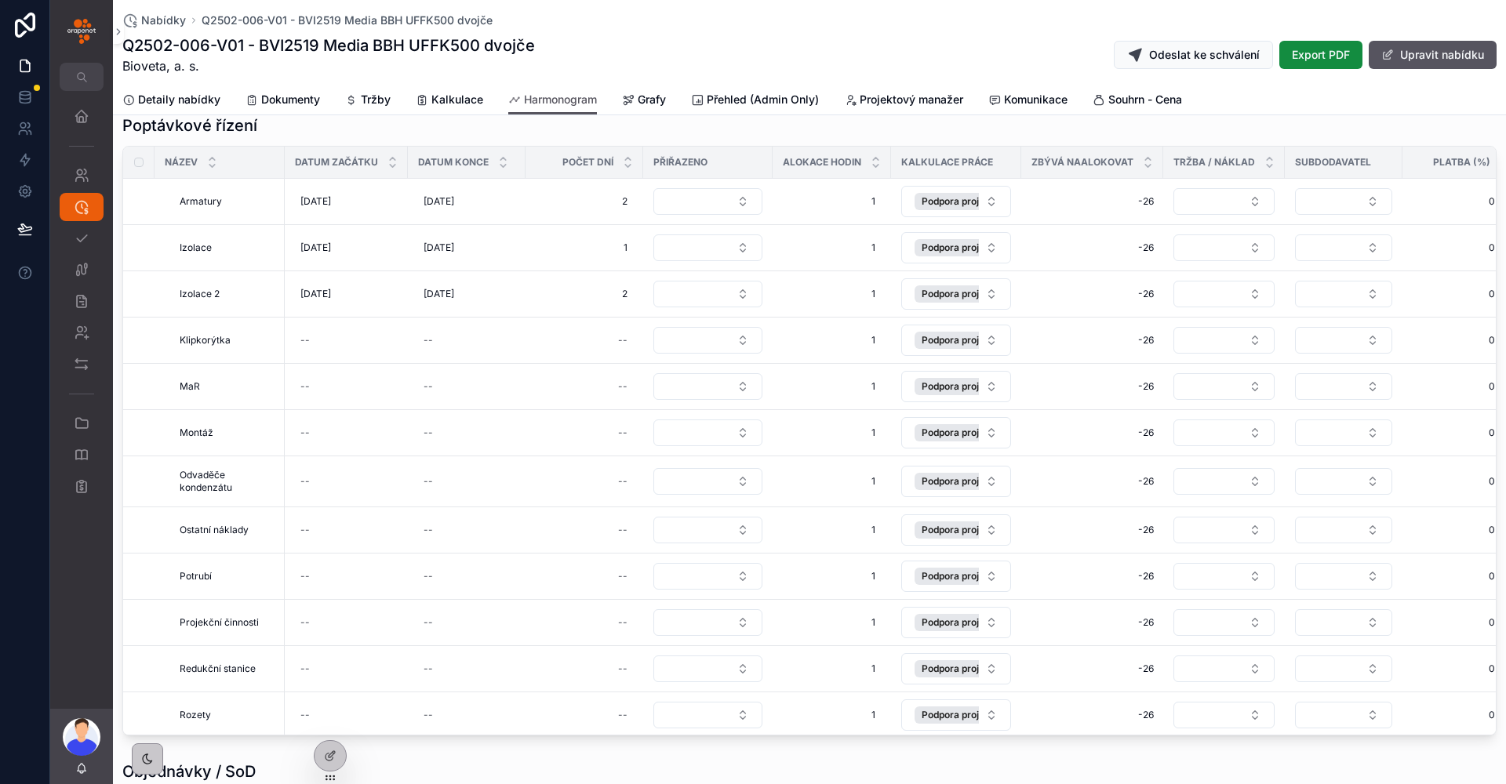
scroll to position [0, 400]
